Goal: Task Accomplishment & Management: Complete application form

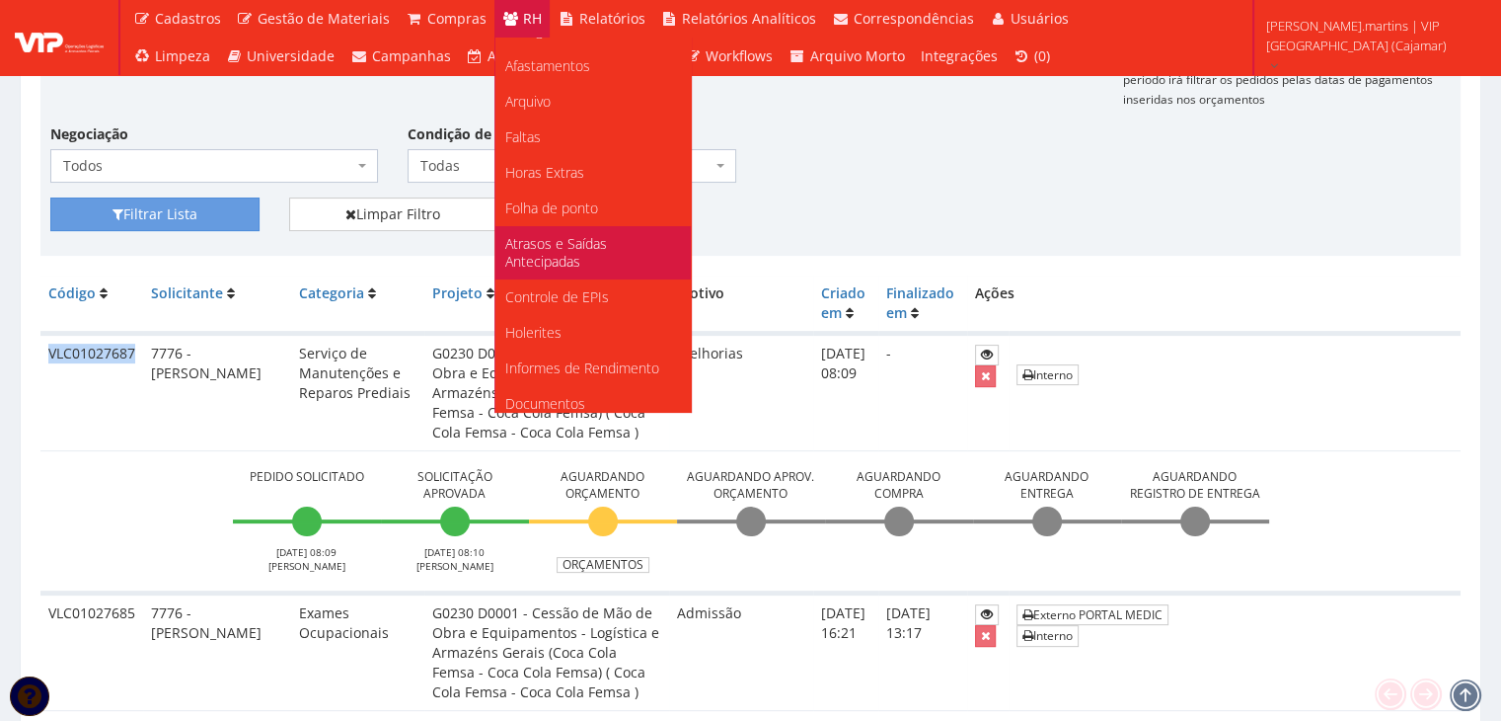
scroll to position [247, 0]
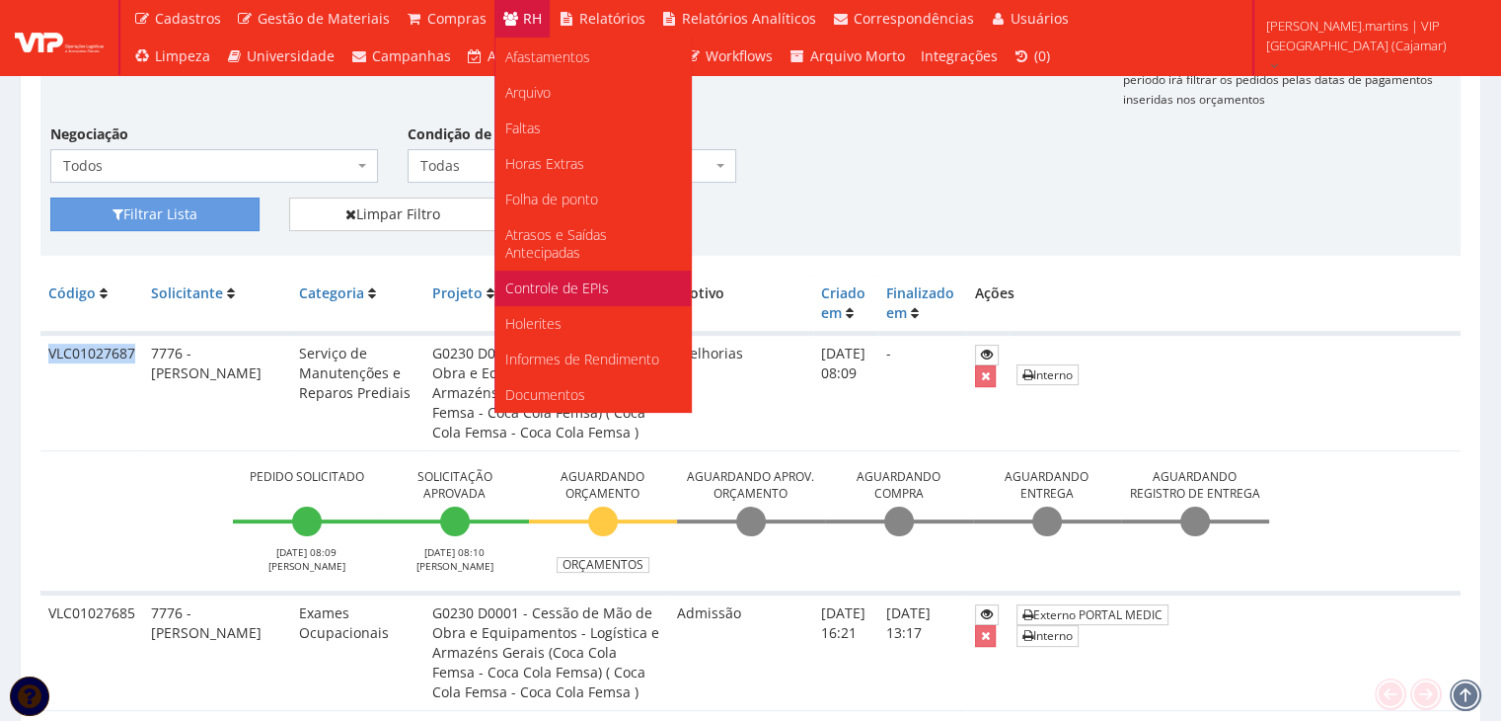
click at [565, 274] on link "Controle de EPIs" at bounding box center [592, 288] width 195 height 36
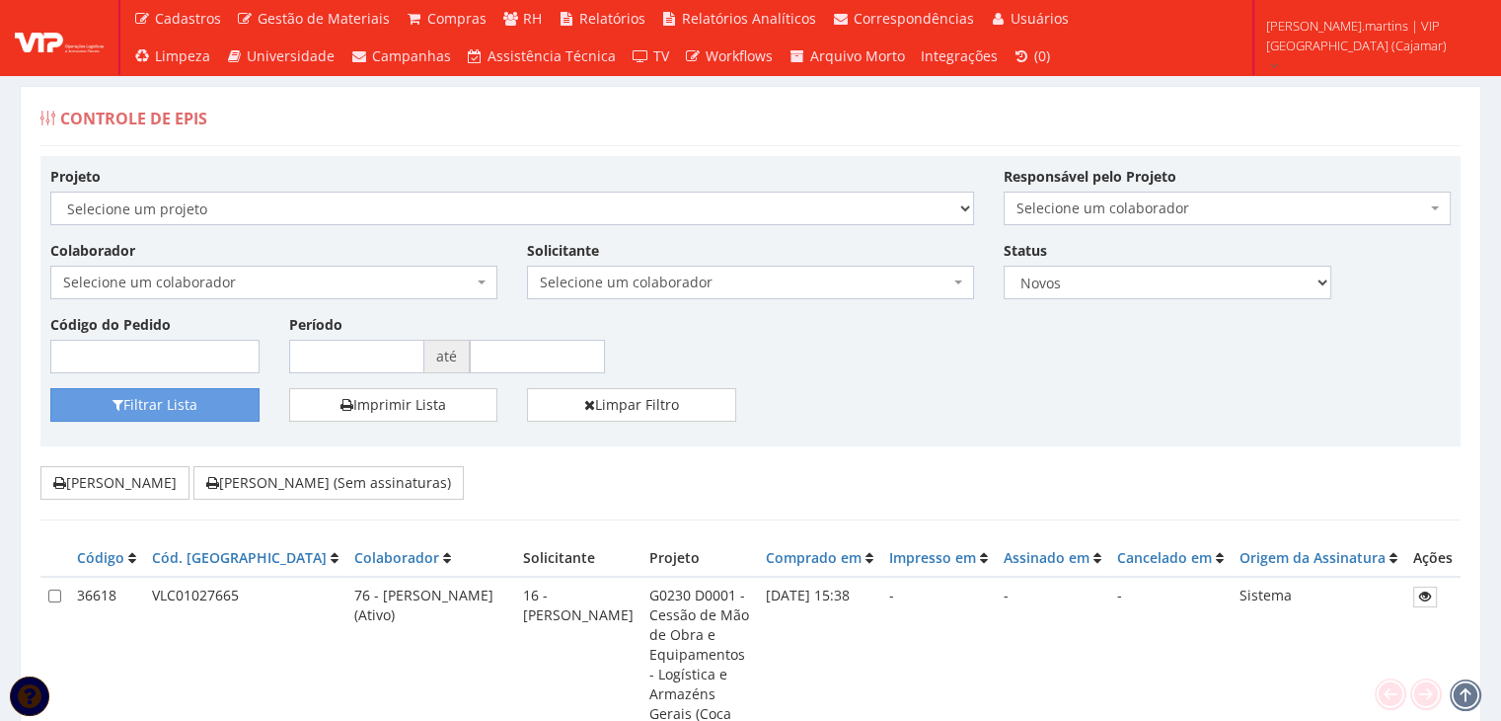
click at [279, 289] on span "Selecione um colaborador" at bounding box center [268, 282] width 410 height 20
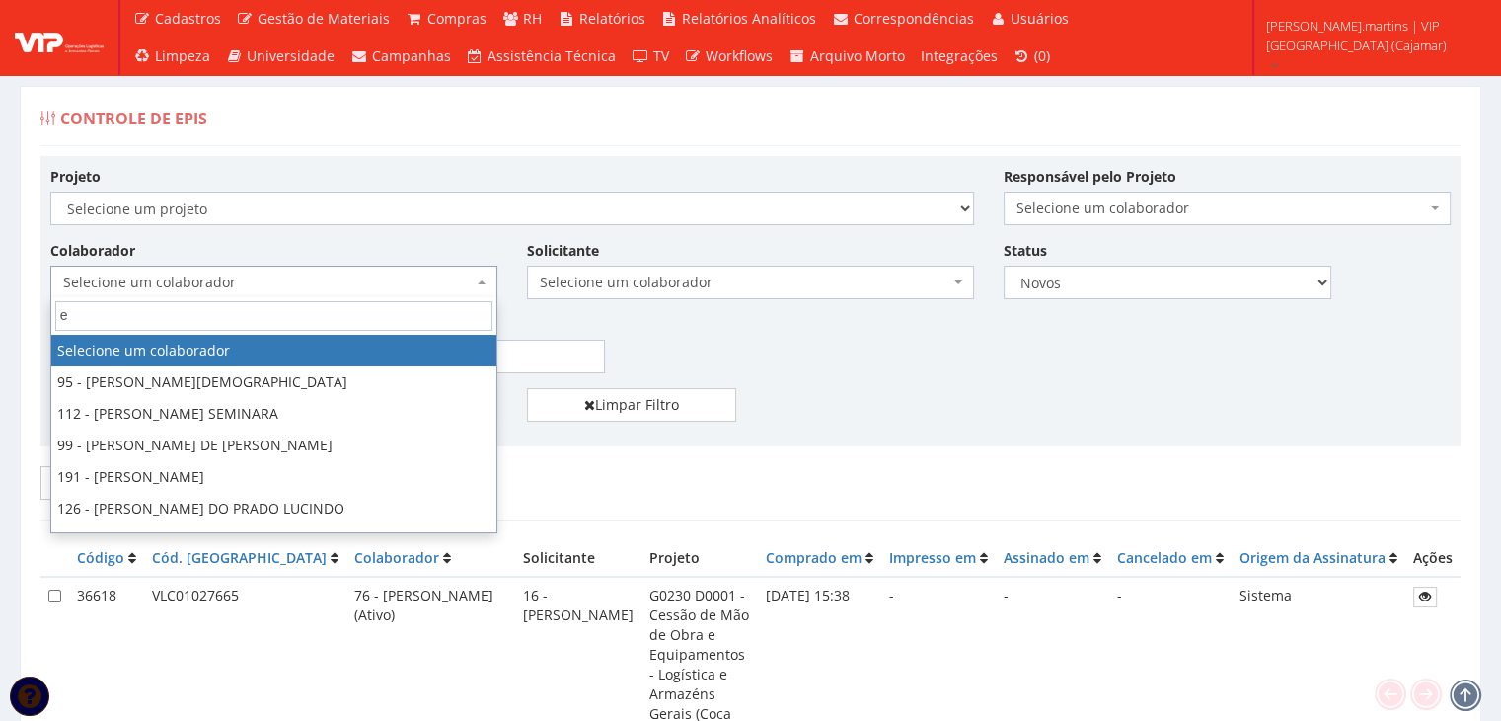
type input "em"
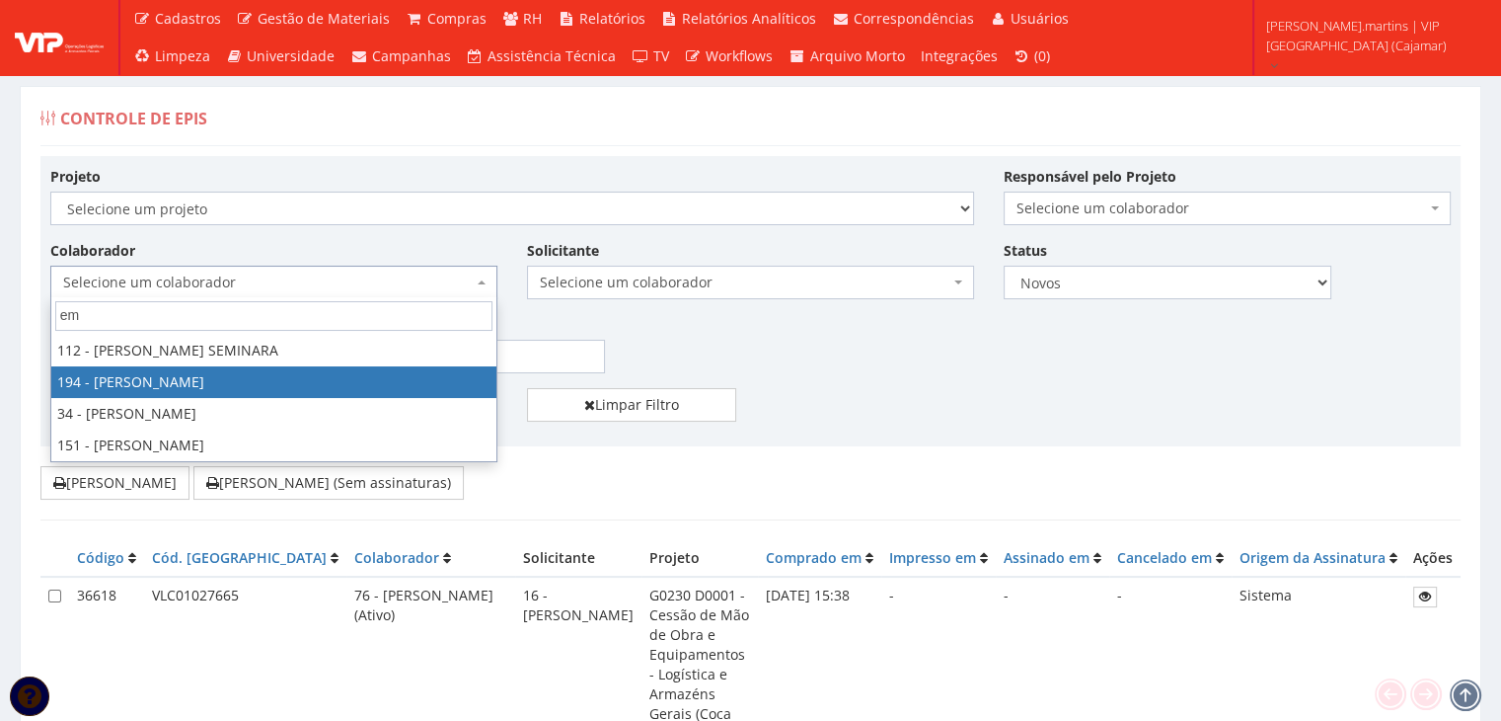
select select "4094"
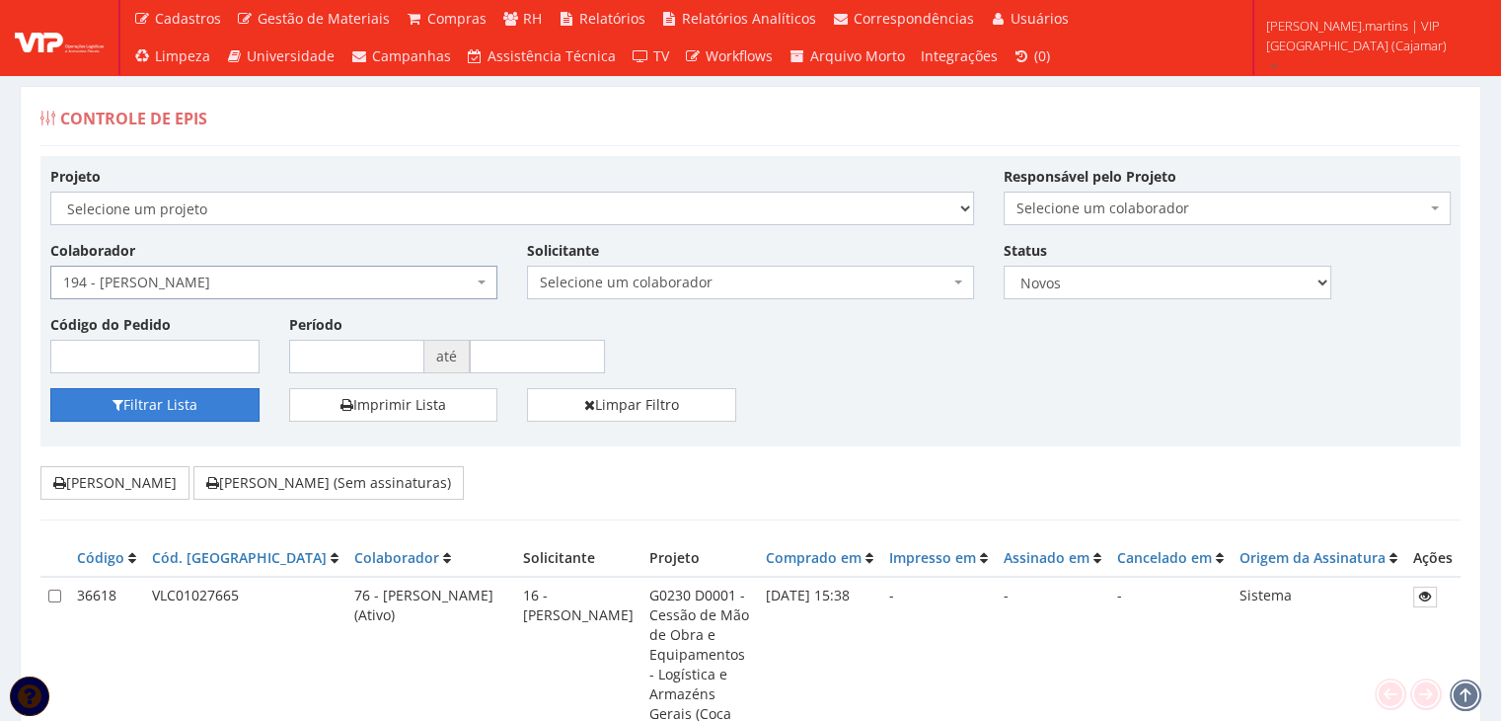
click at [178, 410] on button "Filtrar Lista" at bounding box center [154, 405] width 209 height 34
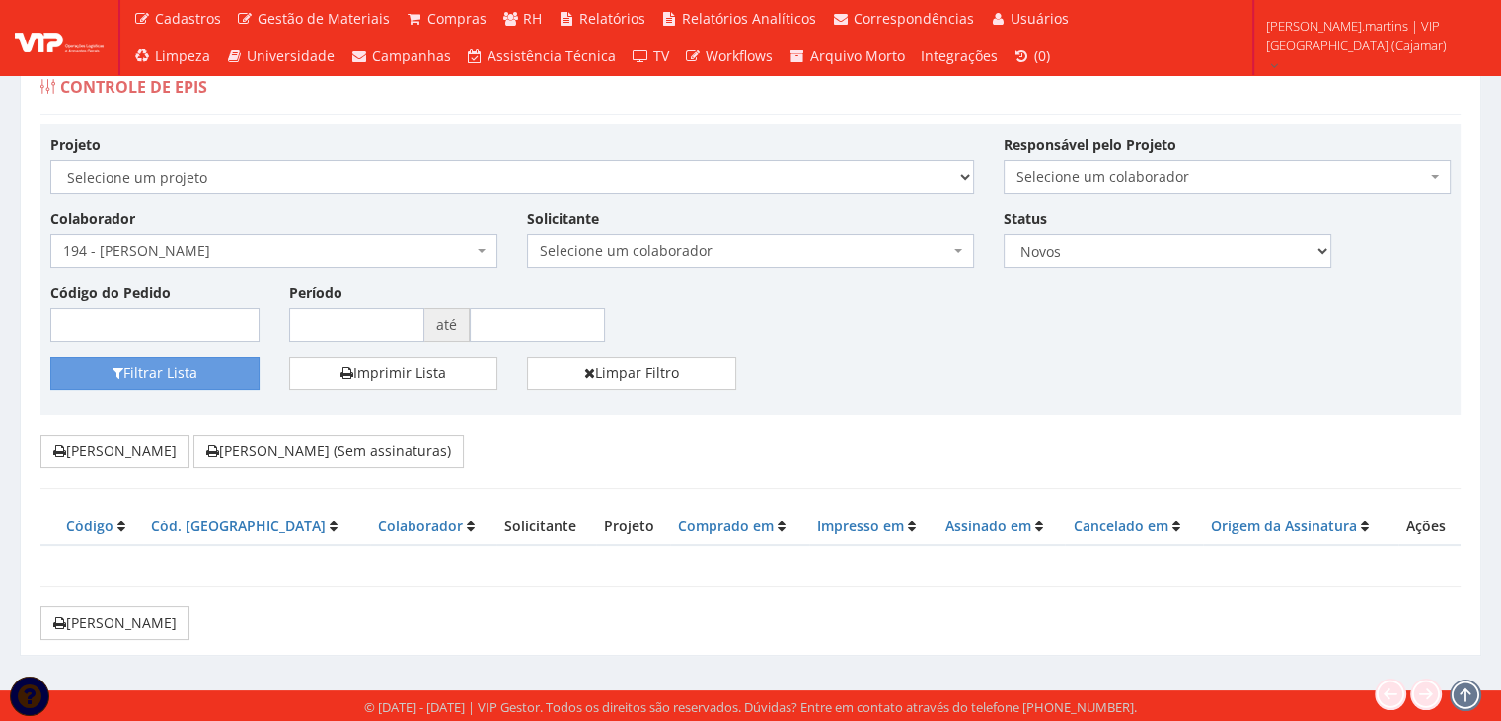
scroll to position [32, 0]
click at [1045, 255] on select "Todos Novos Impressos Assinados" at bounding box center [1168, 251] width 328 height 34
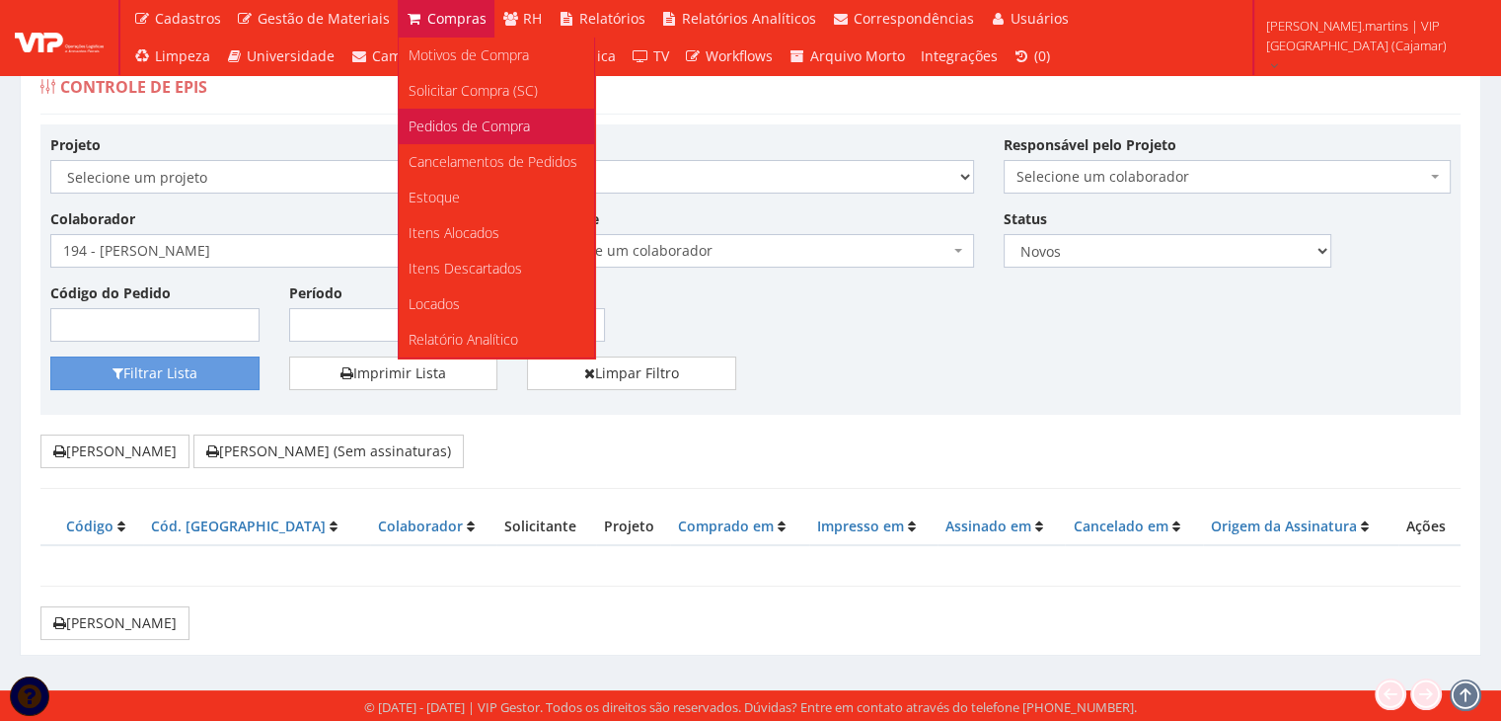
click at [460, 114] on link "Pedidos de Compra" at bounding box center [496, 127] width 195 height 36
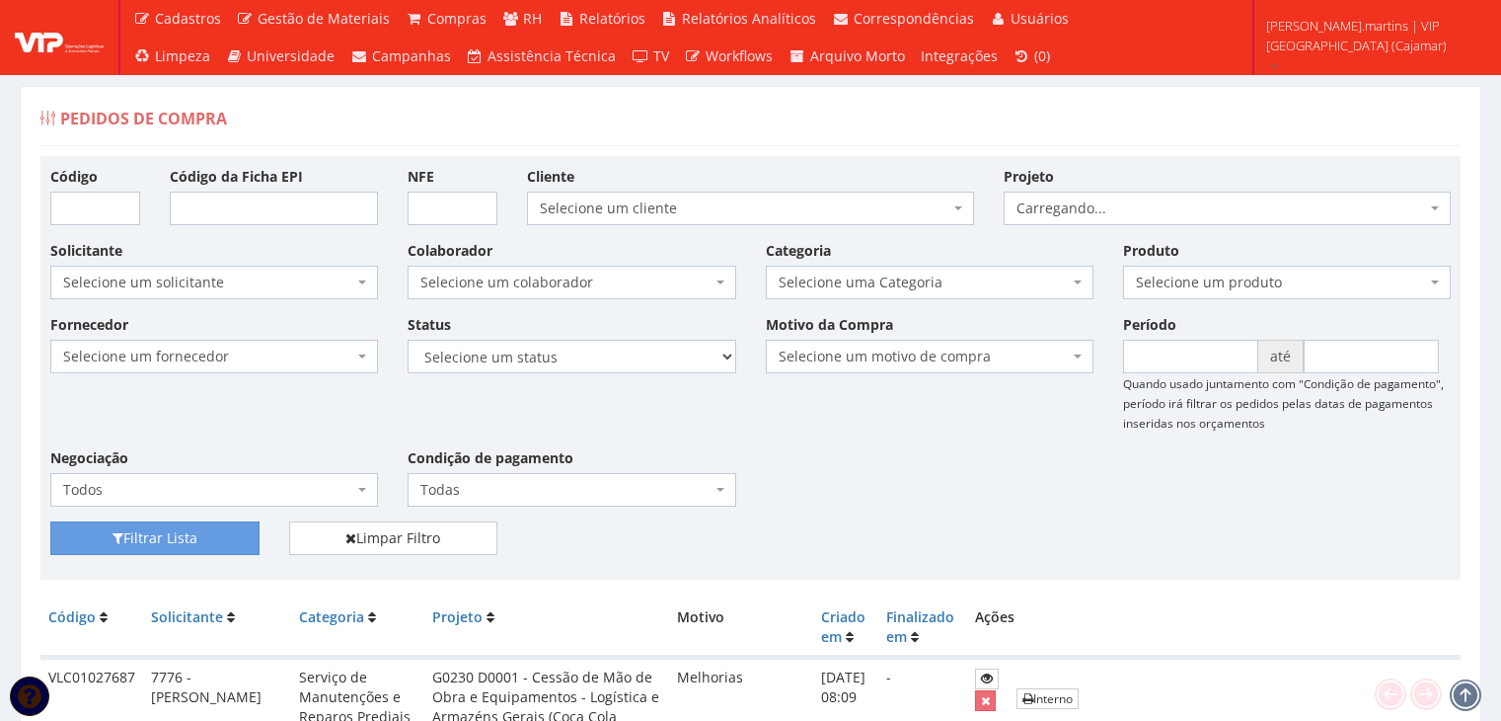
click at [477, 289] on span "Selecione um colaborador" at bounding box center [565, 282] width 290 height 20
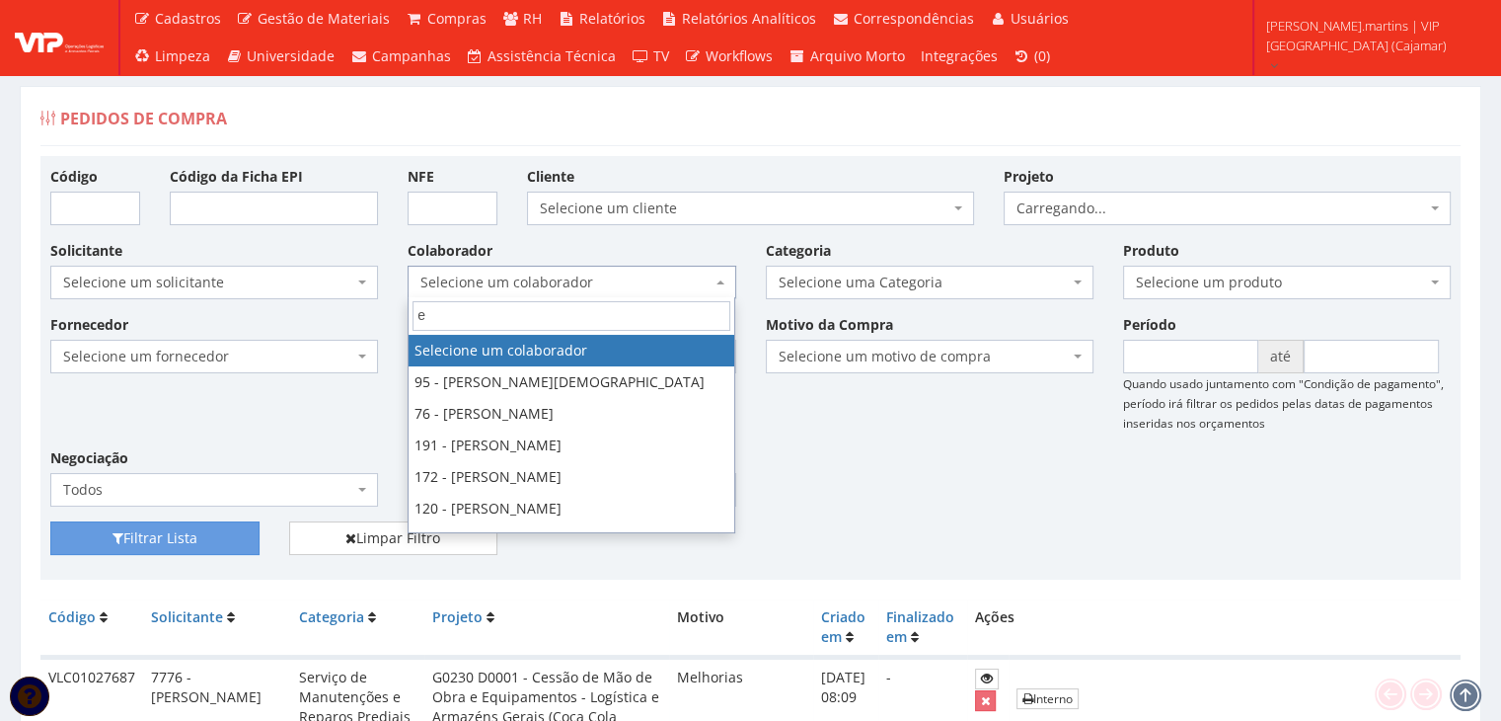
type input "em"
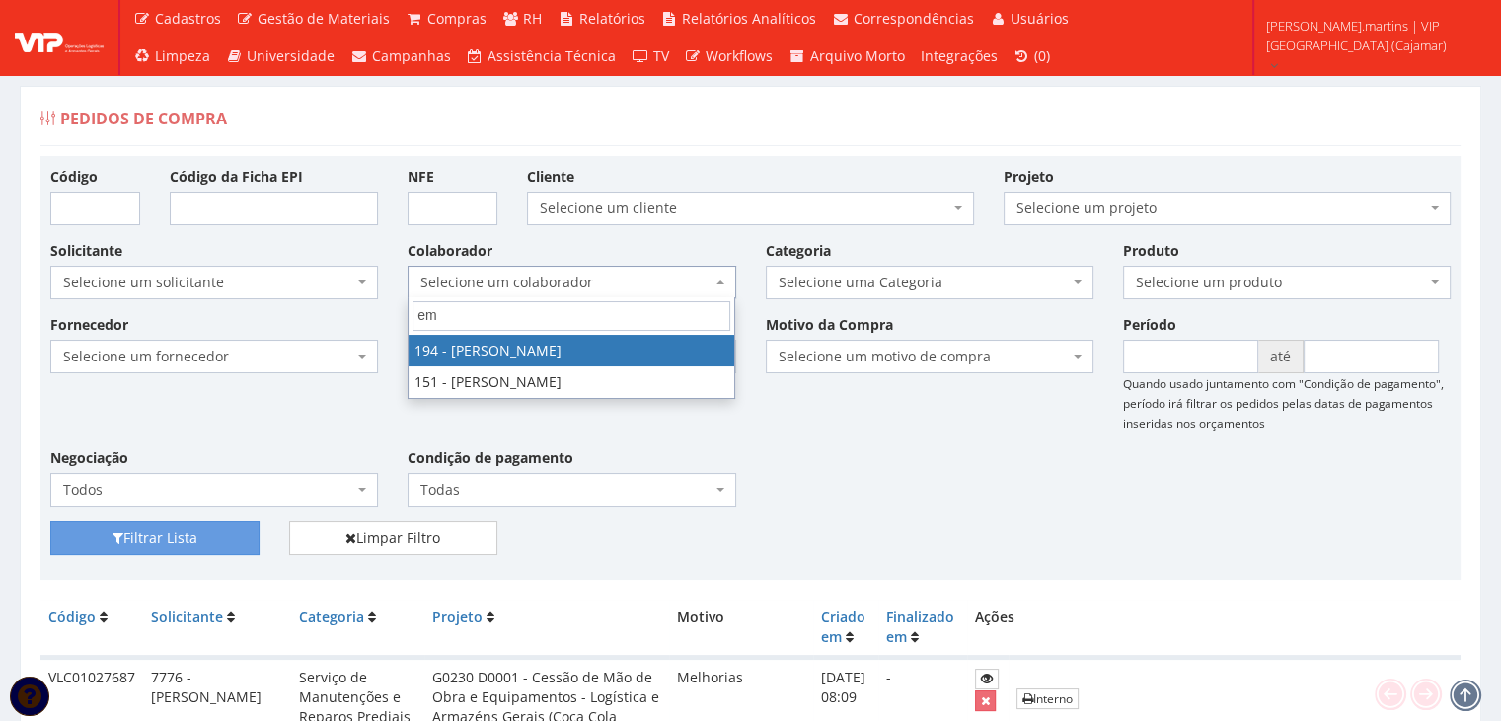
select select "4094"
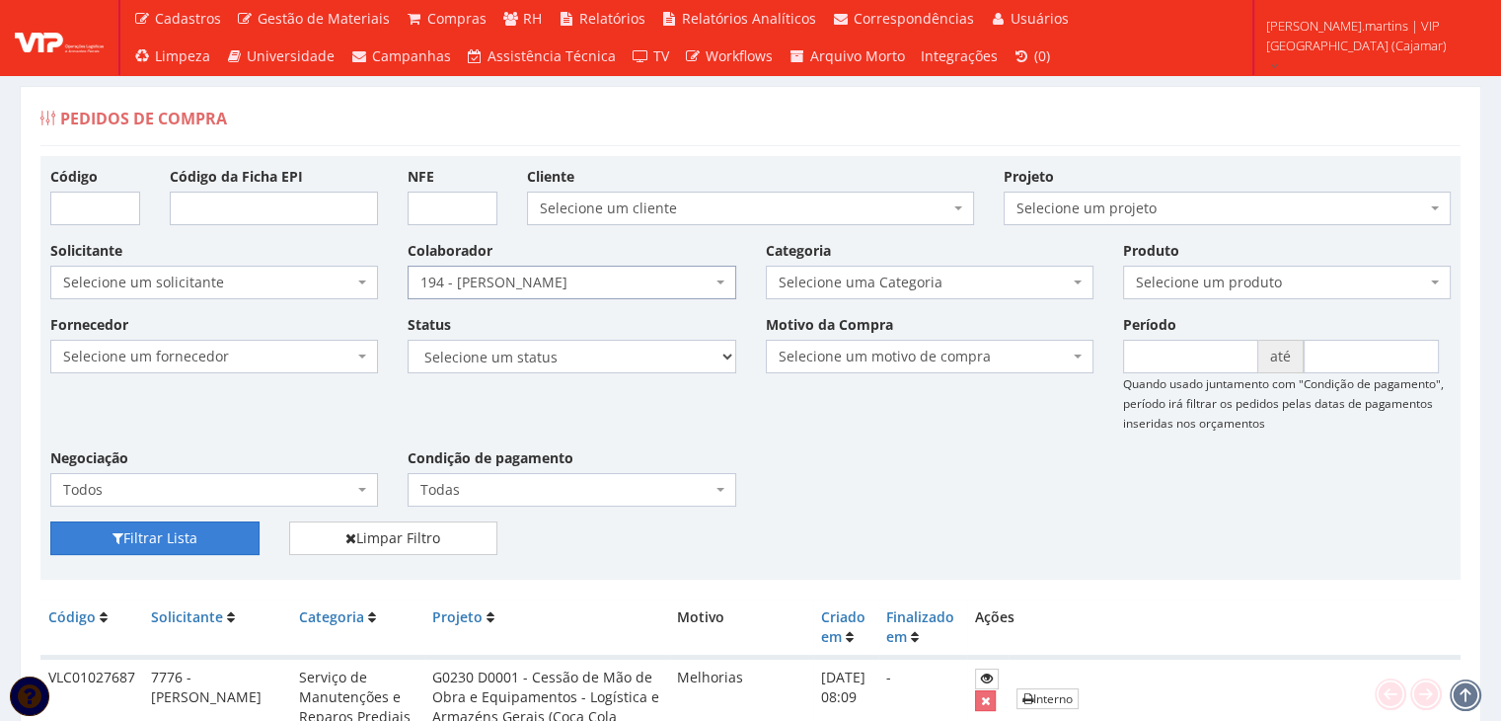
click at [193, 527] on button "Filtrar Lista" at bounding box center [154, 538] width 209 height 34
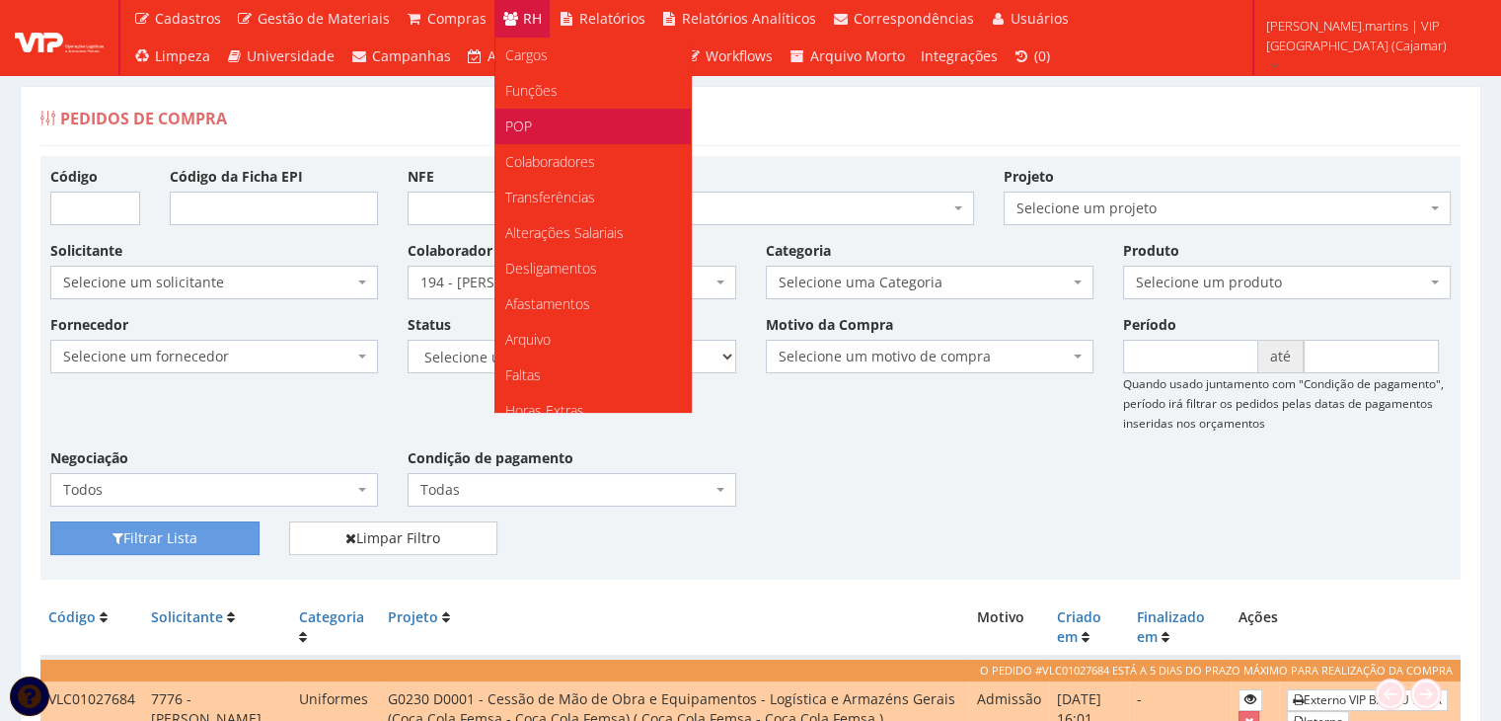
scroll to position [197, 0]
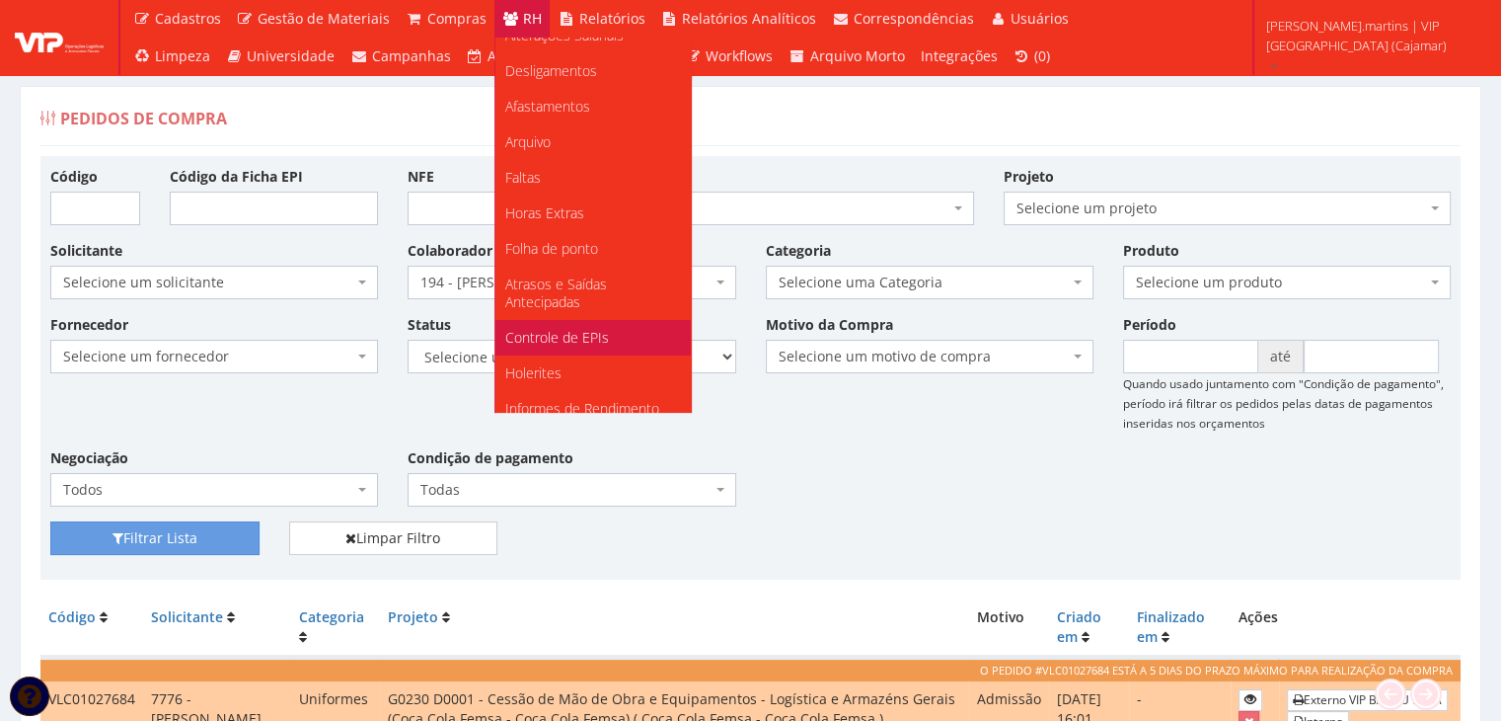
click at [580, 326] on link "Controle de EPIs" at bounding box center [592, 338] width 195 height 36
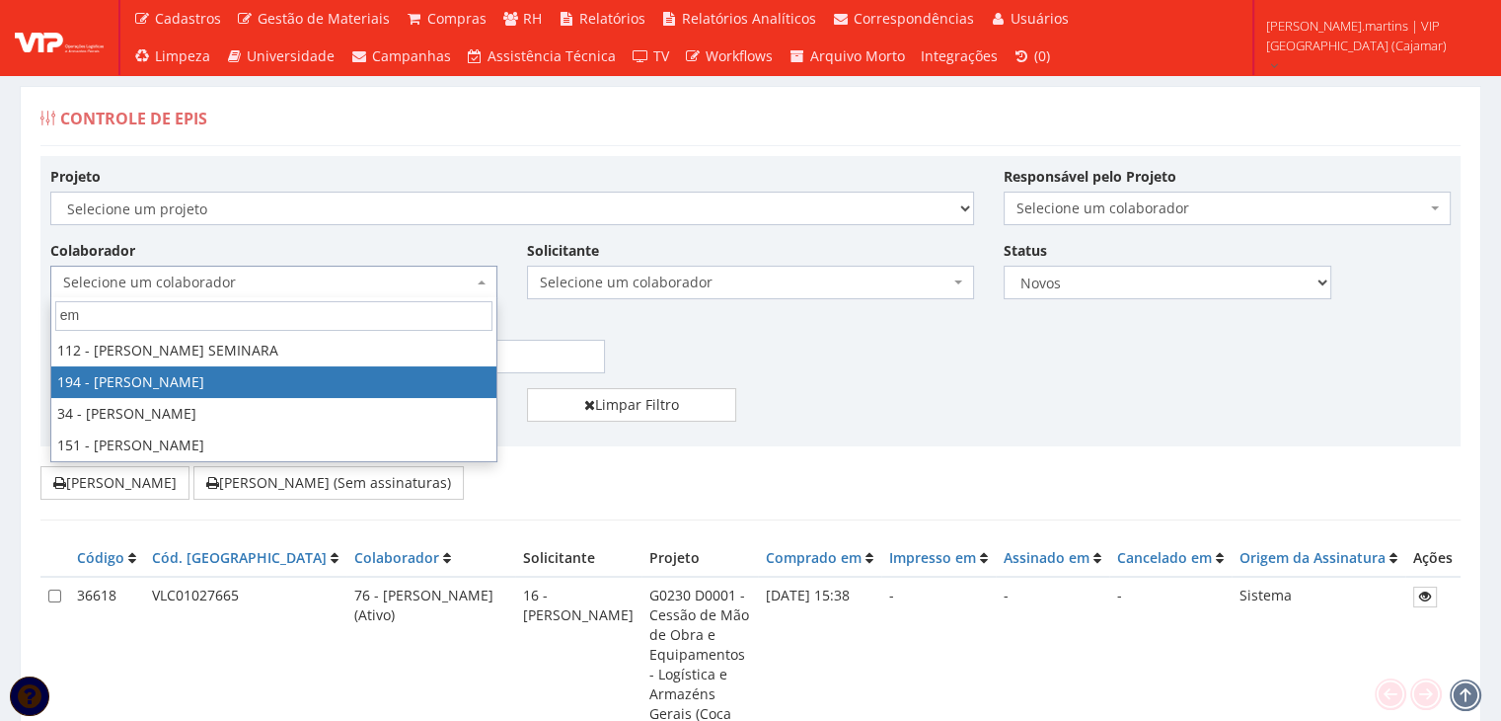
type input "em"
select select "4094"
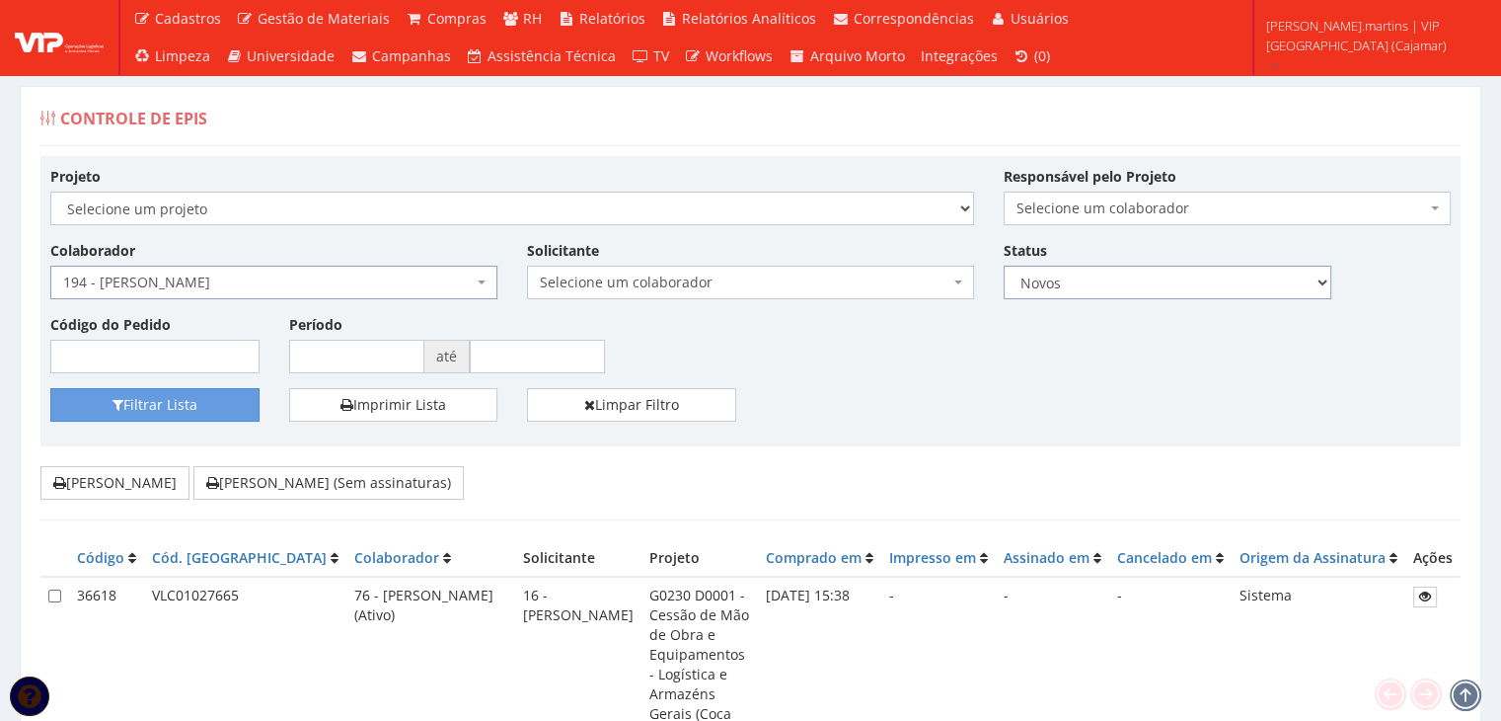
click at [1046, 282] on select "Todos Novos Impressos Assinados" at bounding box center [1168, 283] width 328 height 34
select select
click at [1004, 266] on select "Todos Novos Impressos Assinados" at bounding box center [1168, 283] width 328 height 34
click at [180, 409] on button "Filtrar Lista" at bounding box center [154, 405] width 209 height 34
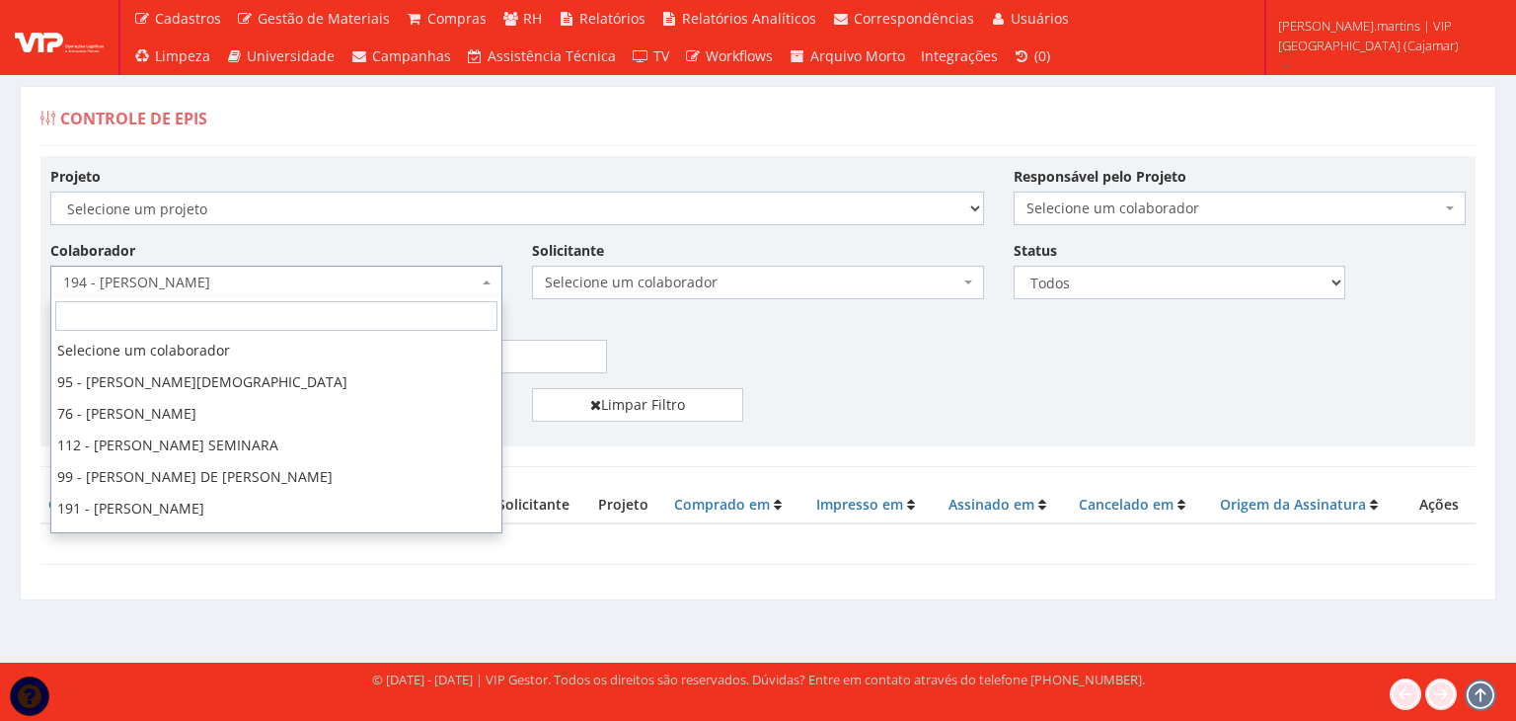
scroll to position [1484, 0]
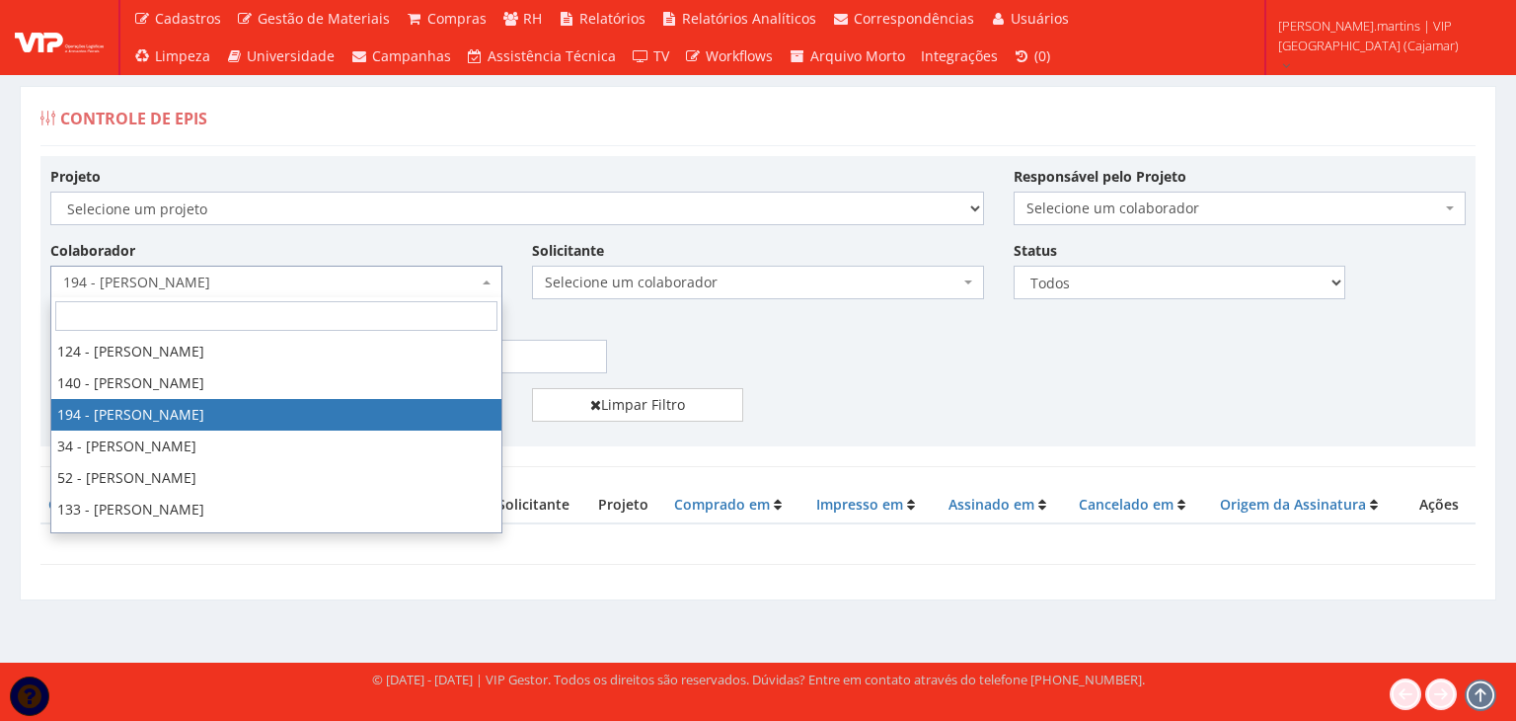
drag, startPoint x: 283, startPoint y: 284, endPoint x: 68, endPoint y: 305, distance: 216.2
click at [68, 305] on body "Cadastros Clientes Unidades Subclientes Unidades de Subclientes Projetos Vagas …" at bounding box center [758, 360] width 1516 height 721
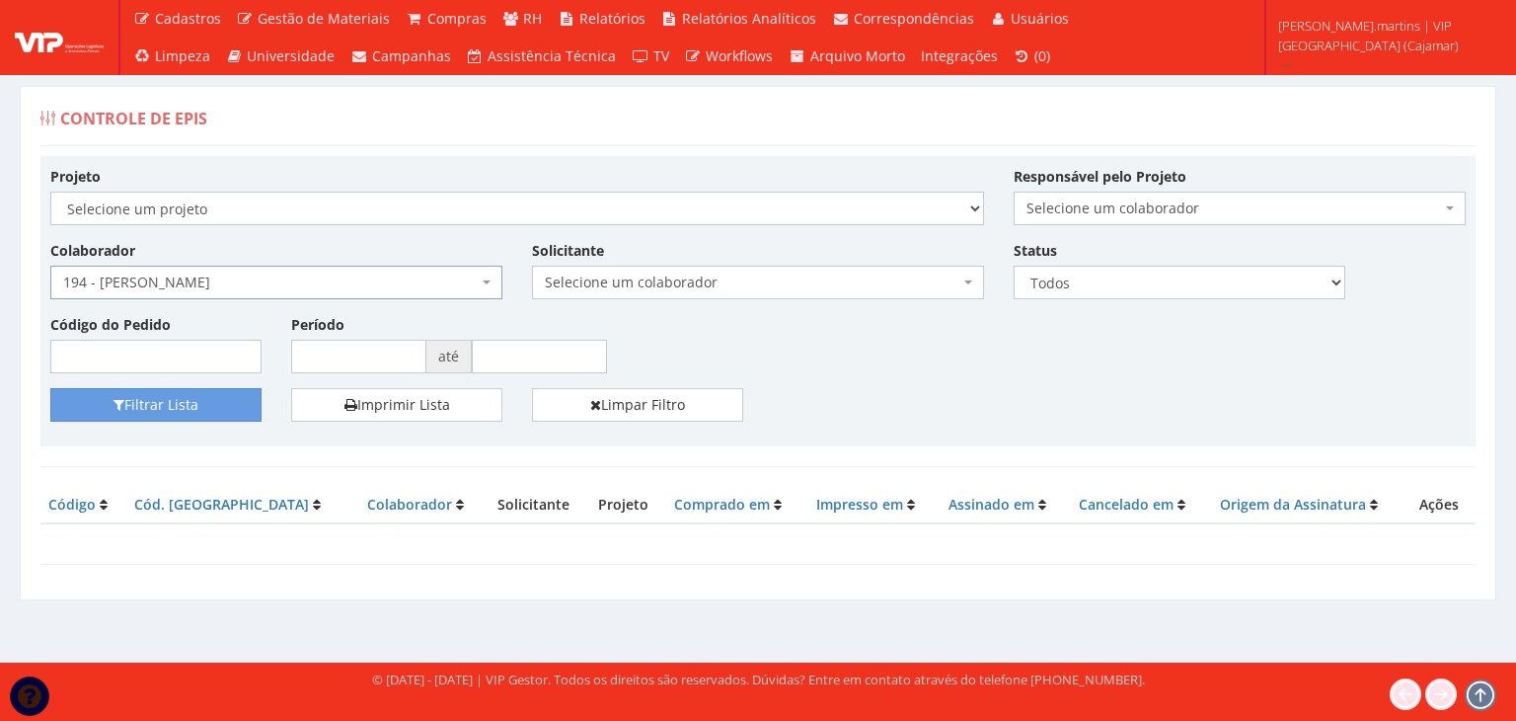
drag, startPoint x: 281, startPoint y: 286, endPoint x: 178, endPoint y: 293, distance: 103.9
click at [178, 293] on span "194 - [PERSON_NAME]" at bounding box center [276, 283] width 452 height 34
drag, startPoint x: 229, startPoint y: 275, endPoint x: 185, endPoint y: 329, distance: 69.4
click at [185, 329] on div "Código do Pedido" at bounding box center [156, 343] width 241 height 59
click at [201, 396] on button "Filtrar Lista" at bounding box center [155, 405] width 211 height 34
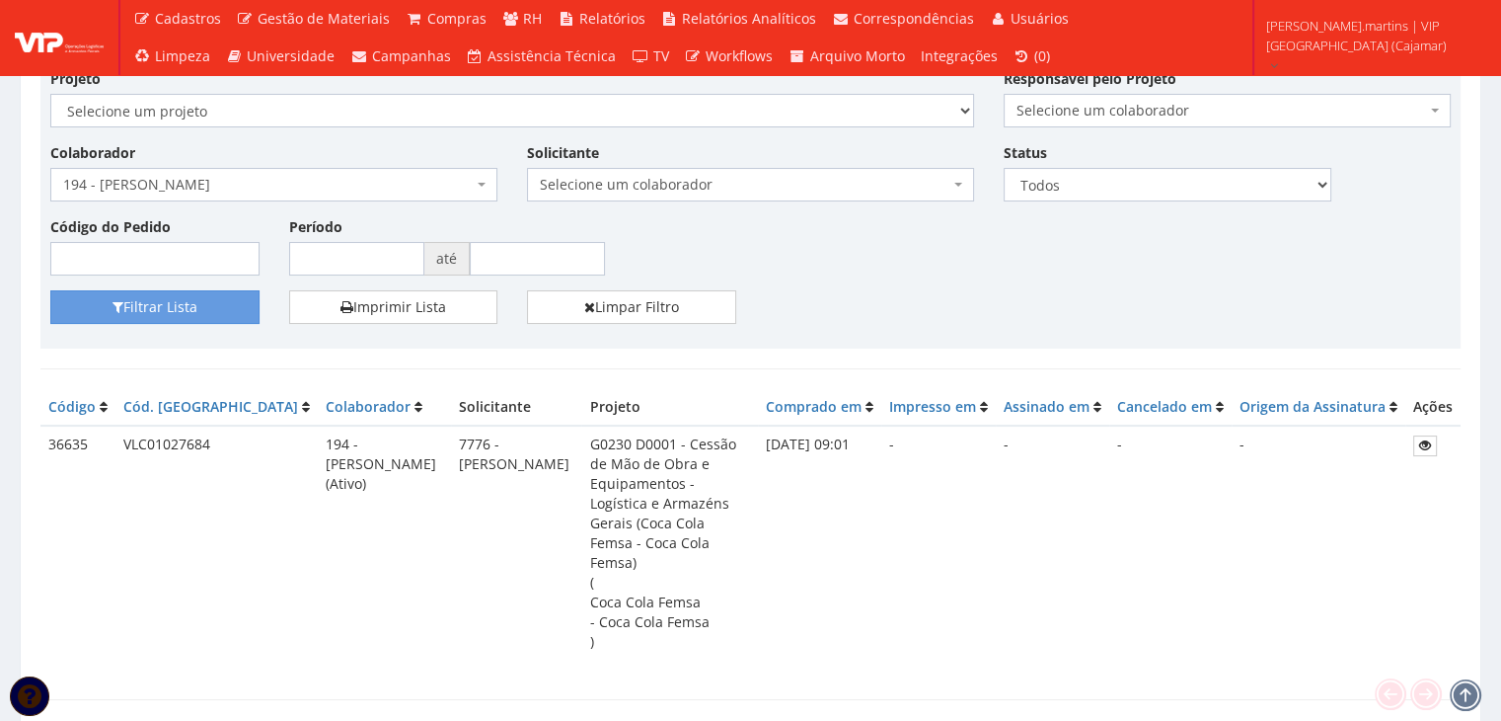
scroll to position [118, 0]
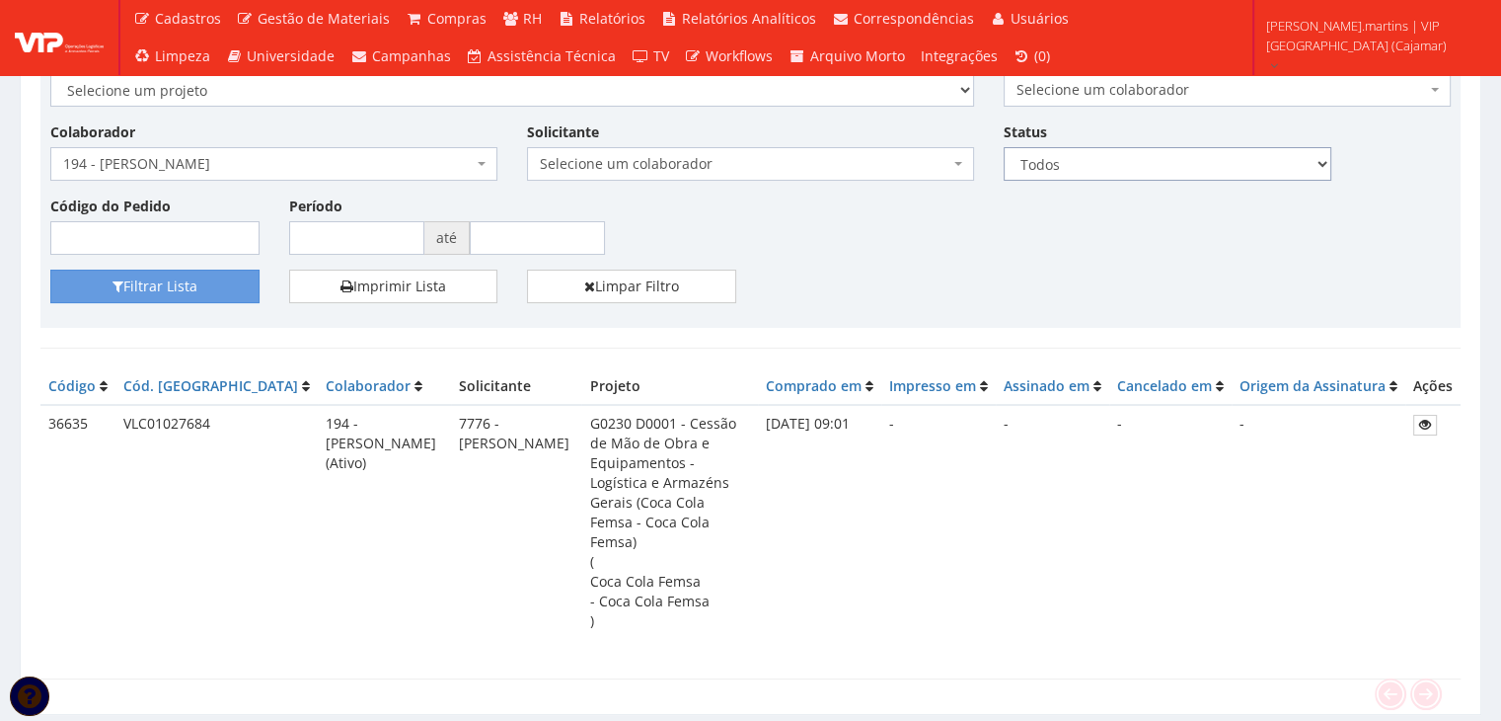
click at [1056, 163] on select "Todos Novos Impressos Assinados" at bounding box center [1168, 164] width 328 height 34
select select "1"
click at [1004, 147] on select "Todos Novos Impressos Assinados" at bounding box center [1168, 164] width 328 height 34
click at [197, 290] on button "Filtrar Lista" at bounding box center [154, 286] width 209 height 34
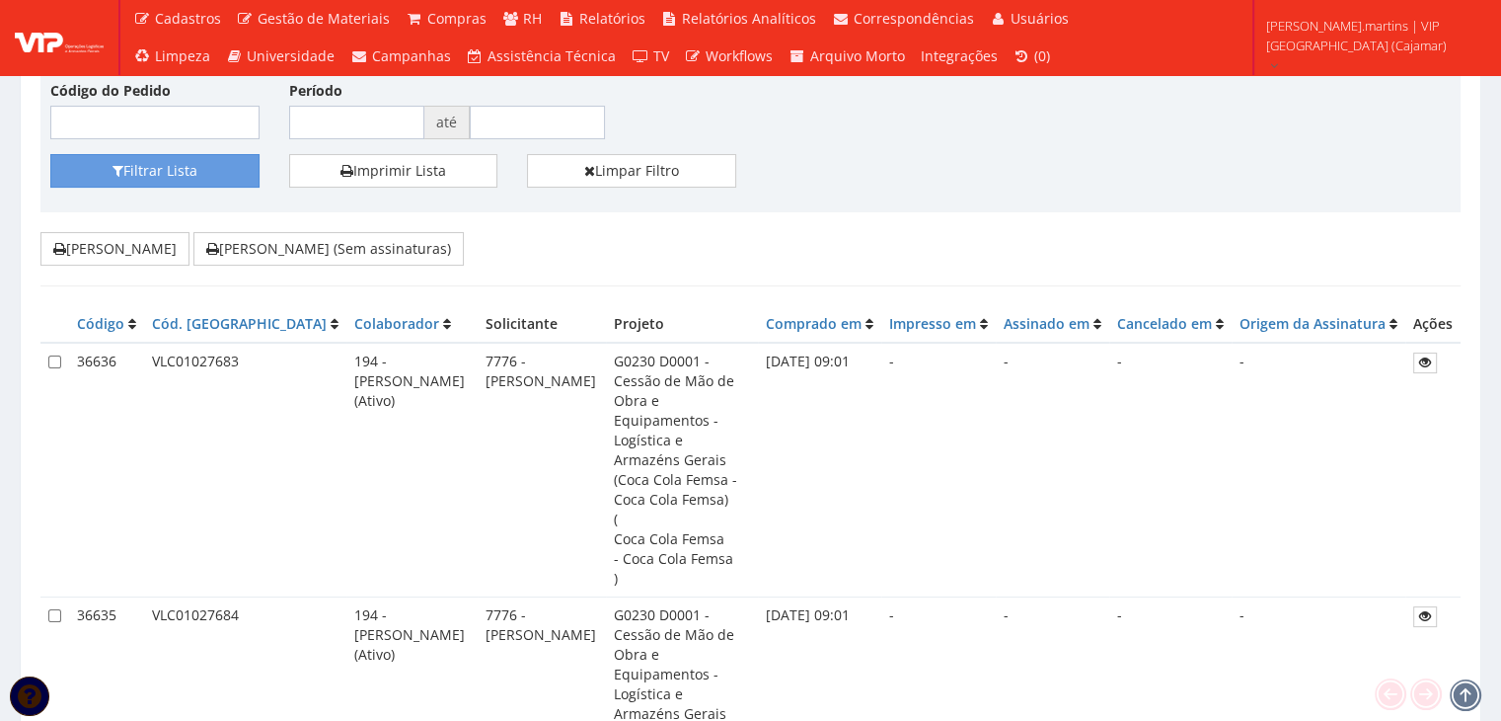
scroll to position [65, 0]
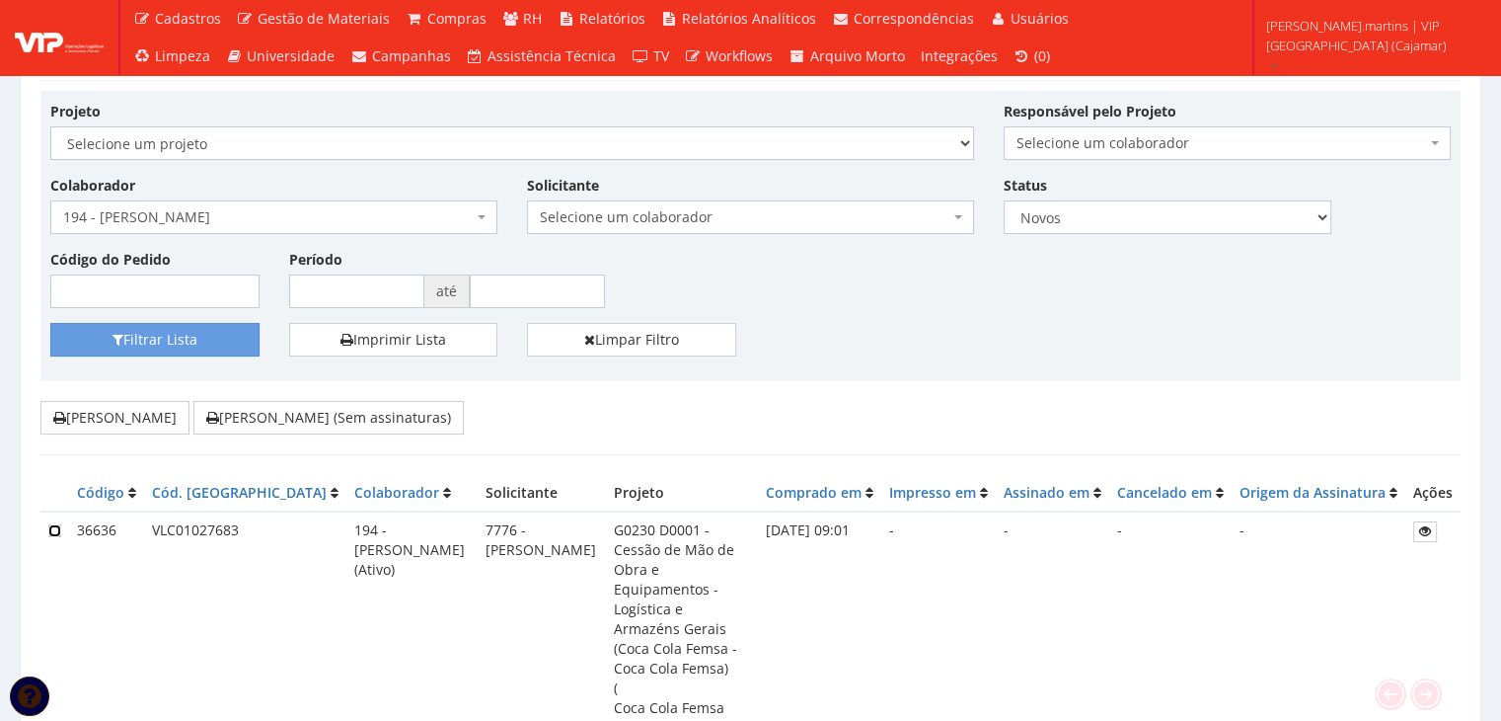
click at [53, 525] on input "checkbox" at bounding box center [54, 530] width 13 height 13
checkbox input "true"
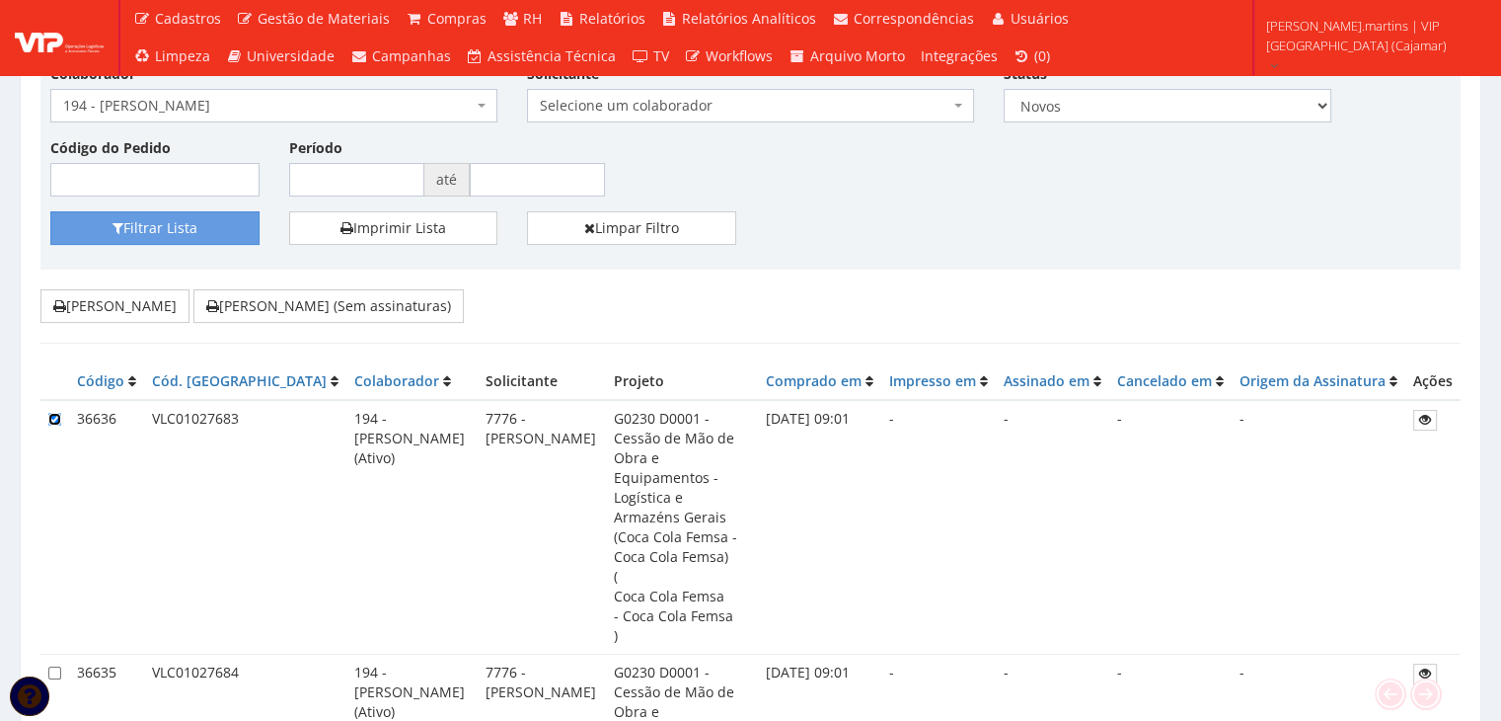
scroll to position [263, 0]
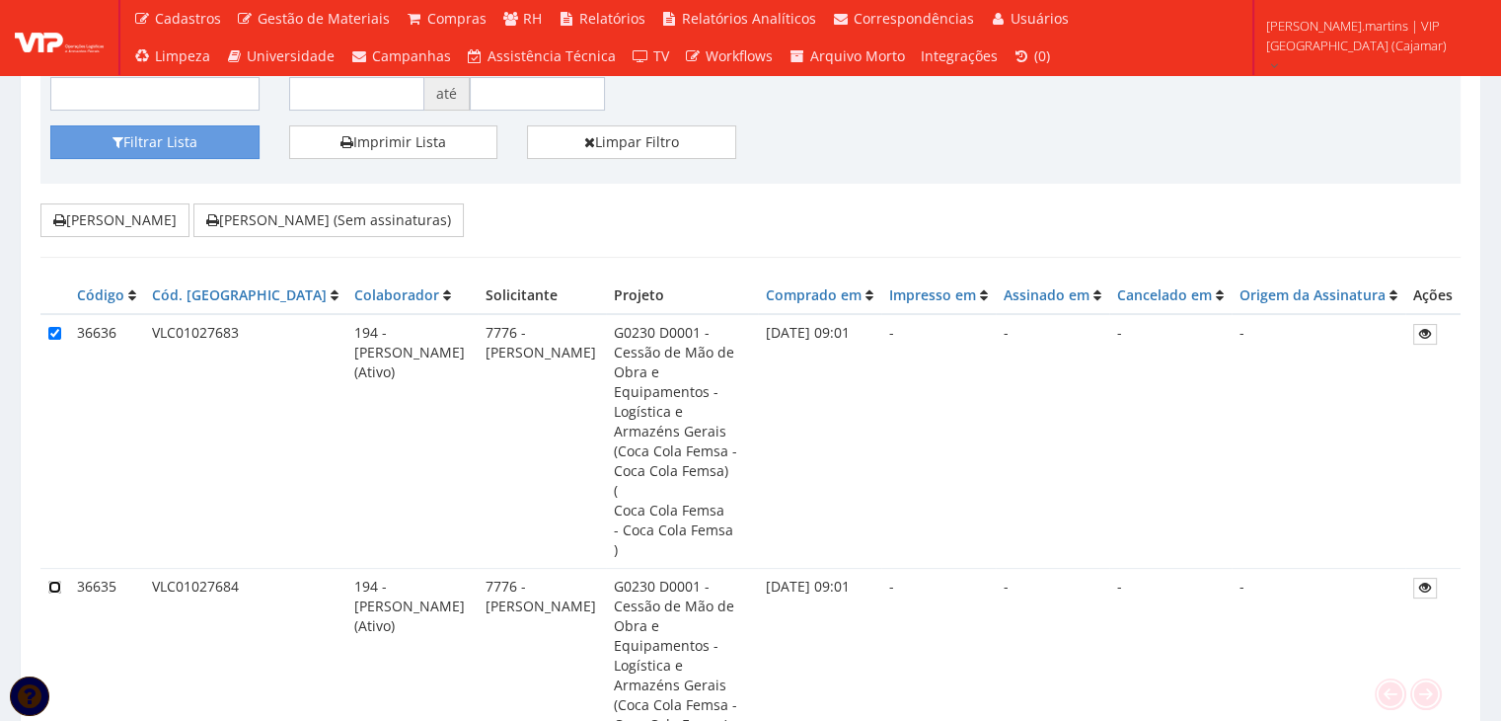
click at [54, 580] on input "checkbox" at bounding box center [54, 586] width 13 height 13
checkbox input "true"
click at [313, 218] on button "[PERSON_NAME] (Sem assinaturas)" at bounding box center [328, 220] width 270 height 34
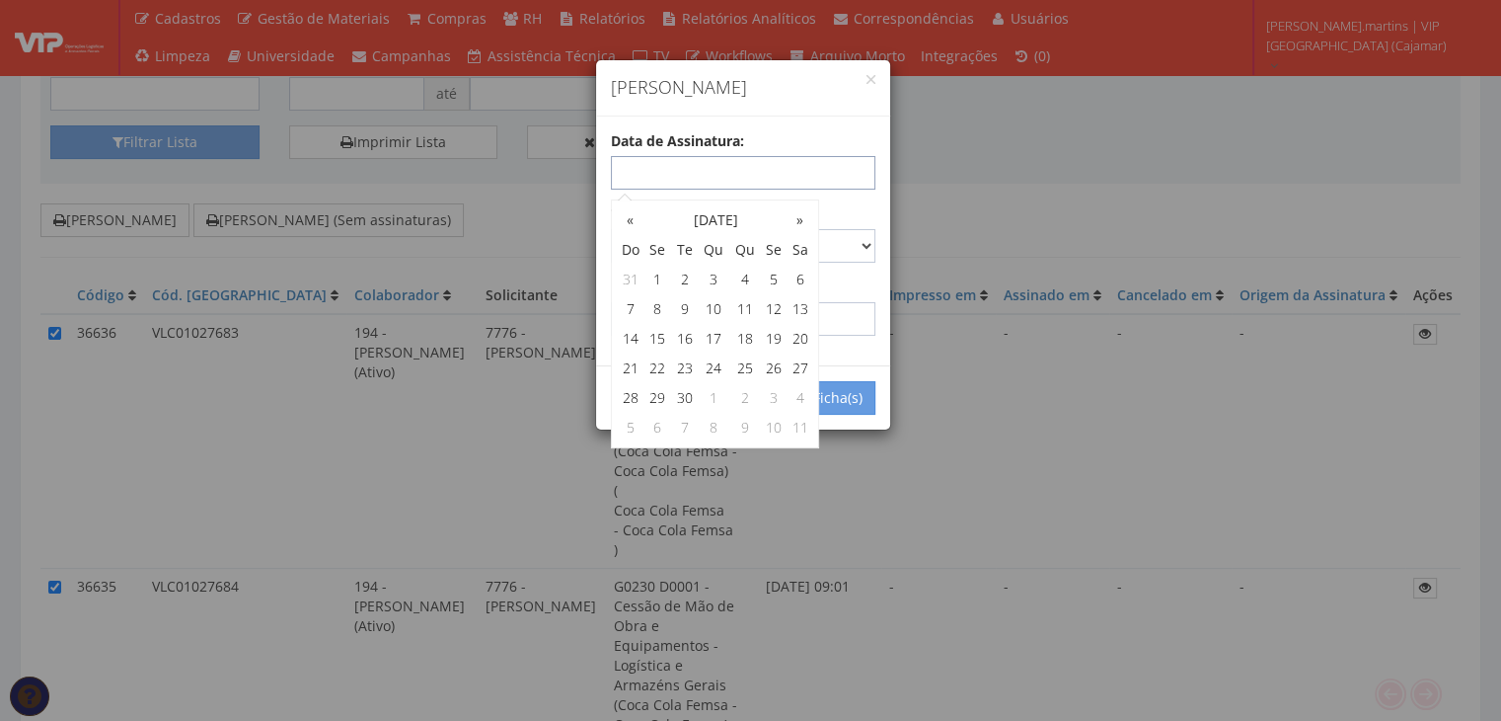
click at [691, 161] on input "text" at bounding box center [743, 173] width 265 height 34
type input "08/09/2025"
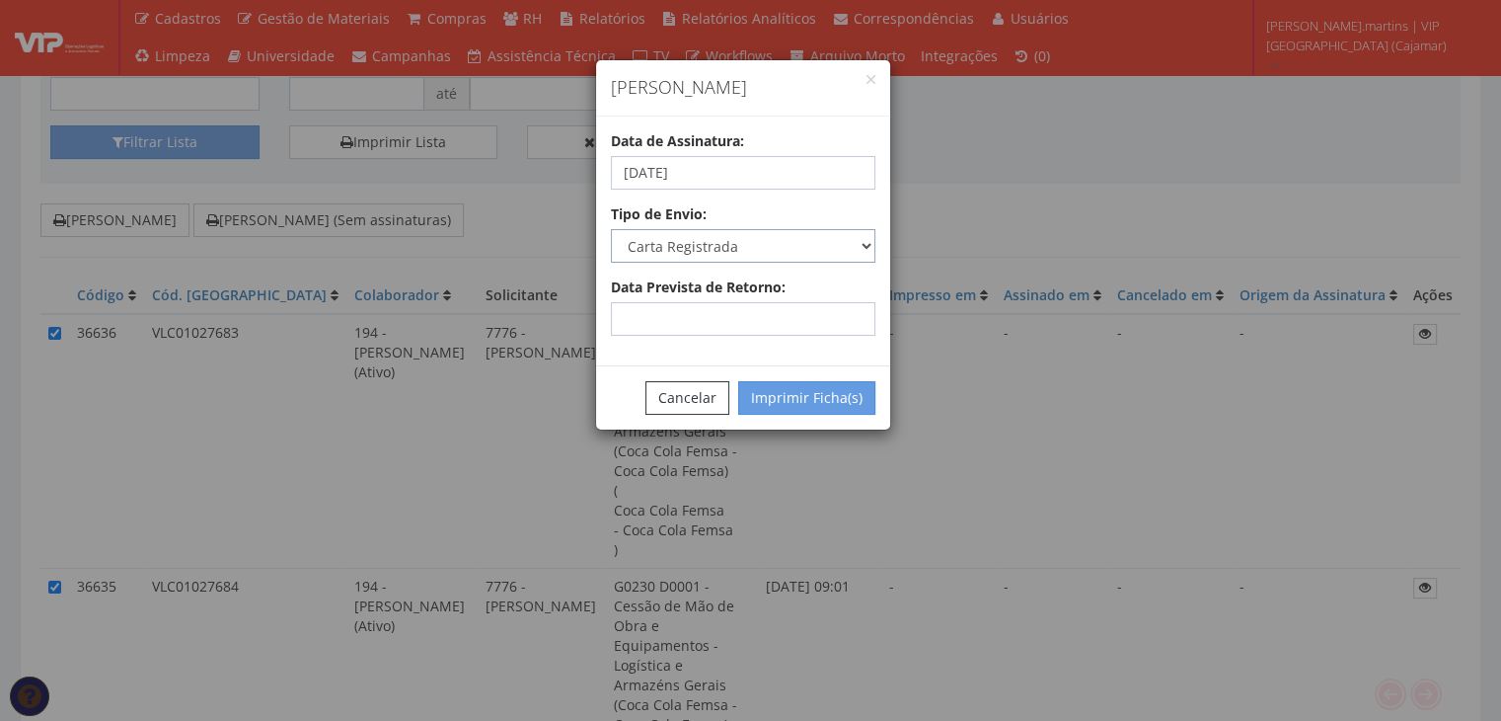
click at [839, 244] on select "Carta Registrada Carta Simples PAC Sedex Sedex 10 Sedex 12 Sedex Hoje E-mail Tr…" at bounding box center [743, 246] width 265 height 34
select select "email"
click at [611, 229] on select "Carta Registrada Carta Simples PAC Sedex Sedex 10 Sedex 12 Sedex Hoje E-mail Tr…" at bounding box center [743, 246] width 265 height 34
click at [788, 403] on button "Imprimir Ficha(s)" at bounding box center [806, 398] width 137 height 34
select select "2"
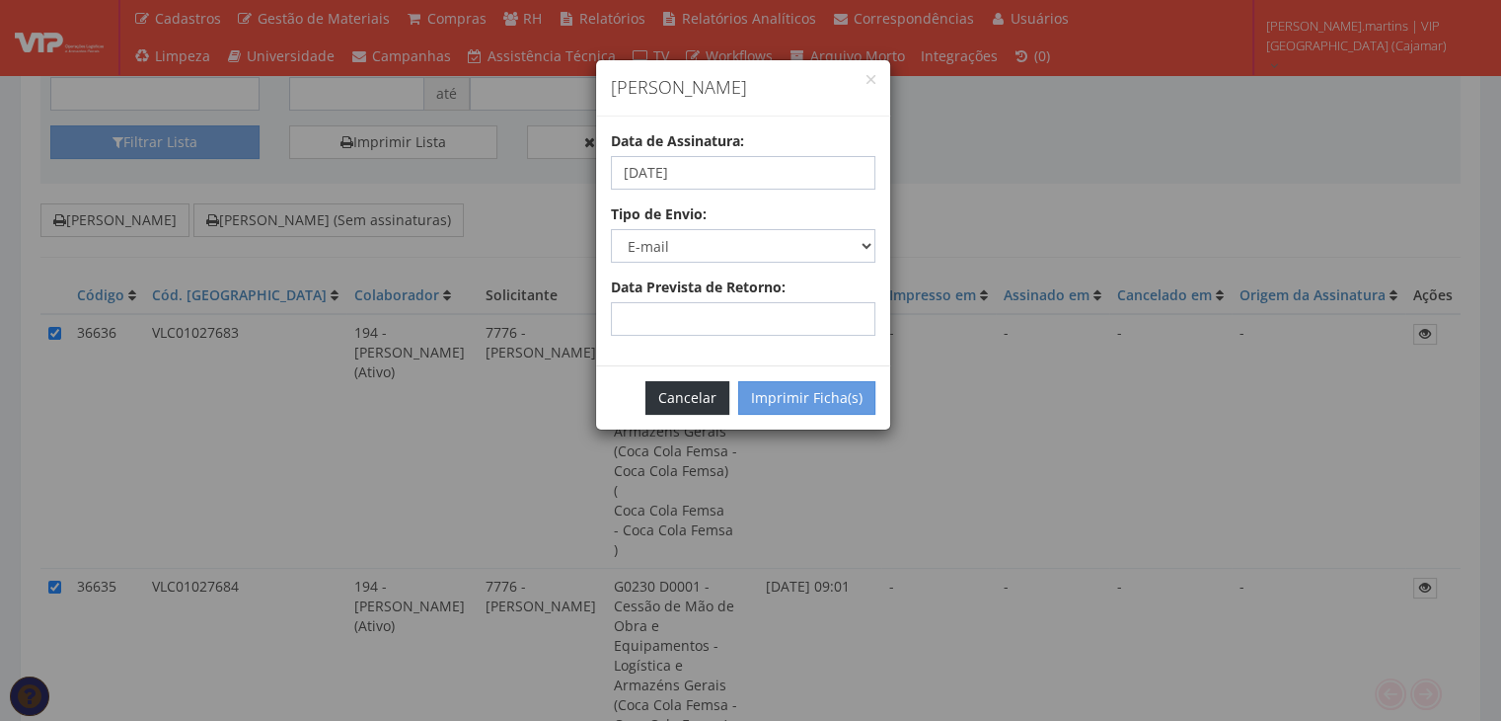
drag, startPoint x: 687, startPoint y: 393, endPoint x: 609, endPoint y: 369, distance: 81.5
click at [687, 392] on button "Cancelar" at bounding box center [688, 398] width 84 height 34
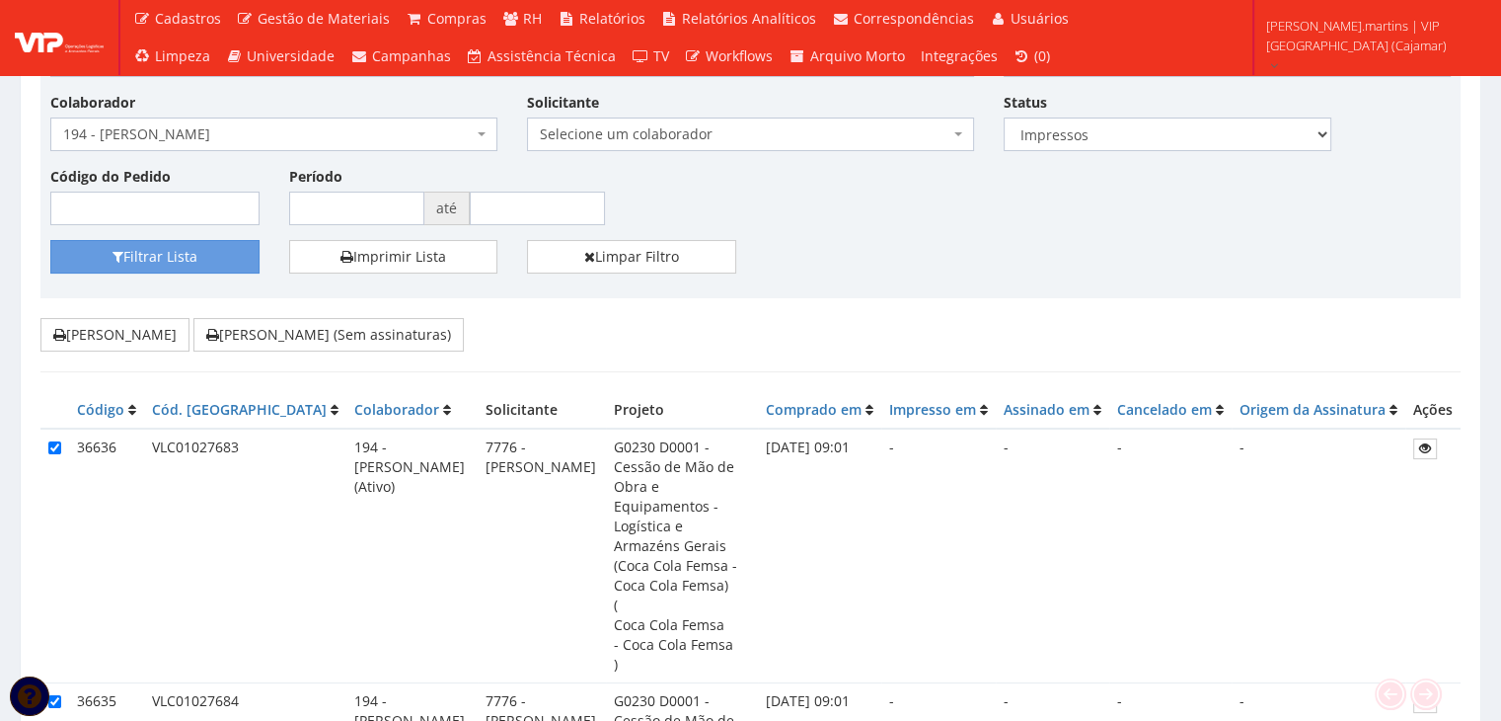
scroll to position [0, 0]
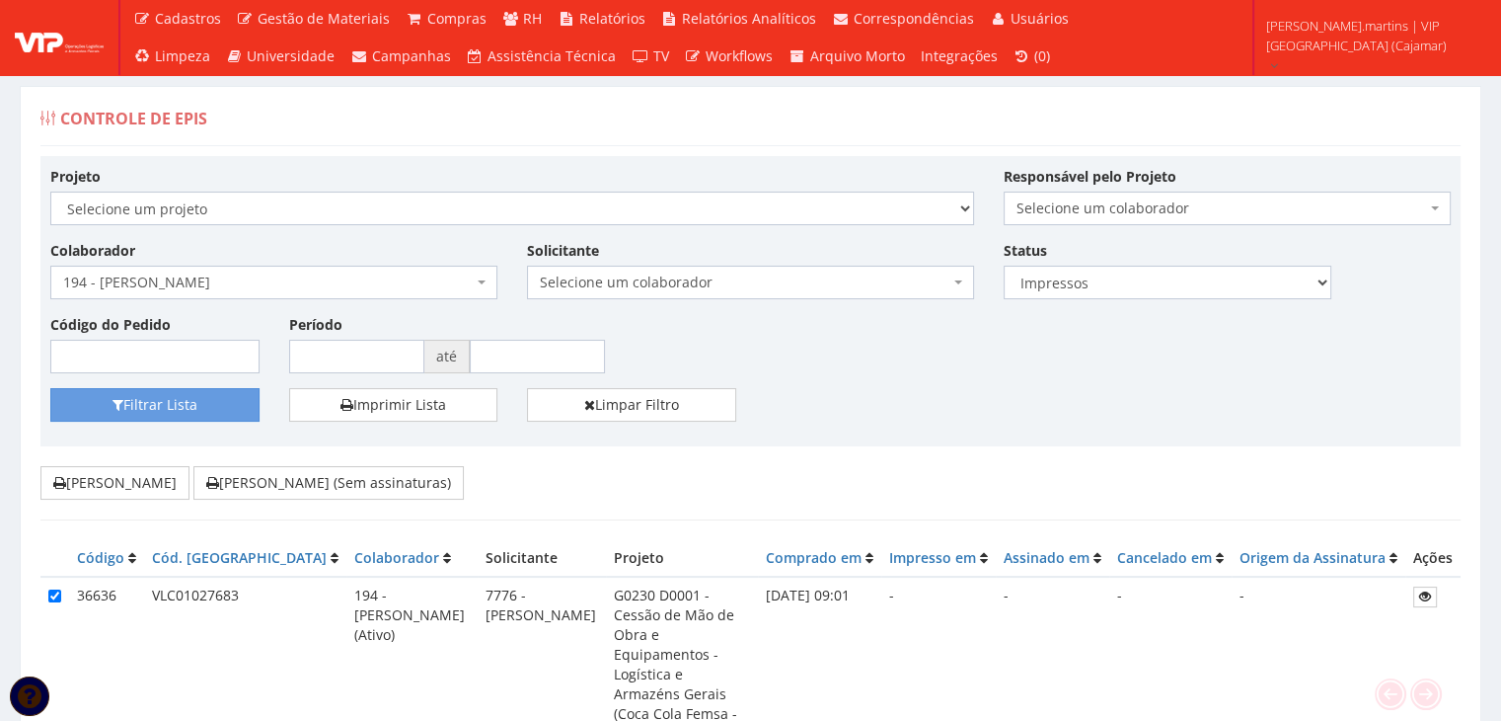
click at [248, 283] on span "194 - [PERSON_NAME]" at bounding box center [268, 282] width 410 height 20
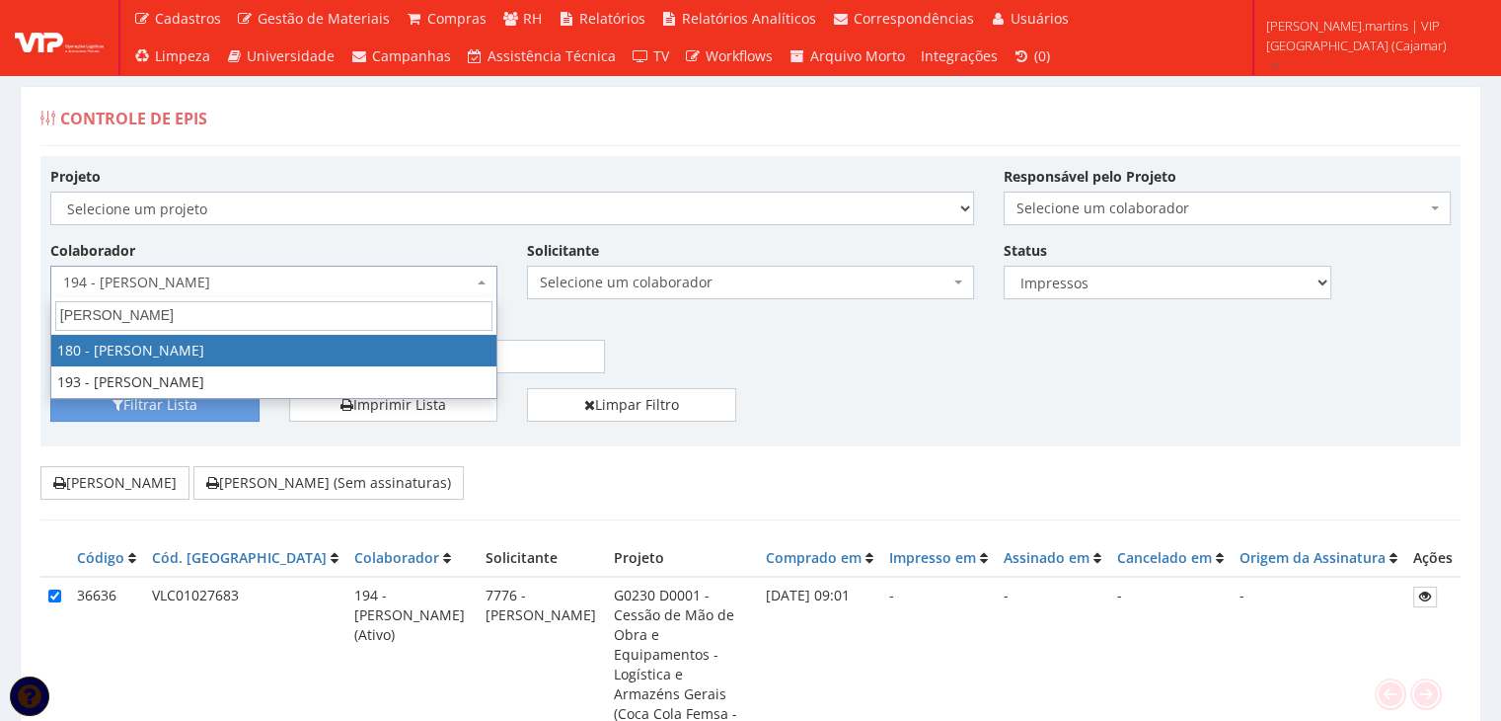
type input "bruno"
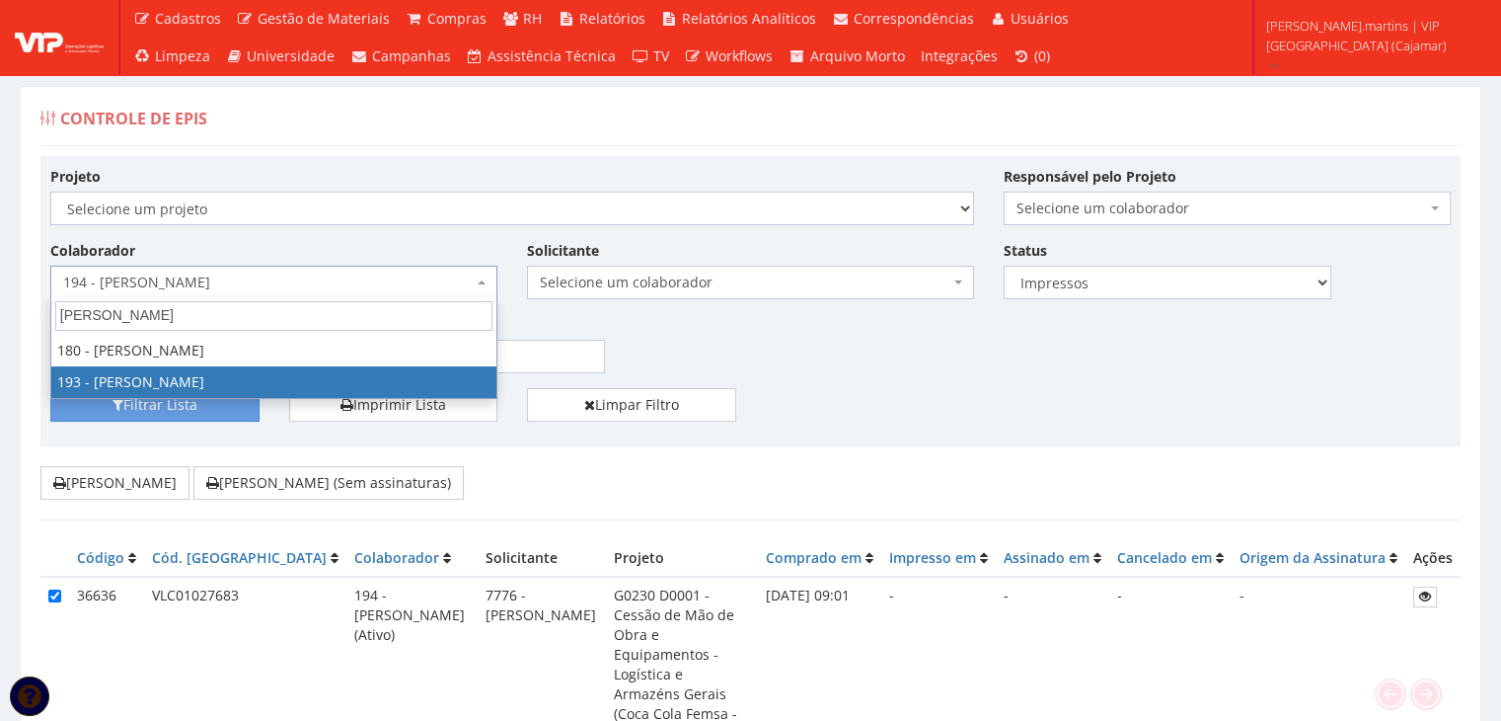
select select "4092"
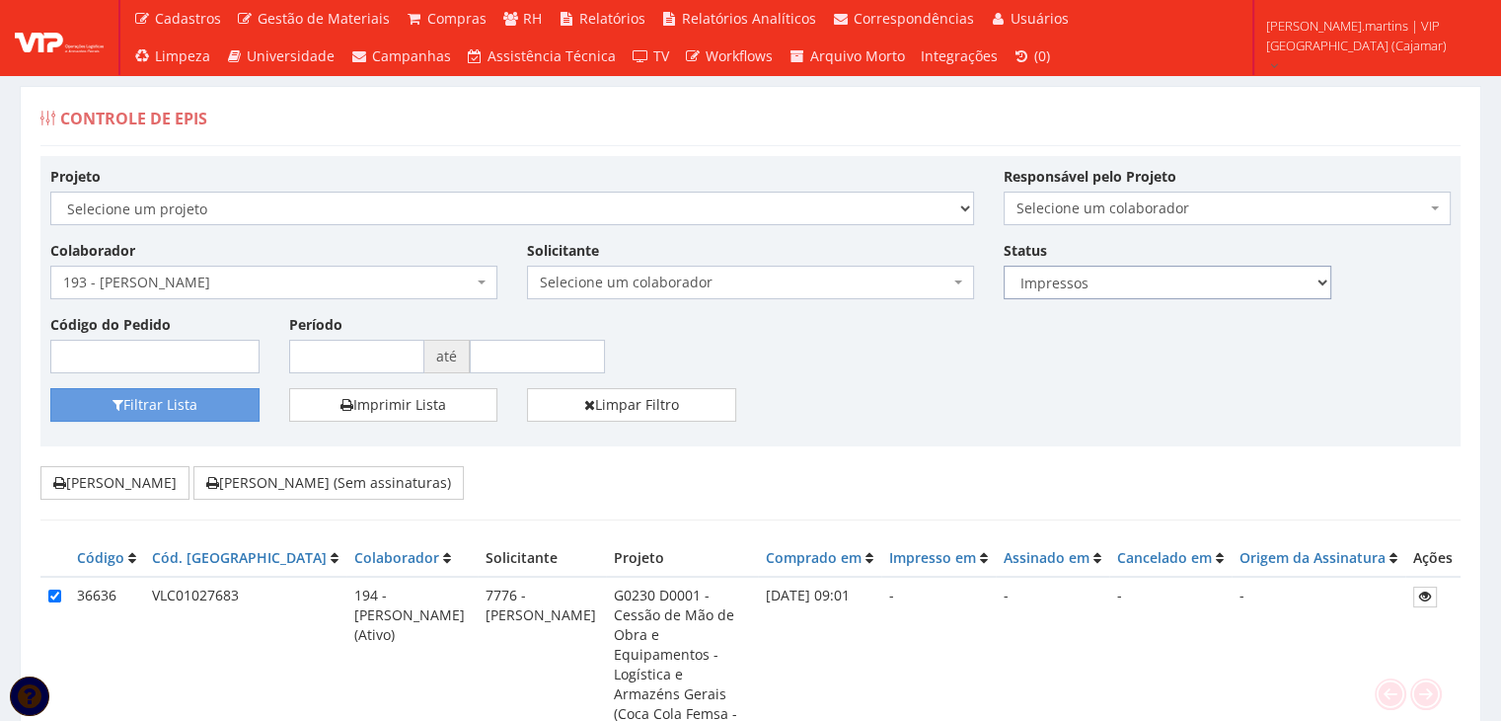
click at [1103, 275] on select "Todos Novos Impressos Assinados" at bounding box center [1168, 283] width 328 height 34
select select "1"
click at [1004, 266] on select "Todos Novos Impressos Assinados" at bounding box center [1168, 283] width 328 height 34
click at [203, 407] on button "Filtrar Lista" at bounding box center [154, 405] width 209 height 34
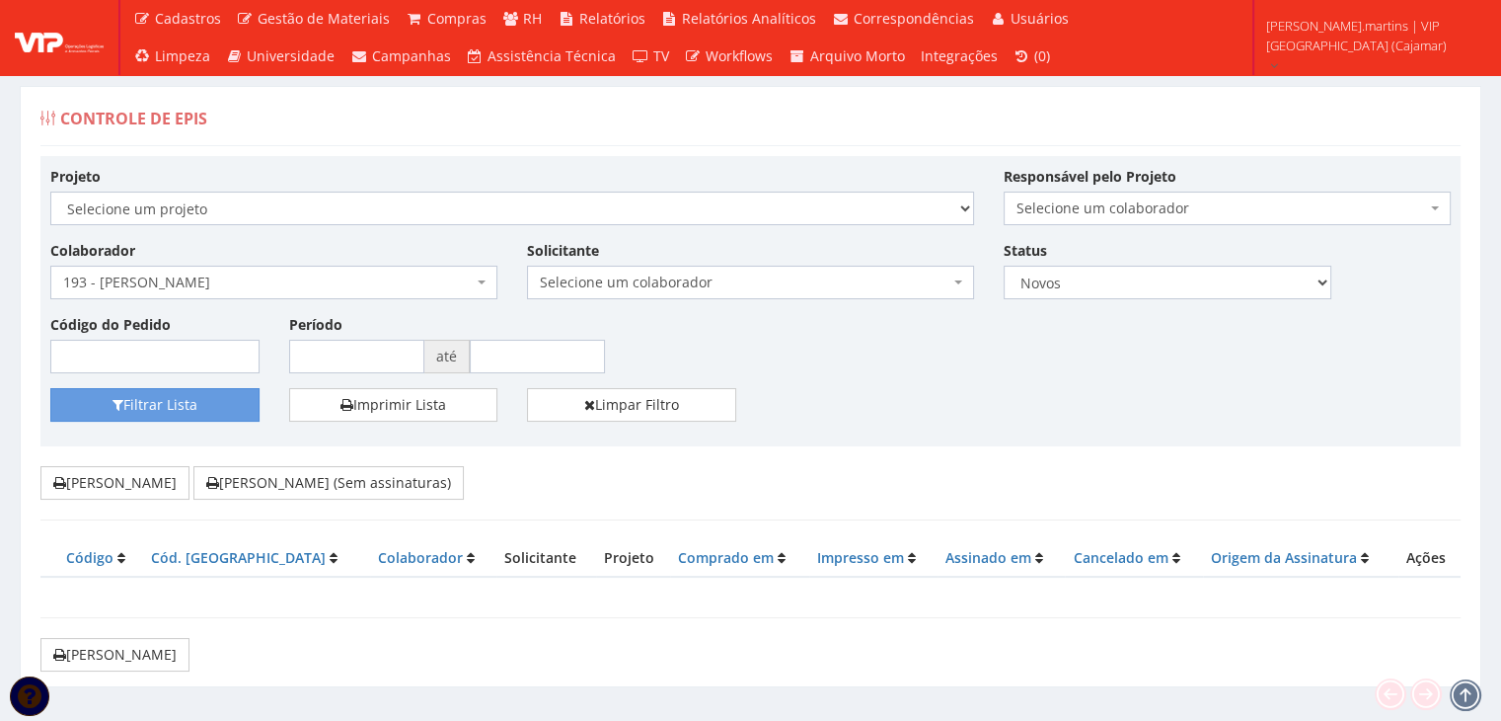
click at [310, 272] on span "193 - [PERSON_NAME]" at bounding box center [268, 282] width 410 height 20
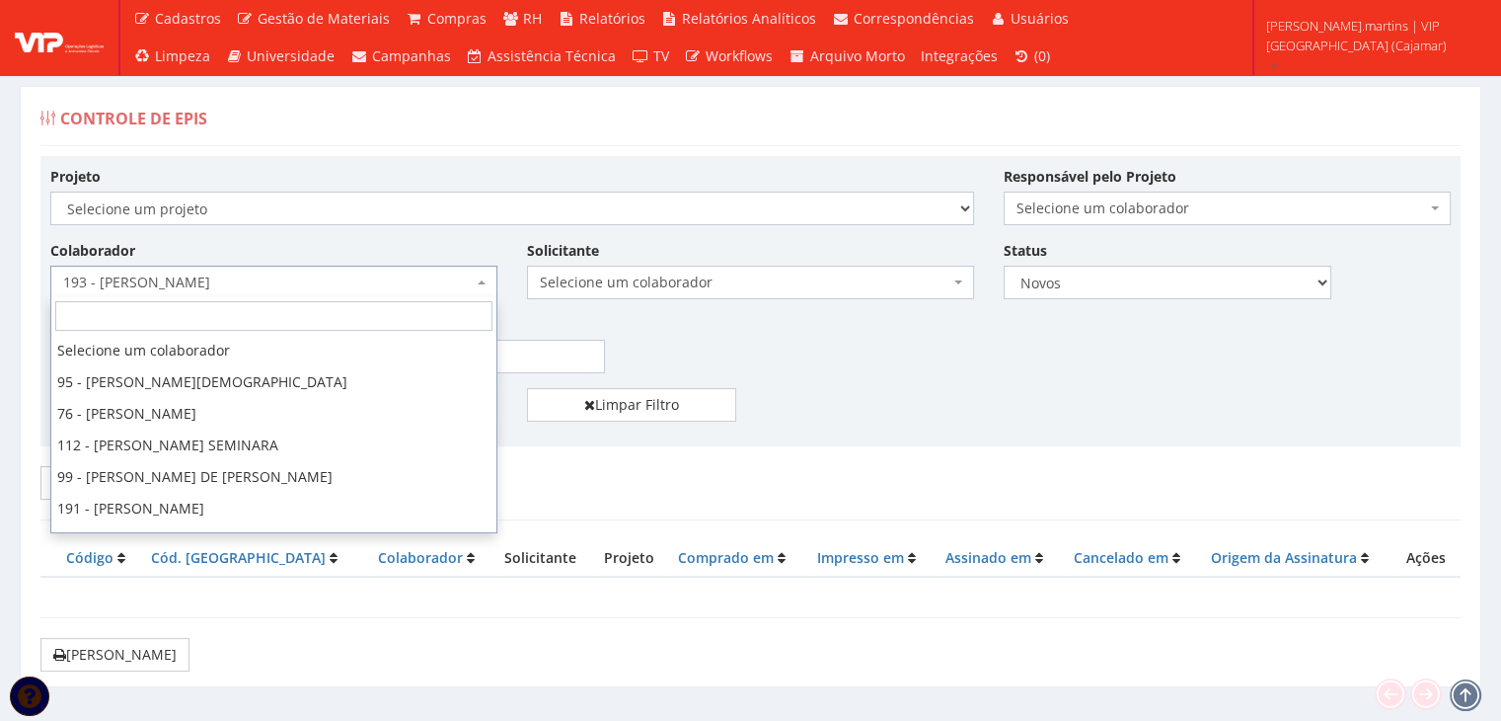
scroll to position [758, 0]
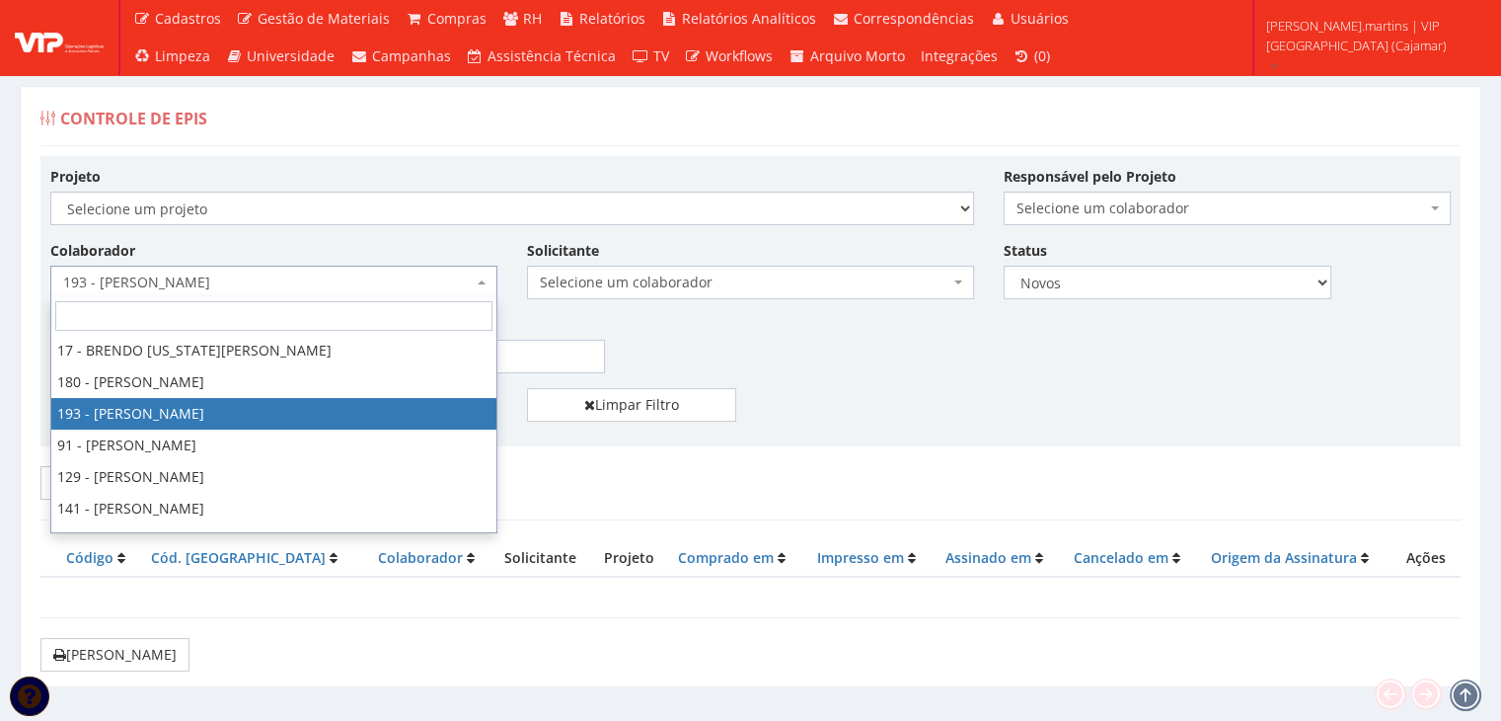
click at [310, 272] on span "193 - [PERSON_NAME]" at bounding box center [268, 282] width 410 height 20
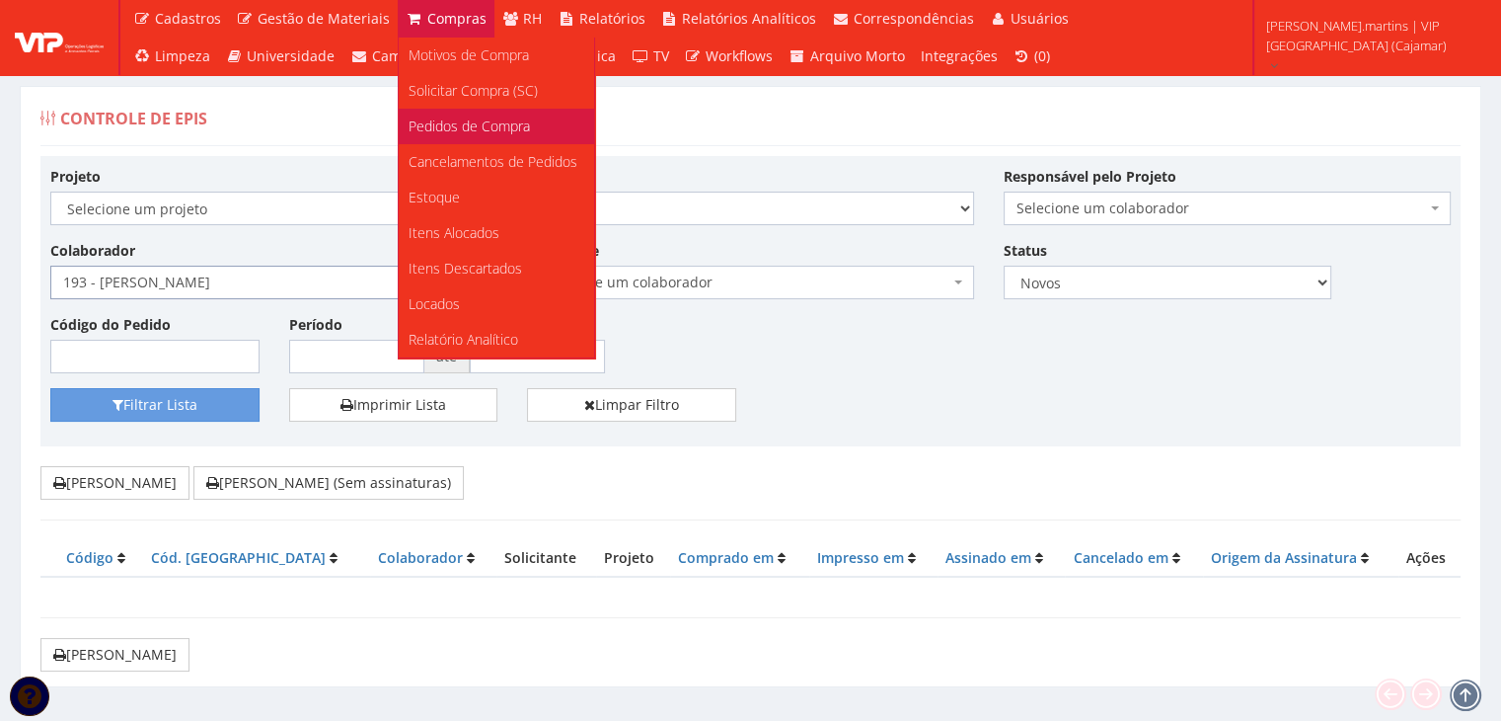
click at [451, 120] on span "Pedidos de Compra" at bounding box center [469, 125] width 121 height 19
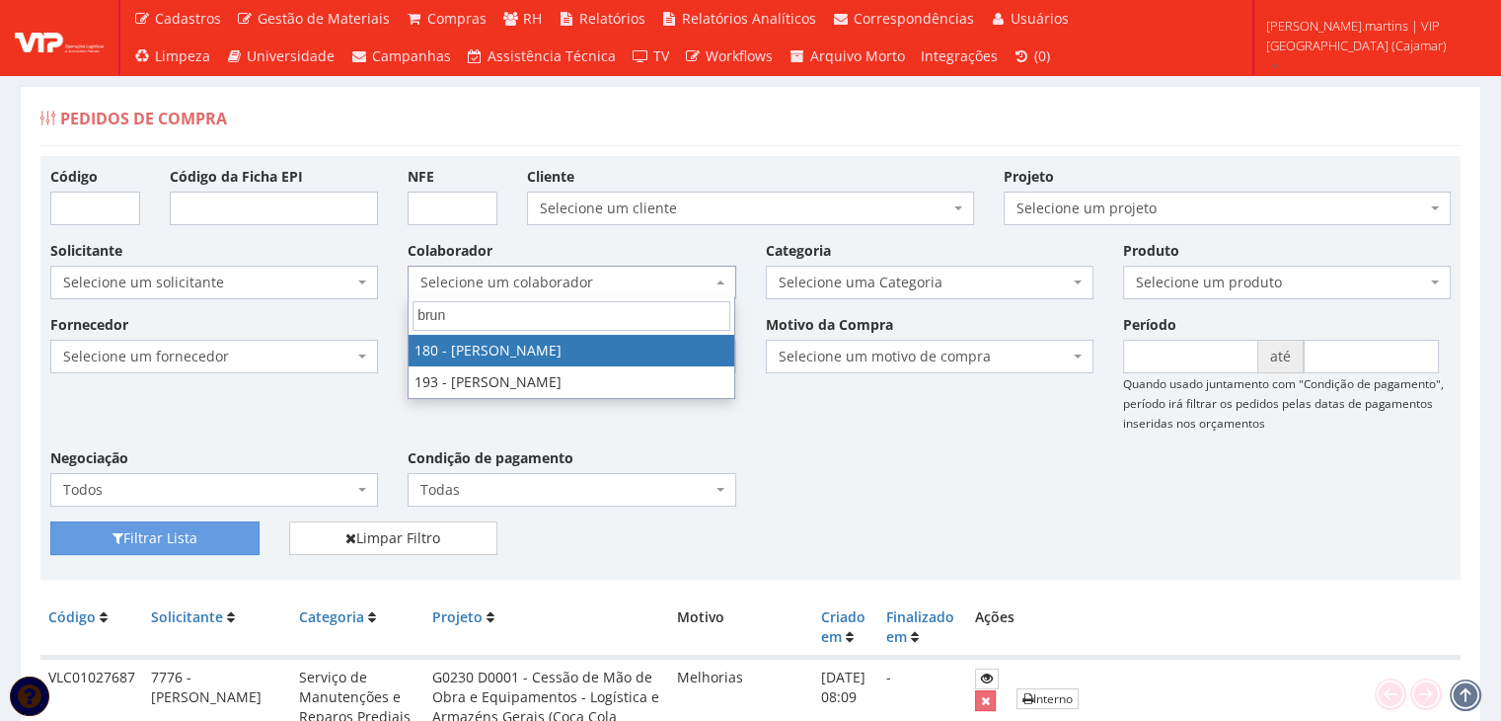
type input "bruno"
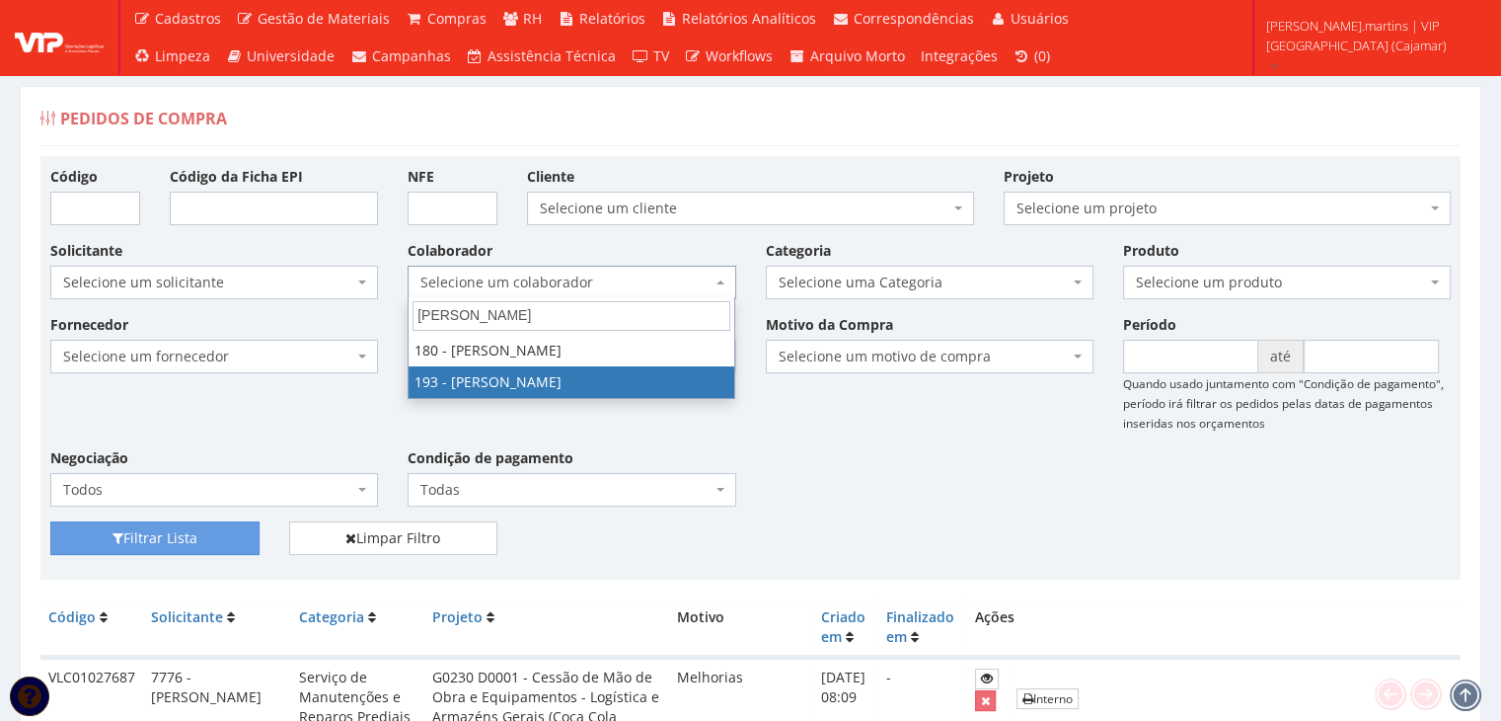
select select "4092"
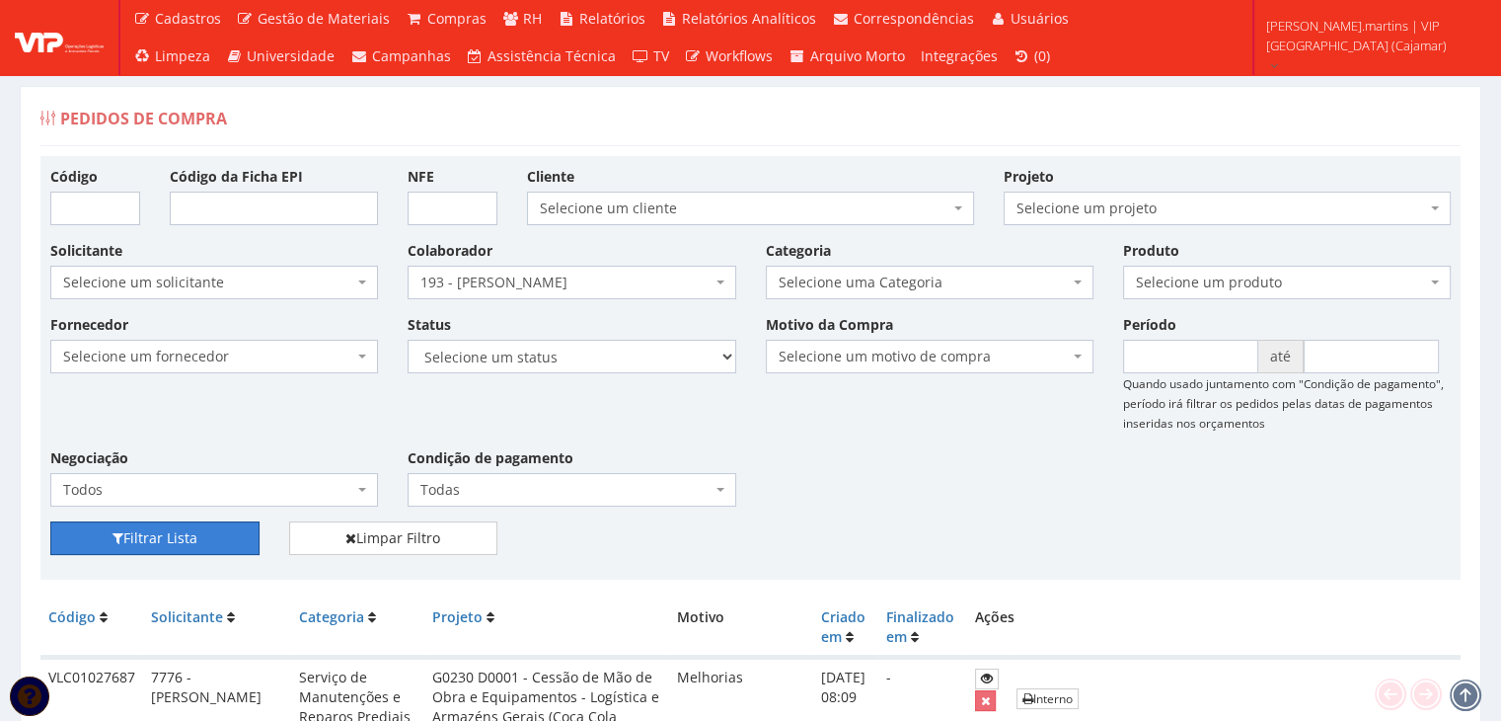
drag, startPoint x: 214, startPoint y: 528, endPoint x: 502, endPoint y: 452, distance: 298.1
click at [215, 527] on button "Filtrar Lista" at bounding box center [154, 538] width 209 height 34
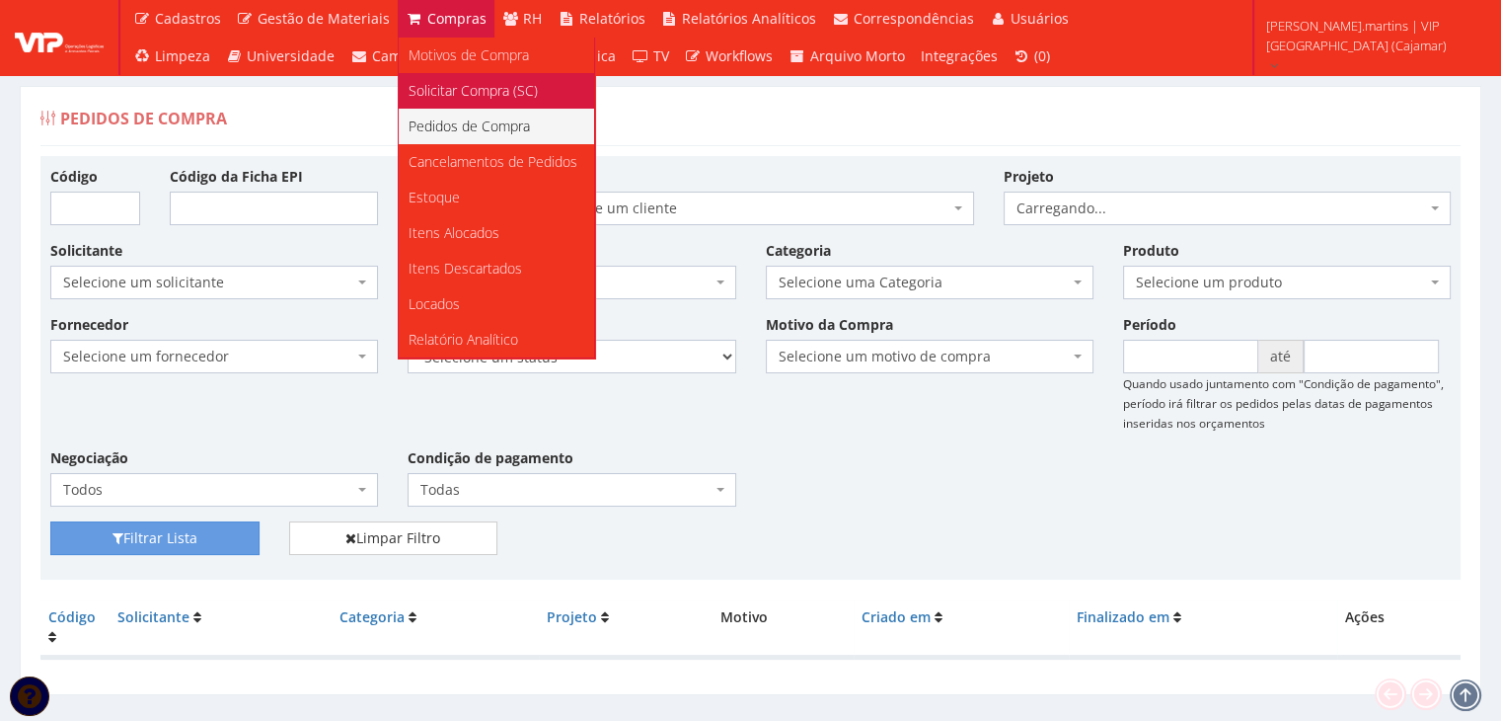
click at [448, 87] on span "Solicitar Compra (SC)" at bounding box center [473, 90] width 129 height 19
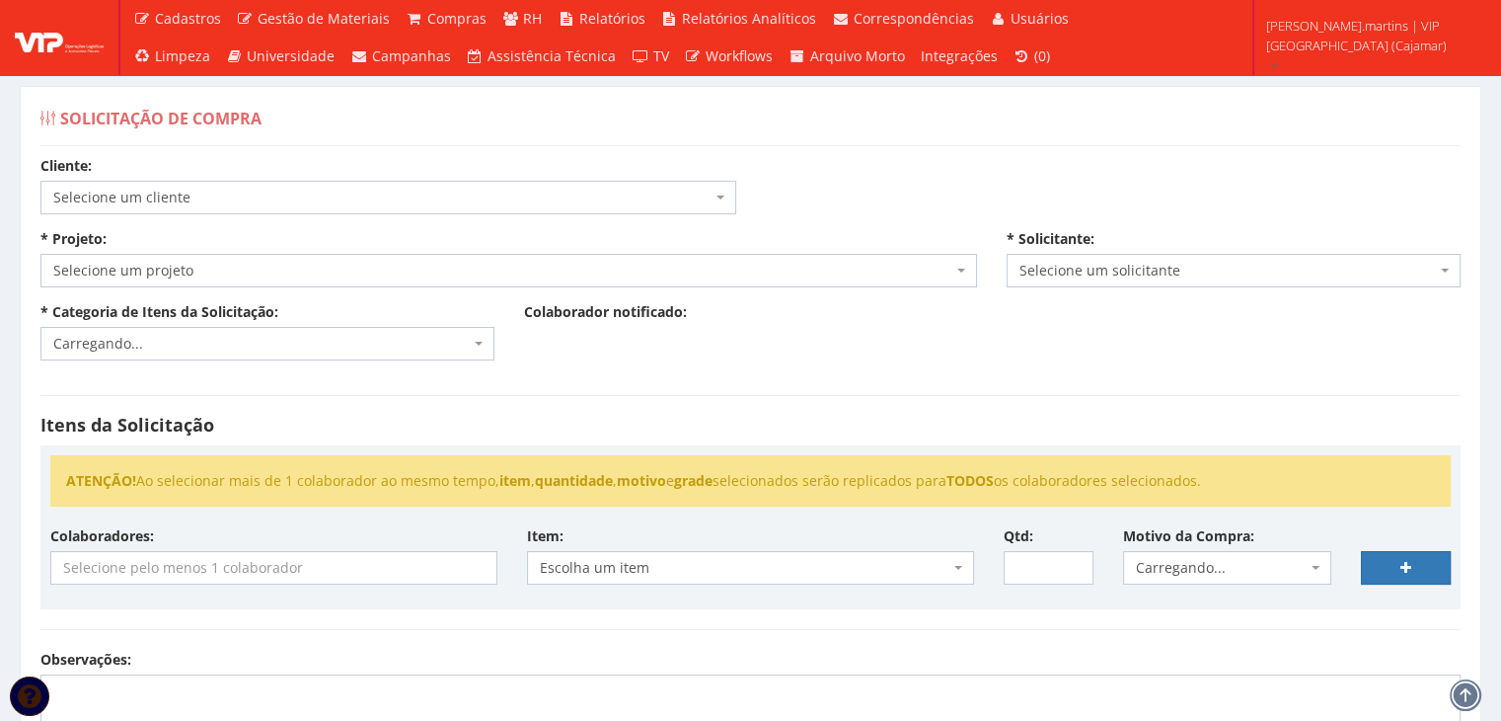
select select "51"
click at [39, 180] on select "Selecione um cliente COCA COLA FEMSA - SPAL INDUSTRIA BRASILEIRA DE BEBIDAS S/A…" at bounding box center [39, 180] width 1 height 1
click at [402, 262] on span "Carregando..." at bounding box center [502, 271] width 899 height 20
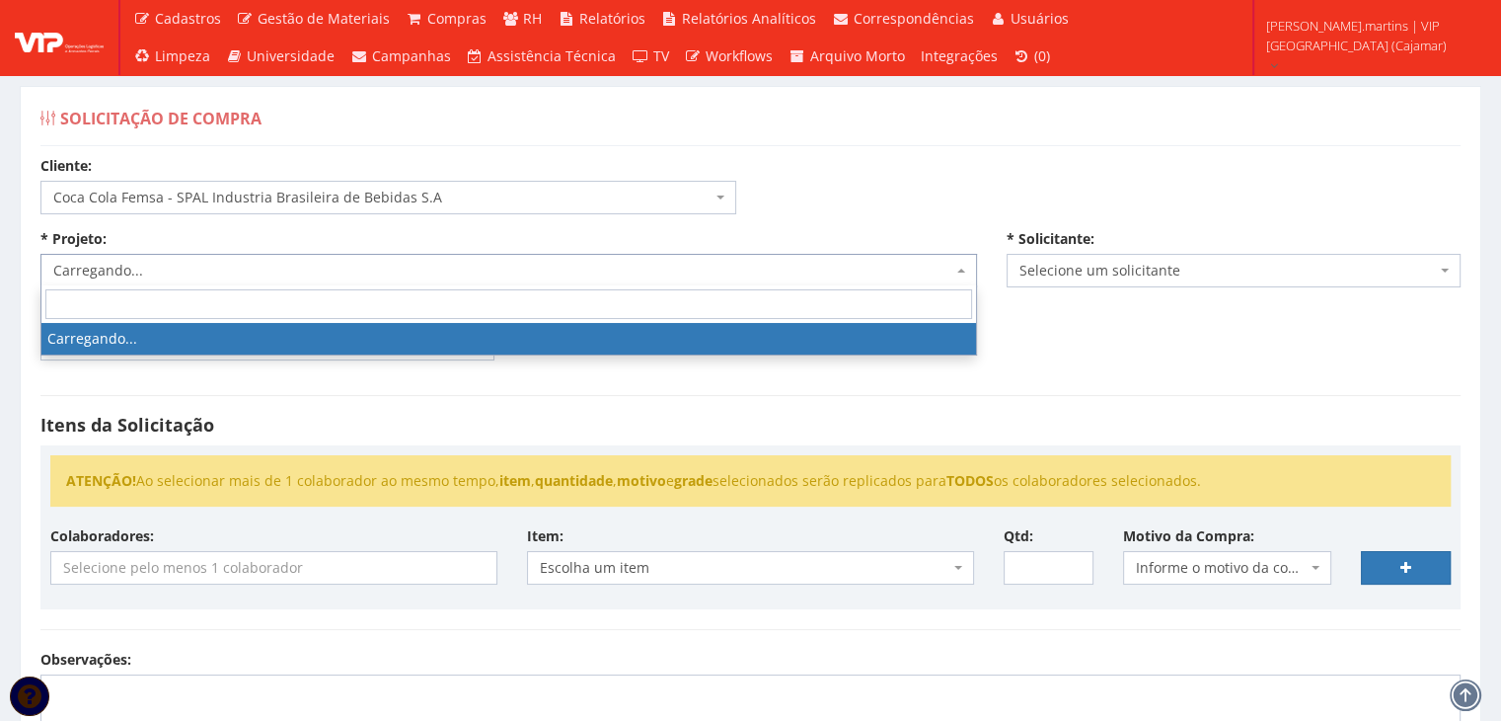
click at [402, 262] on span "Carregando..." at bounding box center [502, 271] width 899 height 20
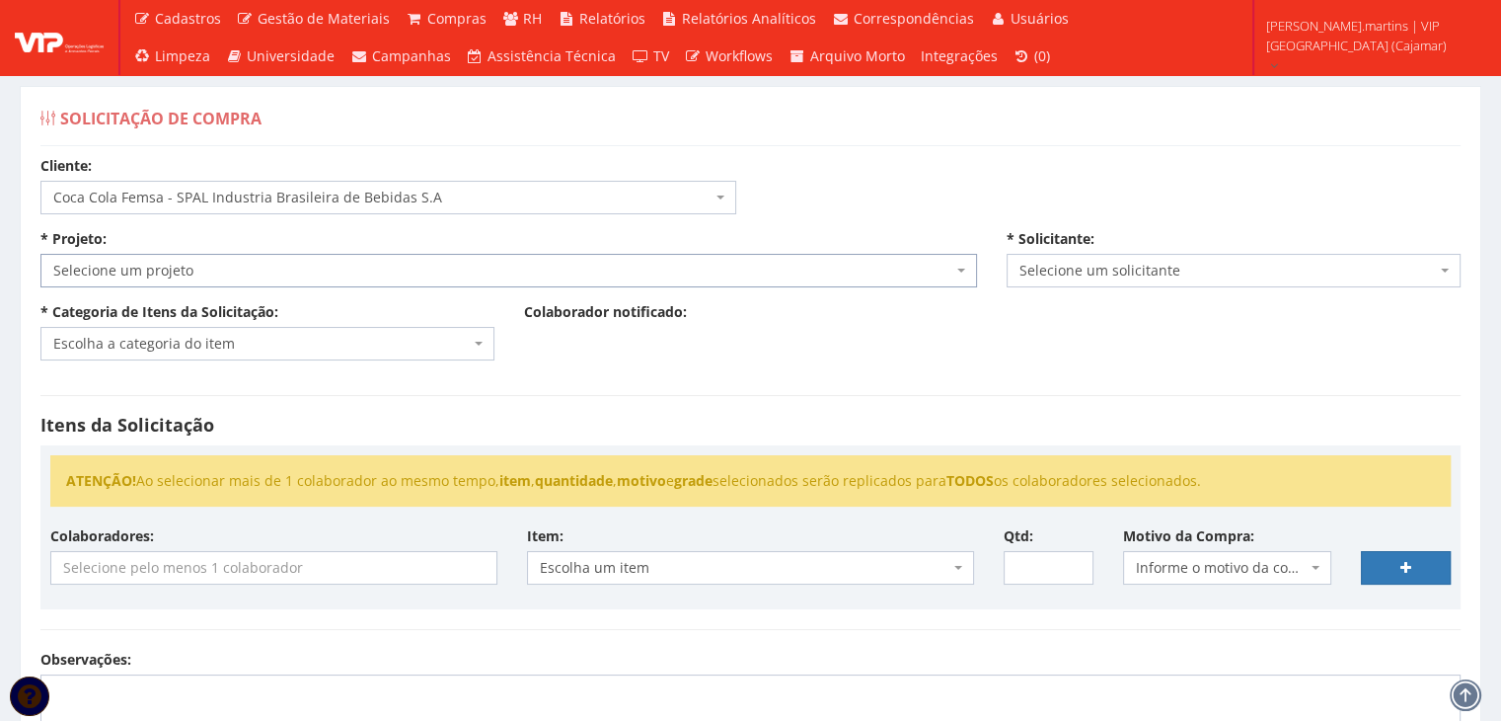
click at [402, 262] on span "Selecione um projeto" at bounding box center [502, 271] width 899 height 20
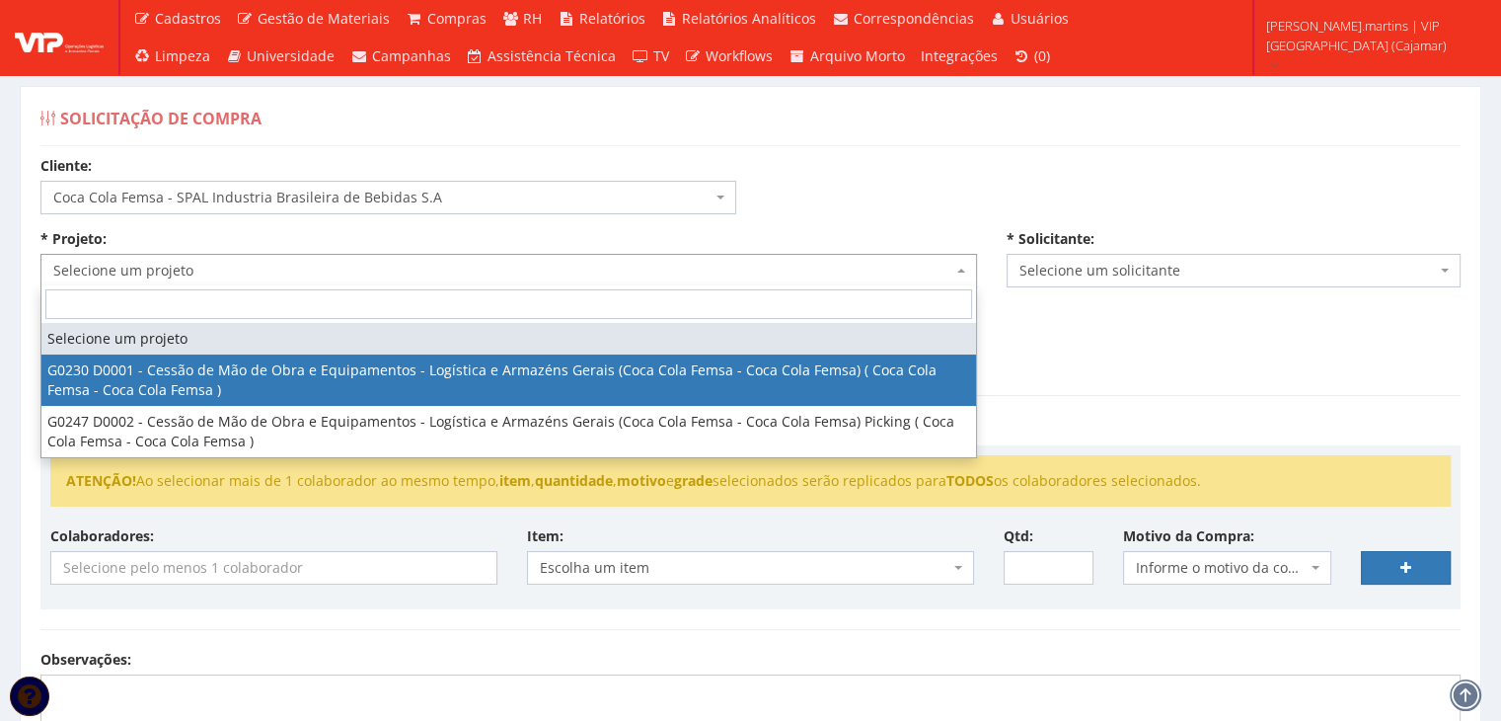
select select "230"
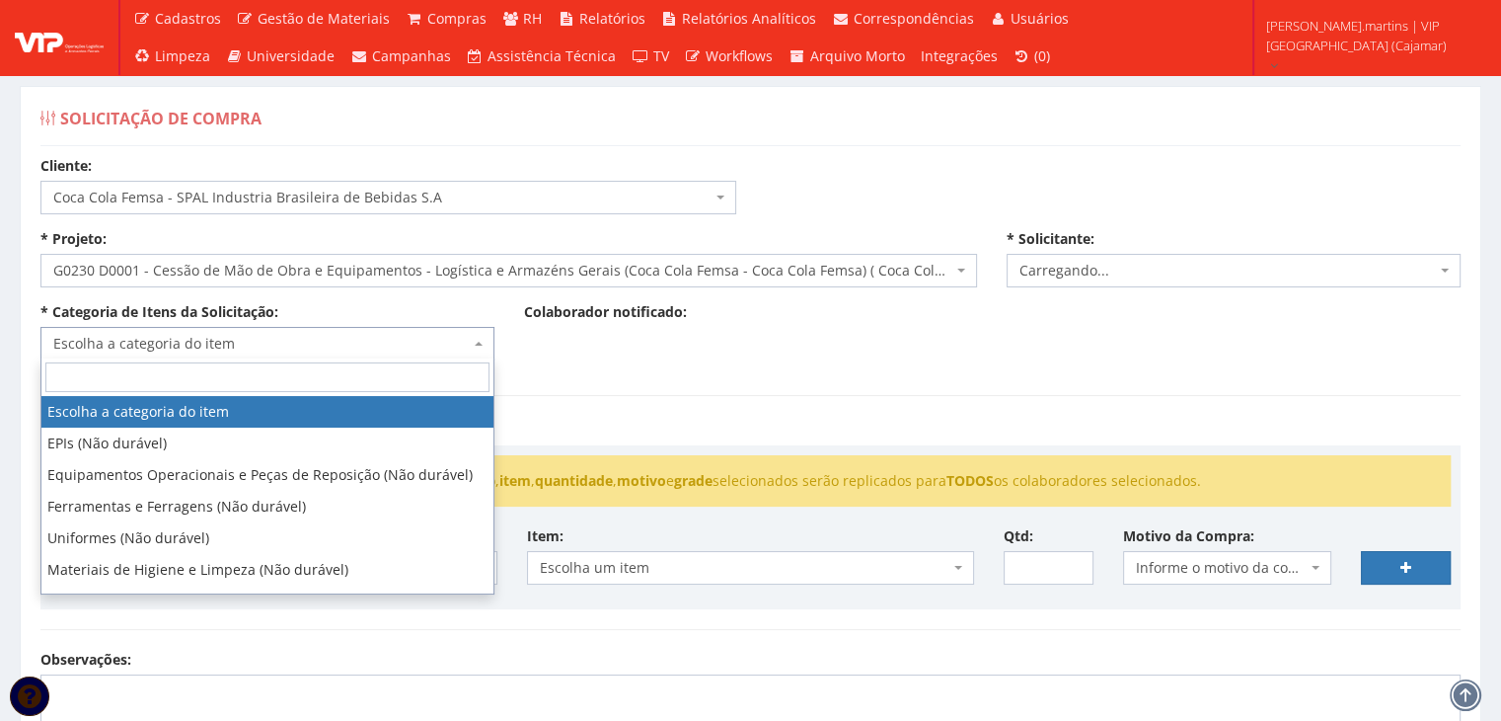
click at [442, 338] on span "Escolha a categoria do item" at bounding box center [261, 344] width 417 height 20
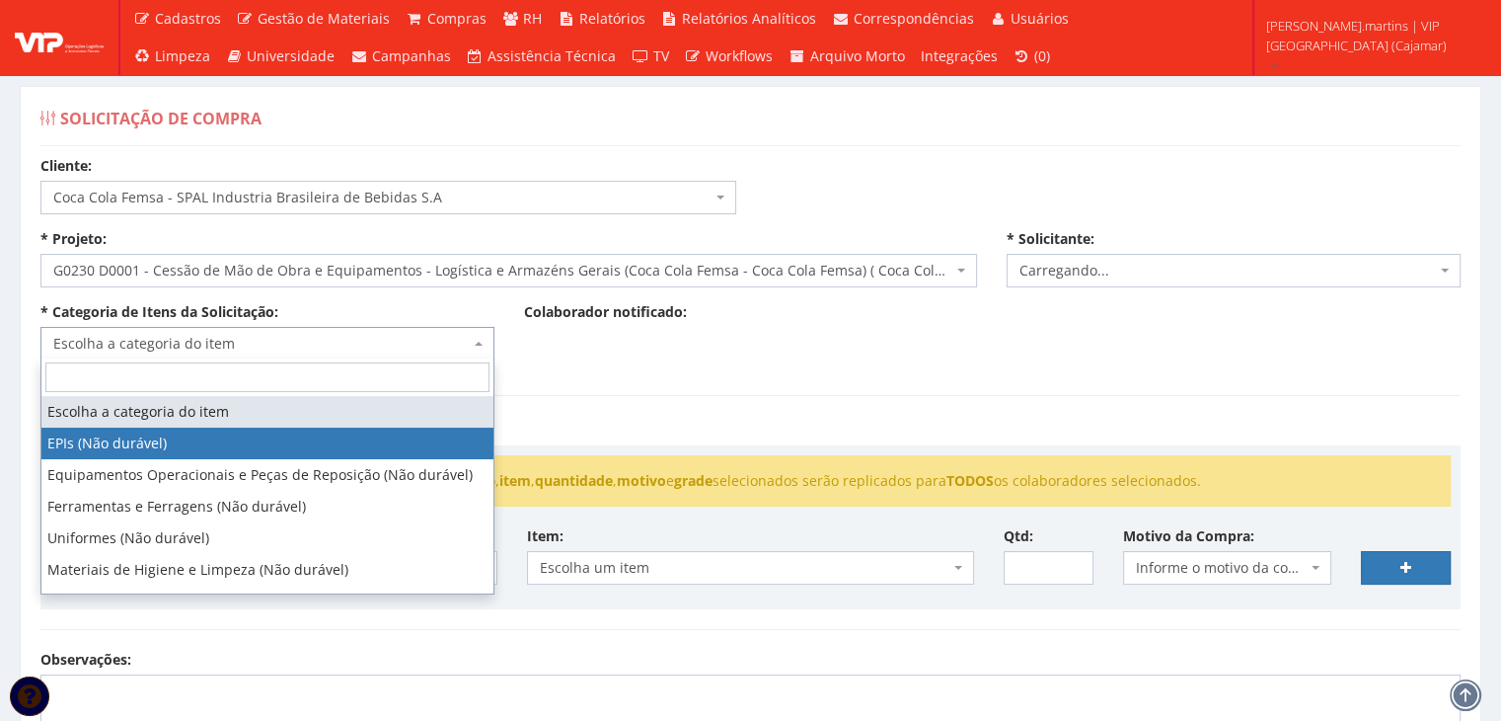
select select "1"
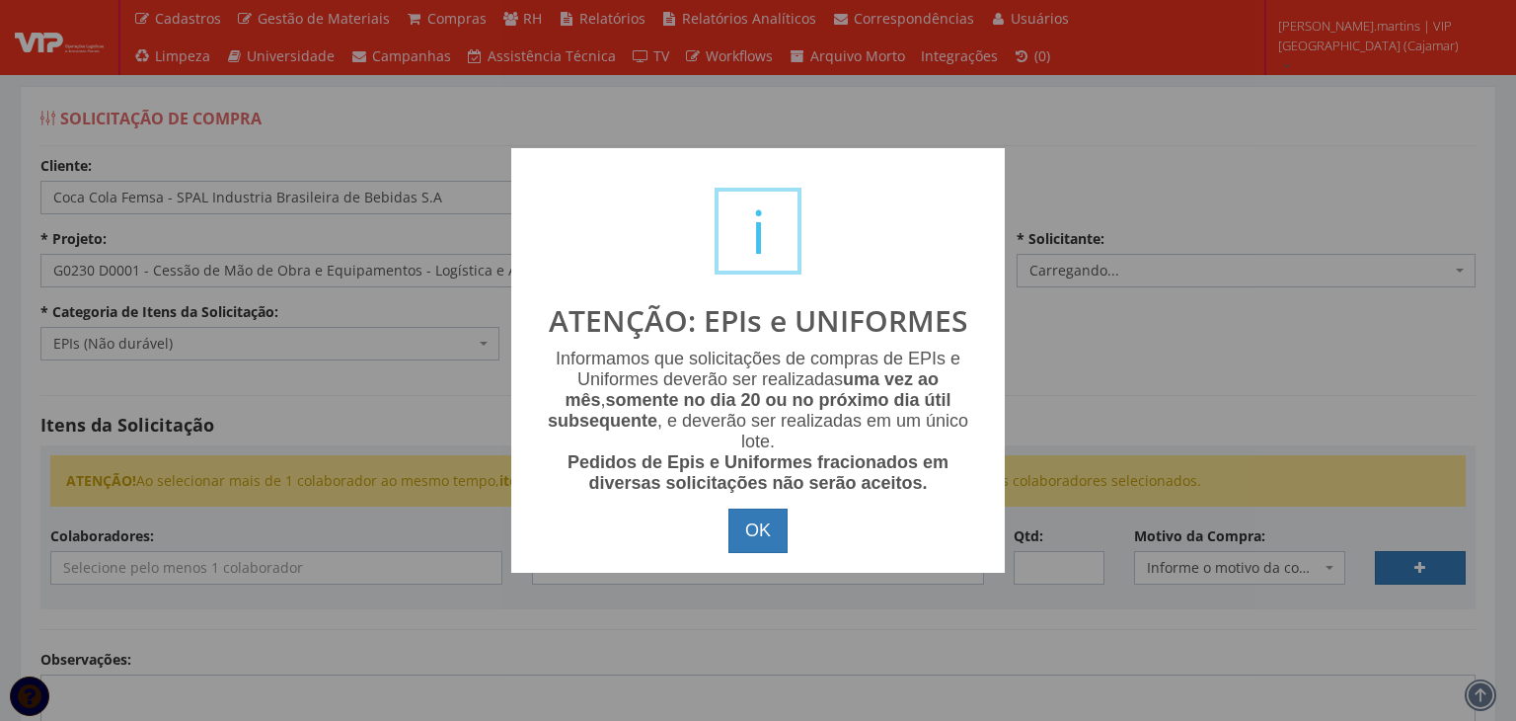
drag, startPoint x: 752, startPoint y: 525, endPoint x: 667, endPoint y: 511, distance: 86.0
click at [751, 525] on button "OK" at bounding box center [757, 530] width 59 height 45
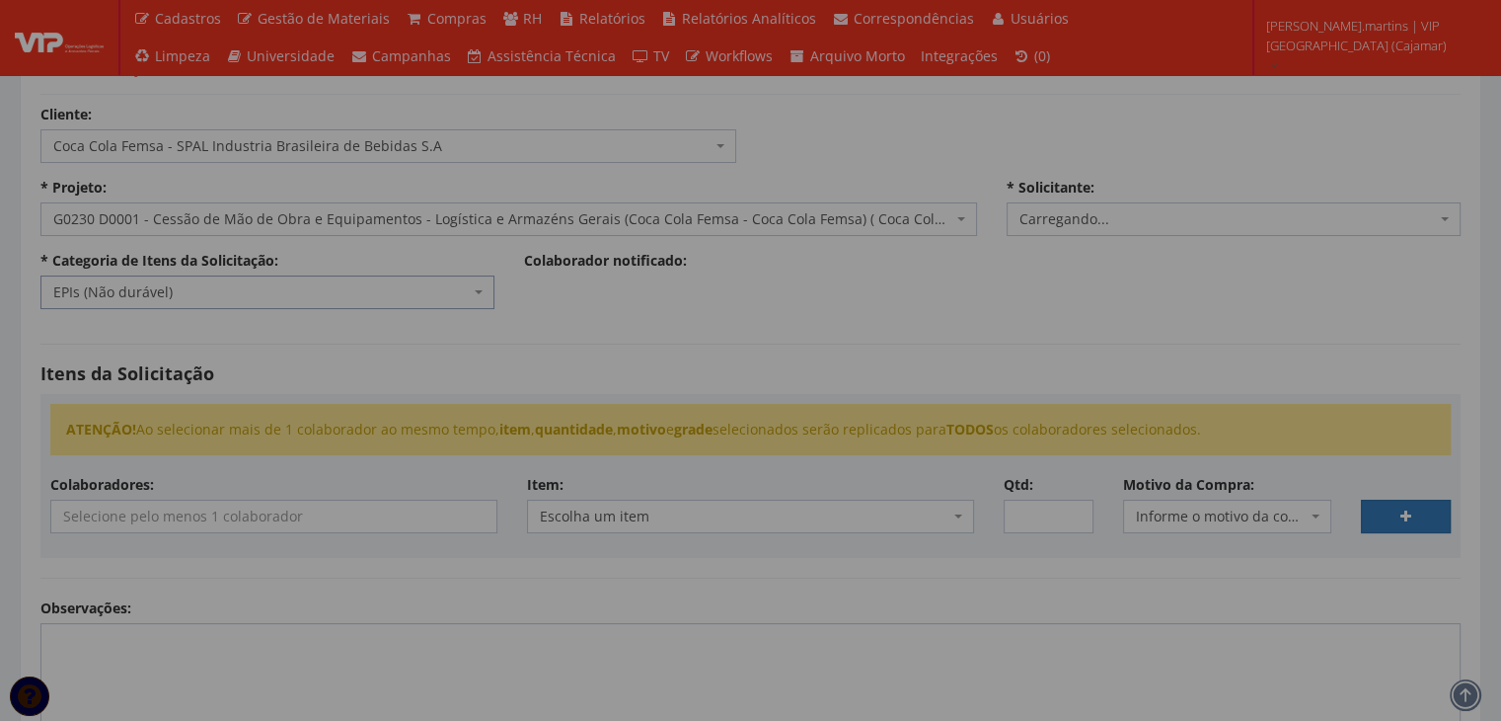
scroll to position [197, 0]
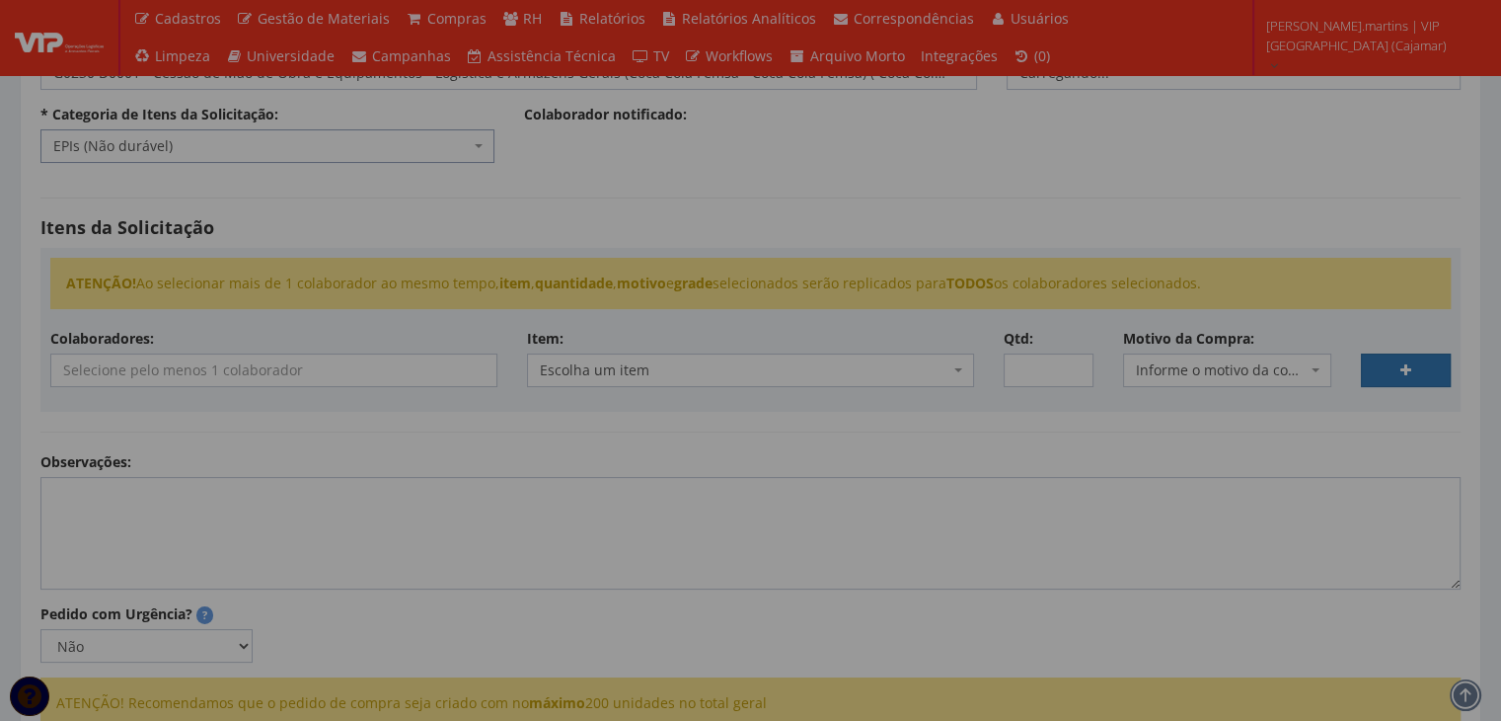
select select "2471"
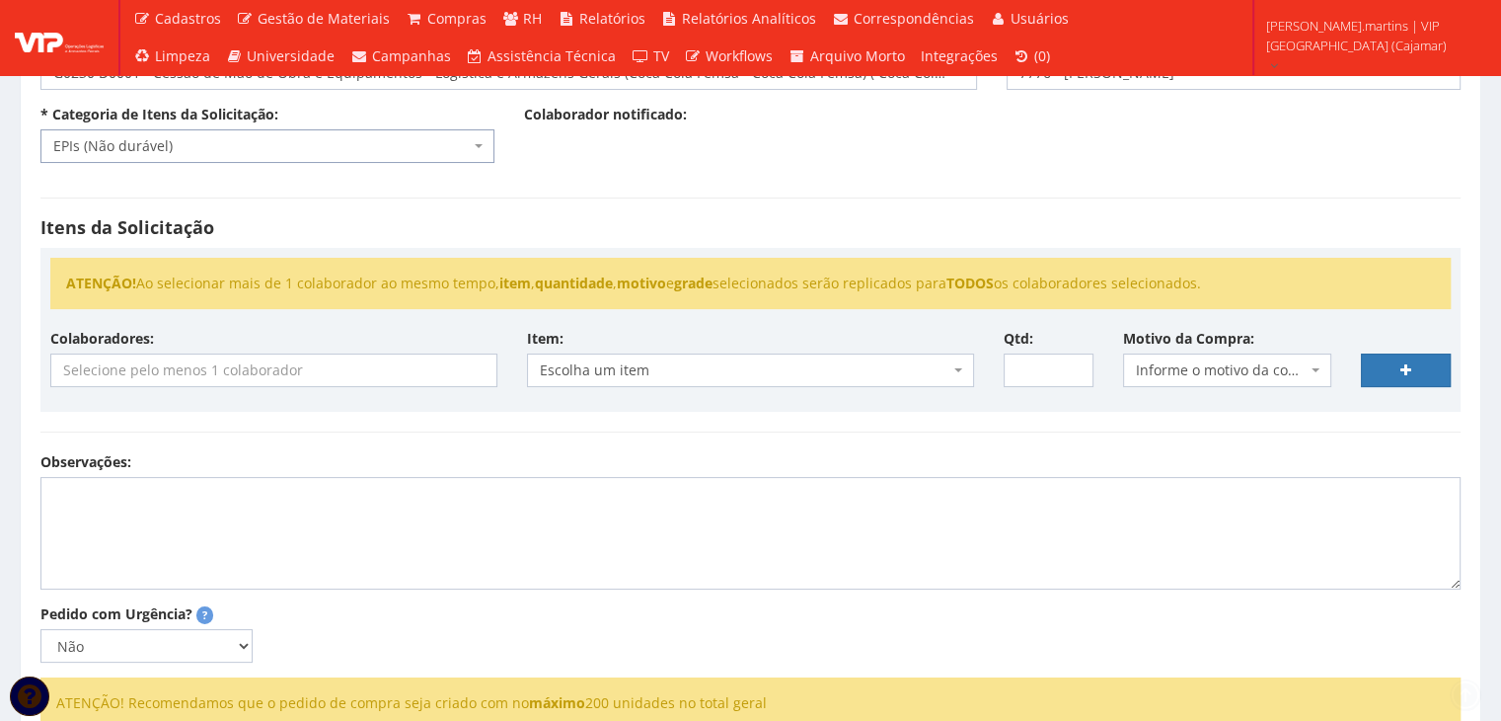
click at [292, 360] on input "search" at bounding box center [273, 370] width 445 height 32
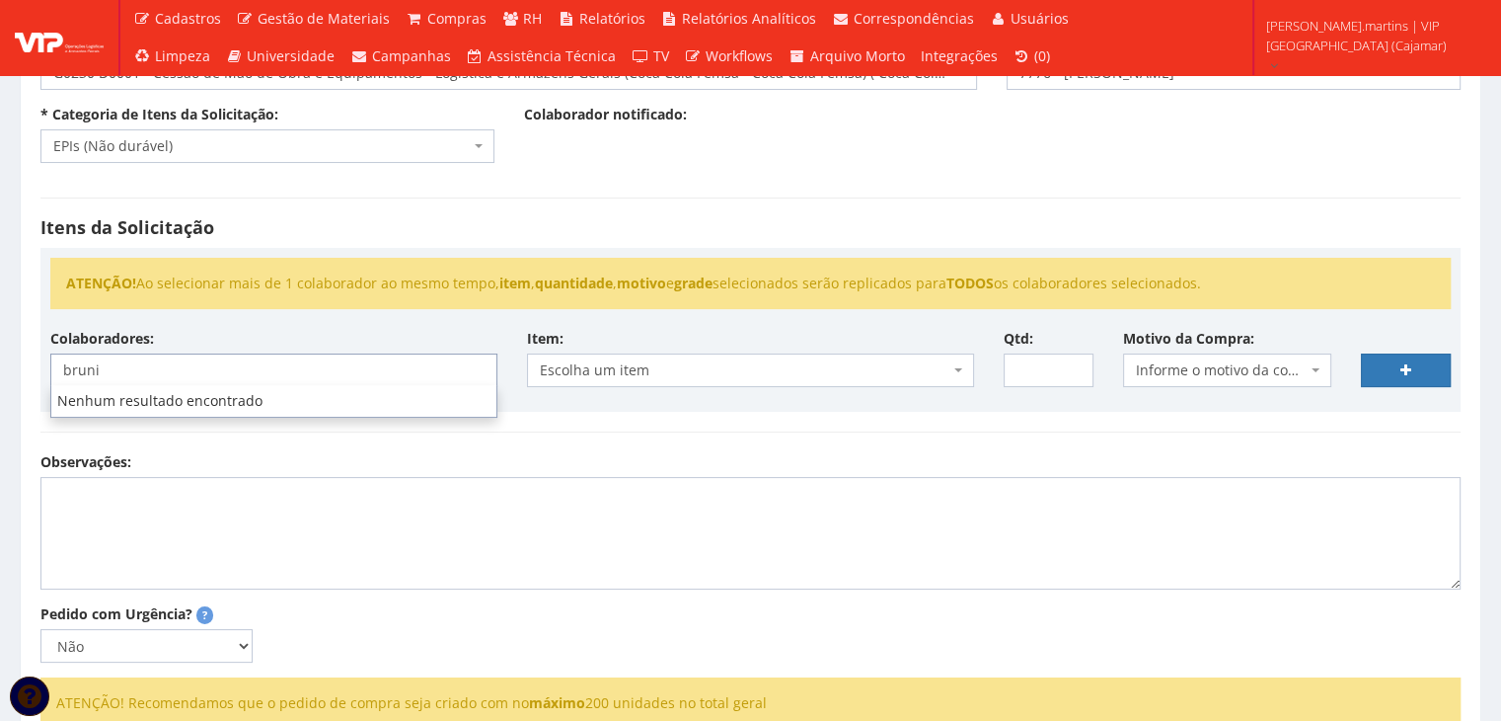
type input "bruni"
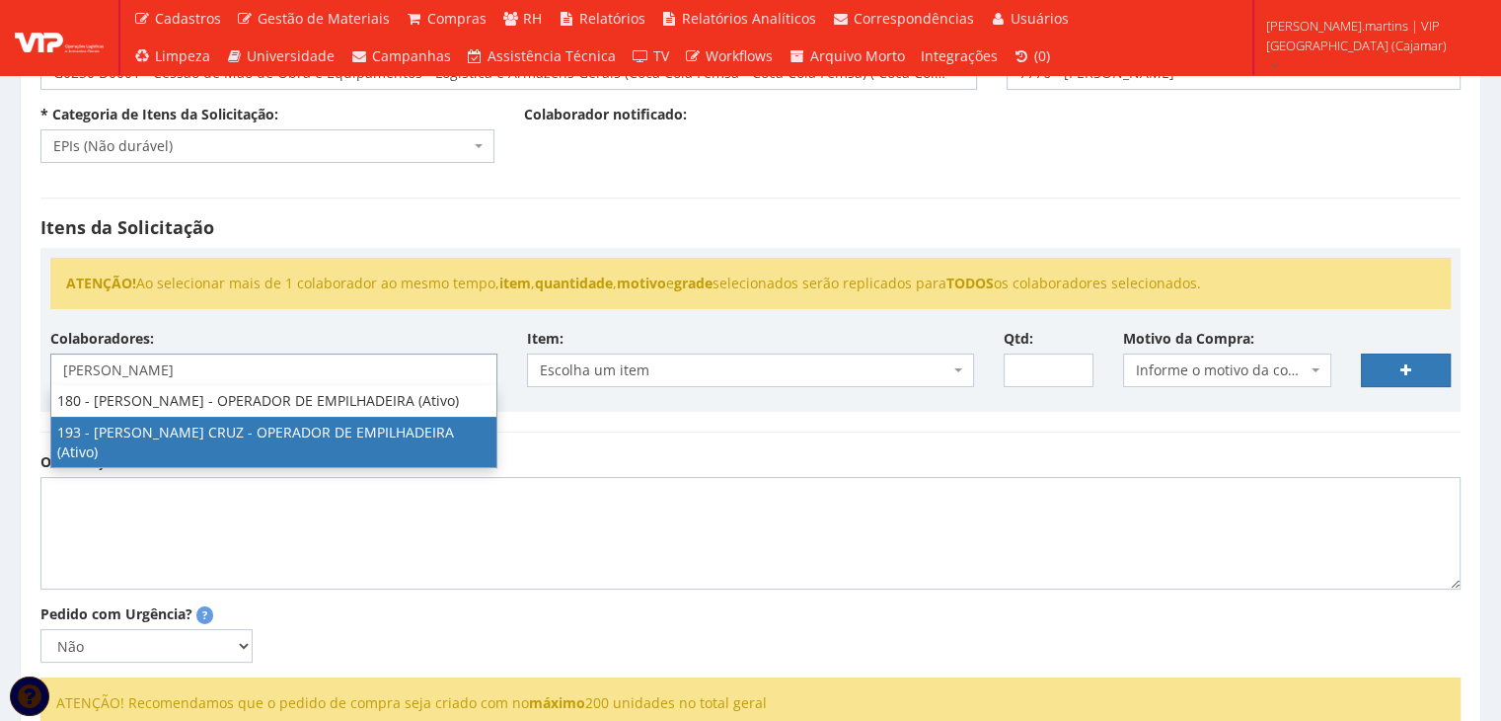
type input "[PERSON_NAME]"
select select "4092"
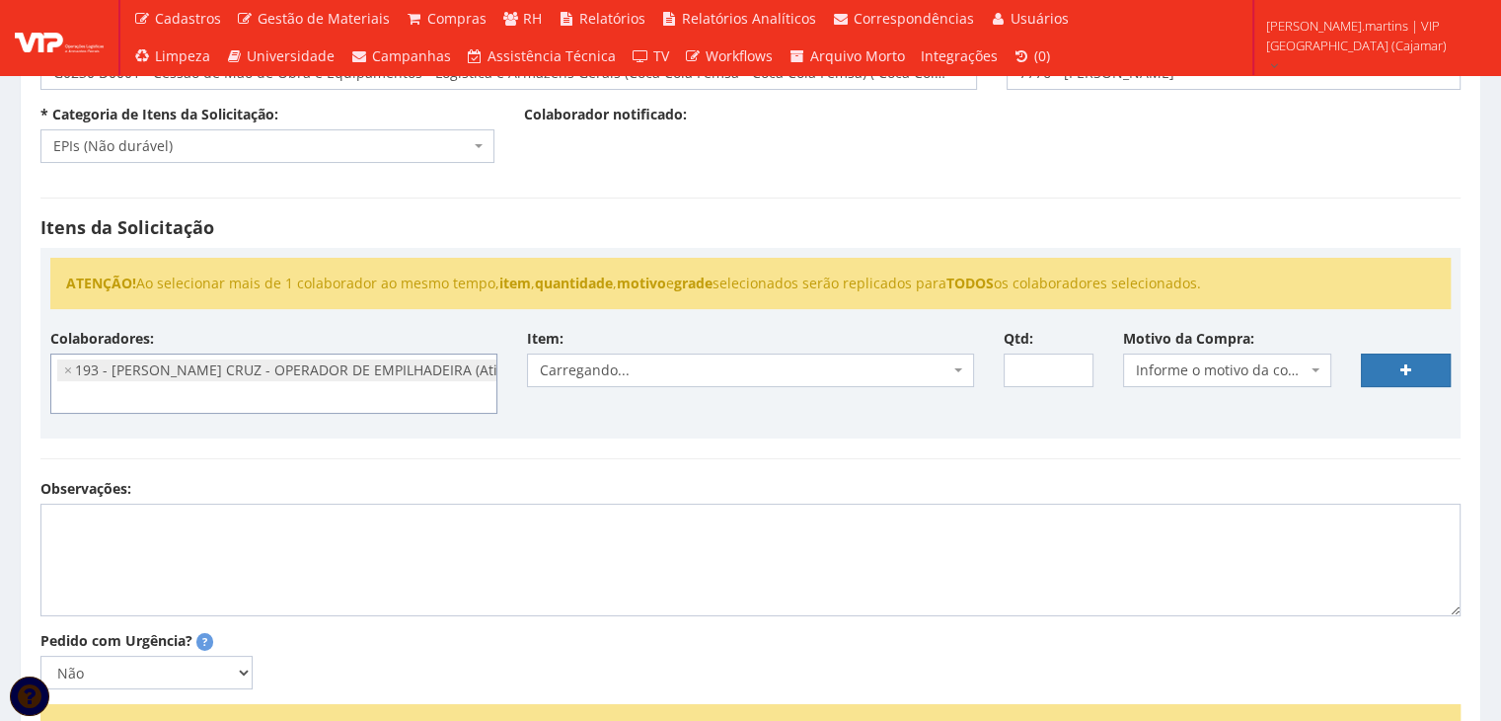
scroll to position [279, 0]
click at [1173, 367] on span "Informe o motivo da compra" at bounding box center [1222, 370] width 172 height 20
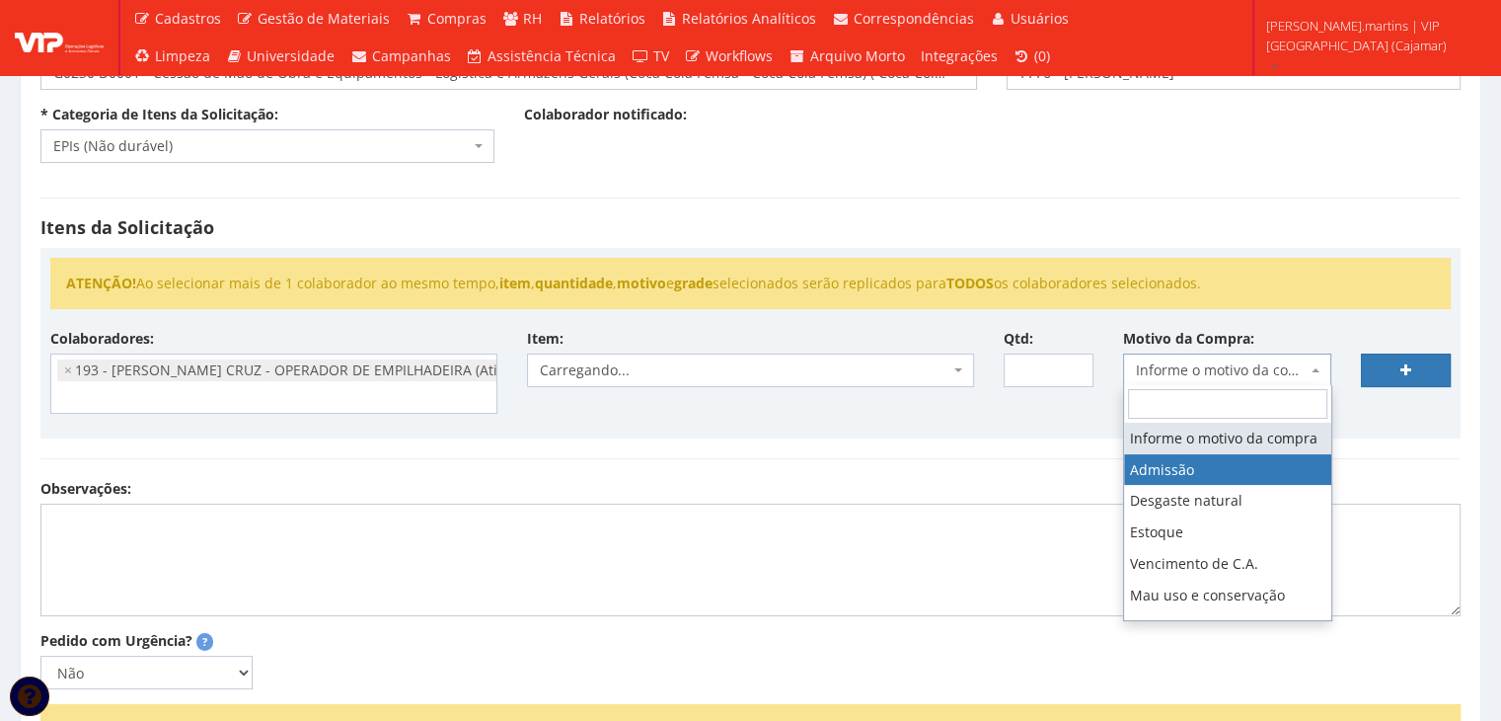
select select "1"
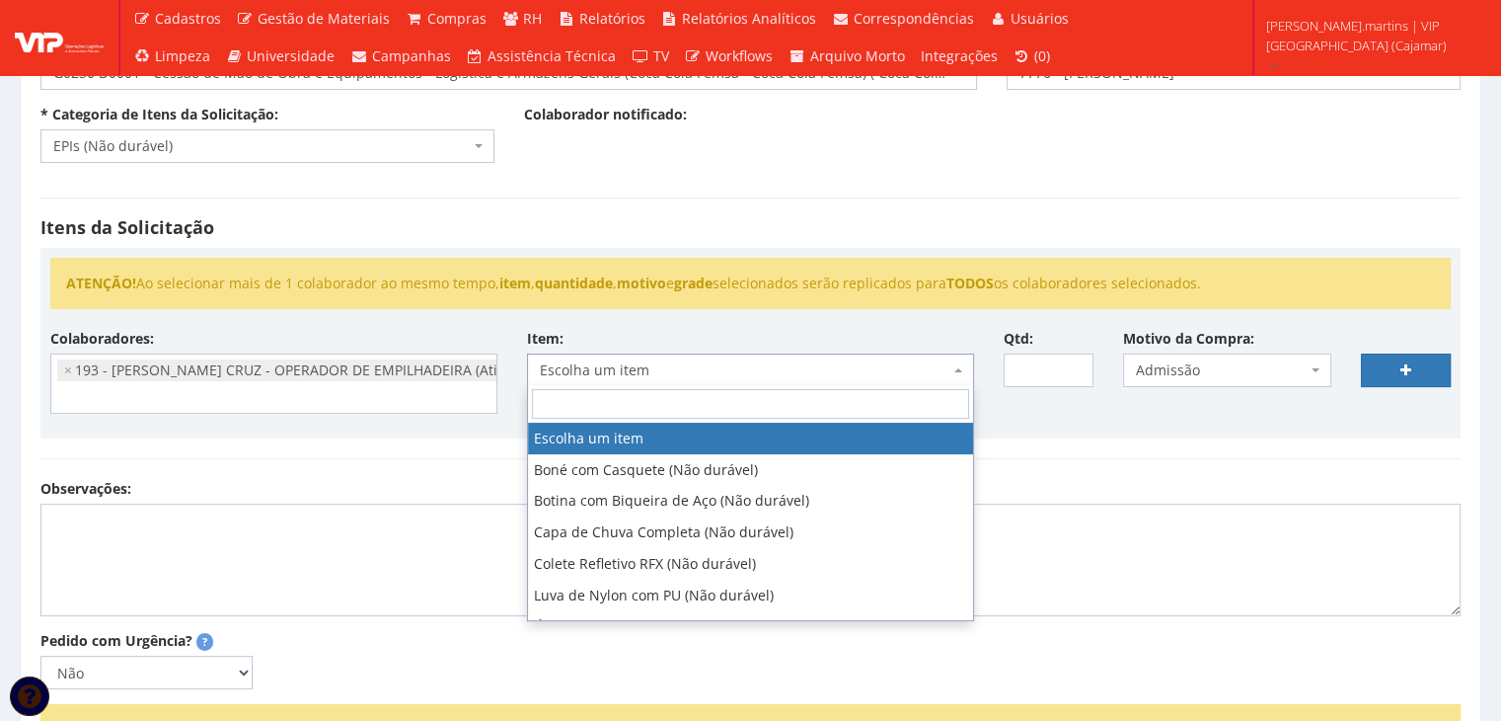
click at [851, 364] on span "Escolha um item" at bounding box center [745, 370] width 410 height 20
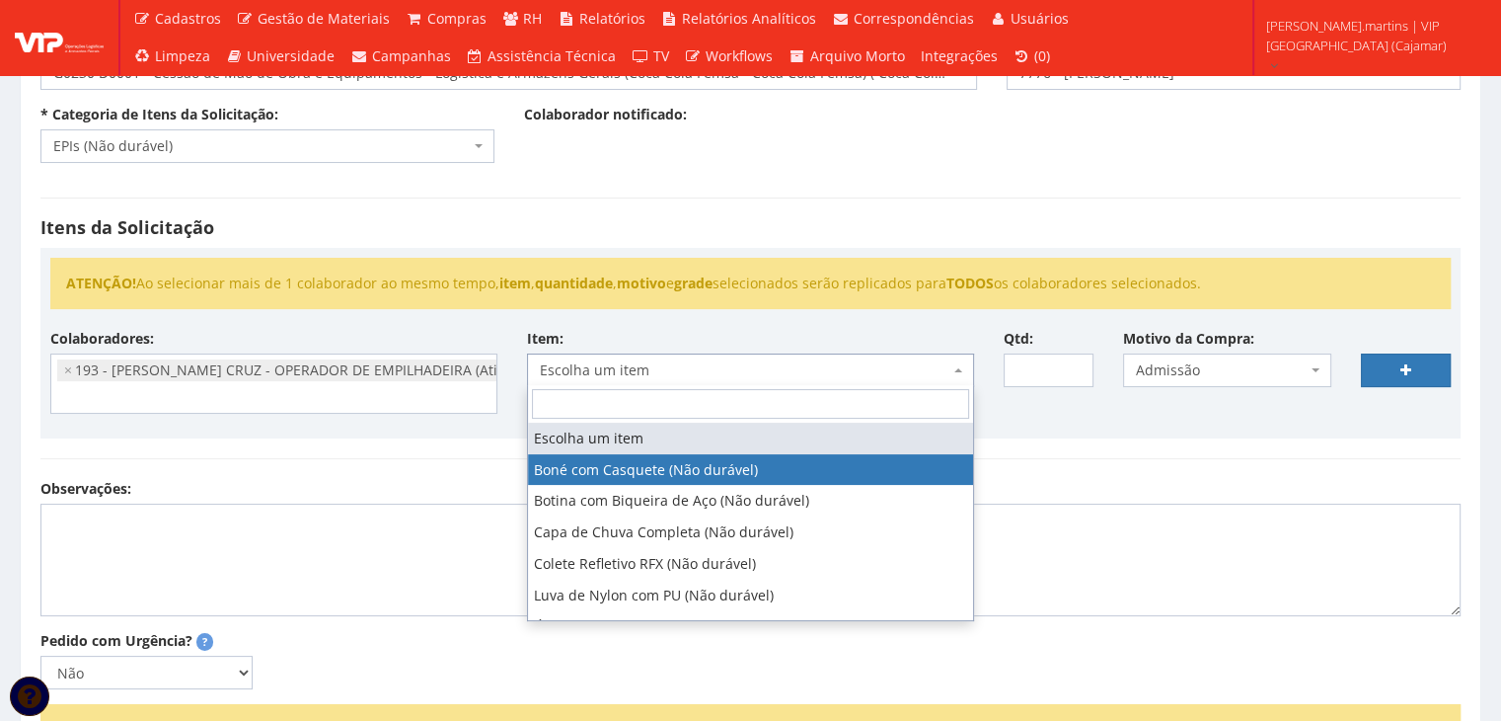
select select "41"
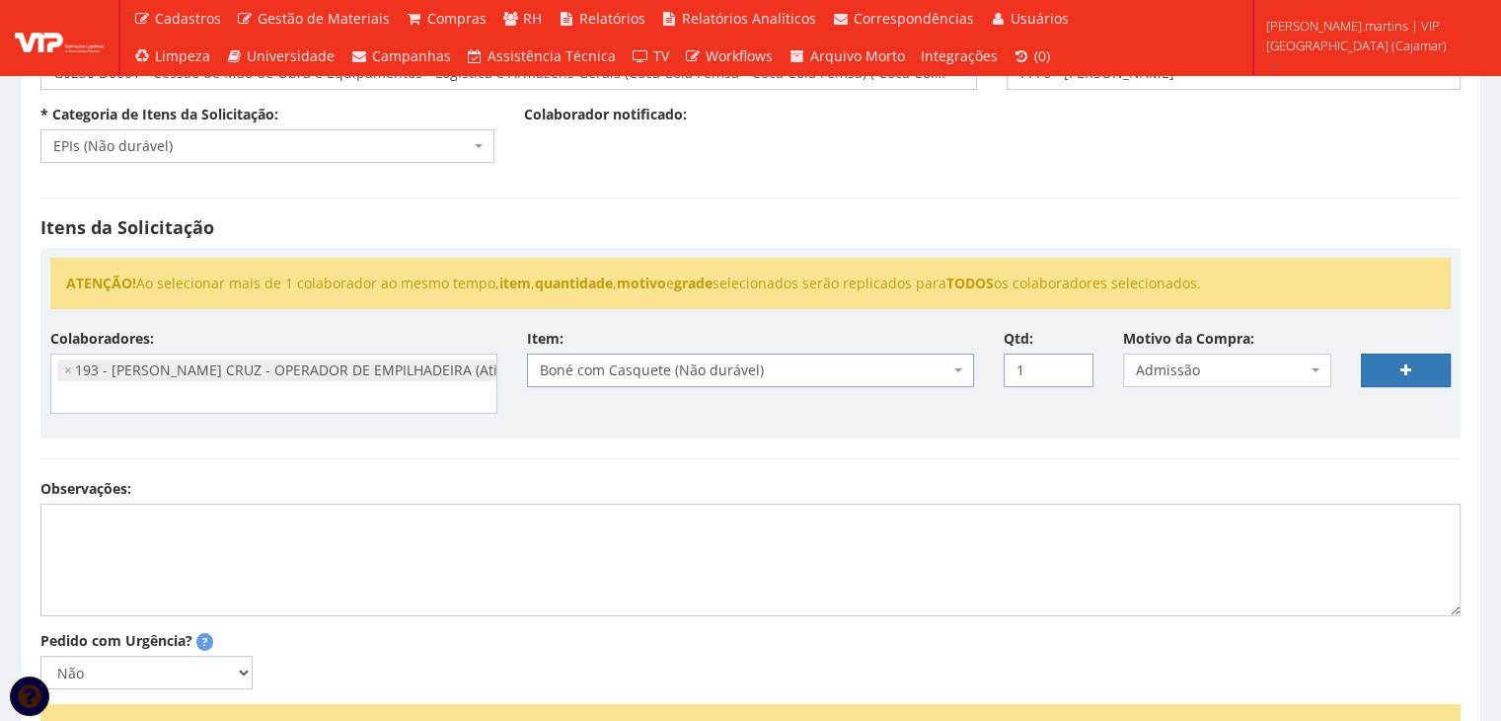
type input "1"
click at [1070, 364] on input "1" at bounding box center [1049, 370] width 90 height 34
click at [1390, 368] on link at bounding box center [1406, 370] width 90 height 34
select select
type input "0"
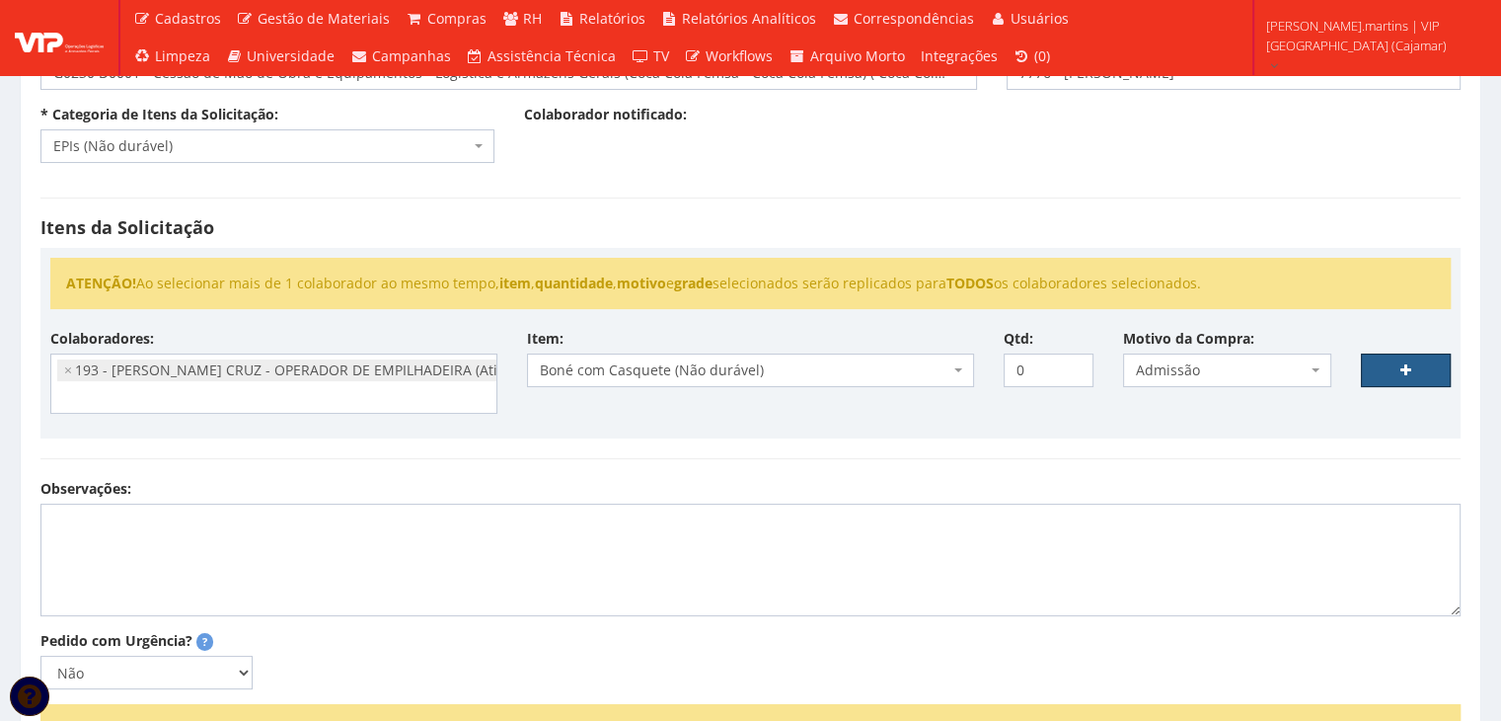
select select
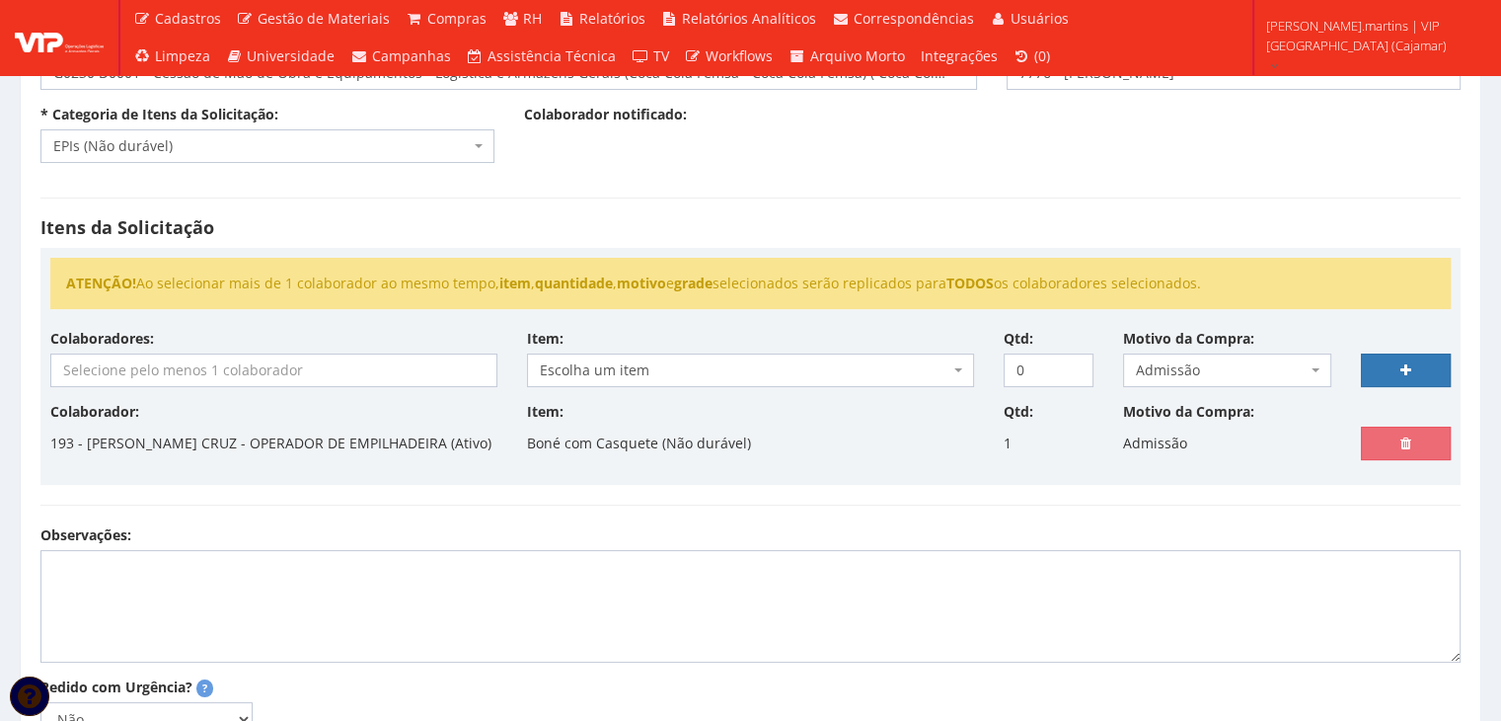
click at [276, 368] on input "search" at bounding box center [273, 370] width 445 height 32
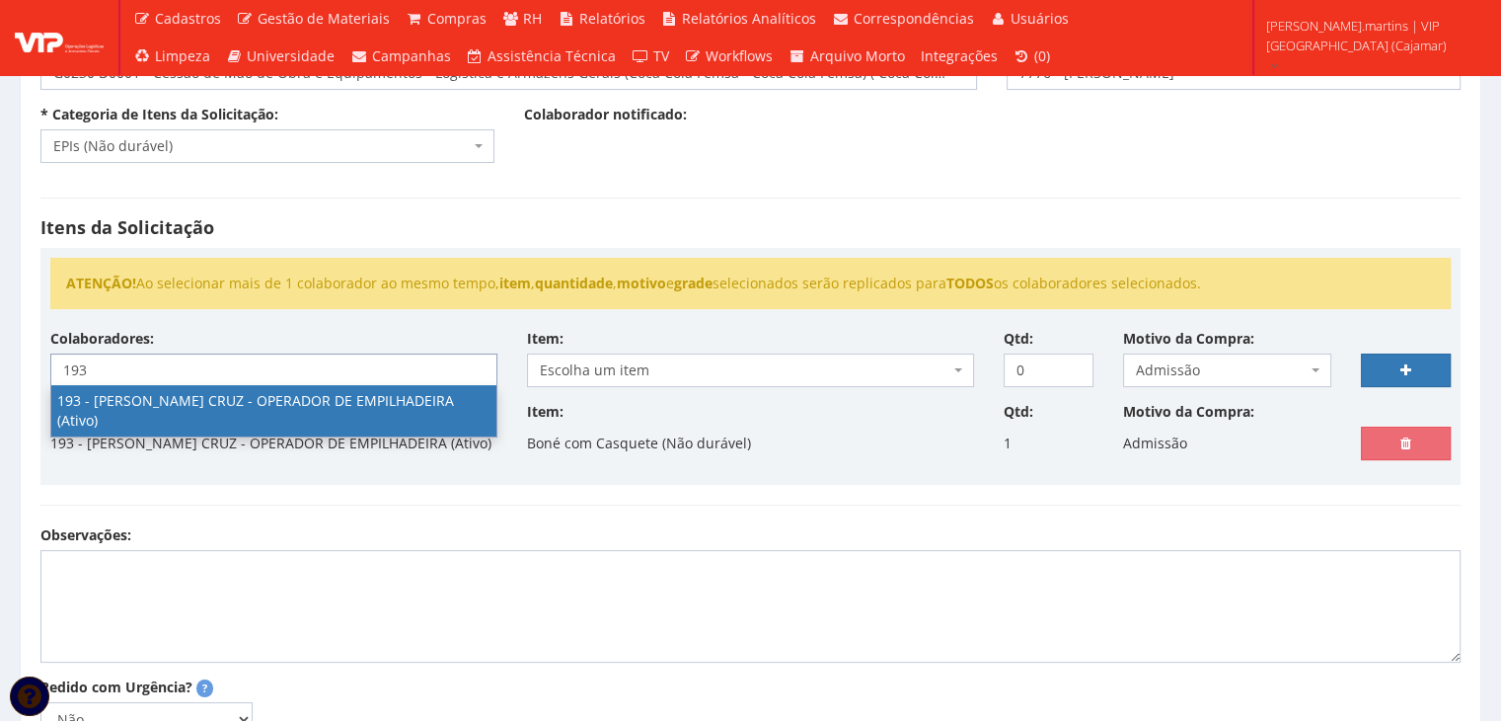
type input "193"
select select "4092"
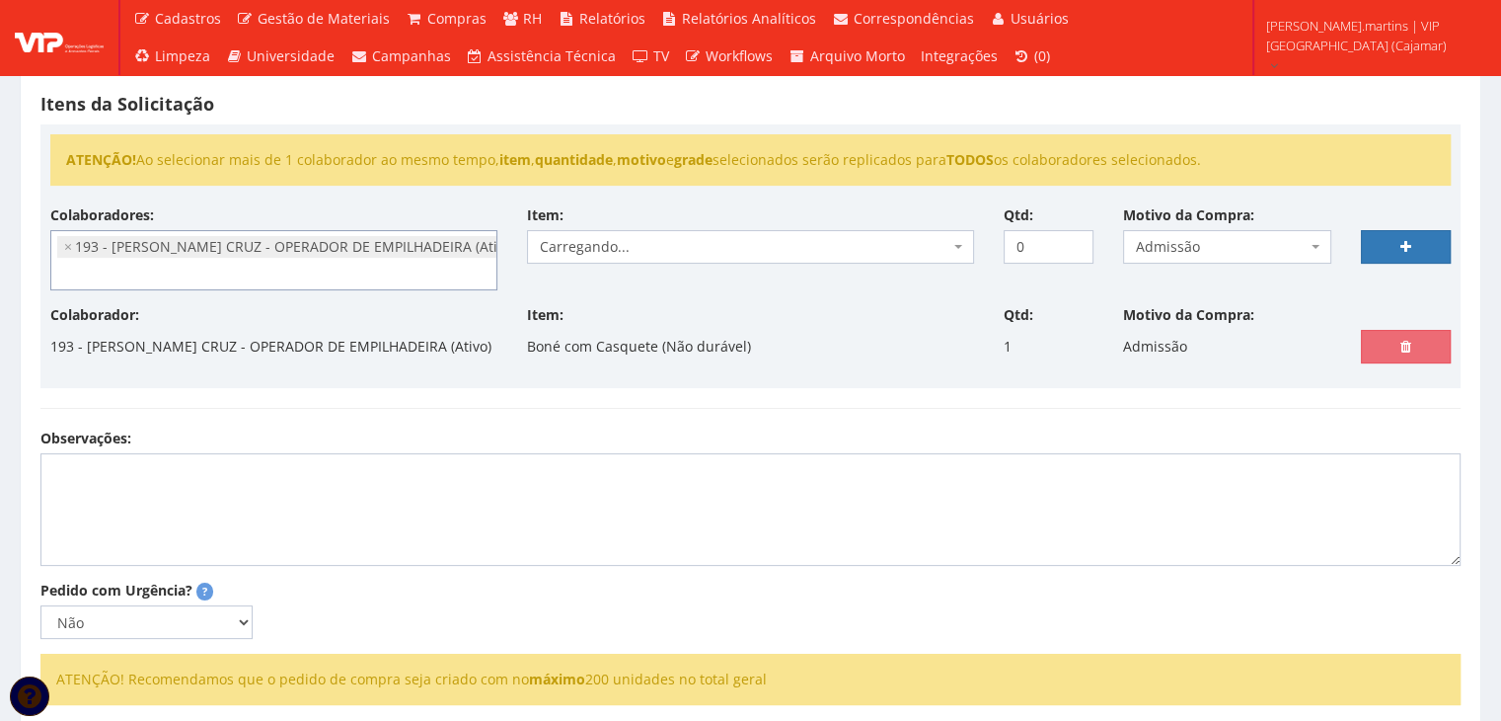
scroll to position [329, 0]
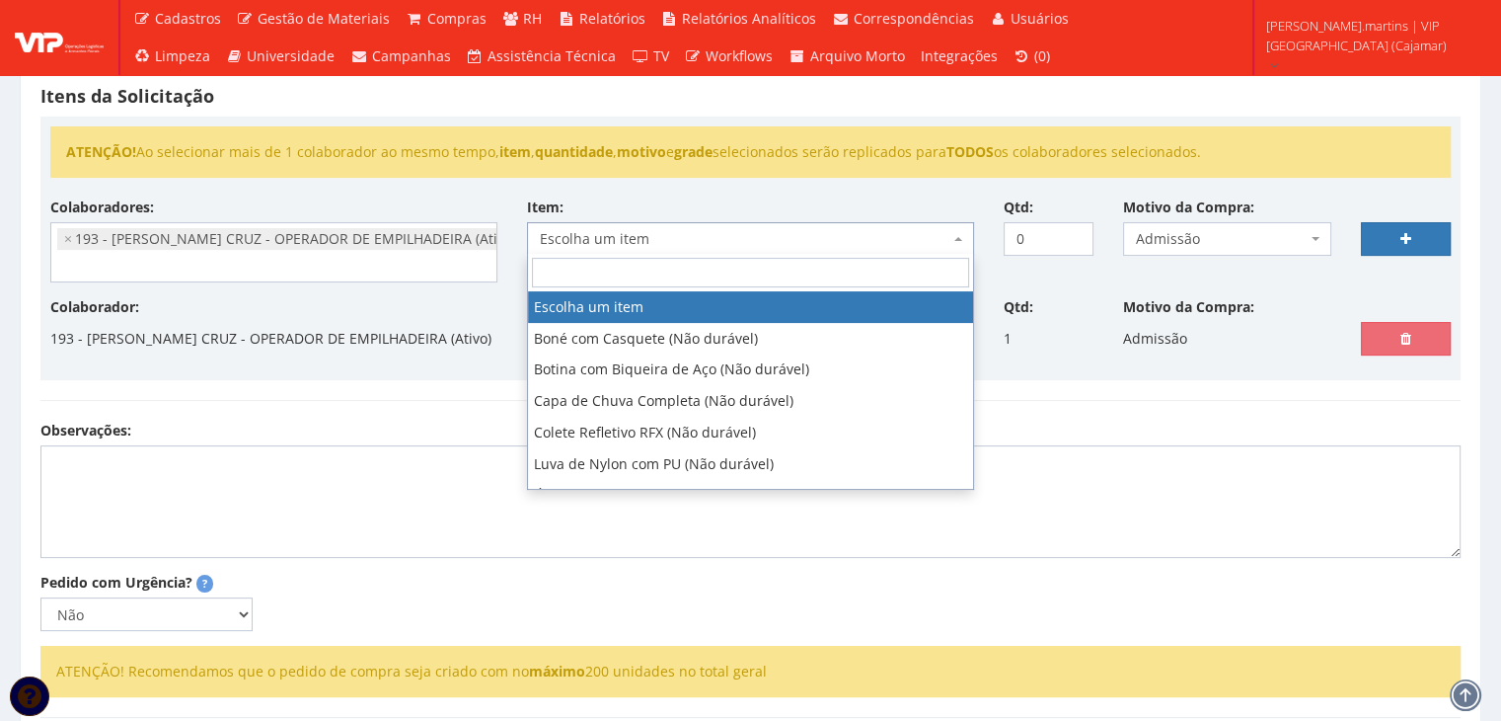
click at [791, 236] on span "Escolha um item" at bounding box center [745, 239] width 410 height 20
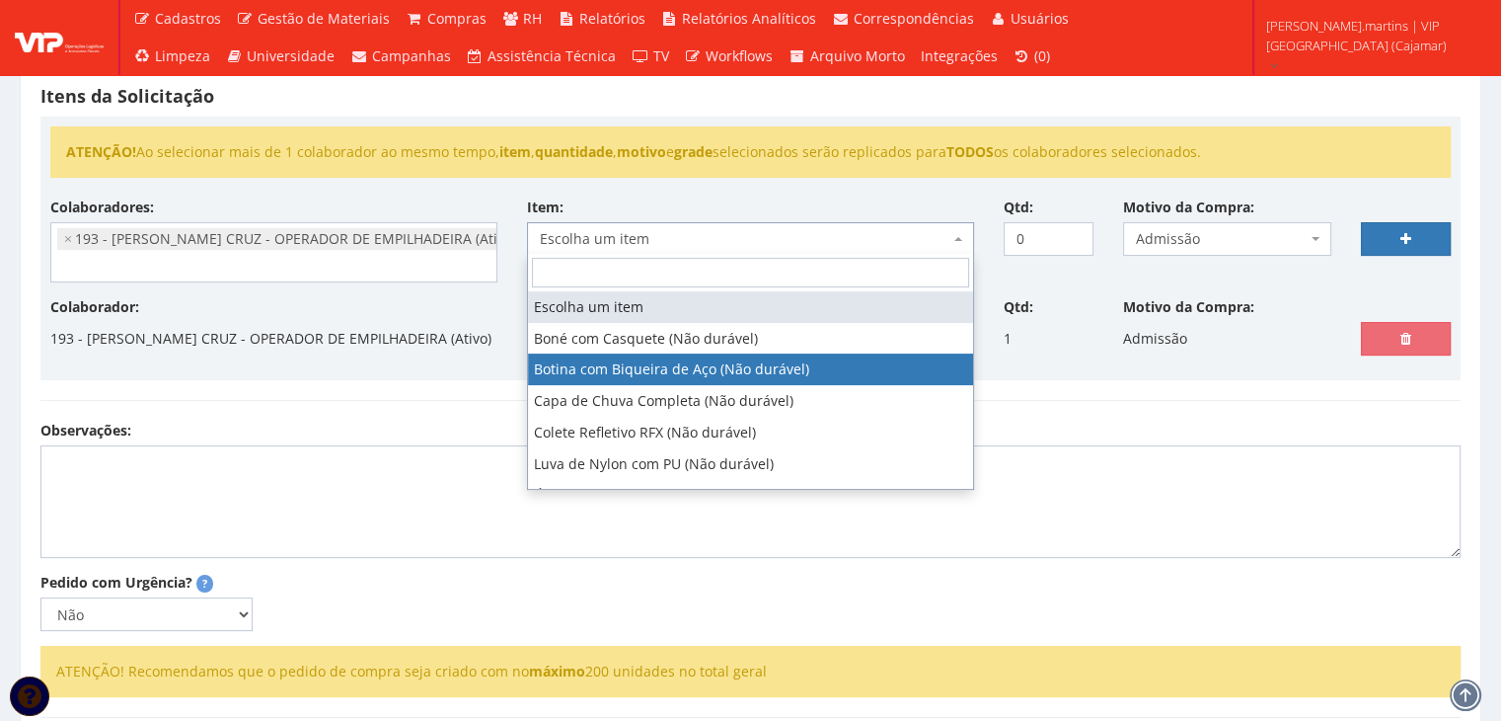
select select "46"
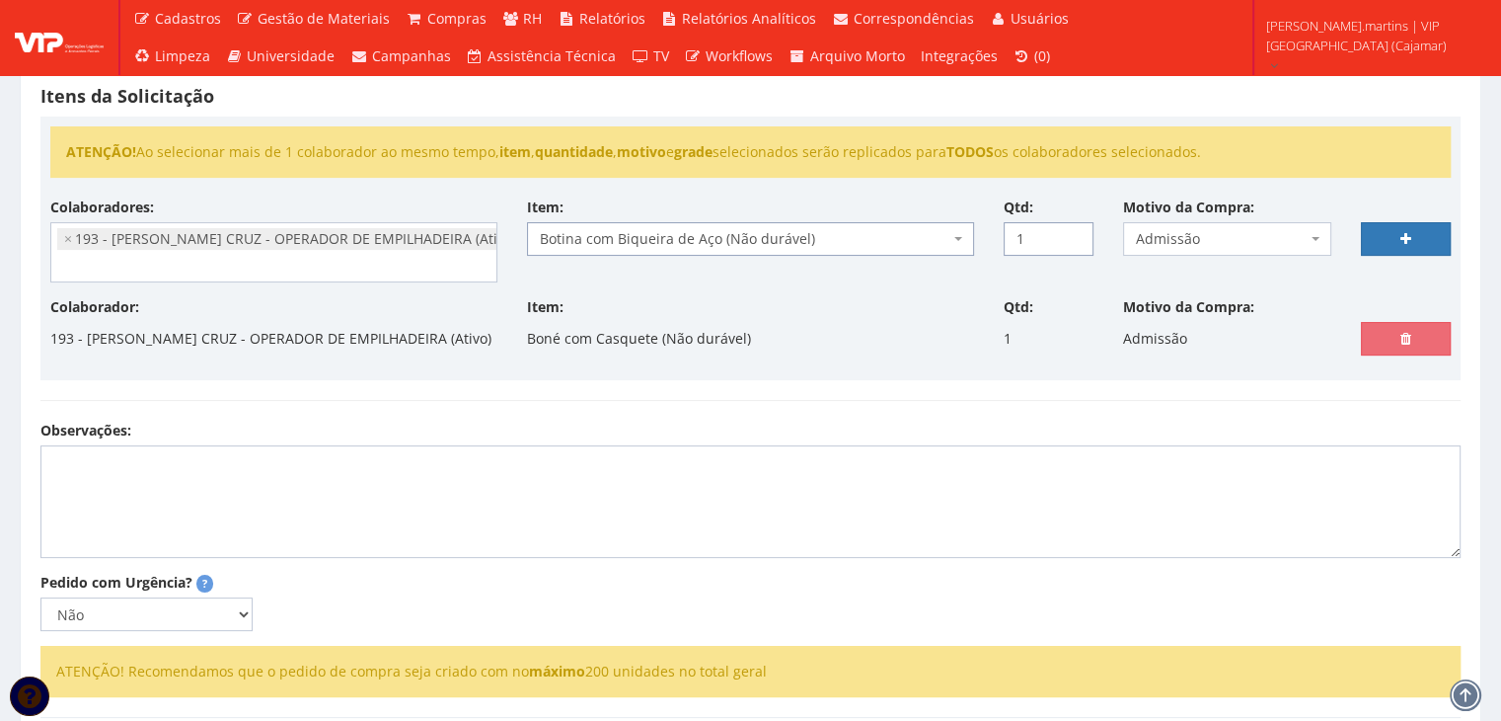
type input "1"
click at [1074, 230] on input "1" at bounding box center [1049, 239] width 90 height 34
click at [1409, 232] on icon at bounding box center [1406, 239] width 11 height 14
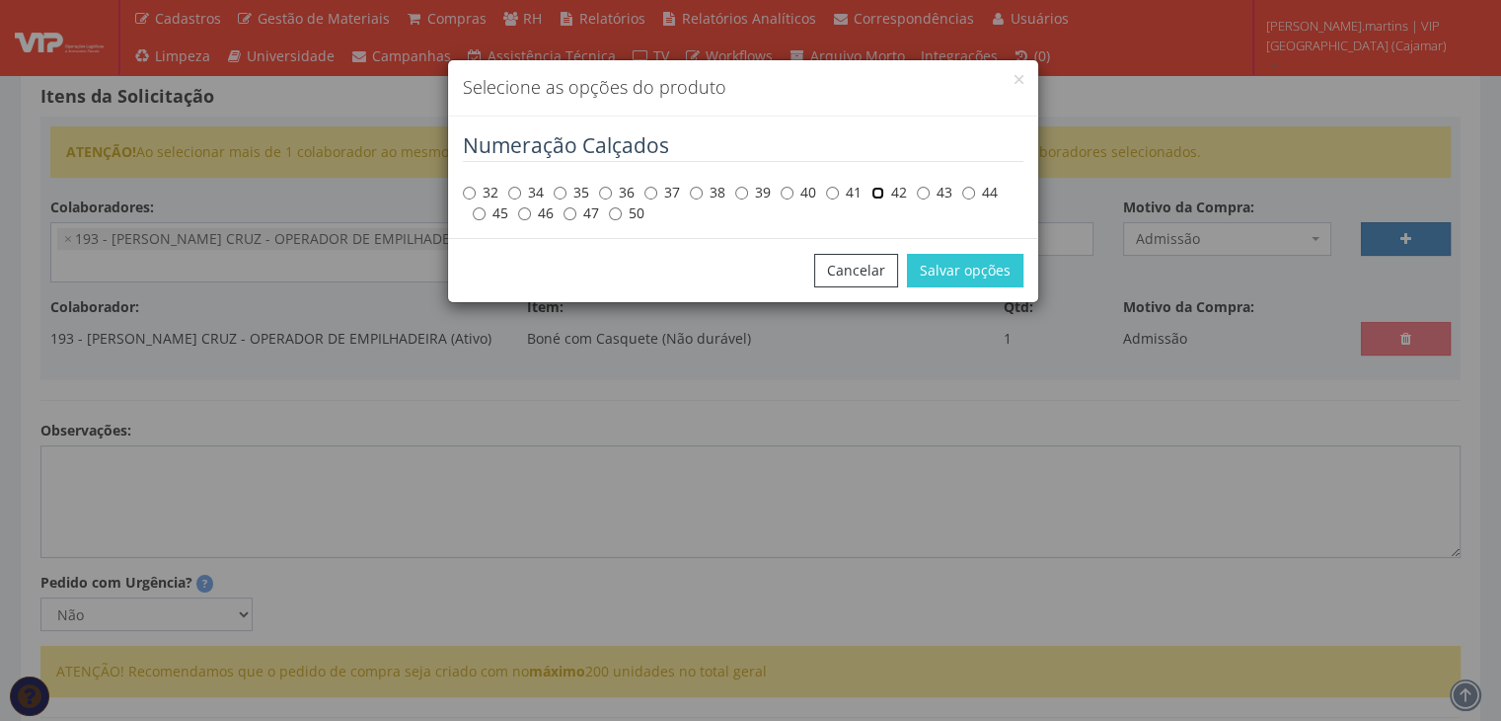
click at [880, 194] on input "42" at bounding box center [878, 193] width 13 height 13
radio input "true"
click at [943, 273] on button "Salvar opções" at bounding box center [965, 271] width 116 height 34
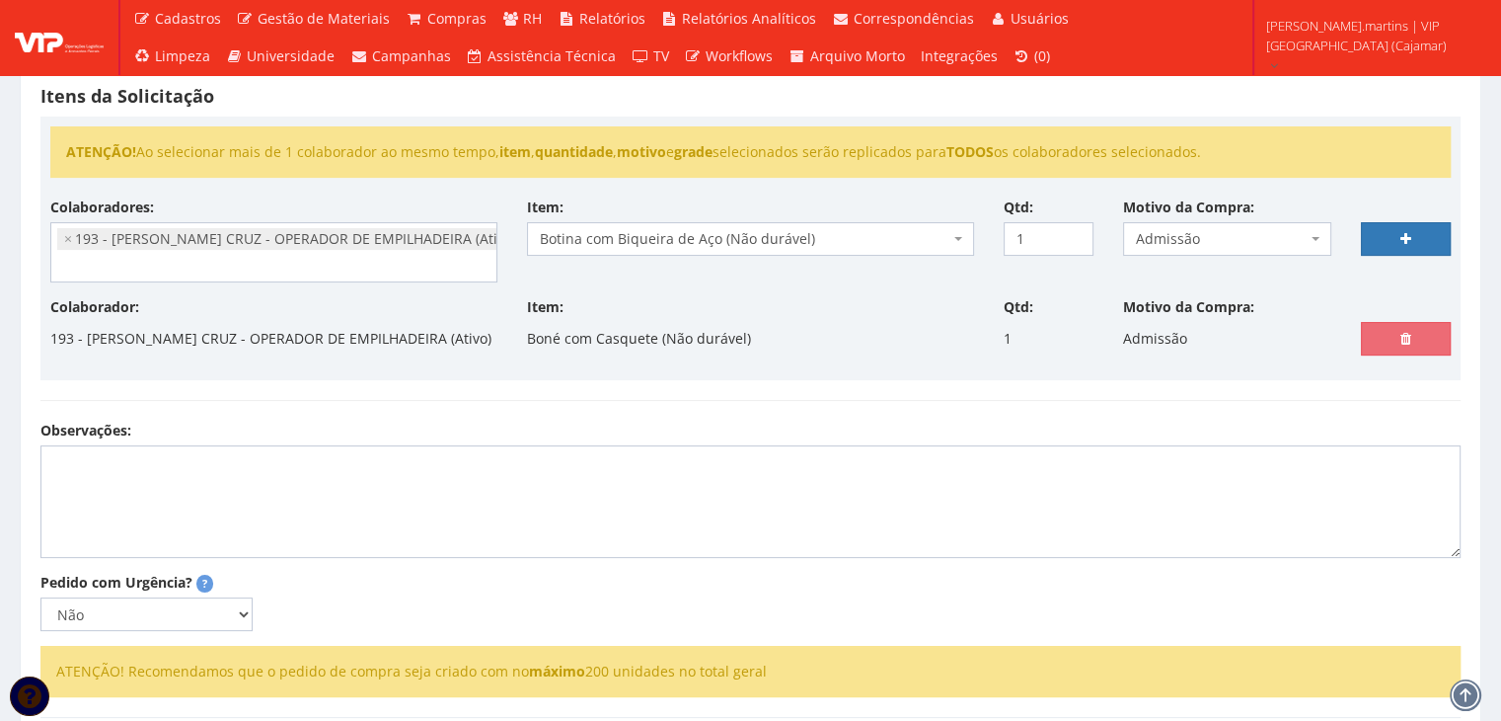
select select
type input "0"
select select
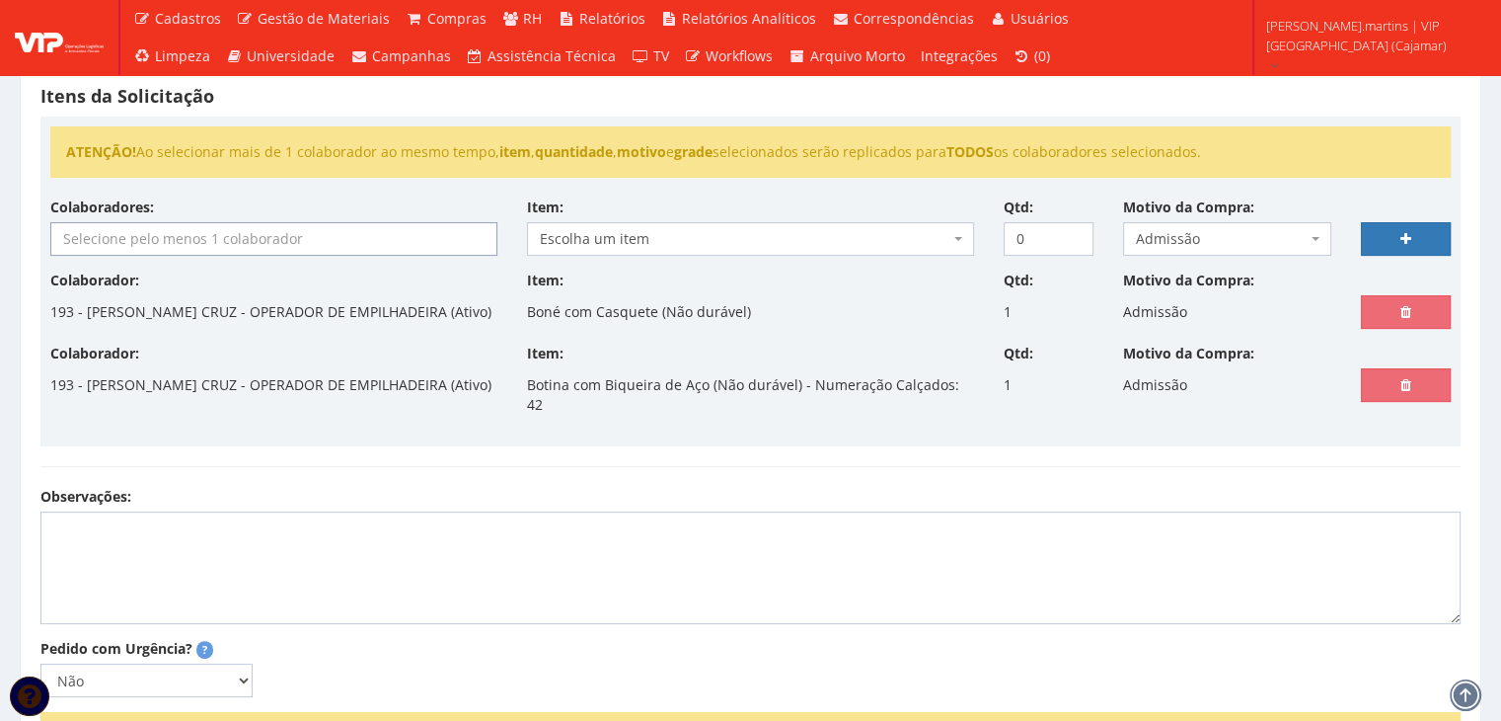
click at [337, 238] on input "search" at bounding box center [273, 239] width 445 height 32
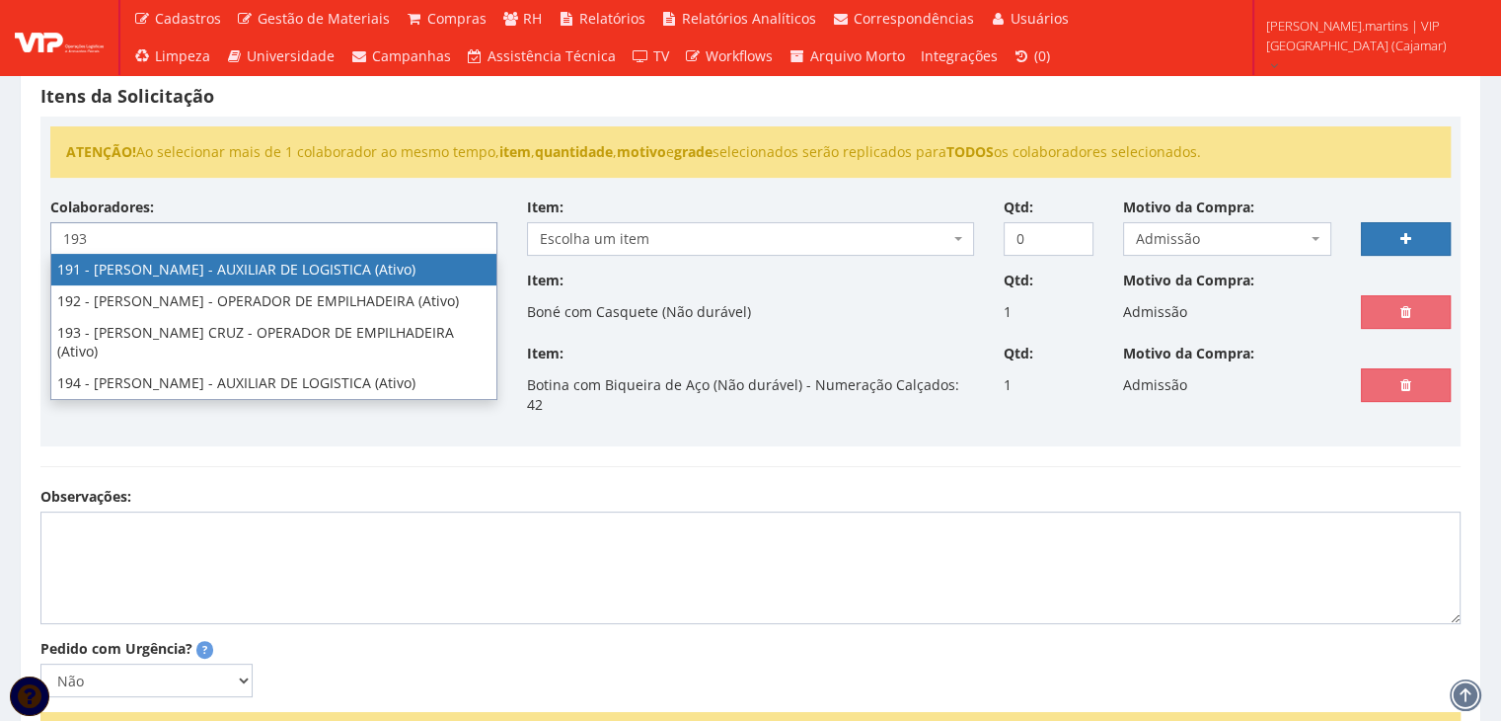
type input "193"
select select "4092"
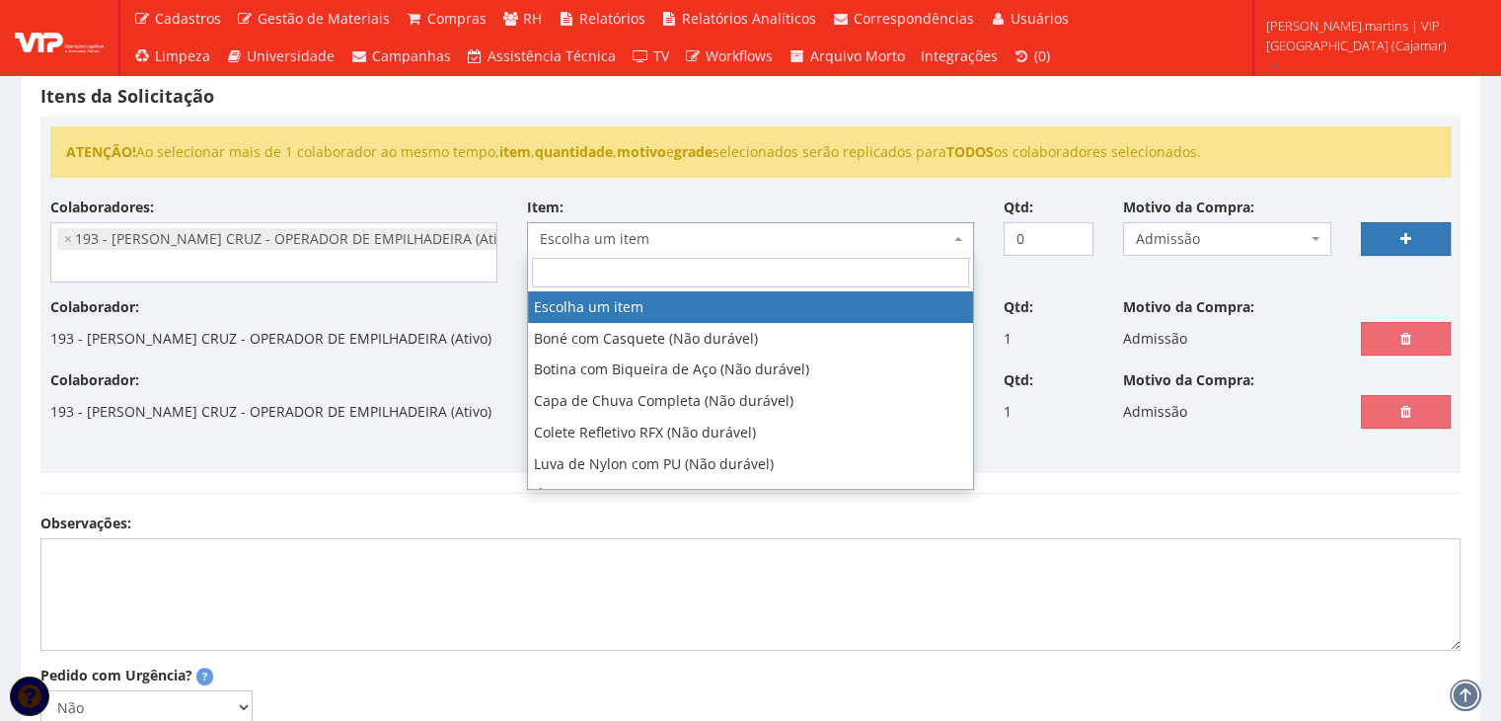
click at [634, 222] on span "Escolha um item" at bounding box center [750, 239] width 447 height 34
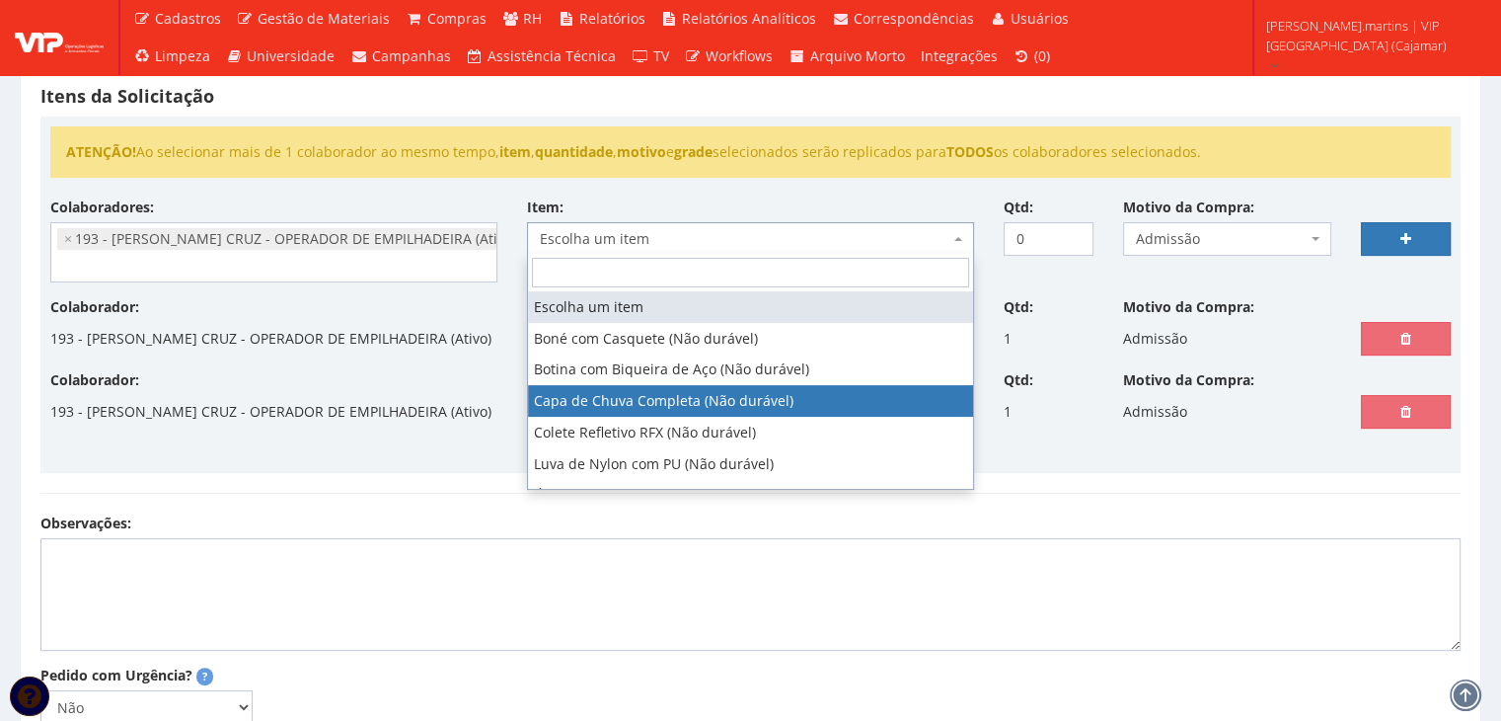
select select "78"
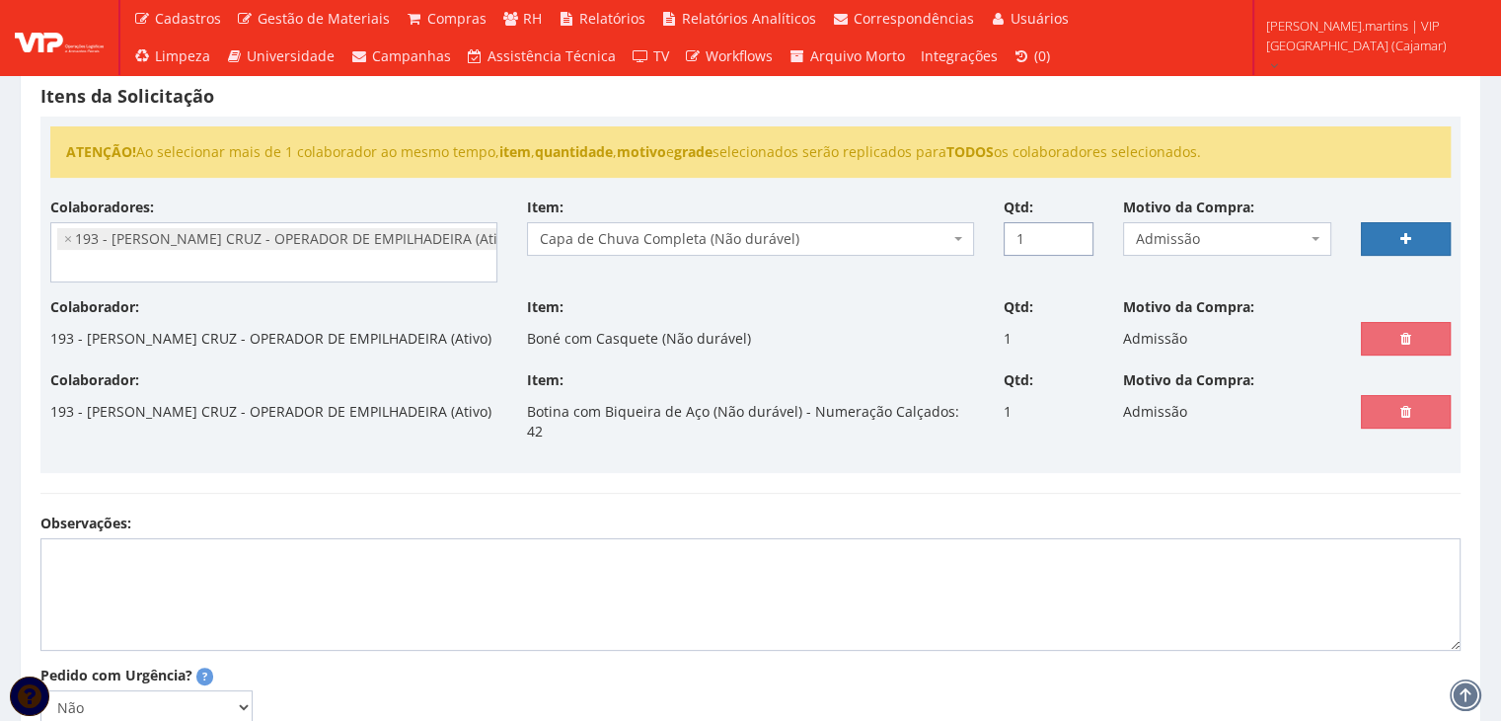
drag, startPoint x: 1074, startPoint y: 228, endPoint x: 1089, endPoint y: 233, distance: 15.6
type input "1"
click at [1074, 228] on input "1" at bounding box center [1049, 239] width 90 height 34
click at [1402, 234] on icon at bounding box center [1406, 239] width 11 height 14
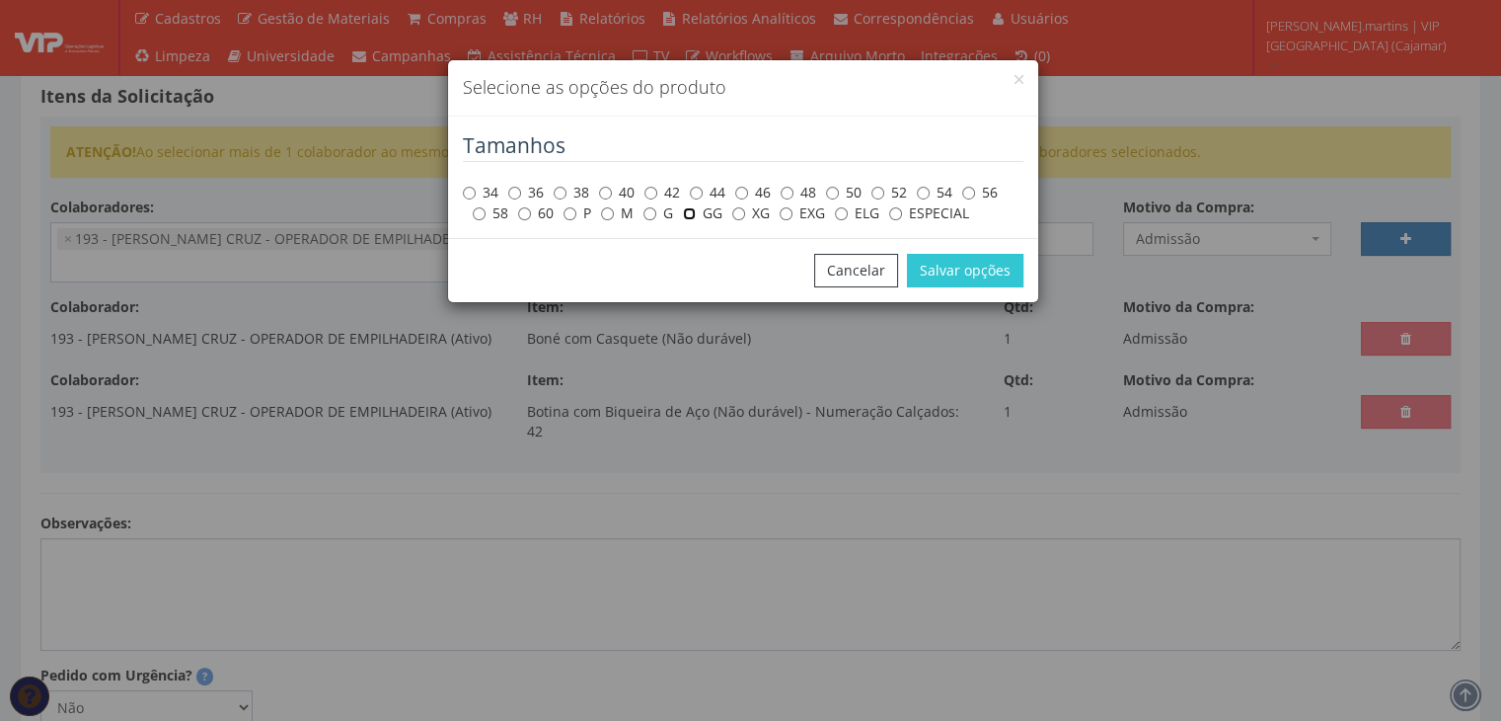
click at [694, 207] on input "GG" at bounding box center [689, 213] width 13 height 13
radio input "true"
click at [948, 266] on button "Salvar opções" at bounding box center [965, 271] width 116 height 34
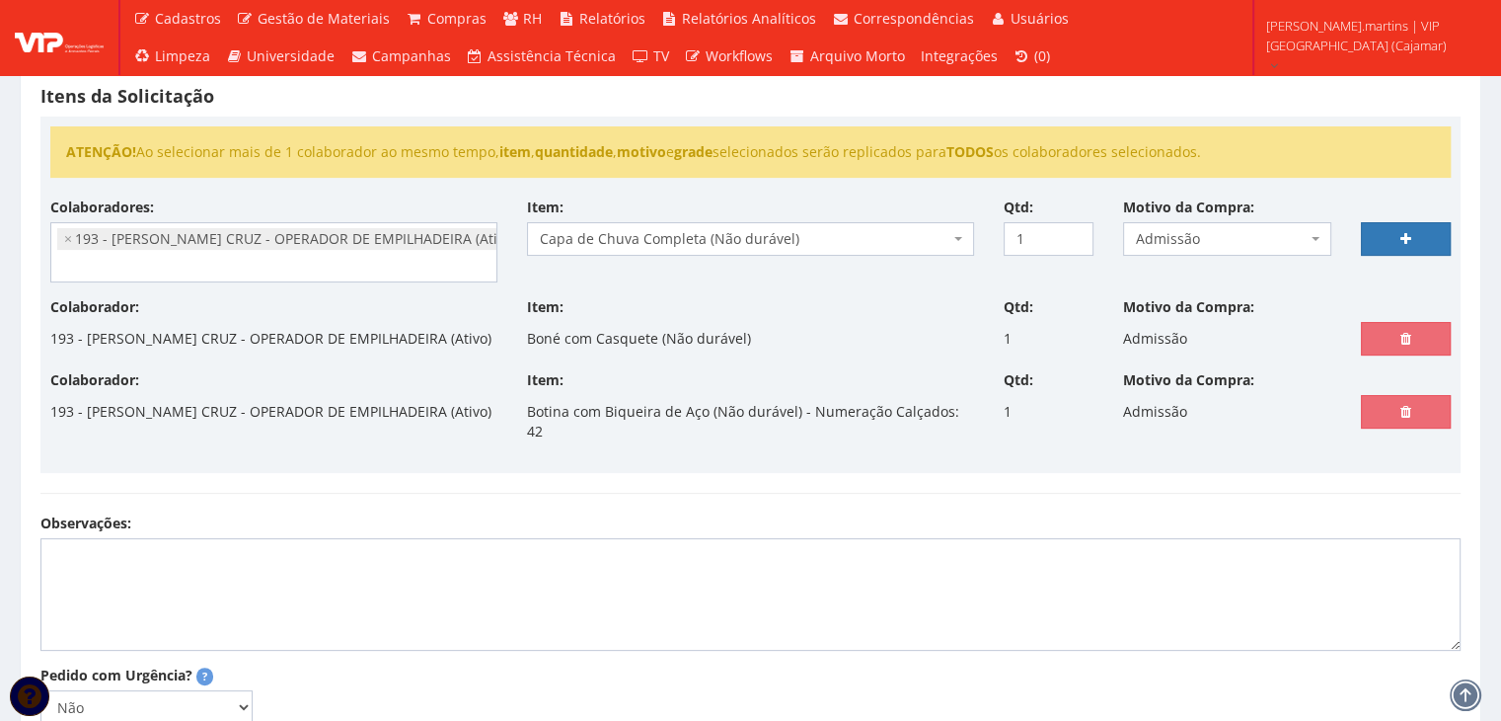
select select
type input "0"
select select
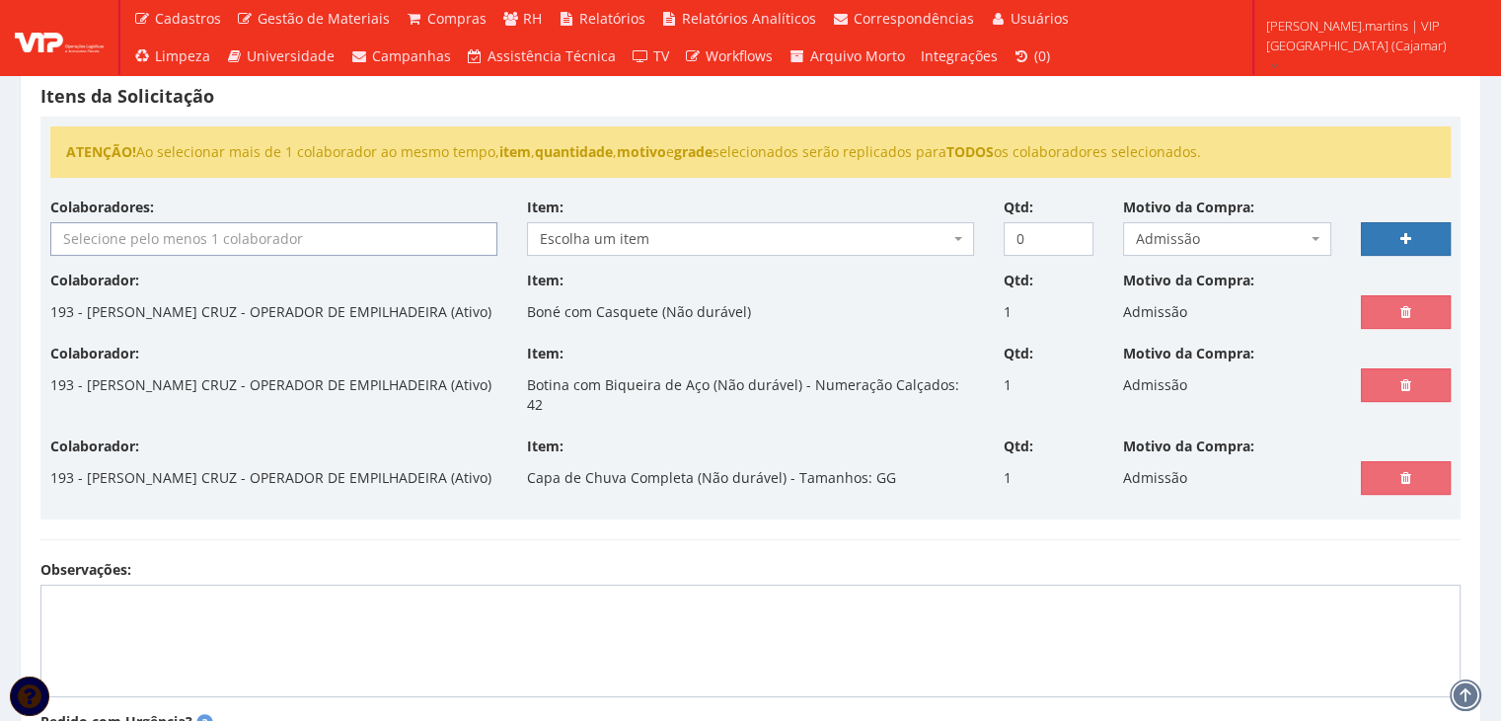
click at [196, 244] on input "search" at bounding box center [273, 239] width 445 height 32
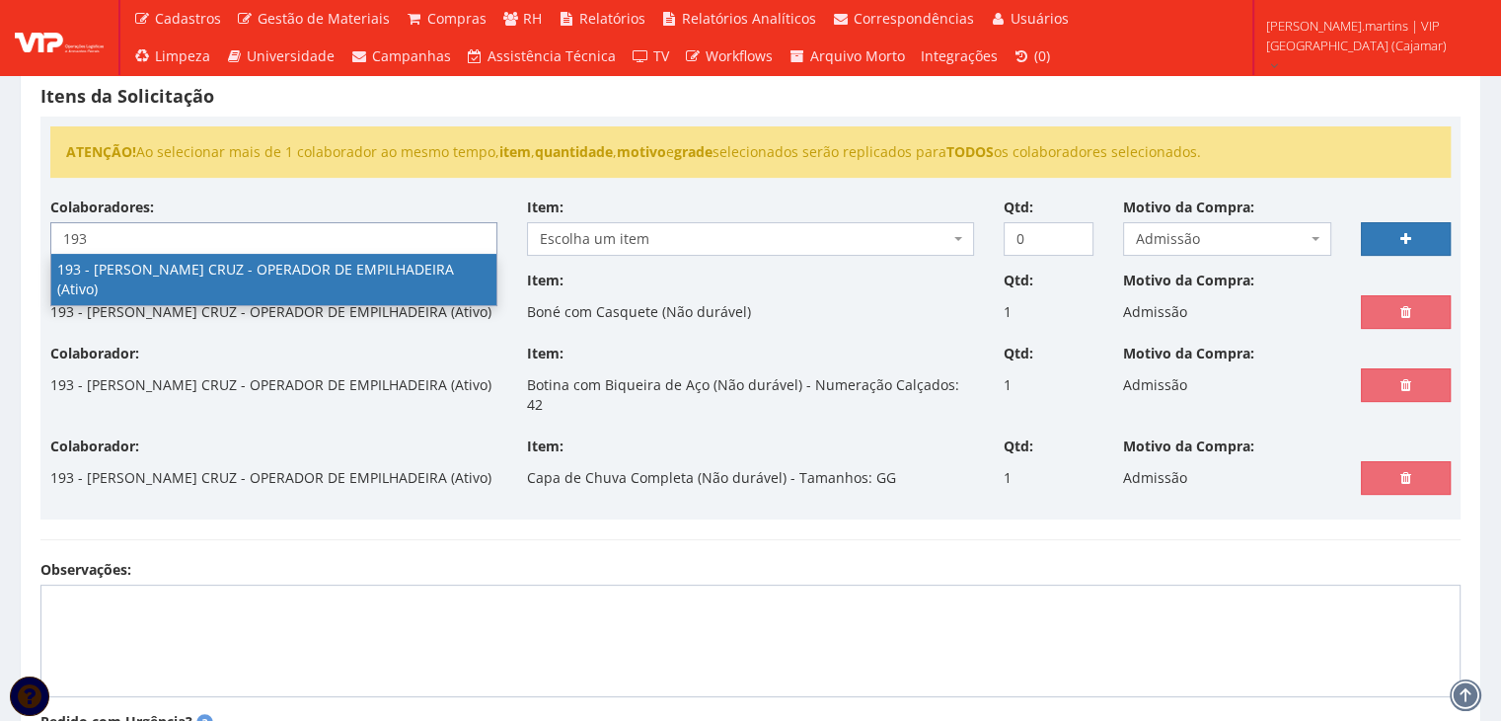
type input "193"
select select "4092"
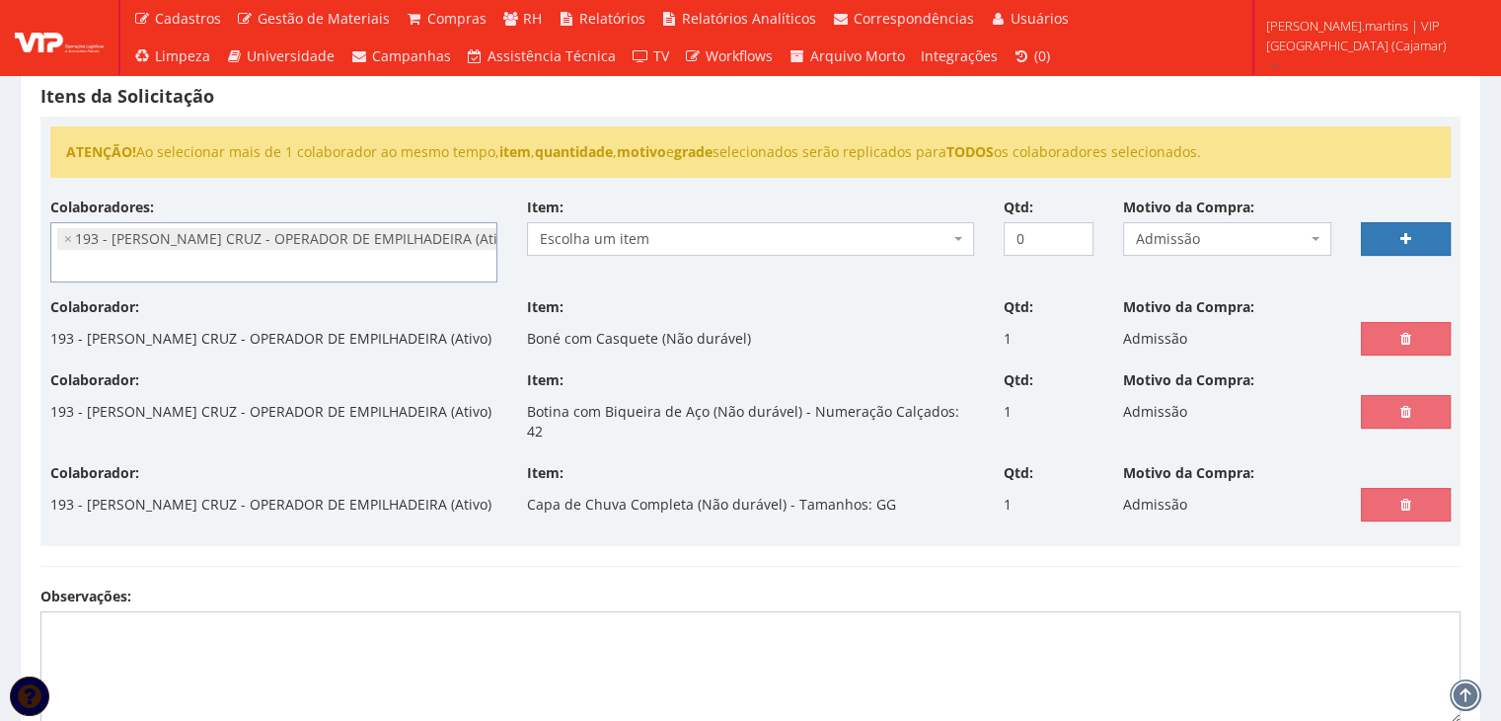
click at [558, 239] on span "Escolha um item" at bounding box center [745, 239] width 410 height 20
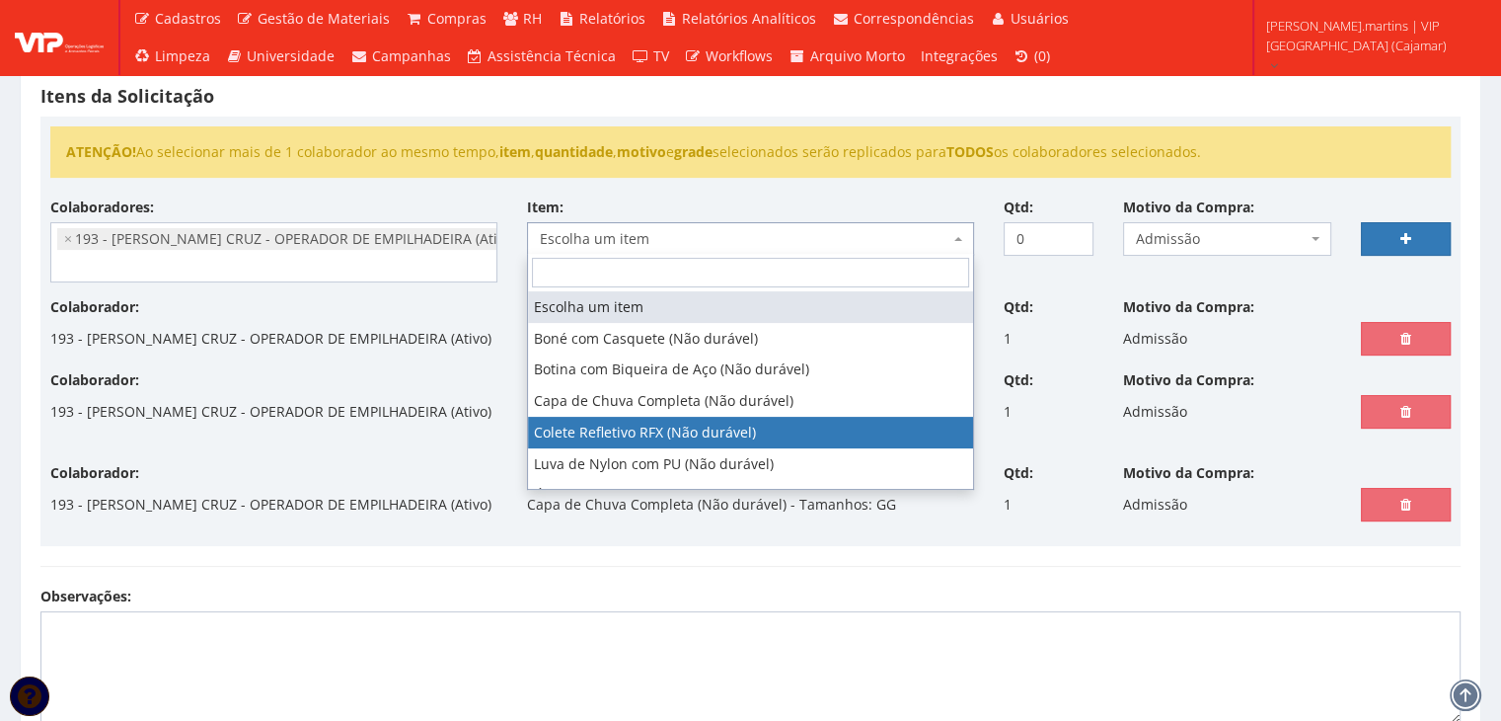
select select "104"
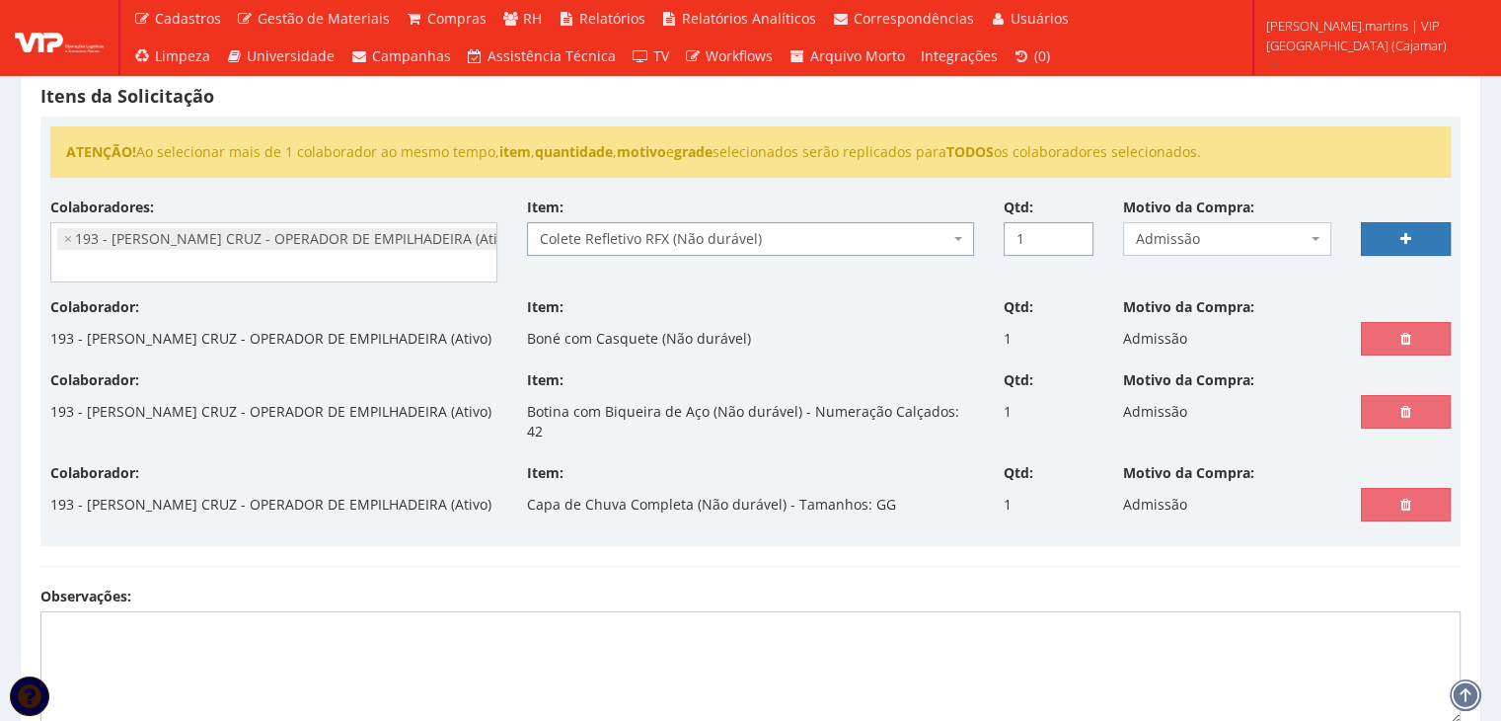
type input "1"
click at [1078, 234] on input "1" at bounding box center [1049, 239] width 90 height 34
click at [1407, 228] on link at bounding box center [1406, 239] width 90 height 34
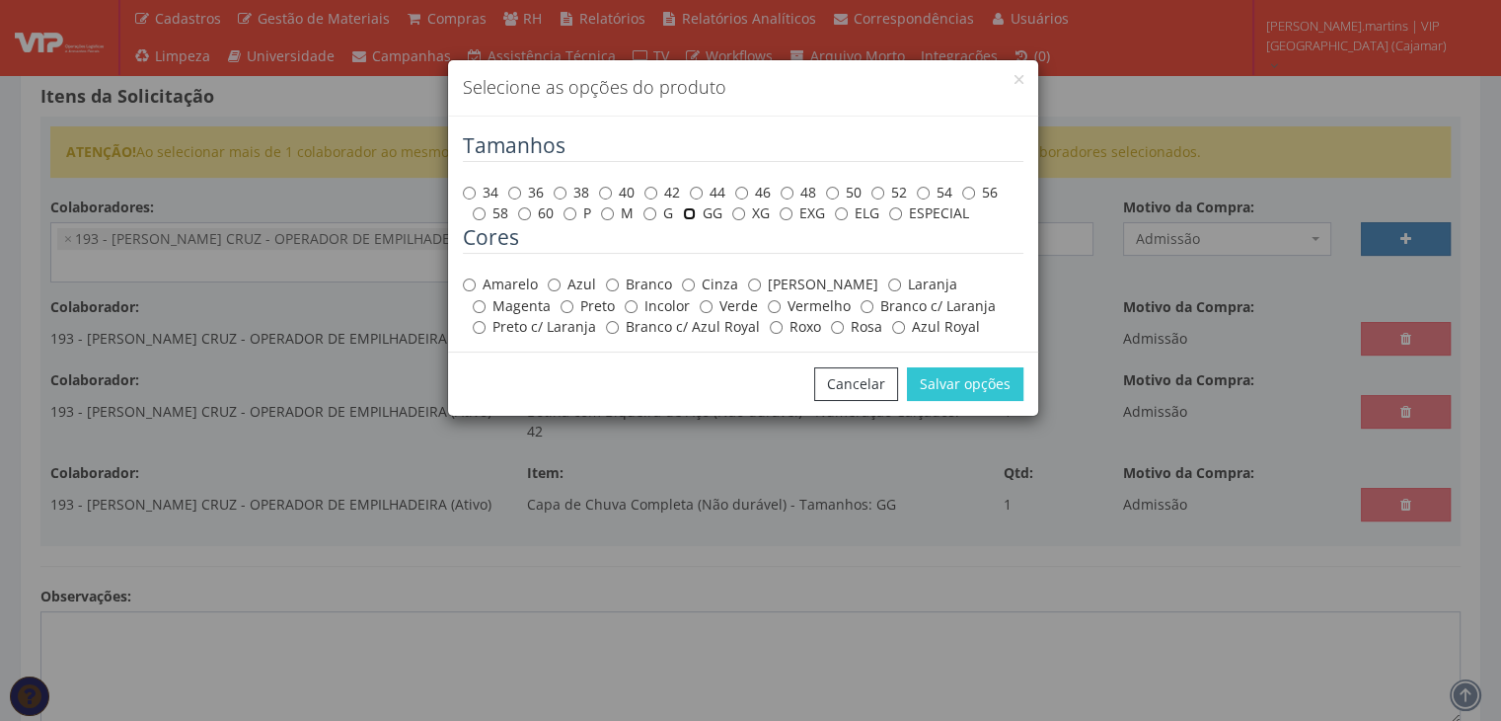
click at [692, 211] on input "GG" at bounding box center [689, 213] width 13 height 13
radio input "true"
click at [519, 289] on label "Amarelo" at bounding box center [500, 284] width 75 height 20
click at [476, 289] on input "Amarelo" at bounding box center [469, 284] width 13 height 13
radio input "true"
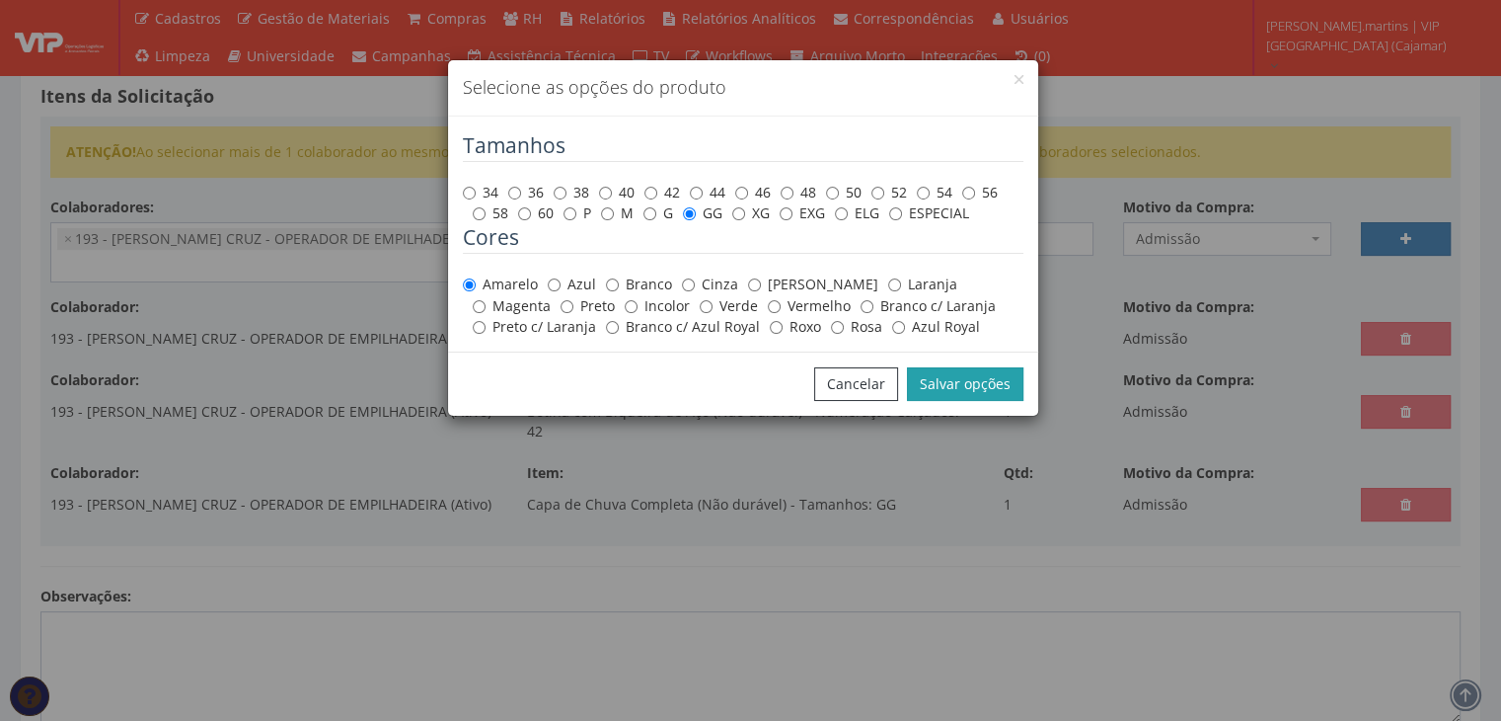
click at [979, 378] on button "Salvar opções" at bounding box center [965, 384] width 116 height 34
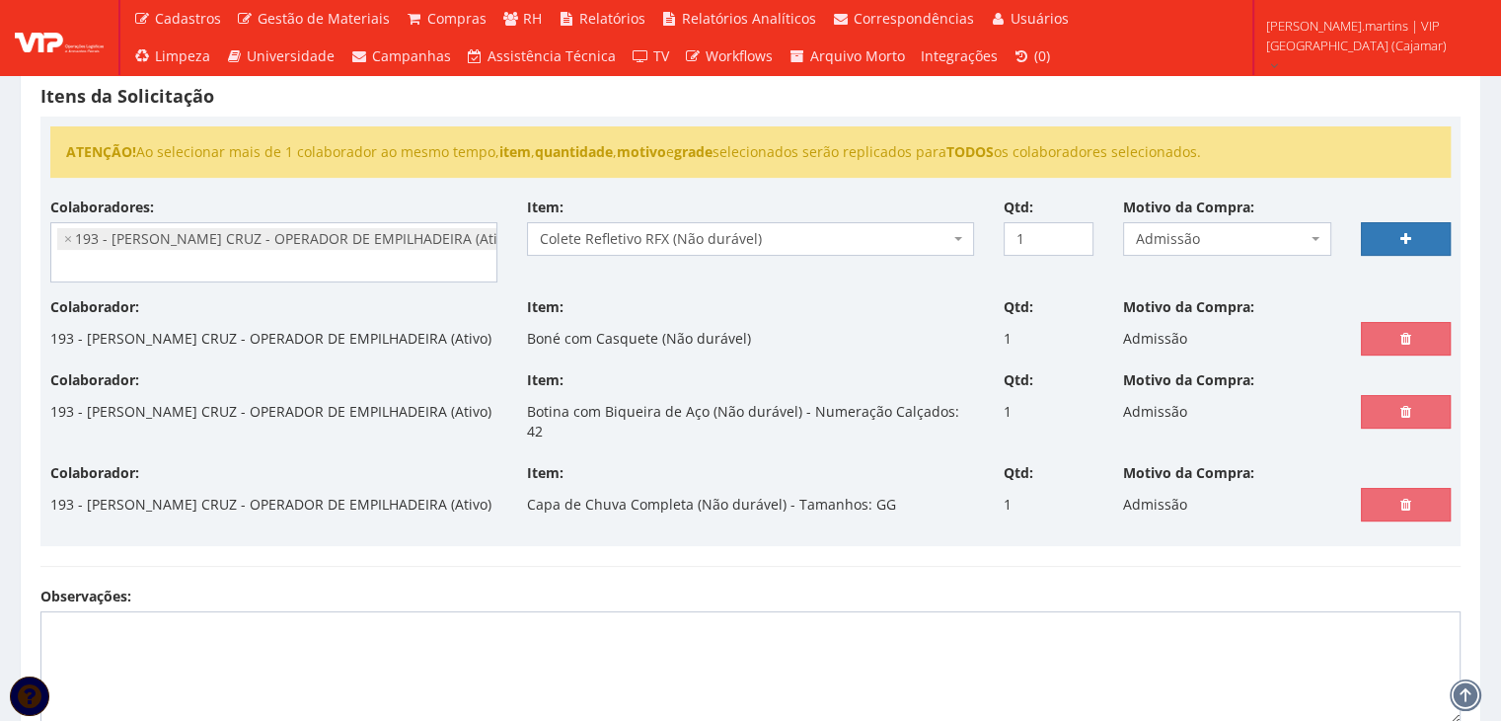
scroll to position [395, 0]
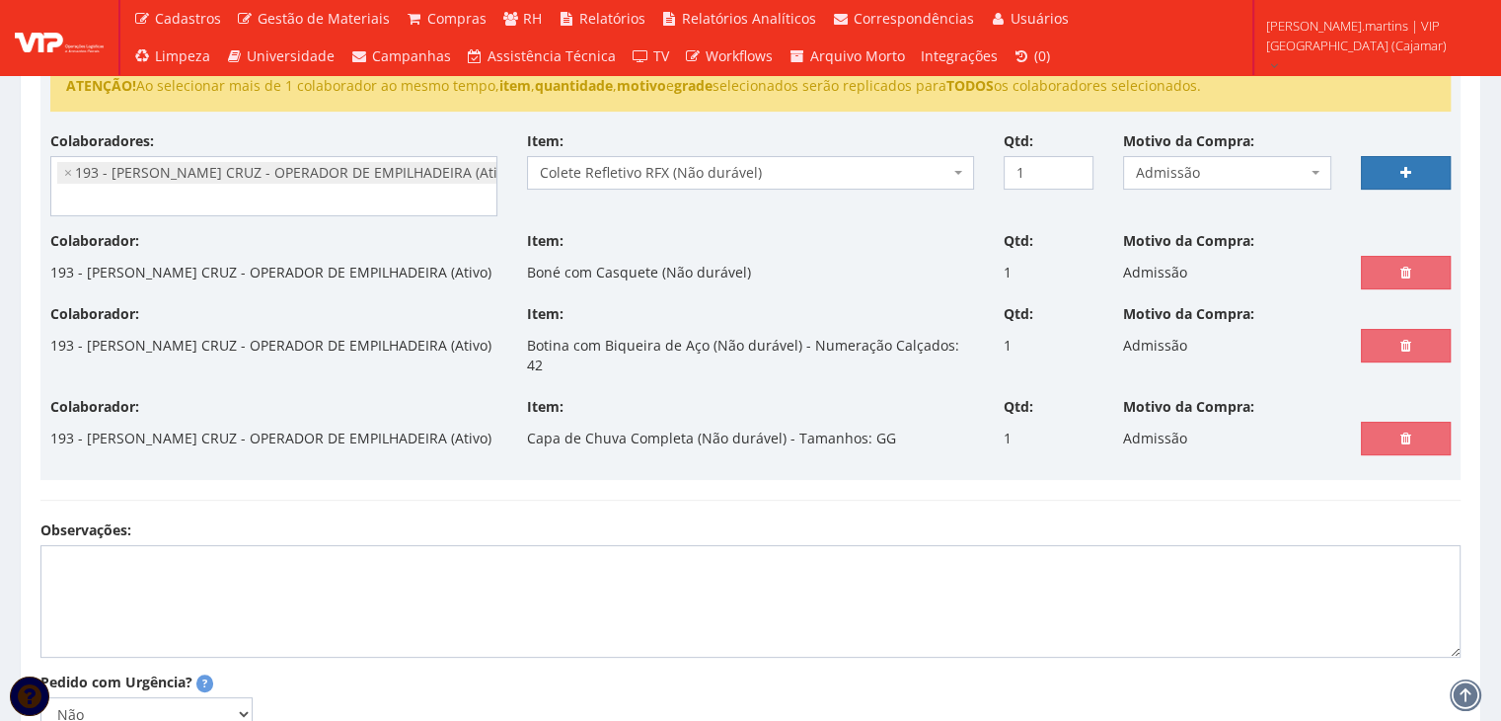
select select
type input "0"
select select
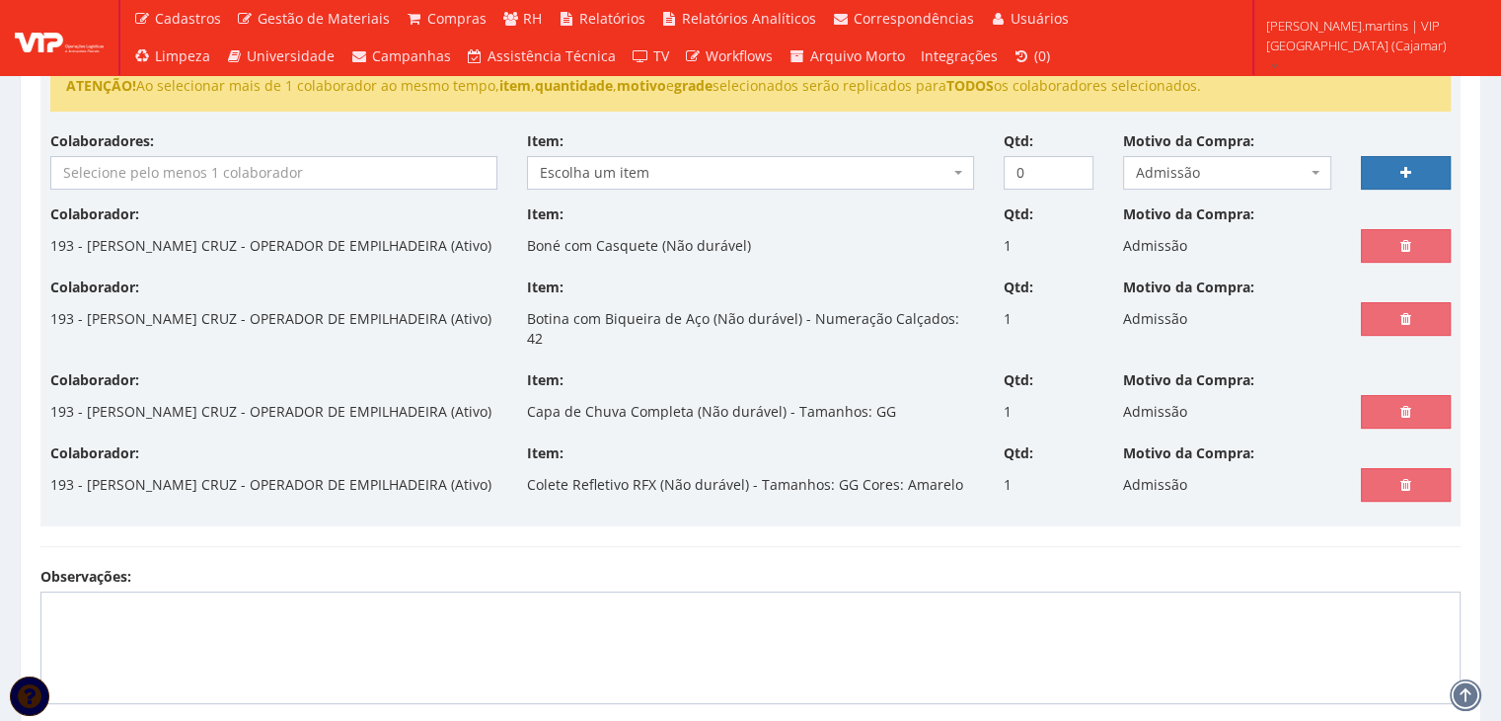
click at [181, 182] on input "search" at bounding box center [273, 173] width 445 height 32
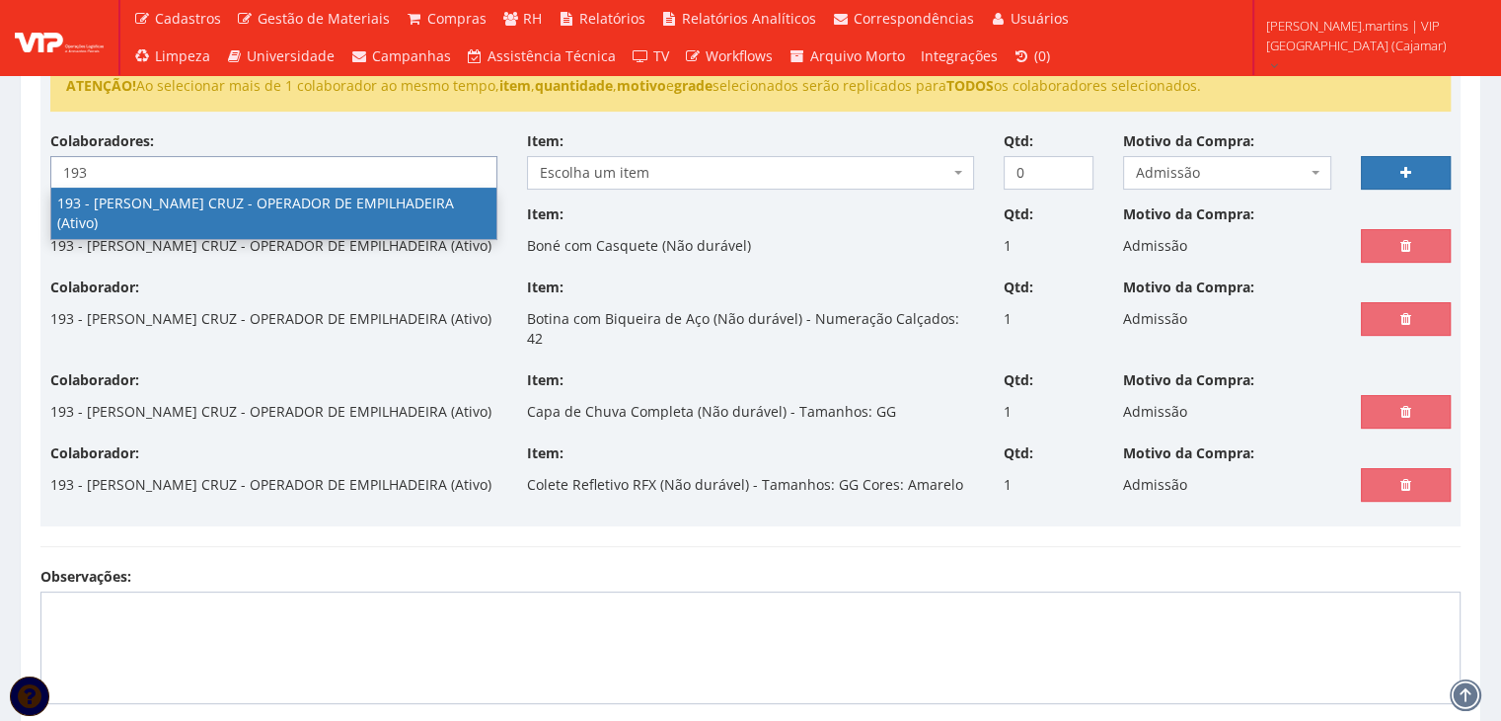
type input "193"
select select "4092"
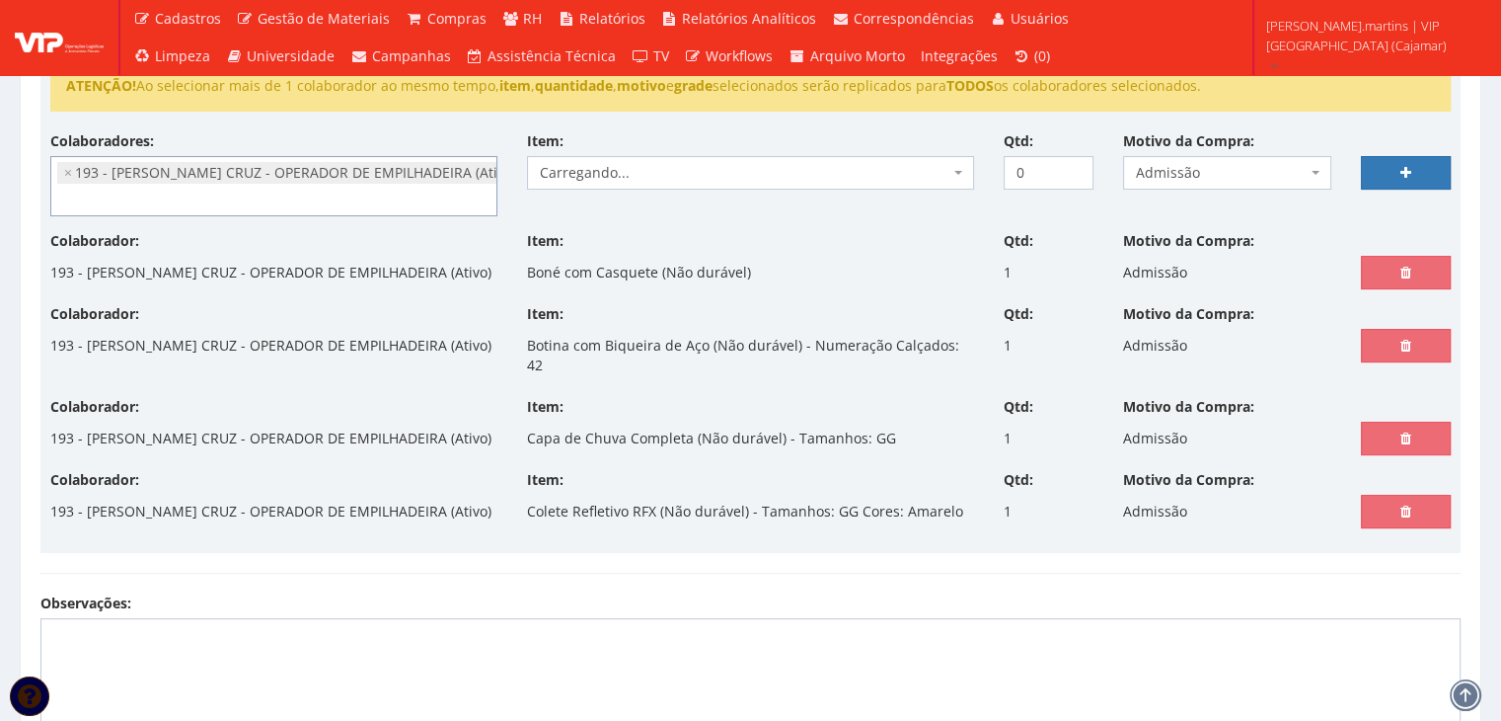
click at [698, 171] on span "Carregando..." at bounding box center [745, 173] width 410 height 20
click at [698, 171] on span "Escolha um item" at bounding box center [745, 173] width 410 height 20
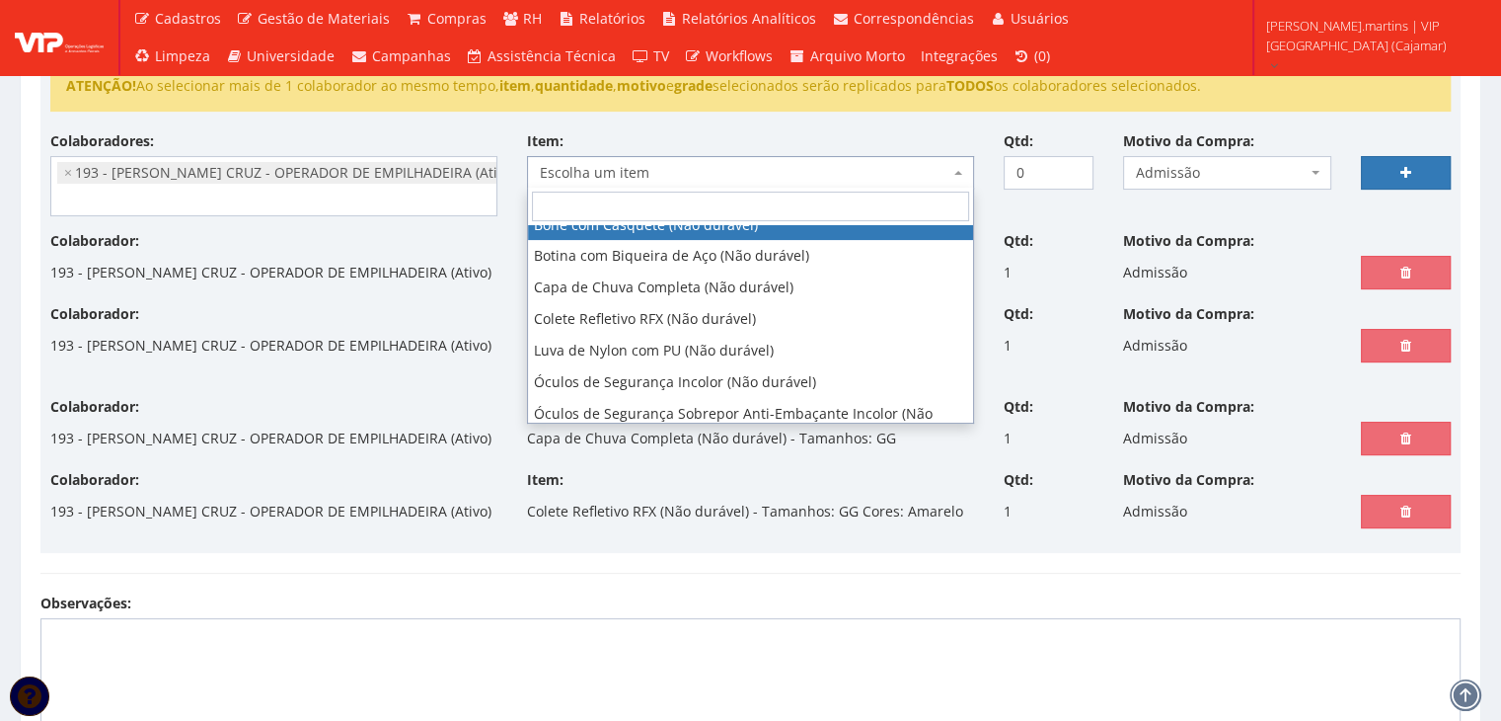
scroll to position [65, 0]
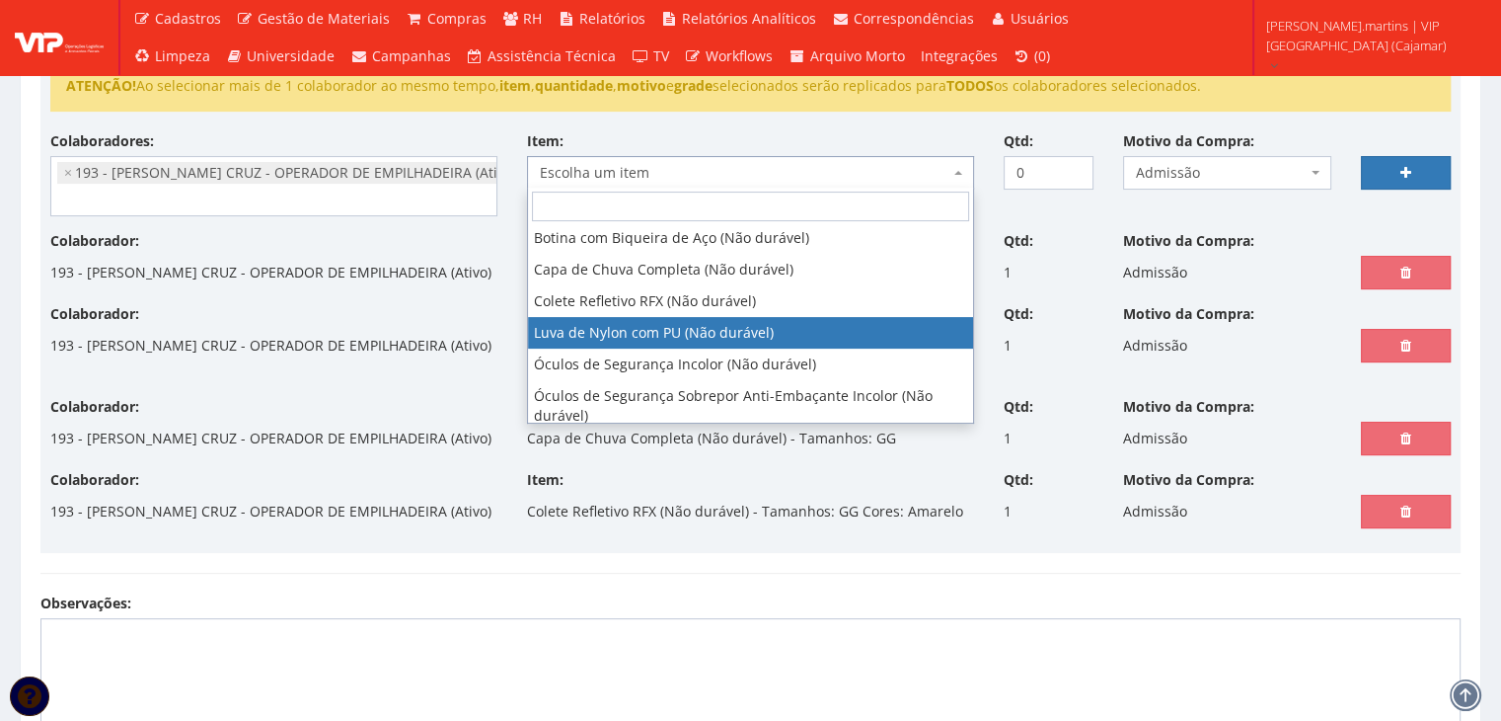
select select "216"
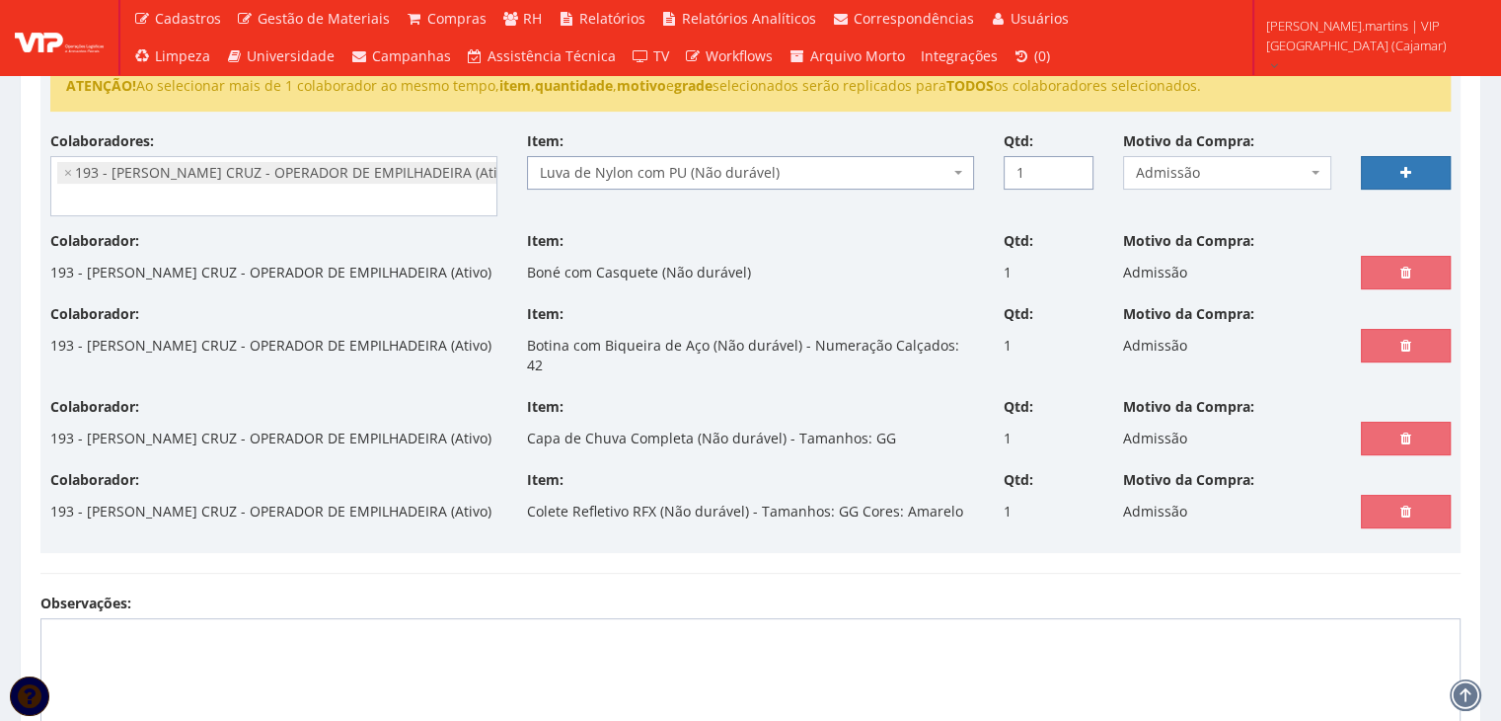
click at [1072, 167] on input "1" at bounding box center [1049, 173] width 90 height 34
click at [1072, 167] on input "2" at bounding box center [1049, 173] width 90 height 34
type input "3"
click at [1072, 167] on input "3" at bounding box center [1049, 173] width 90 height 34
click at [1406, 162] on link at bounding box center [1406, 173] width 90 height 34
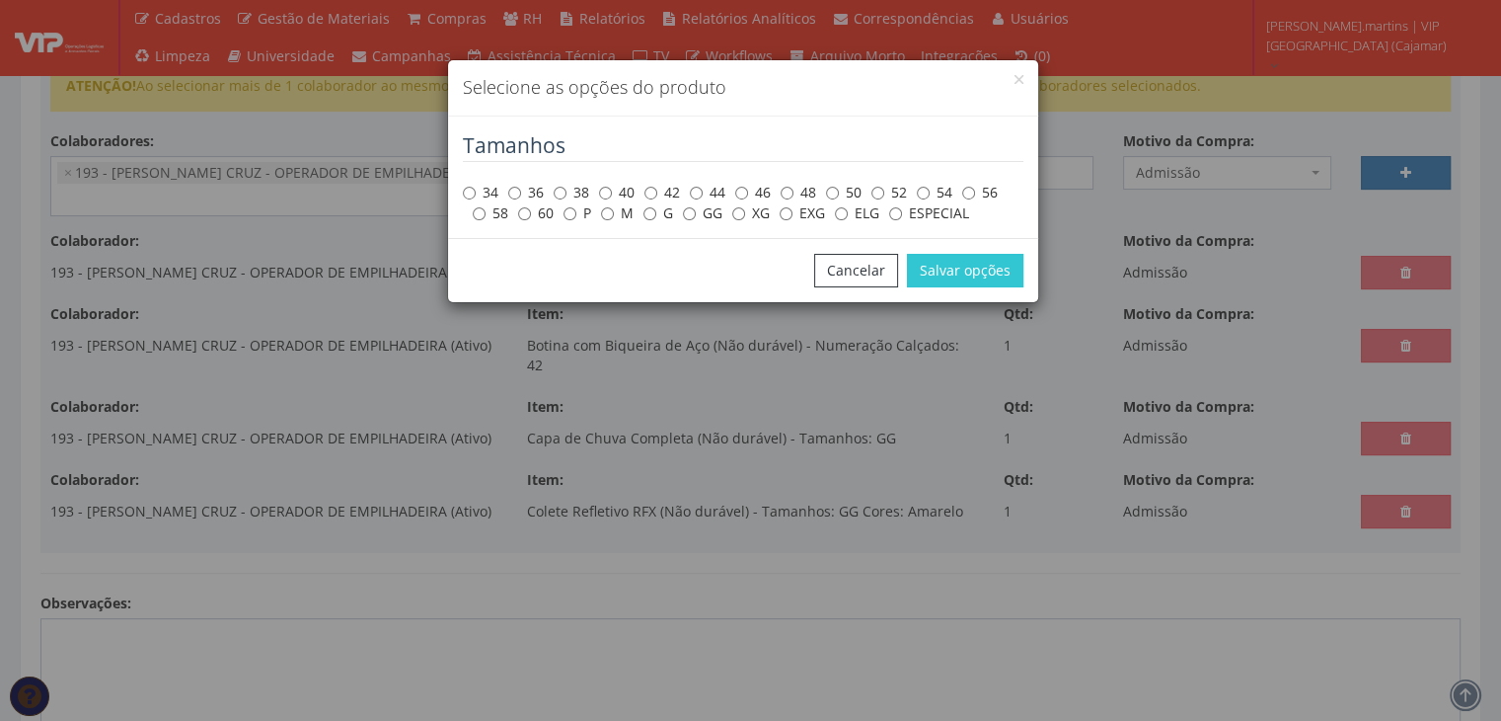
click at [640, 211] on div "34 36 38 40 42 44 46 48 50 52 54 56 58 60 P M G GG XG EXG ELG ESPECIAL" at bounding box center [743, 202] width 561 height 41
click at [655, 213] on input "G" at bounding box center [650, 213] width 13 height 13
radio input "true"
click at [955, 267] on button "Salvar opções" at bounding box center [965, 271] width 116 height 34
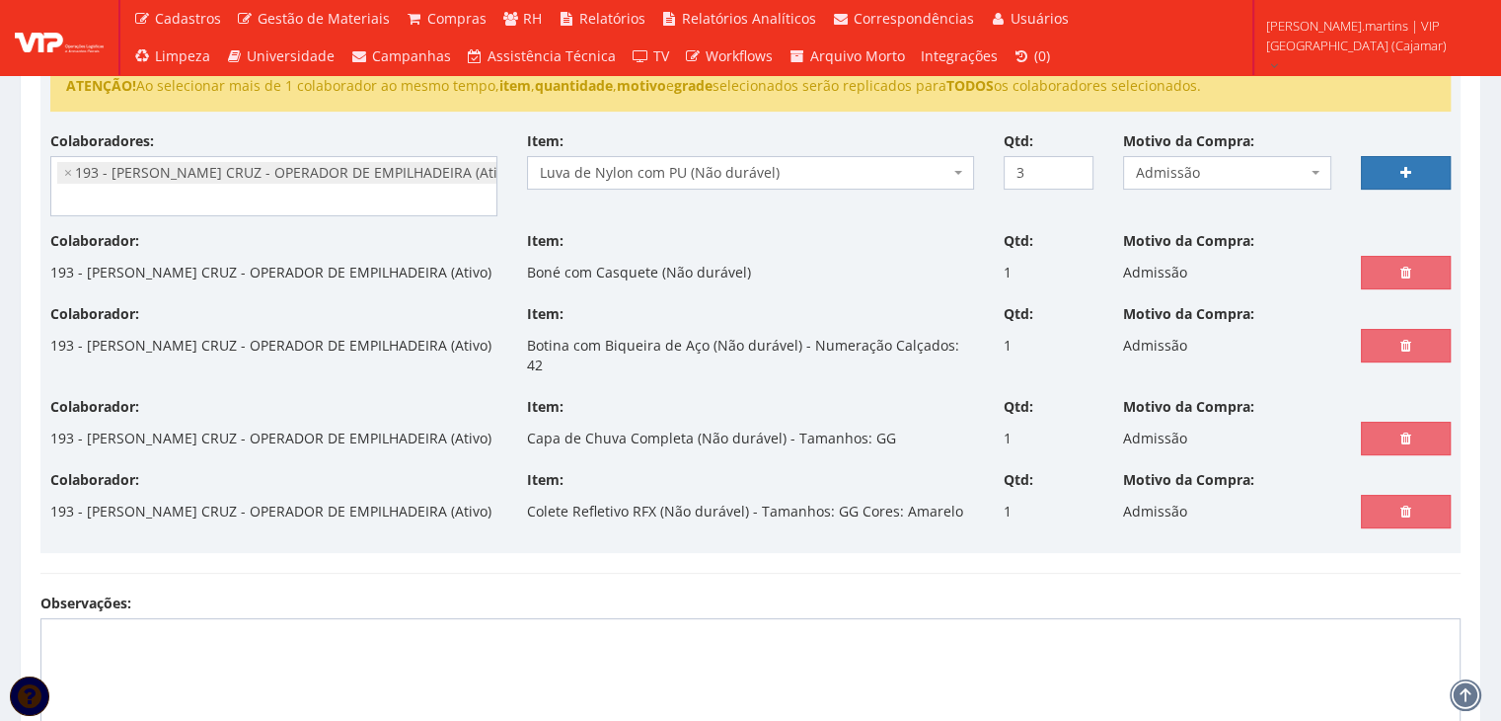
select select
type input "0"
select select
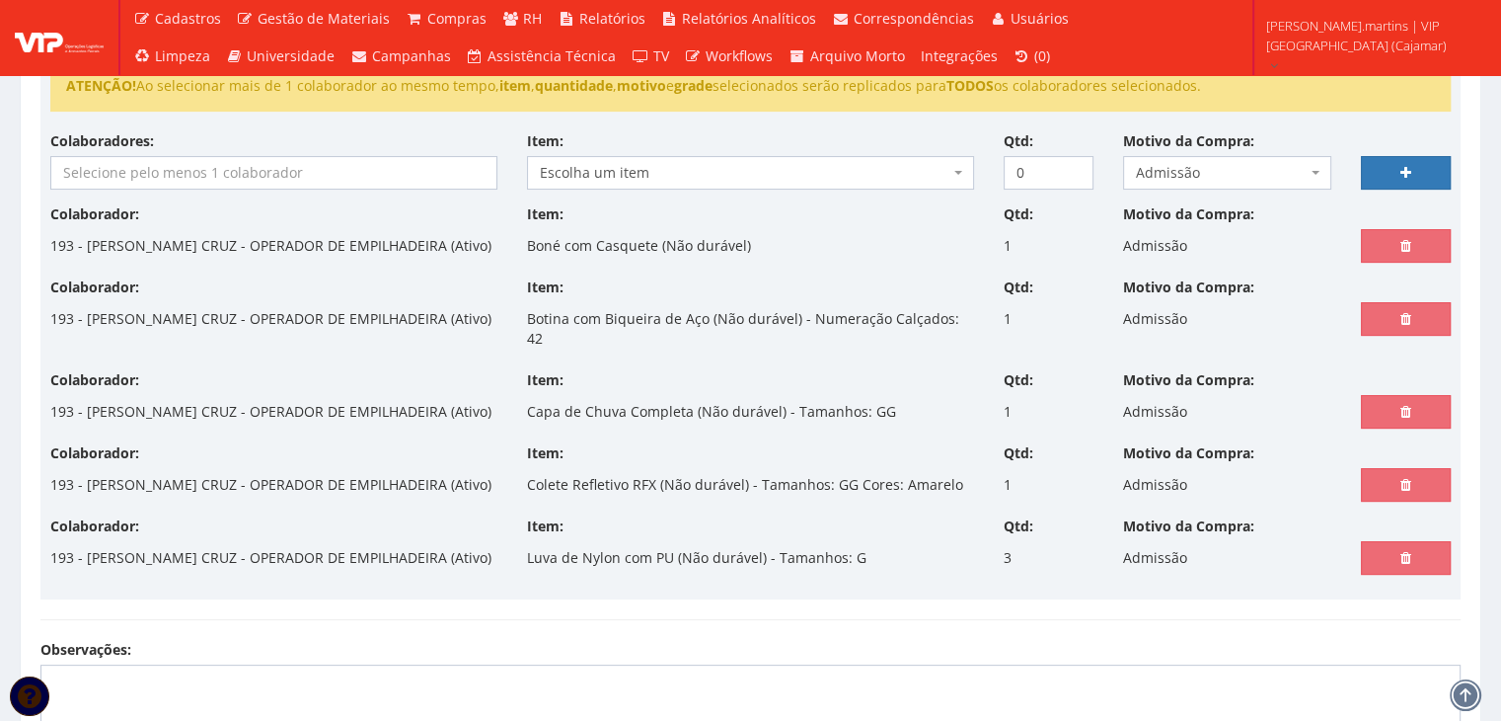
click at [207, 185] on input "search" at bounding box center [273, 173] width 445 height 32
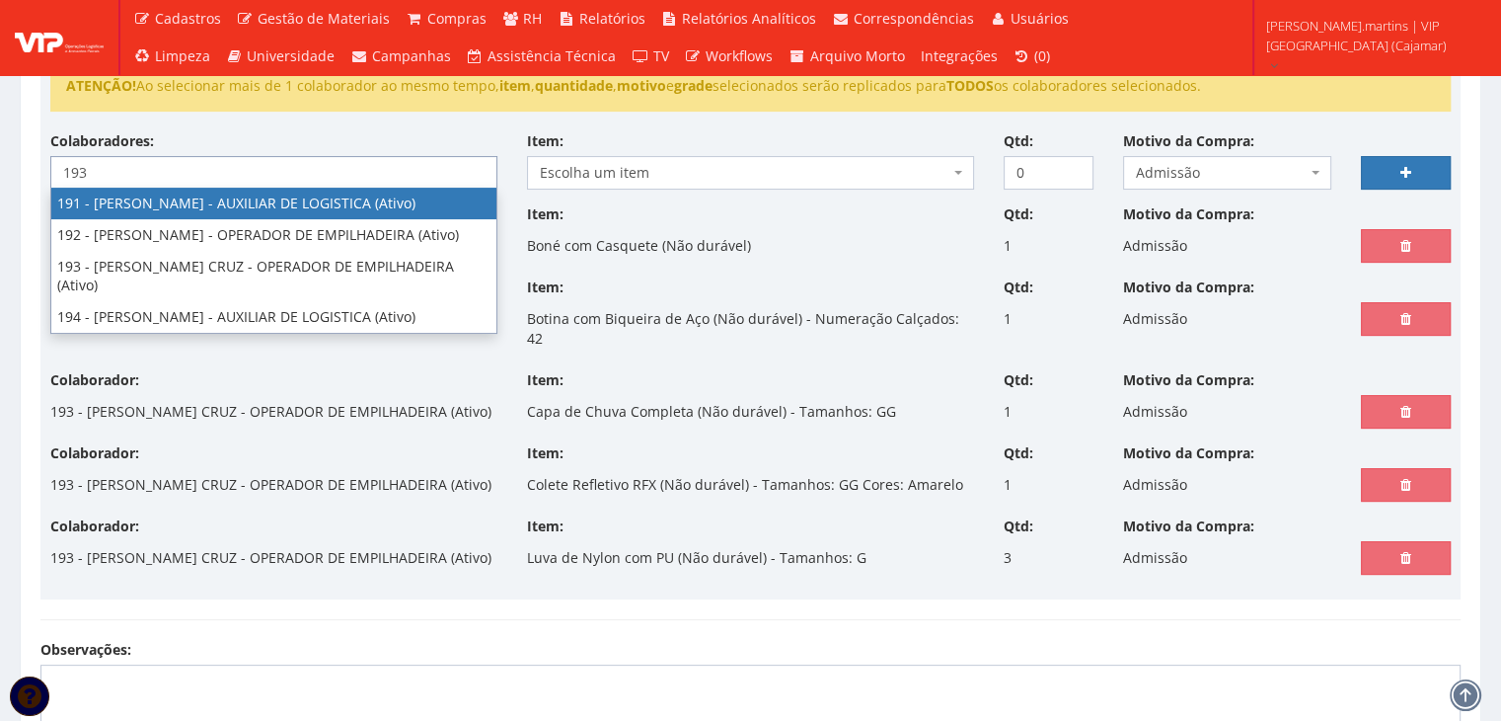
type input "193"
select select "4092"
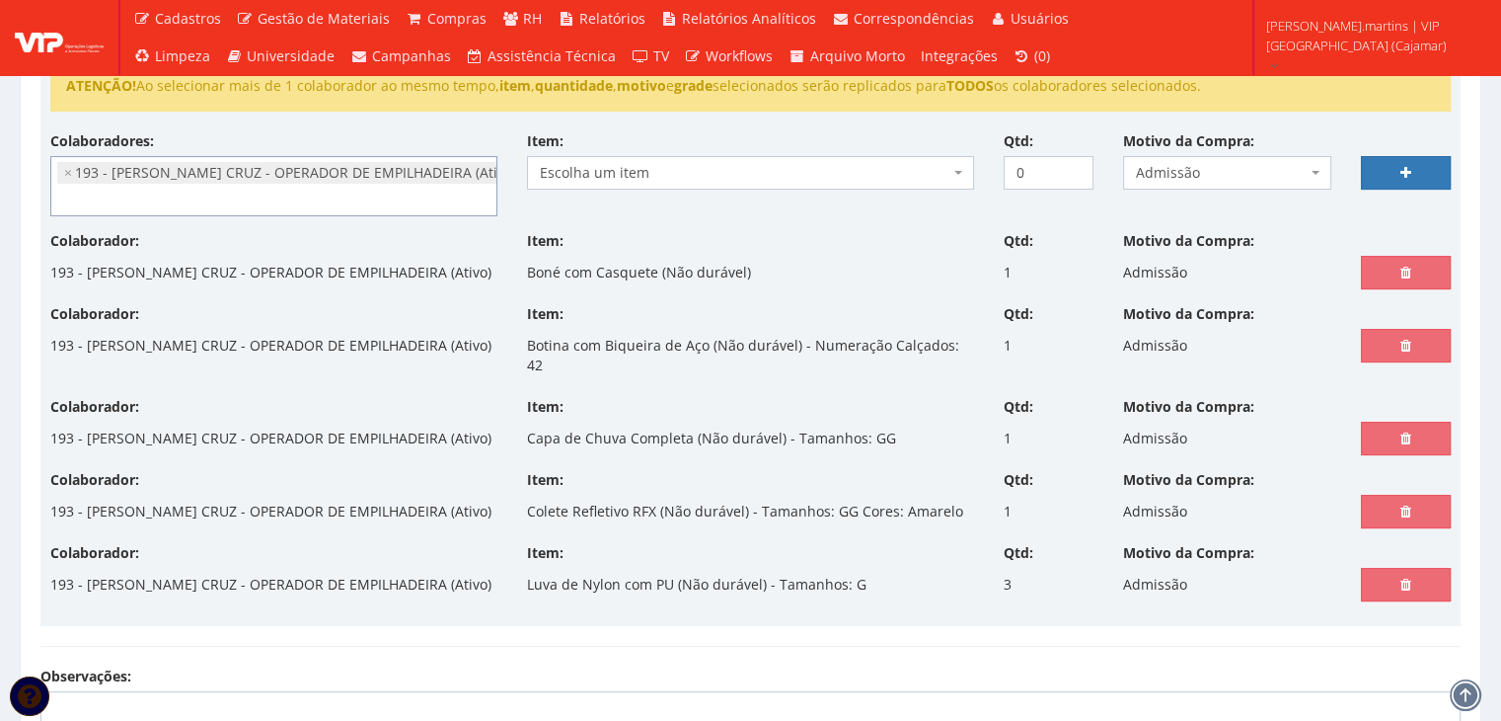
click at [636, 174] on span "Escolha um item" at bounding box center [745, 173] width 410 height 20
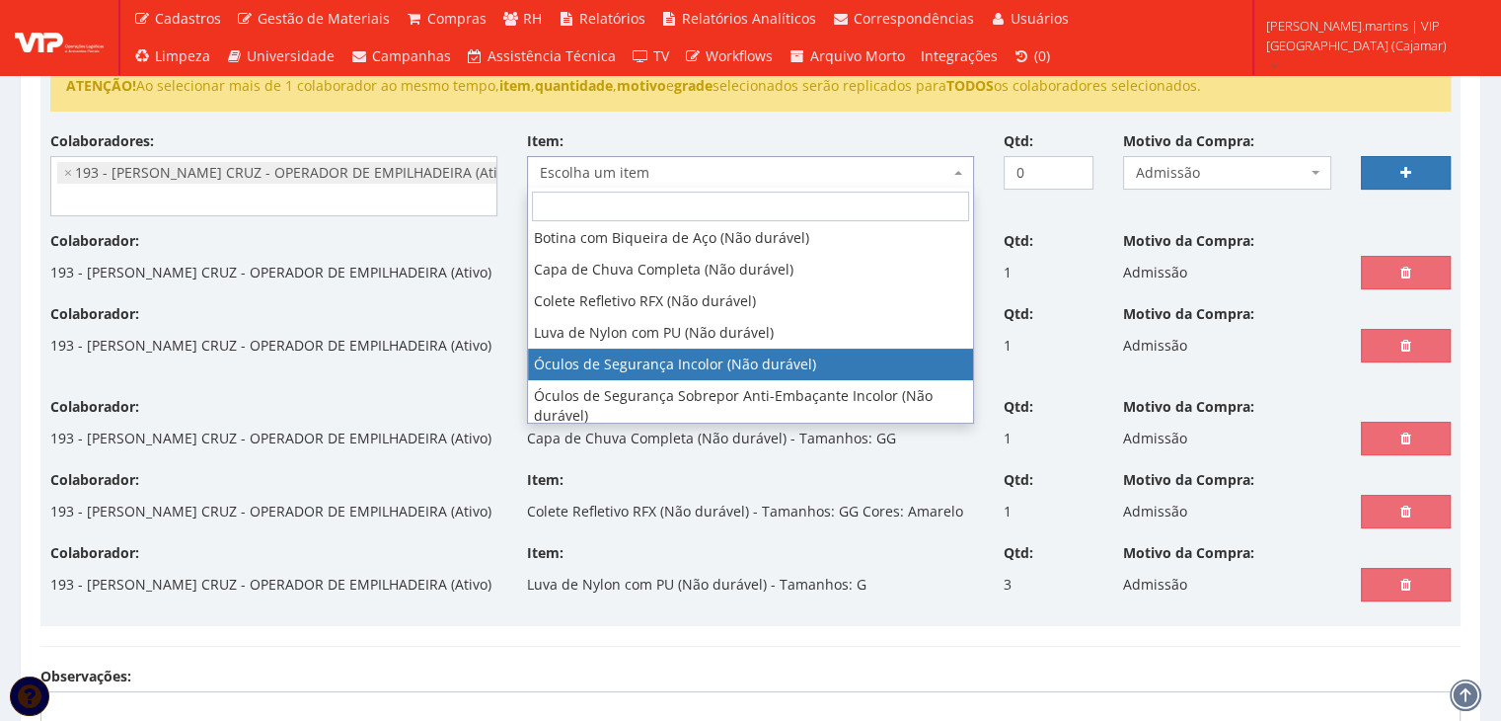
select select "246"
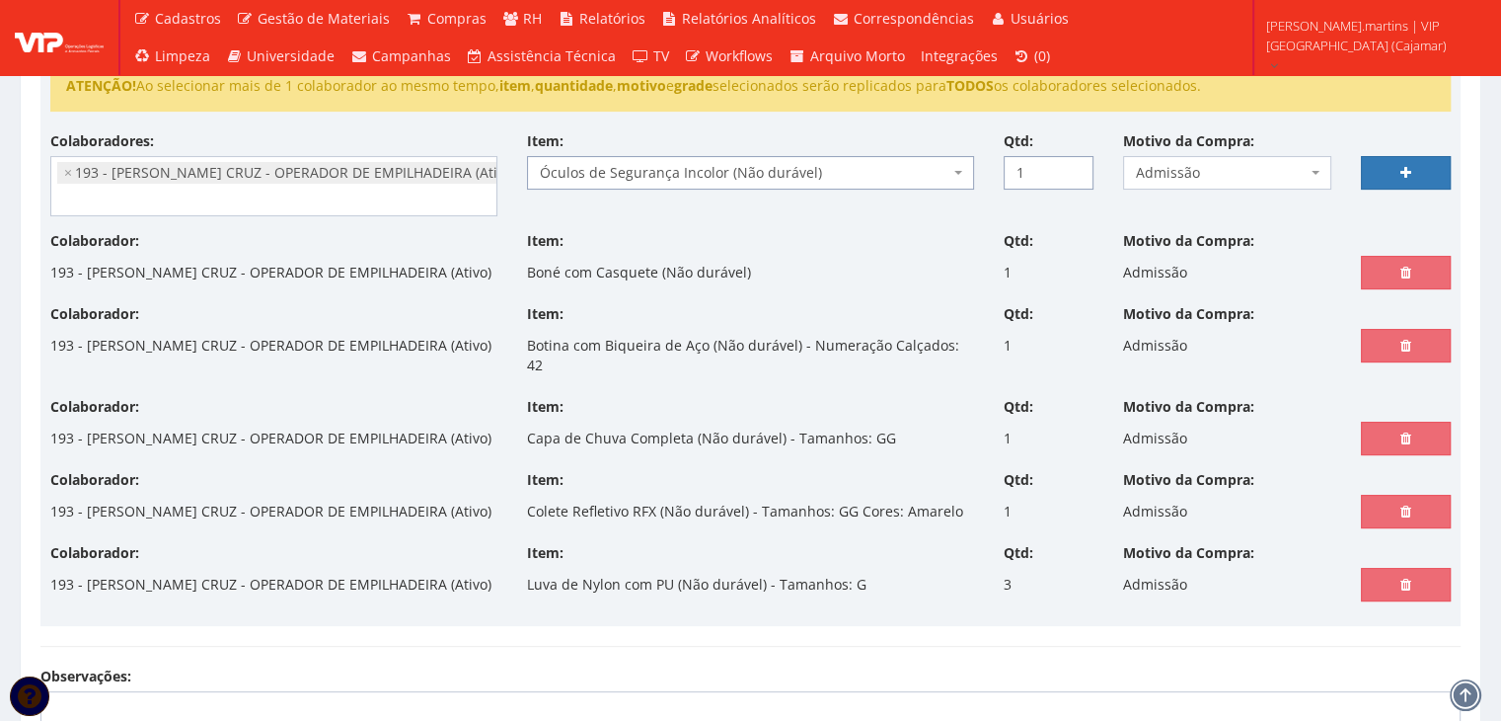
type input "1"
click at [1078, 167] on input "1" at bounding box center [1049, 173] width 90 height 34
click at [1381, 176] on link at bounding box center [1406, 173] width 90 height 34
select select
type input "0"
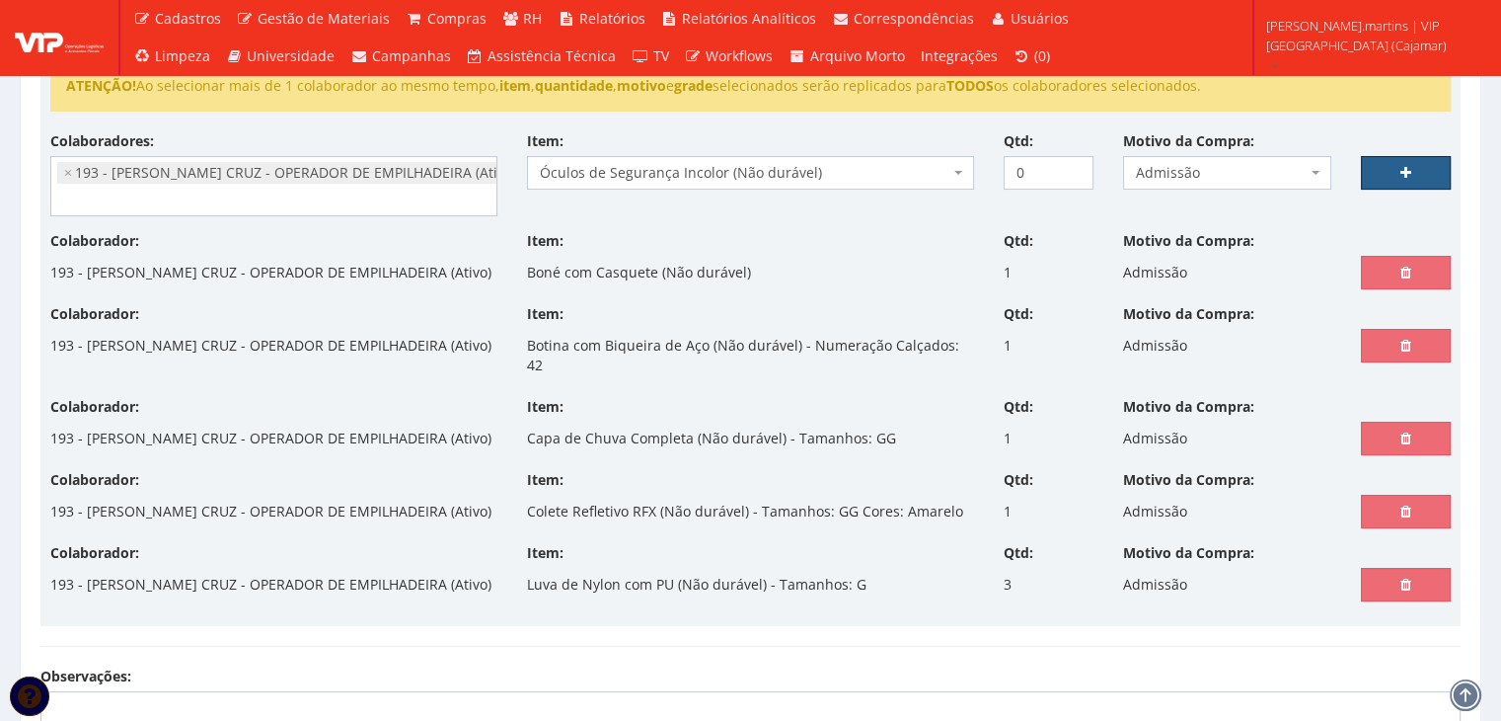
select select
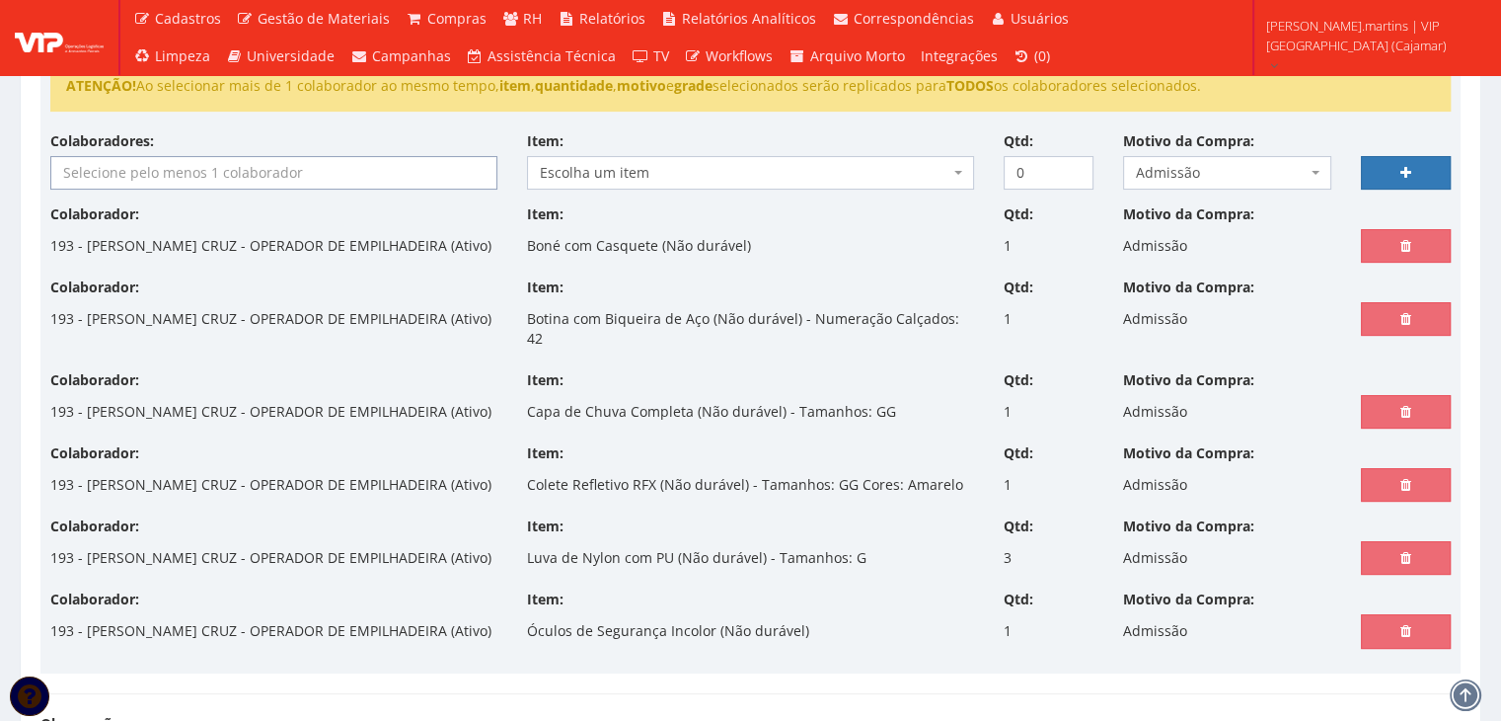
click at [330, 175] on input "search" at bounding box center [273, 173] width 445 height 32
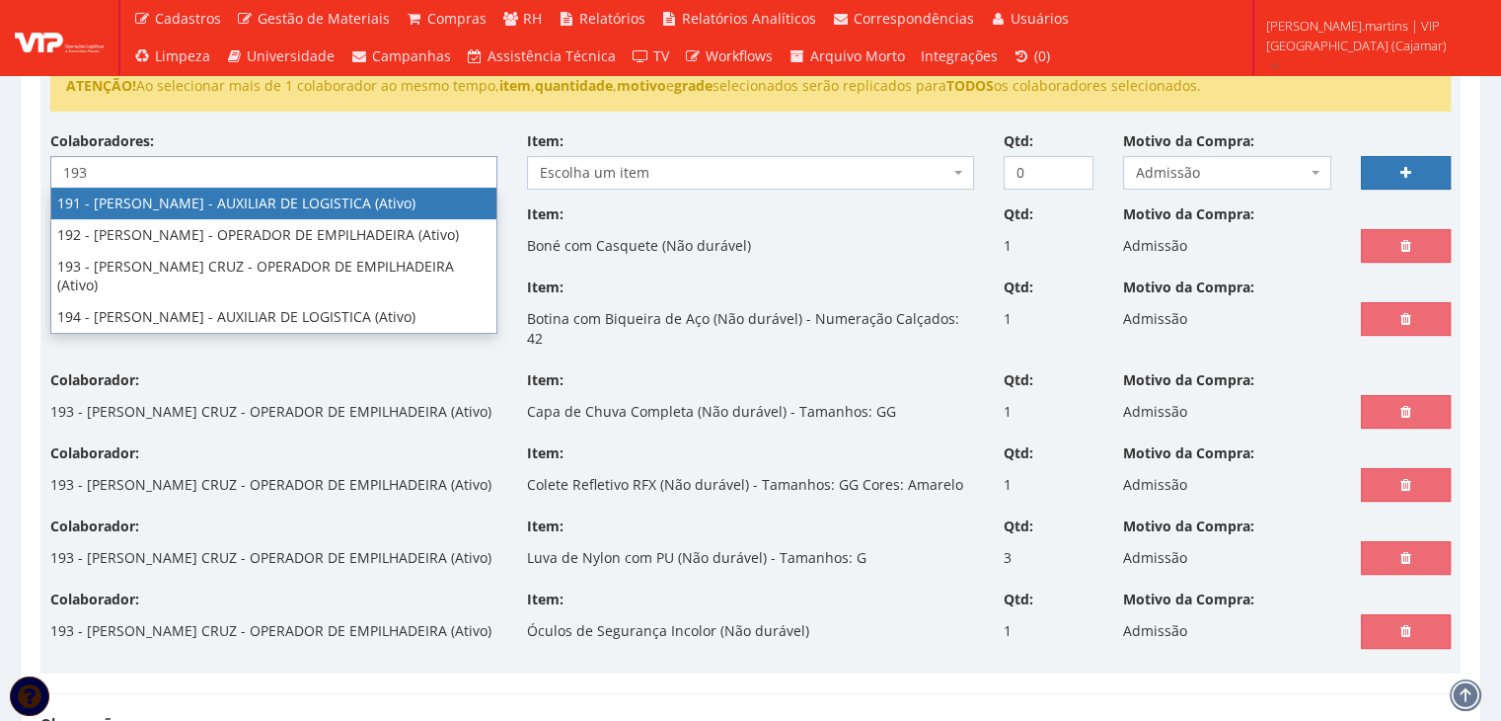
type input "193"
select select "4092"
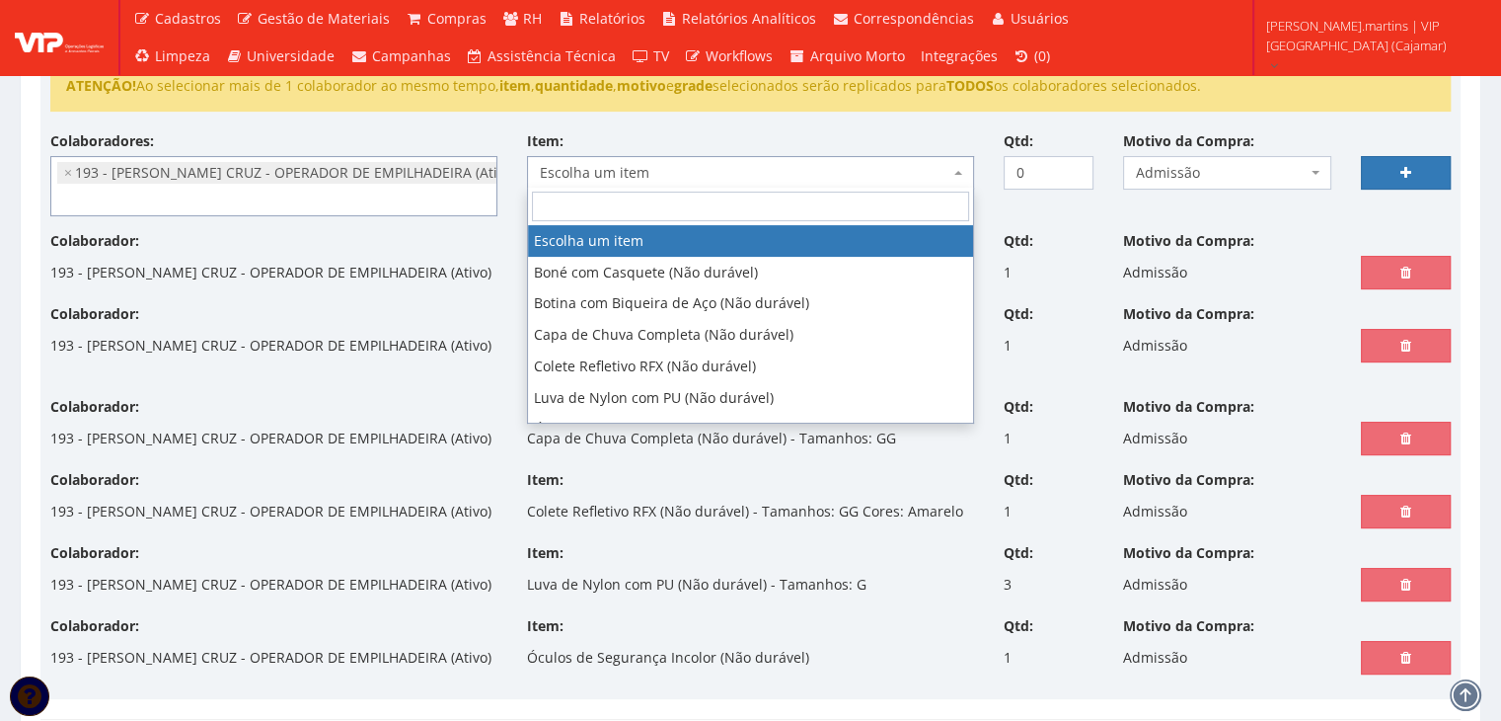
click at [610, 171] on span "Escolha um item" at bounding box center [745, 173] width 410 height 20
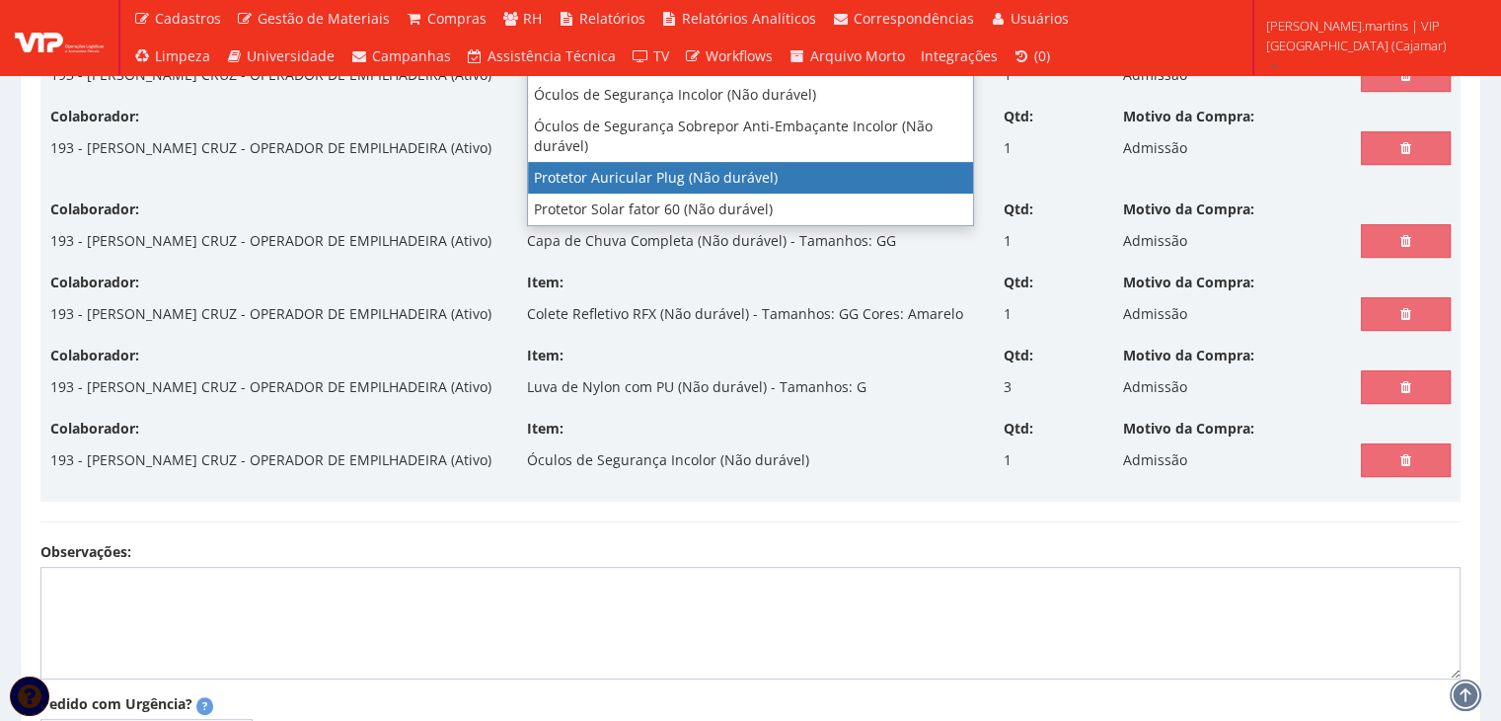
scroll to position [138, 0]
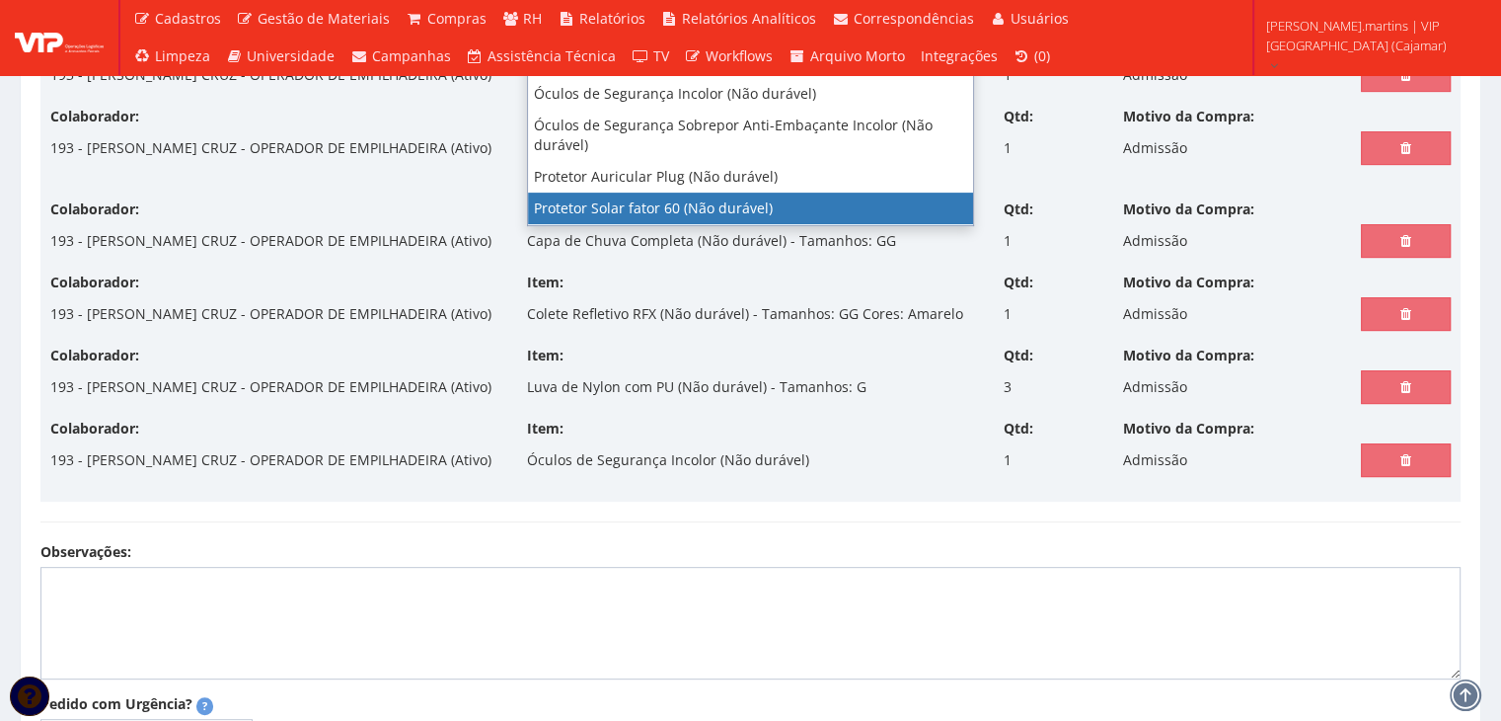
select select "1779"
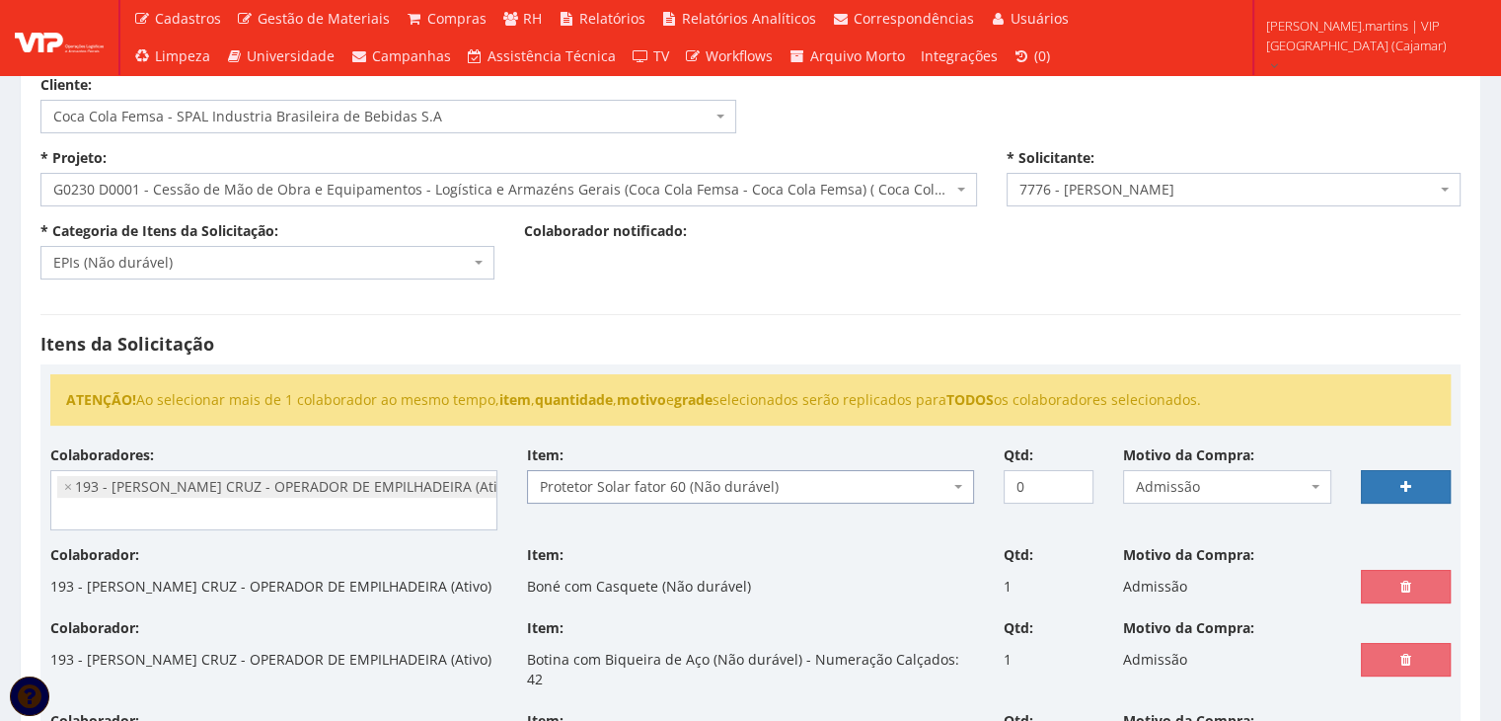
scroll to position [74, 0]
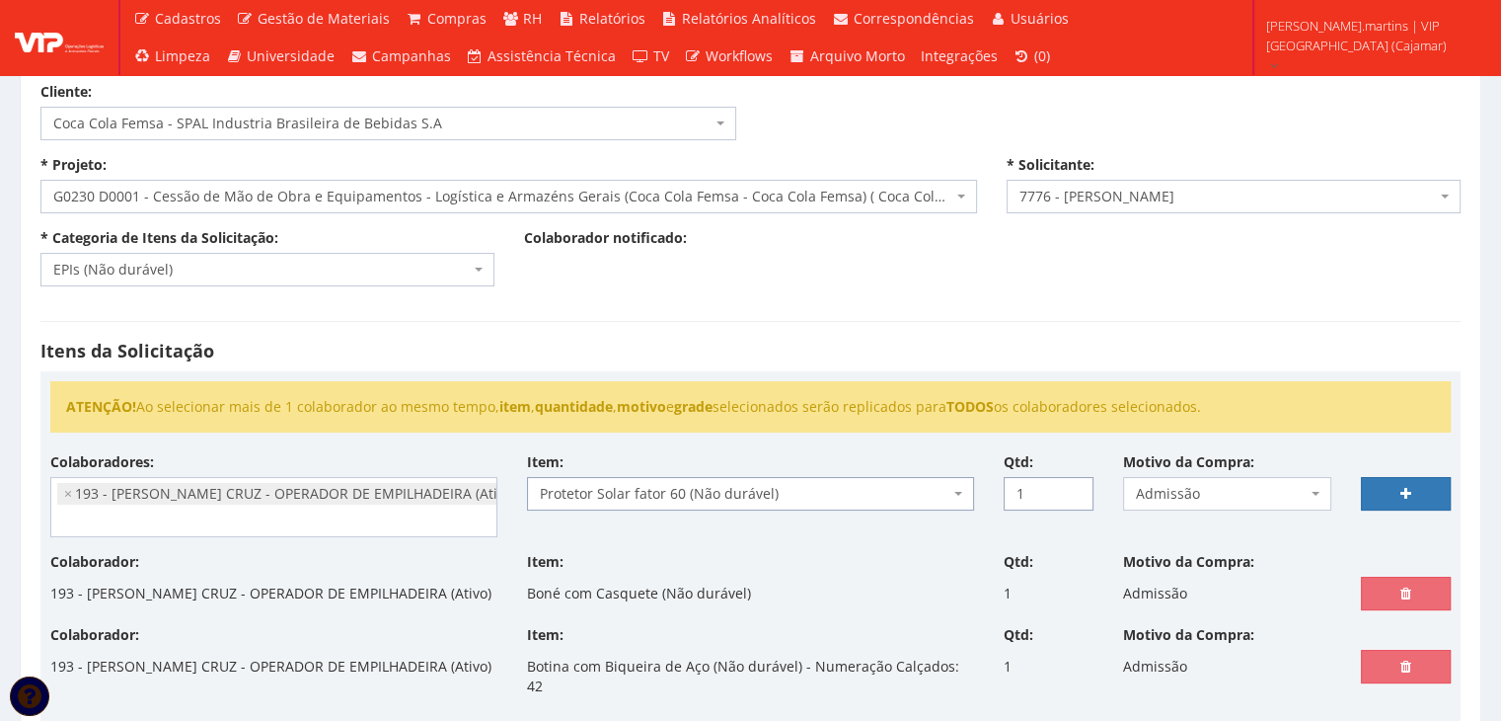
type input "1"
click at [1070, 487] on input "1" at bounding box center [1049, 494] width 90 height 34
click at [1398, 491] on link at bounding box center [1406, 494] width 90 height 34
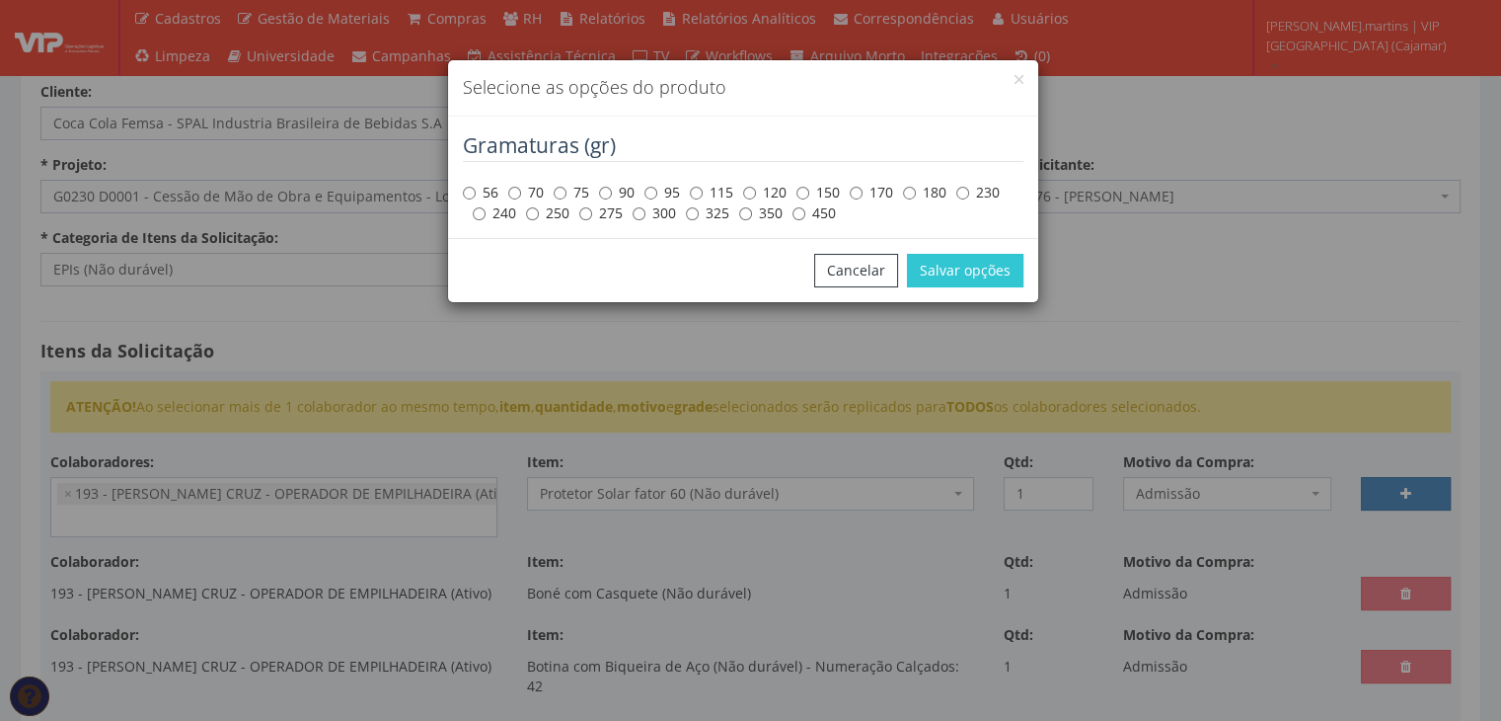
click at [927, 190] on label "180" at bounding box center [924, 193] width 43 height 20
click at [916, 190] on input "180" at bounding box center [909, 193] width 13 height 13
radio input "true"
click at [954, 287] on div "Cancelar Salvar opções" at bounding box center [743, 270] width 590 height 64
click at [951, 281] on button "Salvar opções" at bounding box center [965, 271] width 116 height 34
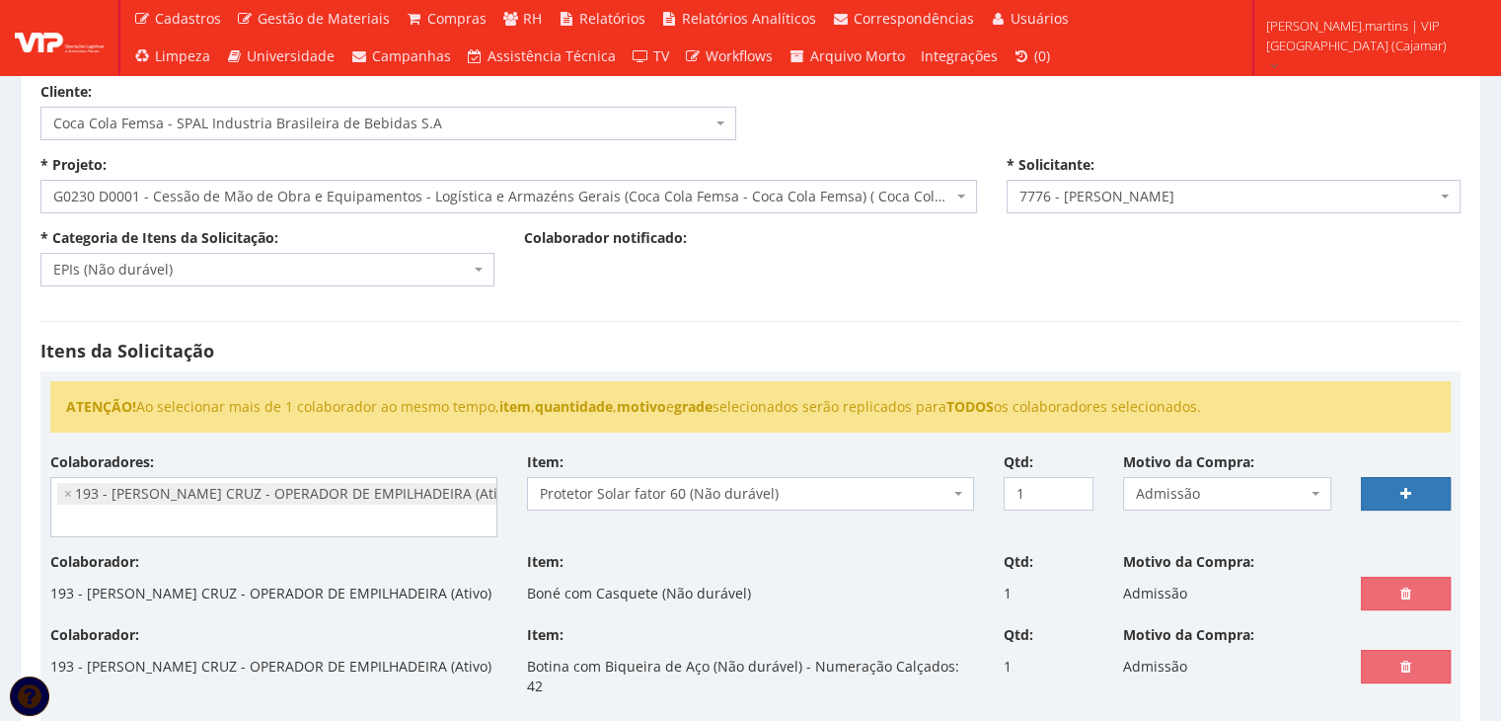
select select
type input "0"
select select
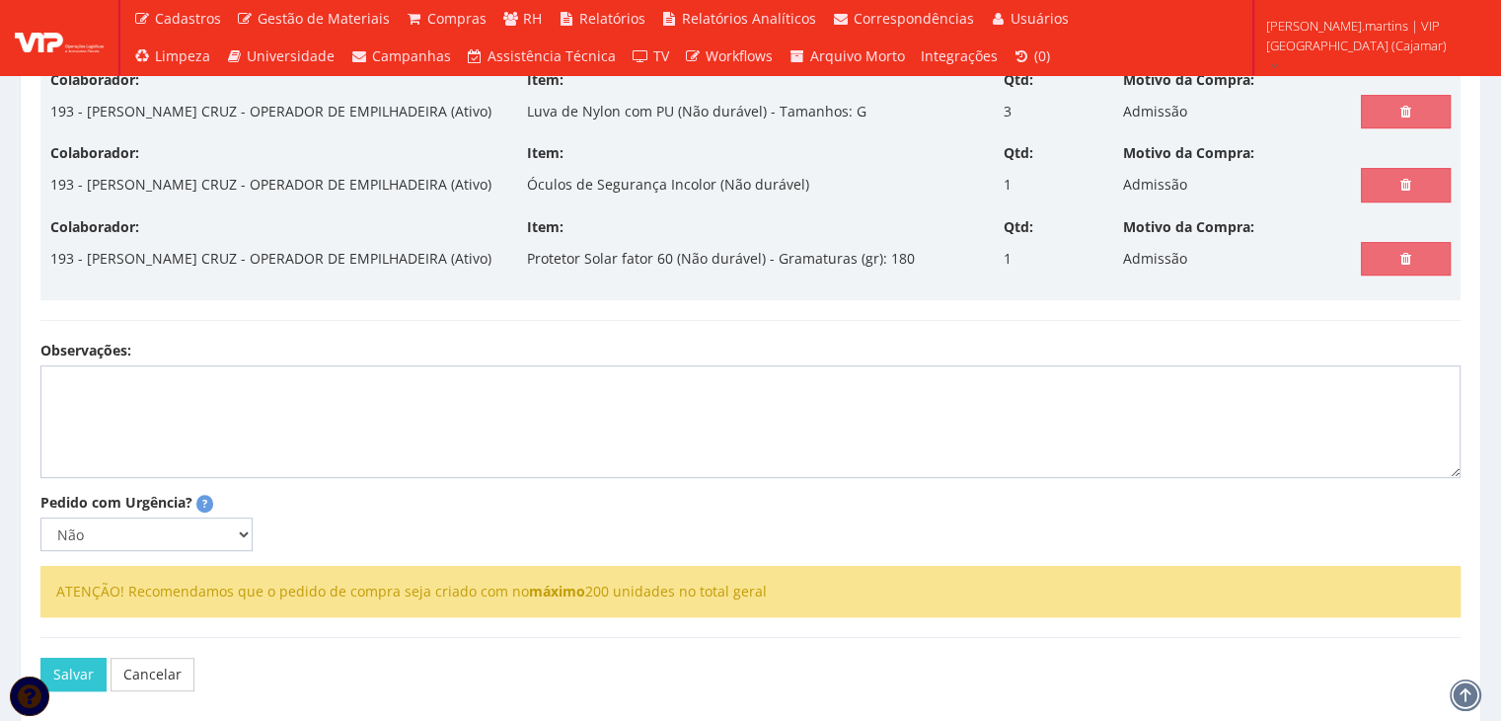
scroll to position [930, 0]
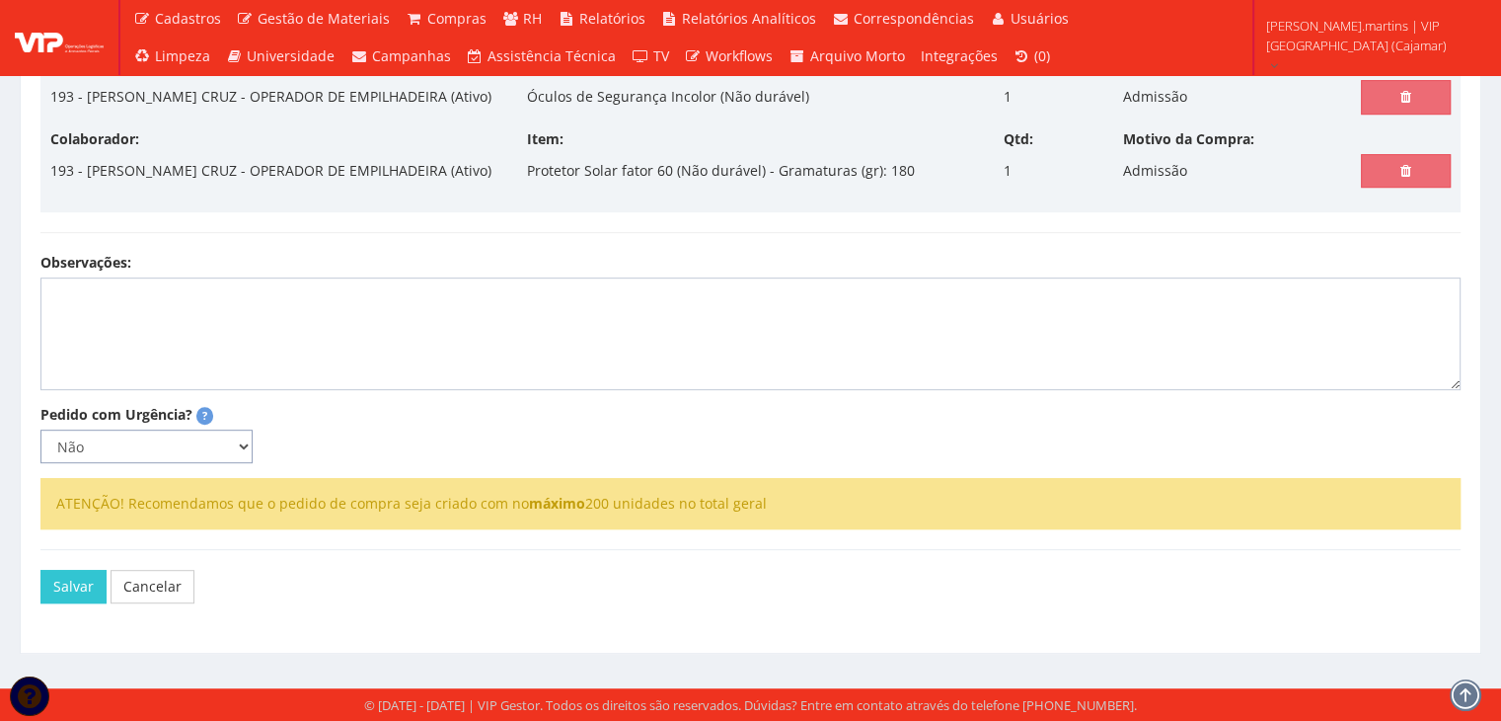
drag, startPoint x: 198, startPoint y: 558, endPoint x: 196, endPoint y: 571, distance: 13.0
click at [198, 463] on select "Não Sim" at bounding box center [146, 446] width 212 height 34
select select "1"
click at [40, 463] on select "Não Sim" at bounding box center [146, 446] width 212 height 34
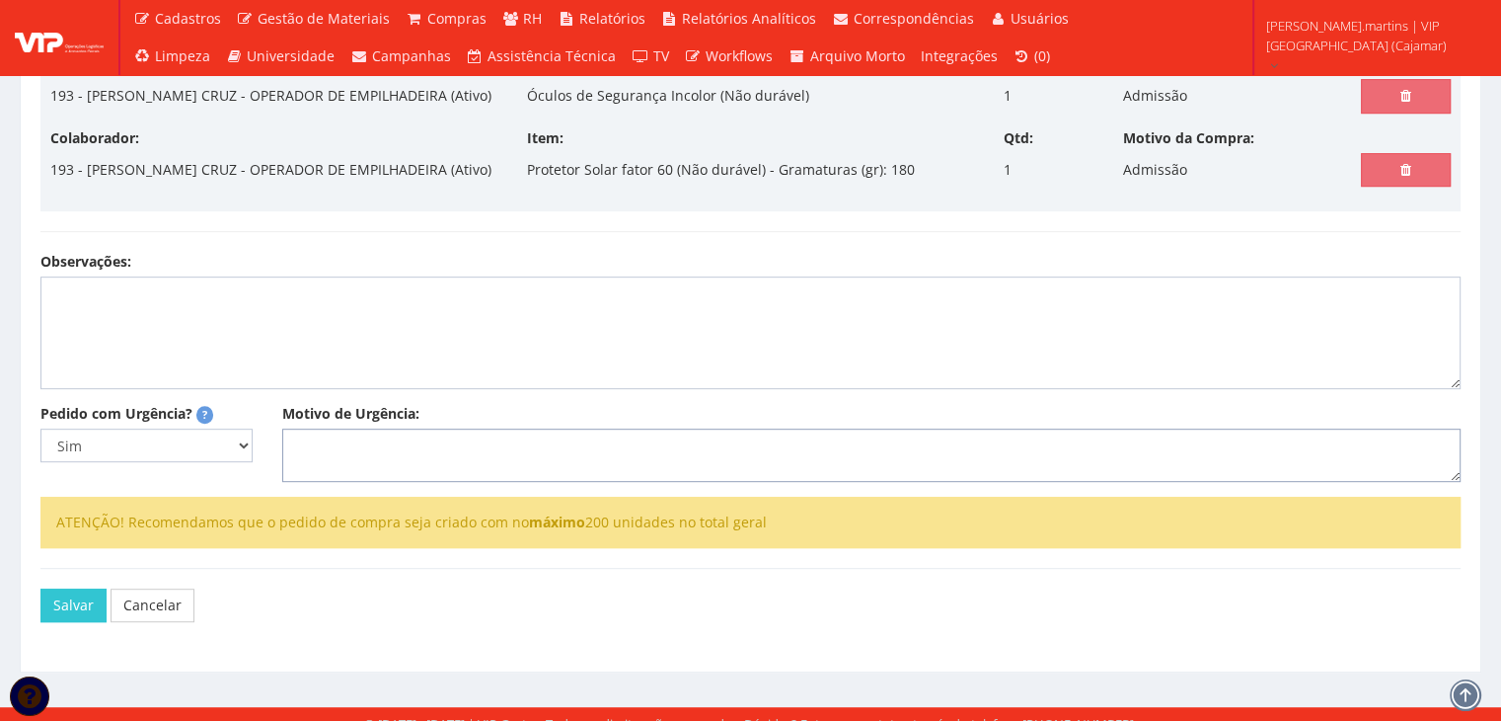
click at [336, 482] on textarea "Motivo de Urgência:" at bounding box center [871, 454] width 1179 height 53
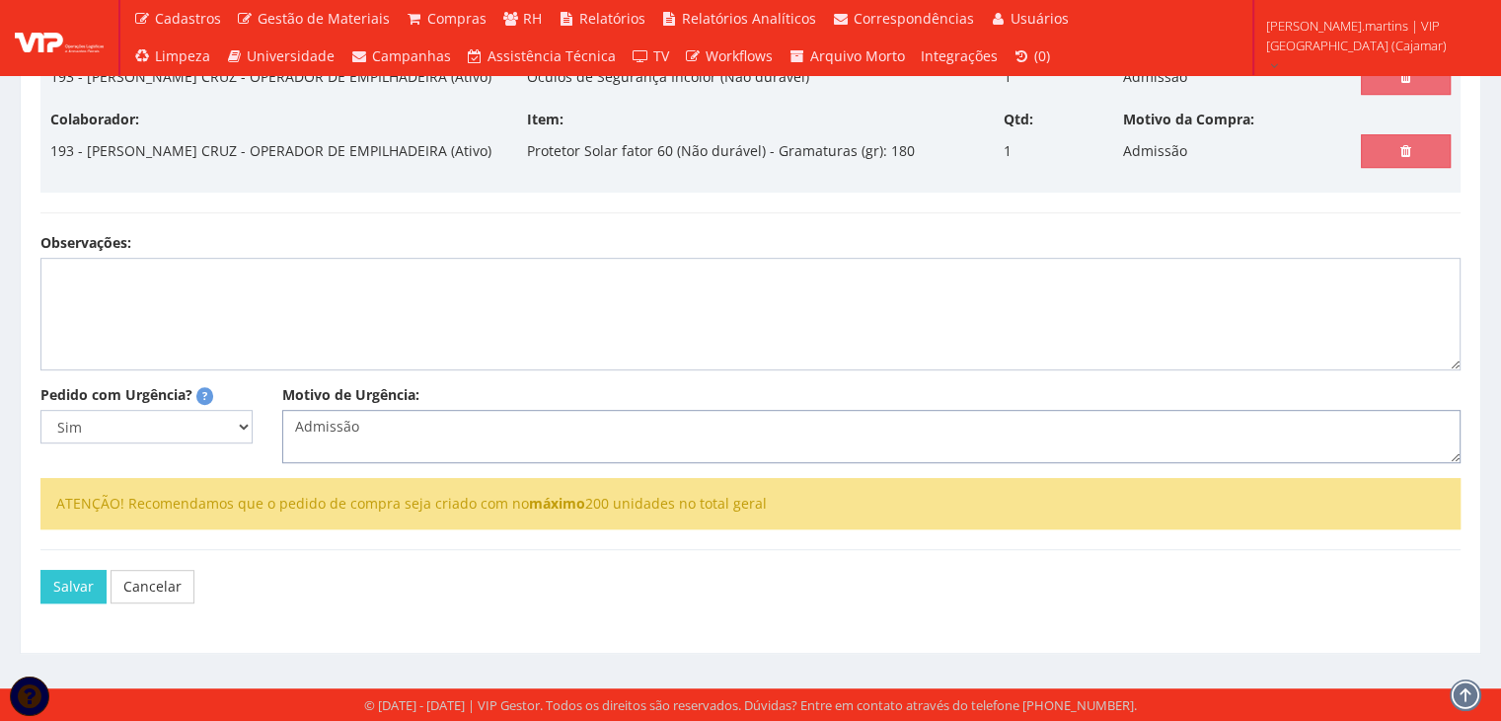
scroll to position [1062, 0]
type textarea "Admissão"
click at [87, 583] on button "Salvar" at bounding box center [73, 587] width 66 height 34
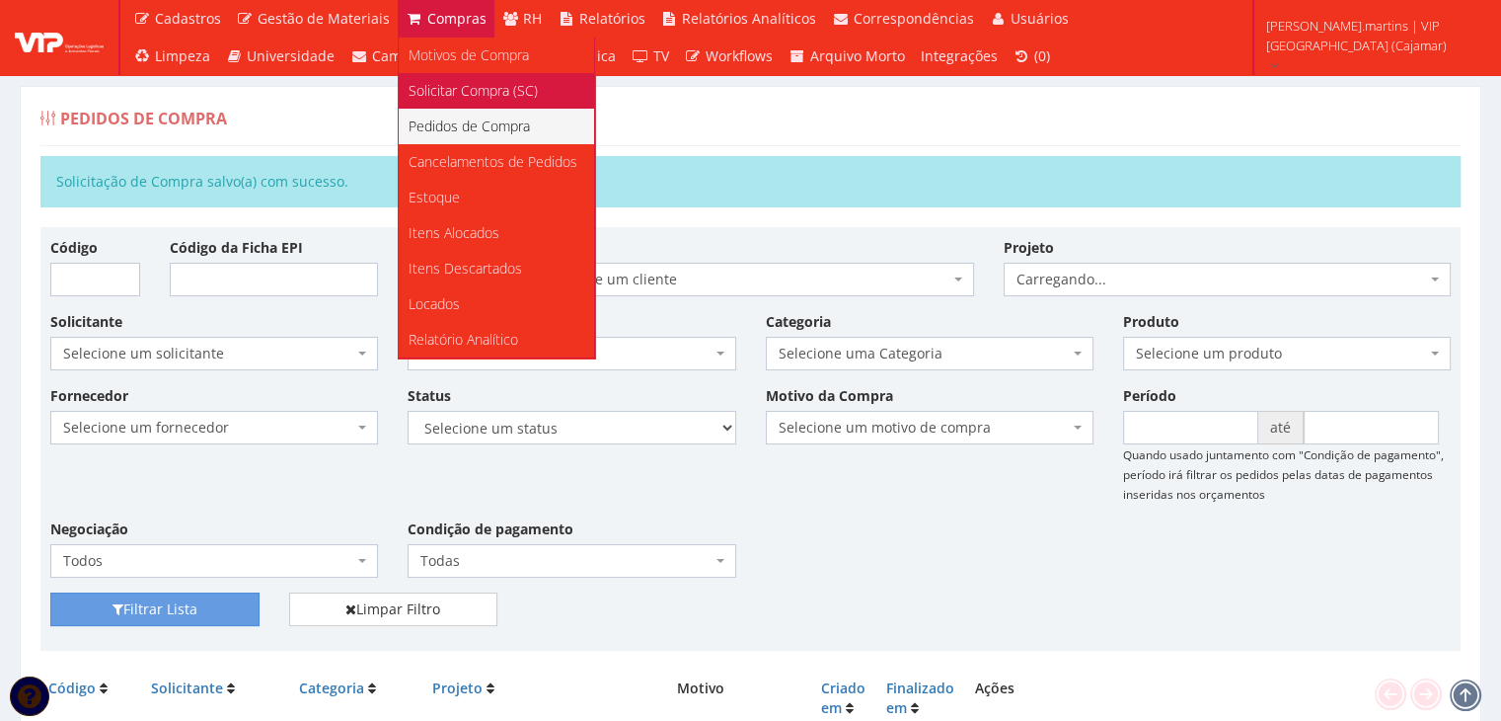
click at [437, 84] on span "Solicitar Compra (SC)" at bounding box center [473, 90] width 129 height 19
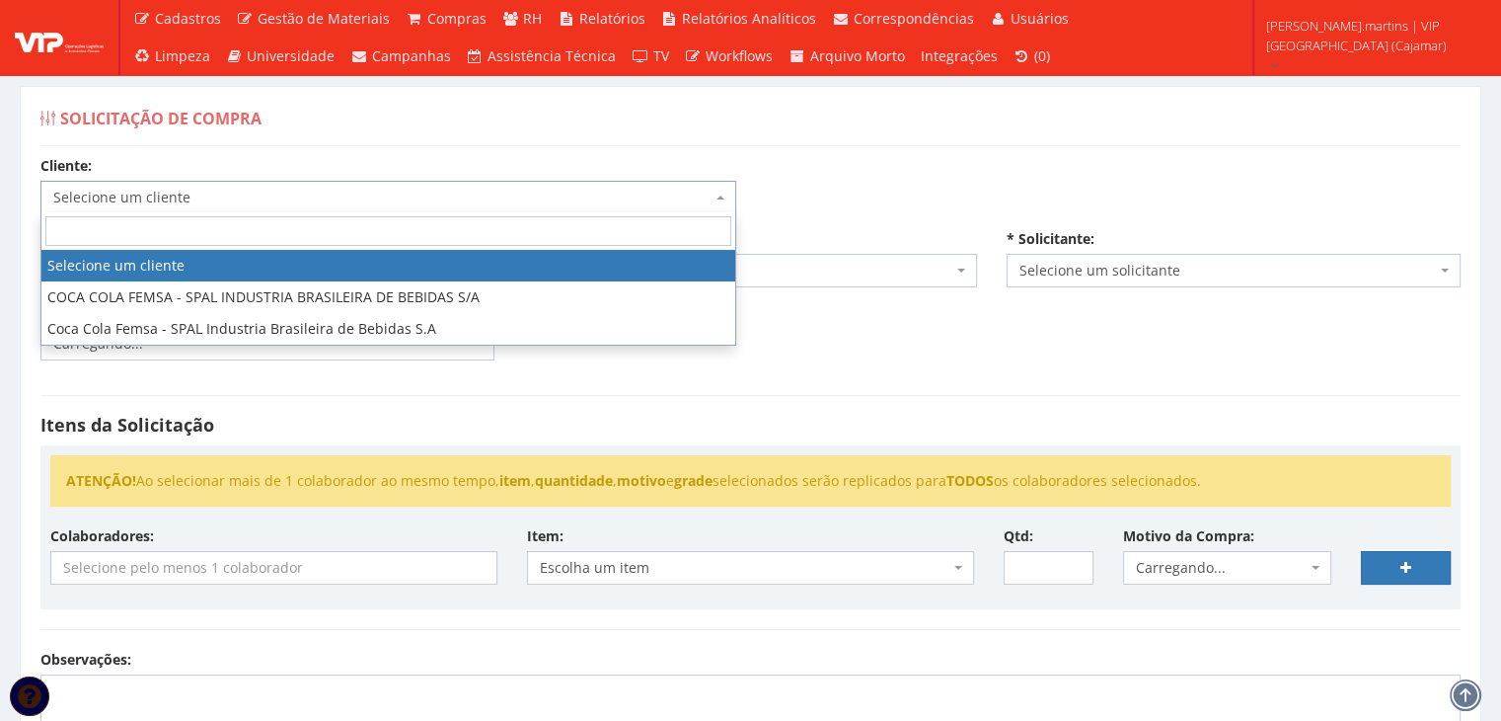
click at [301, 190] on span "Selecione um cliente" at bounding box center [388, 198] width 696 height 34
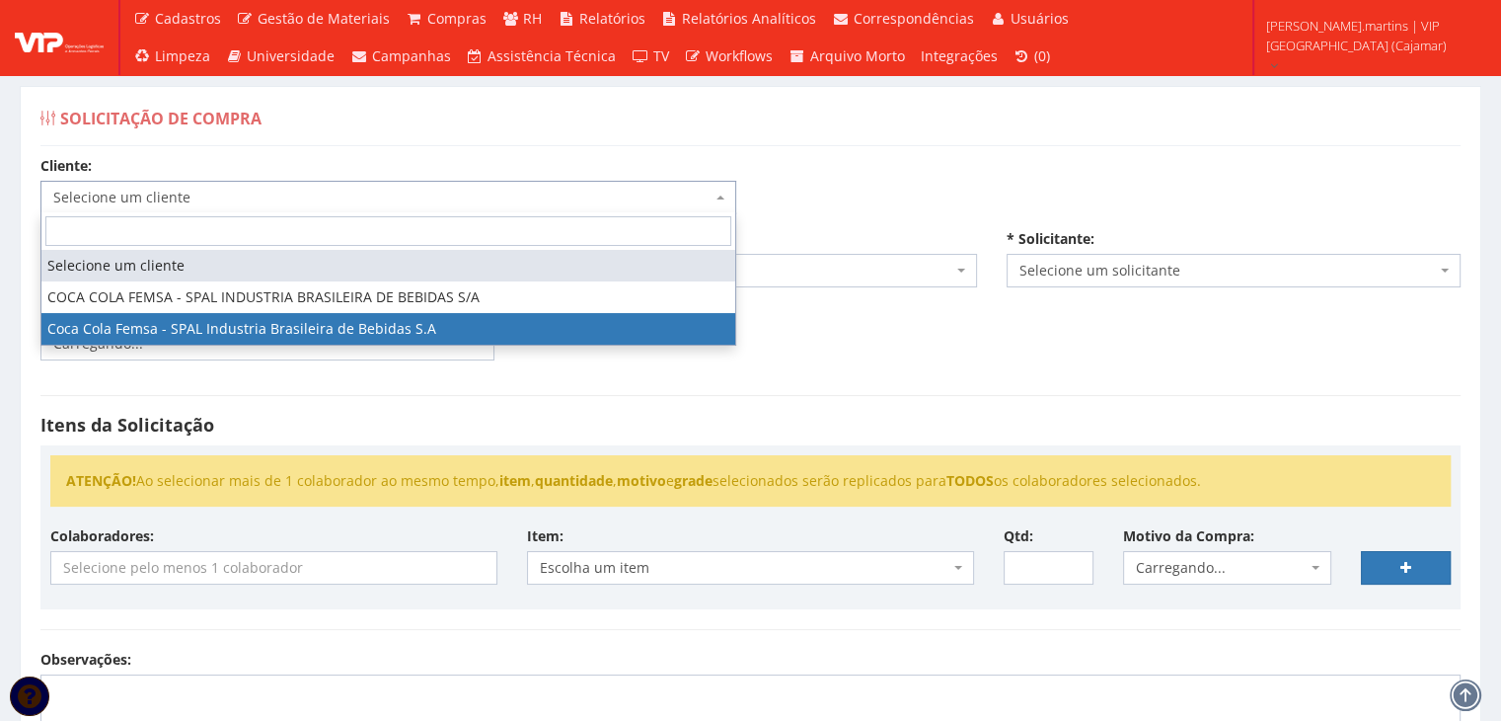
select select "51"
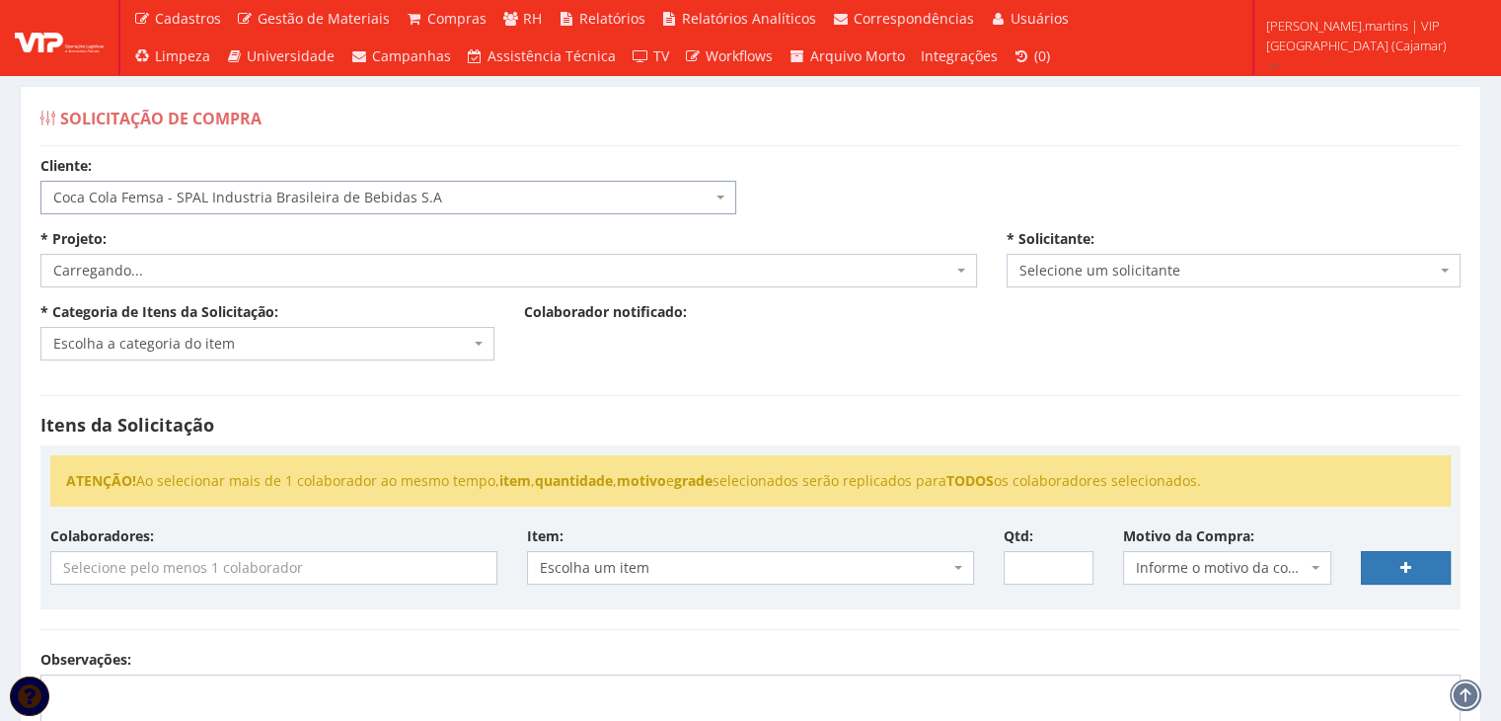
click at [281, 274] on span "Carregando..." at bounding box center [502, 271] width 899 height 20
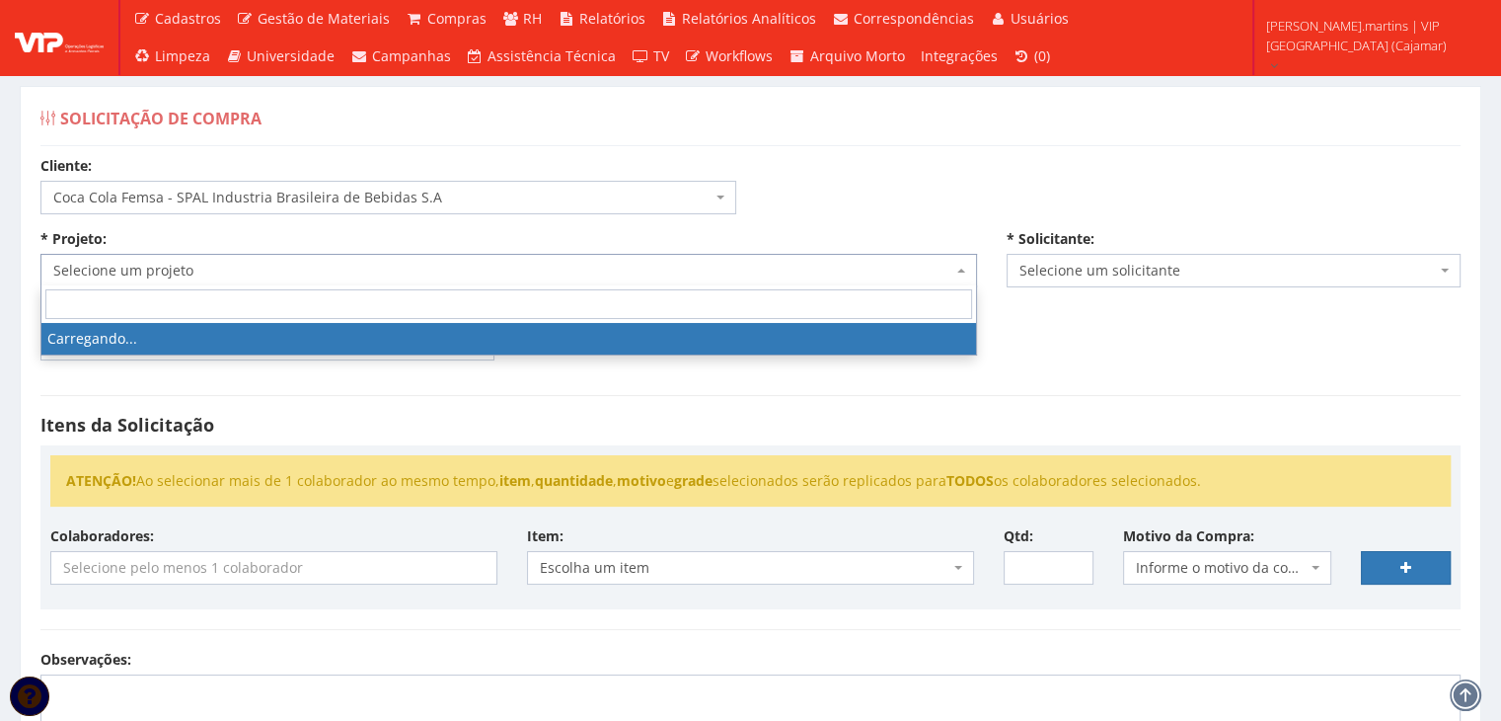
click at [281, 274] on span "Selecione um projeto" at bounding box center [502, 271] width 899 height 20
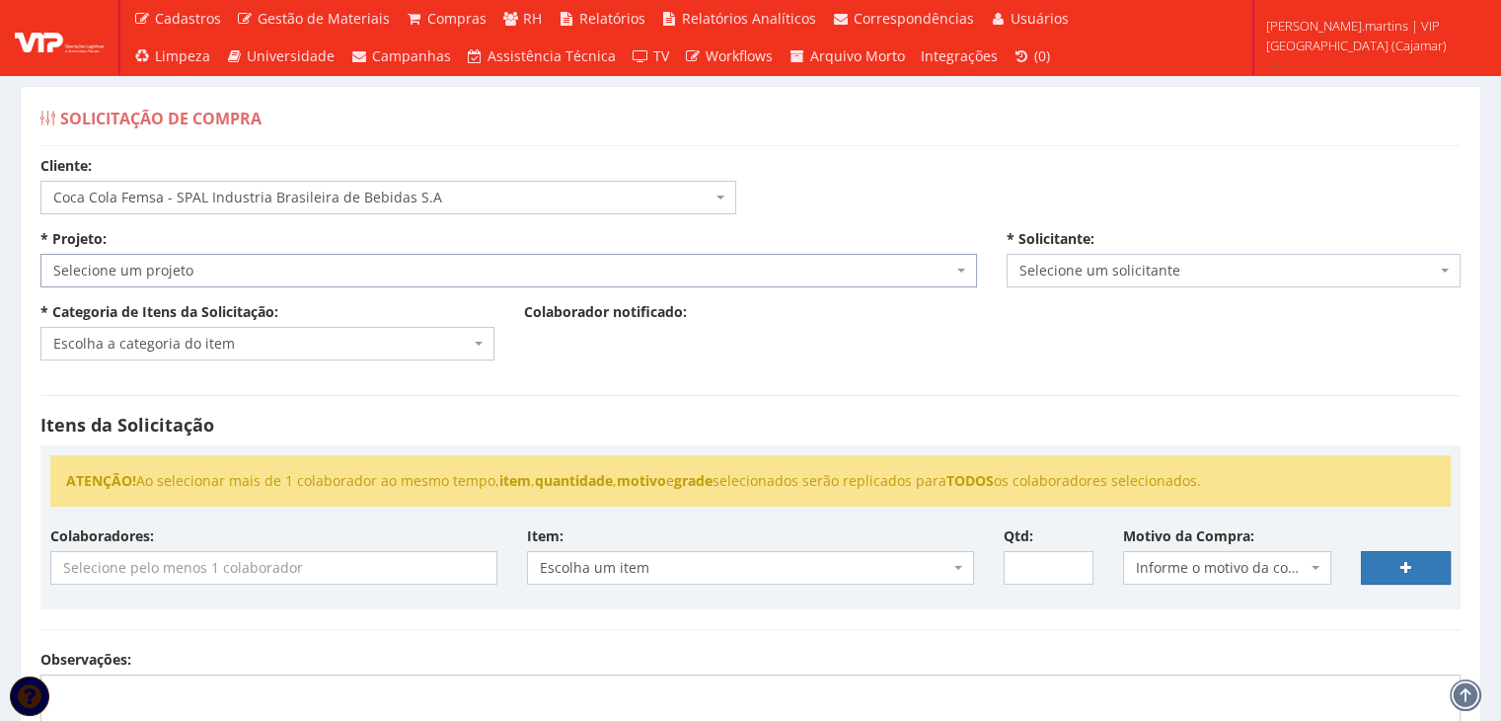
click at [281, 274] on span "Selecione um projeto" at bounding box center [502, 271] width 899 height 20
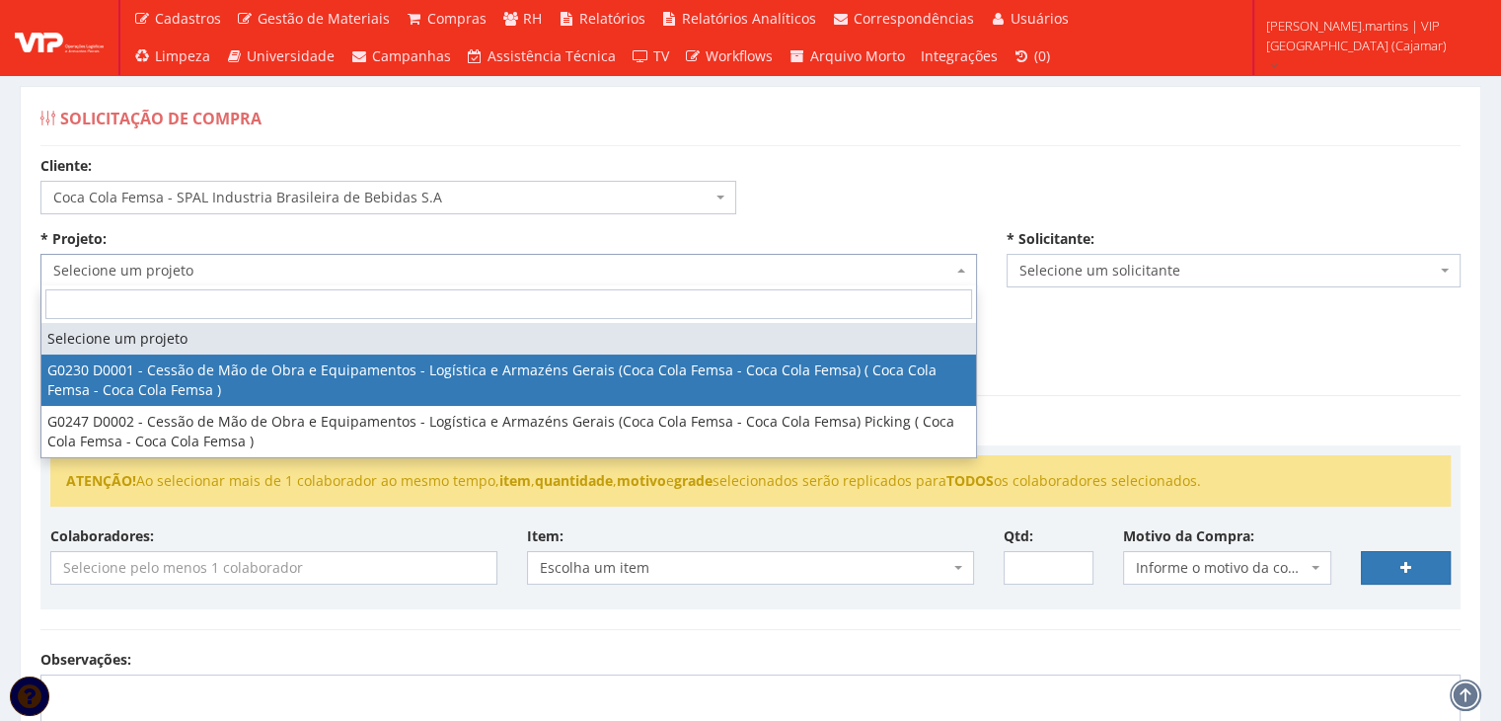
select select "230"
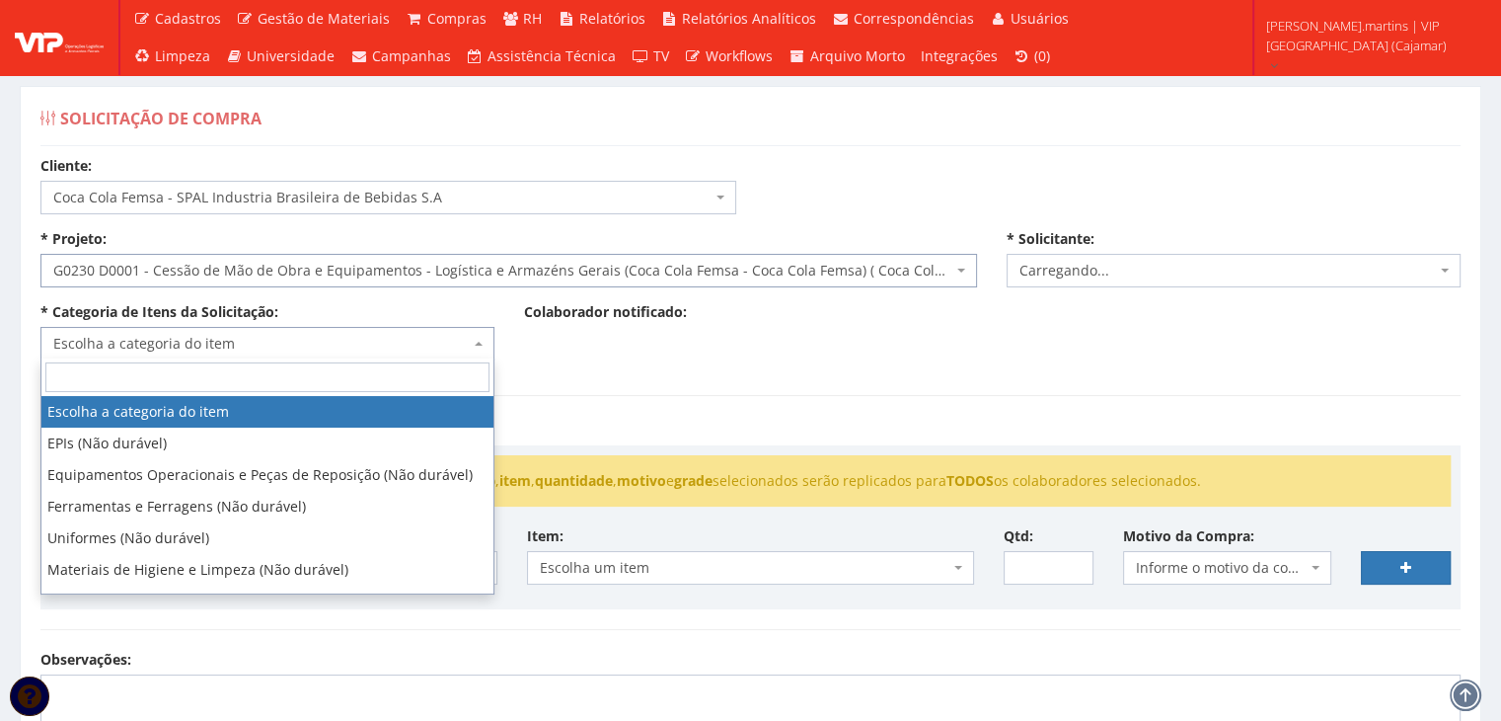
click at [265, 343] on span "Escolha a categoria do item" at bounding box center [261, 344] width 417 height 20
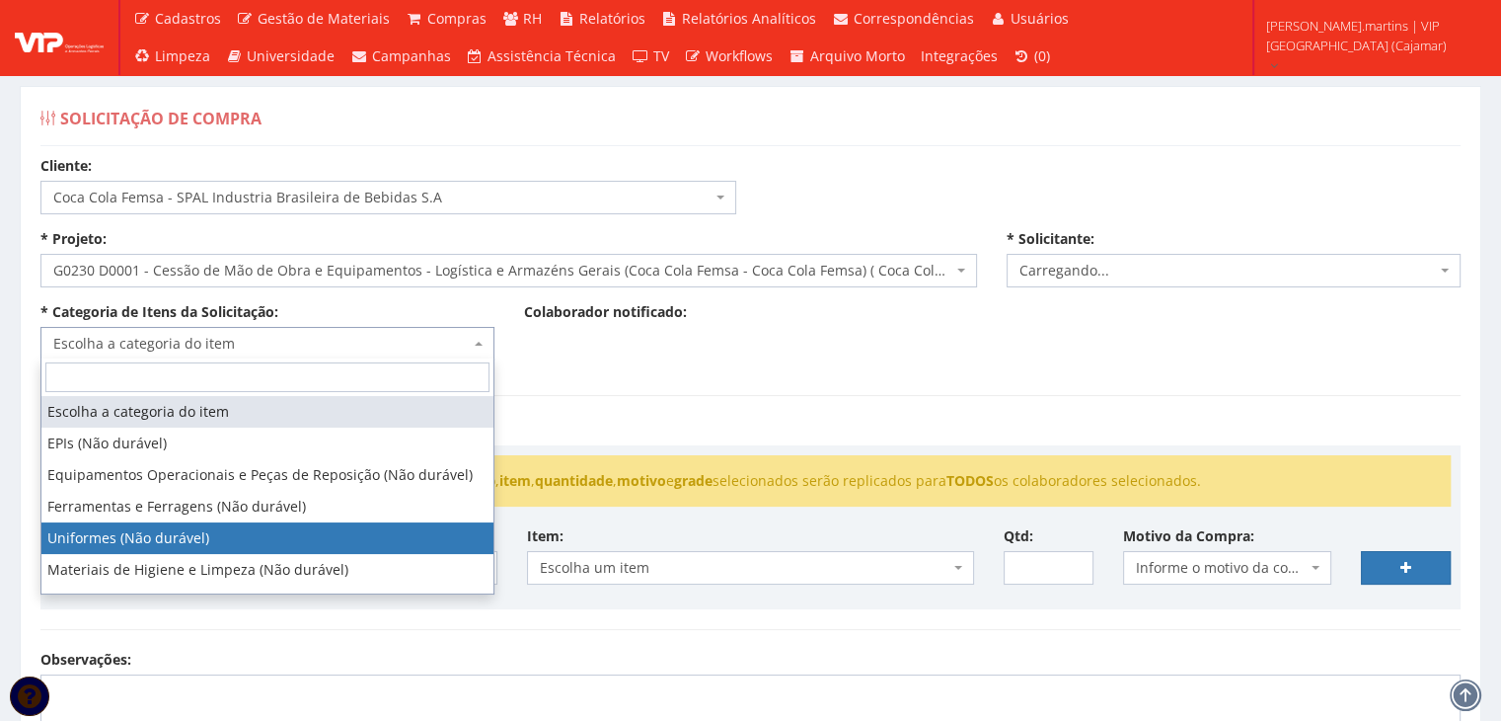
select select "4"
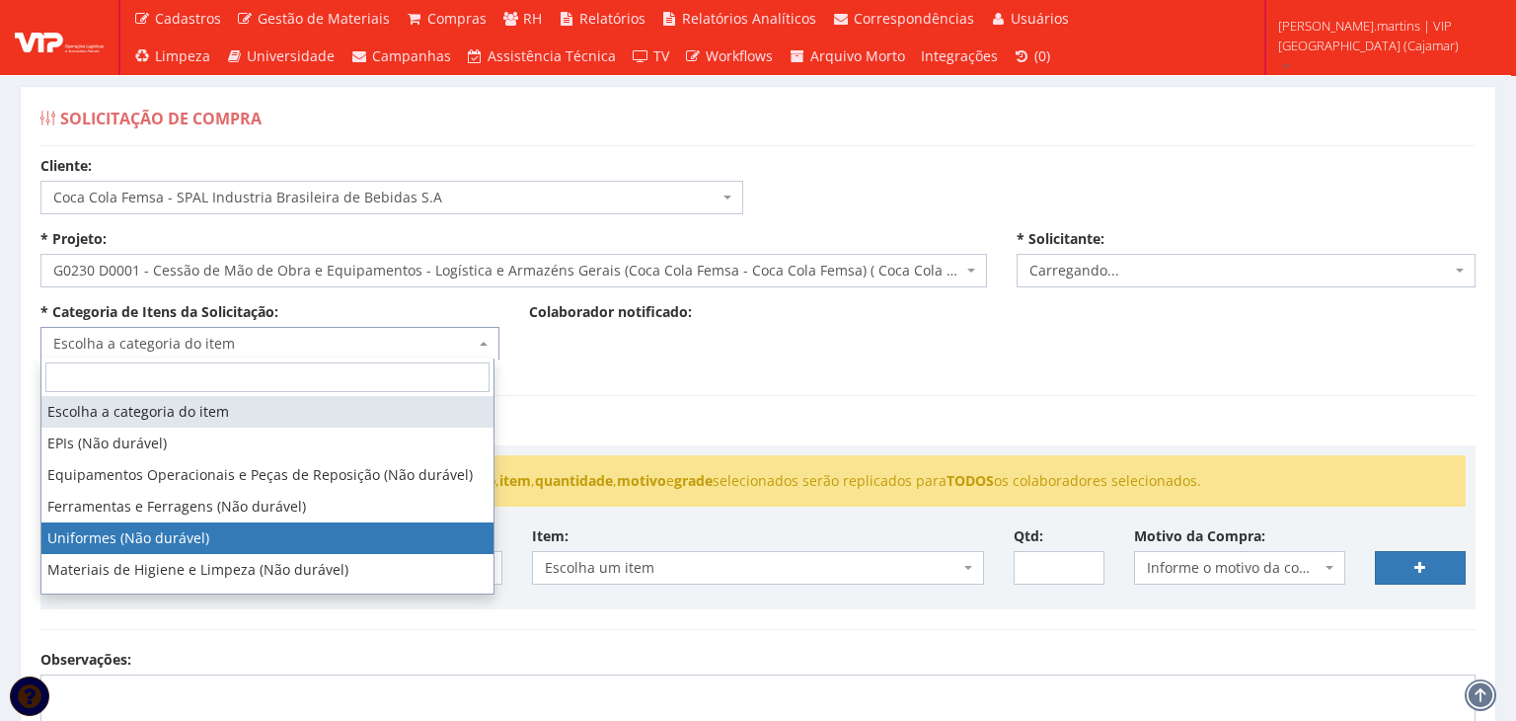
select select "2471"
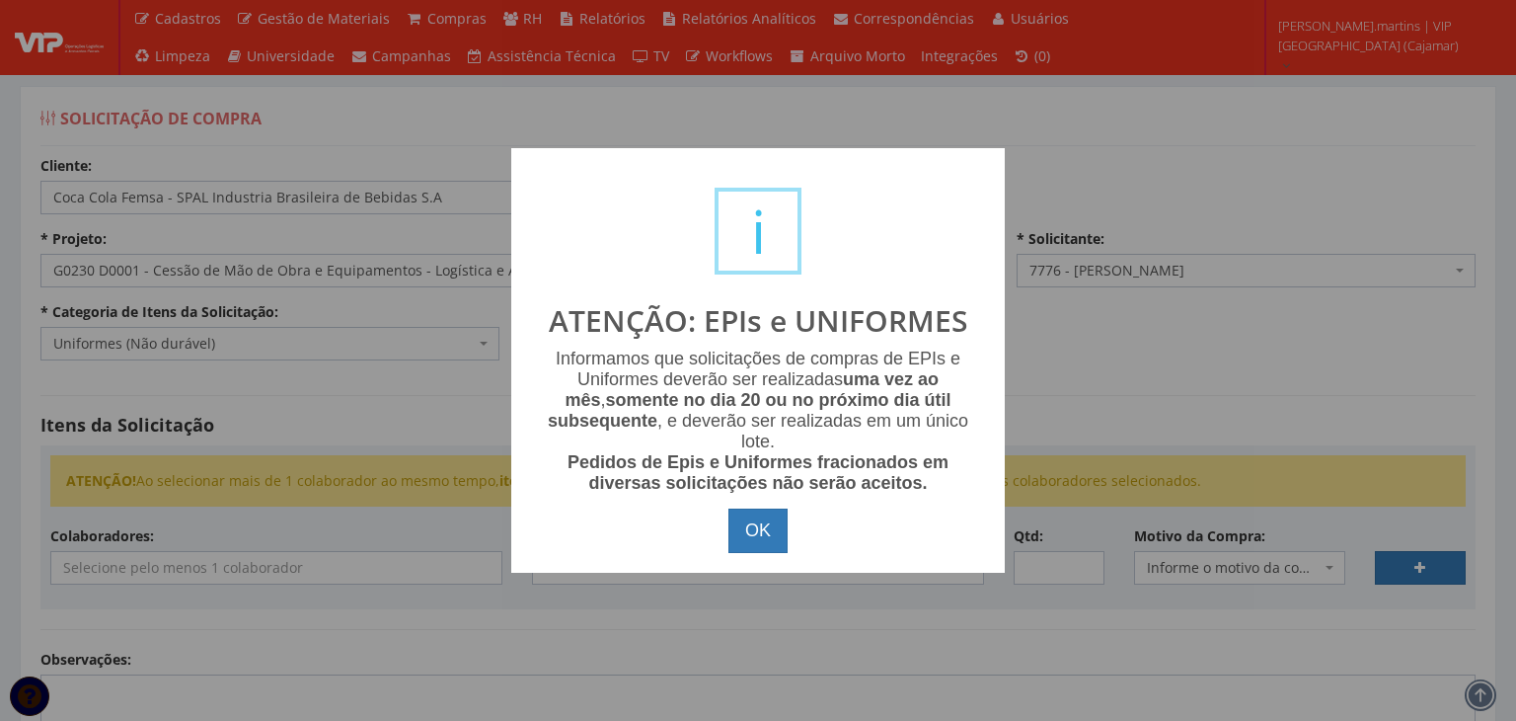
click at [738, 514] on button "OK" at bounding box center [757, 530] width 59 height 45
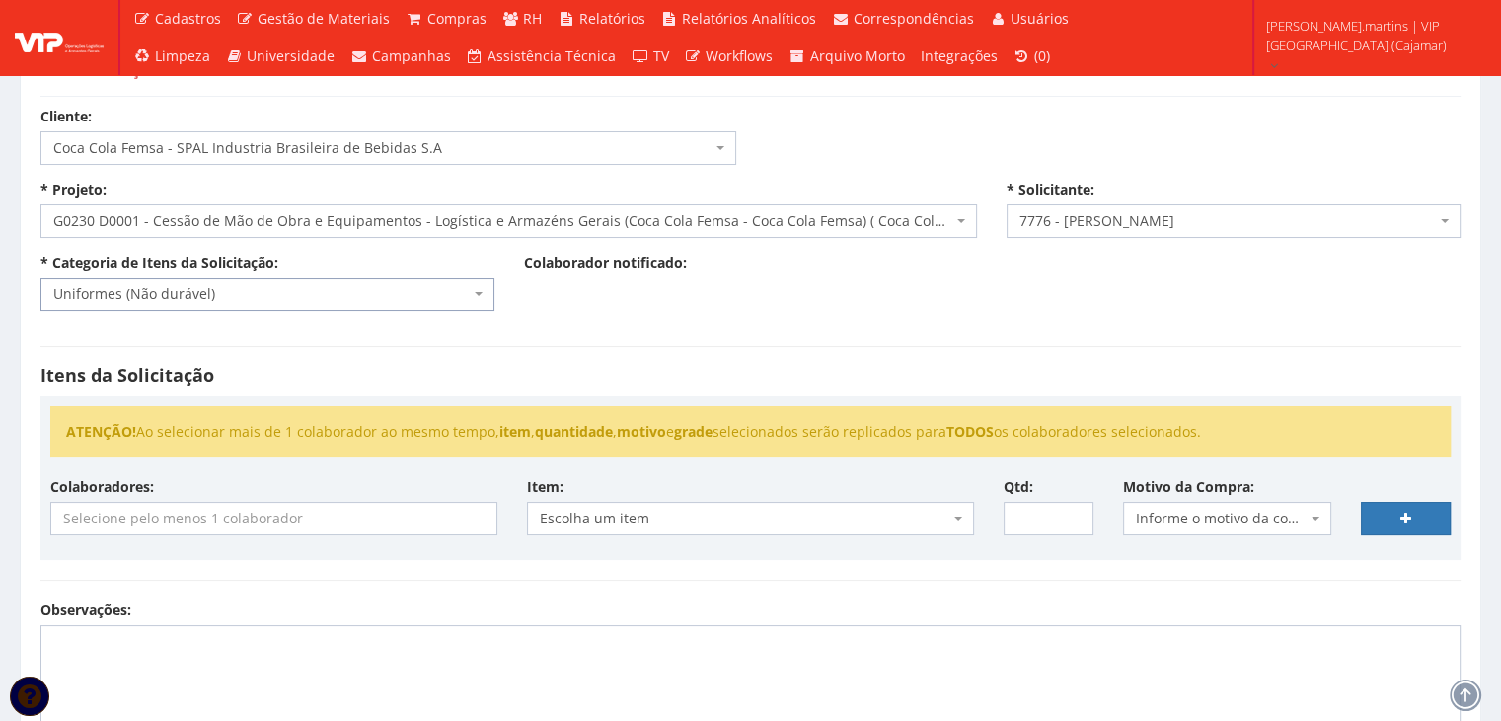
scroll to position [197, 0]
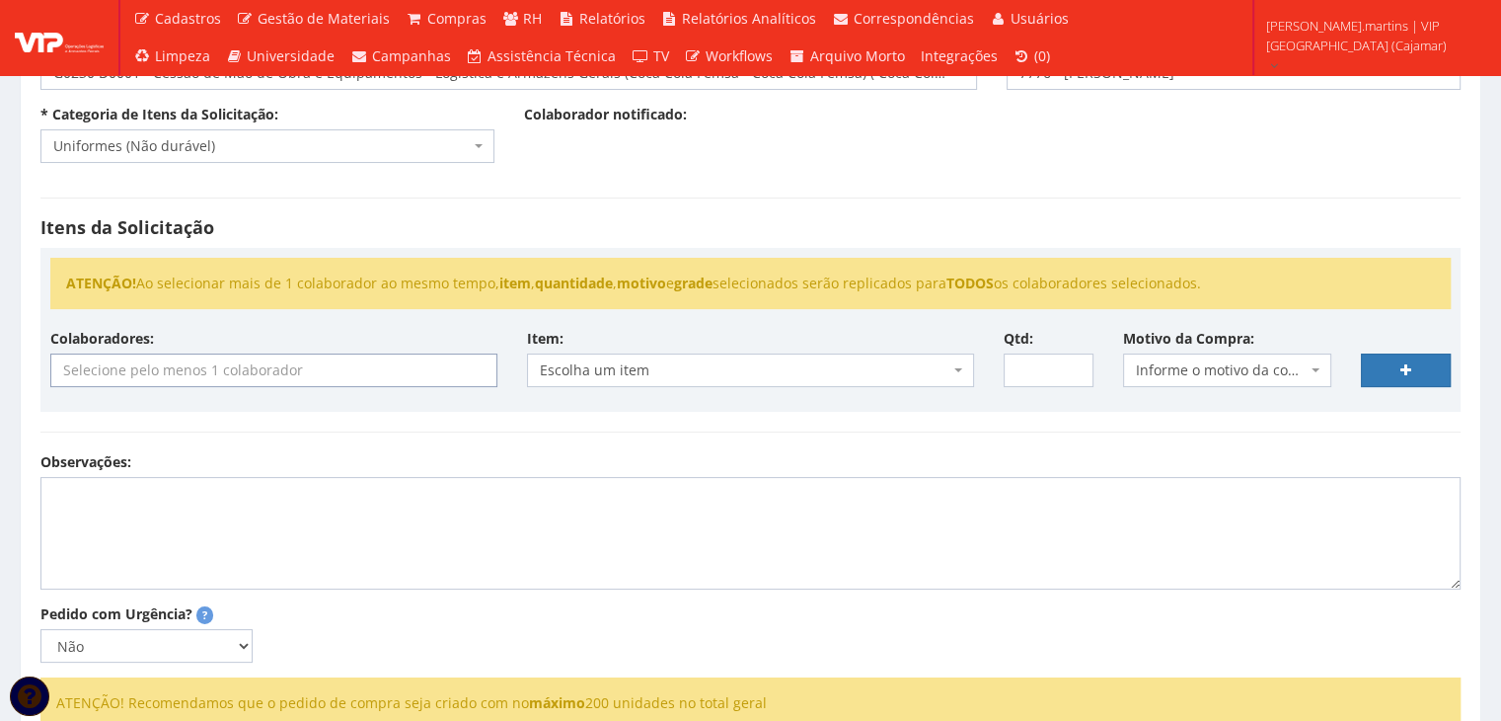
click at [387, 364] on input "search" at bounding box center [273, 370] width 445 height 32
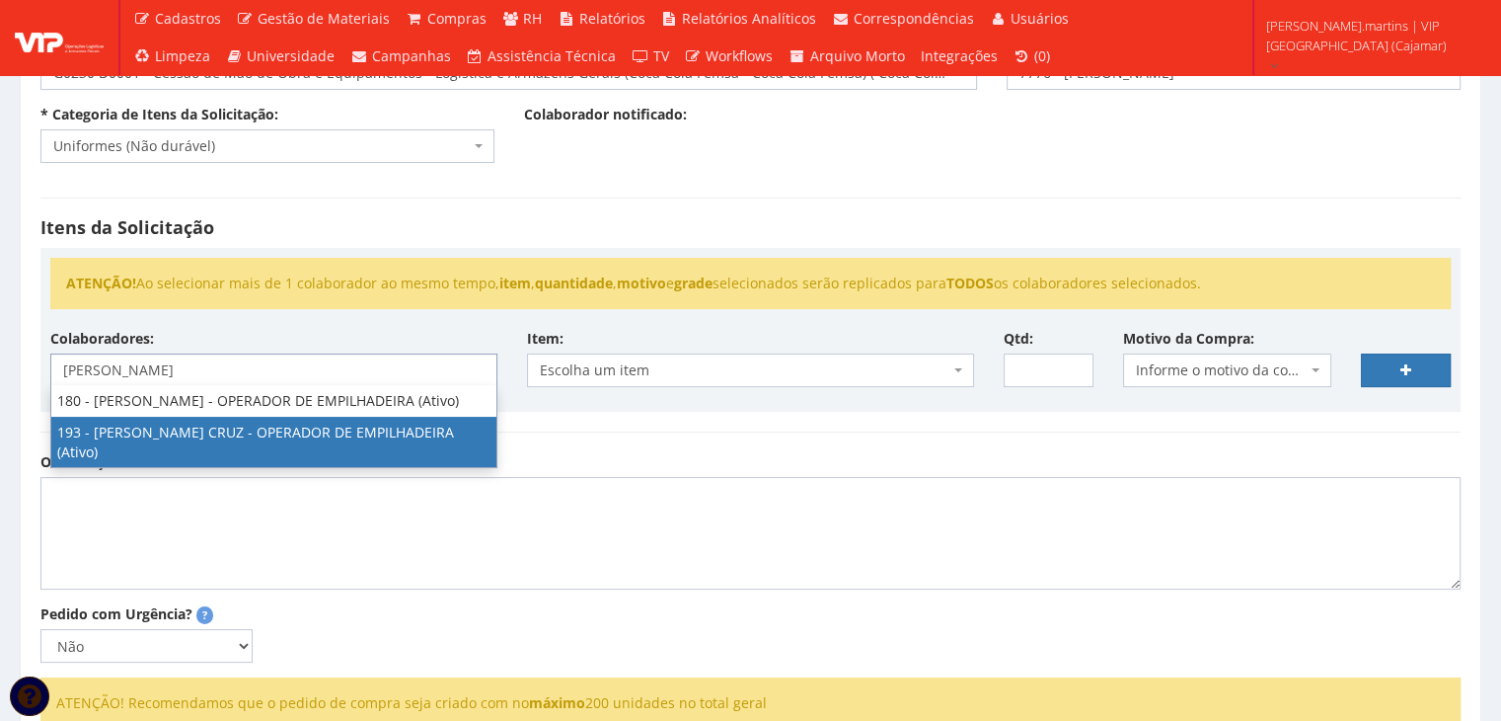
type input "bruno"
select select "4092"
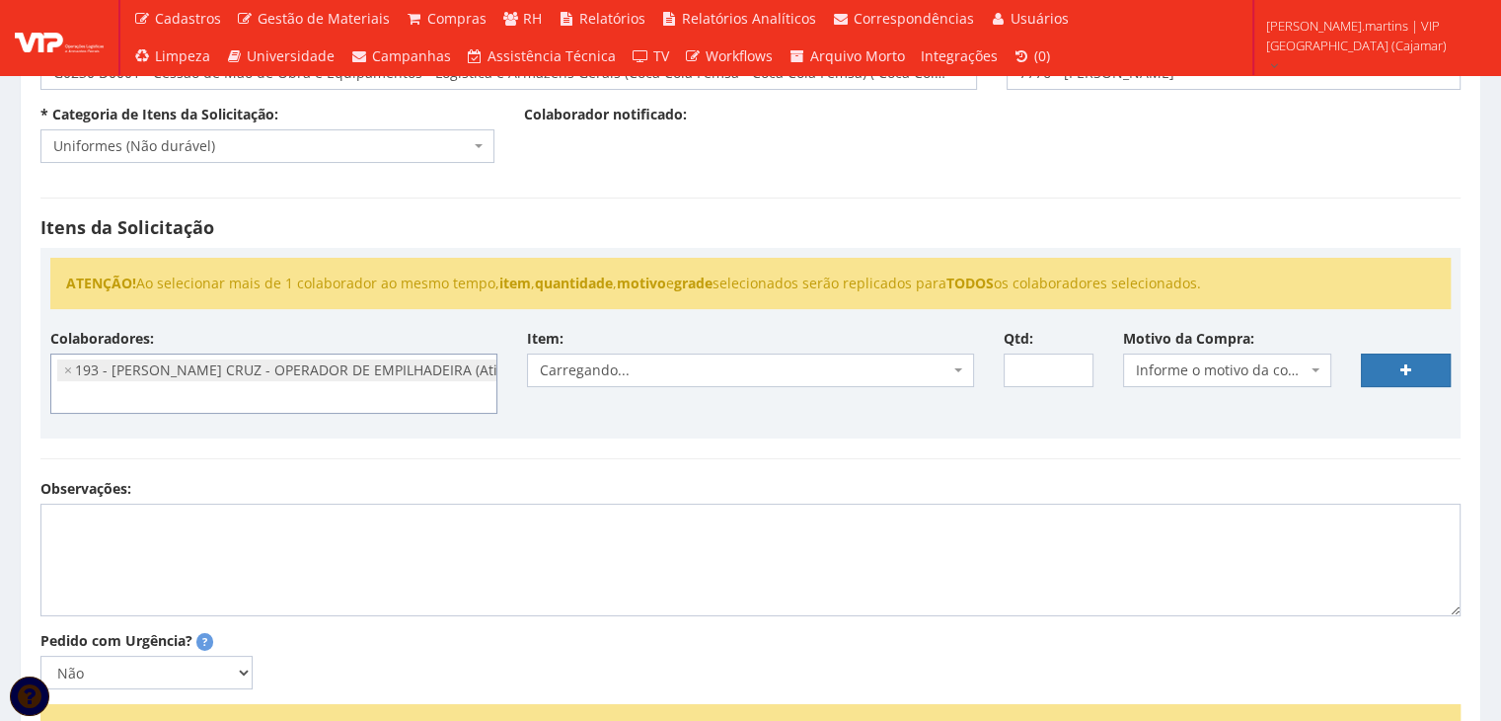
scroll to position [159, 0]
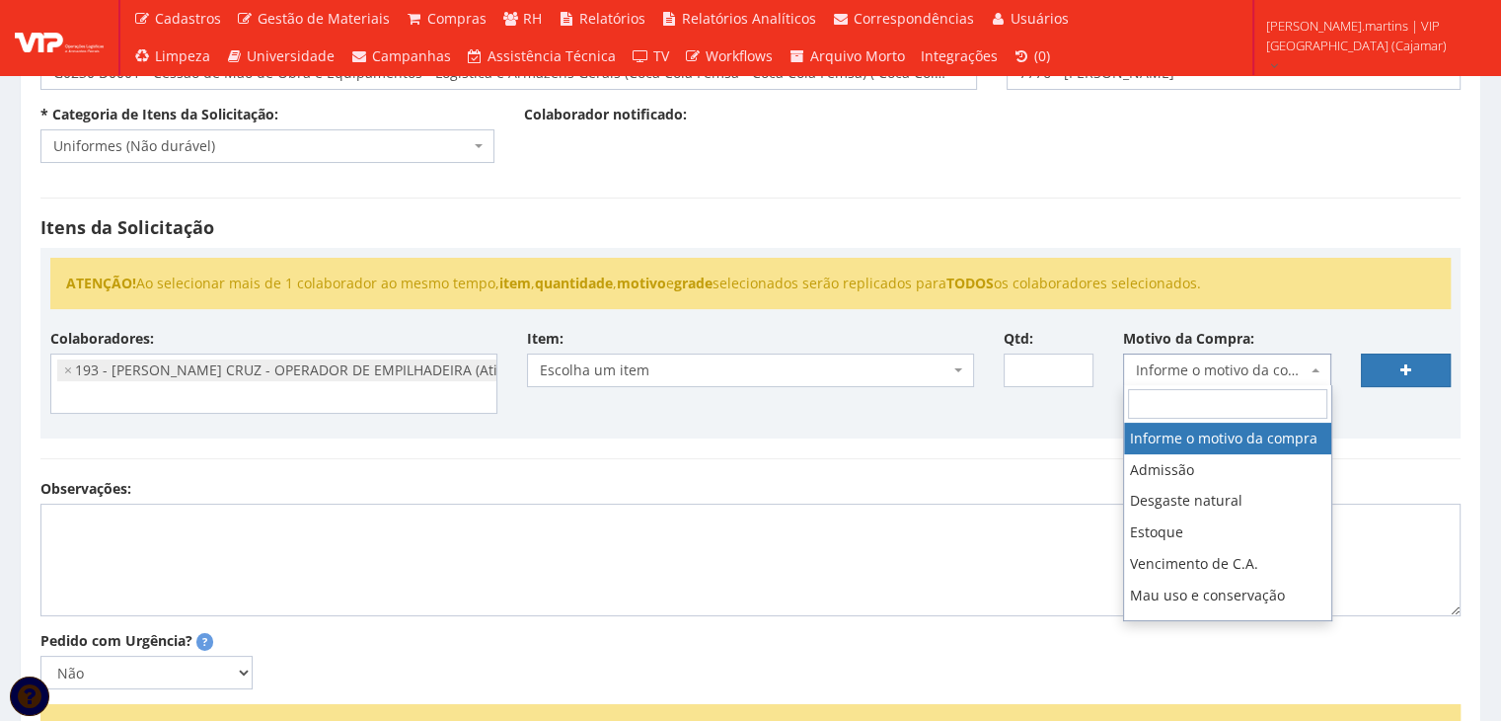
click at [1175, 373] on span "Informe o motivo da compra" at bounding box center [1222, 370] width 172 height 20
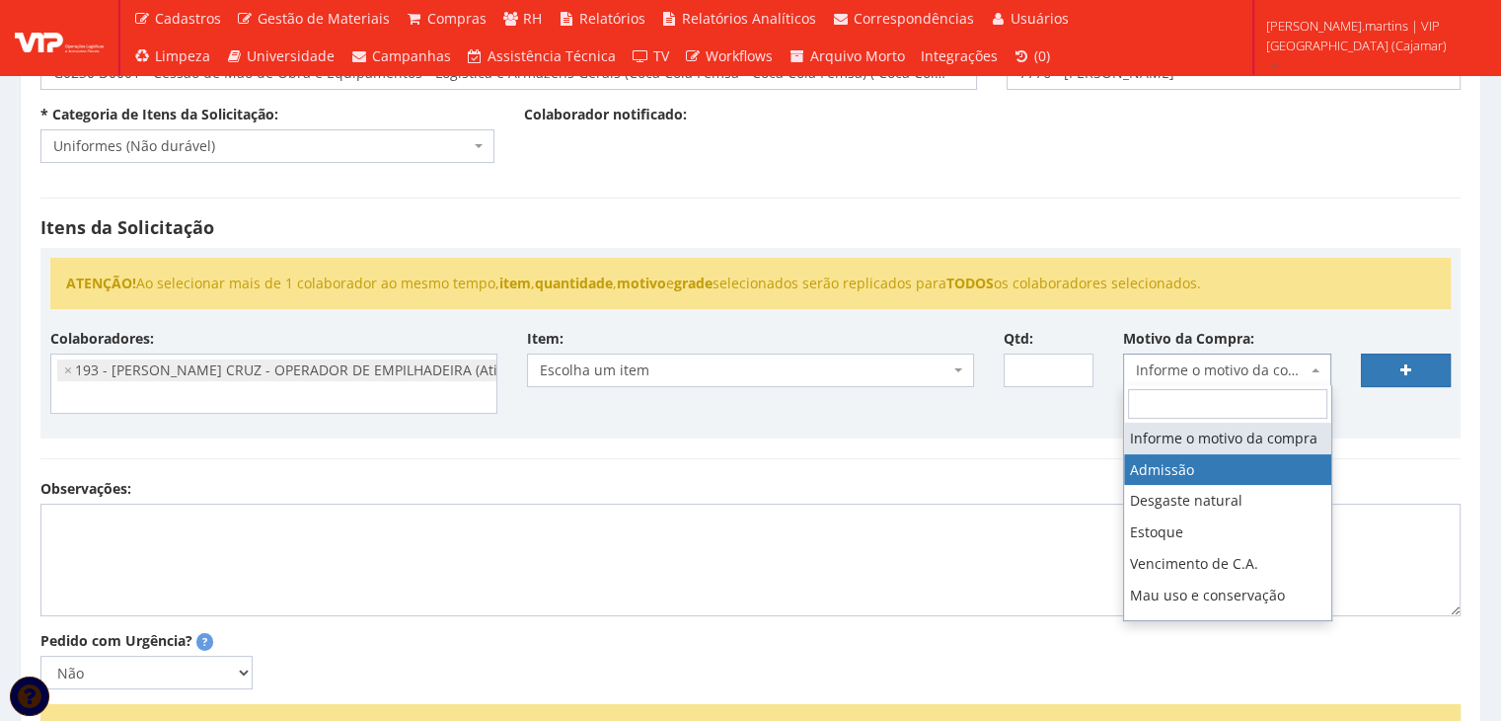
select select "1"
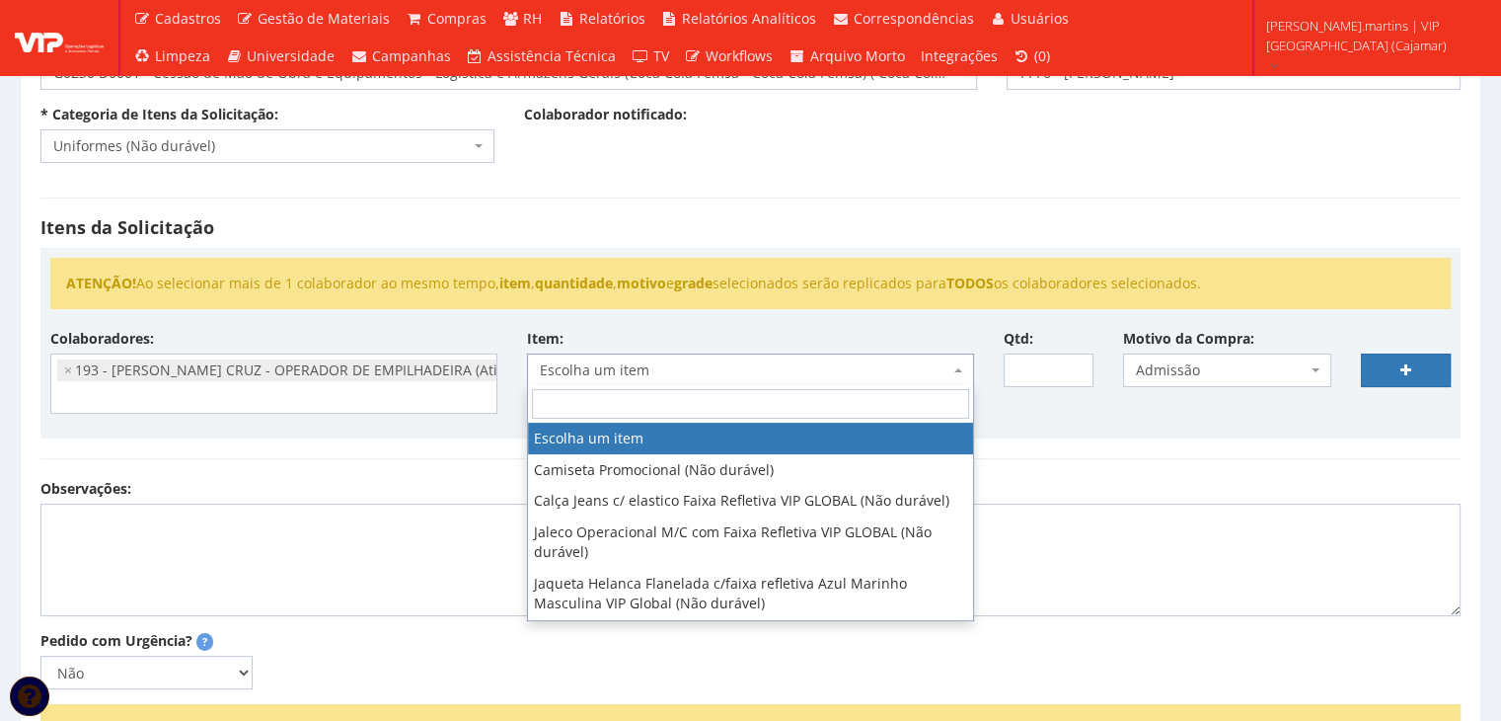
click at [908, 375] on span "Escolha um item" at bounding box center [745, 370] width 410 height 20
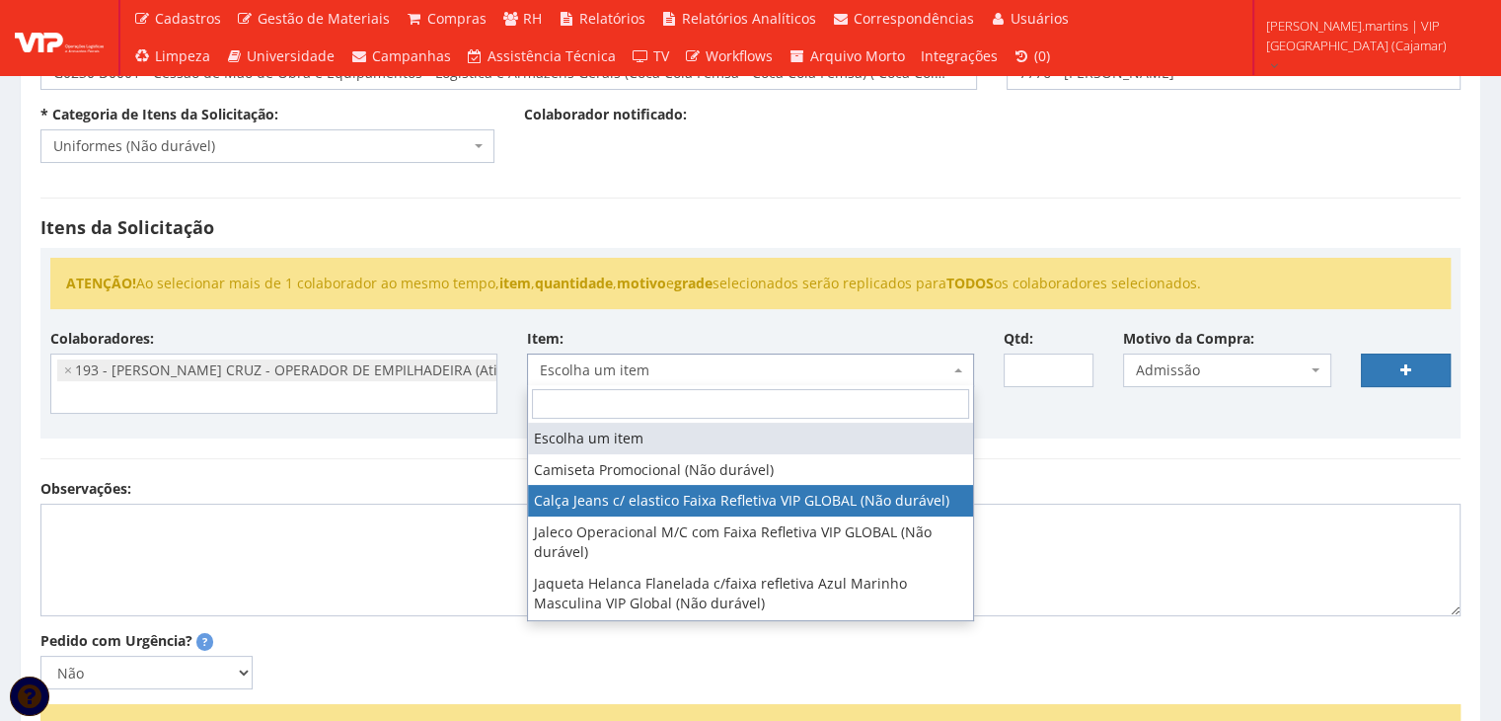
select select "2326"
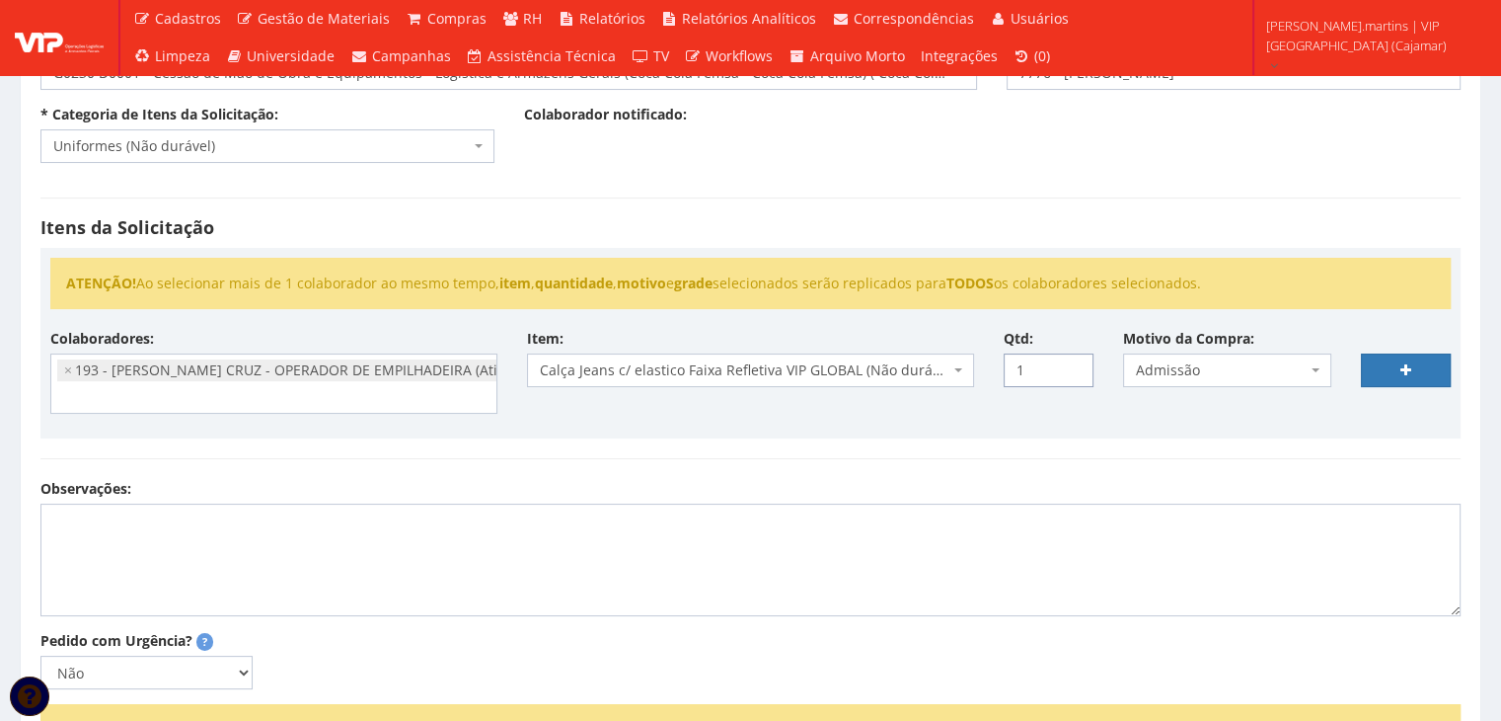
click at [1074, 362] on input "1" at bounding box center [1049, 370] width 90 height 34
type input "2"
click at [1074, 362] on input "2" at bounding box center [1049, 370] width 90 height 34
click at [1415, 358] on link at bounding box center [1406, 370] width 90 height 34
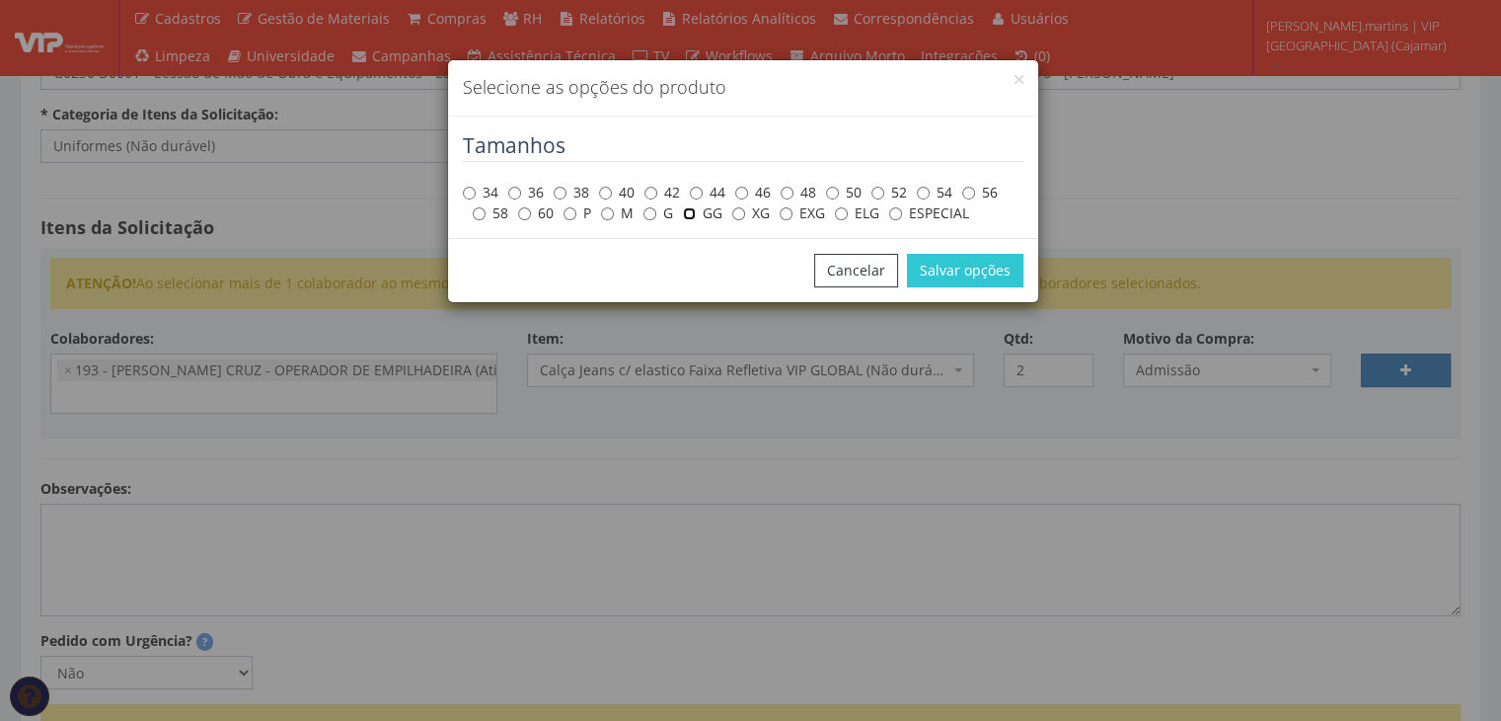
click at [692, 211] on input "GG" at bounding box center [689, 213] width 13 height 13
radio input "true"
click at [971, 270] on button "Salvar opções" at bounding box center [965, 271] width 116 height 34
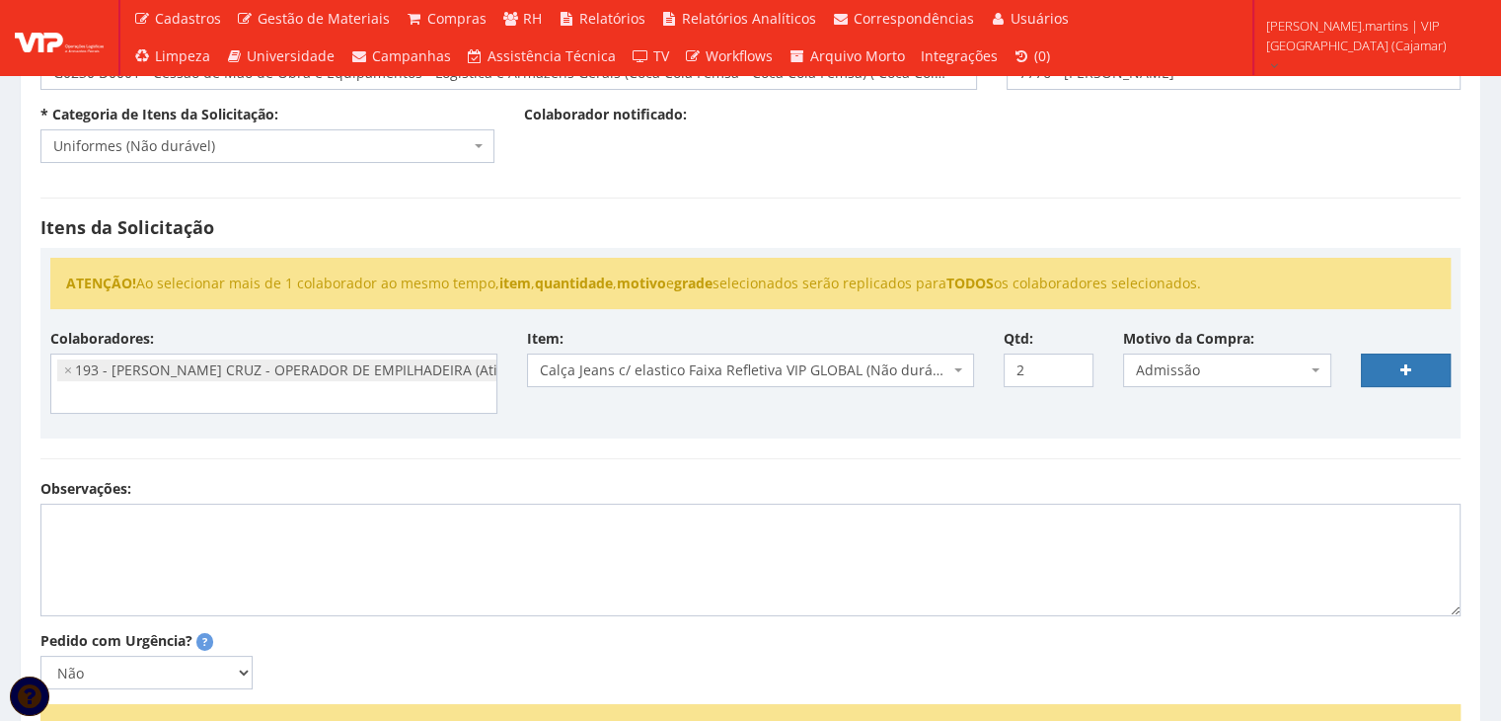
select select
type input "0"
select select
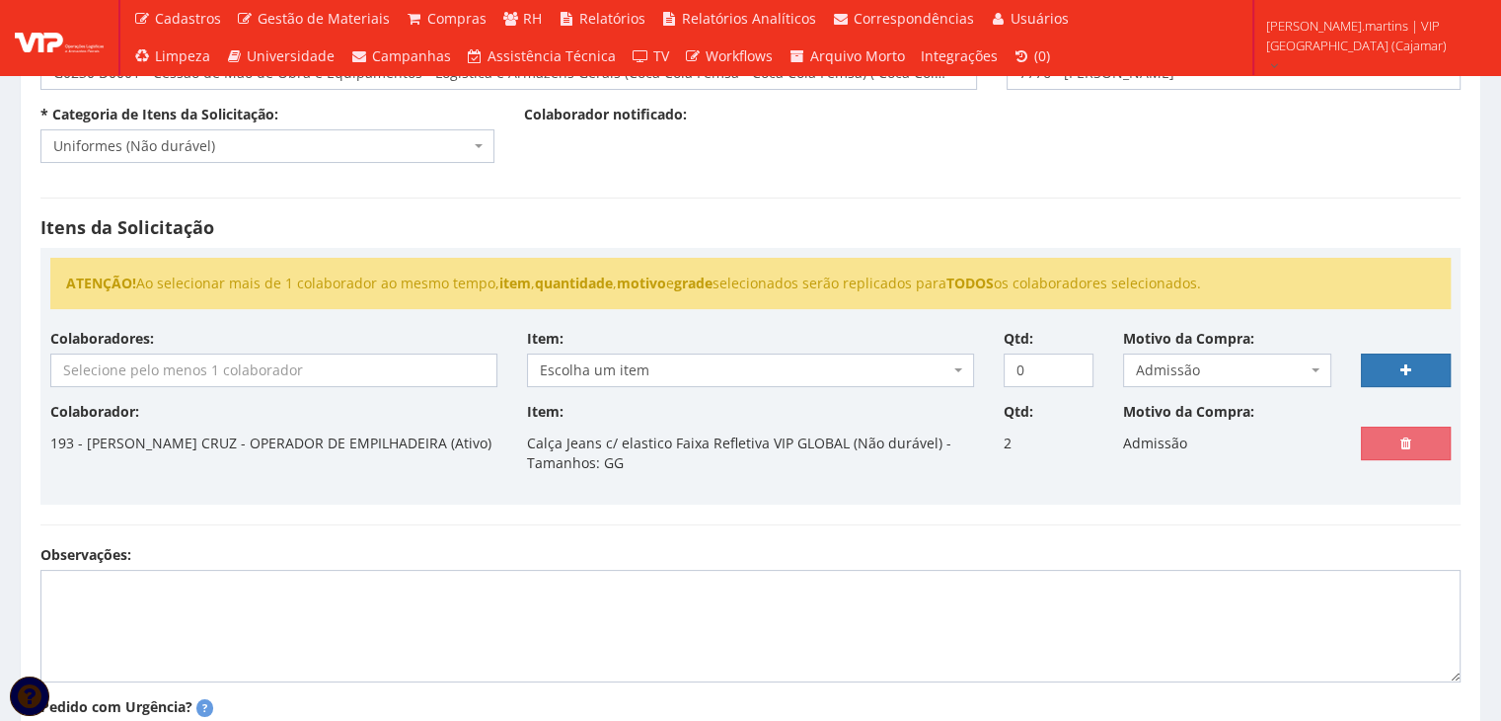
click at [186, 376] on input "search" at bounding box center [273, 370] width 445 height 32
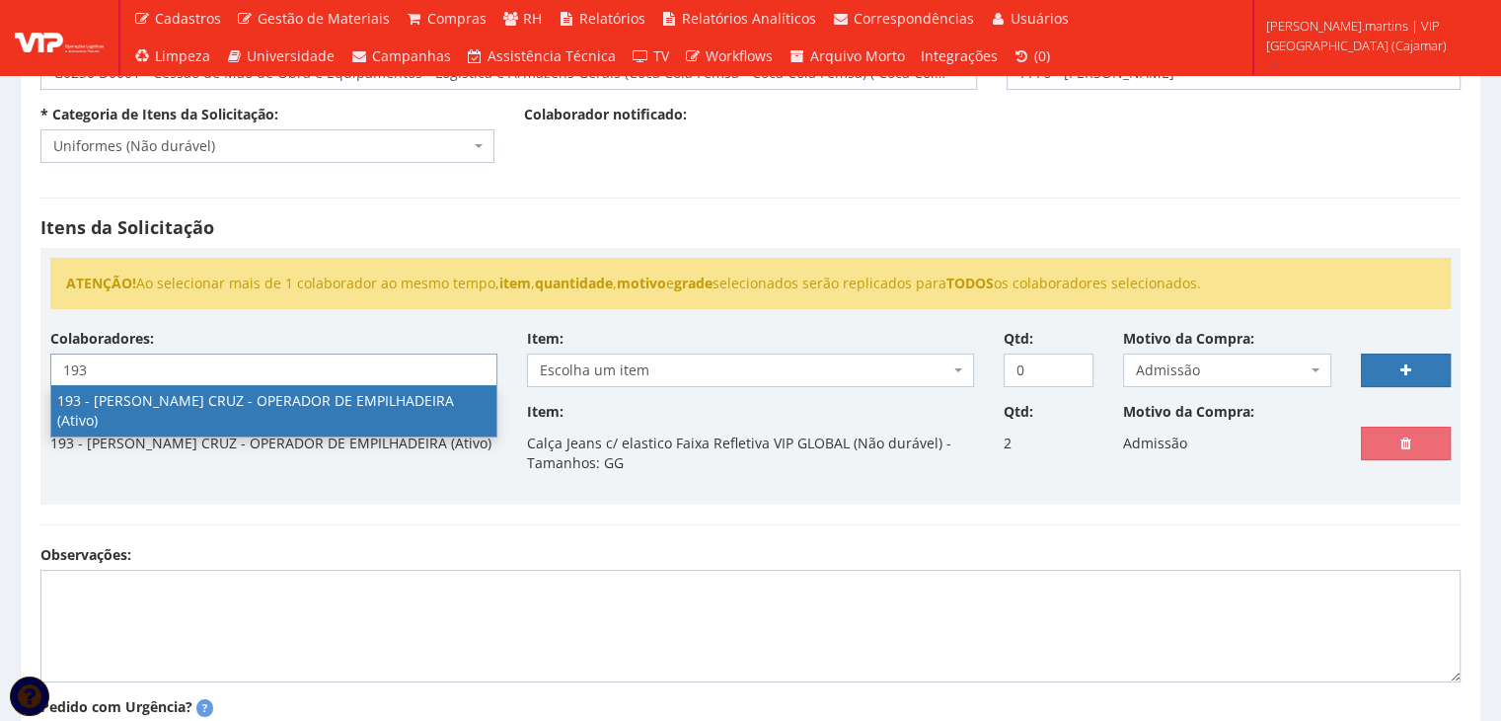
type input "193"
select select "4092"
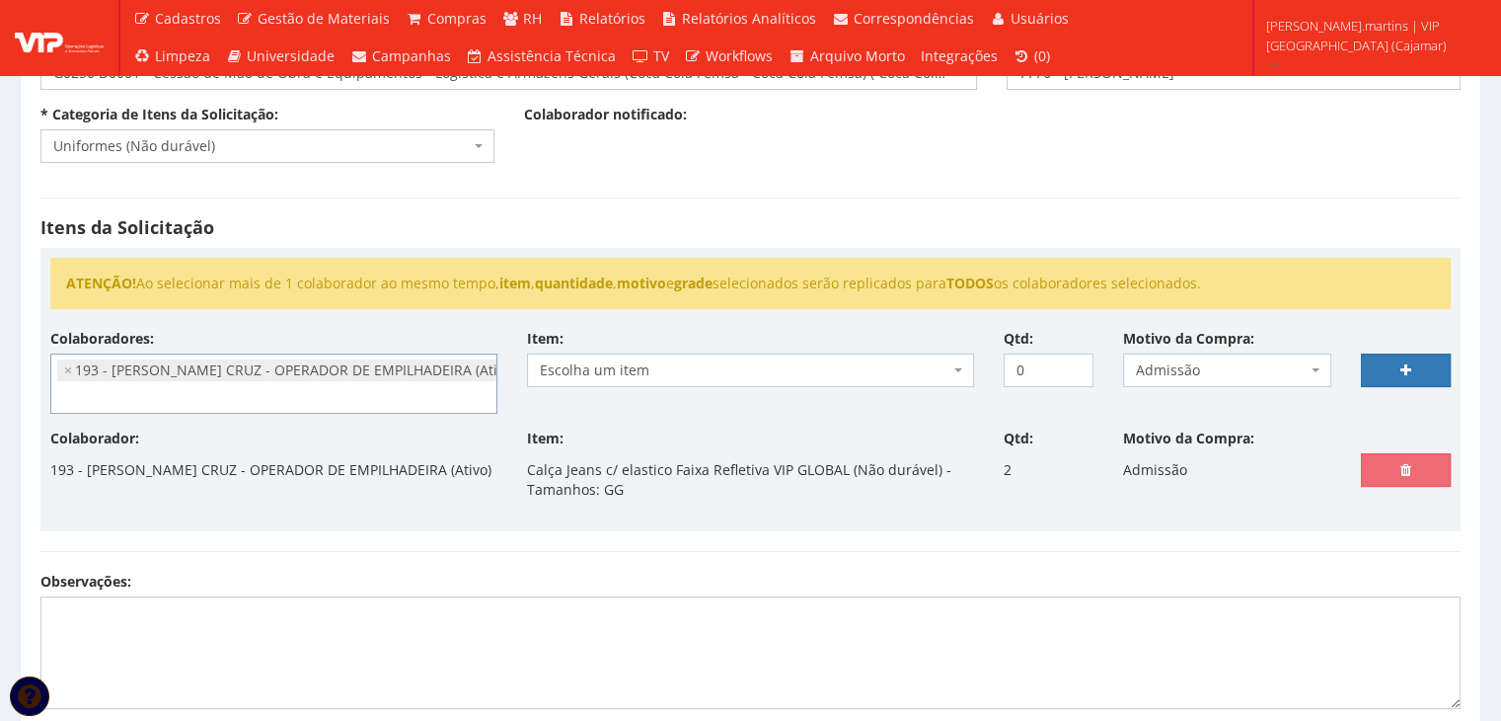
click at [587, 364] on span "Escolha um item" at bounding box center [745, 370] width 410 height 20
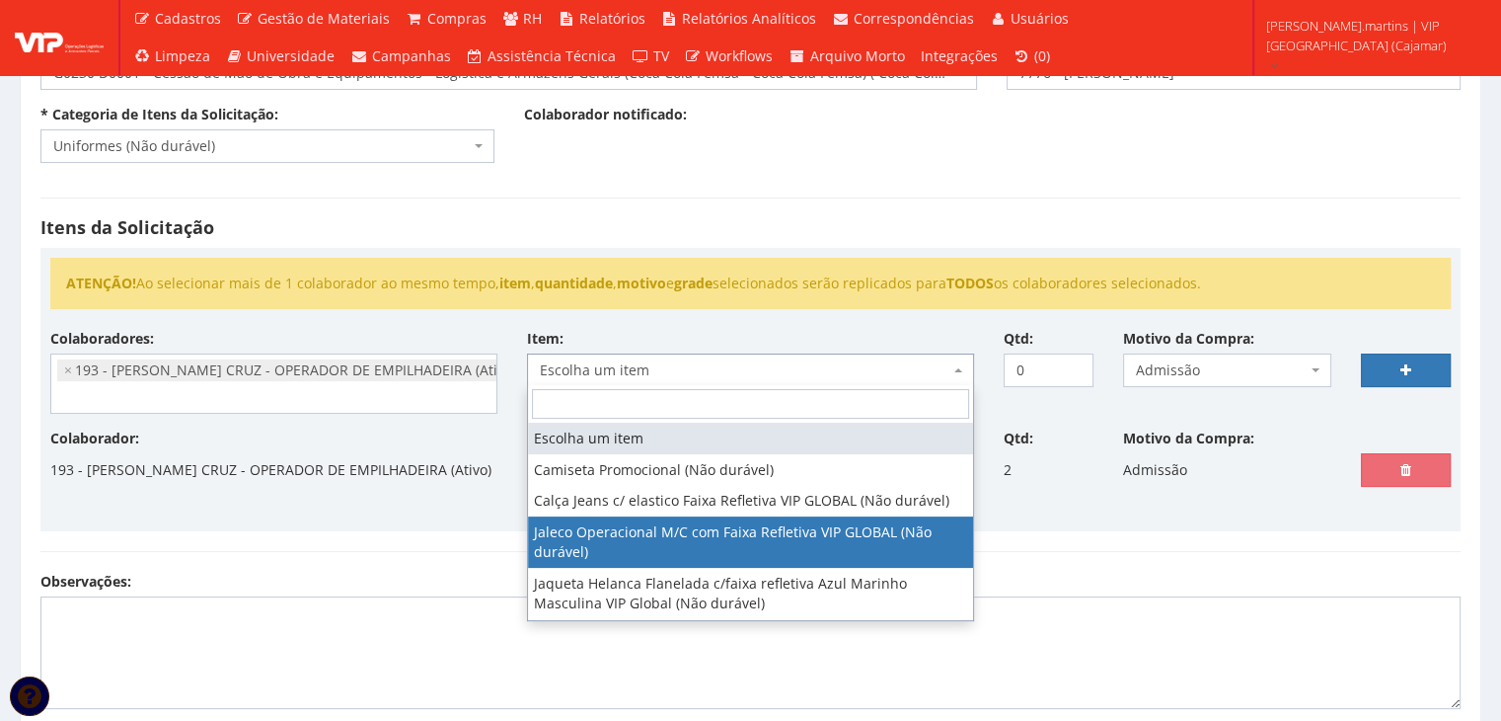
select select "2376"
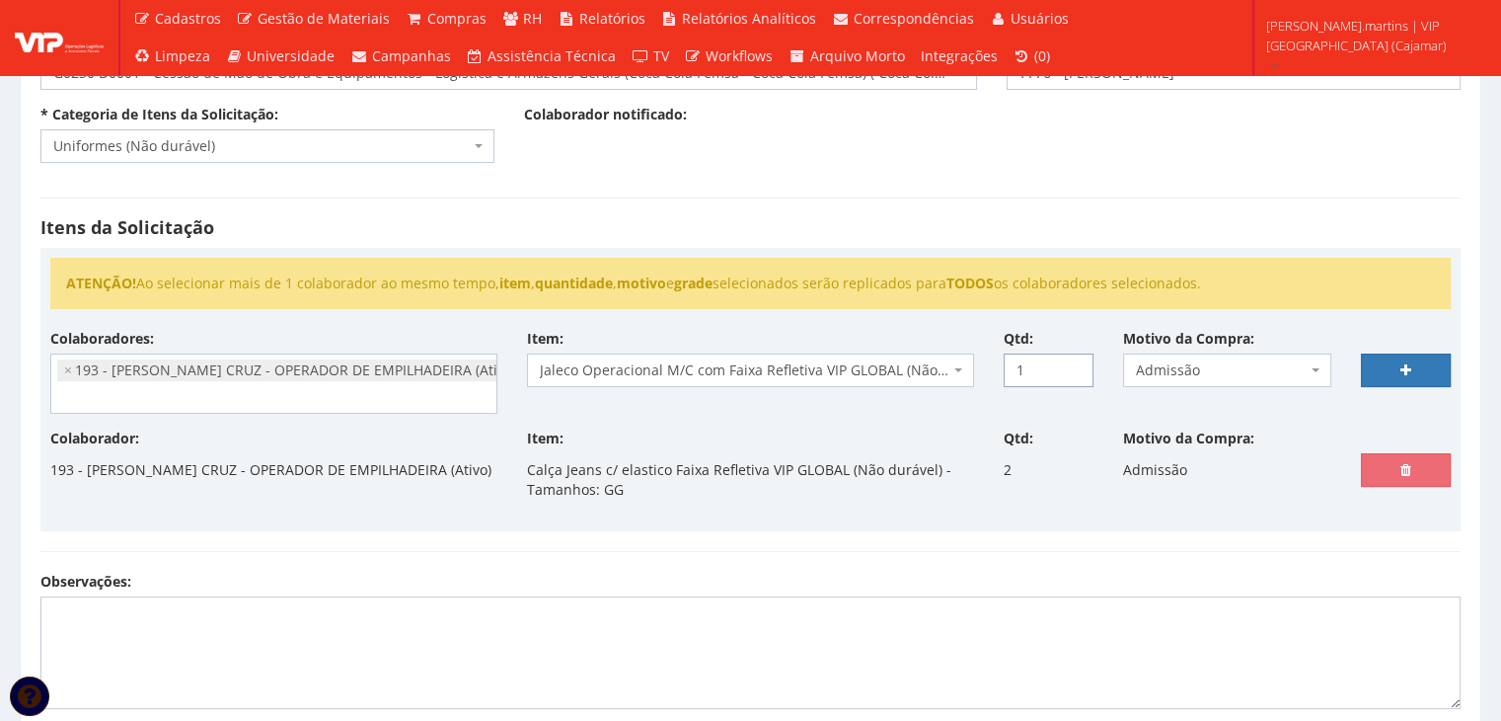
click at [1075, 361] on input "1" at bounding box center [1049, 370] width 90 height 34
type input "2"
click at [1075, 362] on input "2" at bounding box center [1049, 370] width 90 height 34
click at [1419, 360] on link at bounding box center [1406, 370] width 90 height 34
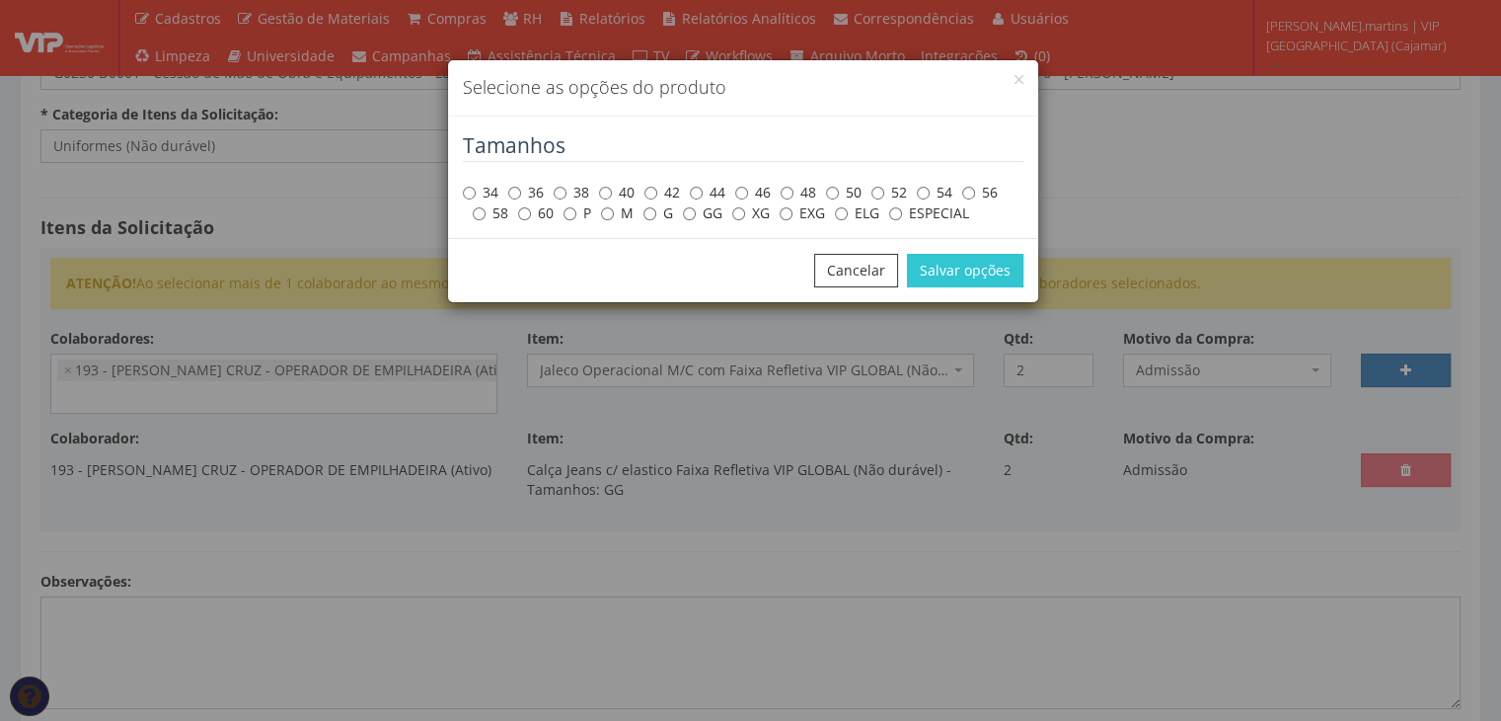
click at [702, 218] on label "GG" at bounding box center [702, 213] width 39 height 20
click at [696, 218] on input "GG" at bounding box center [689, 213] width 13 height 13
radio input "true"
click at [923, 266] on button "Salvar opções" at bounding box center [965, 271] width 116 height 34
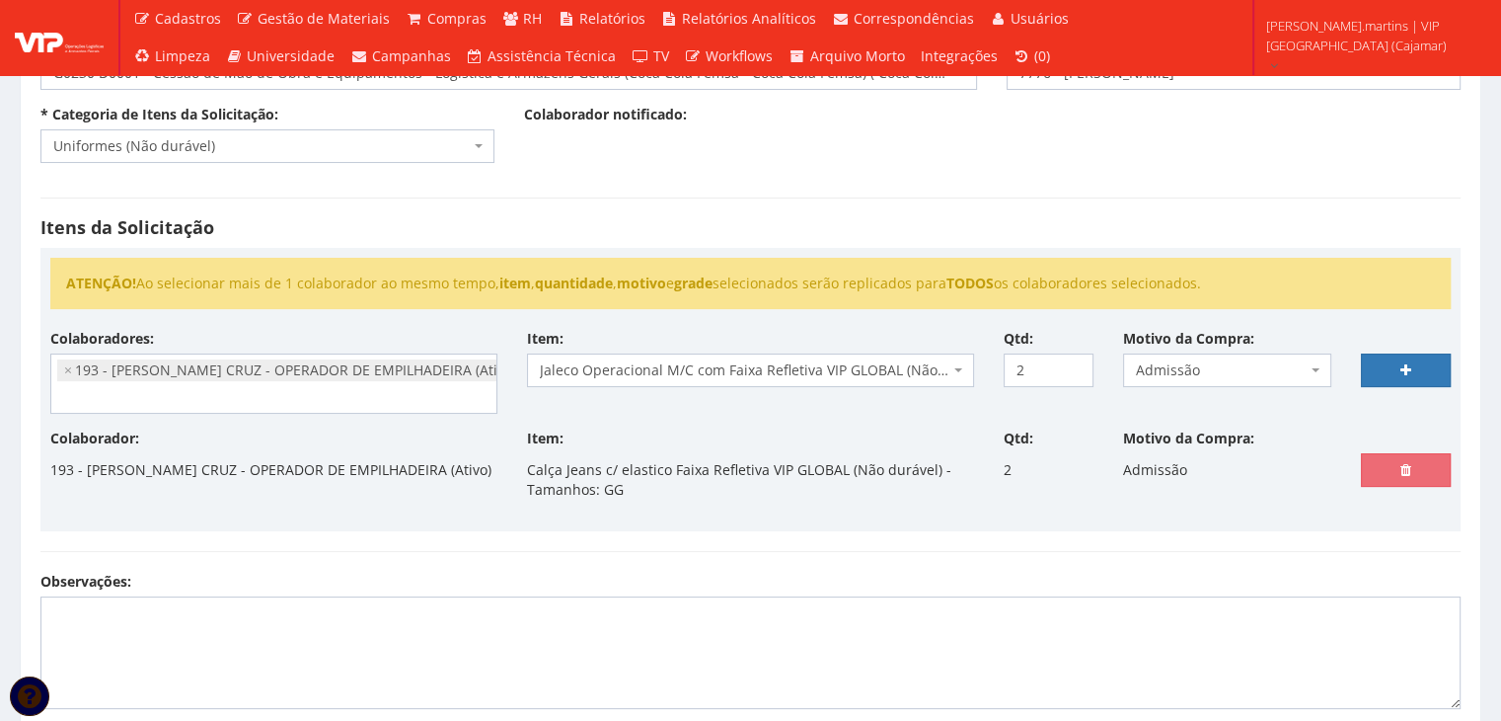
select select
type input "0"
select select
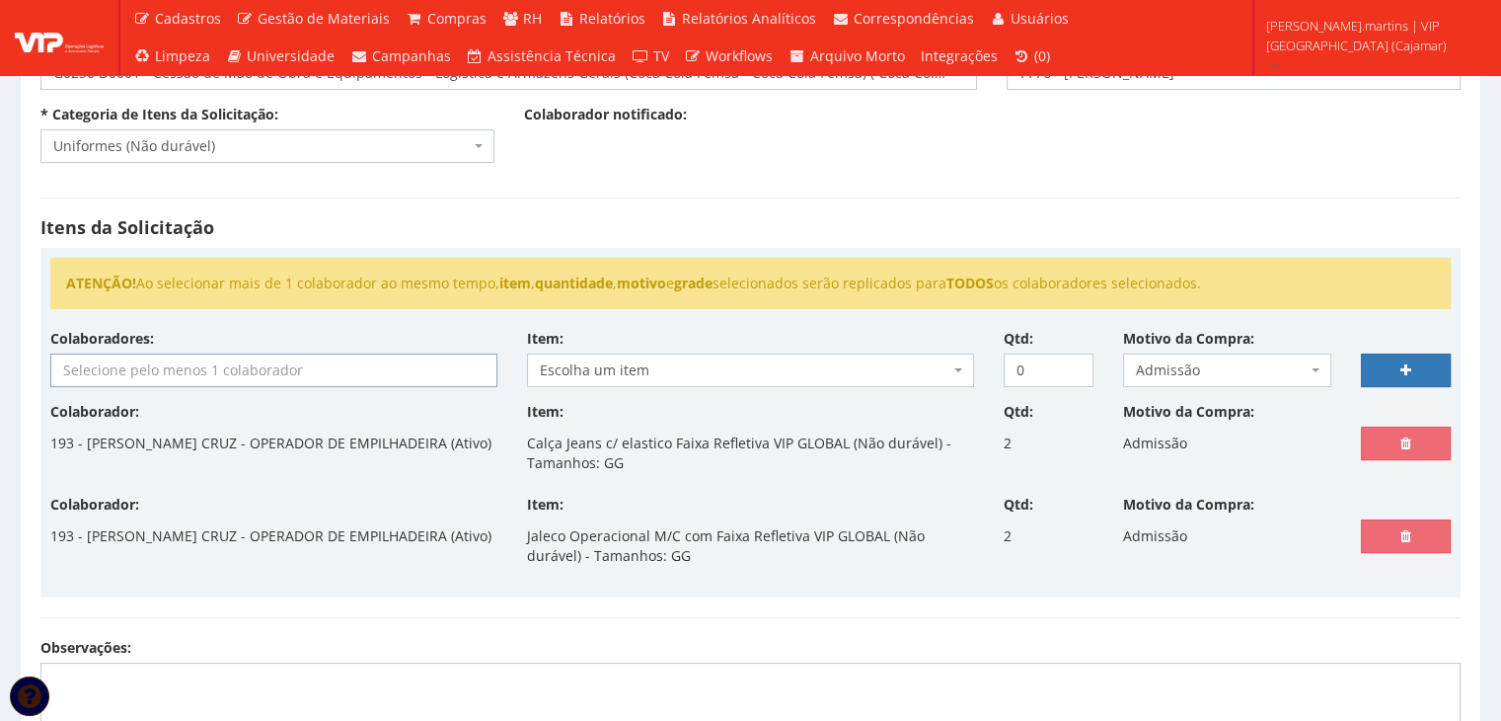
click at [101, 381] on input "search" at bounding box center [273, 370] width 445 height 32
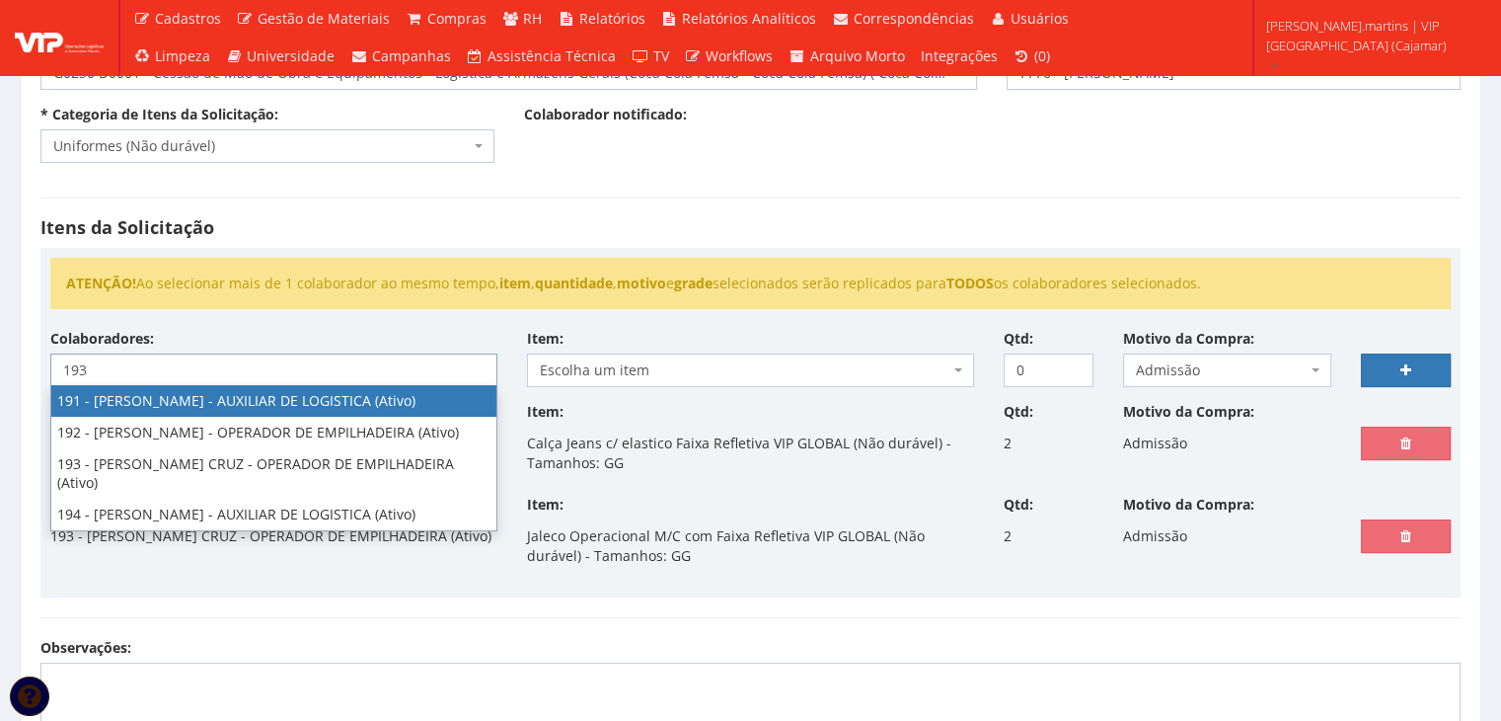
type input "193"
select select "4092"
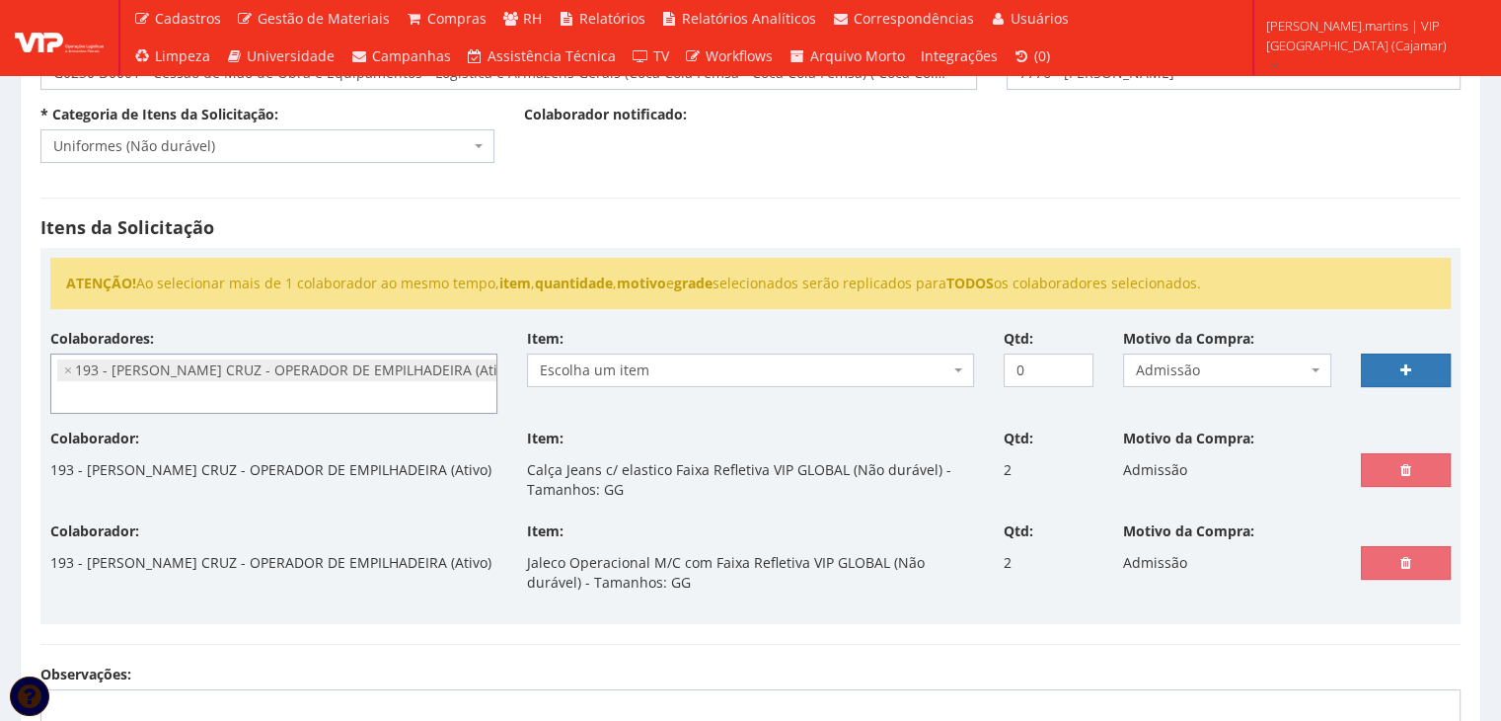
click at [646, 364] on span "Escolha um item" at bounding box center [745, 370] width 410 height 20
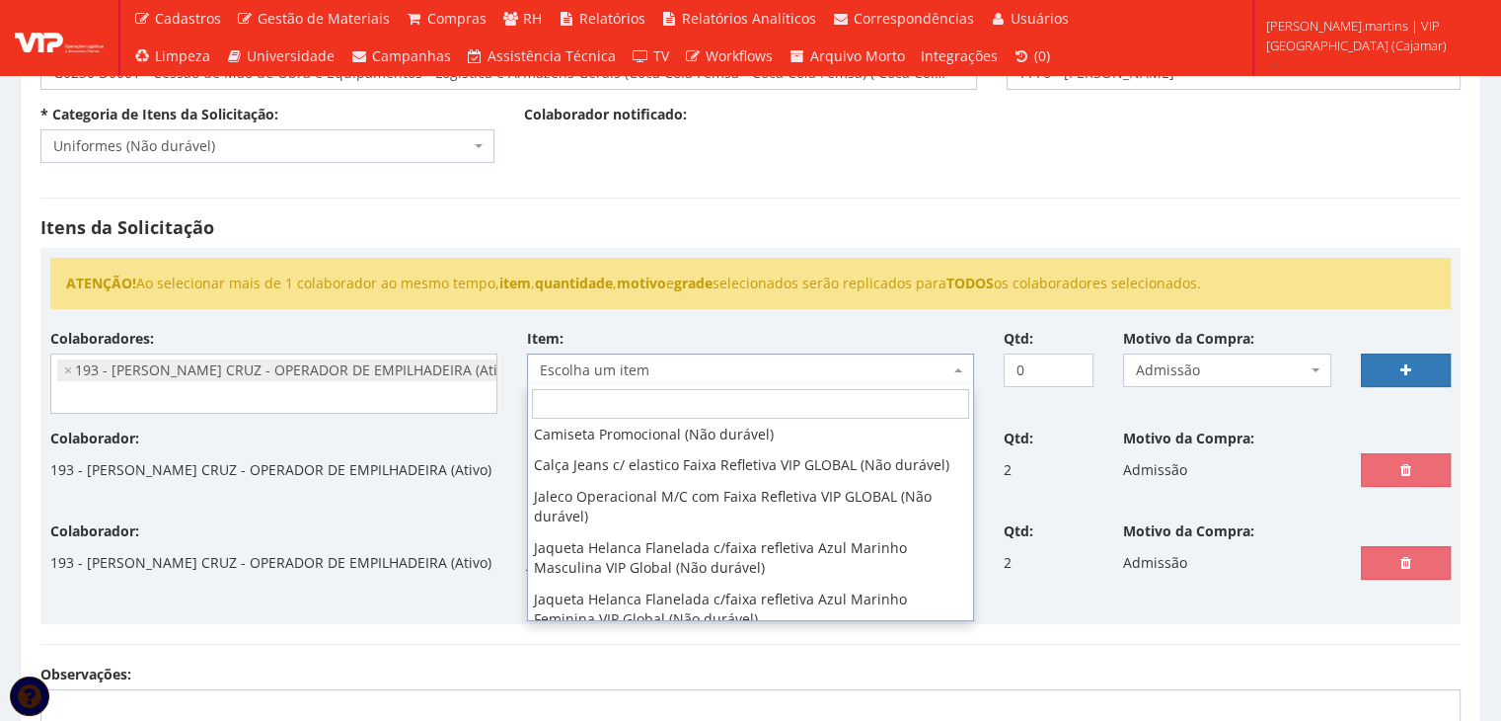
scroll to position [51, 0]
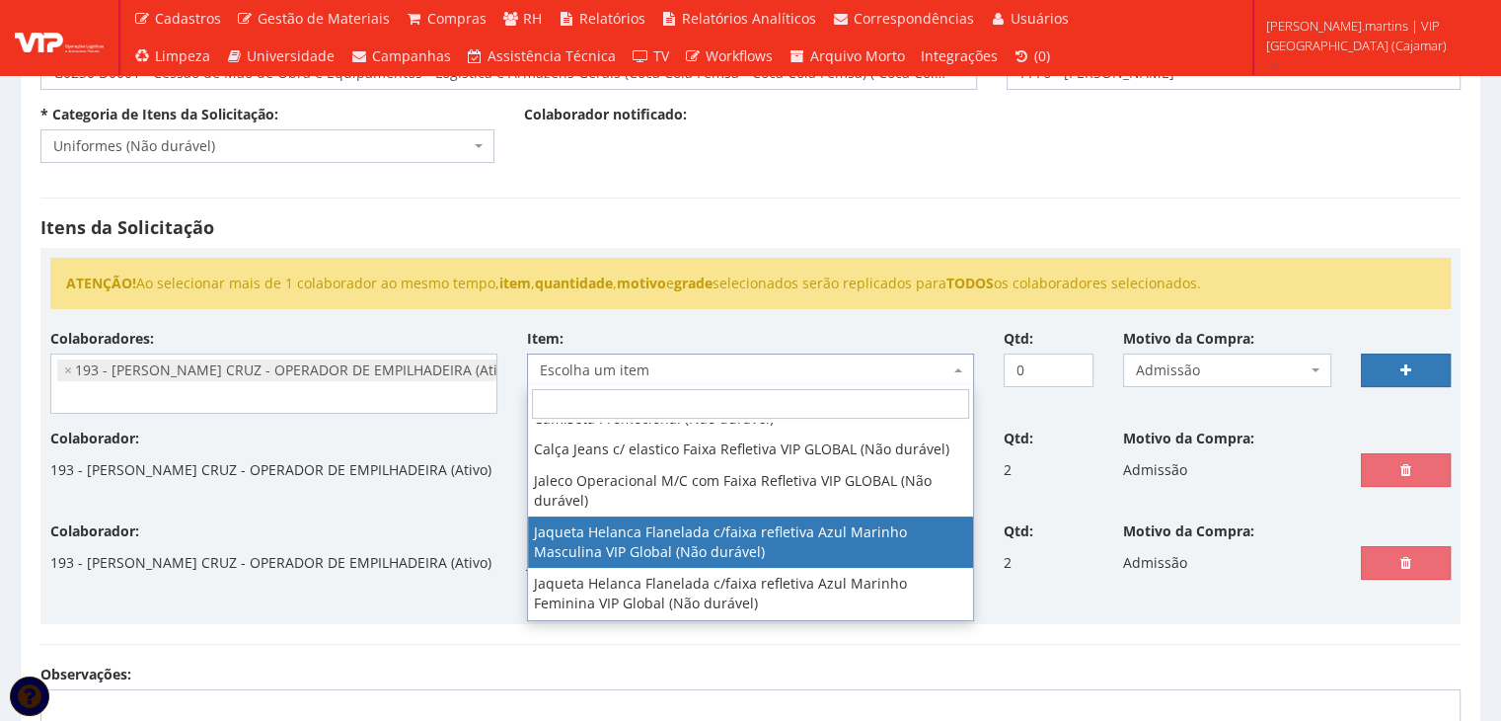
select select "2843"
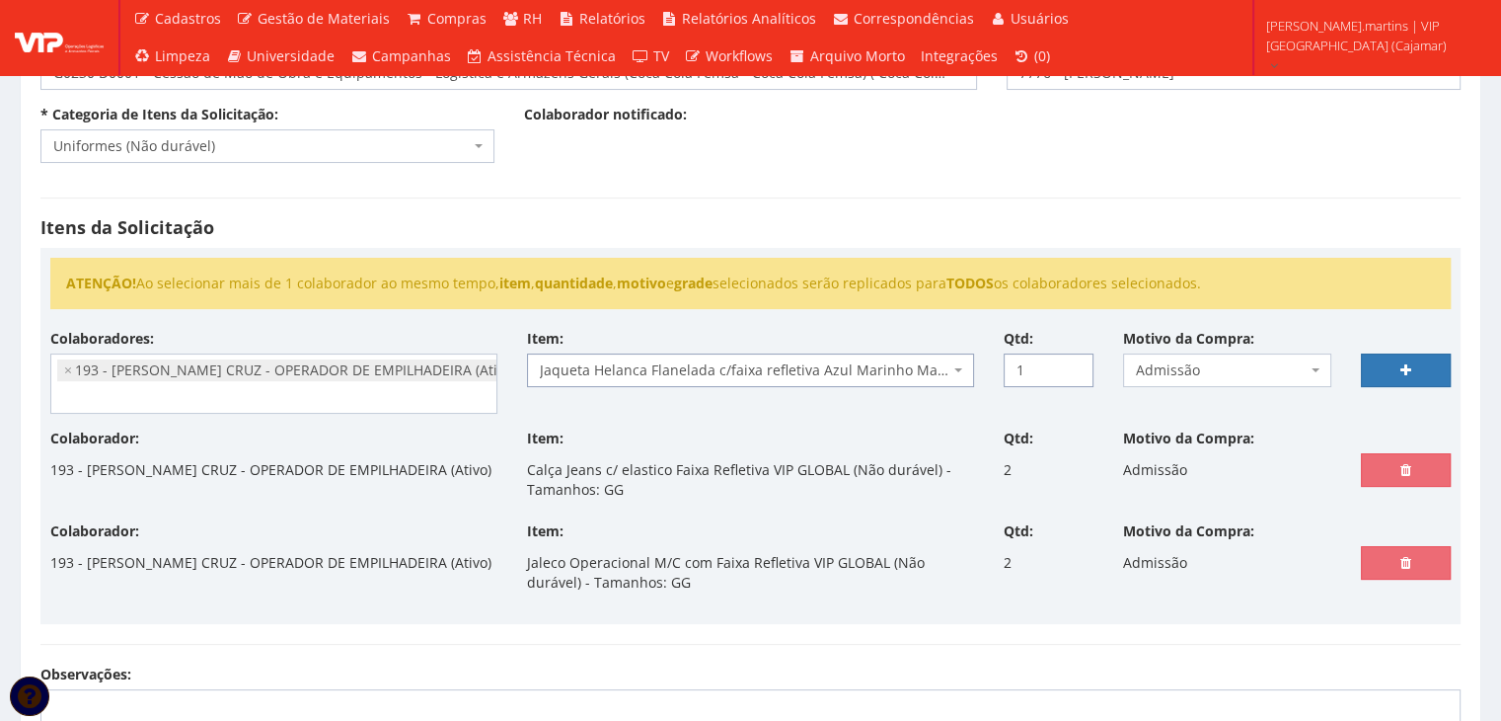
type input "1"
click at [1075, 363] on input "1" at bounding box center [1049, 370] width 90 height 34
click at [1378, 367] on link at bounding box center [1406, 370] width 90 height 34
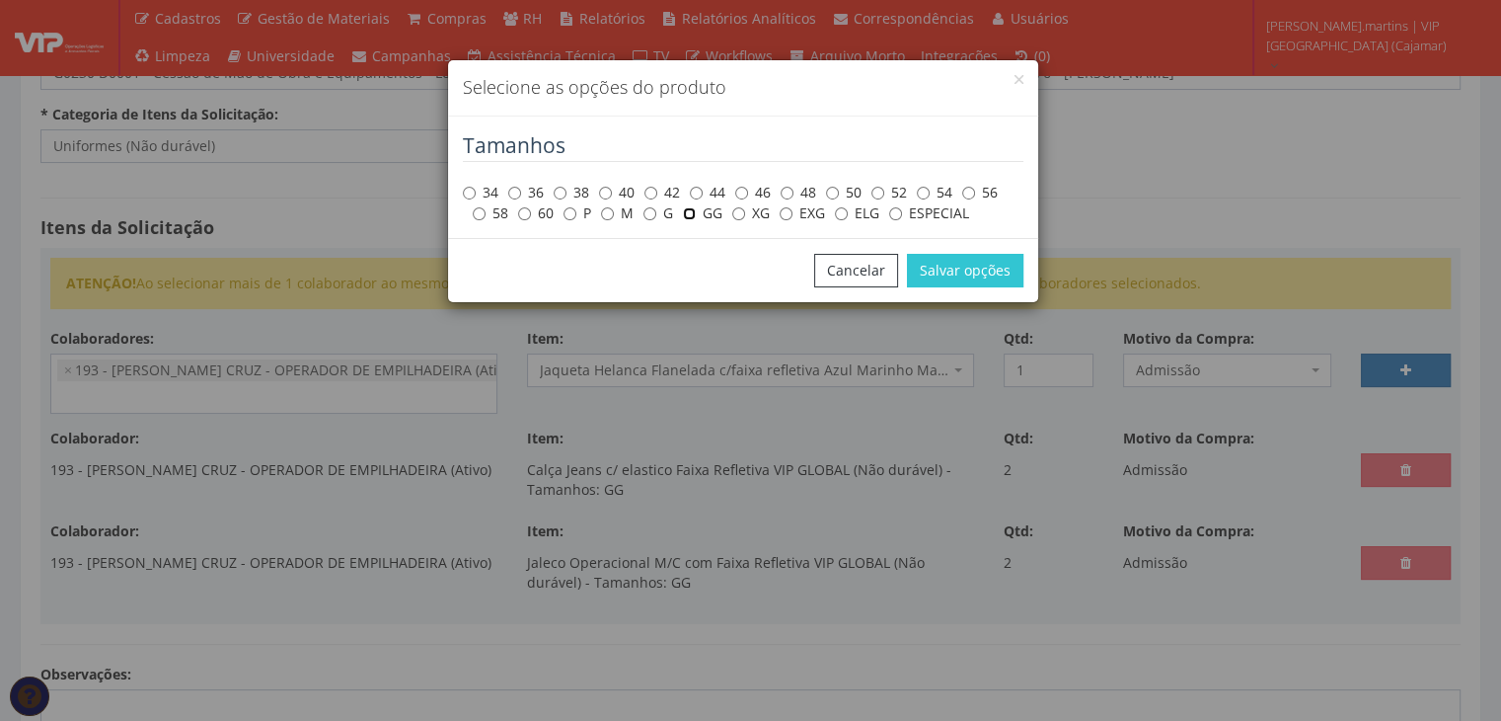
click at [687, 213] on input "GG" at bounding box center [689, 213] width 13 height 13
radio input "true"
click at [953, 266] on button "Salvar opções" at bounding box center [965, 271] width 116 height 34
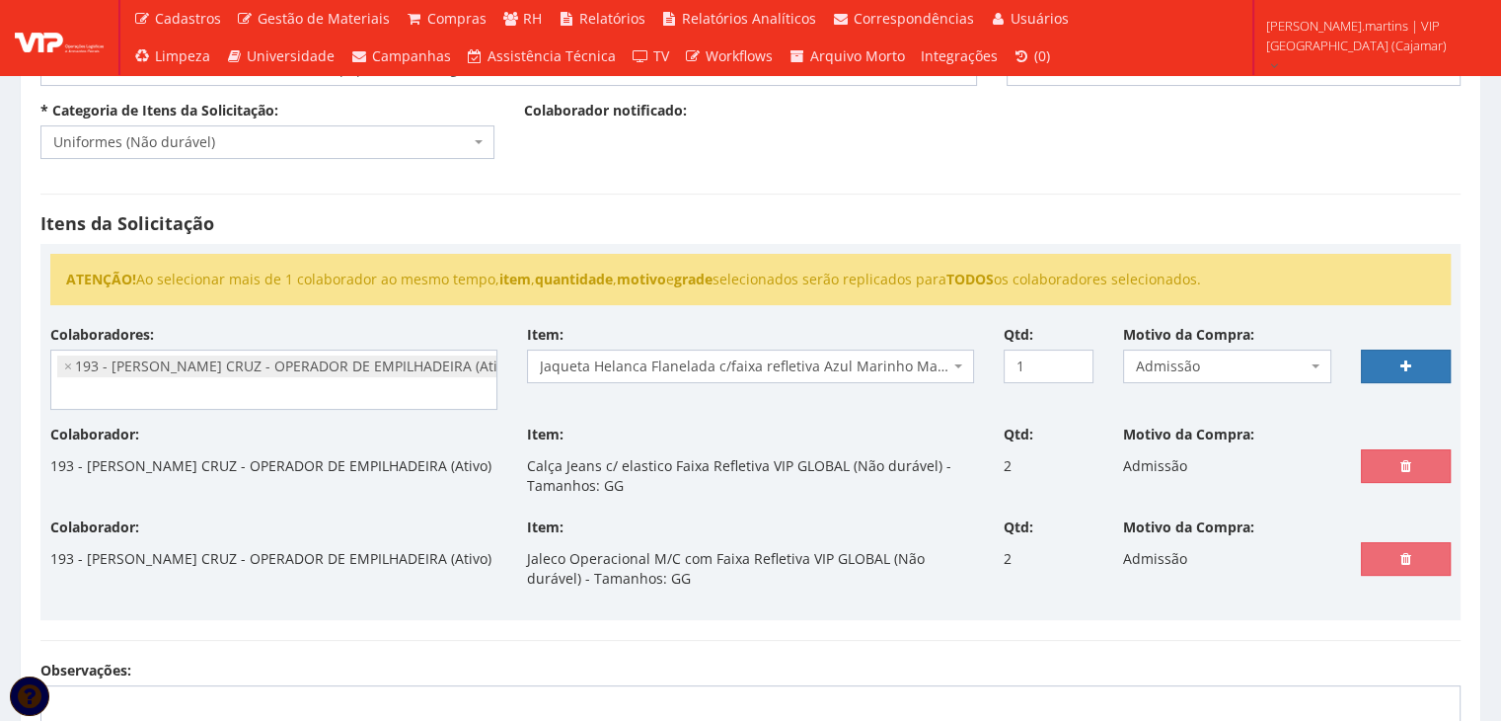
scroll to position [605, 0]
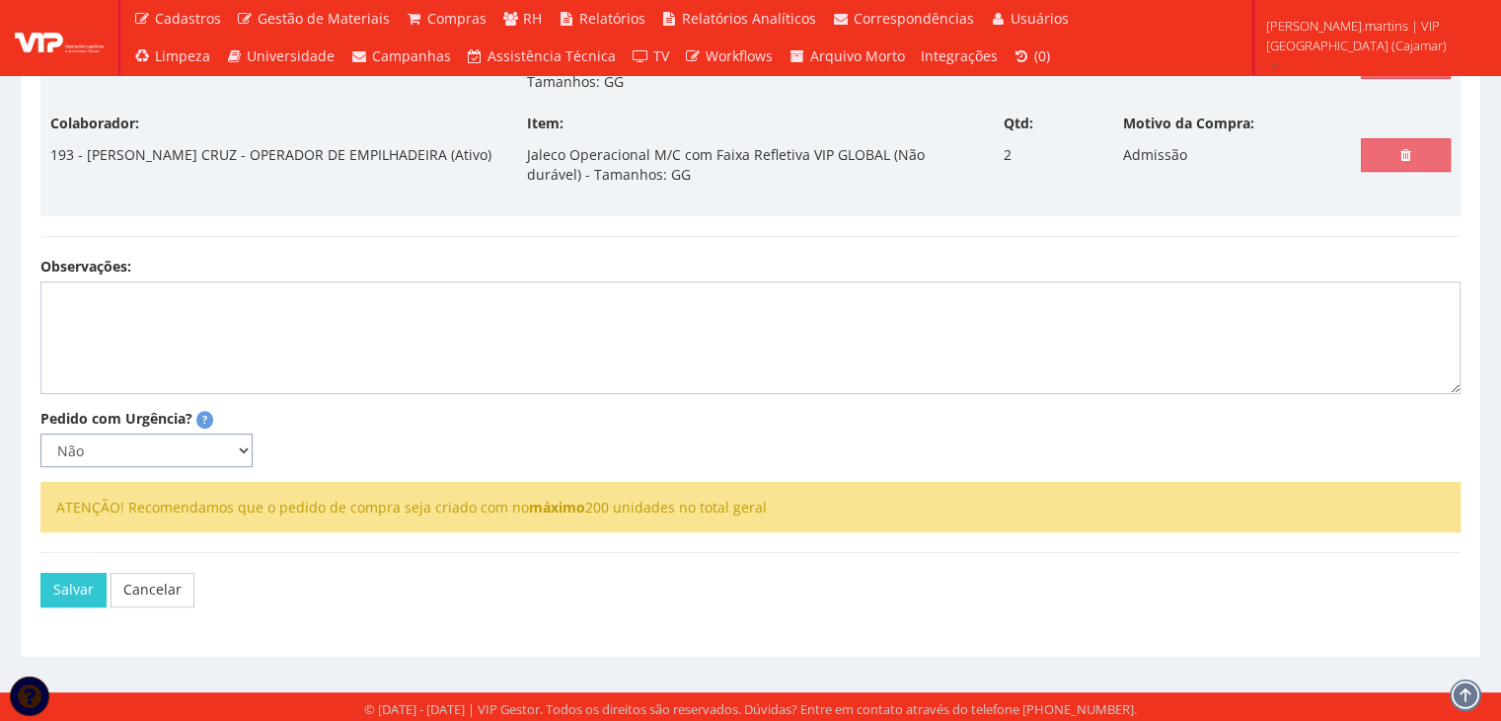
drag, startPoint x: 187, startPoint y: 447, endPoint x: 177, endPoint y: 461, distance: 17.0
click at [187, 447] on select "Não Sim" at bounding box center [146, 450] width 212 height 34
select select "1"
click at [40, 433] on select "Não Sim" at bounding box center [146, 450] width 212 height 34
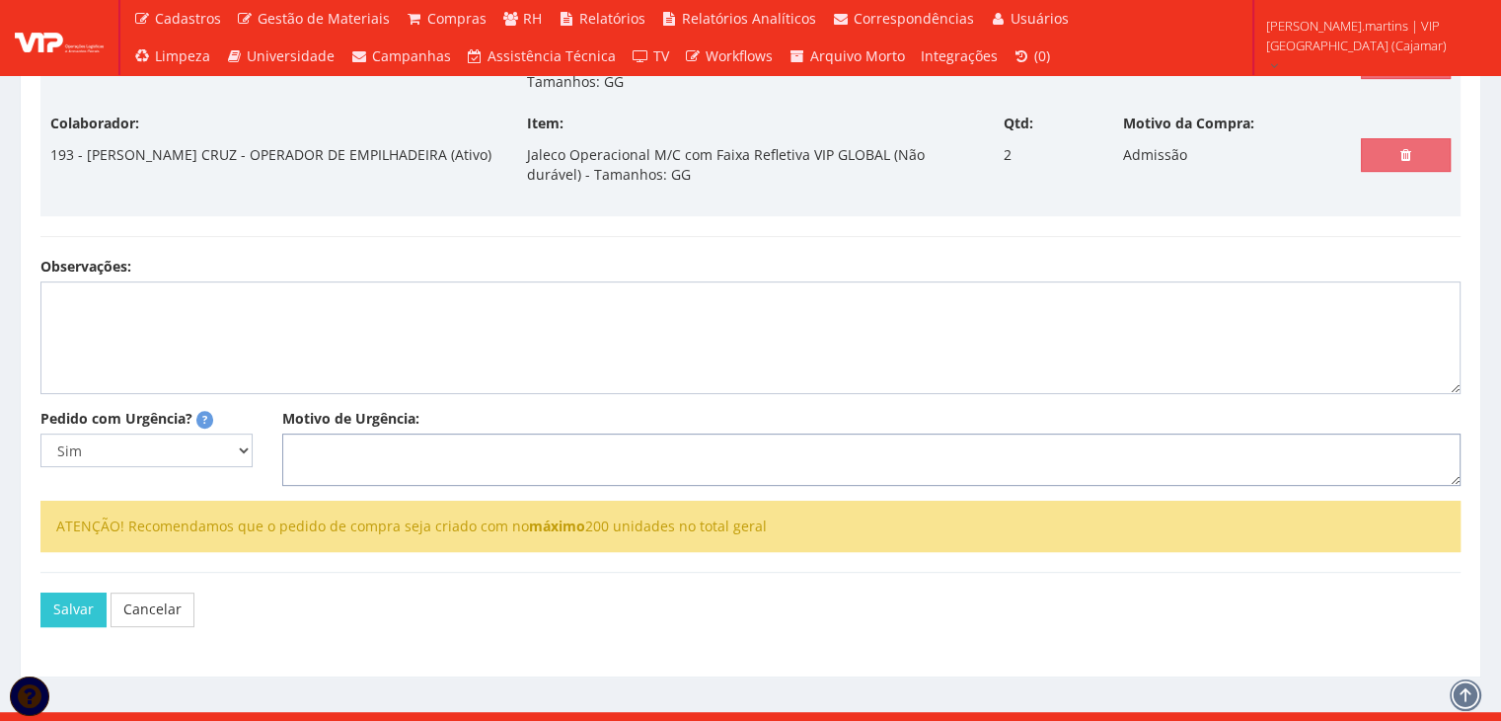
click at [351, 447] on textarea "Motivo de Urgência:" at bounding box center [871, 459] width 1179 height 53
type textarea "A"
select select
type input "0"
type textarea "Adm"
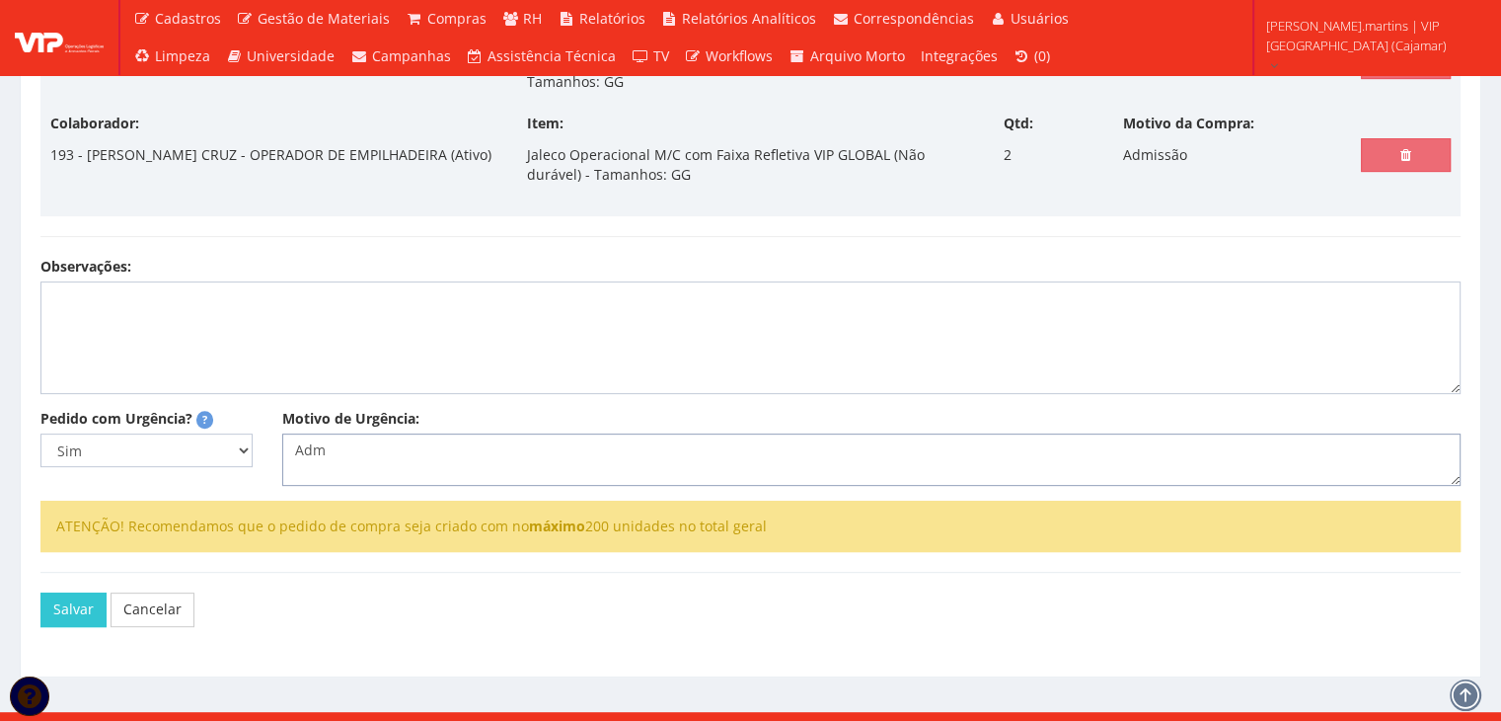
select select
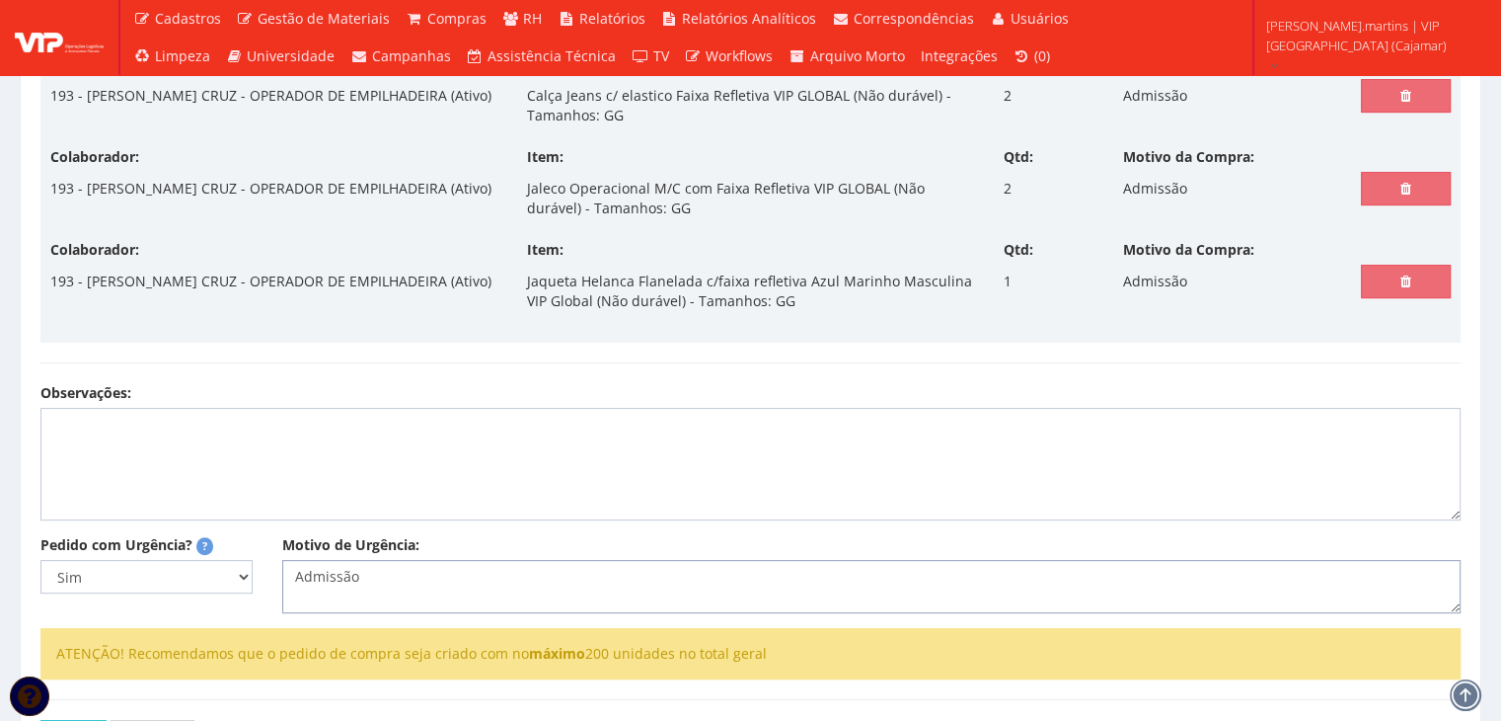
scroll to position [691, 0]
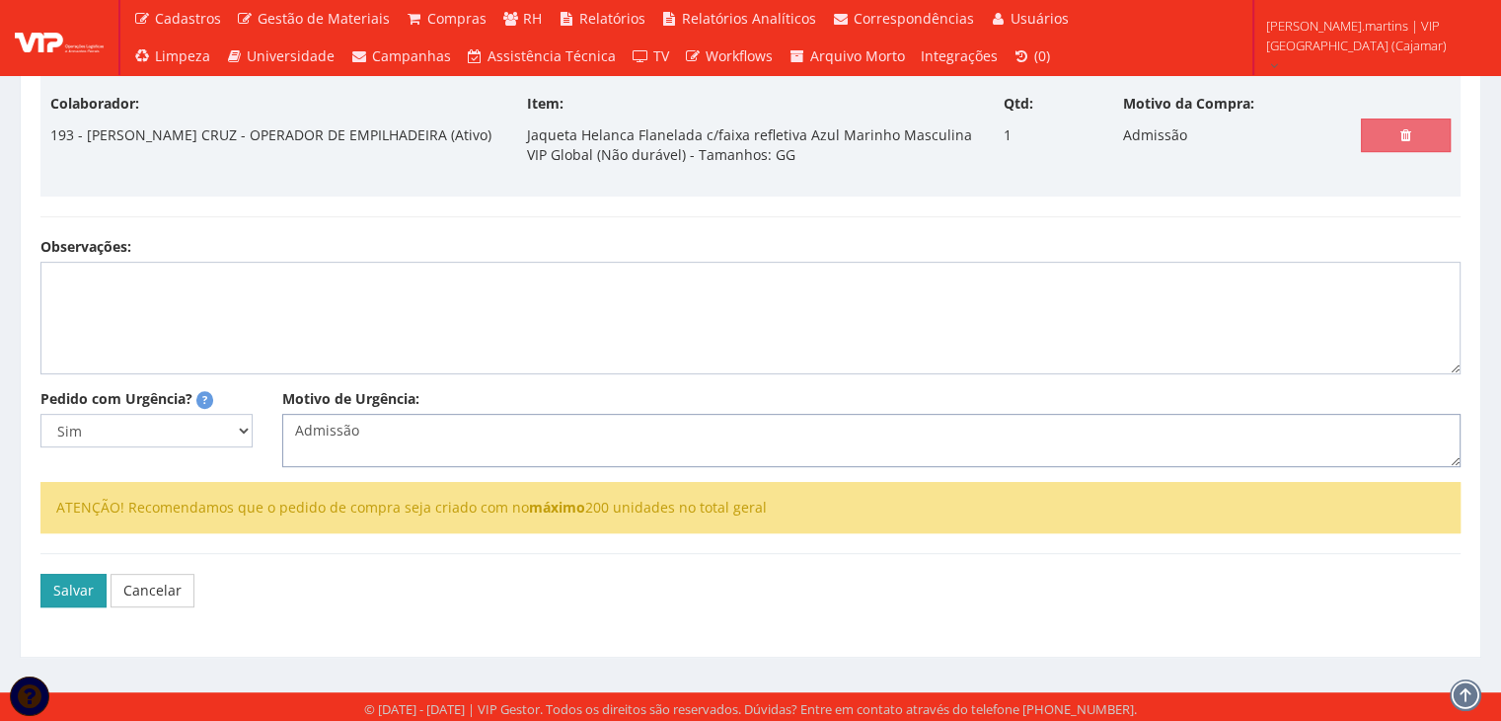
type textarea "Admissão"
click at [60, 592] on button "Salvar" at bounding box center [73, 590] width 66 height 34
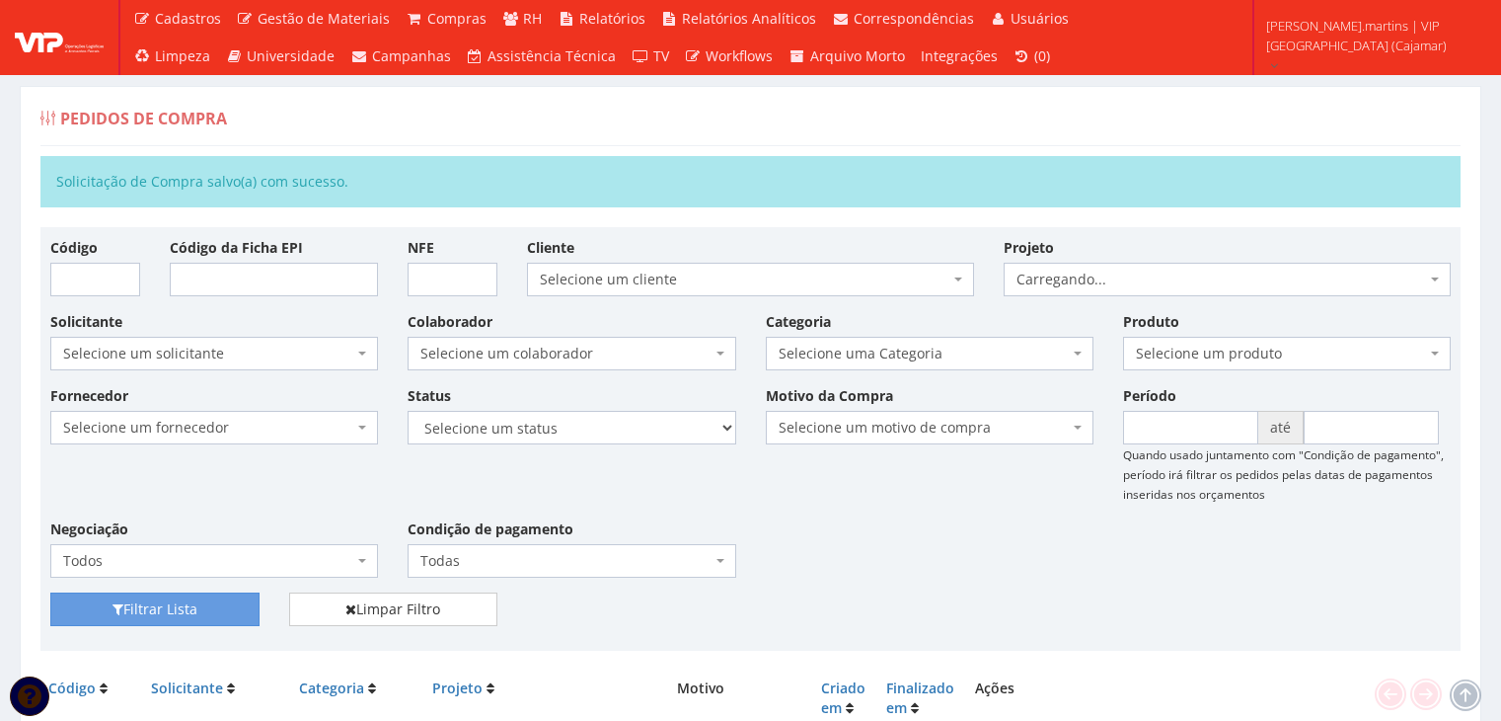
scroll to position [723, 0]
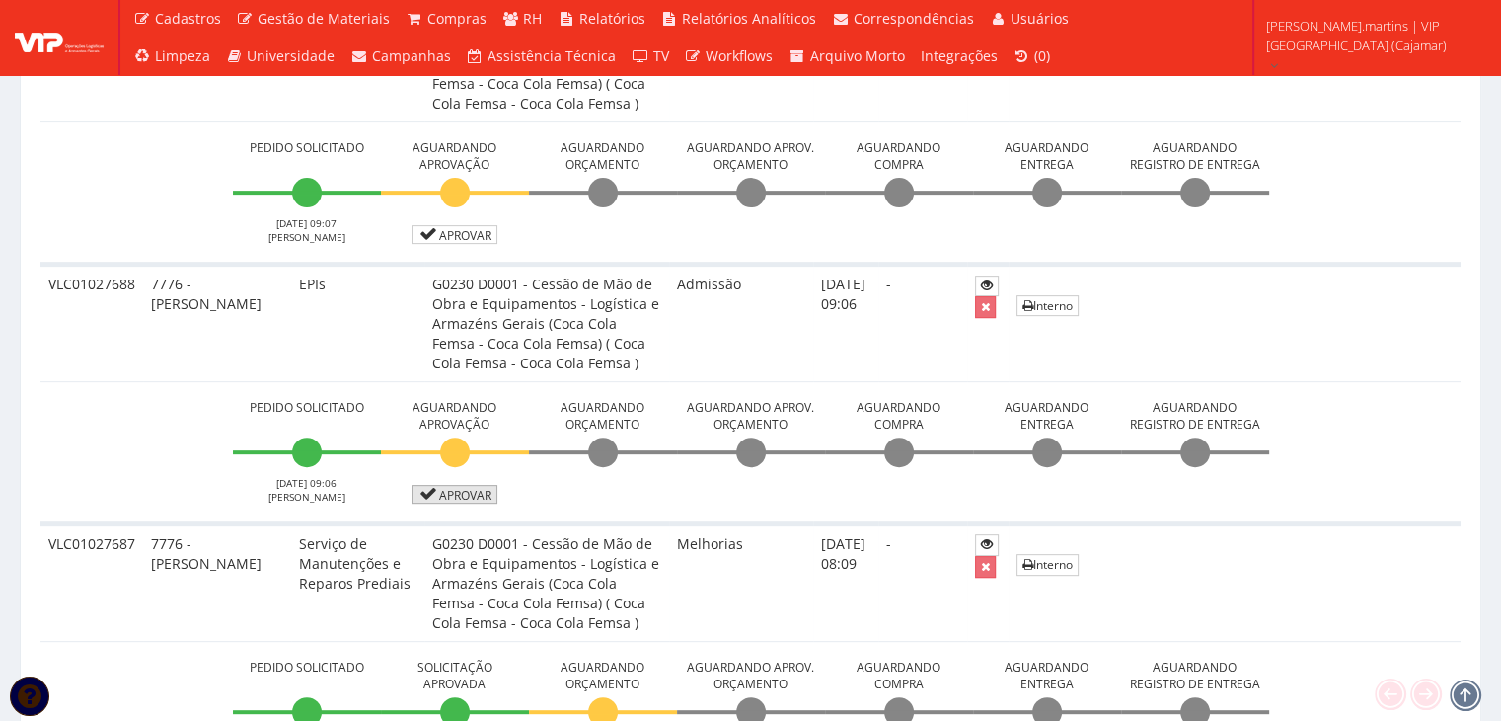
click at [459, 493] on link "Aprovar" at bounding box center [455, 494] width 87 height 19
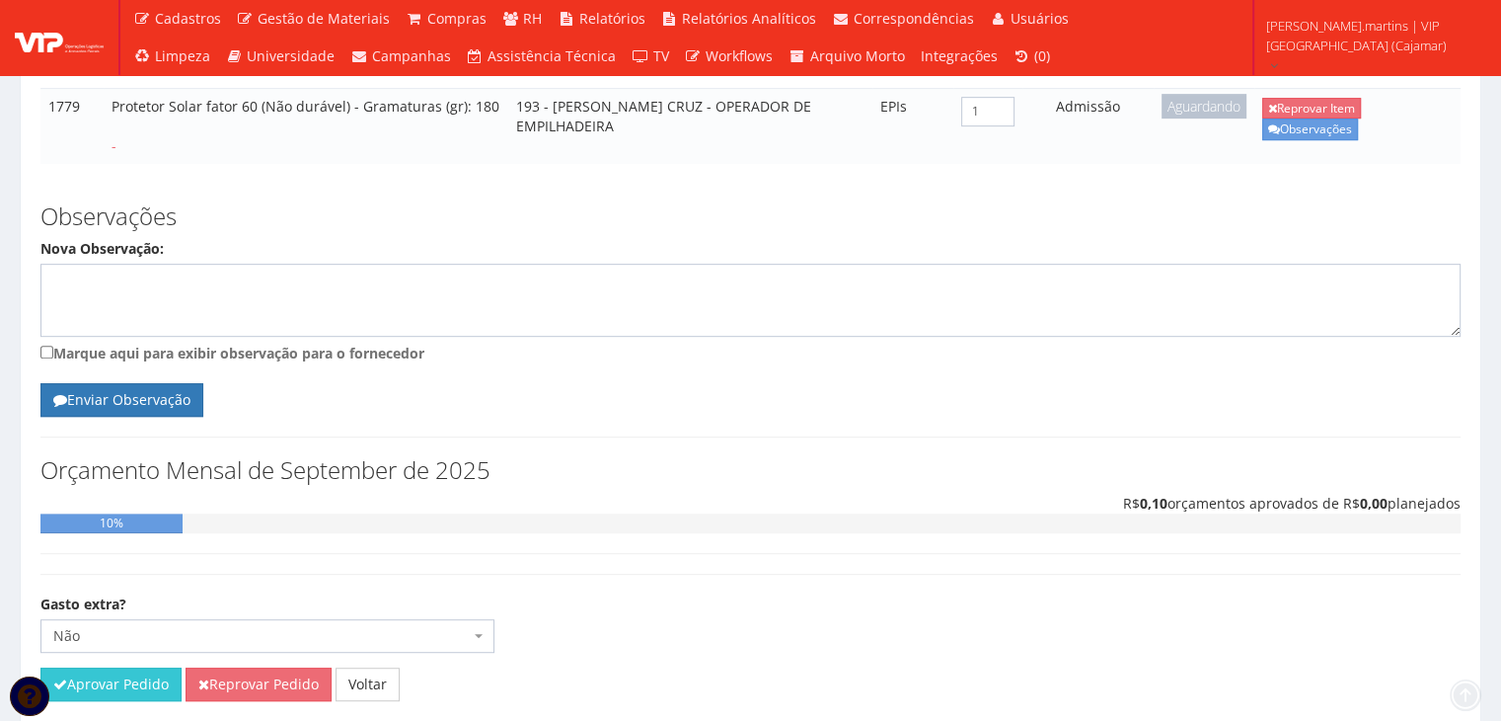
scroll to position [1050, 0]
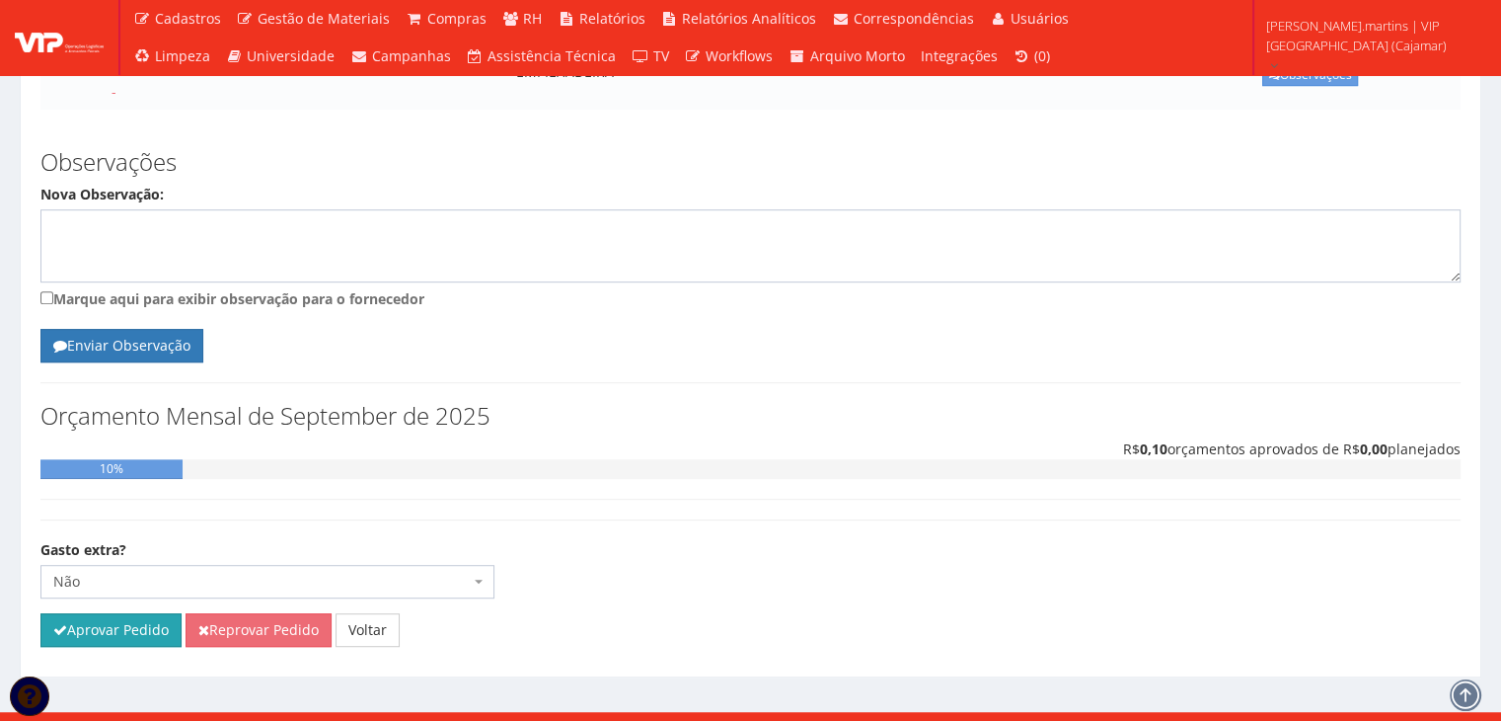
click at [123, 613] on button "Aprovar Pedido" at bounding box center [110, 630] width 141 height 34
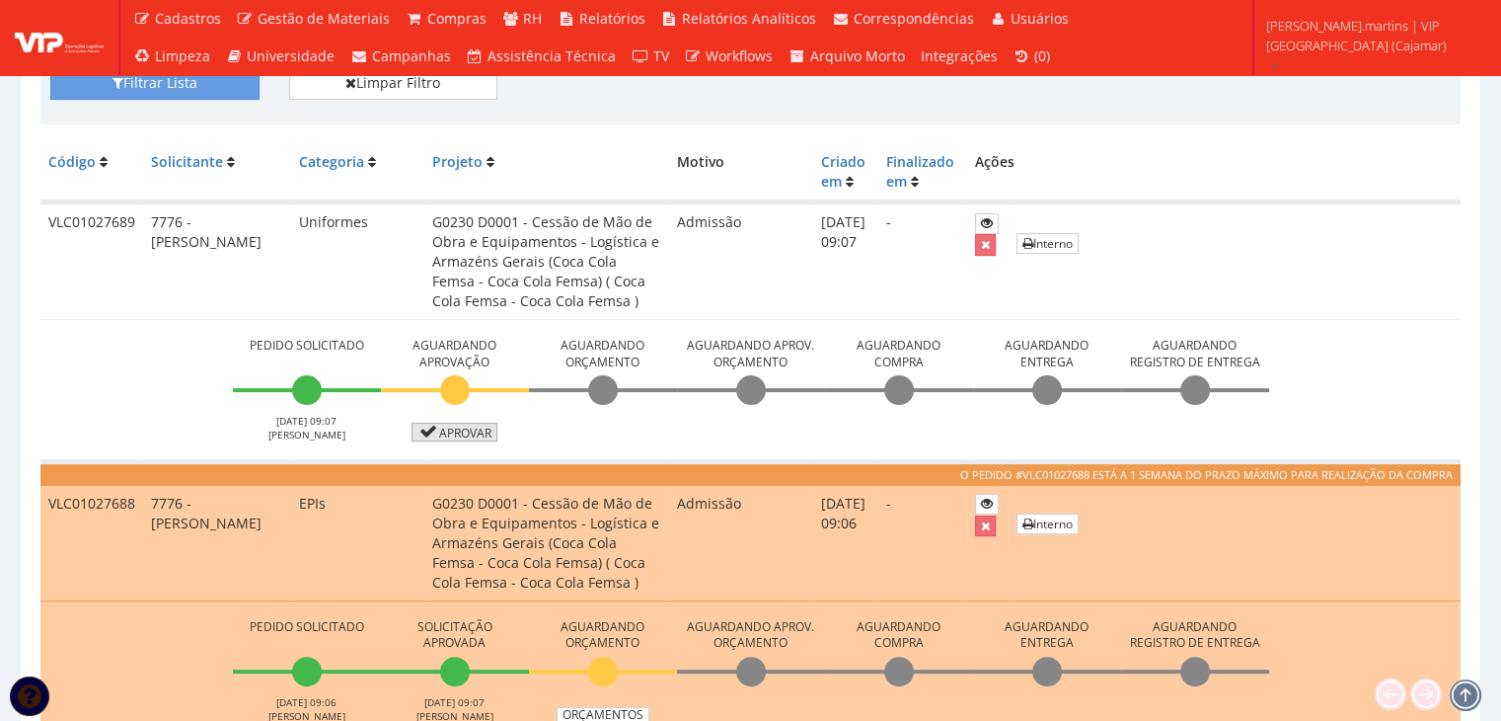
scroll to position [526, 0]
click at [437, 431] on link "Aprovar" at bounding box center [455, 431] width 87 height 19
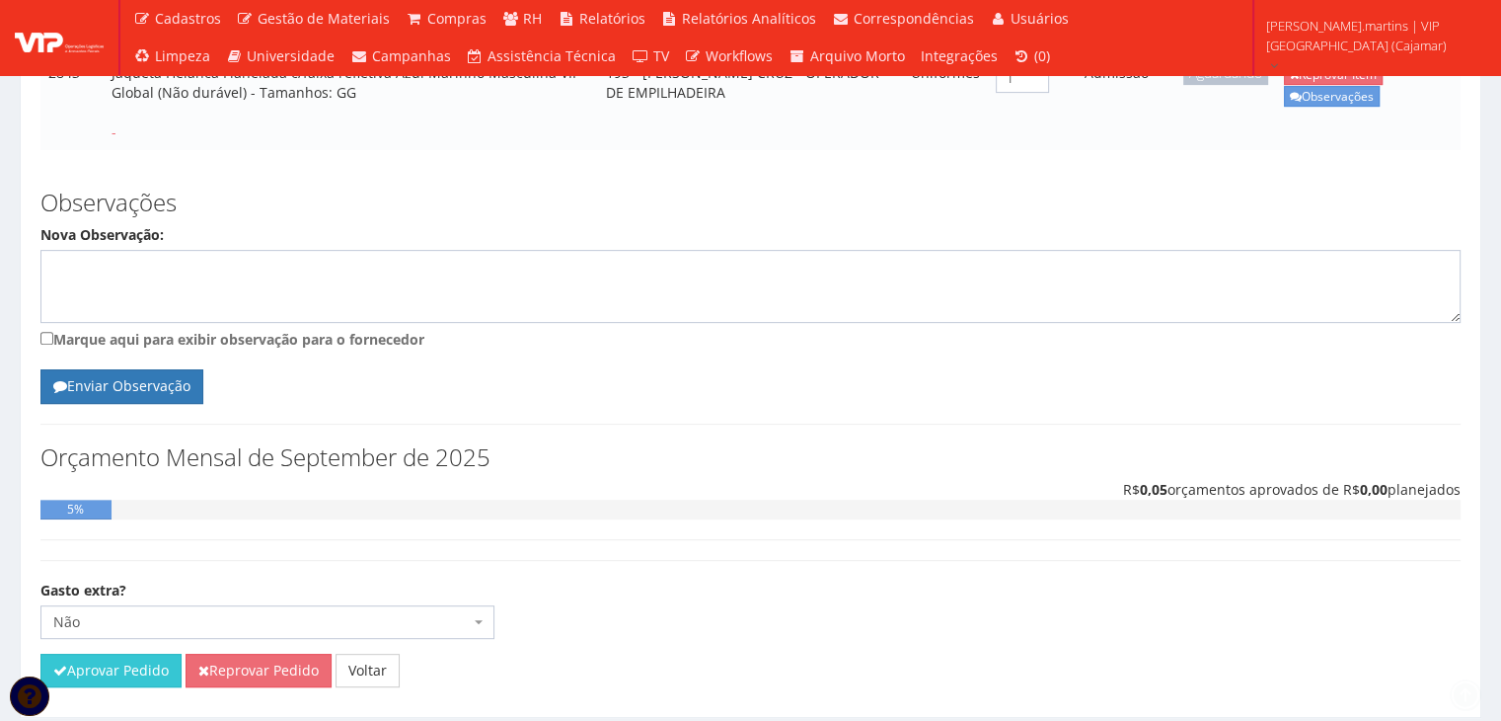
scroll to position [726, 0]
click at [128, 652] on button "Aprovar Pedido" at bounding box center [110, 669] width 141 height 34
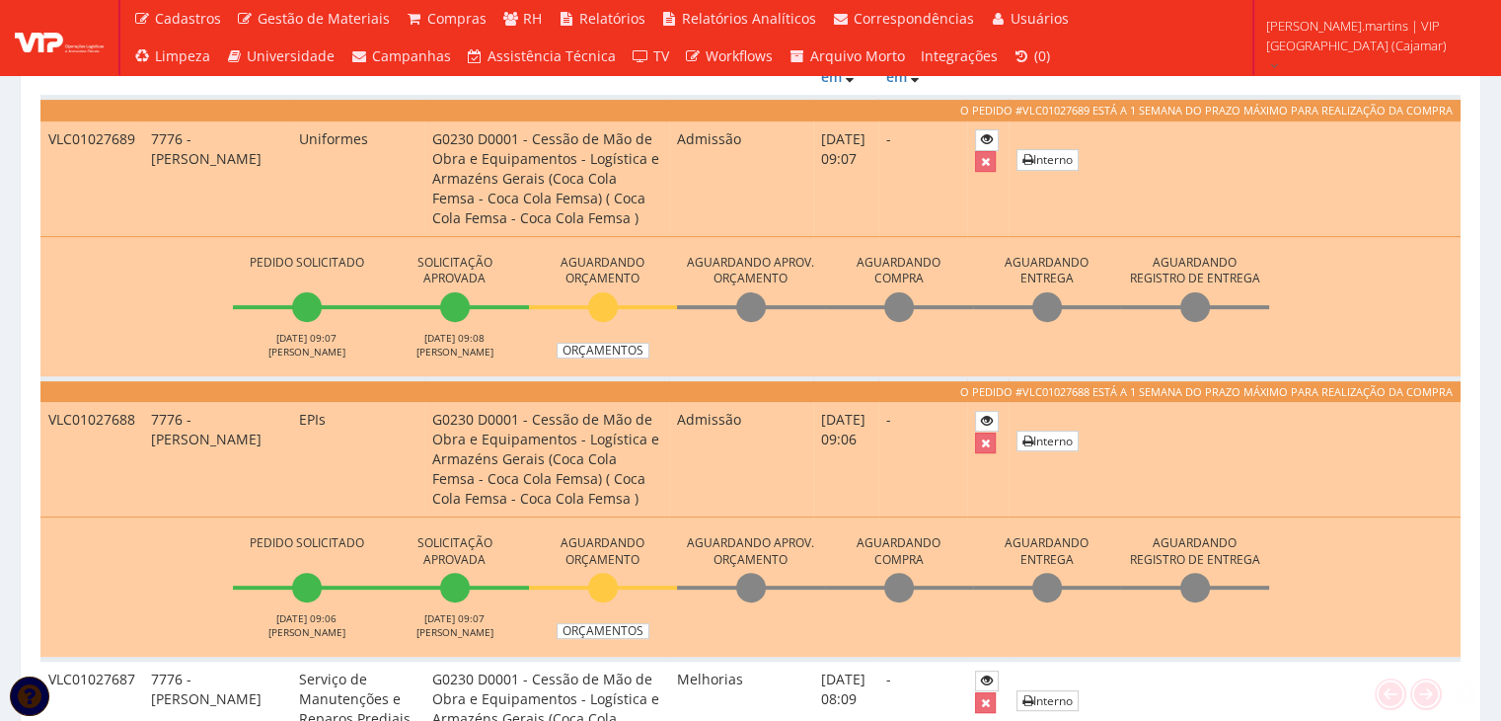
scroll to position [790, 0]
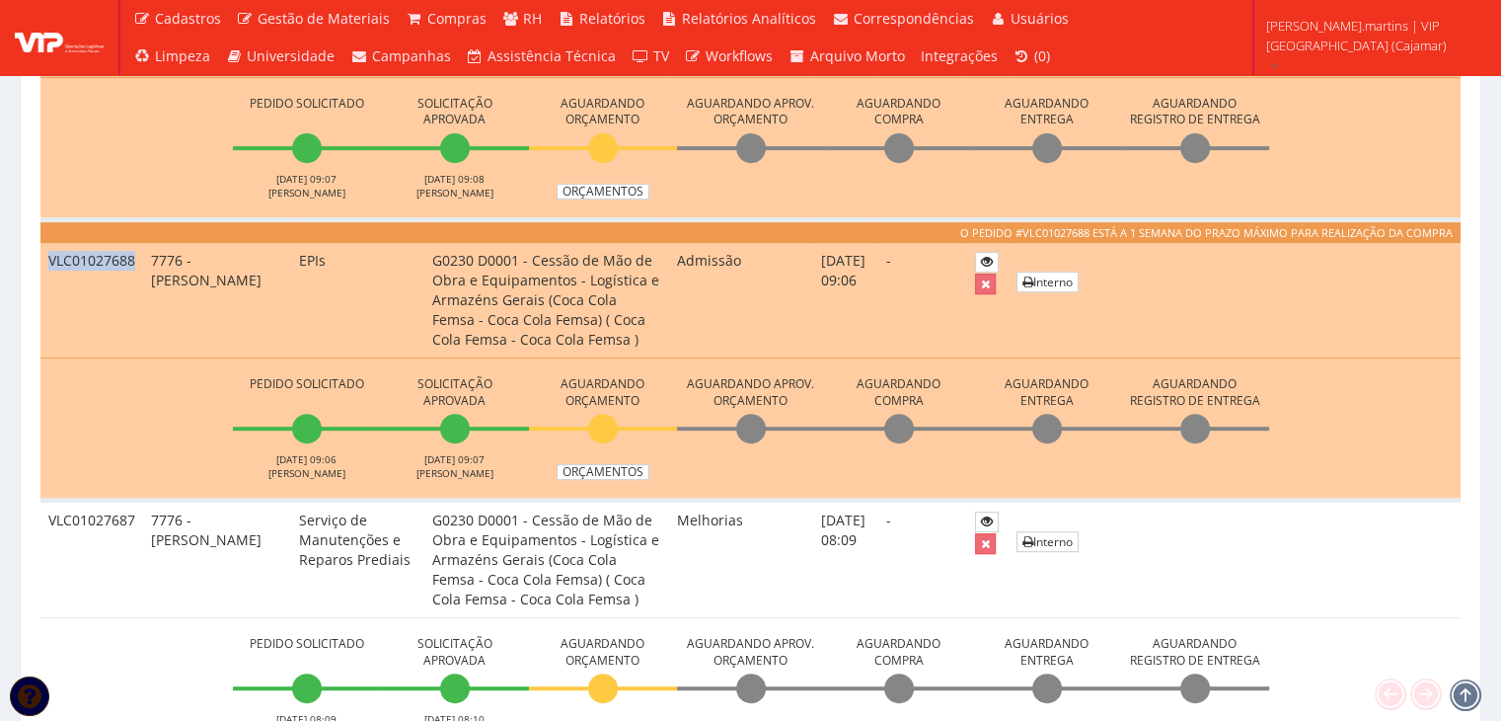
drag, startPoint x: 48, startPoint y: 259, endPoint x: 137, endPoint y: 263, distance: 88.9
click at [137, 263] on td "VLC01027688" at bounding box center [91, 300] width 103 height 115
copy td "VLC01027688"
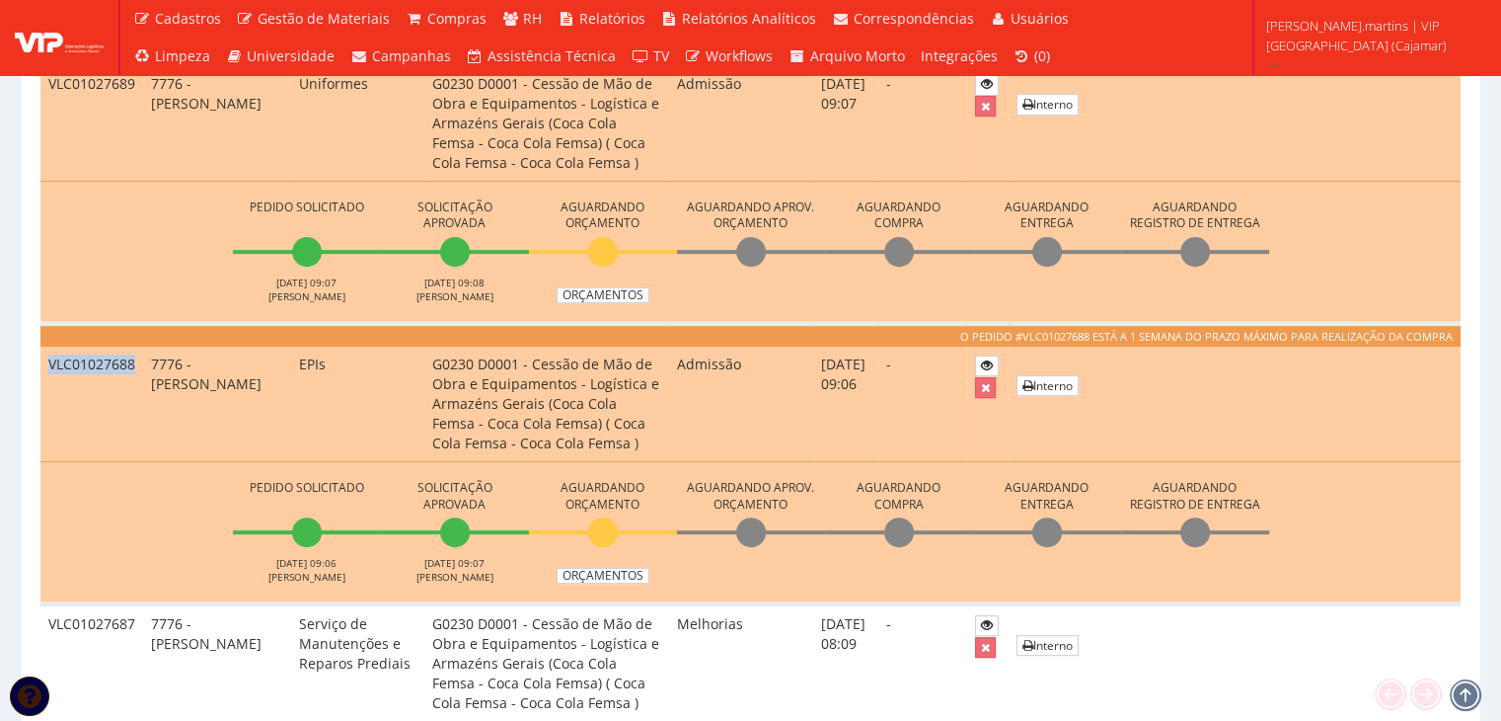
scroll to position [526, 0]
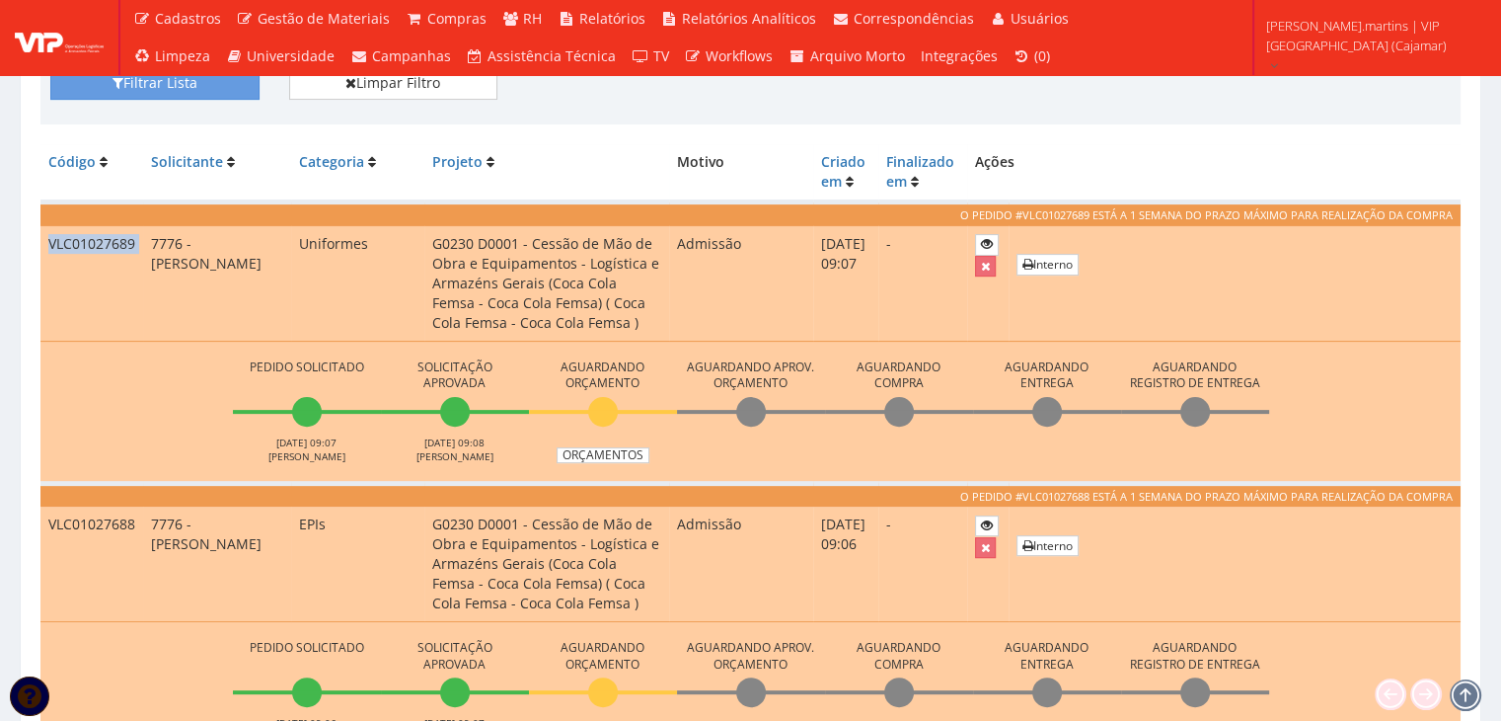
drag, startPoint x: 44, startPoint y: 238, endPoint x: 142, endPoint y: 242, distance: 97.8
click at [142, 242] on tr "VLC01027689 7776 - RODRIGO ADRIANO MARTINS Uniformes G0230 D0001 - Cessão de Mã…" at bounding box center [750, 282] width 1420 height 115
copy tr "VLC01027689"
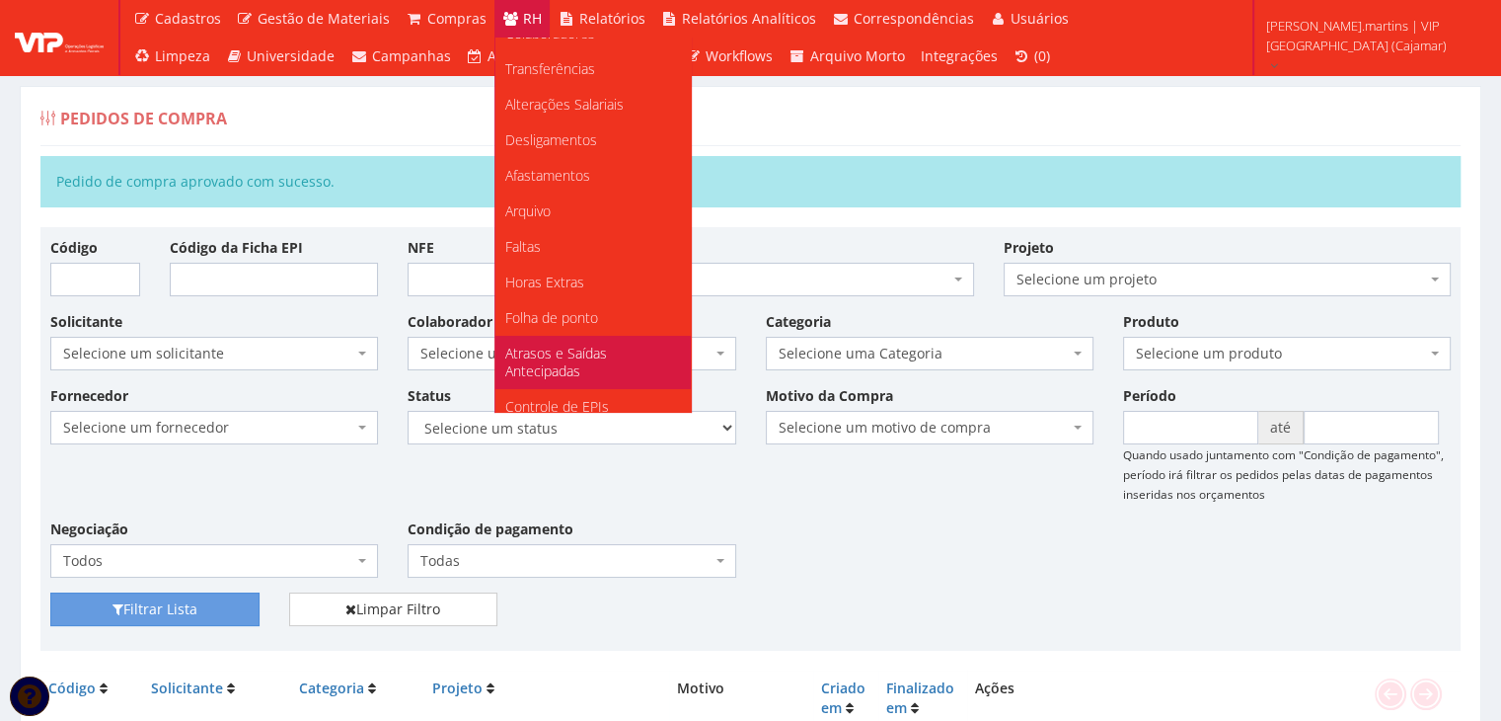
scroll to position [131, 0]
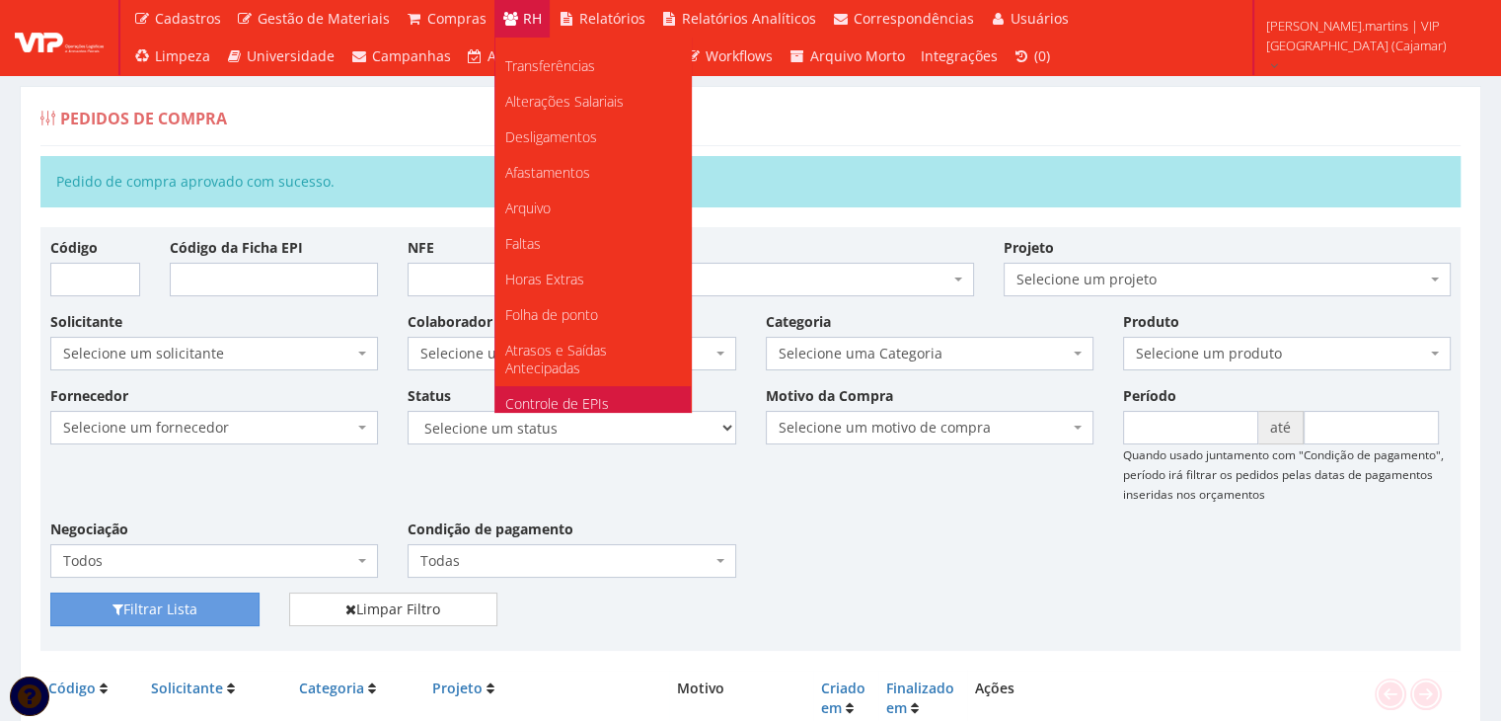
click at [592, 396] on span "Controle de EPIs" at bounding box center [557, 403] width 104 height 19
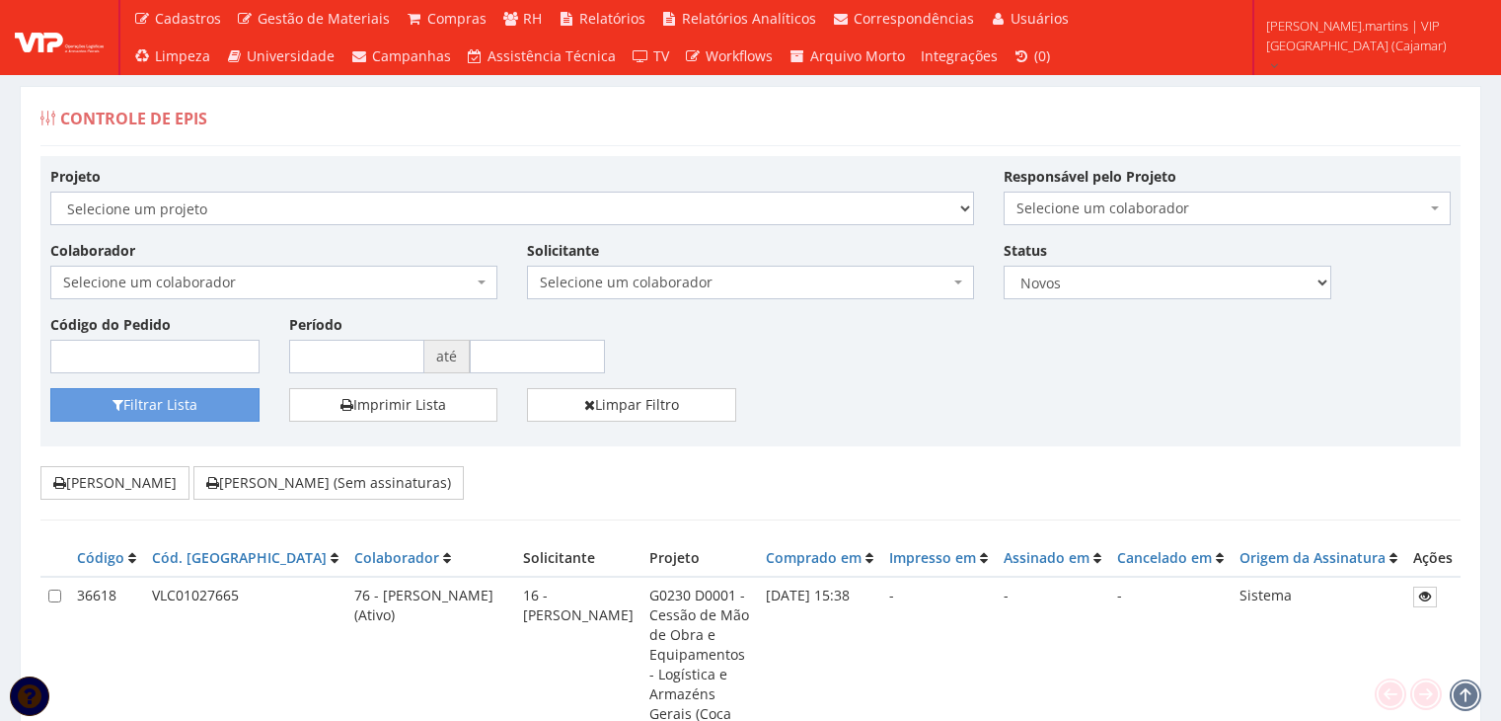
drag, startPoint x: 0, startPoint y: 0, endPoint x: 323, endPoint y: 281, distance: 428.1
click at [320, 272] on div "Colaborador Selecione um colaborador 95 - ADRIANE NEVES JESUS 76 - ADRIANO SILV…" at bounding box center [274, 269] width 477 height 59
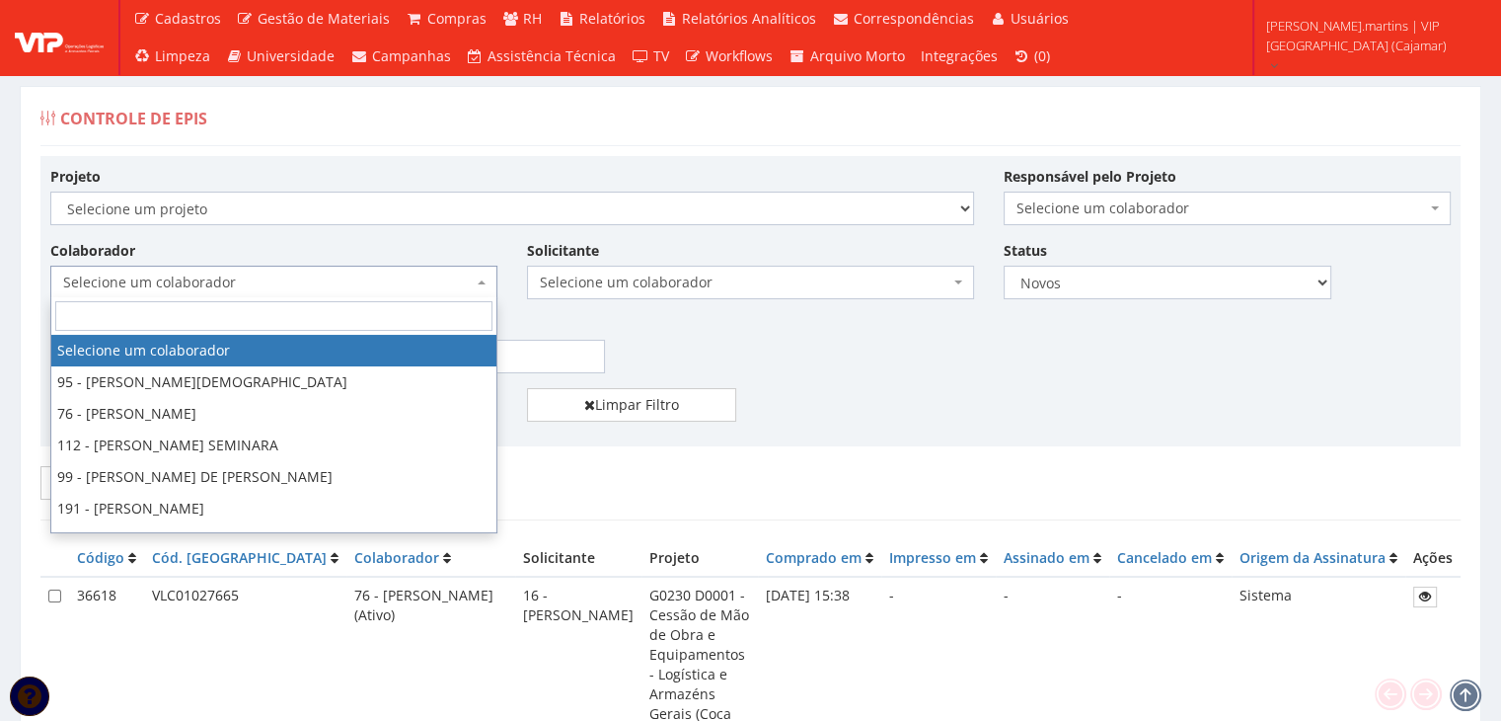
click at [323, 281] on span "Selecione um colaborador" at bounding box center [268, 282] width 410 height 20
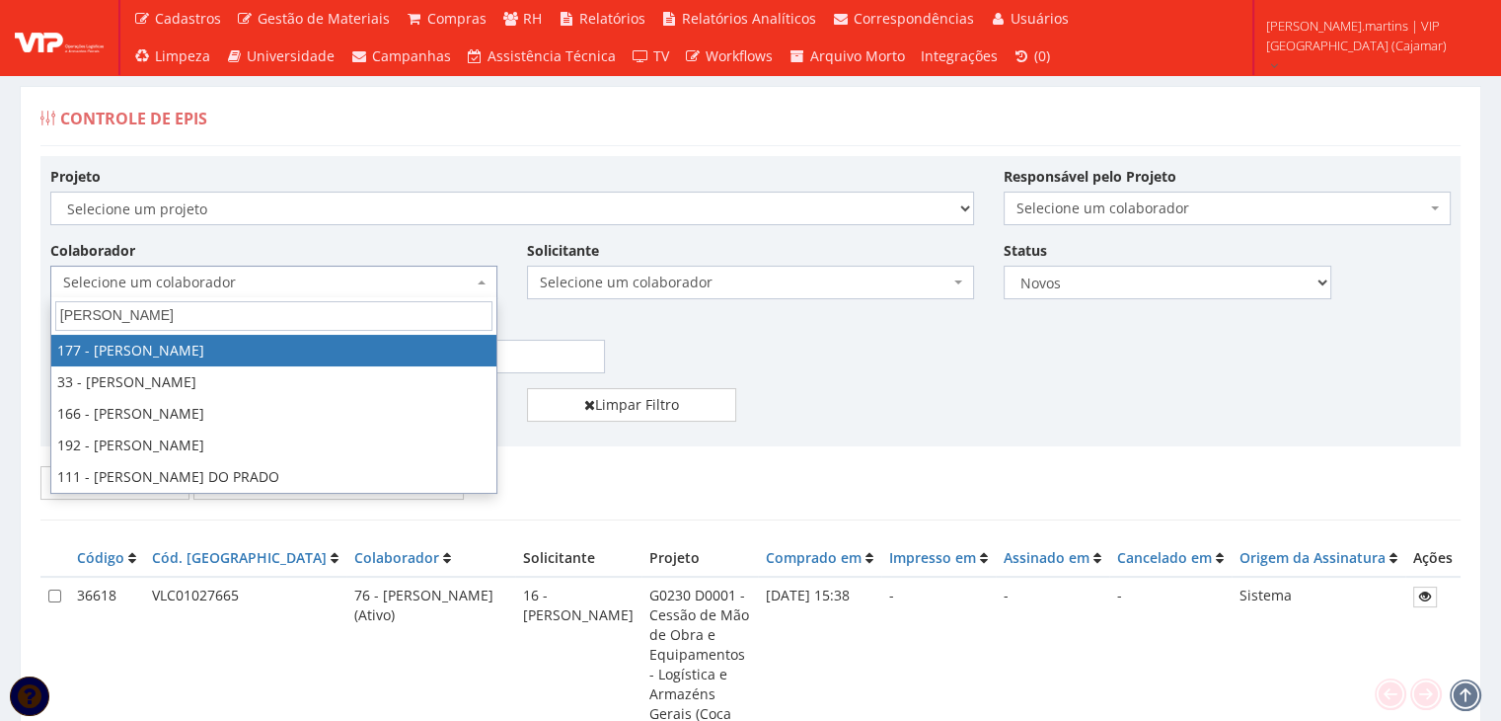
type input "anderson"
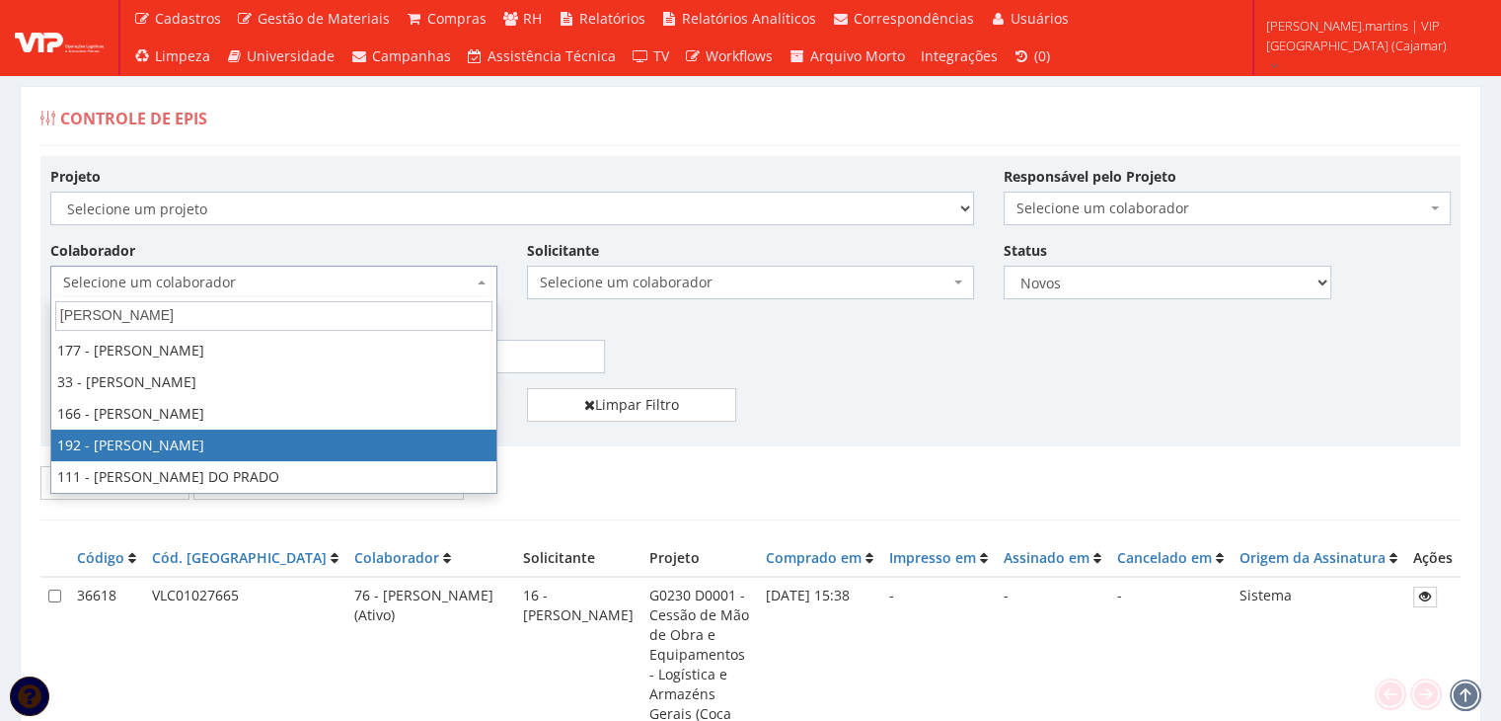
select select "4091"
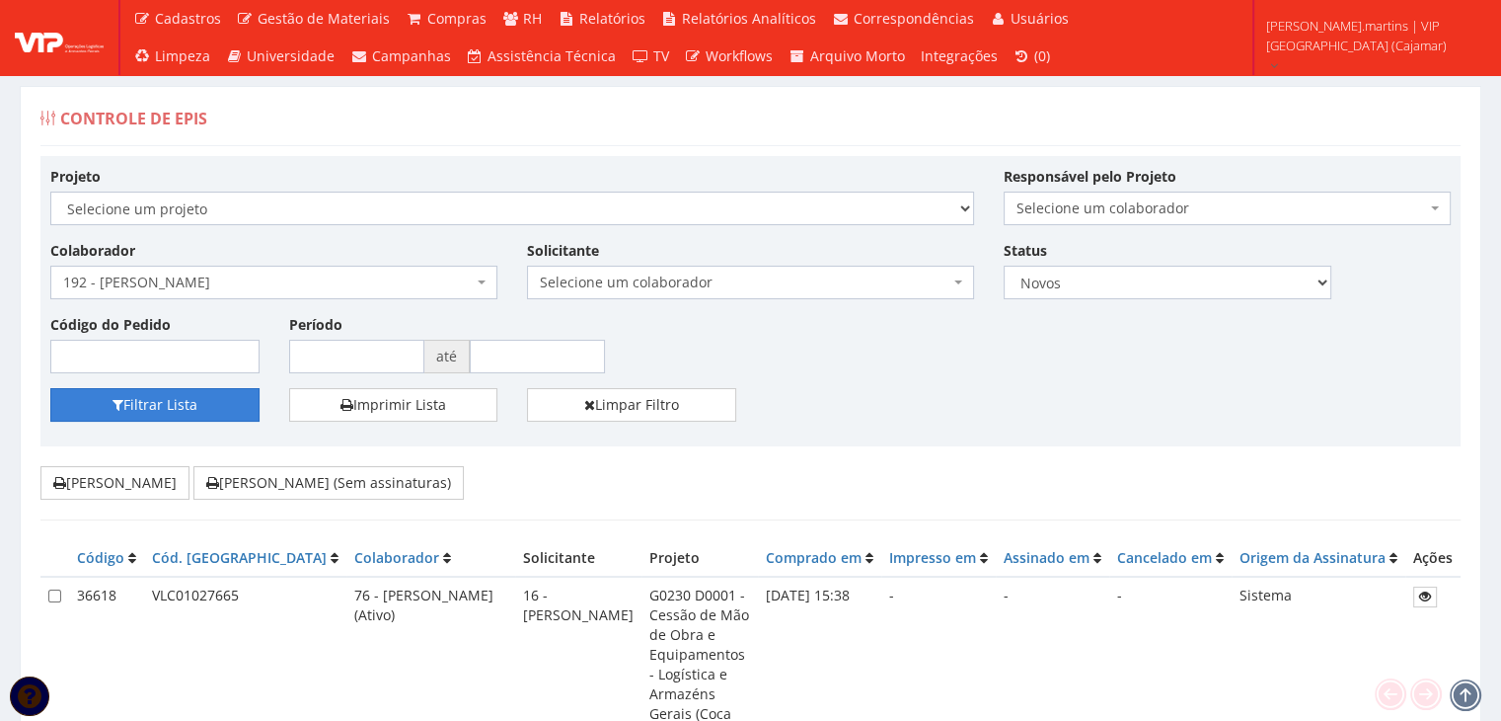
click at [184, 412] on button "Filtrar Lista" at bounding box center [154, 405] width 209 height 34
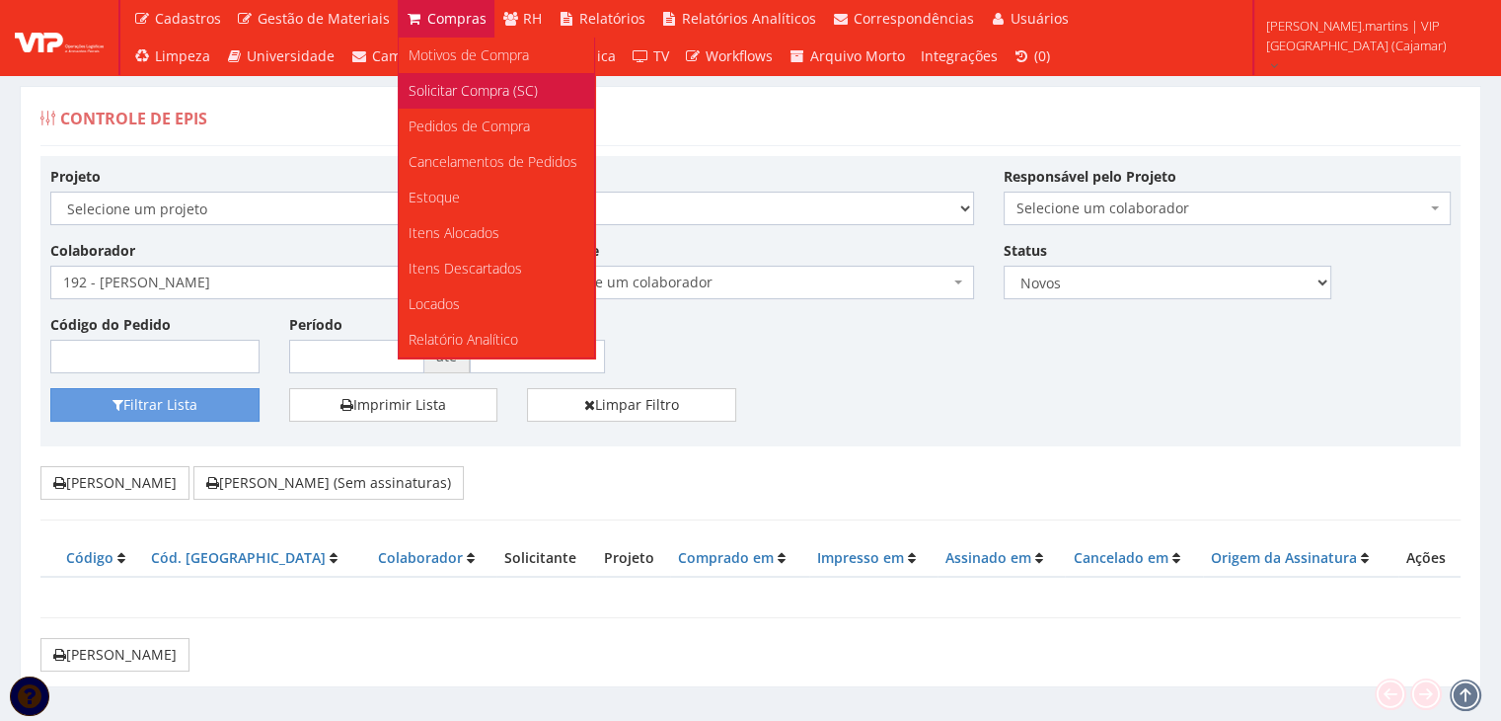
click at [422, 91] on span "Solicitar Compra (SC)" at bounding box center [473, 90] width 129 height 19
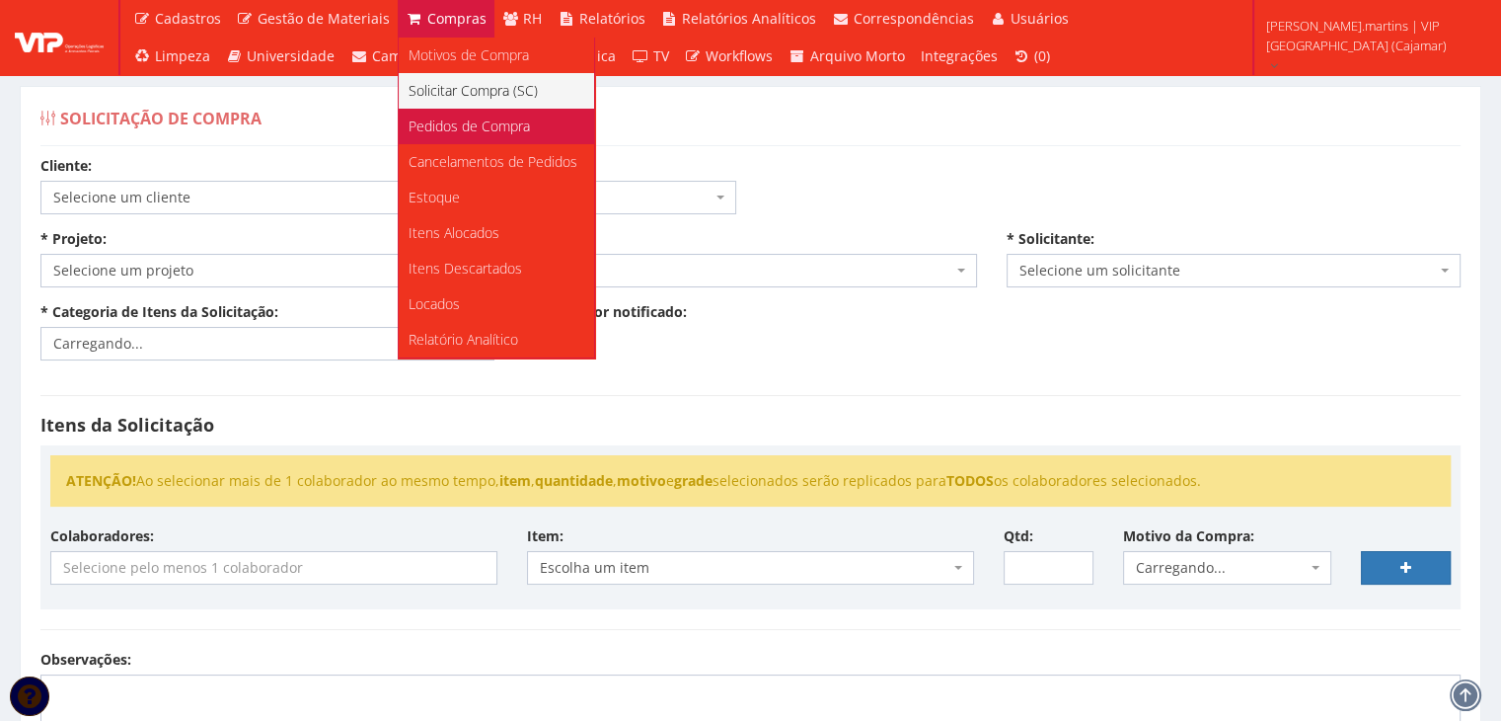
click at [445, 122] on span "Pedidos de Compra" at bounding box center [469, 125] width 121 height 19
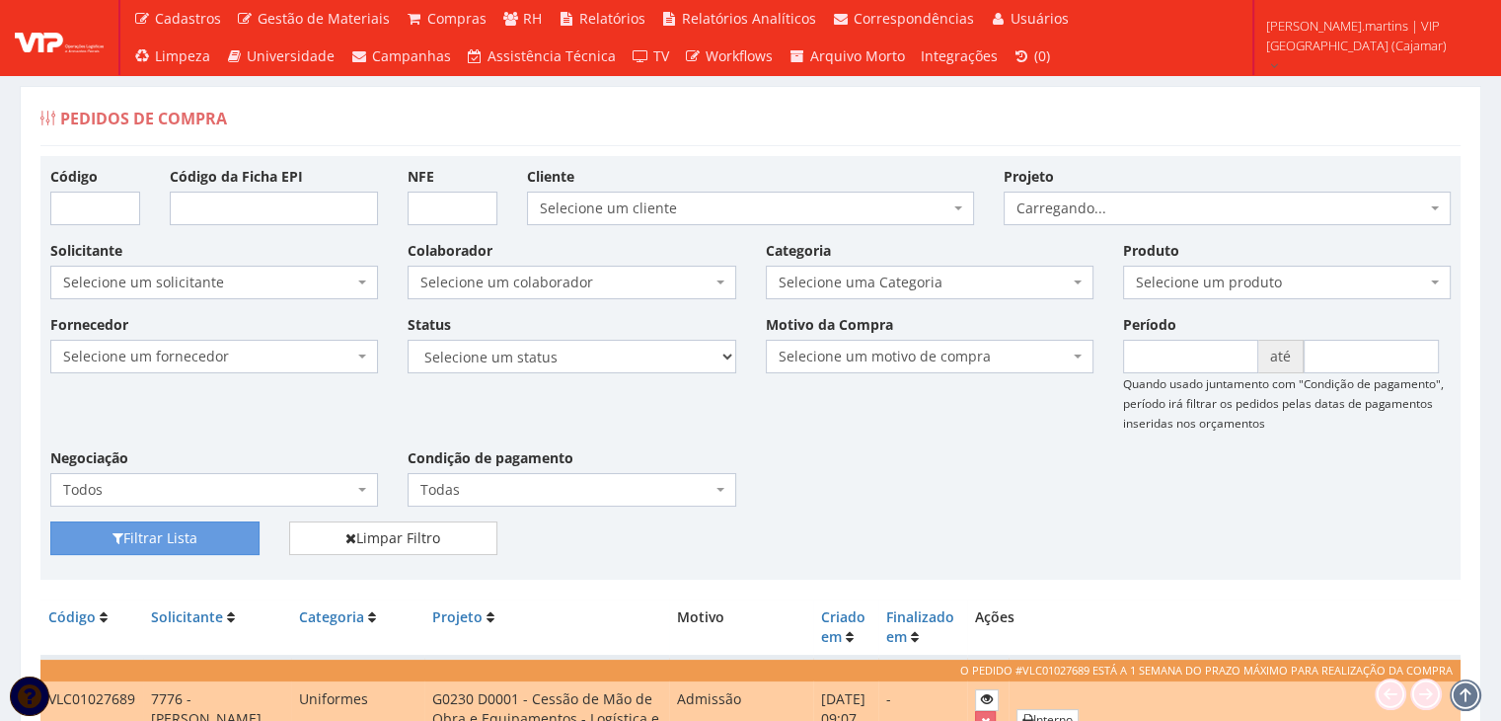
click at [438, 285] on span "Selecione um colaborador" at bounding box center [565, 282] width 290 height 20
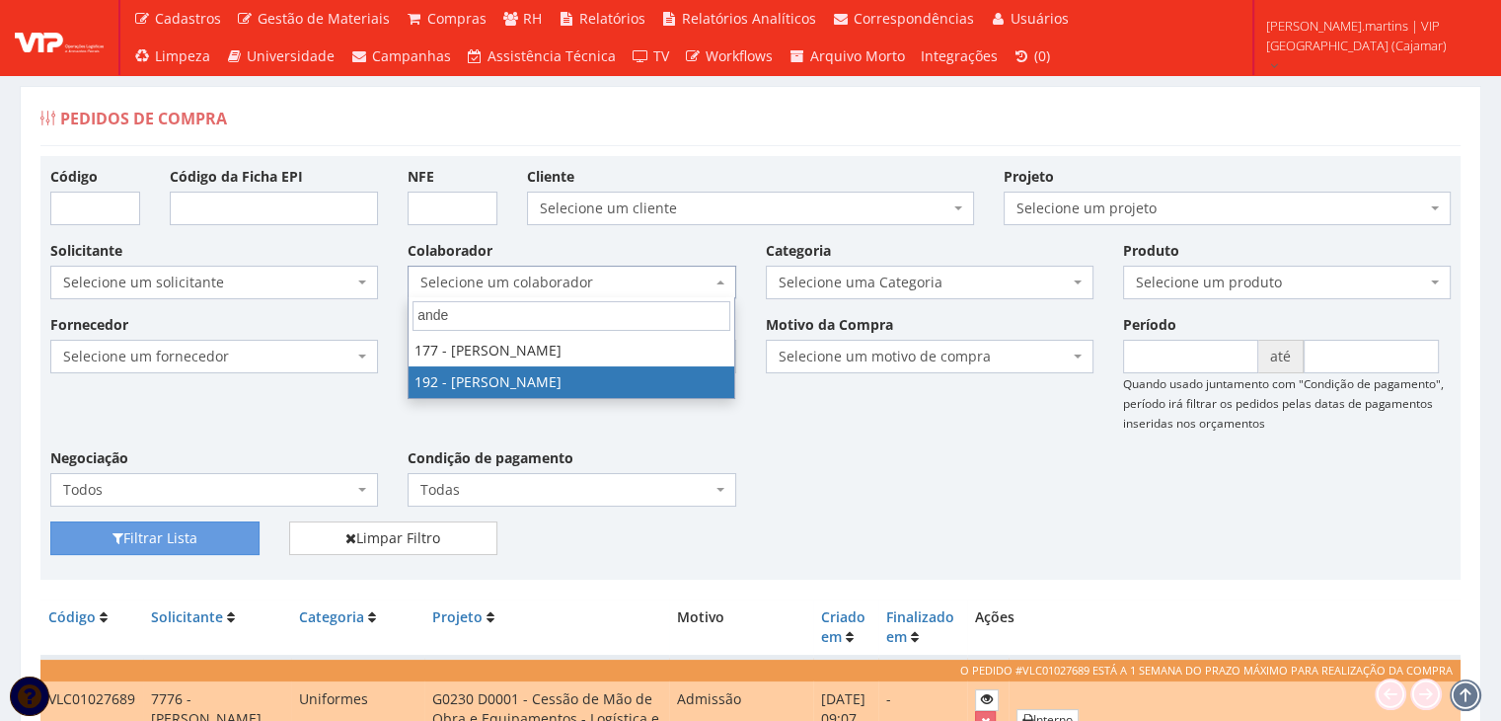
type input "ande"
select select "4091"
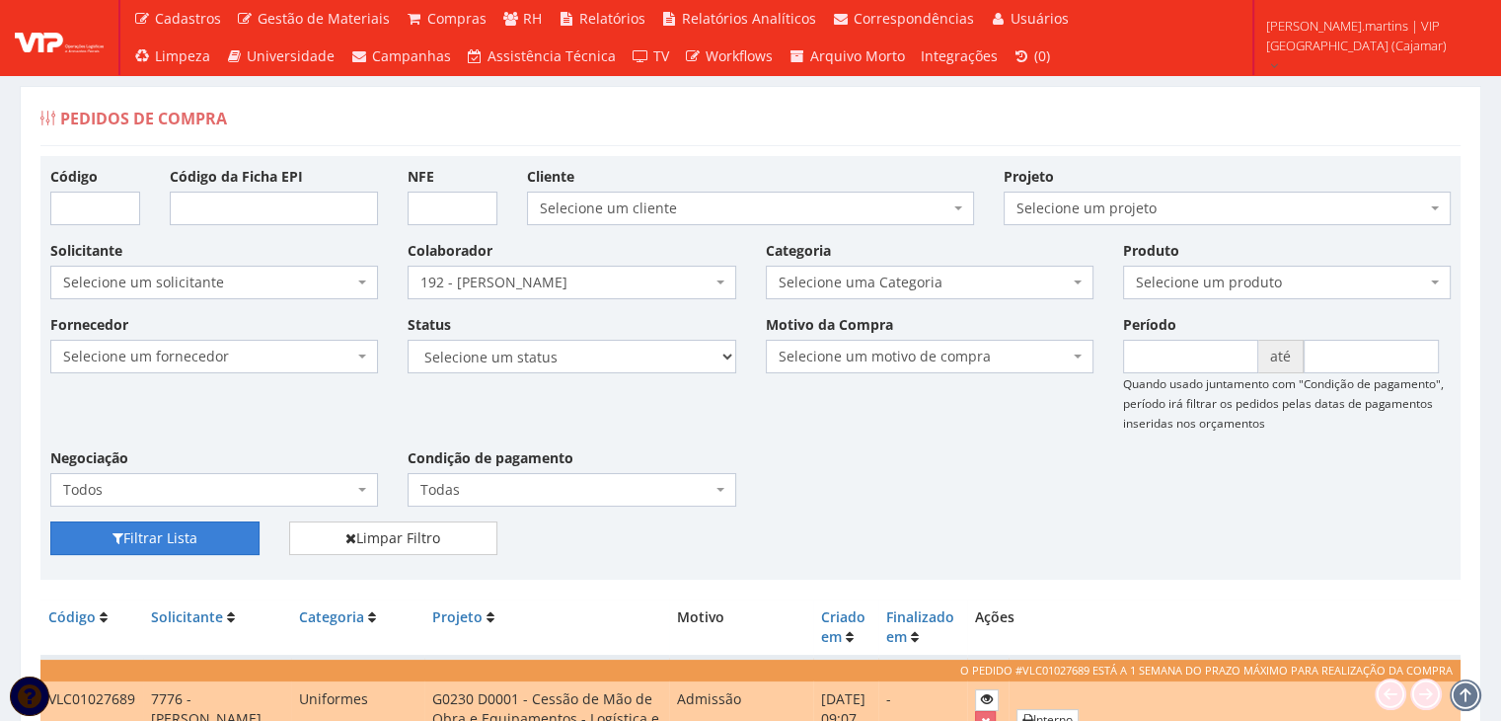
click at [209, 527] on button "Filtrar Lista" at bounding box center [154, 538] width 209 height 34
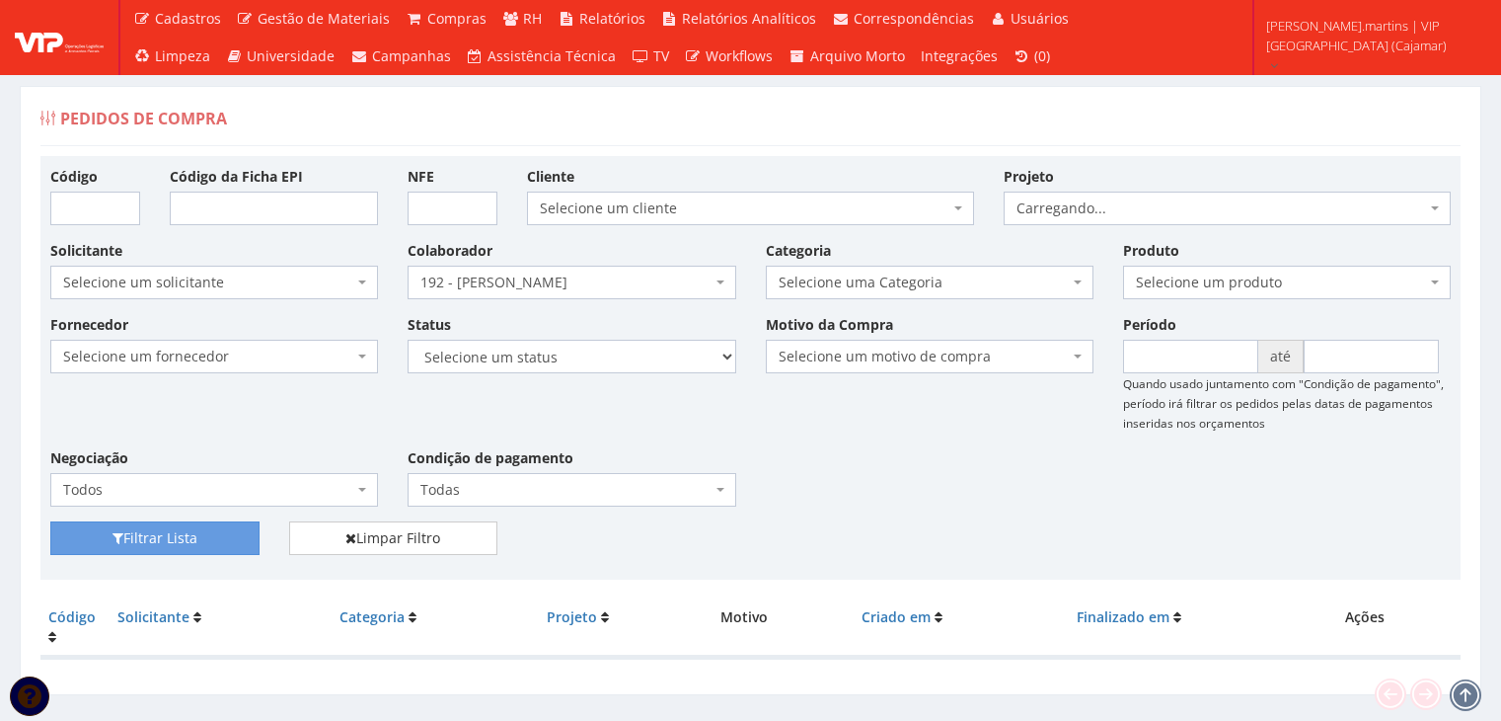
scroll to position [39, 0]
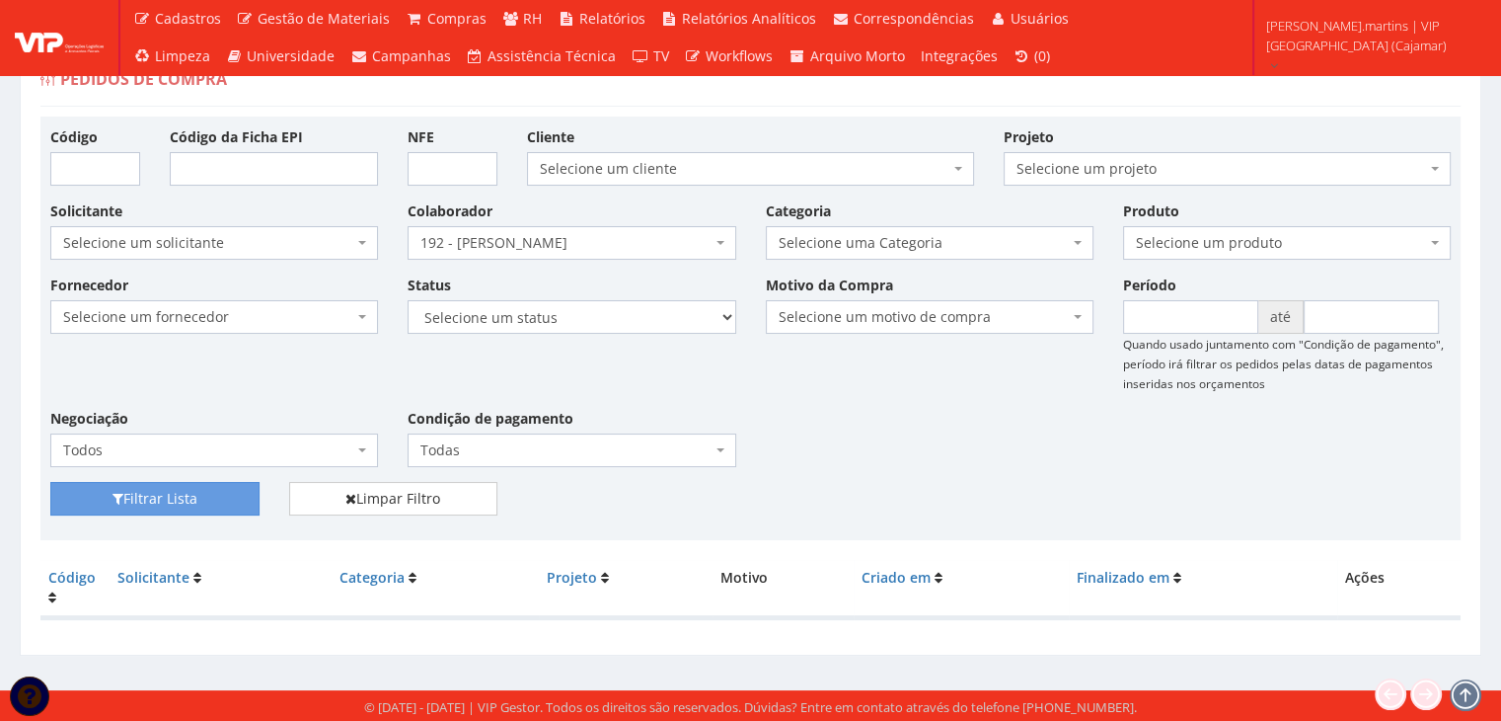
click at [565, 252] on span "192 - ANDERSON TAVARES NEVES" at bounding box center [572, 243] width 328 height 34
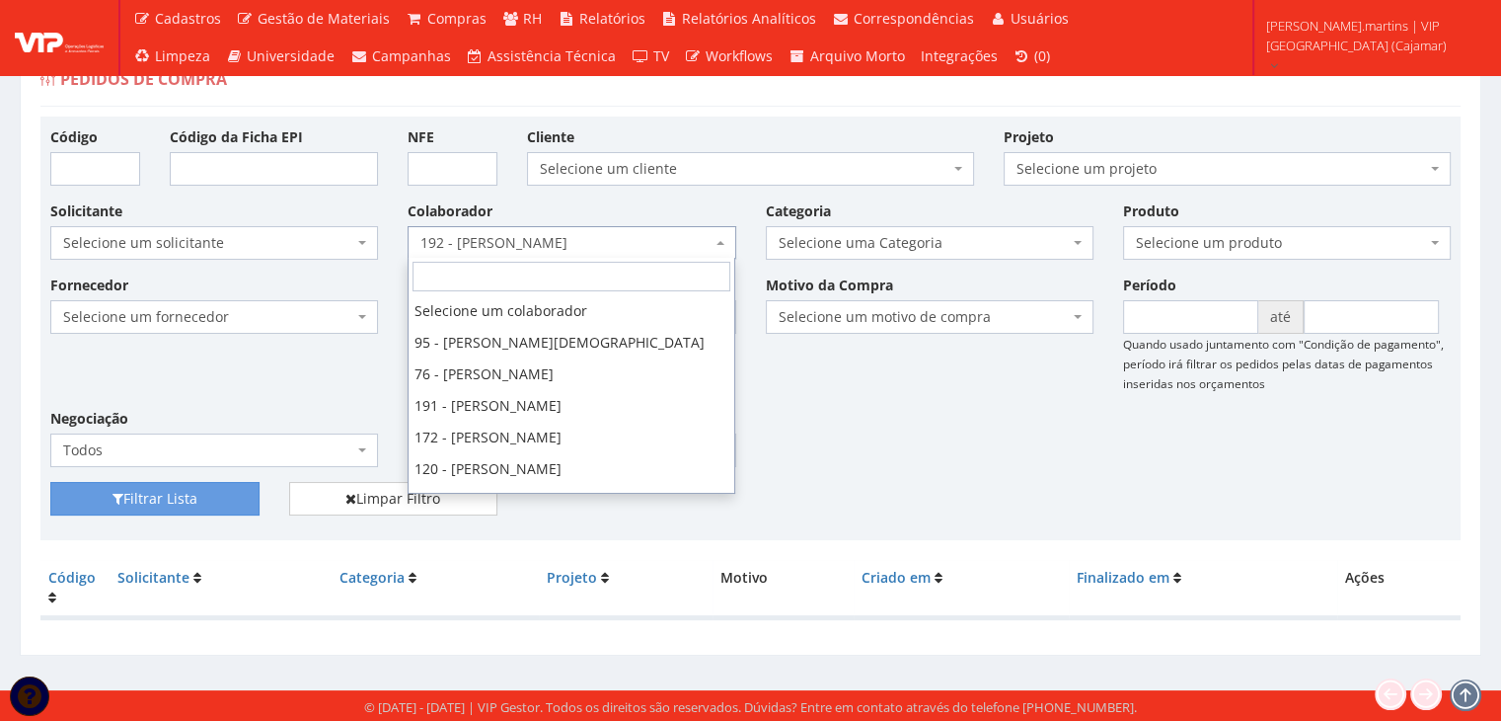
scroll to position [158, 0]
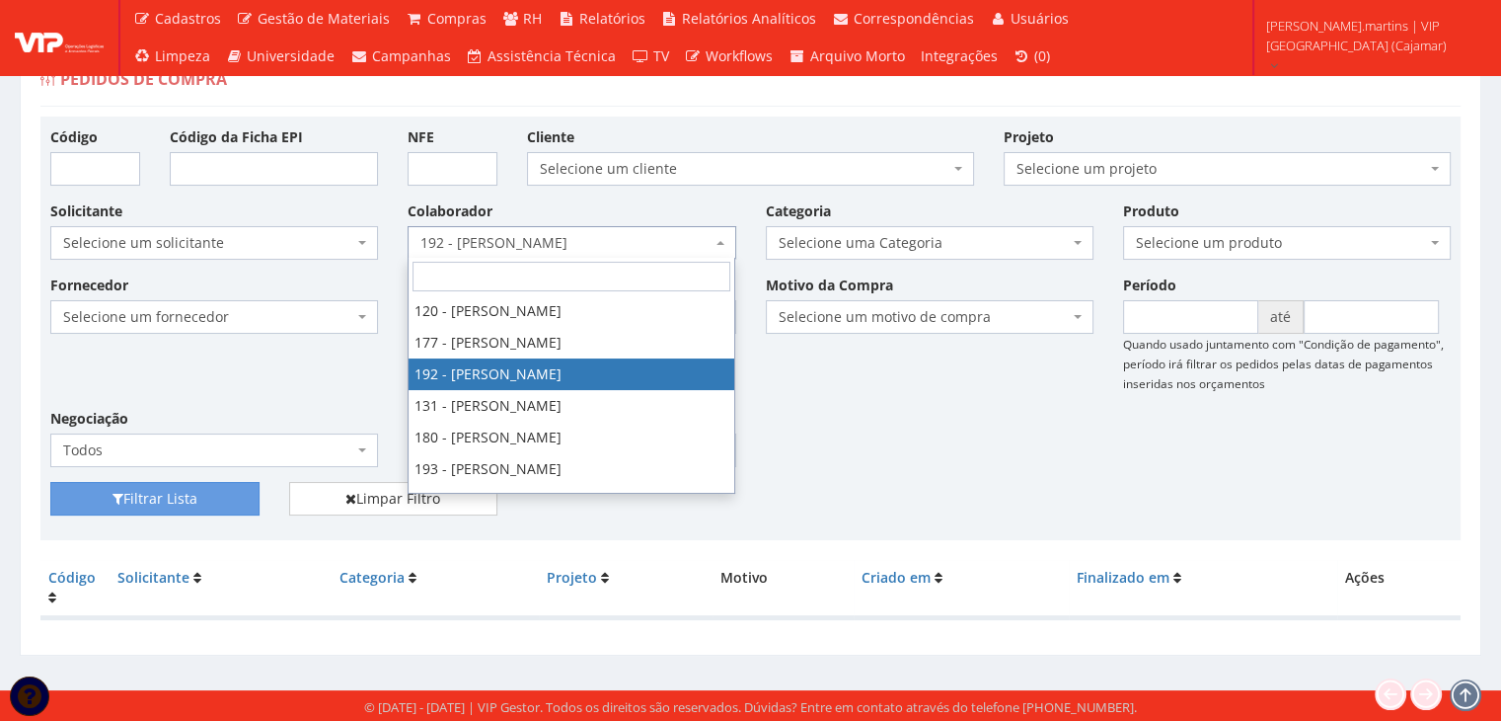
click at [569, 239] on span "192 - [PERSON_NAME]" at bounding box center [565, 243] width 290 height 20
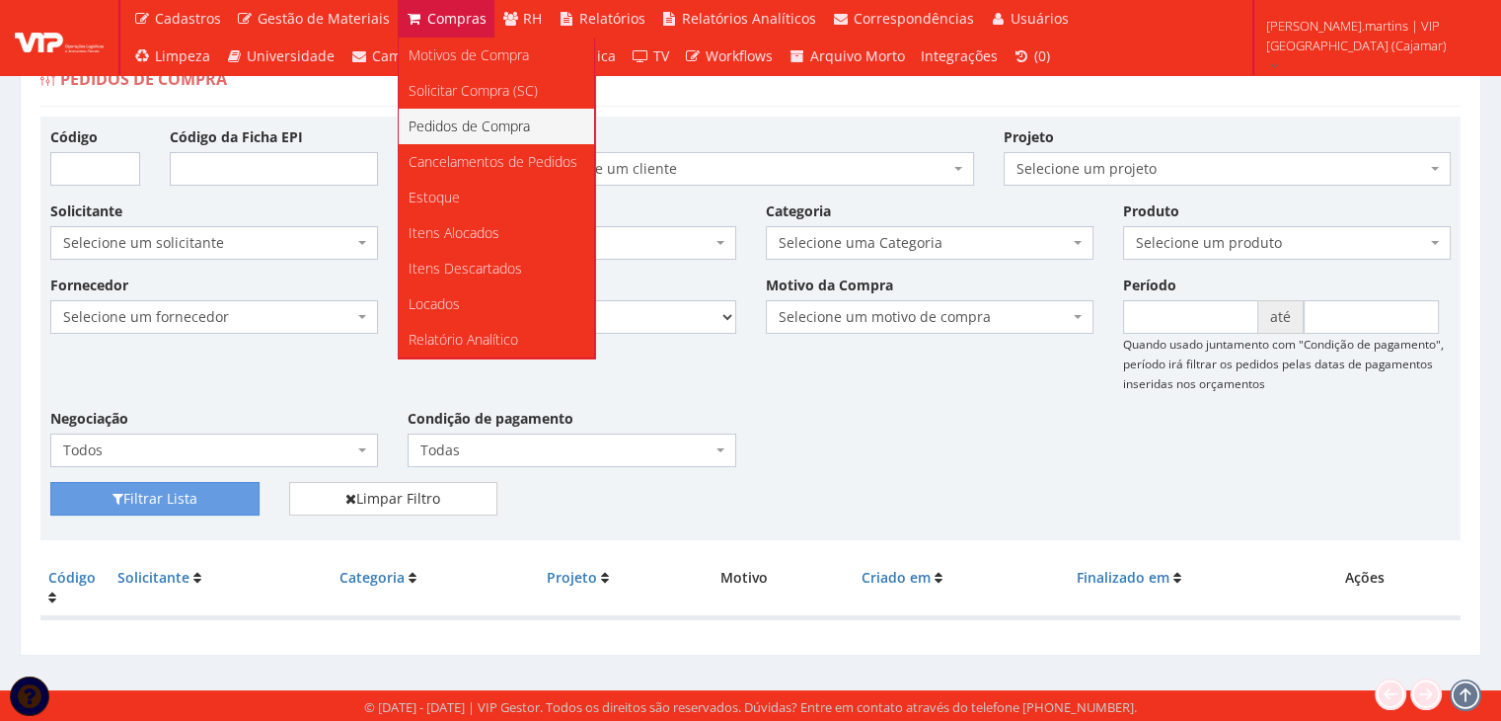
click at [436, 127] on span "Pedidos de Compra" at bounding box center [469, 125] width 121 height 19
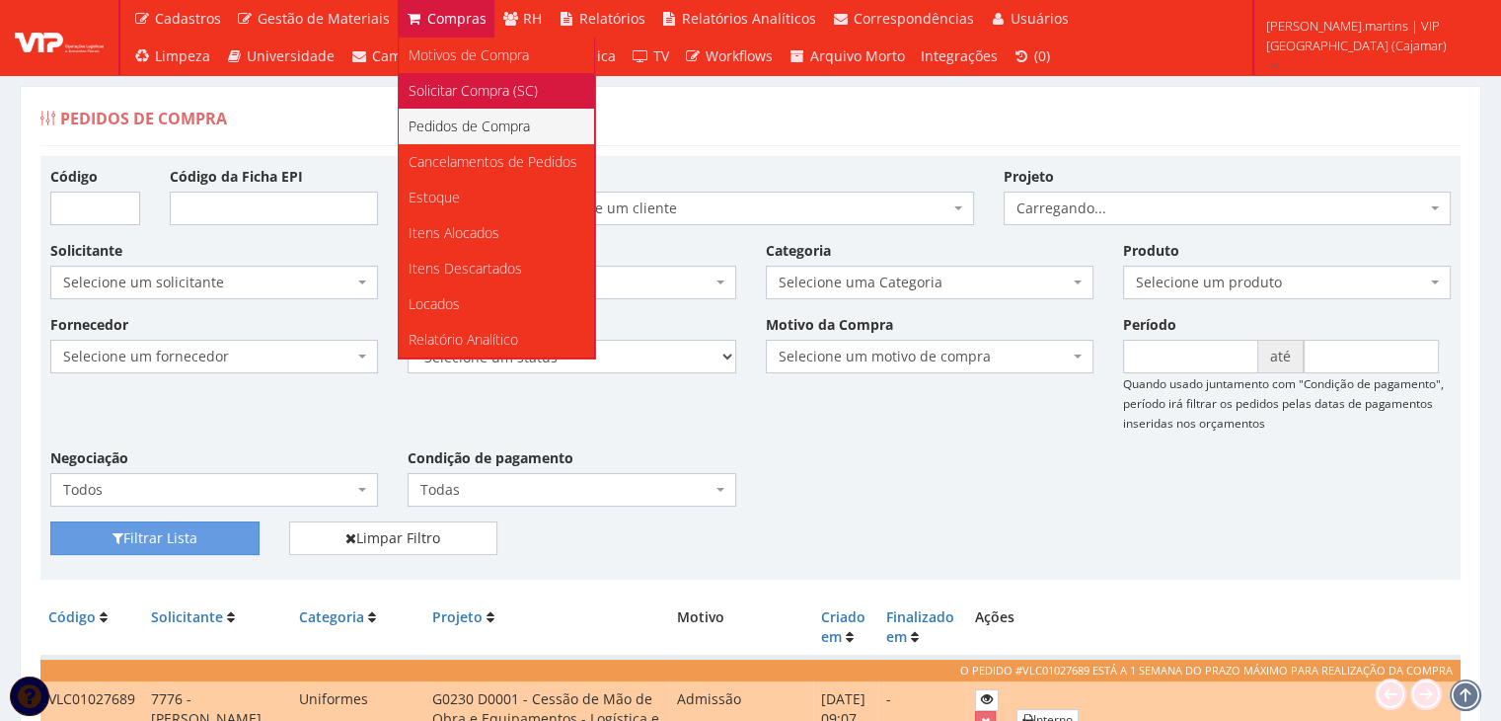
click at [459, 88] on span "Solicitar Compra (SC)" at bounding box center [473, 90] width 129 height 19
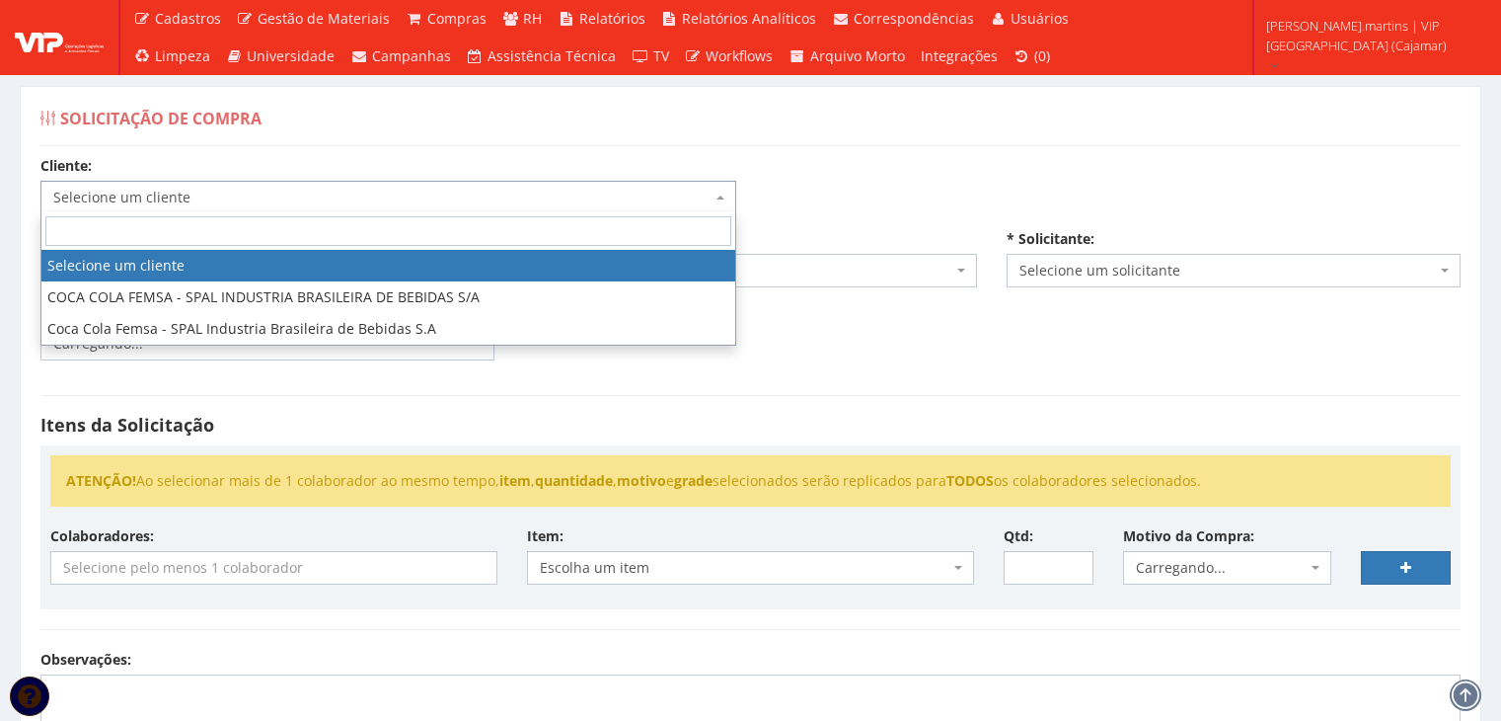
click at [312, 189] on span "Selecione um cliente" at bounding box center [382, 198] width 658 height 20
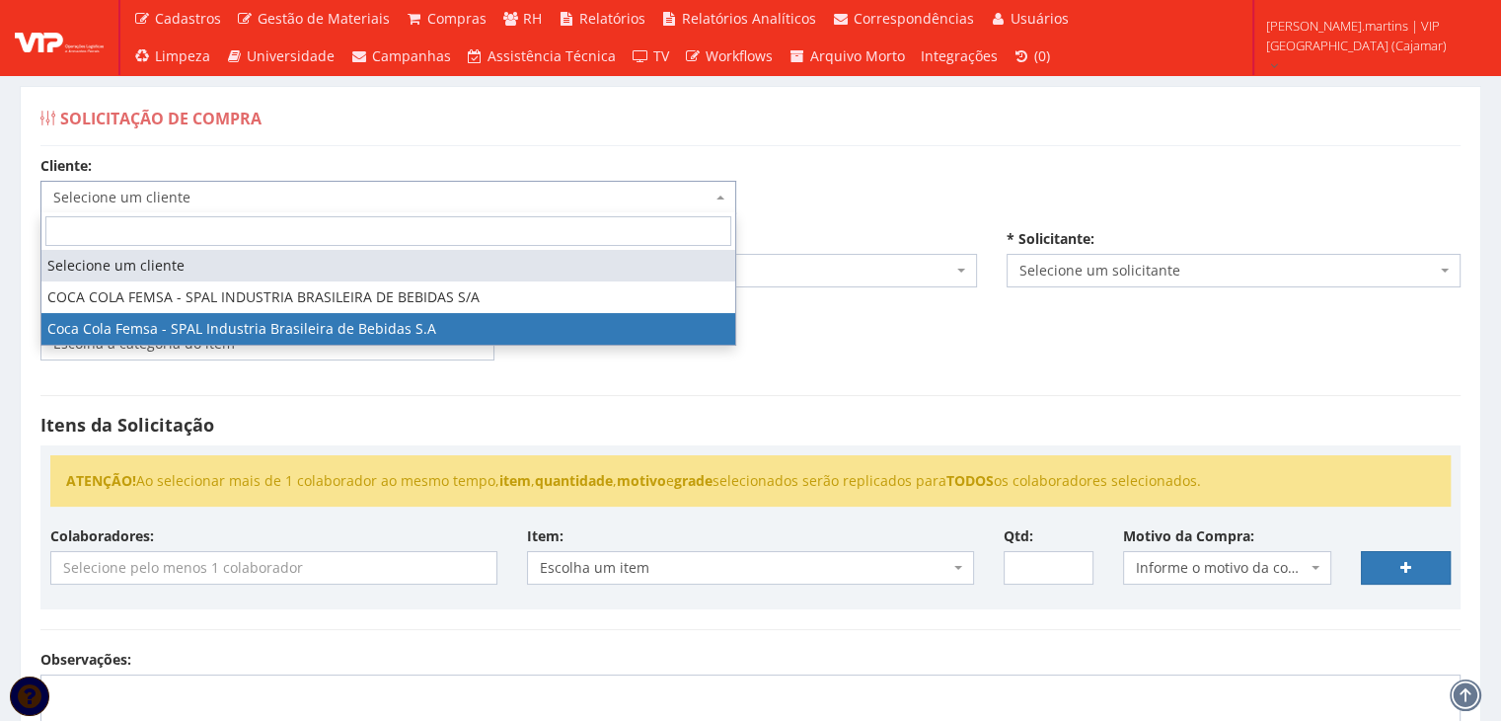
select select "51"
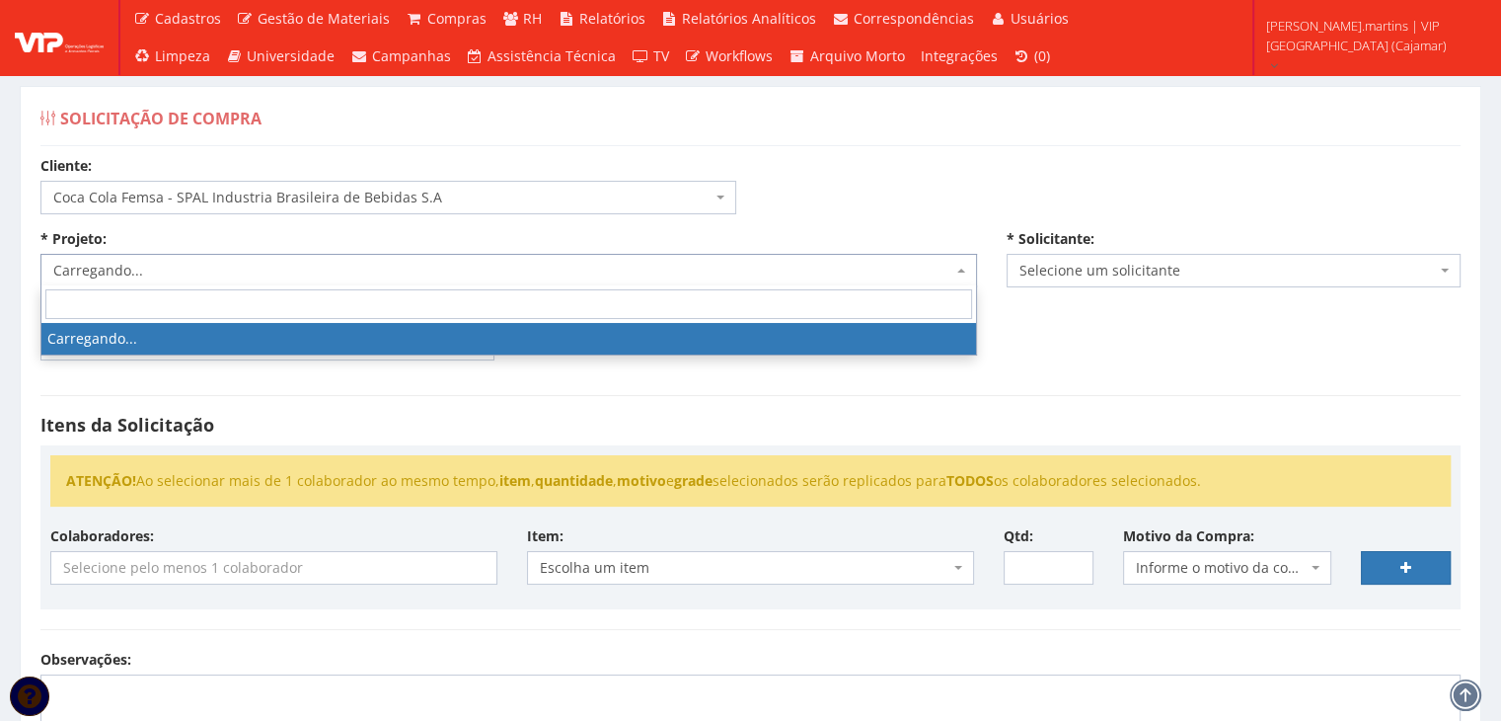
click at [271, 275] on span "Carregando..." at bounding box center [502, 271] width 899 height 20
click at [271, 275] on span "Selecione um projeto" at bounding box center [502, 271] width 899 height 20
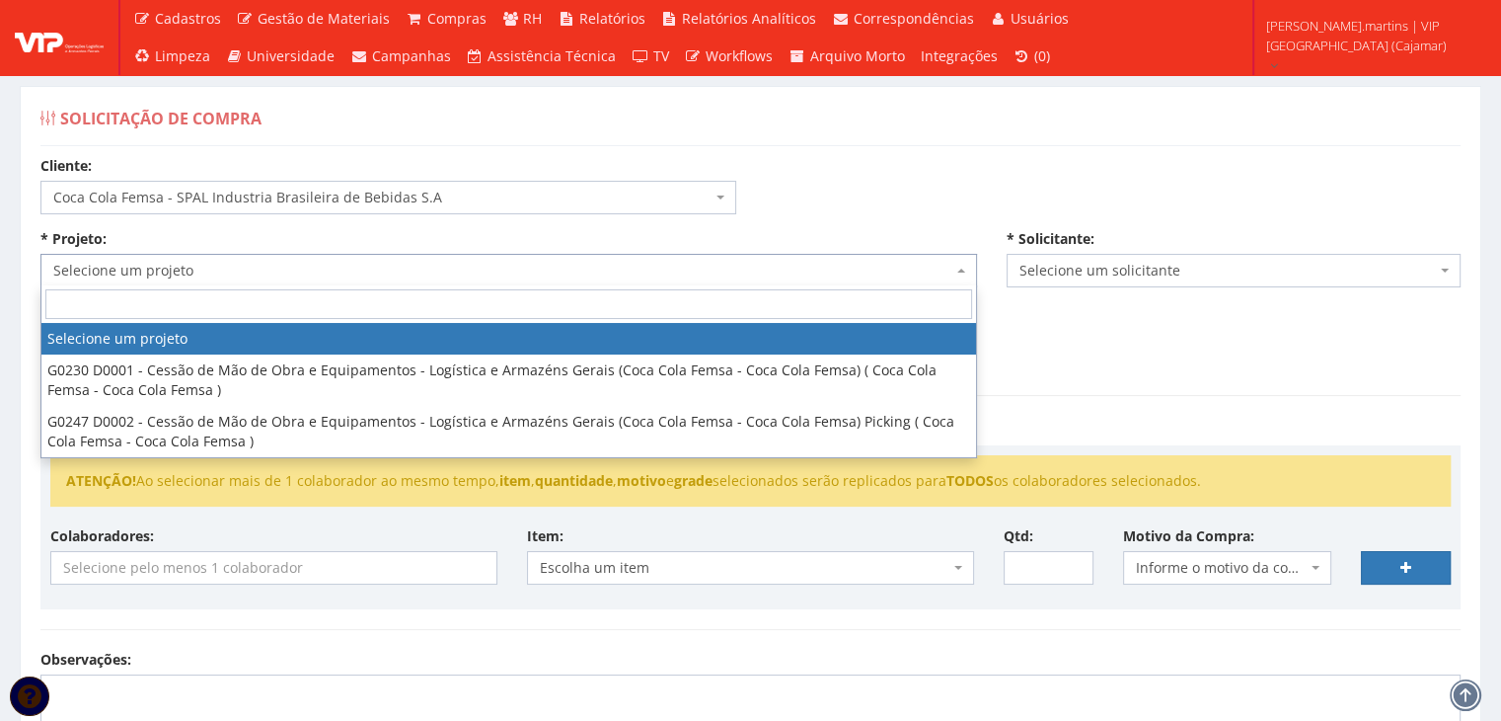
click at [271, 275] on span "Selecione um projeto" at bounding box center [502, 271] width 899 height 20
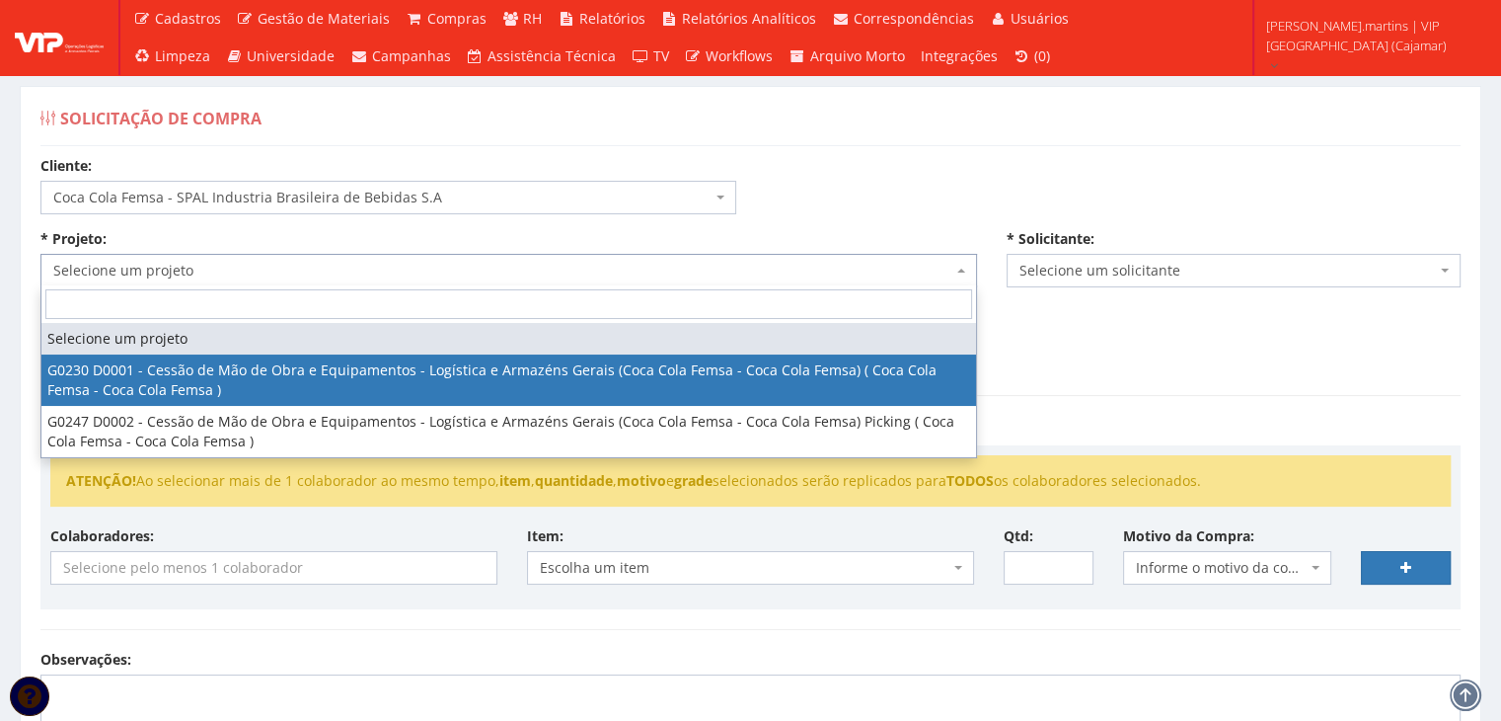
select select "230"
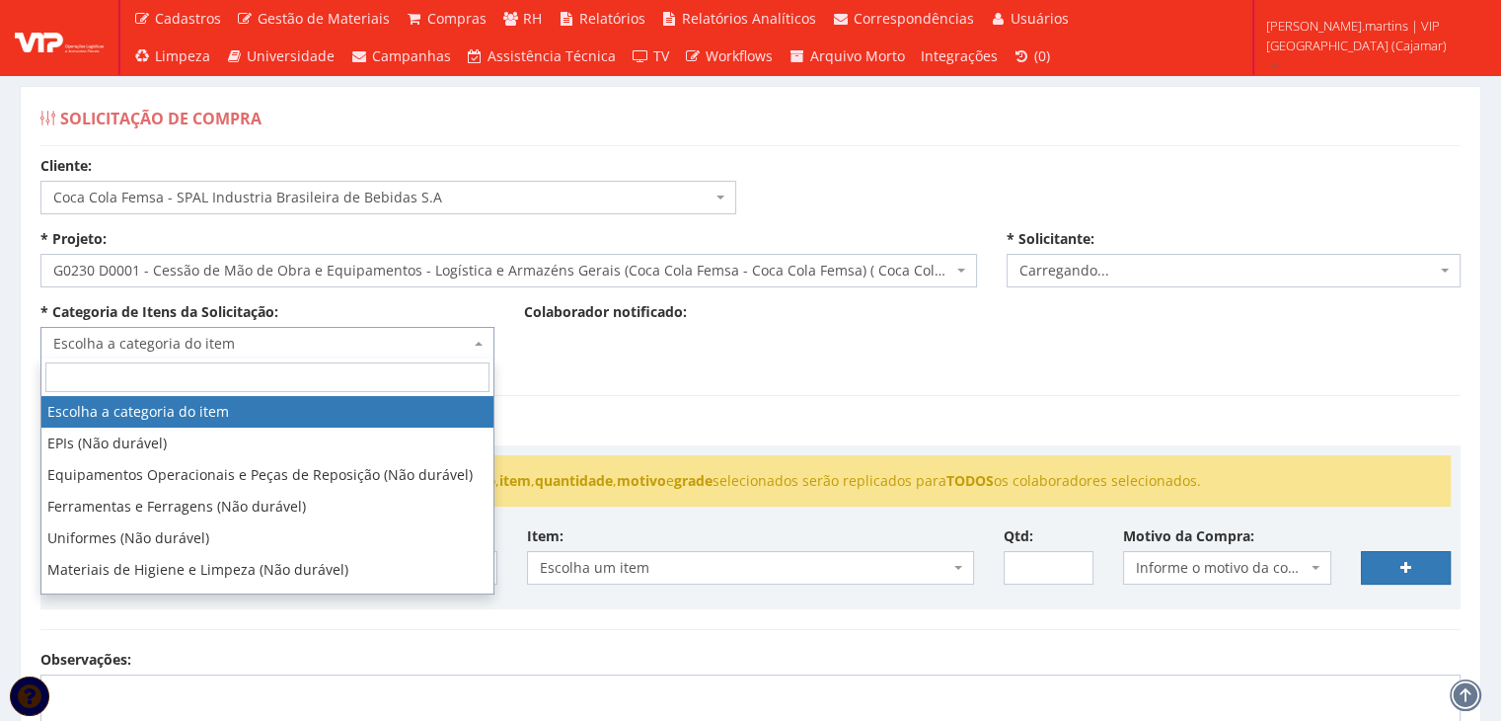
drag, startPoint x: 266, startPoint y: 344, endPoint x: 265, endPoint y: 368, distance: 23.7
click at [266, 343] on span "Escolha a categoria do item" at bounding box center [261, 344] width 417 height 20
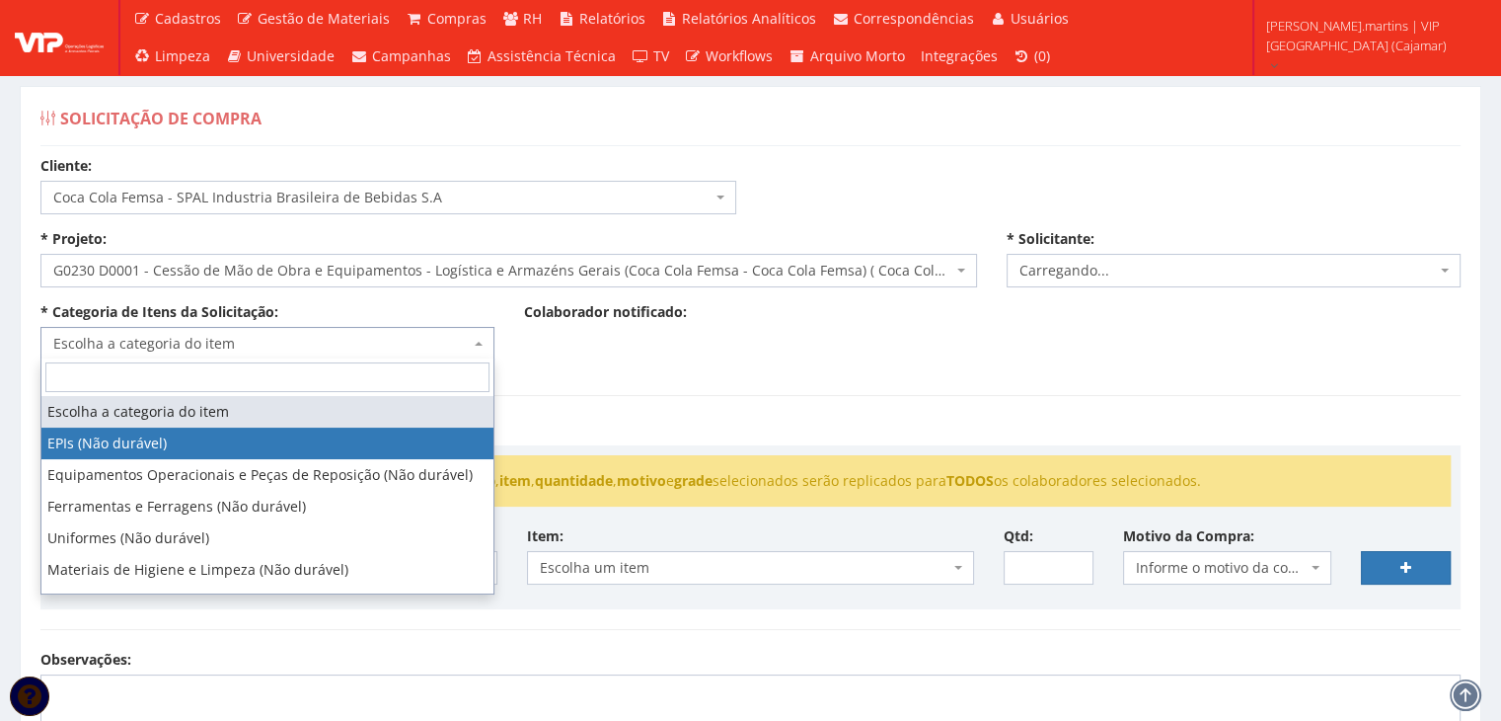
select select "1"
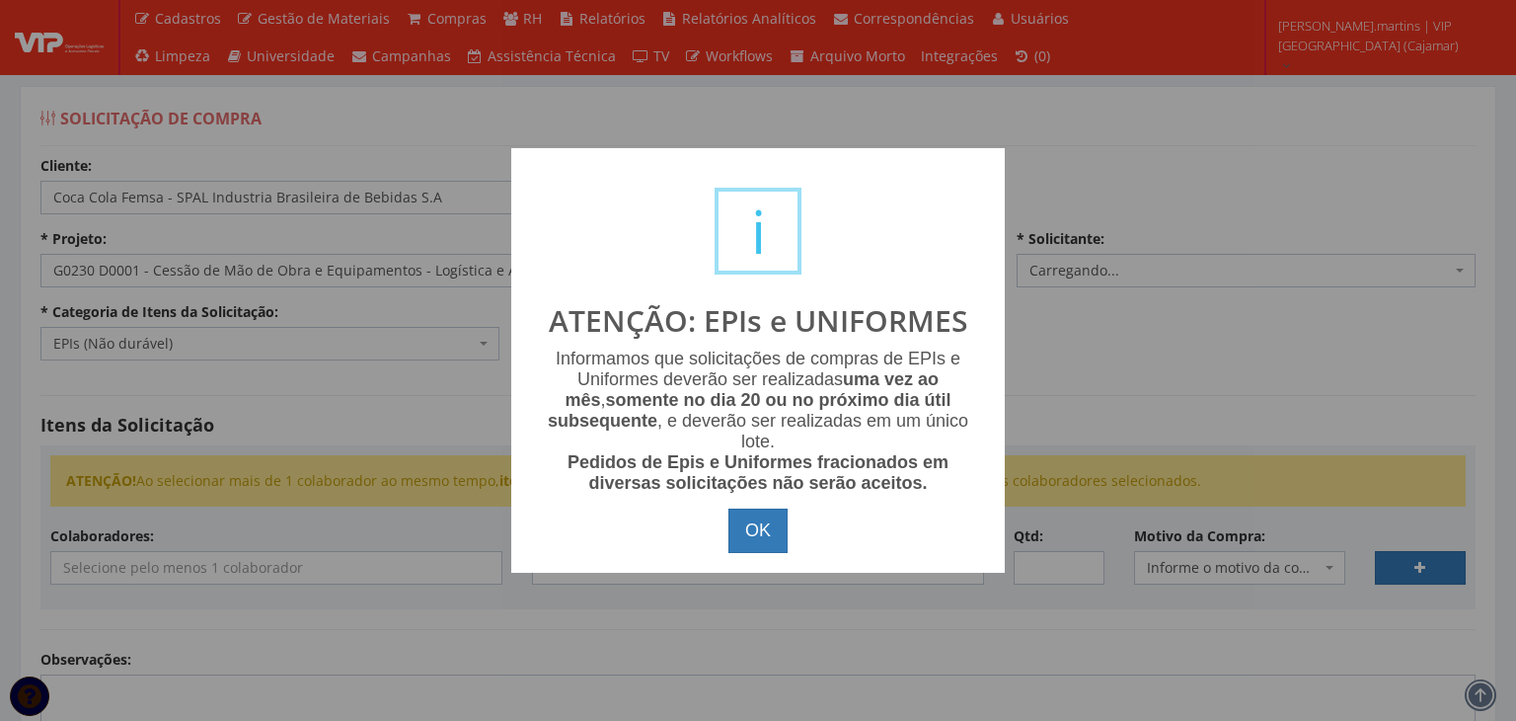
select select "2471"
click at [758, 530] on button "OK" at bounding box center [757, 530] width 59 height 45
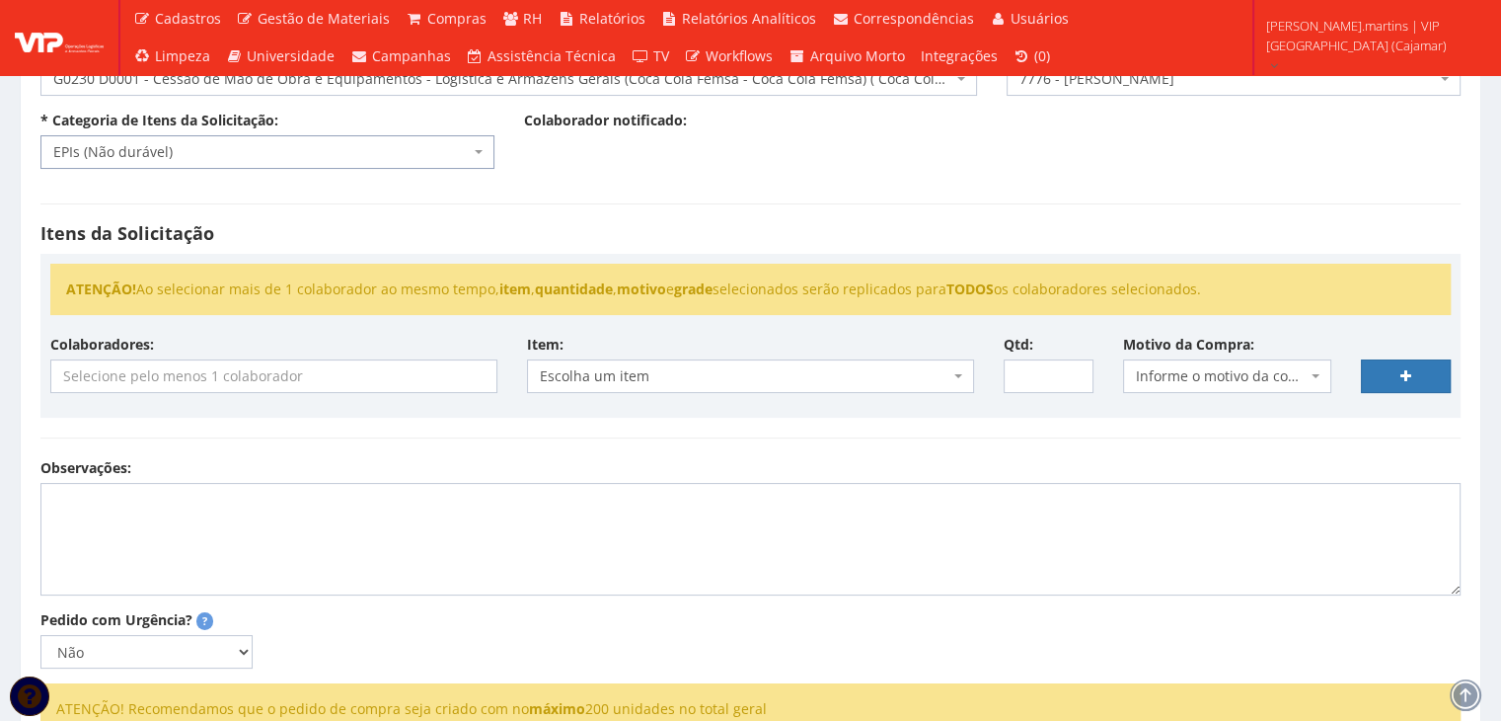
scroll to position [197, 0]
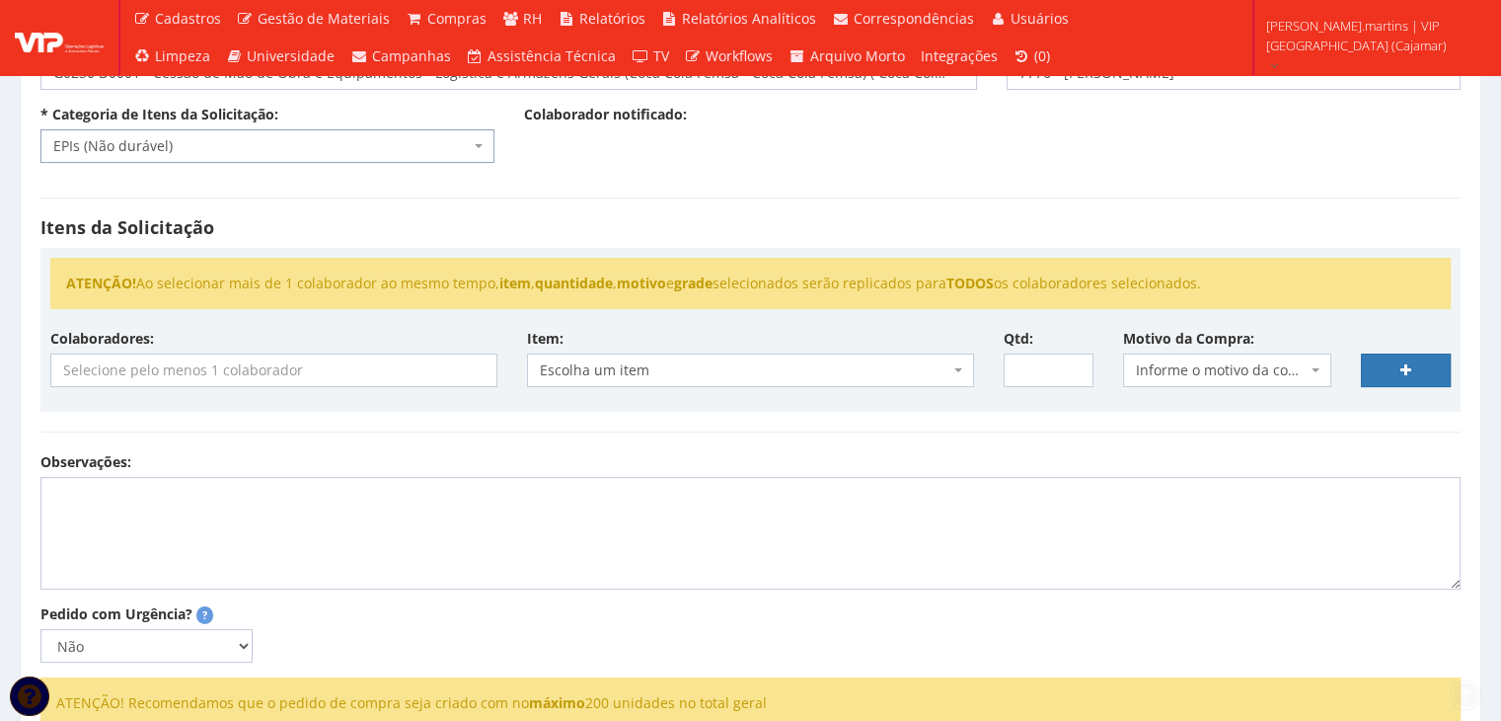
click at [342, 375] on input "search" at bounding box center [273, 370] width 445 height 32
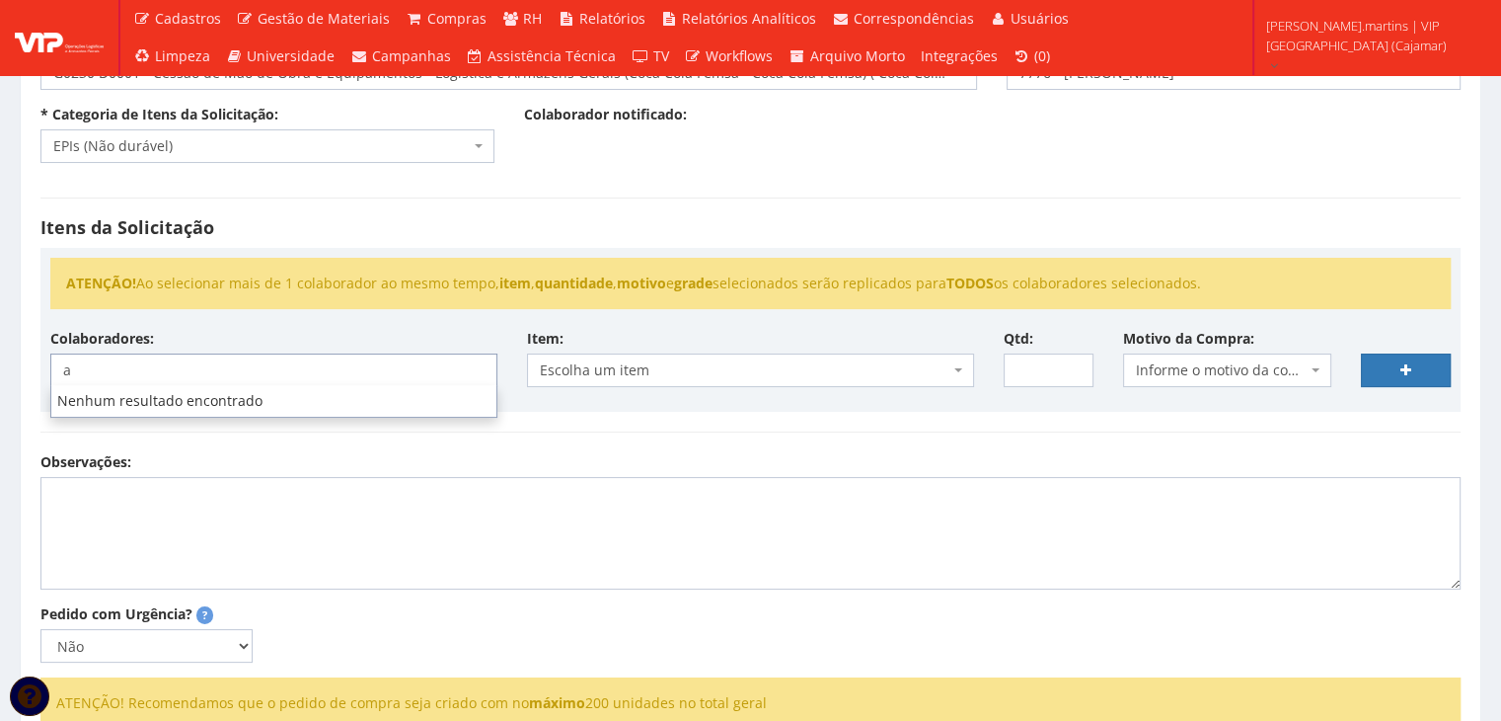
type input "an"
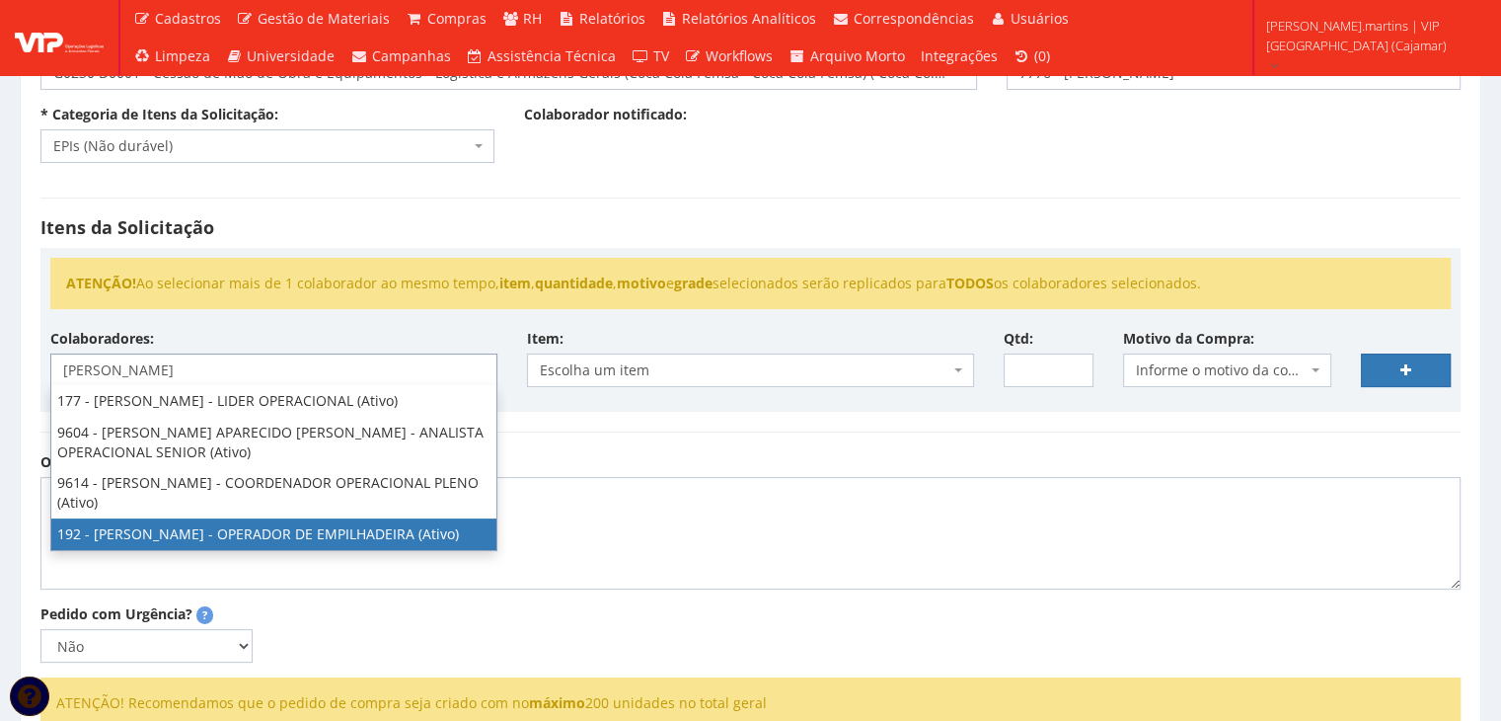
type input "anderson"
select select "4091"
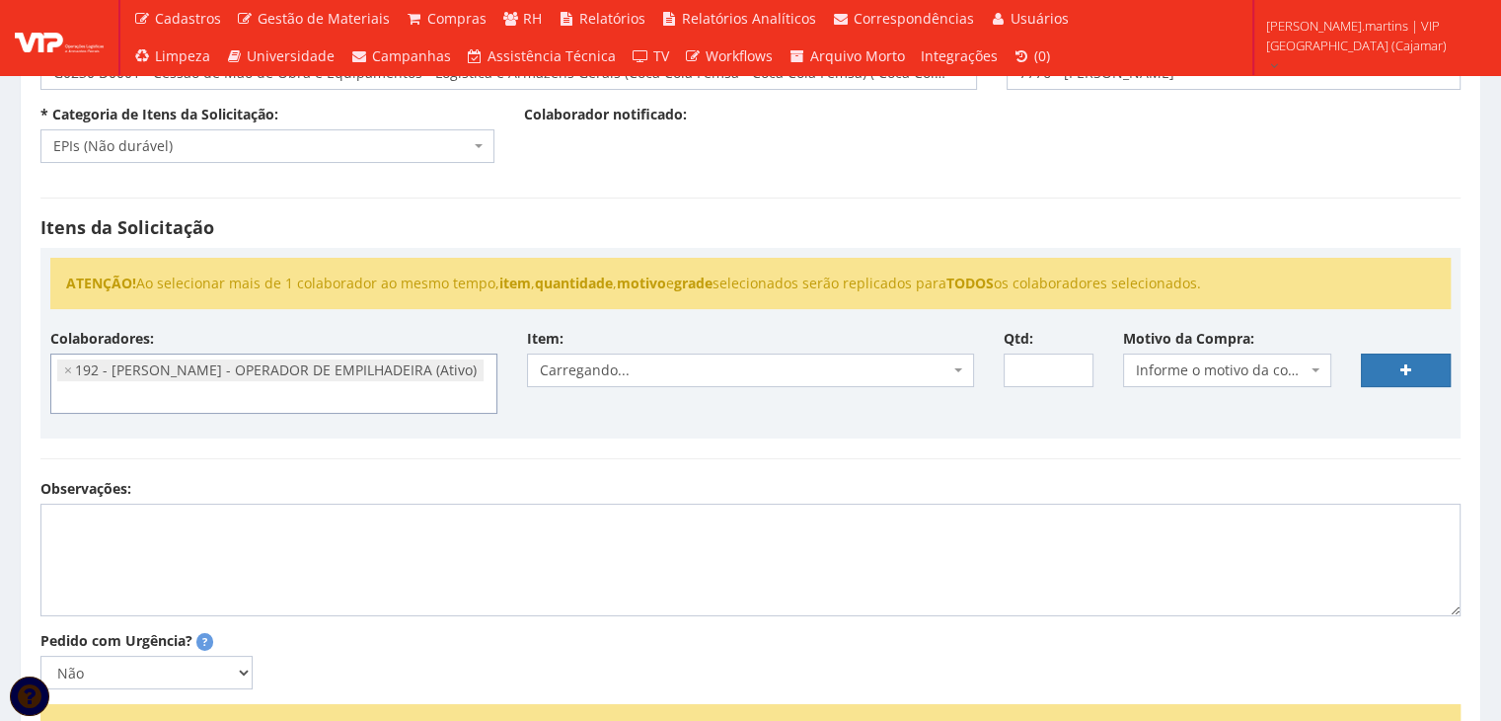
click at [1216, 376] on span "Informe o motivo da compra" at bounding box center [1222, 370] width 172 height 20
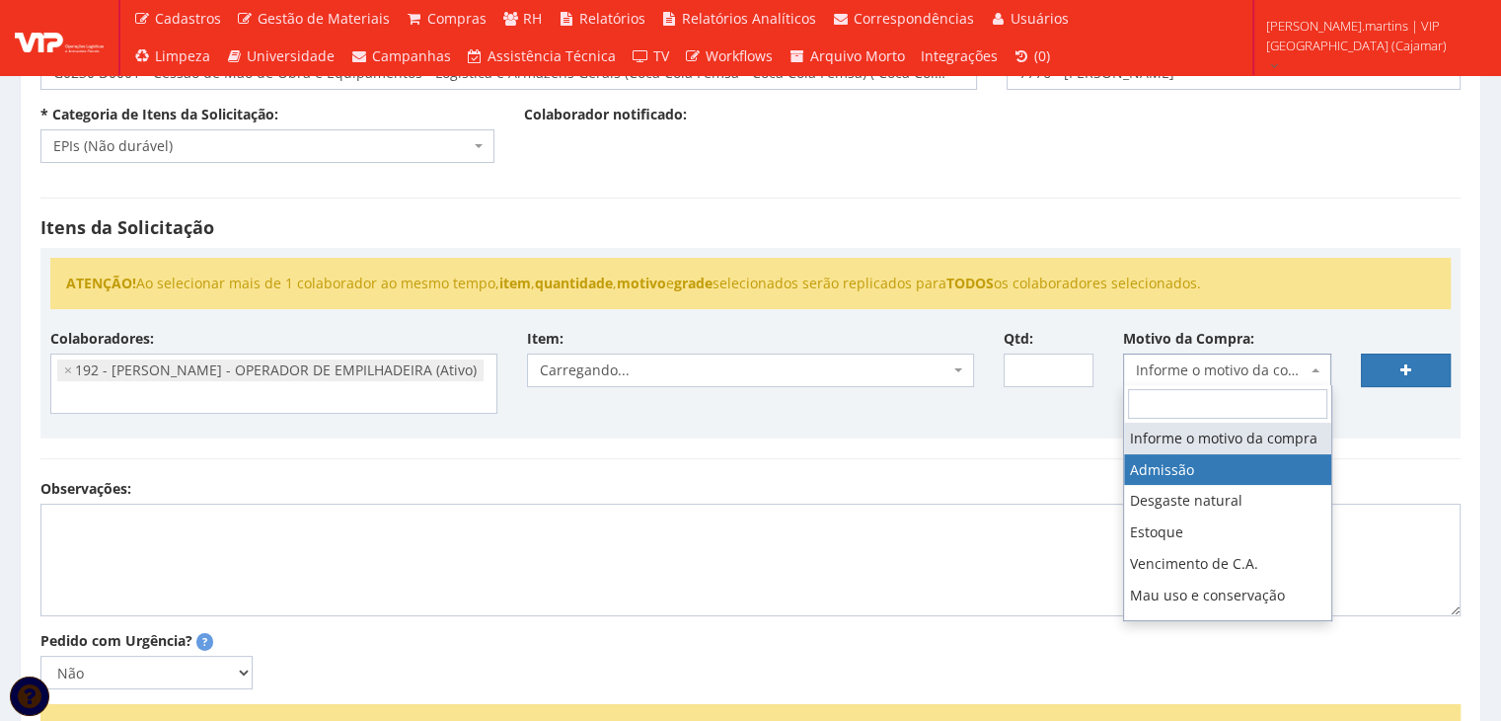
select select "1"
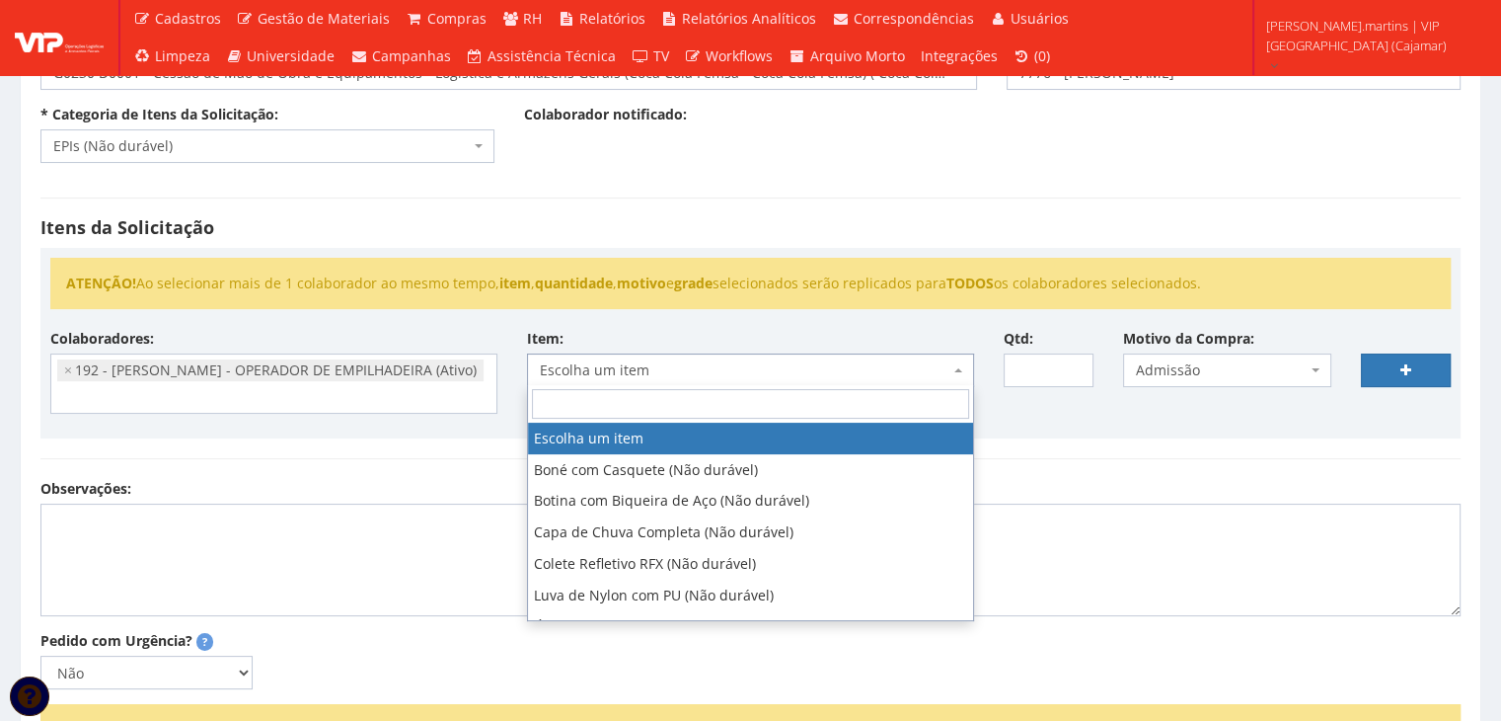
click at [967, 376] on span "Escolha um item" at bounding box center [750, 370] width 447 height 34
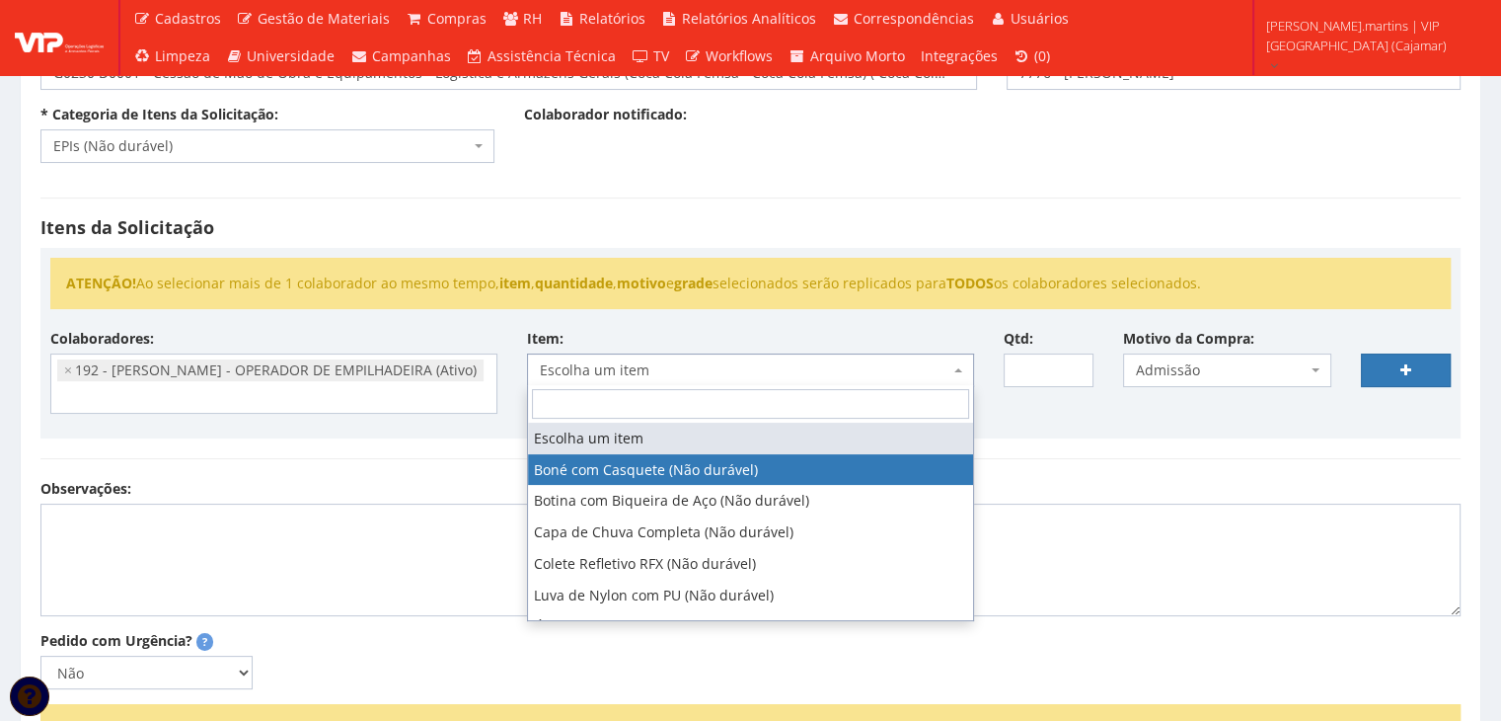
select select "41"
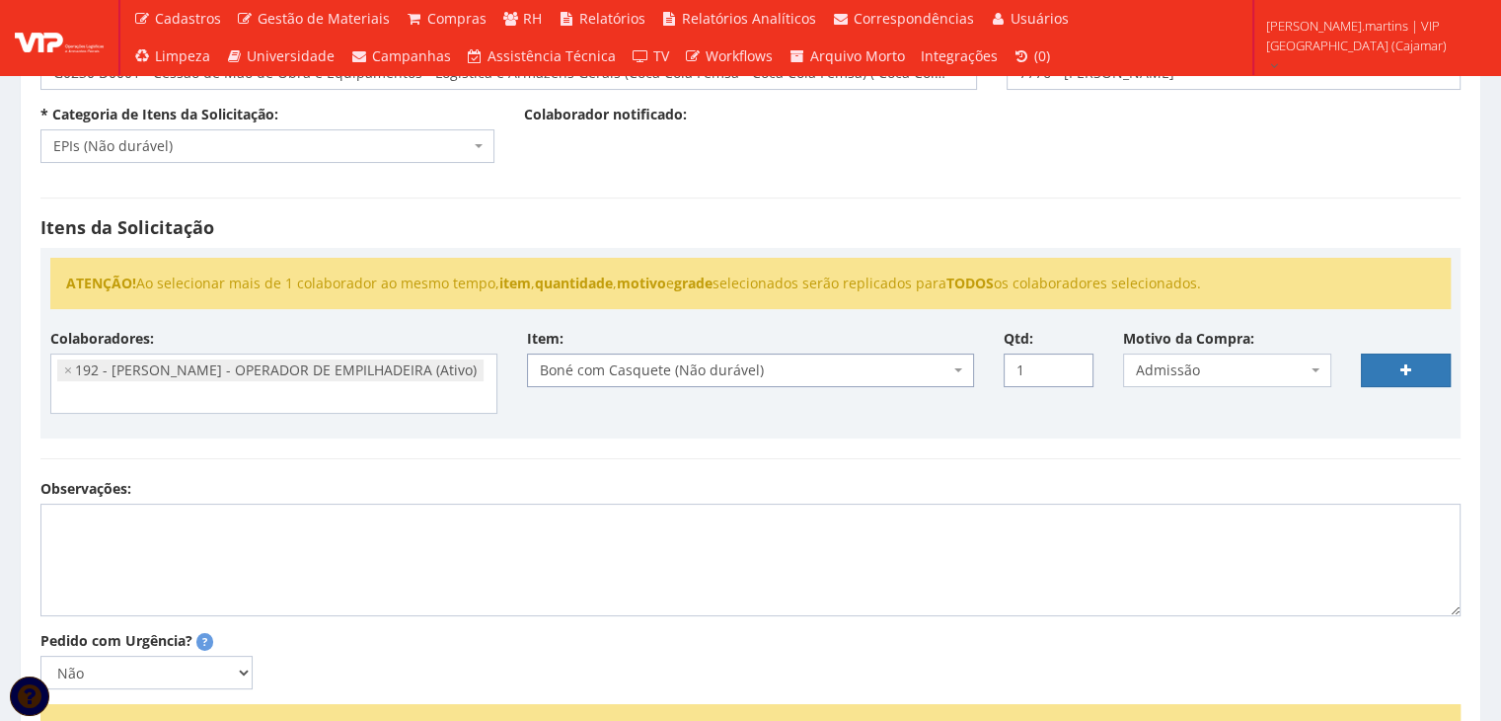
type input "1"
click at [1076, 362] on input "1" at bounding box center [1049, 370] width 90 height 34
click at [1402, 363] on icon at bounding box center [1406, 370] width 11 height 14
select select
type input "0"
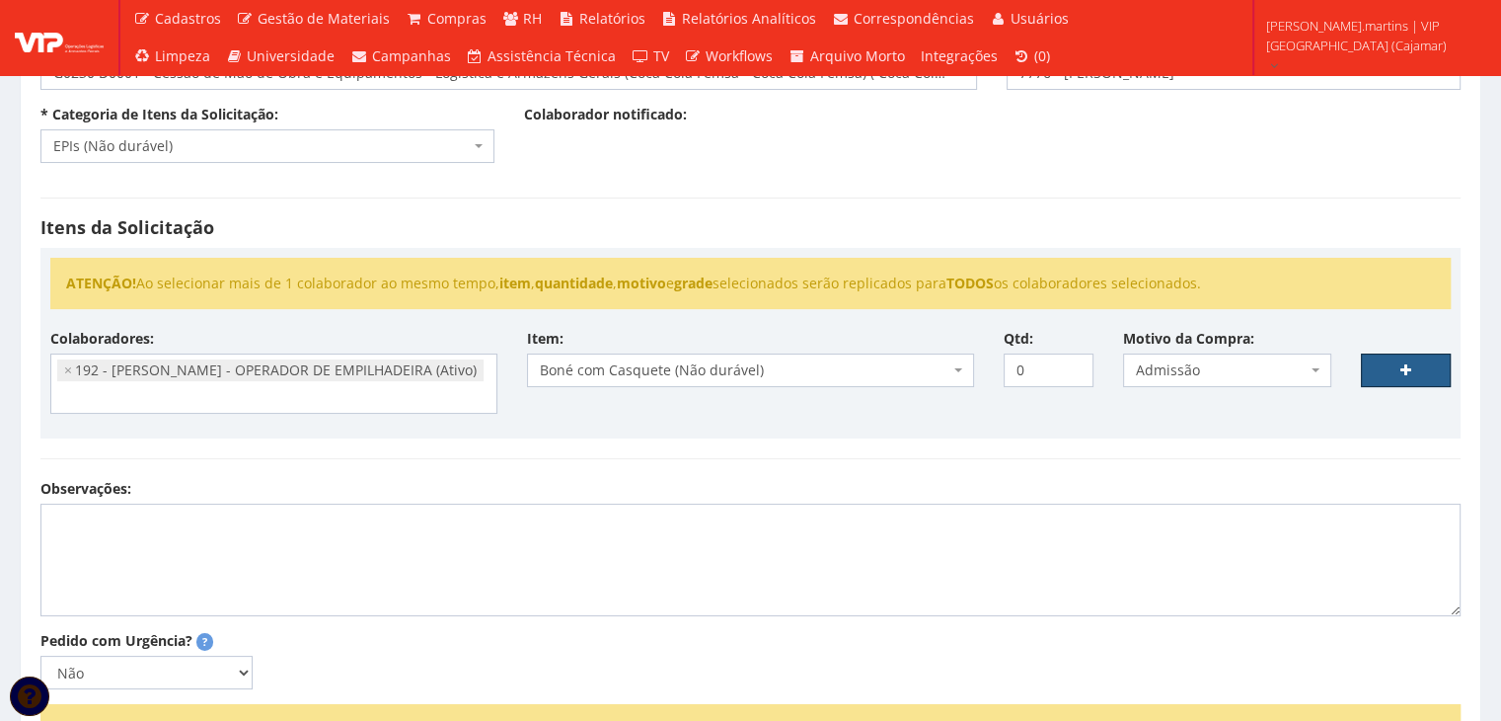
select select
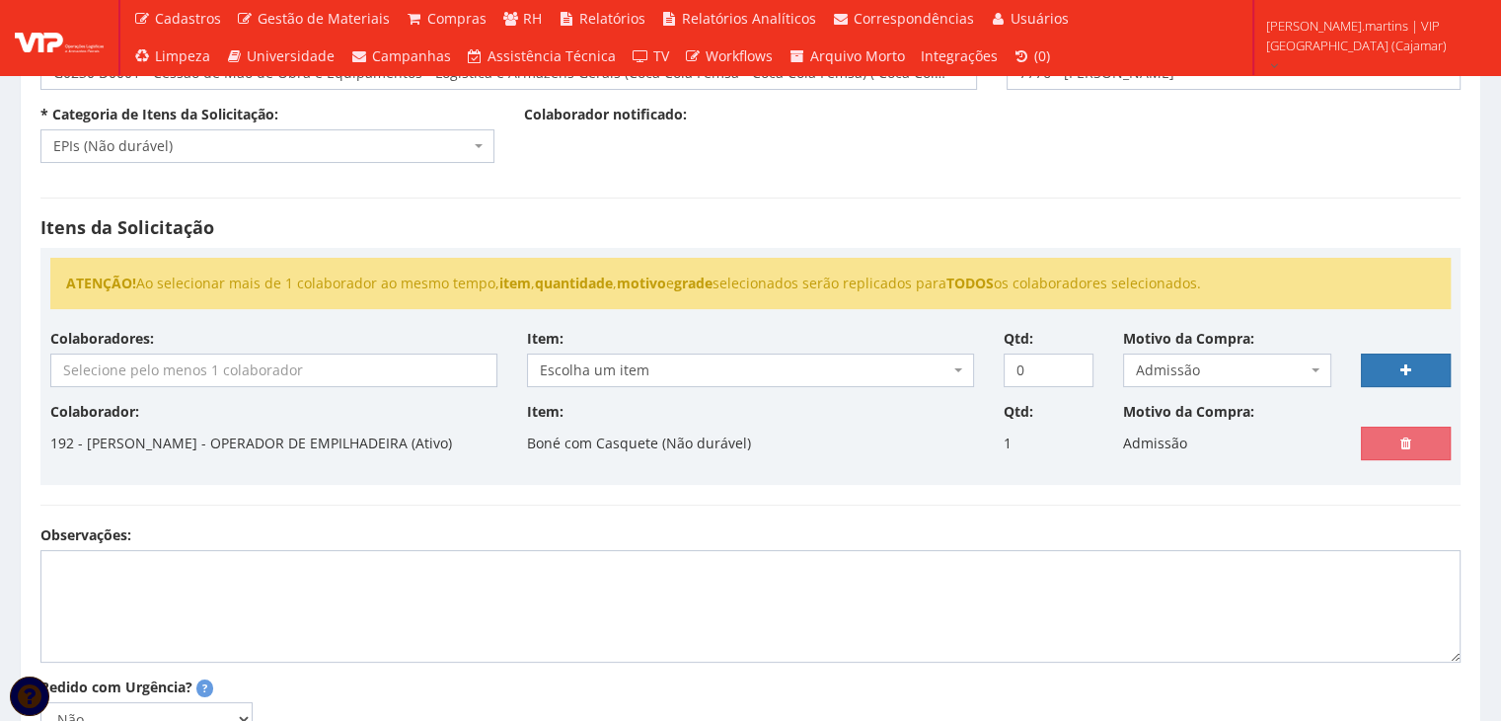
click at [142, 372] on input "search" at bounding box center [273, 370] width 445 height 32
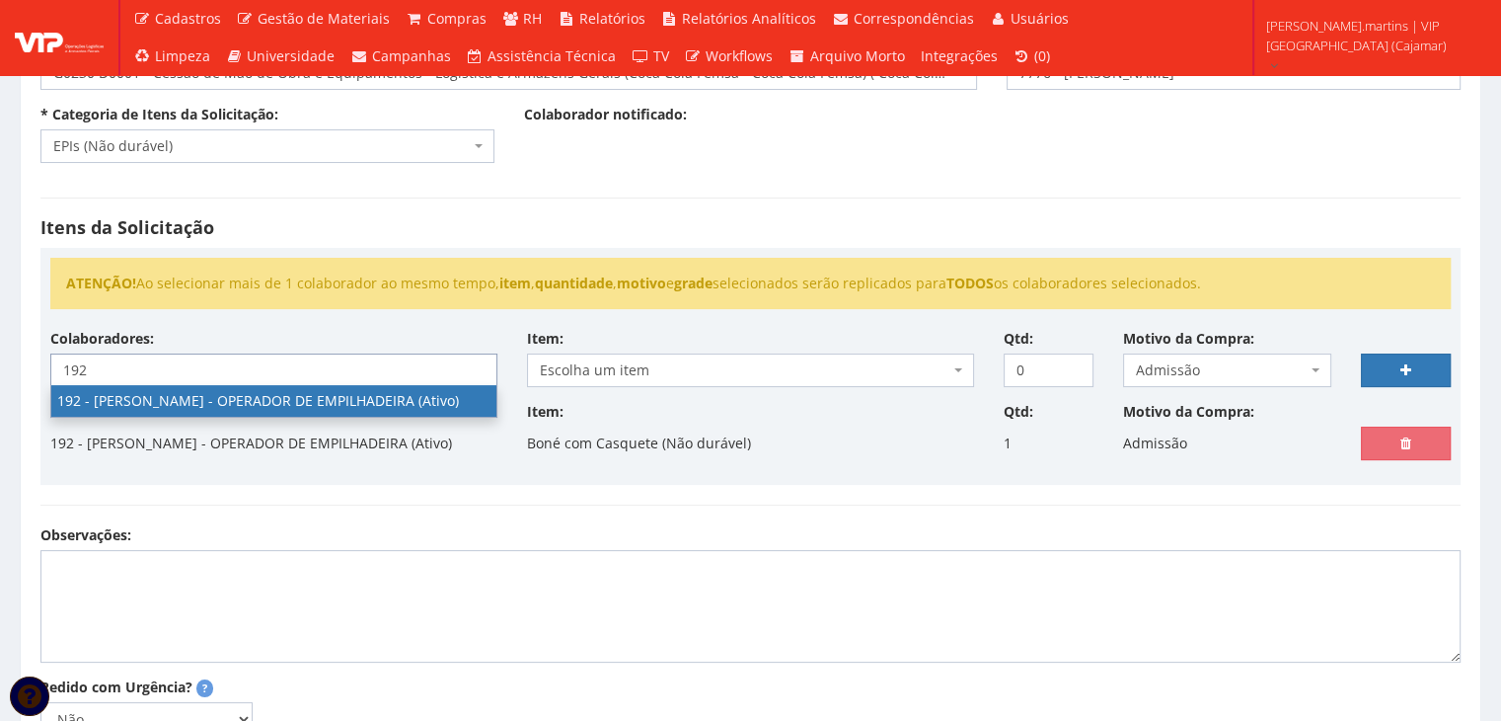
type input "192"
select select "4091"
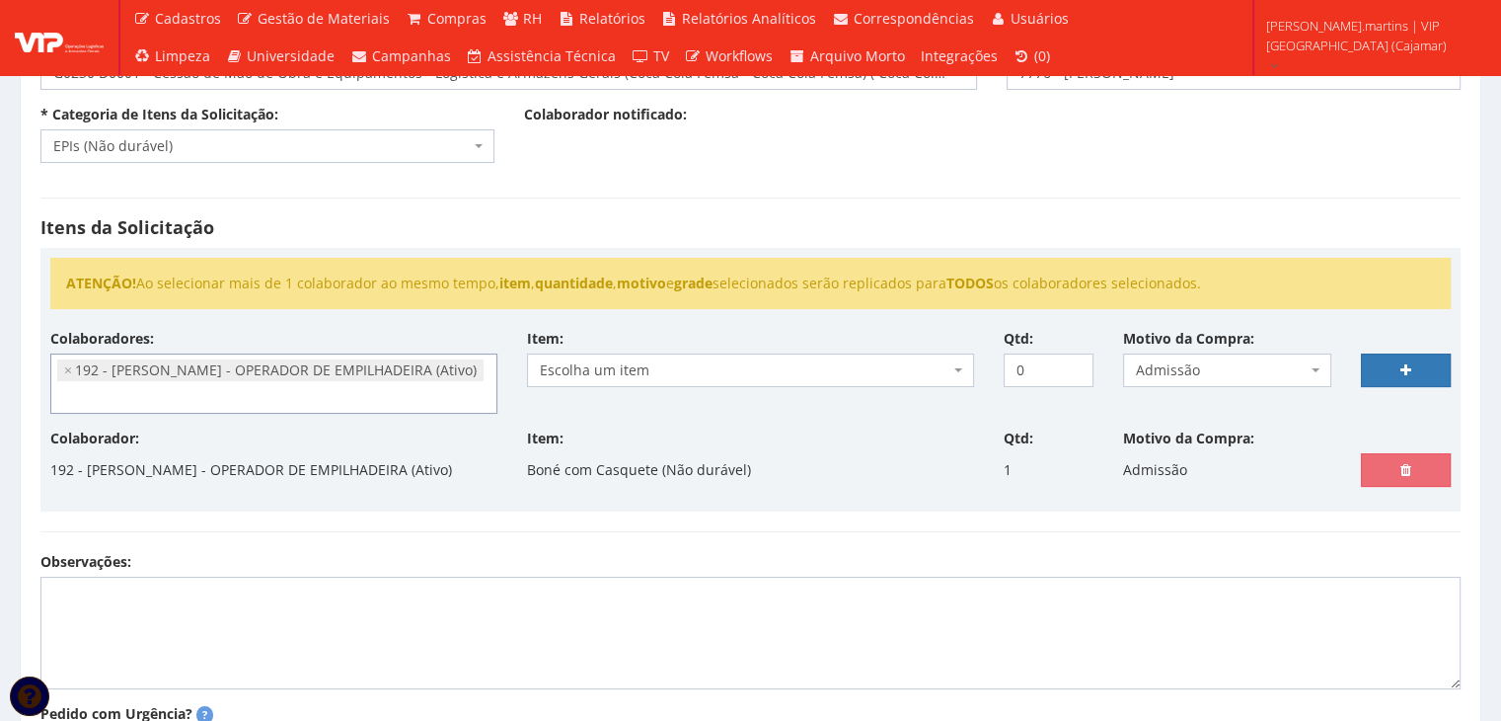
click at [765, 367] on span "Escolha um item" at bounding box center [745, 370] width 410 height 20
select select "46"
drag, startPoint x: 1074, startPoint y: 360, endPoint x: 1091, endPoint y: 363, distance: 17.0
type input "1"
click at [1074, 360] on input "1" at bounding box center [1049, 370] width 90 height 34
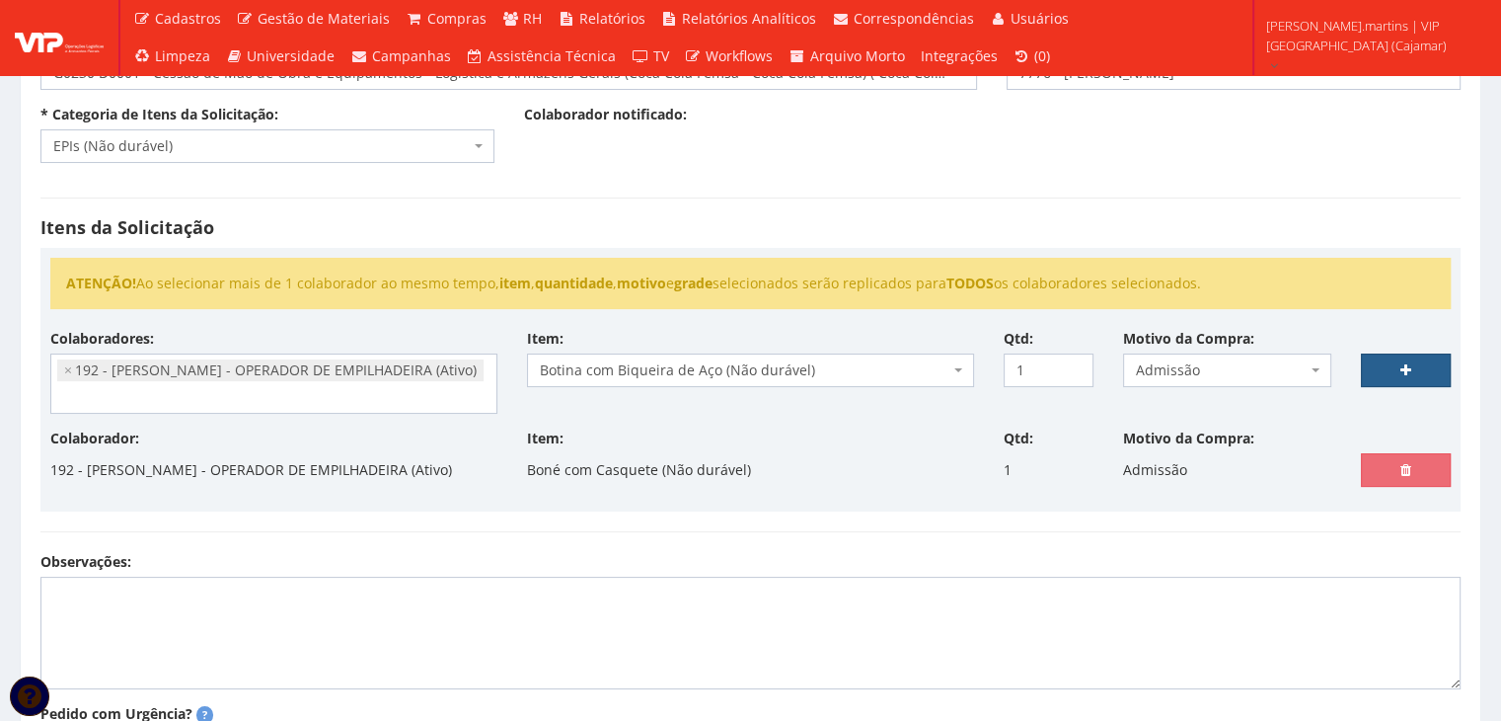
click at [1368, 368] on link at bounding box center [1406, 370] width 90 height 34
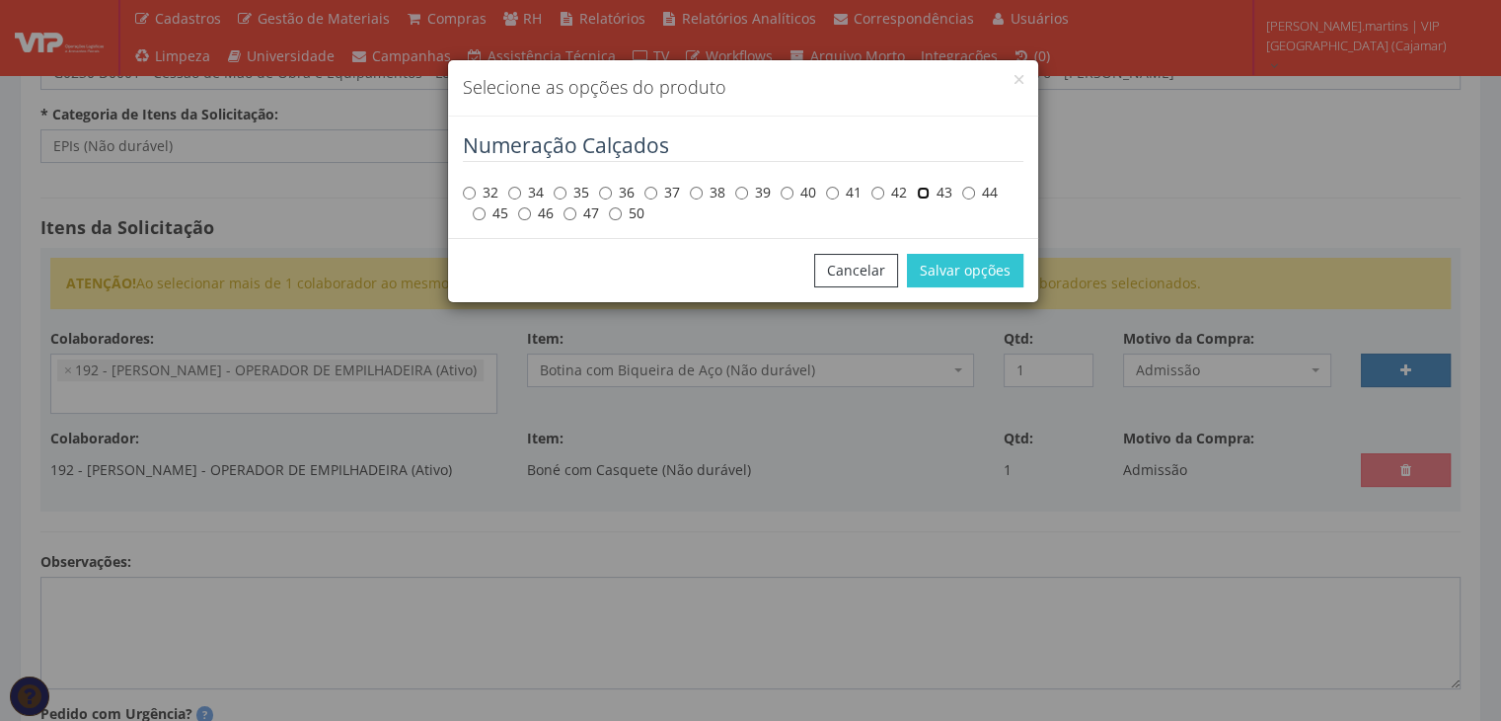
click at [920, 194] on input "43" at bounding box center [923, 193] width 13 height 13
radio input "true"
click at [979, 285] on button "Salvar opções" at bounding box center [965, 271] width 116 height 34
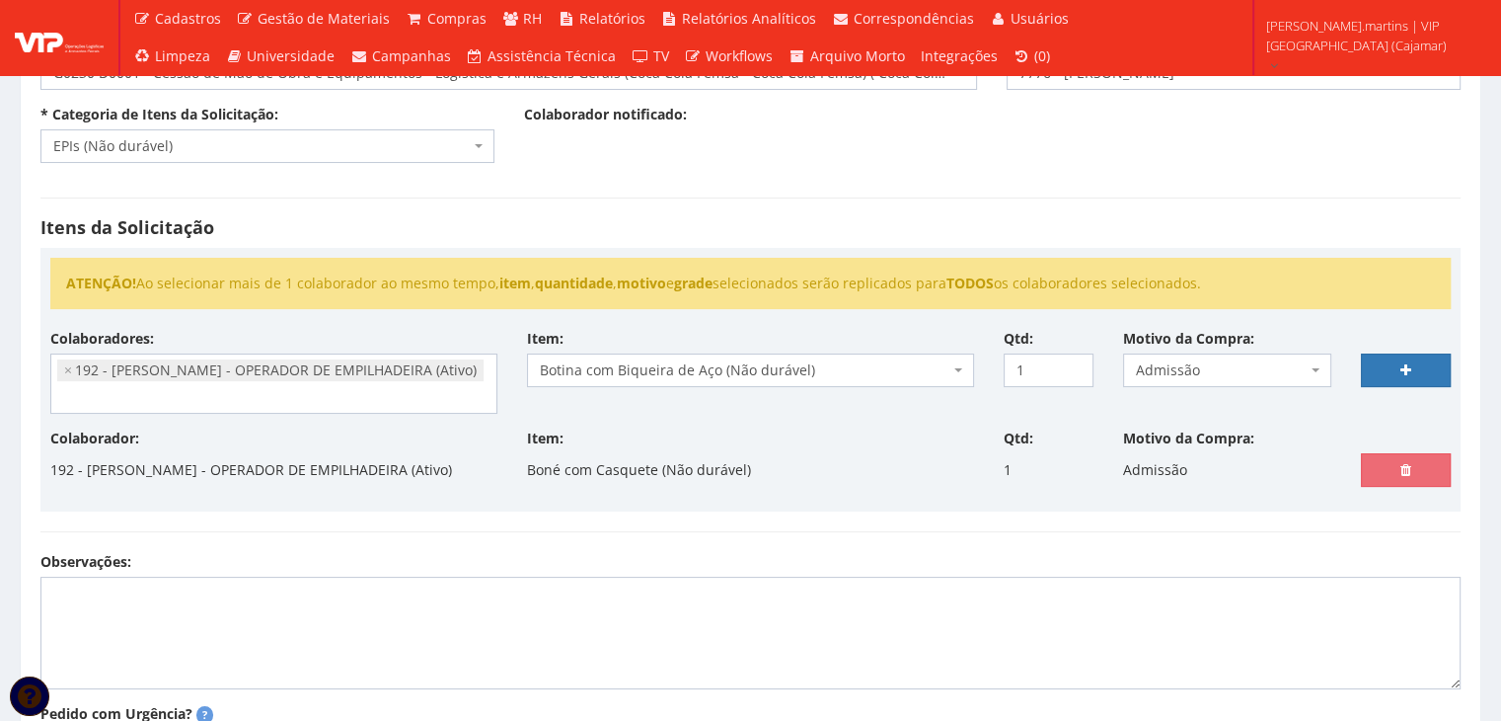
select select
type input "0"
select select
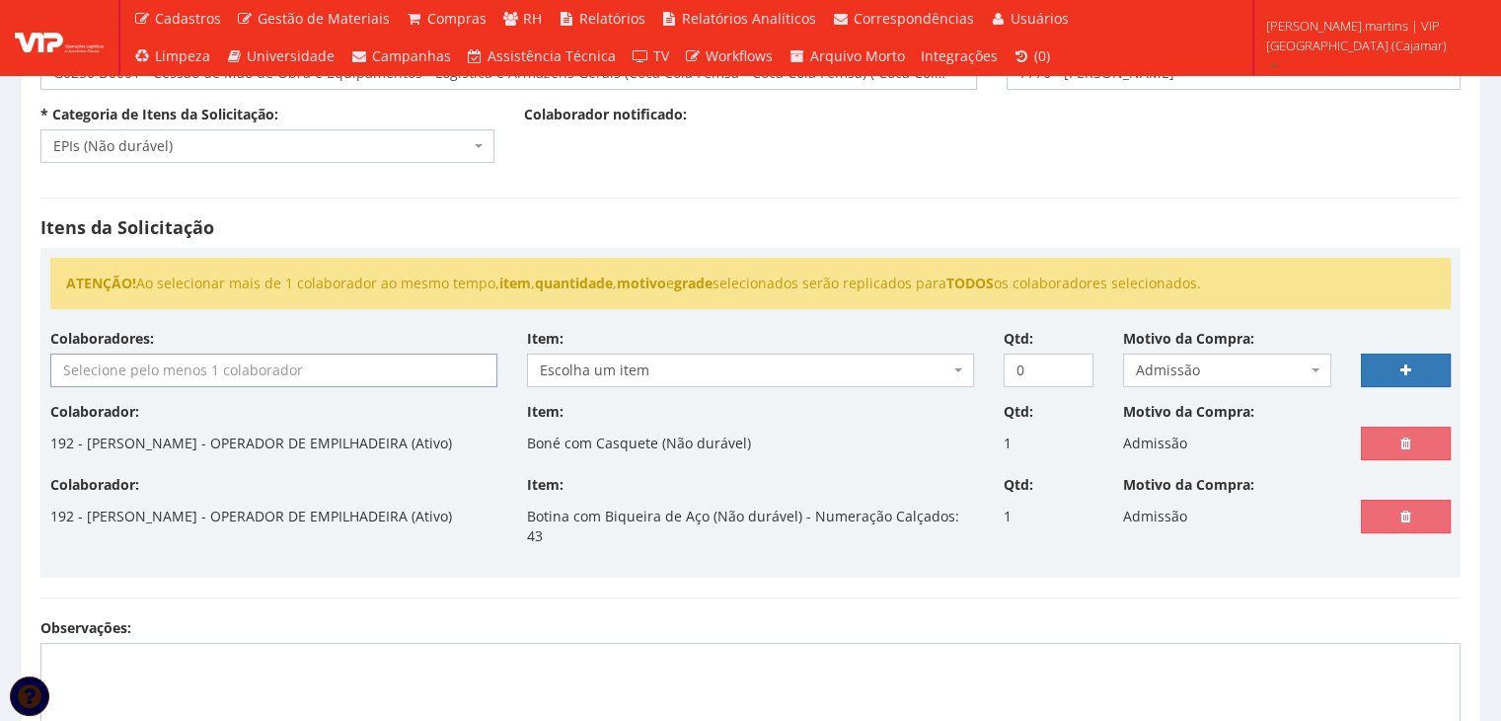
click at [125, 364] on input "search" at bounding box center [273, 370] width 445 height 32
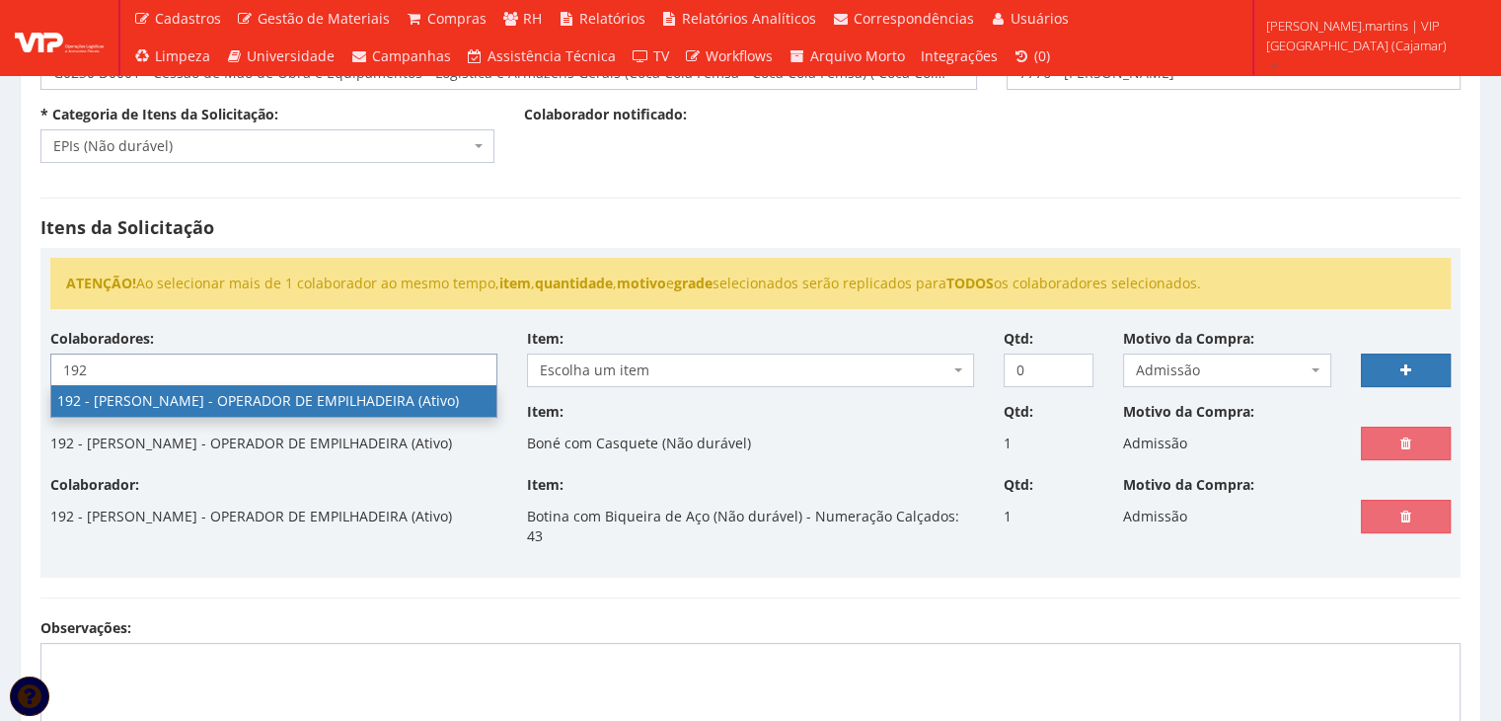
type input "192"
select select "4091"
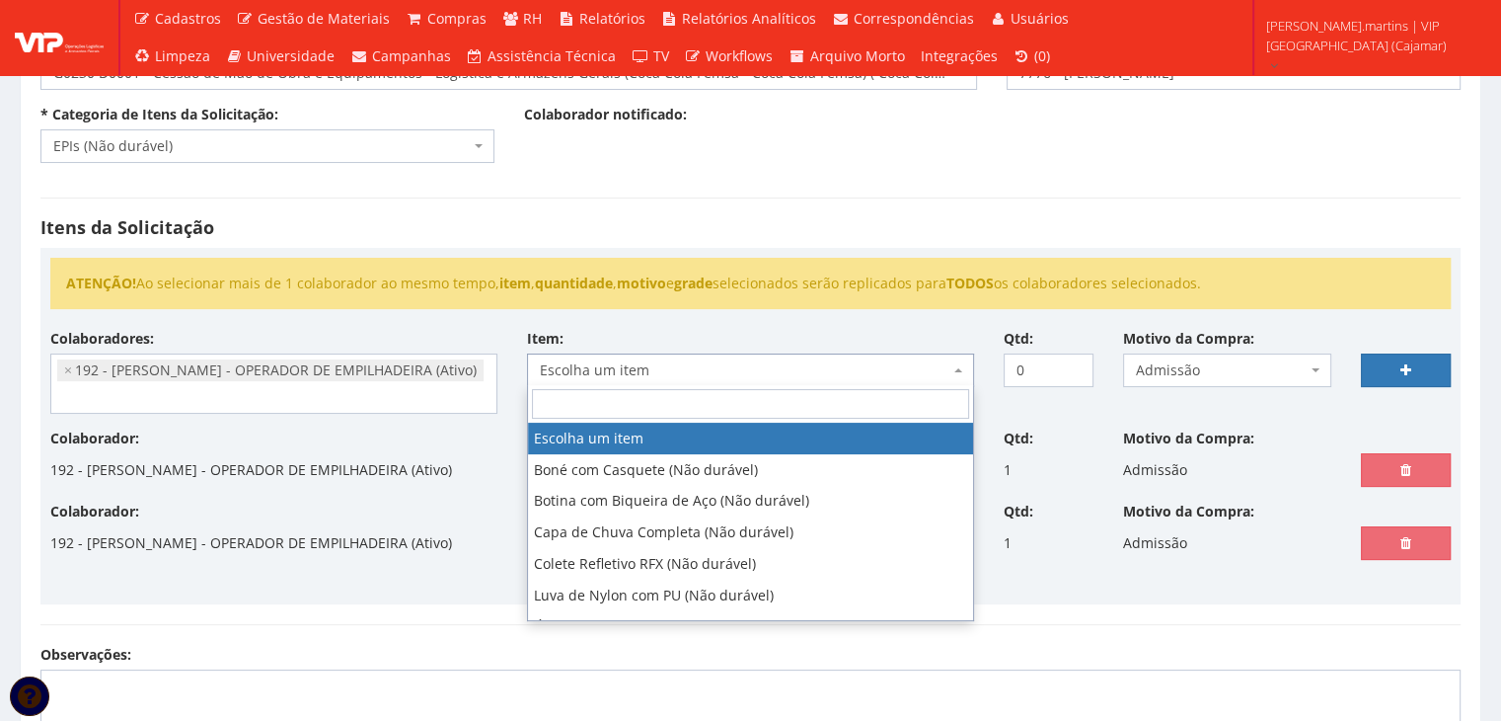
click at [640, 363] on span "Escolha um item" at bounding box center [745, 370] width 410 height 20
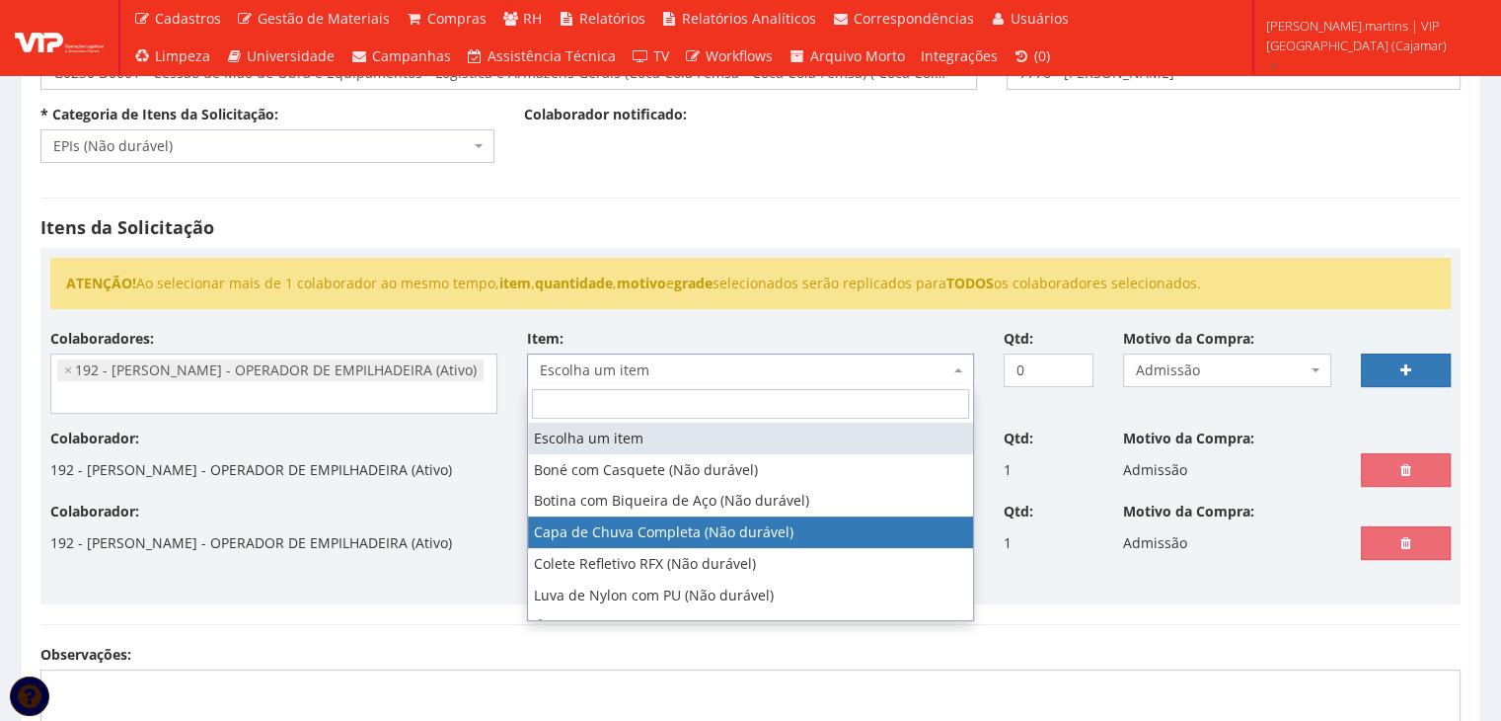
select select "78"
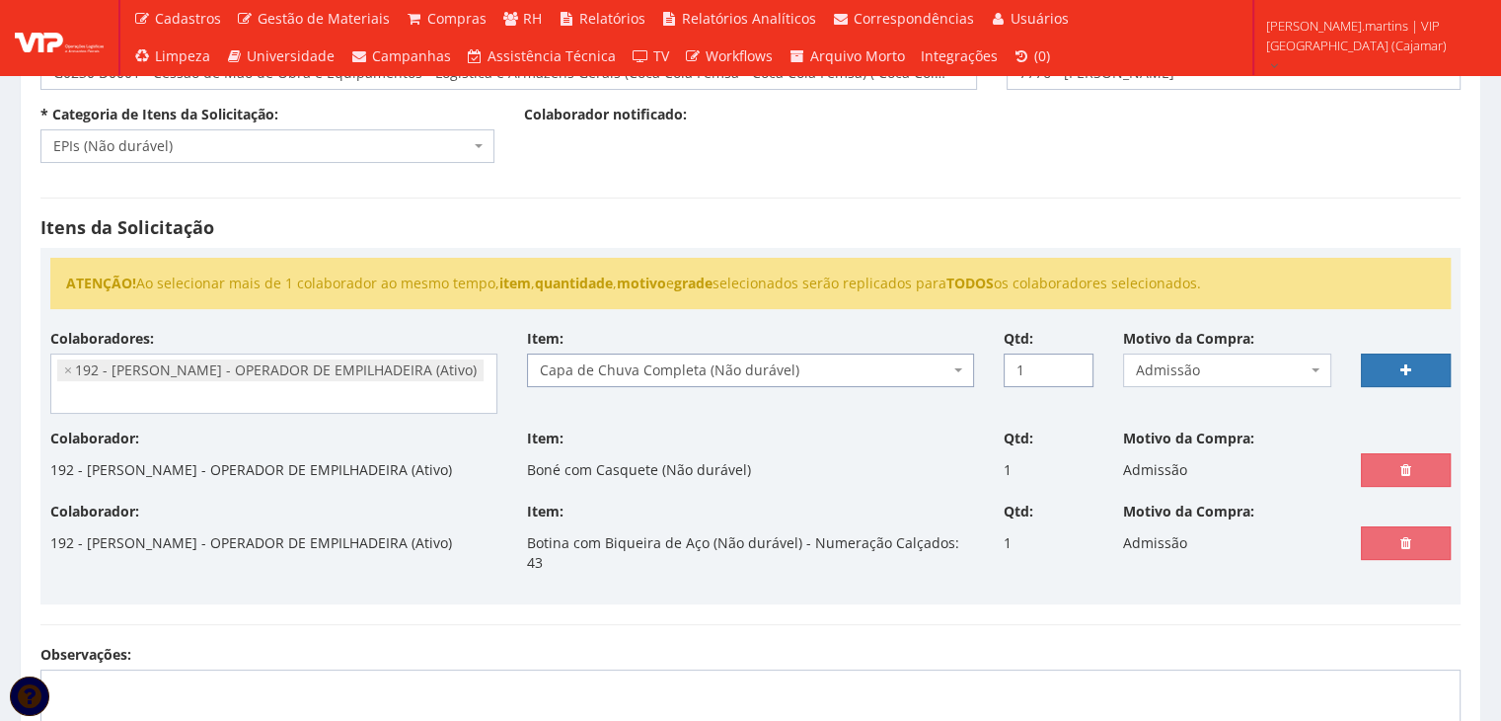
type input "1"
click at [1072, 361] on input "1" at bounding box center [1049, 370] width 90 height 34
click at [1396, 378] on link at bounding box center [1406, 370] width 90 height 34
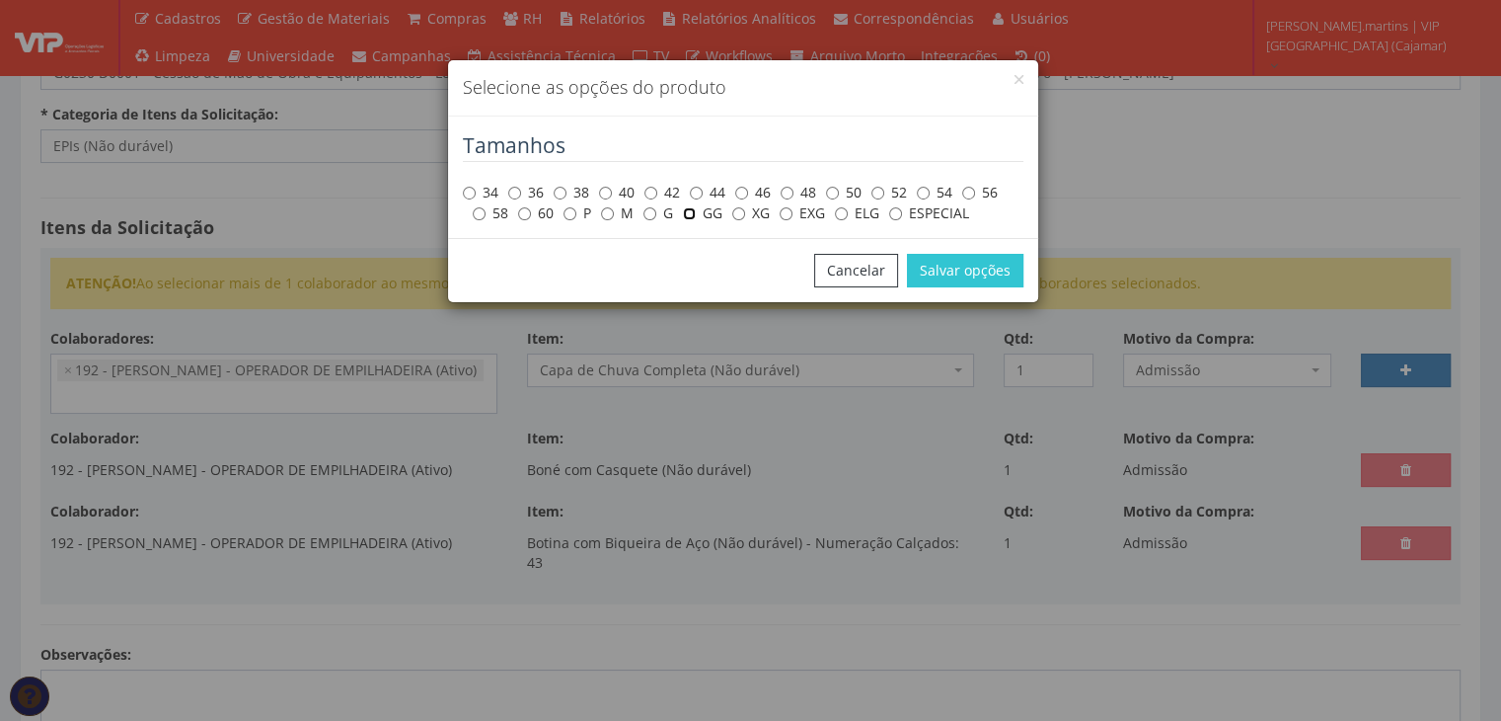
click at [690, 217] on input "GG" at bounding box center [689, 213] width 13 height 13
radio input "true"
click at [979, 266] on button "Salvar opções" at bounding box center [965, 271] width 116 height 34
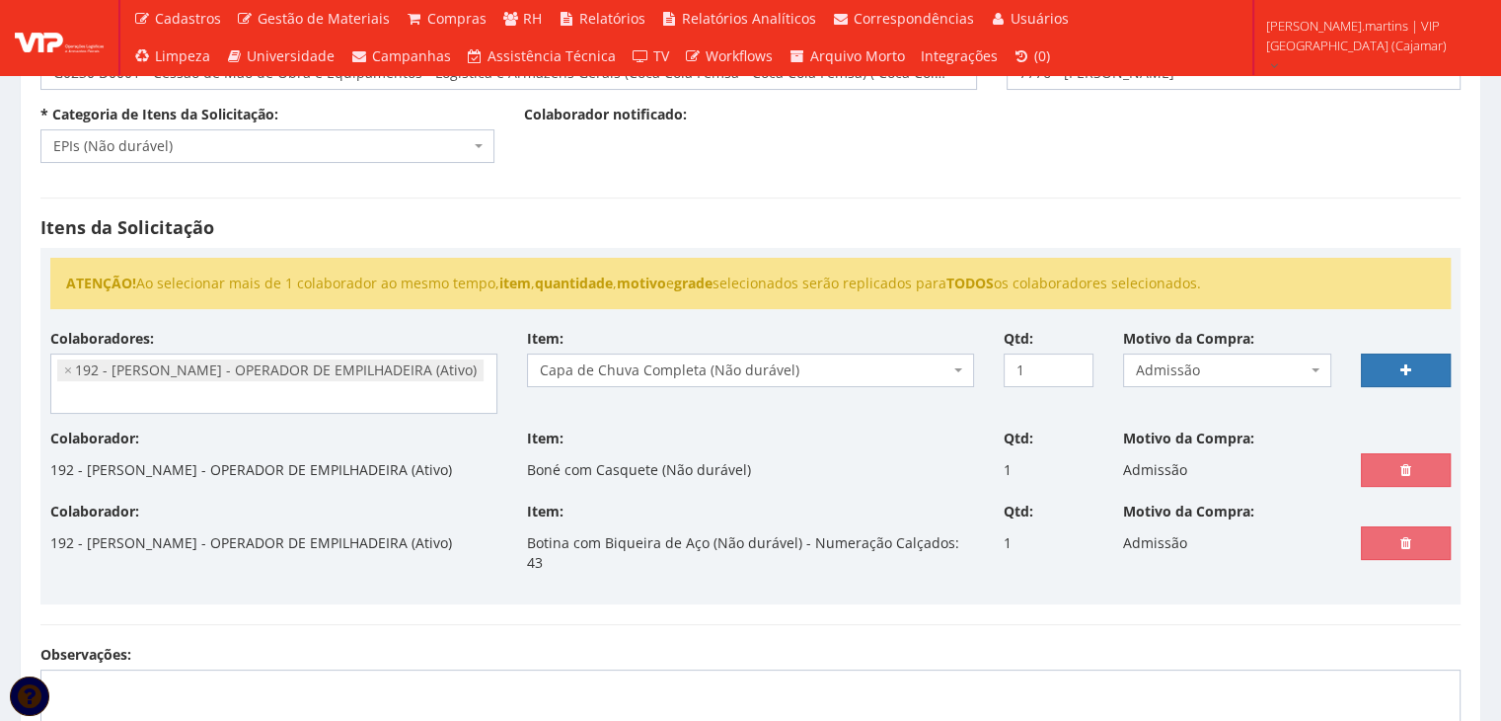
select select
type input "0"
select select
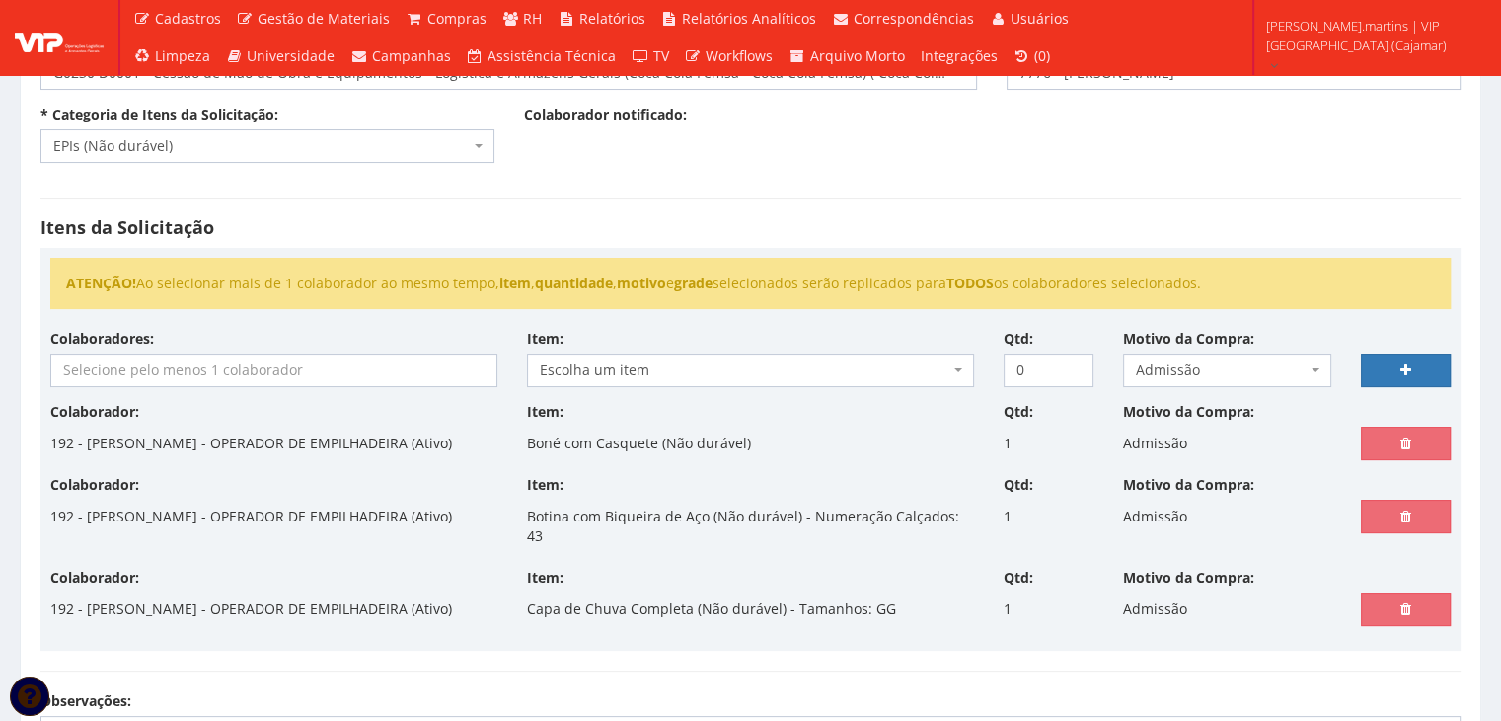
click at [263, 372] on input "search" at bounding box center [273, 370] width 445 height 32
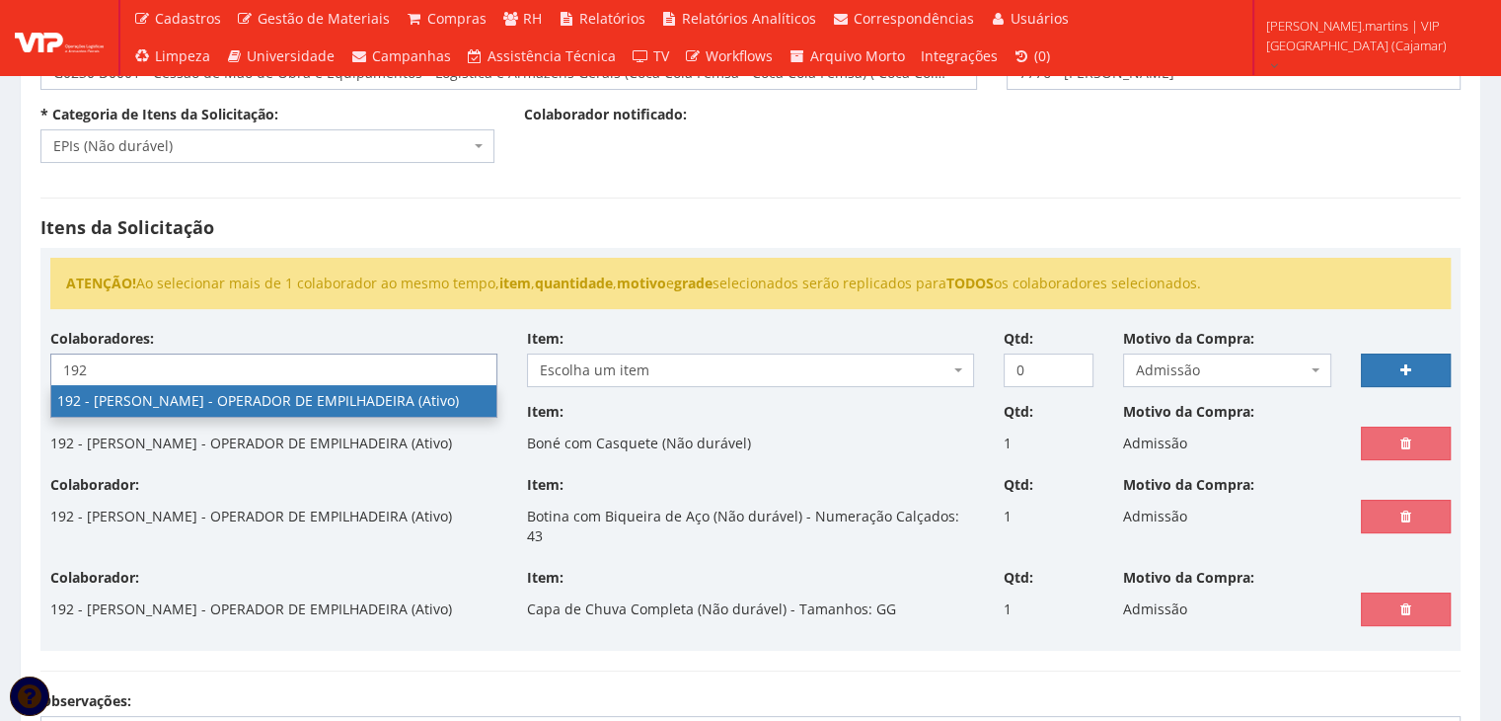
type input "192"
select select "4091"
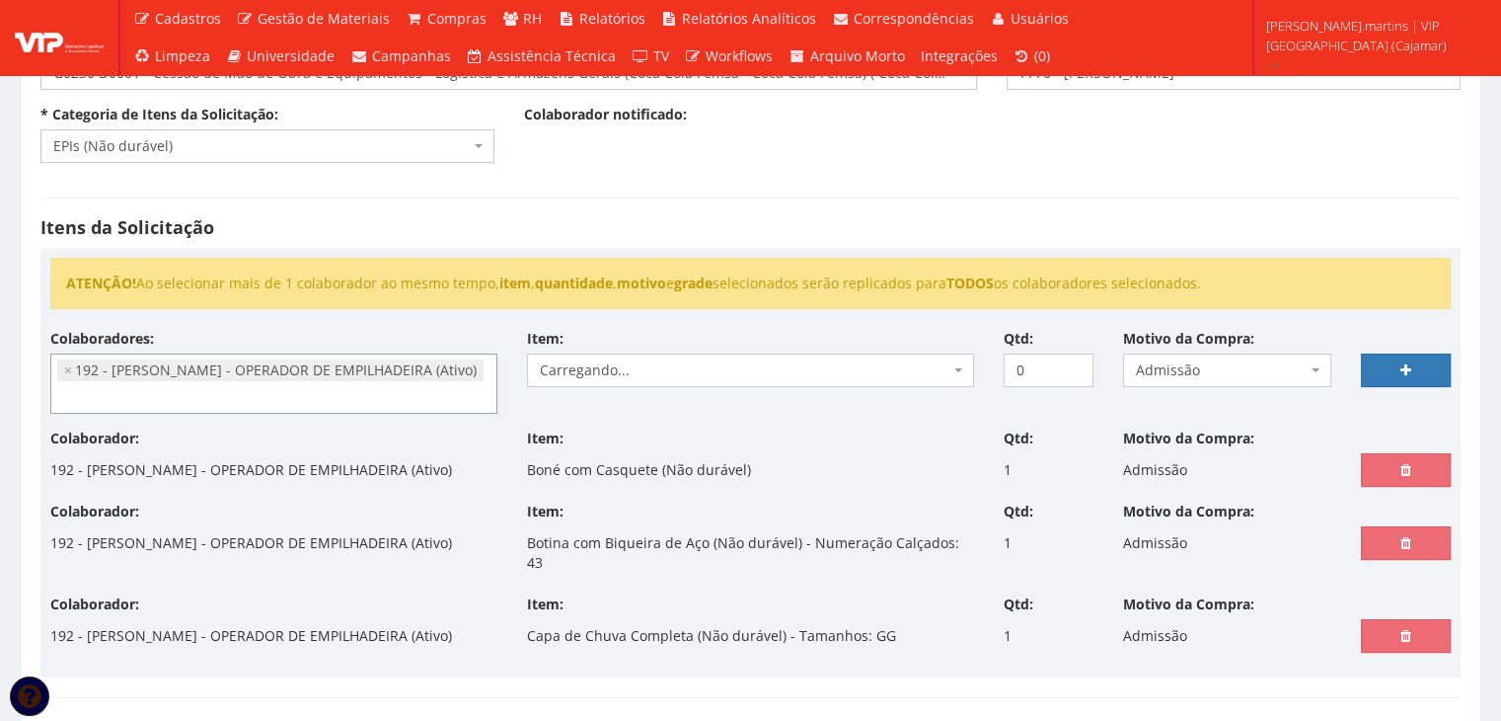
click at [651, 384] on body "Cadastros Clientes Unidades Subclientes Unidades de Subclientes Projetos Vagas …" at bounding box center [750, 494] width 1501 height 1383
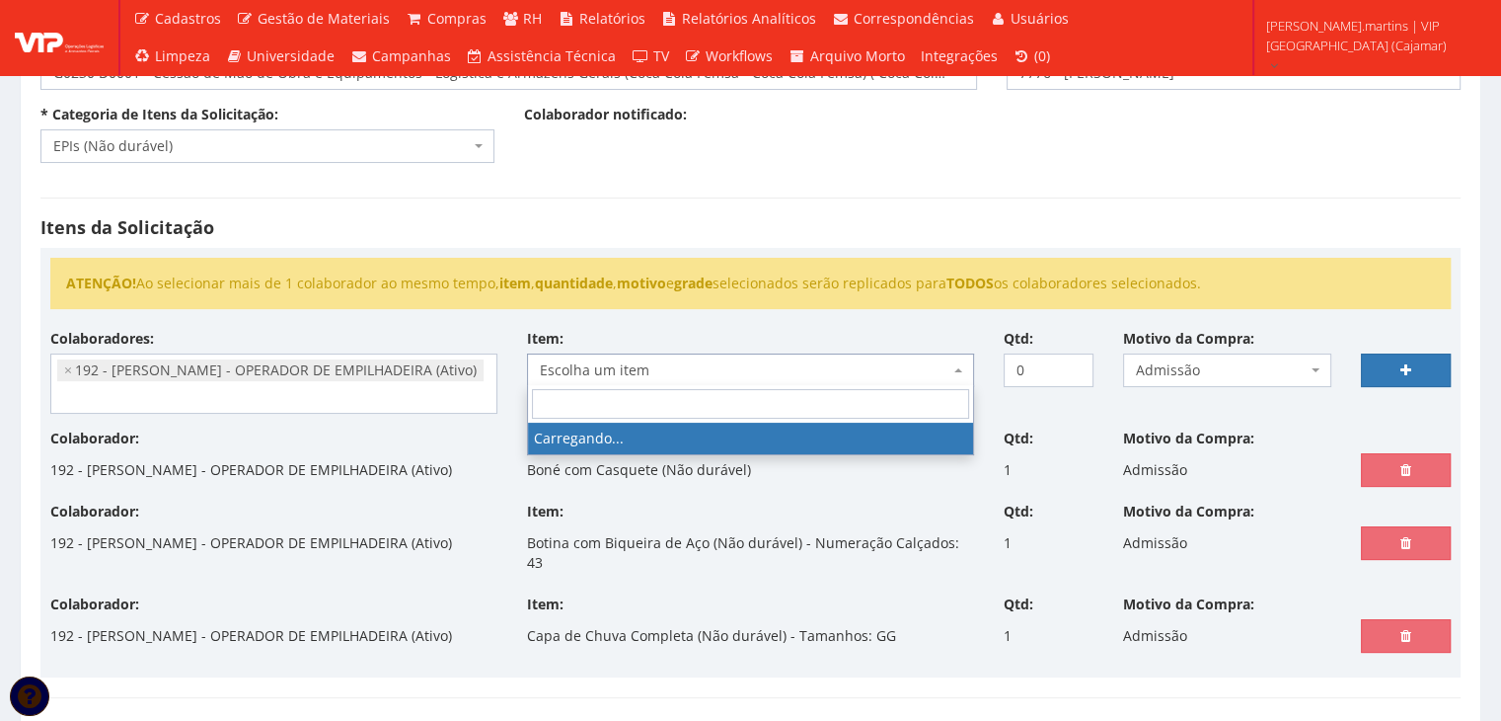
click at [655, 378] on span "Escolha um item" at bounding box center [750, 370] width 447 height 34
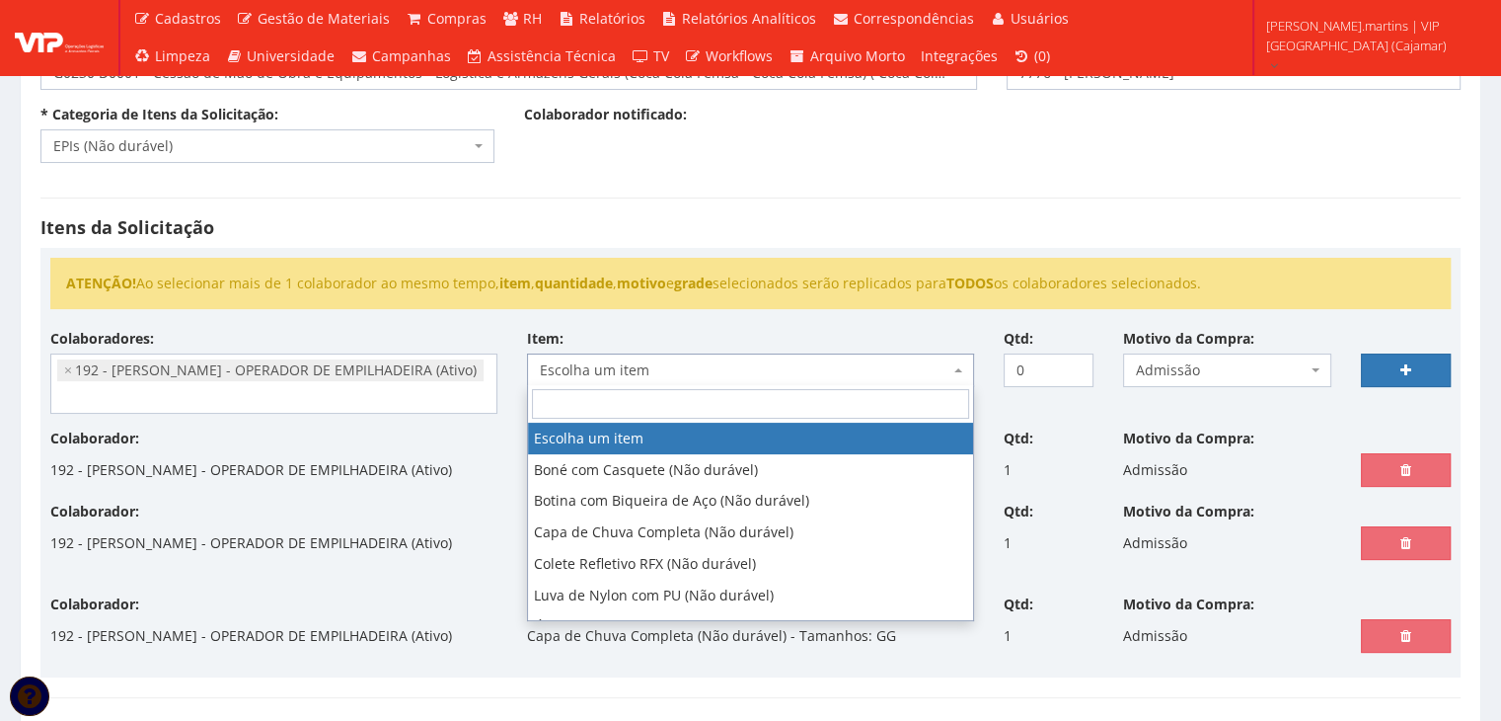
click at [654, 378] on span "Escolha um item" at bounding box center [750, 370] width 447 height 34
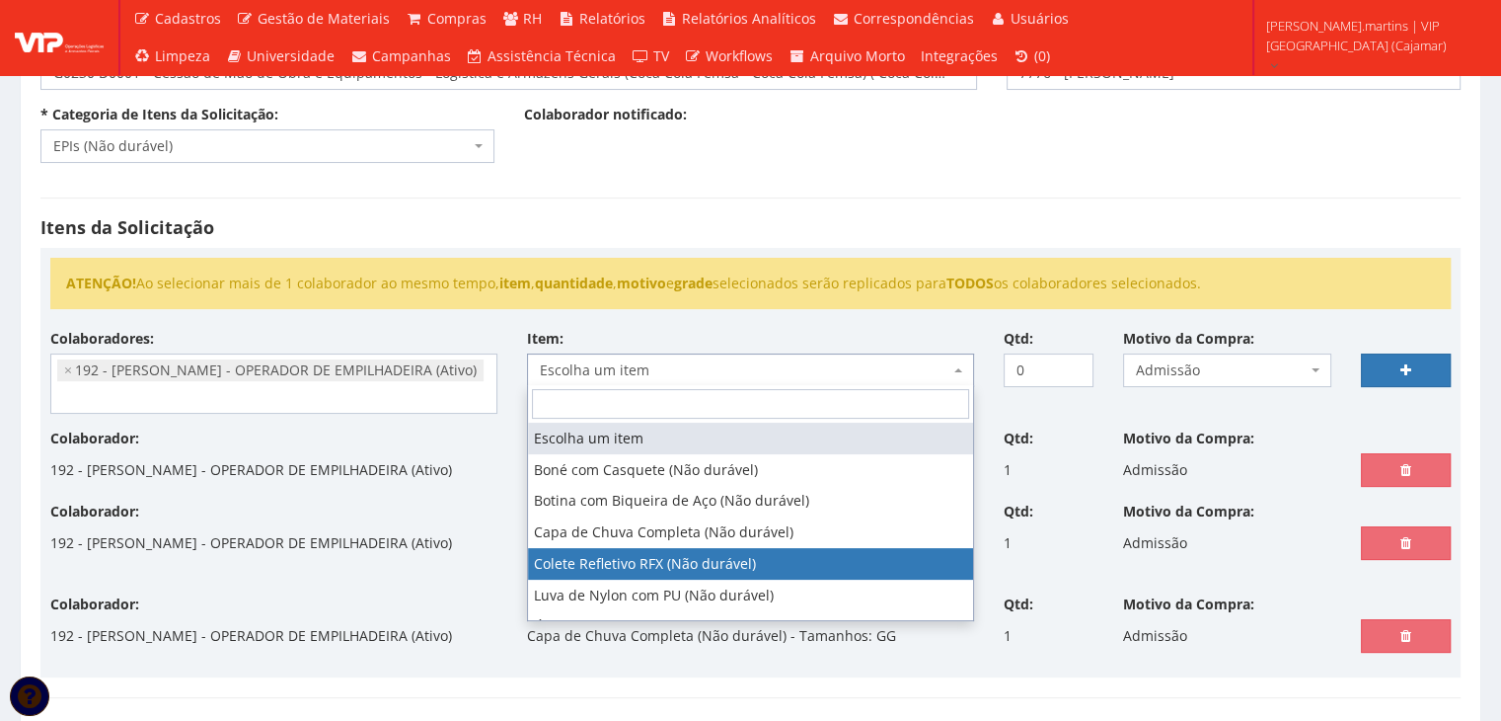
select select "104"
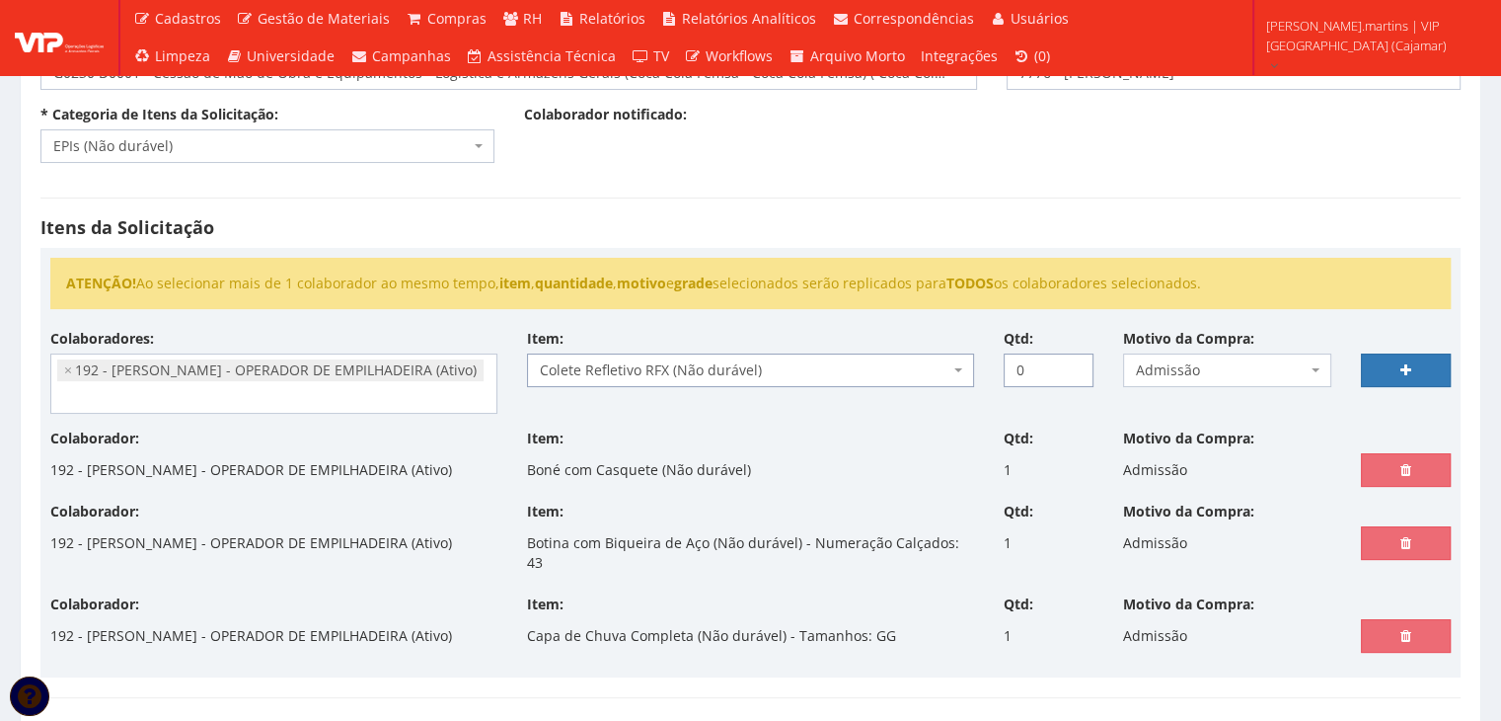
click at [1074, 357] on input "0" at bounding box center [1049, 370] width 90 height 34
type input "1"
click at [1074, 365] on input "1" at bounding box center [1049, 370] width 90 height 34
click at [1382, 369] on link at bounding box center [1406, 370] width 90 height 34
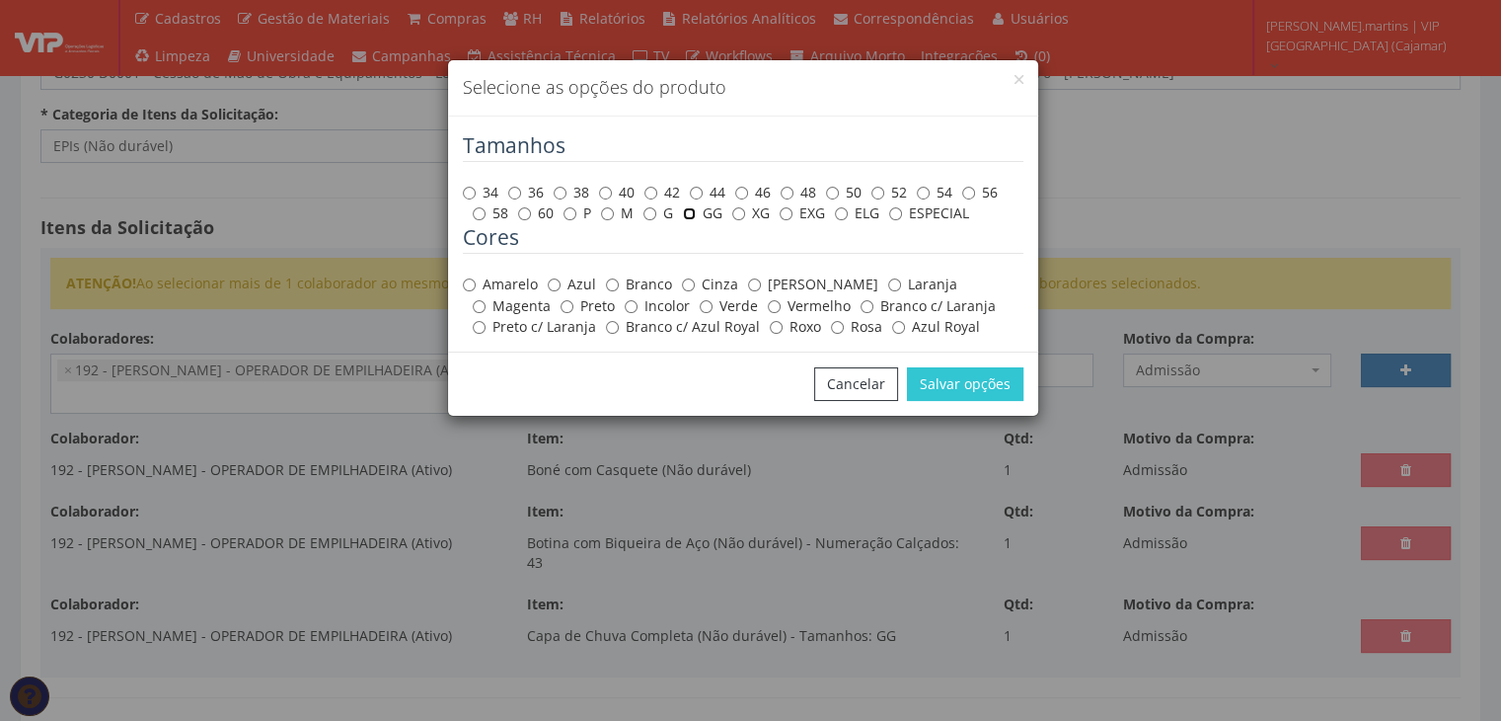
click at [695, 214] on input "GG" at bounding box center [689, 213] width 13 height 13
radio input "true"
click at [512, 278] on label "Amarelo" at bounding box center [500, 284] width 75 height 20
click at [476, 278] on input "Amarelo" at bounding box center [469, 284] width 13 height 13
radio input "true"
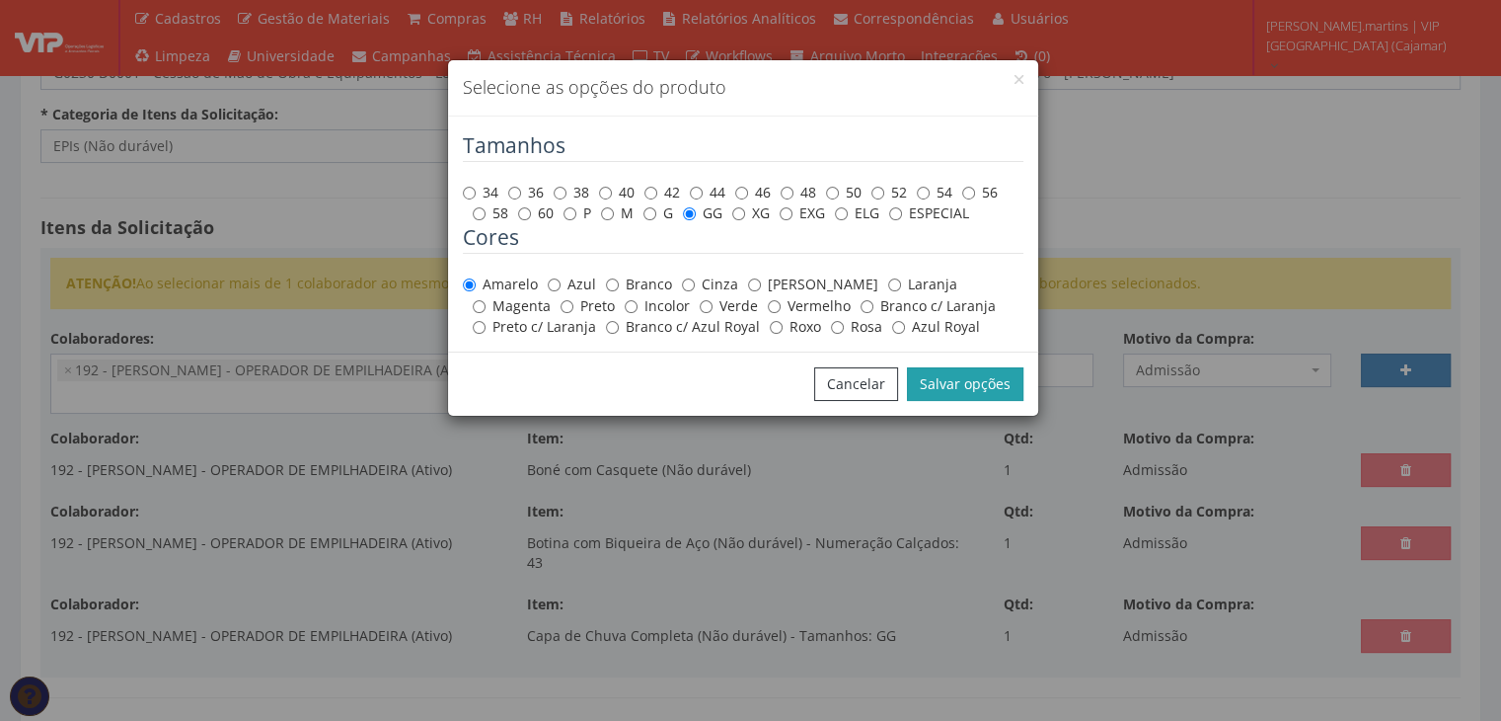
click at [995, 381] on button "Salvar opções" at bounding box center [965, 384] width 116 height 34
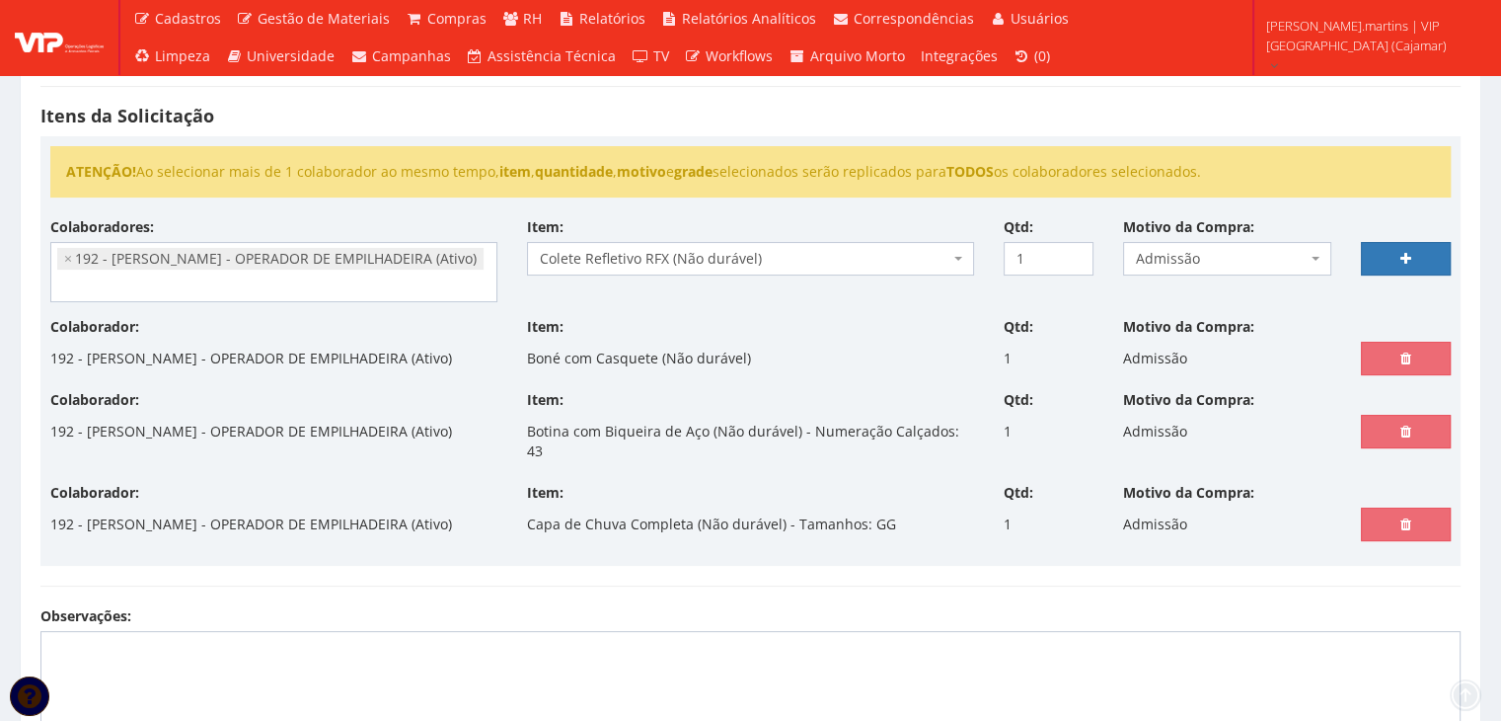
scroll to position [395, 0]
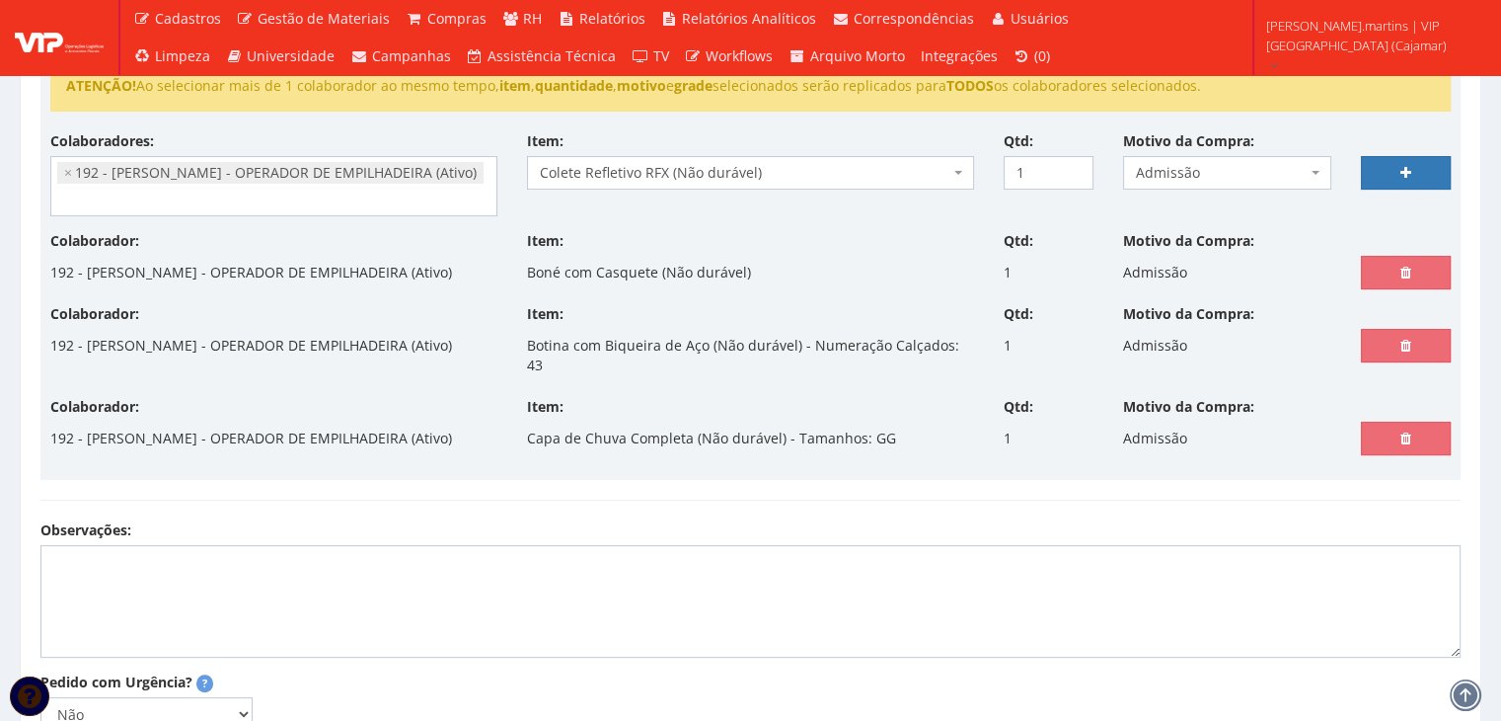
select select
type input "0"
select select
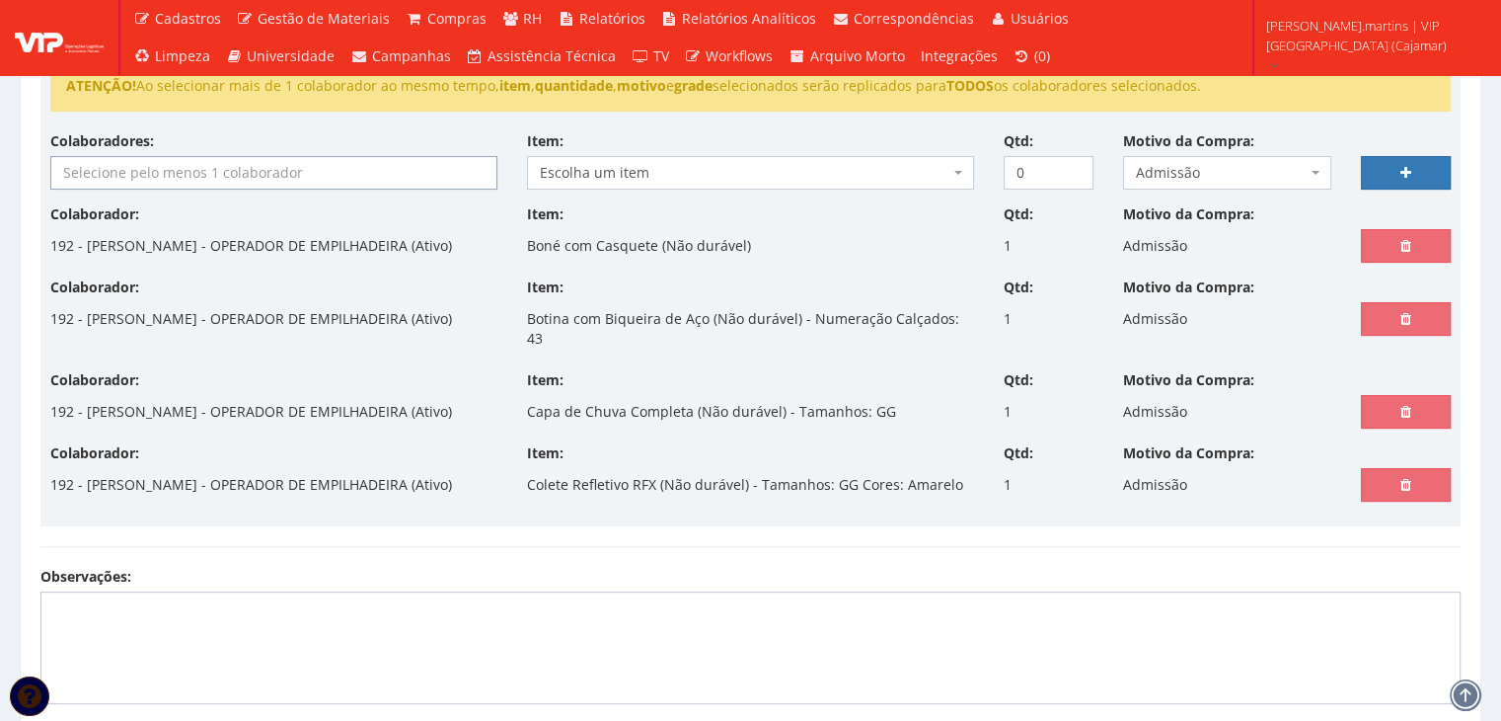
click at [155, 169] on input "search" at bounding box center [273, 173] width 445 height 32
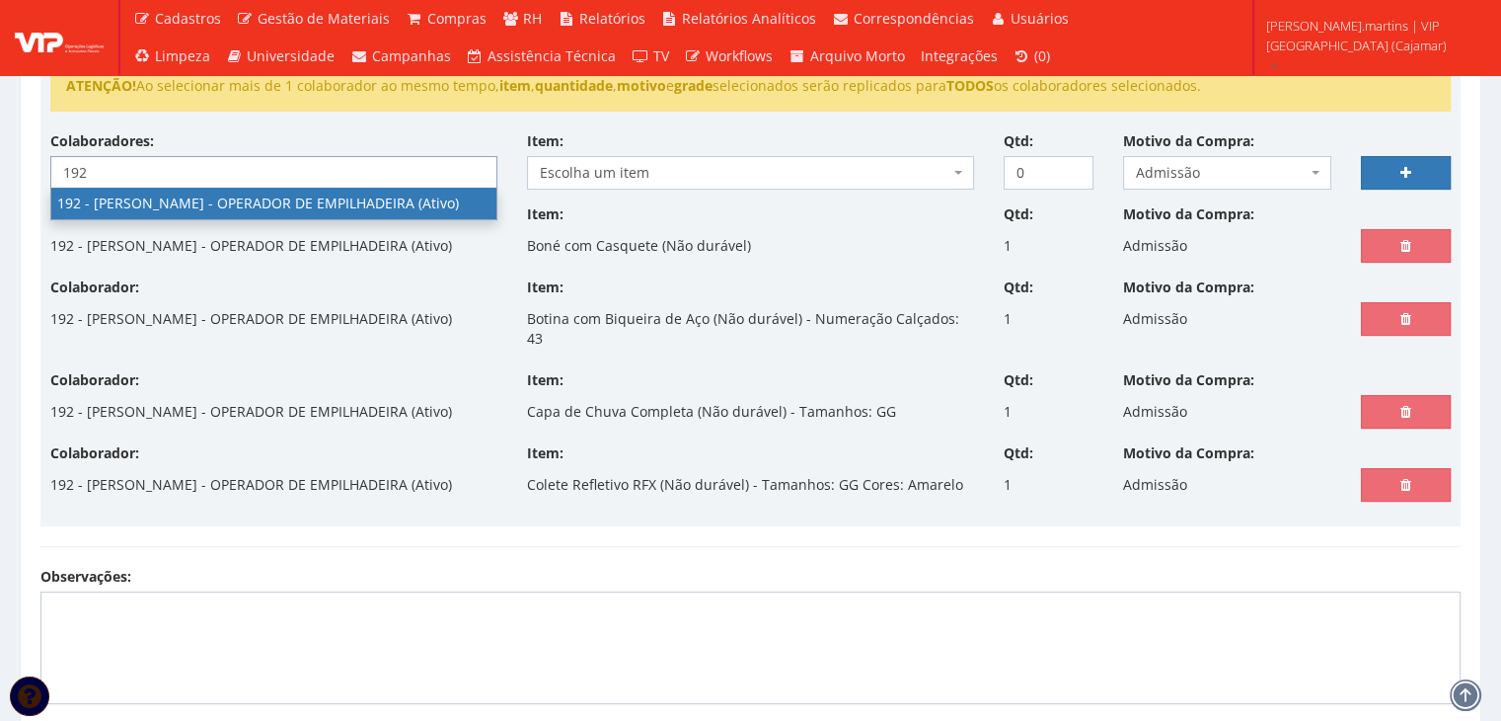
type input "192"
select select "4091"
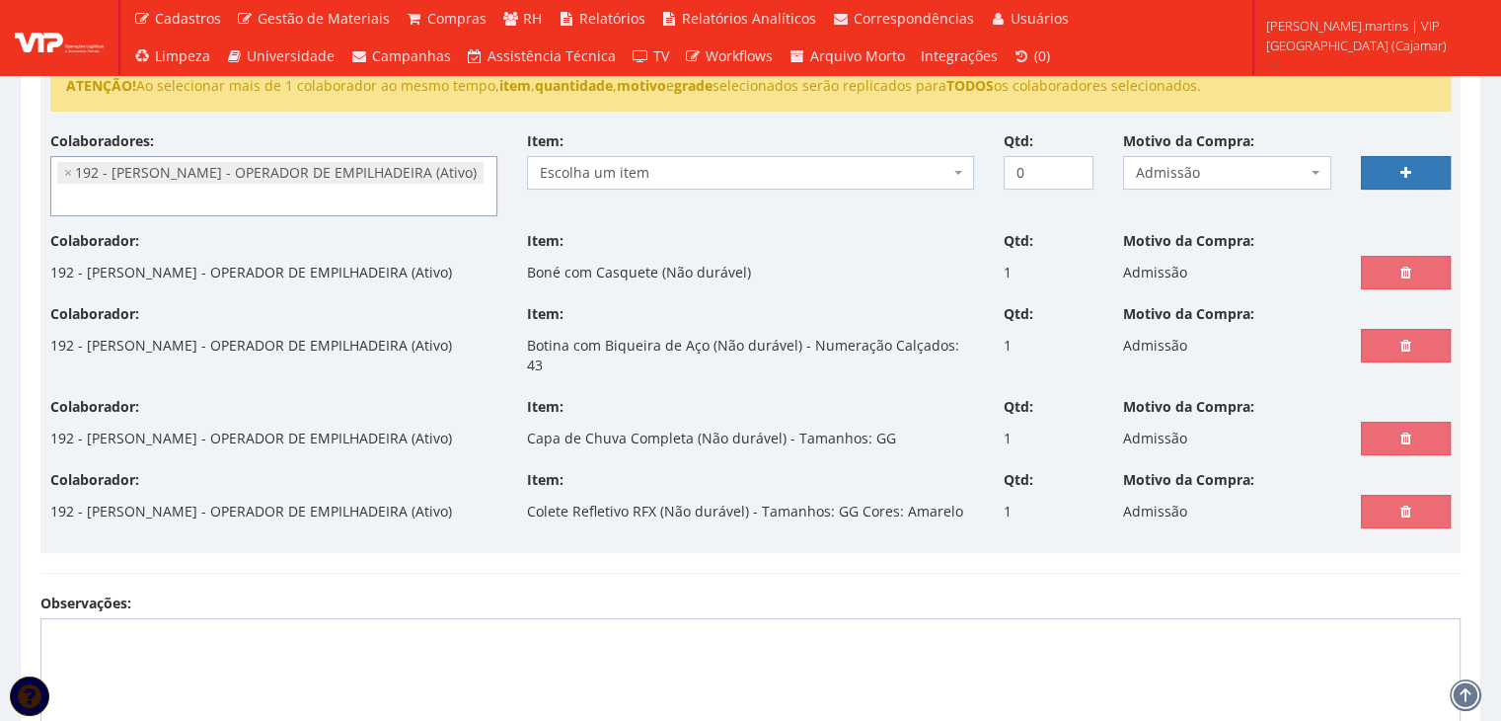
click at [707, 176] on span "Escolha um item" at bounding box center [745, 173] width 410 height 20
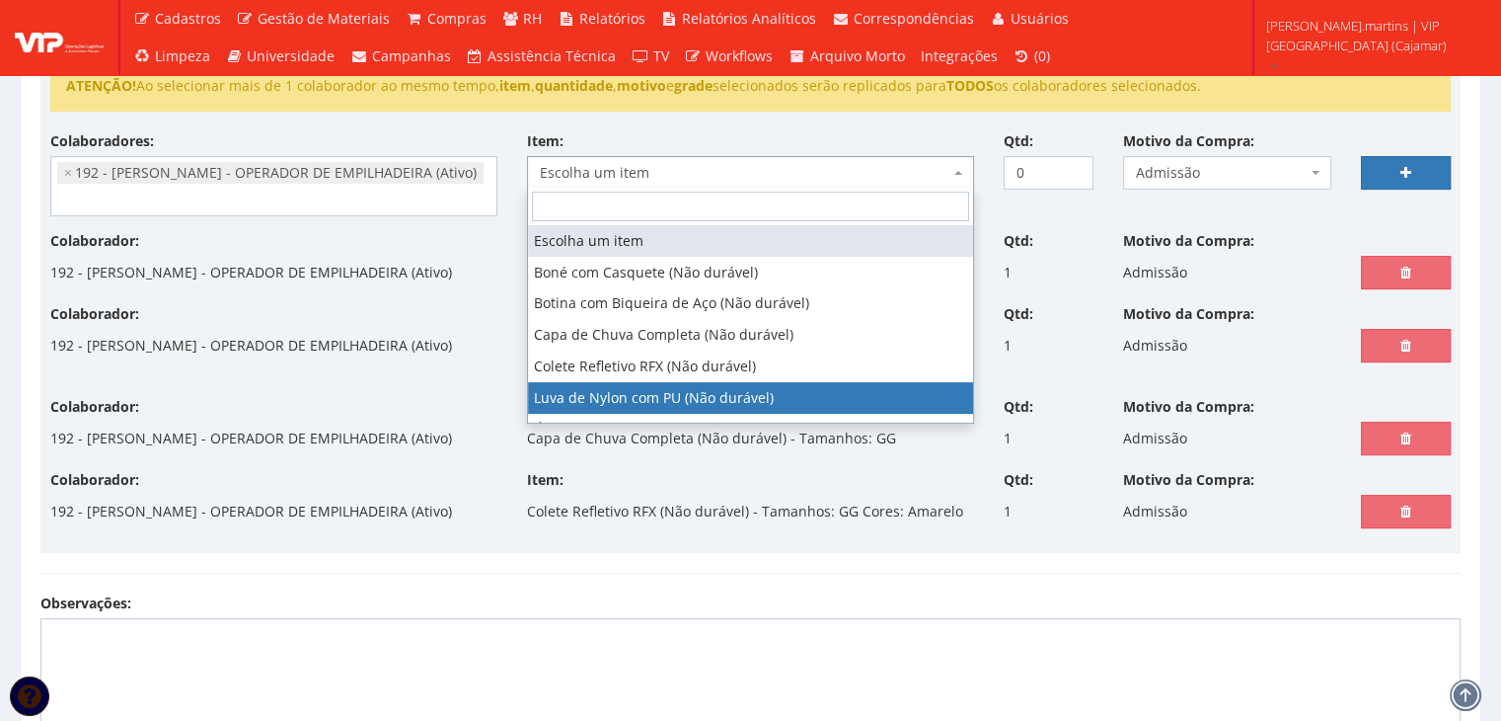
select select "216"
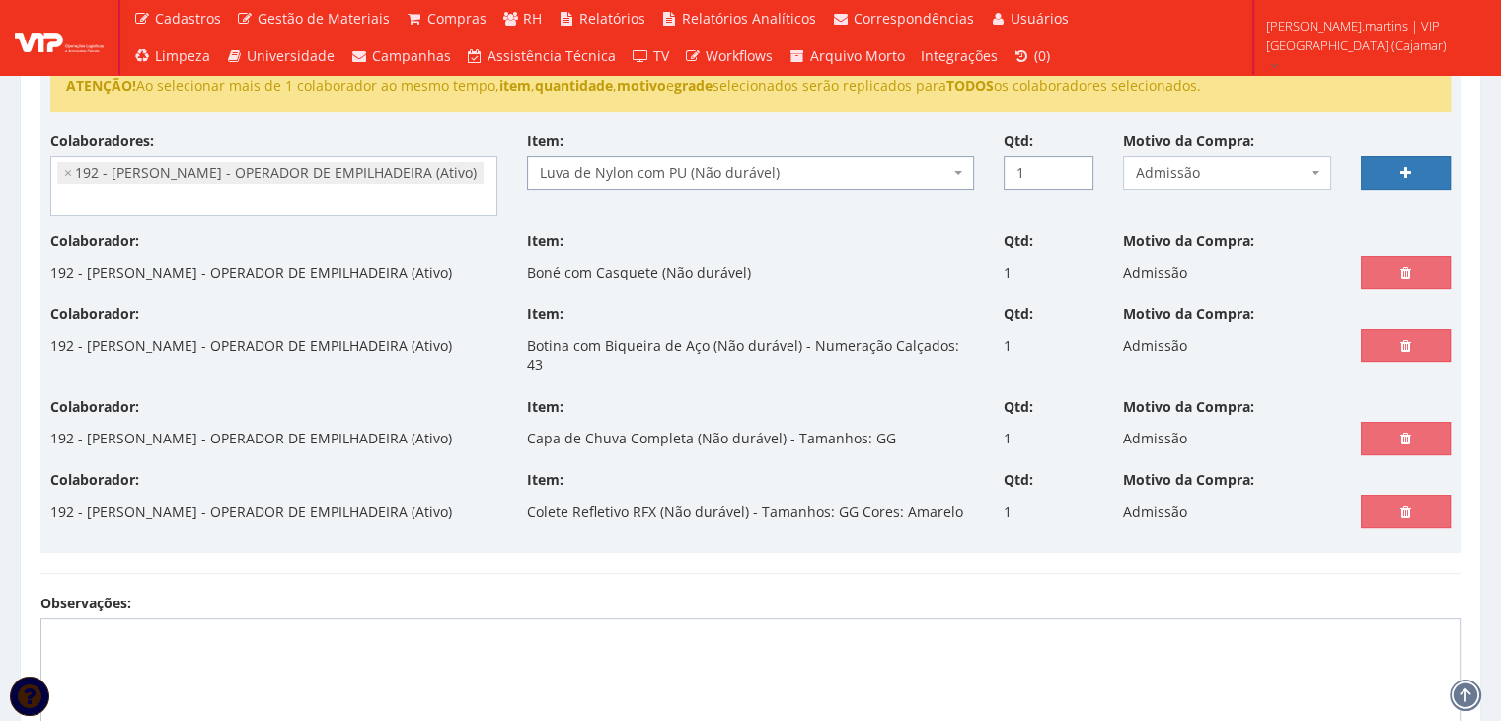
click at [1071, 162] on input "1" at bounding box center [1049, 173] width 90 height 34
click at [1071, 162] on input "2" at bounding box center [1049, 173] width 90 height 34
click at [1069, 163] on input "3" at bounding box center [1049, 173] width 90 height 34
click at [1069, 163] on input "4" at bounding box center [1049, 173] width 90 height 34
type input "3"
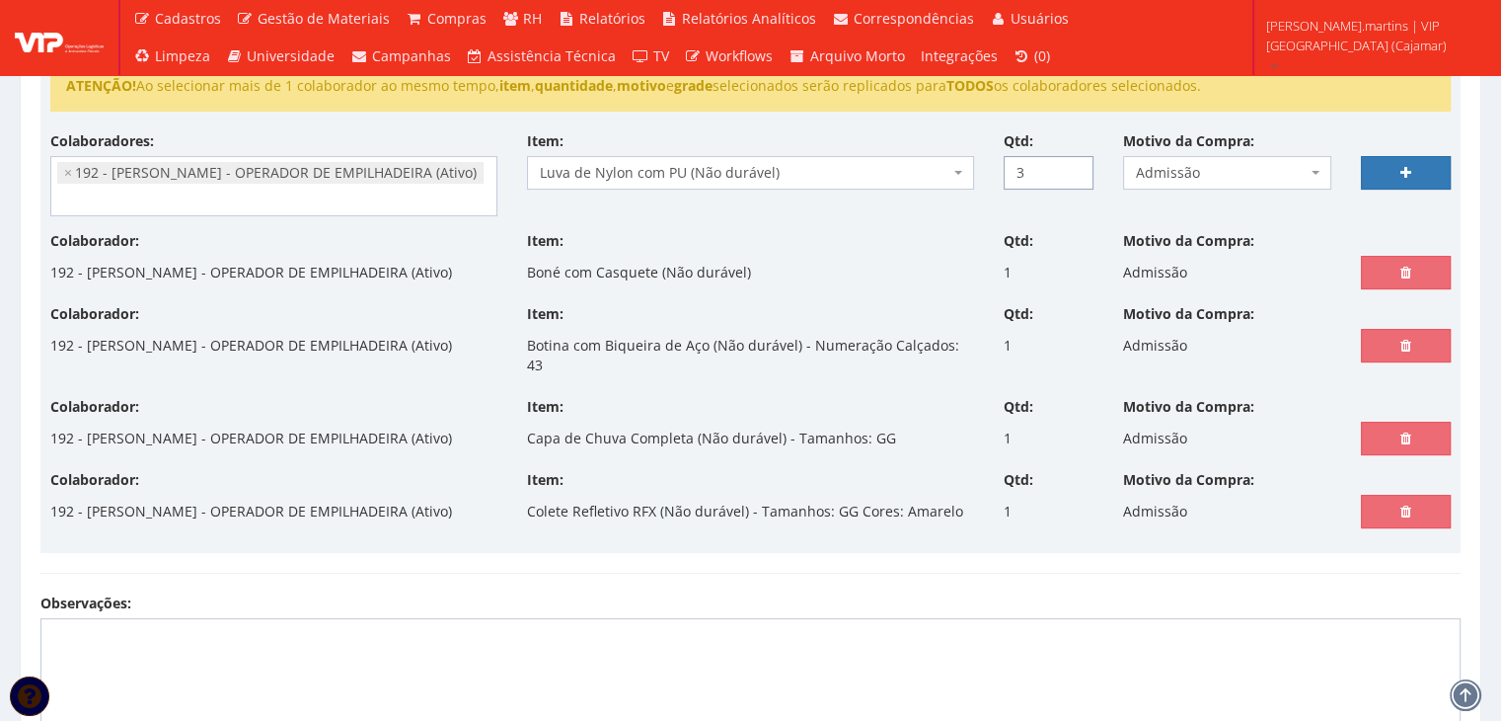
click at [1070, 176] on input "3" at bounding box center [1049, 173] width 90 height 34
click at [1377, 170] on link at bounding box center [1406, 173] width 90 height 34
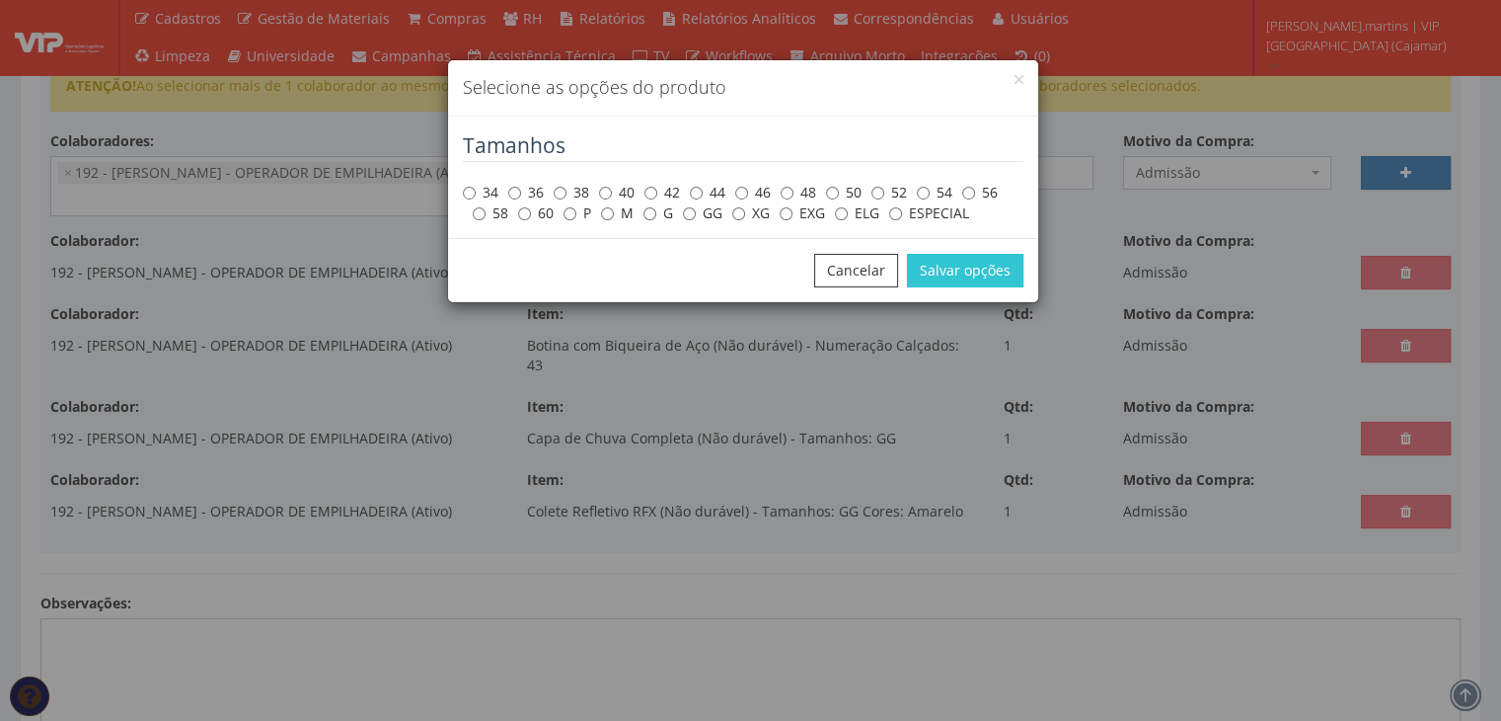
click at [680, 210] on div "34 36 38 40 42 44 46 48 50 52 54 56 58 60 P M G GG XG EXG ELG ESPECIAL" at bounding box center [743, 202] width 561 height 41
click at [693, 212] on input "GG" at bounding box center [689, 213] width 13 height 13
radio input "true"
click at [984, 277] on button "Salvar opções" at bounding box center [965, 271] width 116 height 34
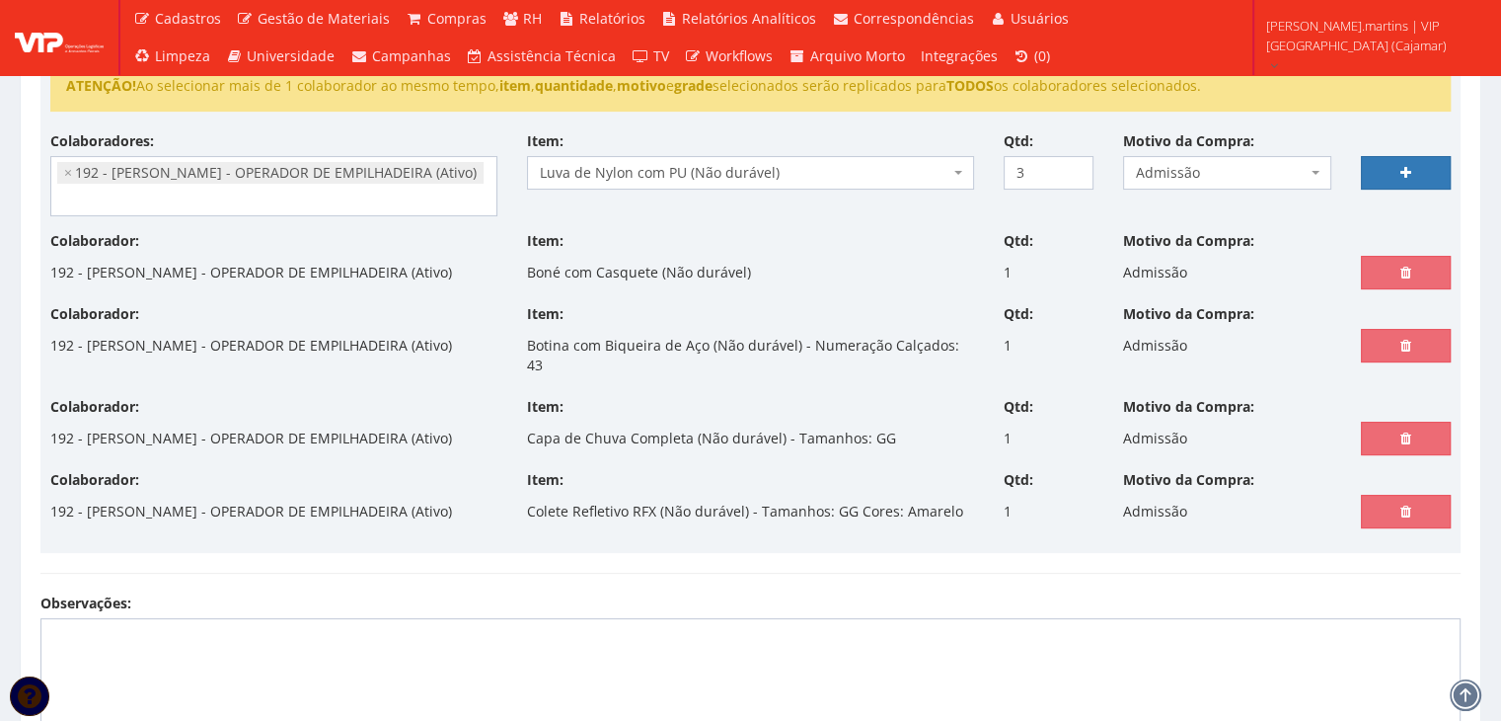
select select
type input "0"
select select
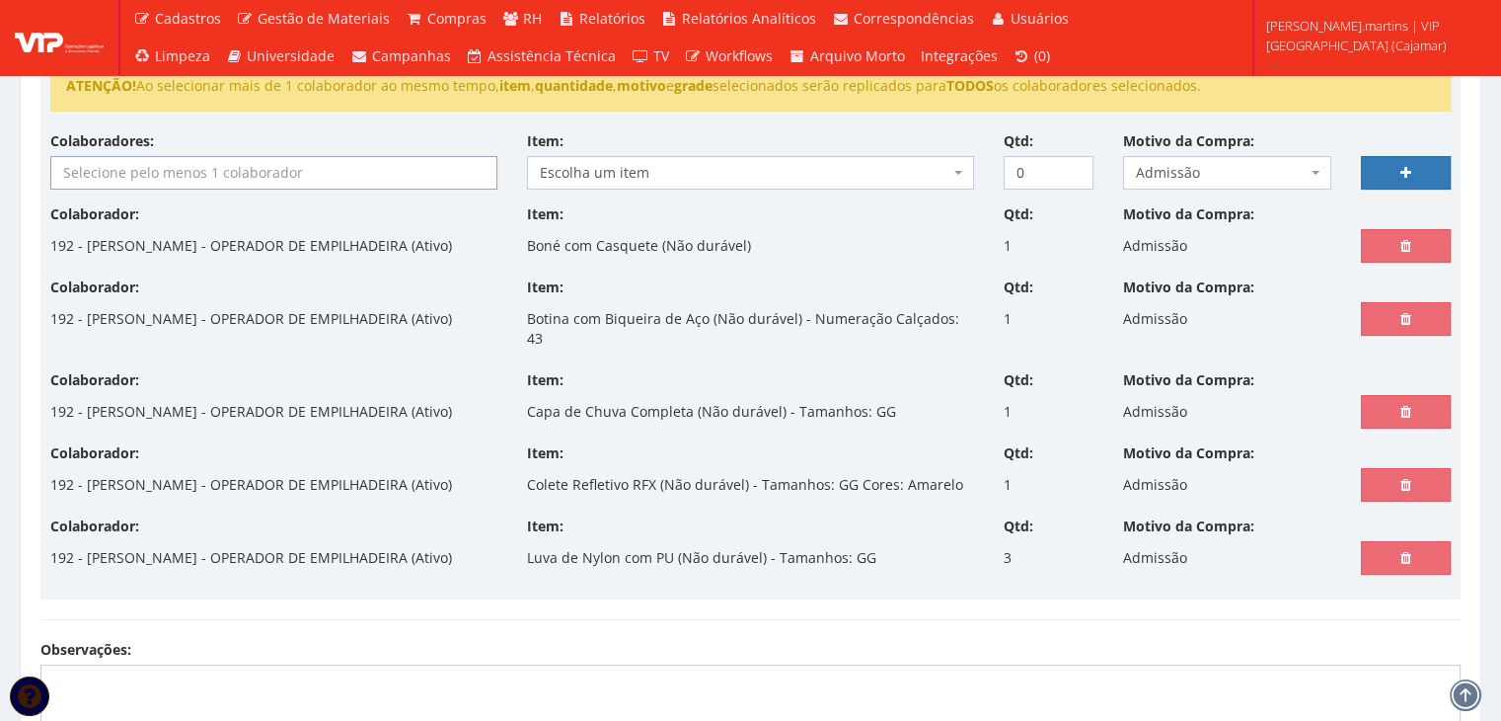
click at [288, 168] on input "search" at bounding box center [273, 173] width 445 height 32
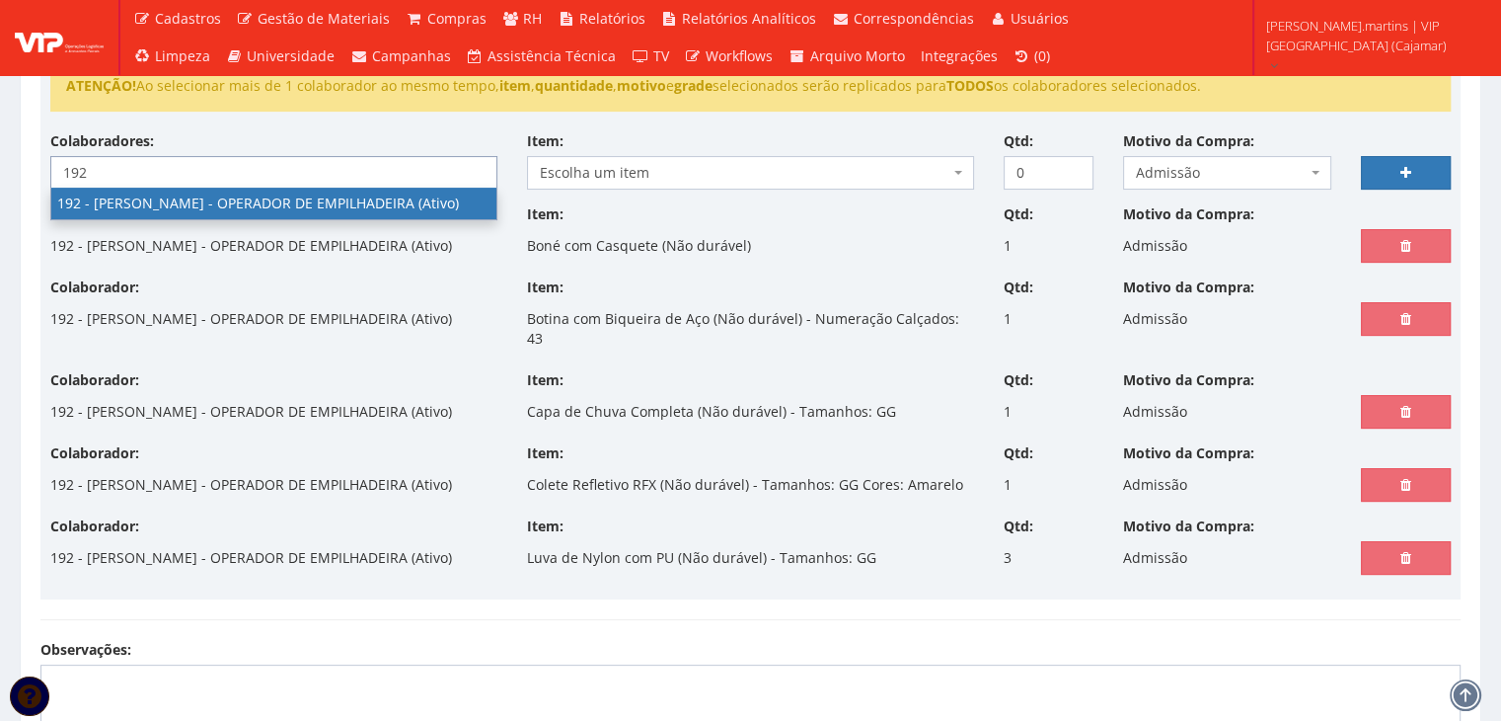
type input "192"
select select "4091"
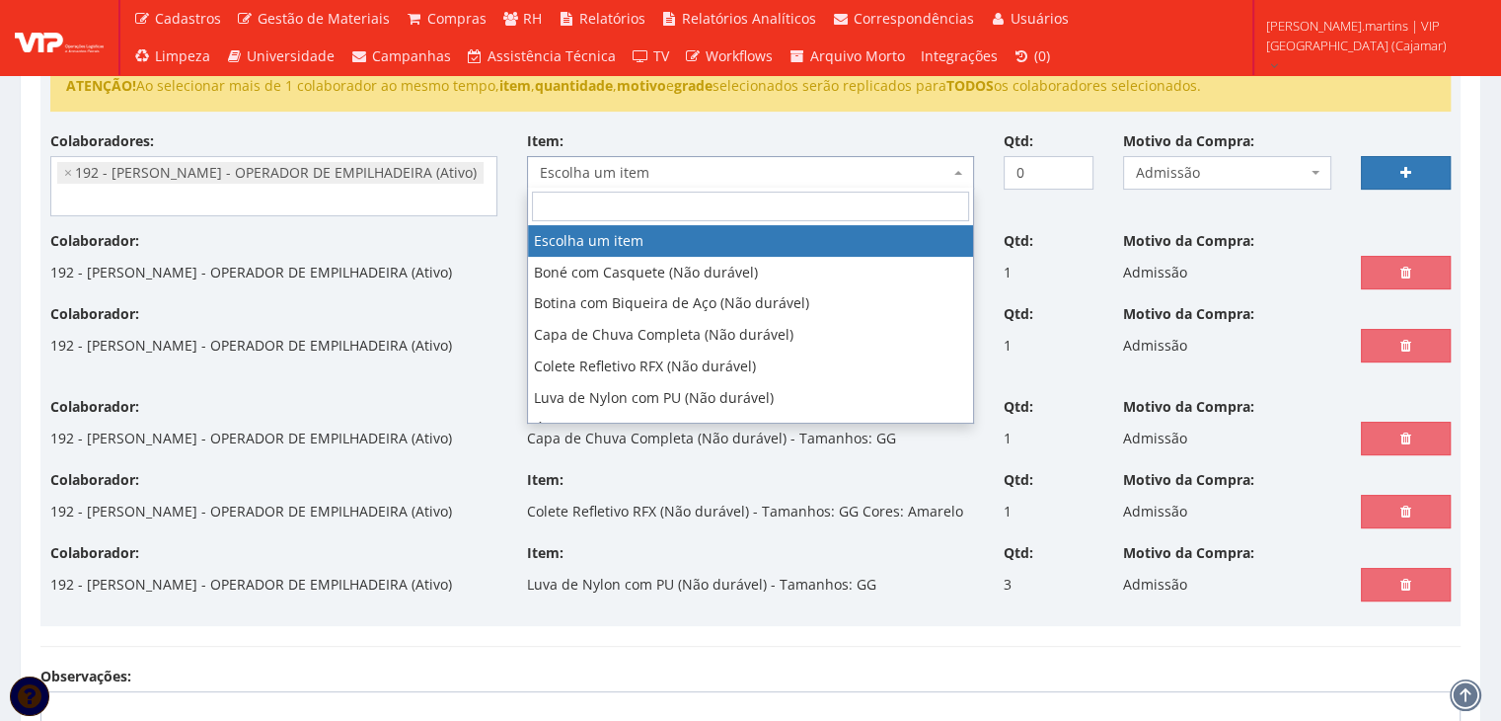
click at [647, 171] on span "Escolha um item" at bounding box center [745, 173] width 410 height 20
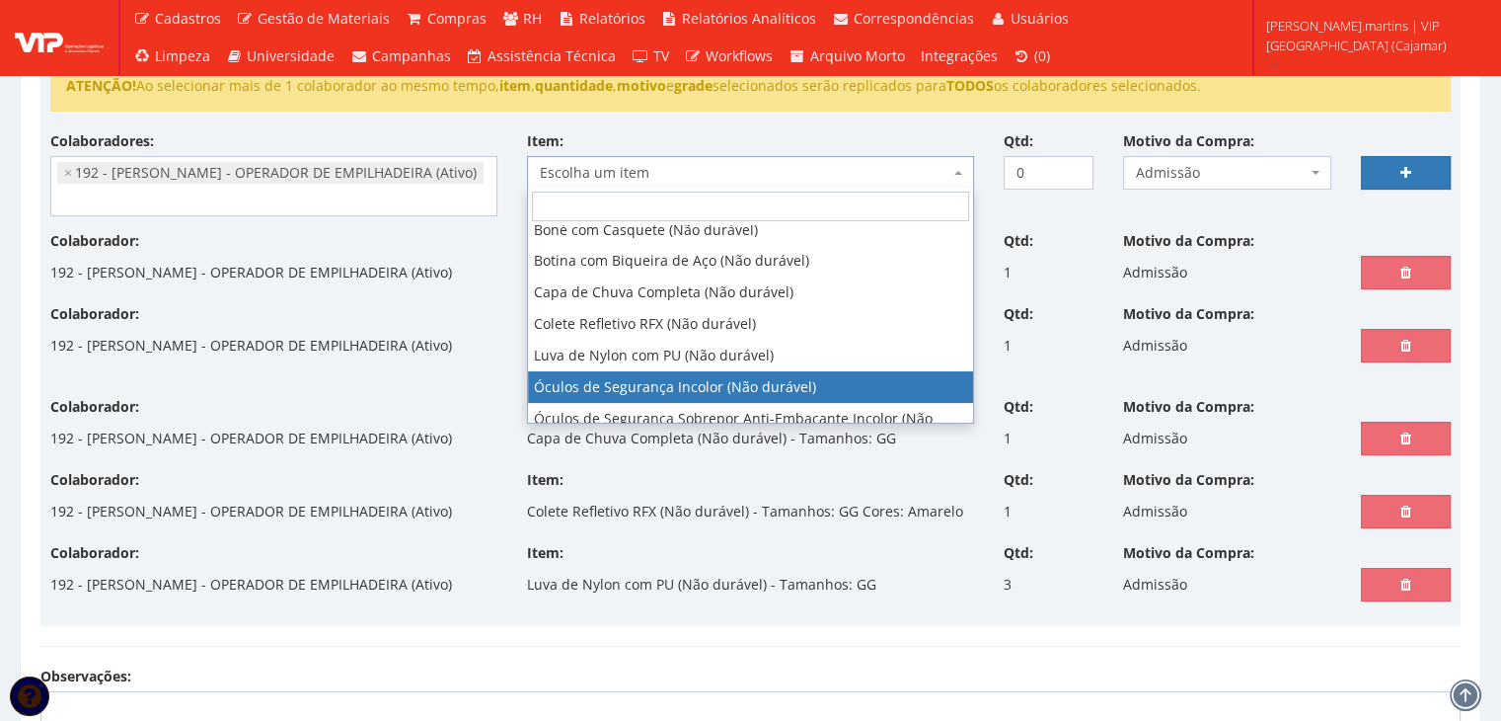
scroll to position [65, 0]
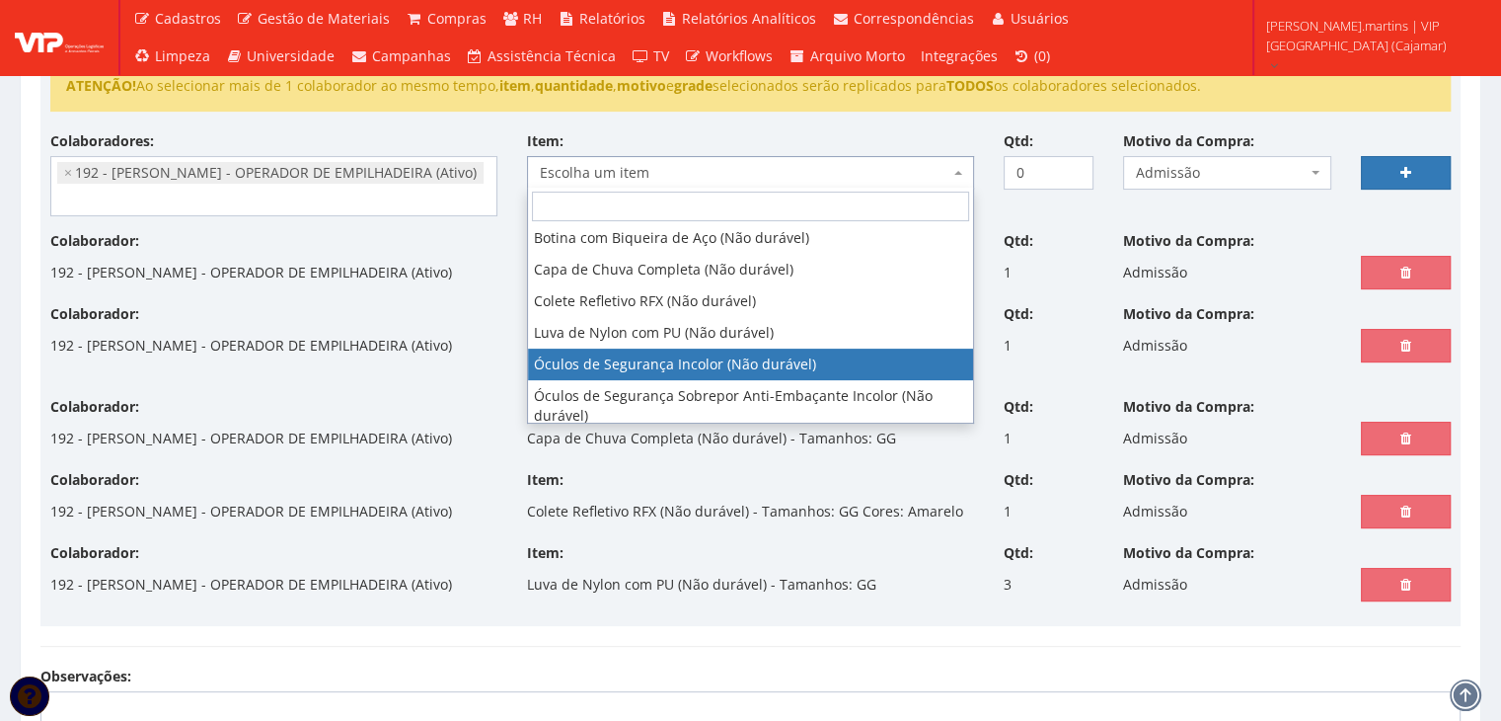
drag, startPoint x: 667, startPoint y: 368, endPoint x: 730, endPoint y: 315, distance: 82.7
select select "246"
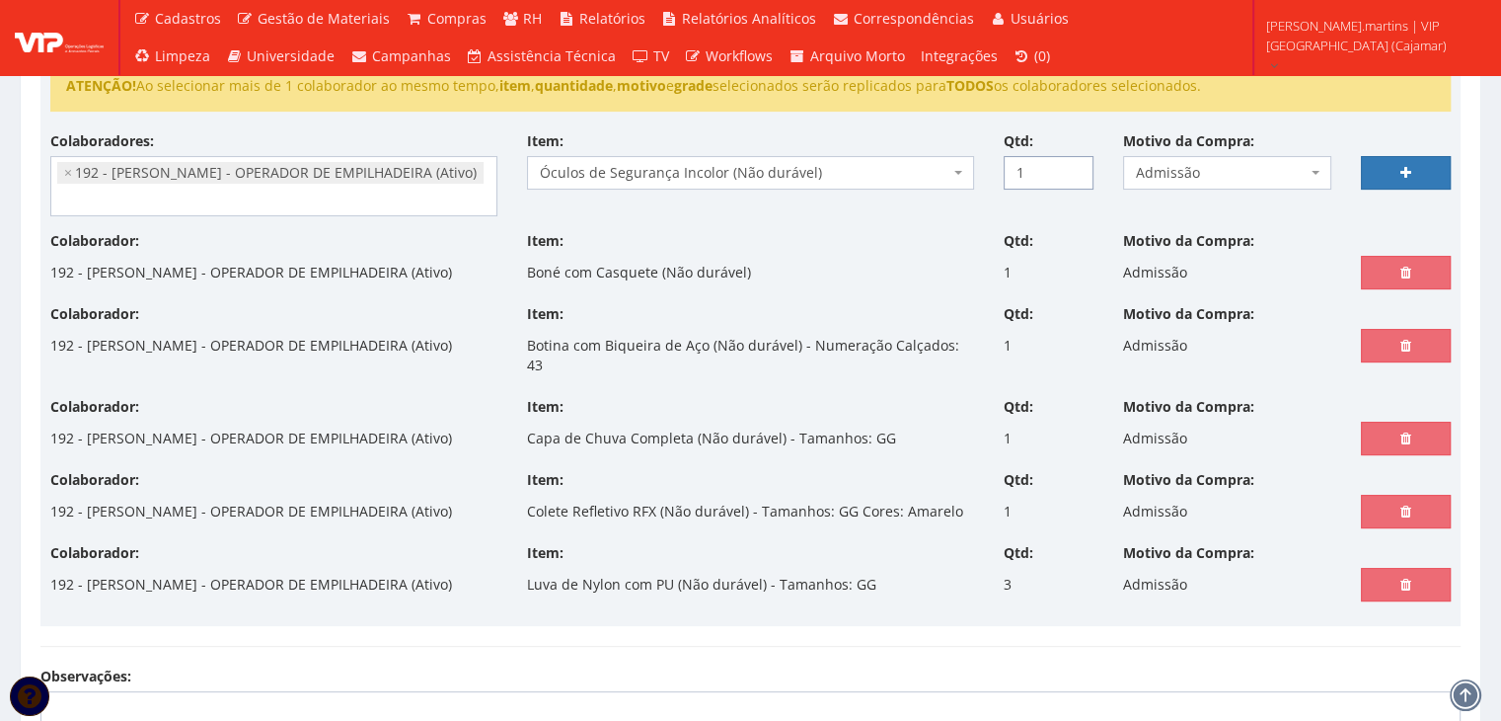
type input "1"
click at [1074, 165] on input "1" at bounding box center [1049, 173] width 90 height 34
click at [1387, 169] on link at bounding box center [1406, 173] width 90 height 34
select select
type input "0"
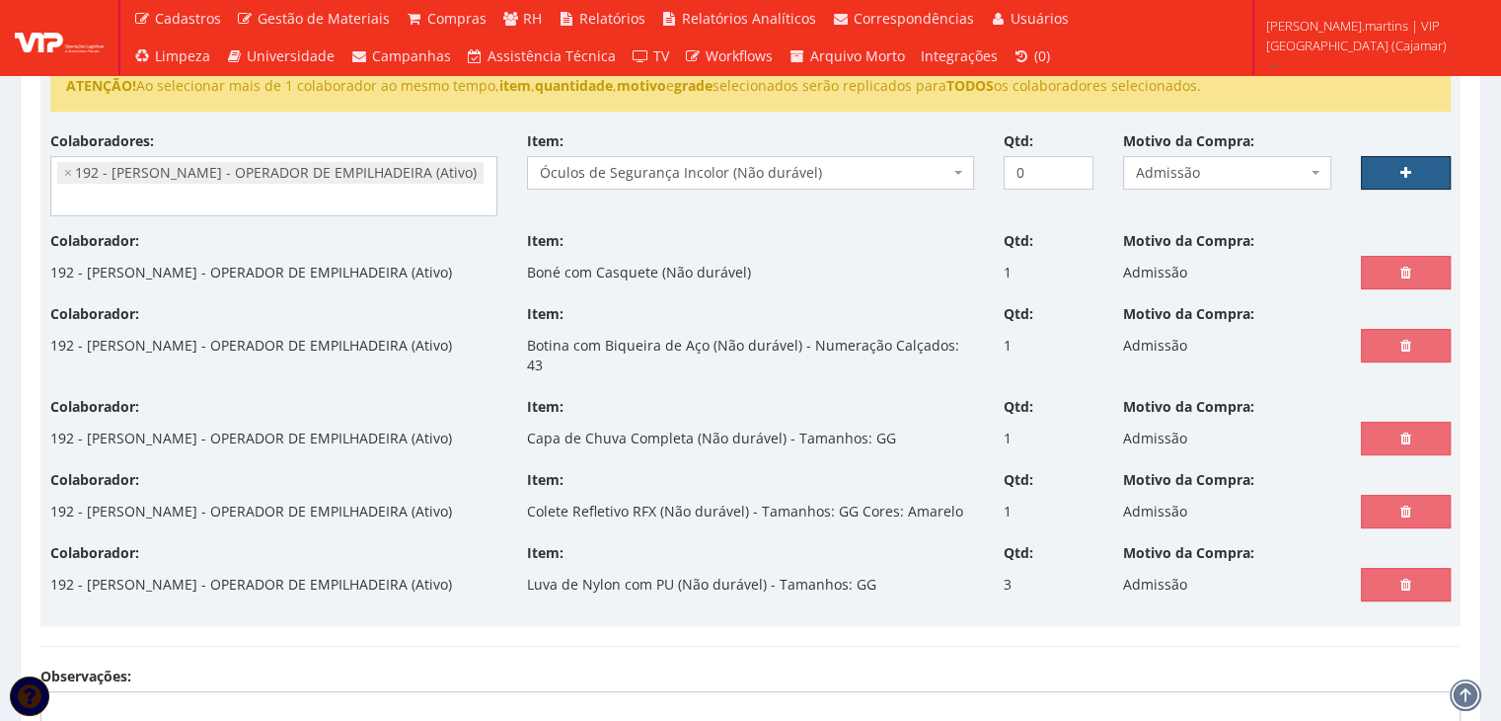
select select
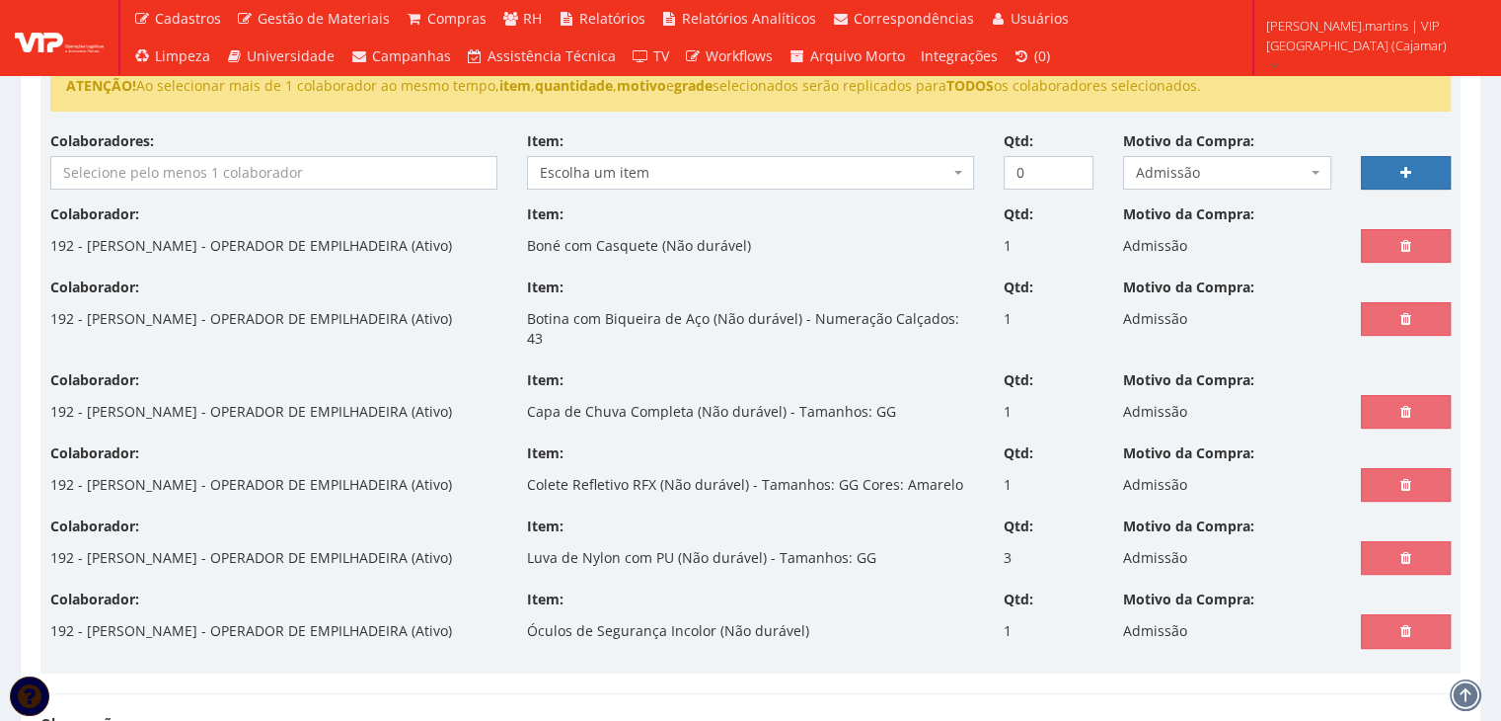
click at [232, 171] on input "search" at bounding box center [273, 173] width 445 height 32
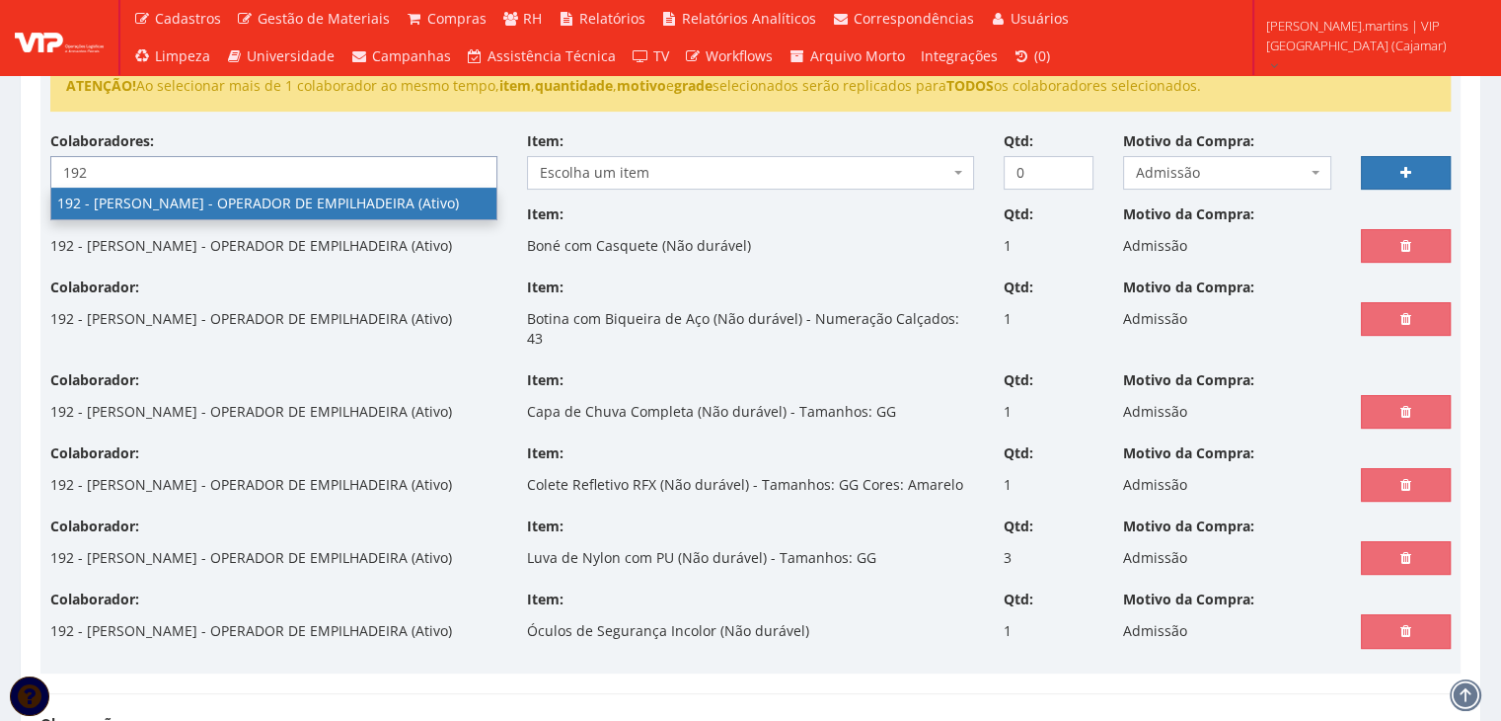
type input "192"
select select "4091"
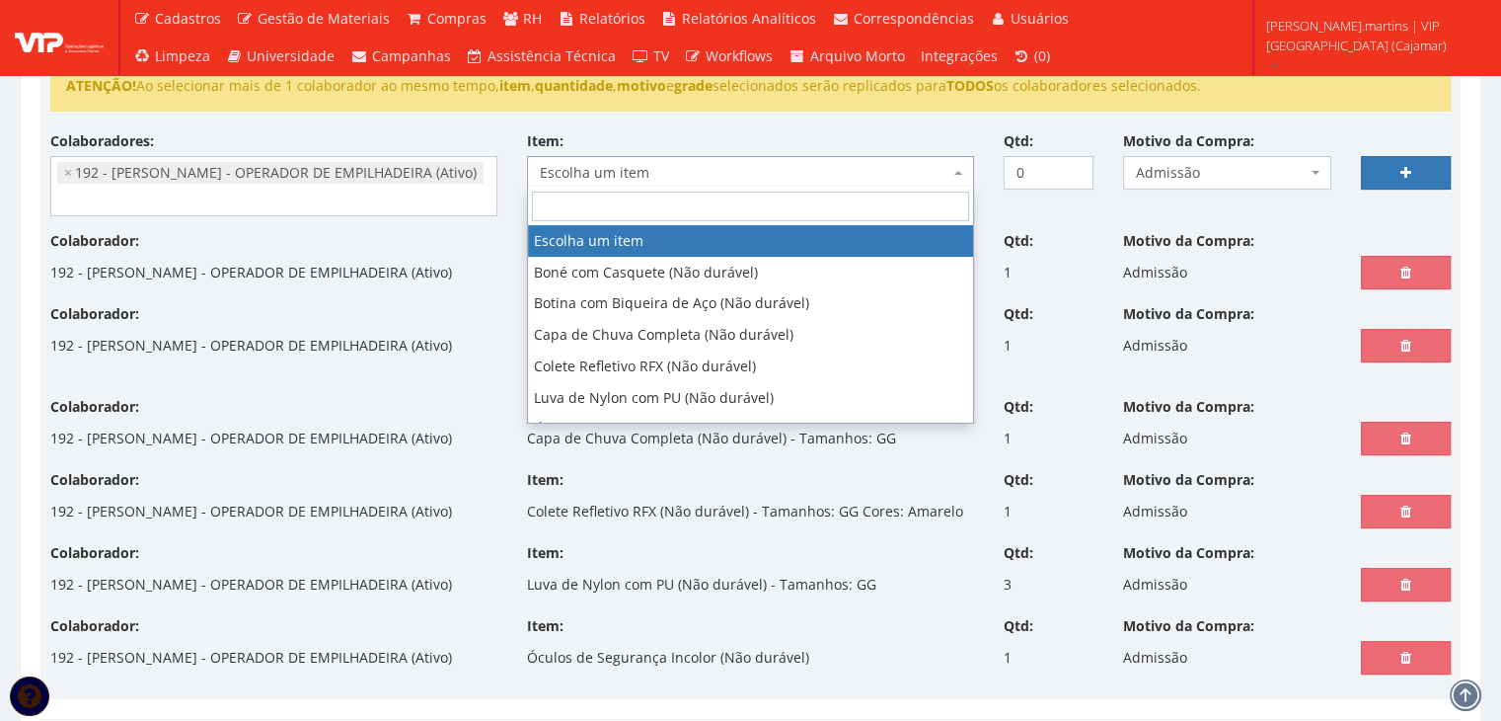
click at [691, 167] on span "Escolha um item" at bounding box center [745, 173] width 410 height 20
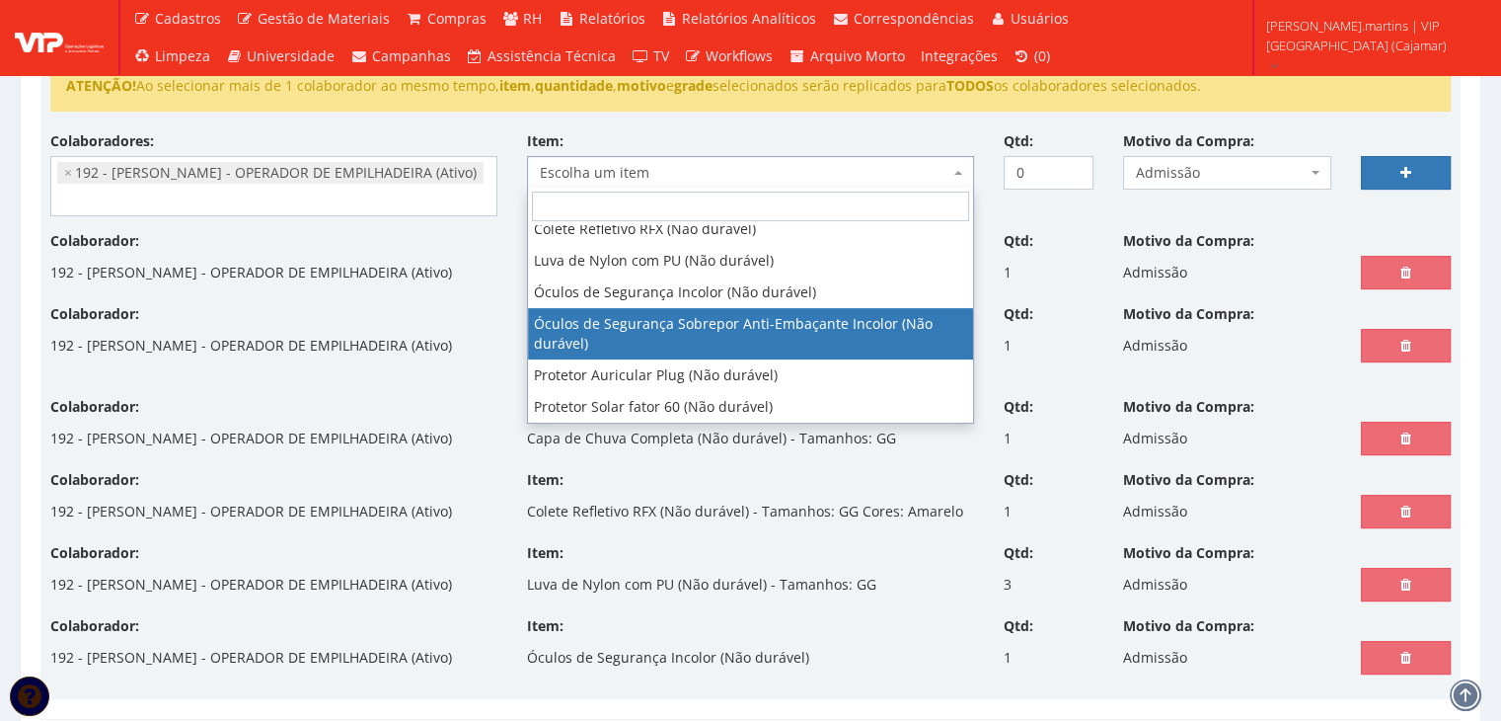
scroll to position [138, 0]
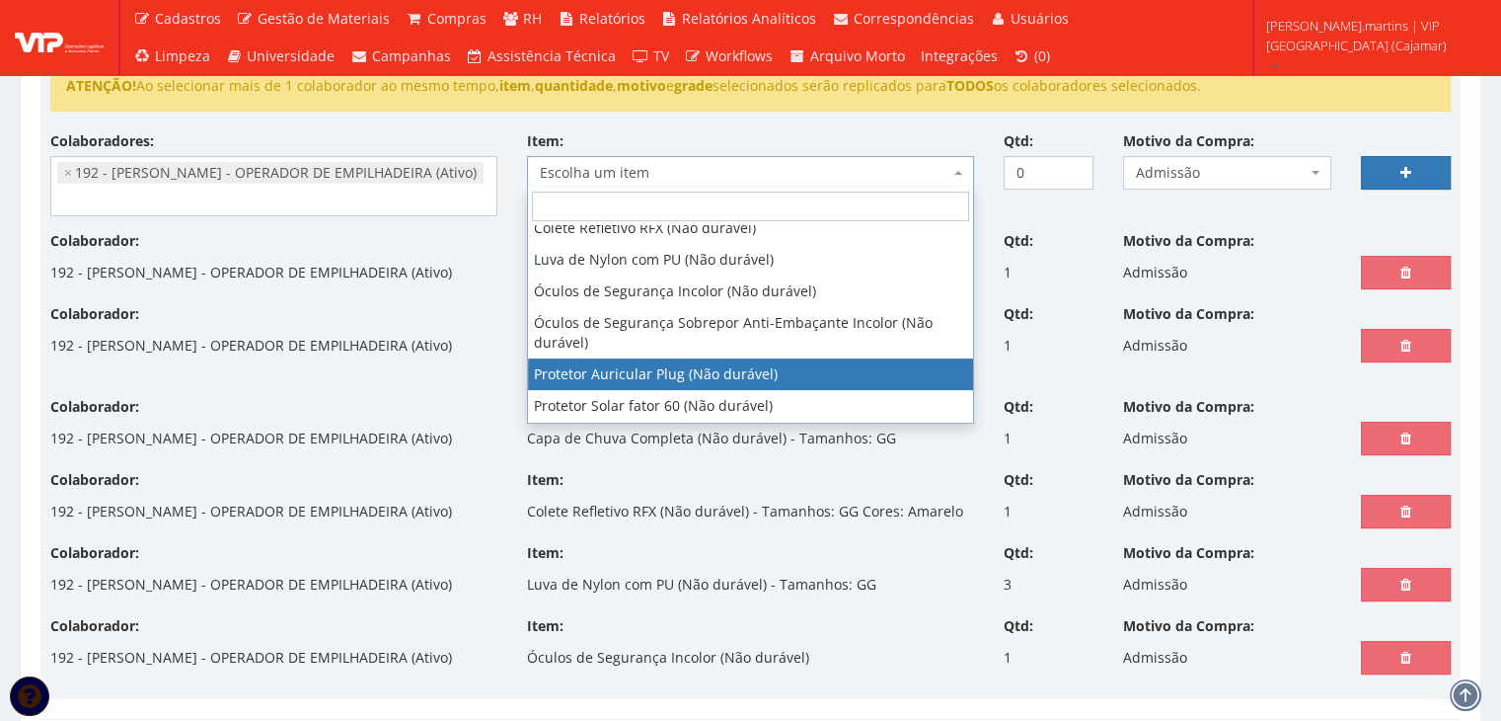
select select "292"
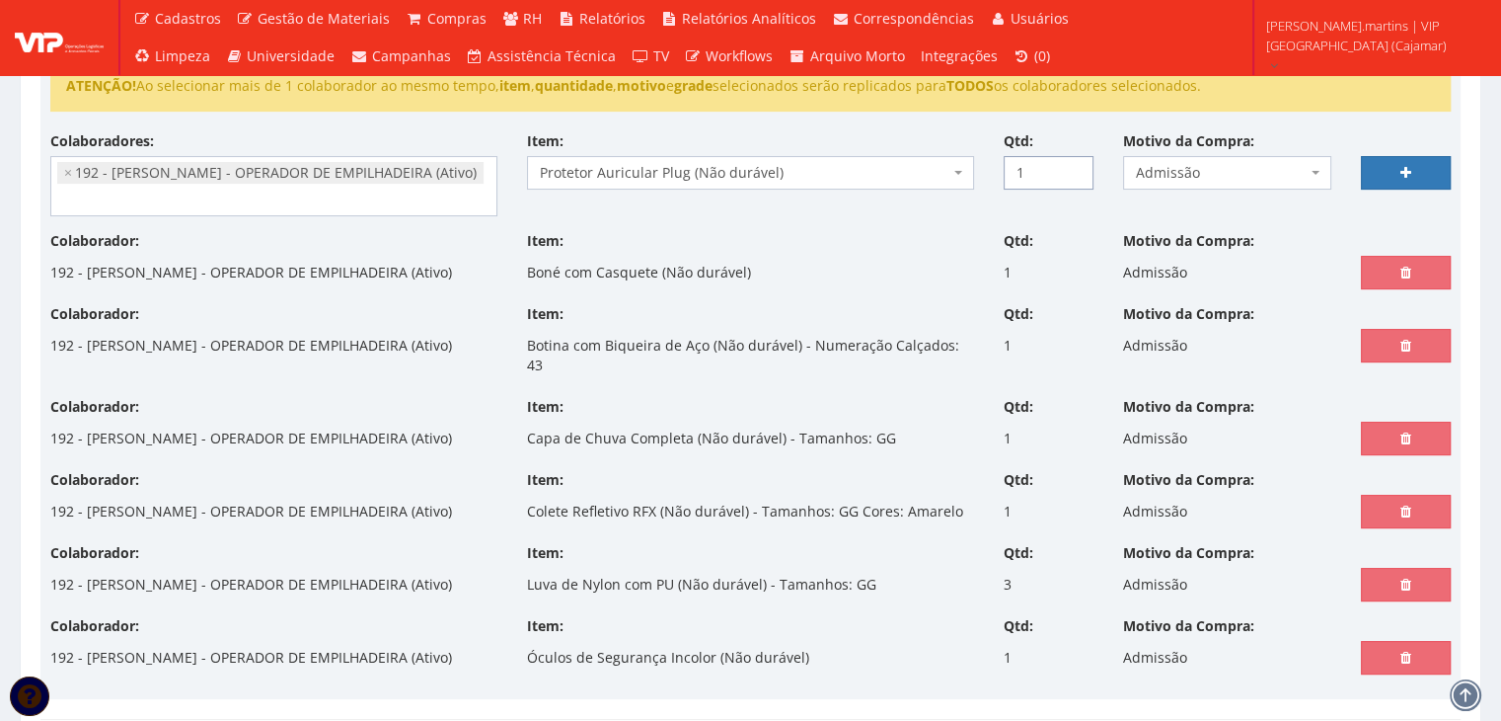
click at [1066, 165] on input "1" at bounding box center [1049, 173] width 90 height 34
click at [1066, 165] on input "2" at bounding box center [1049, 173] width 90 height 34
type input "3"
click at [1069, 164] on input "3" at bounding box center [1049, 173] width 90 height 34
click at [1390, 171] on link at bounding box center [1406, 173] width 90 height 34
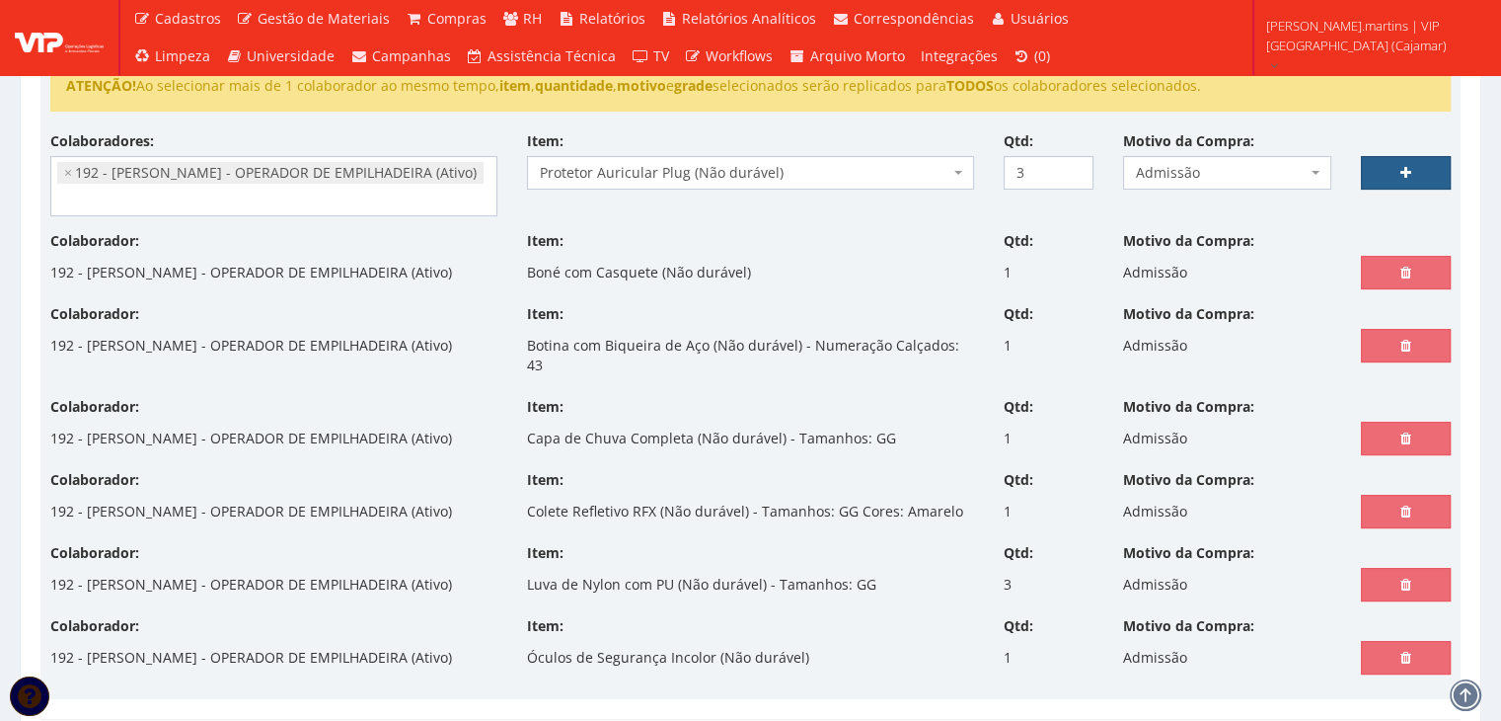
select select
type input "0"
select select
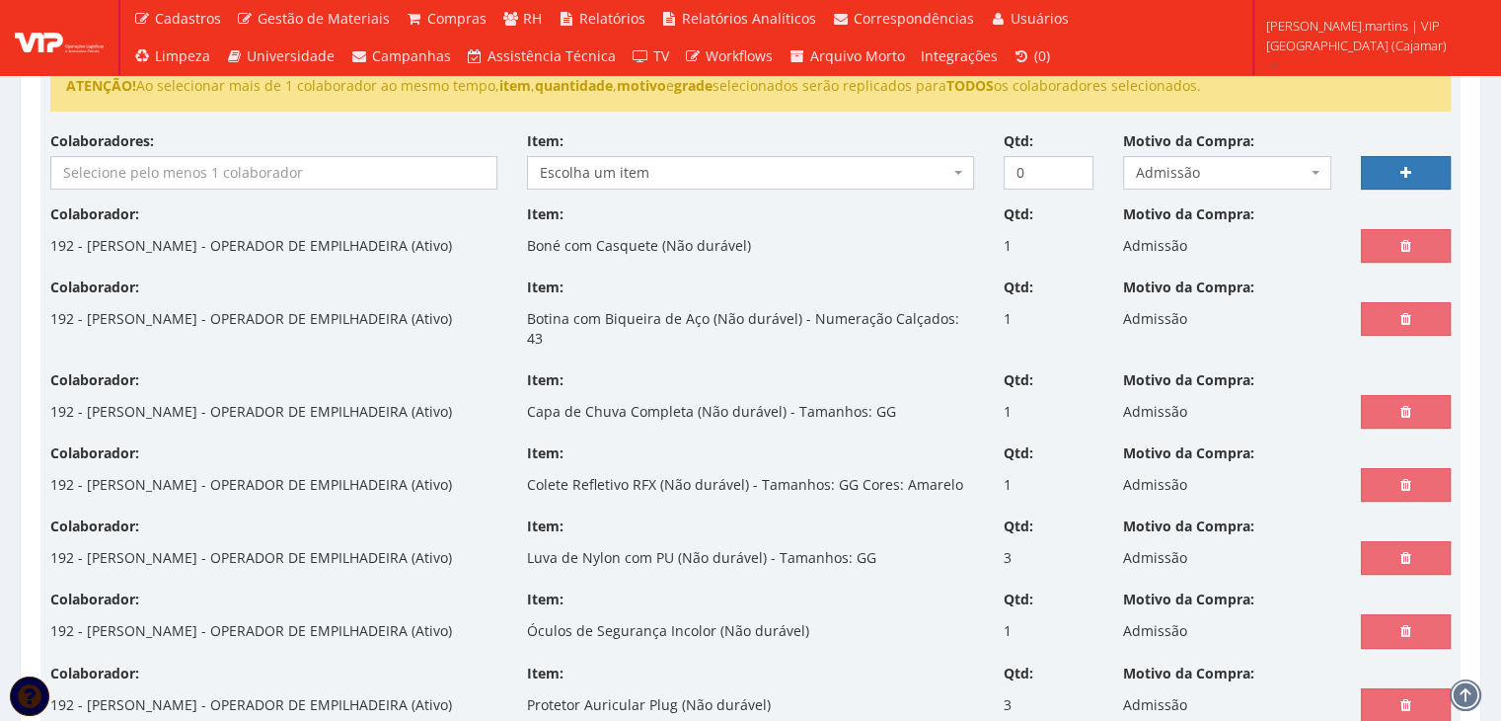
click at [362, 175] on input "search" at bounding box center [273, 173] width 445 height 32
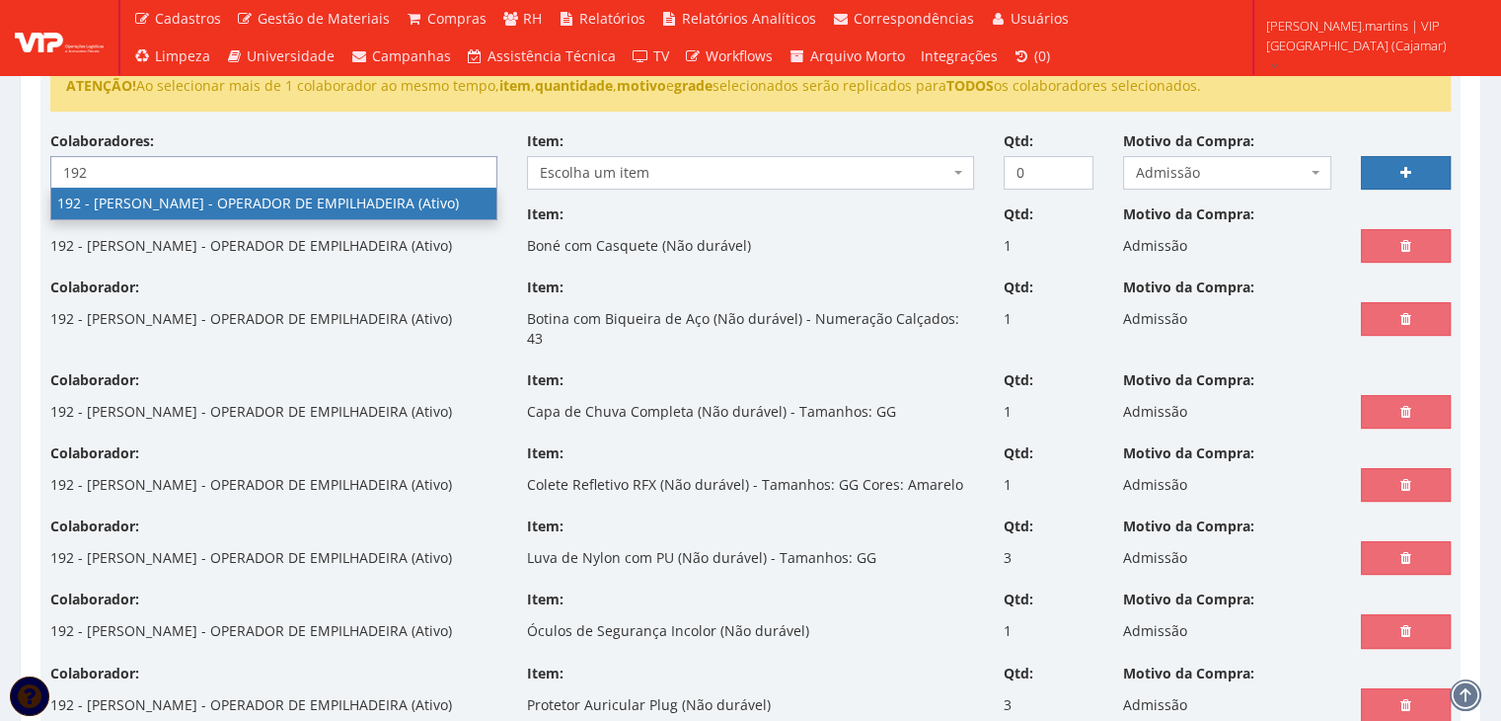
type input "192"
select select "4091"
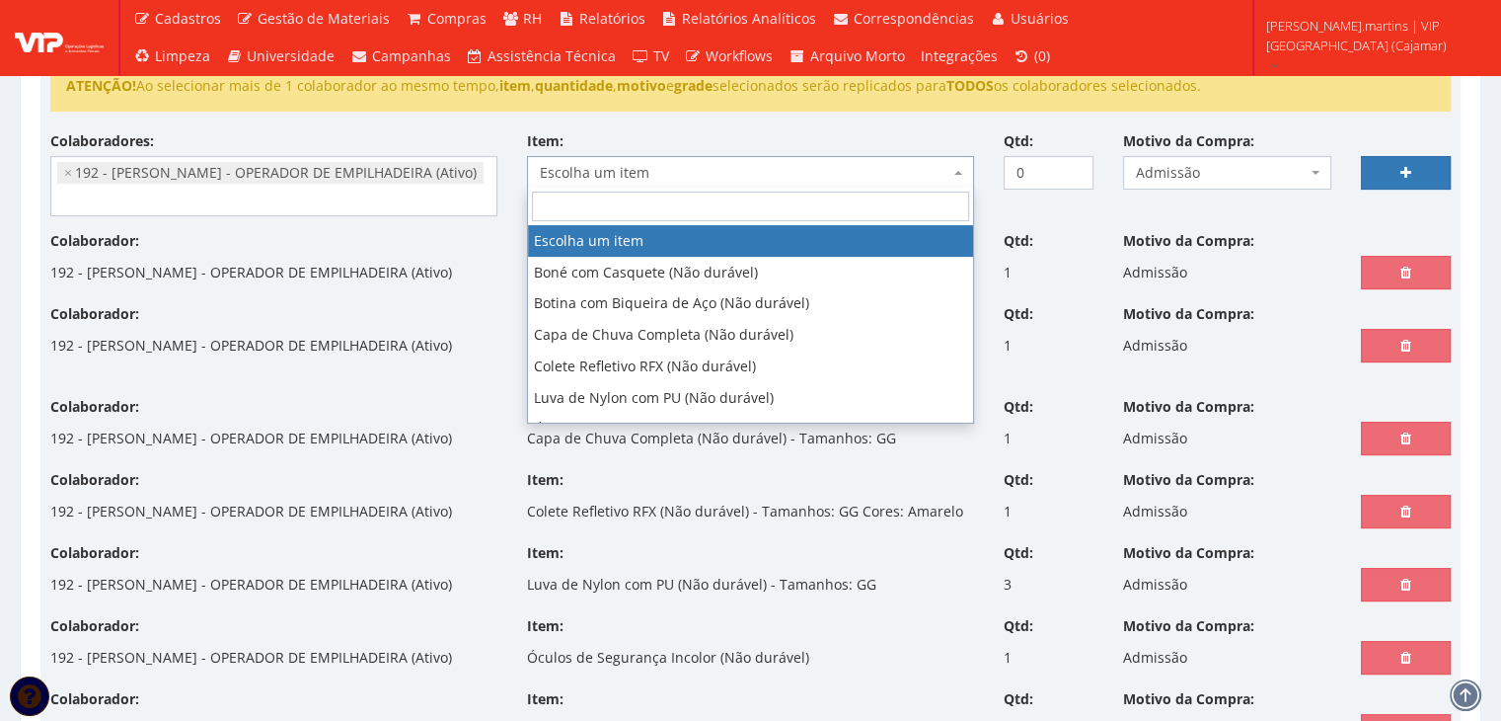
click at [626, 175] on span "Escolha um item" at bounding box center [745, 173] width 410 height 20
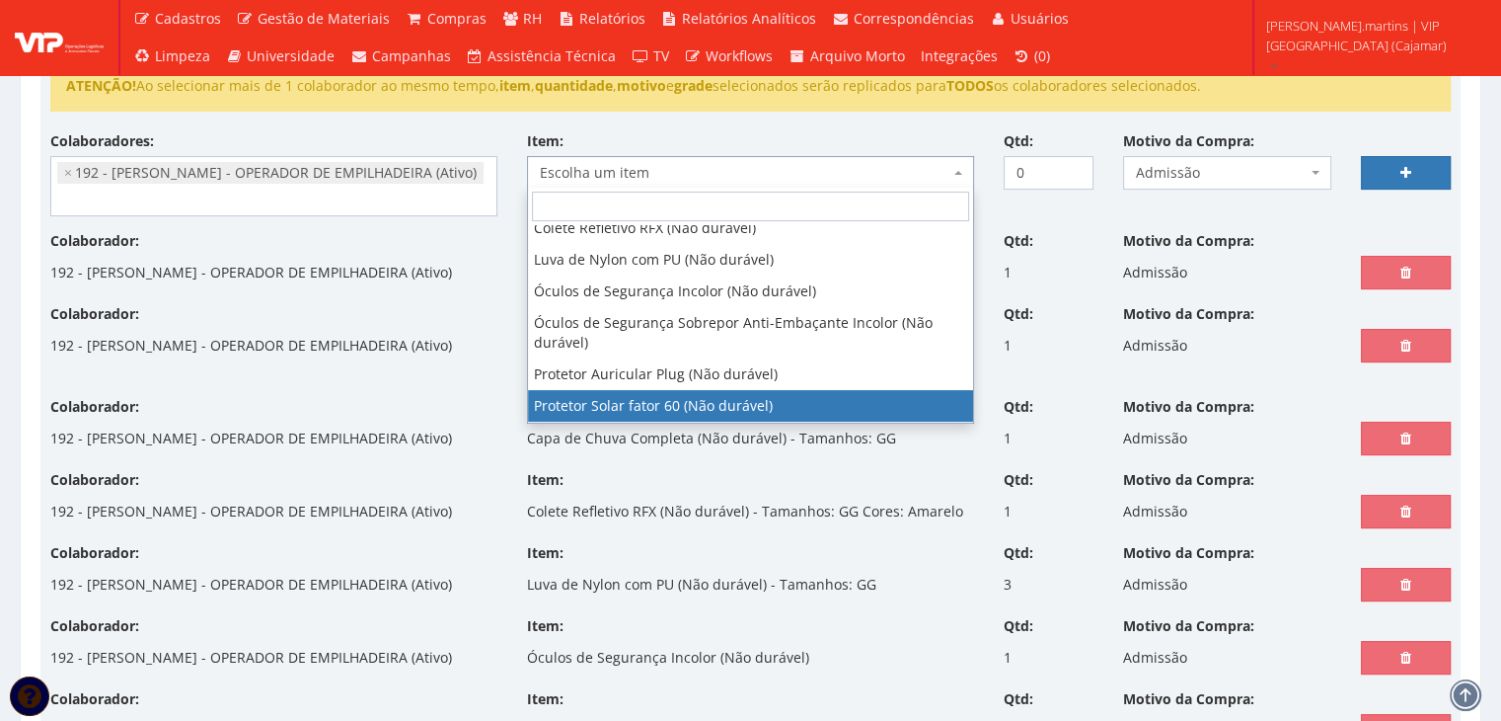
select select "1779"
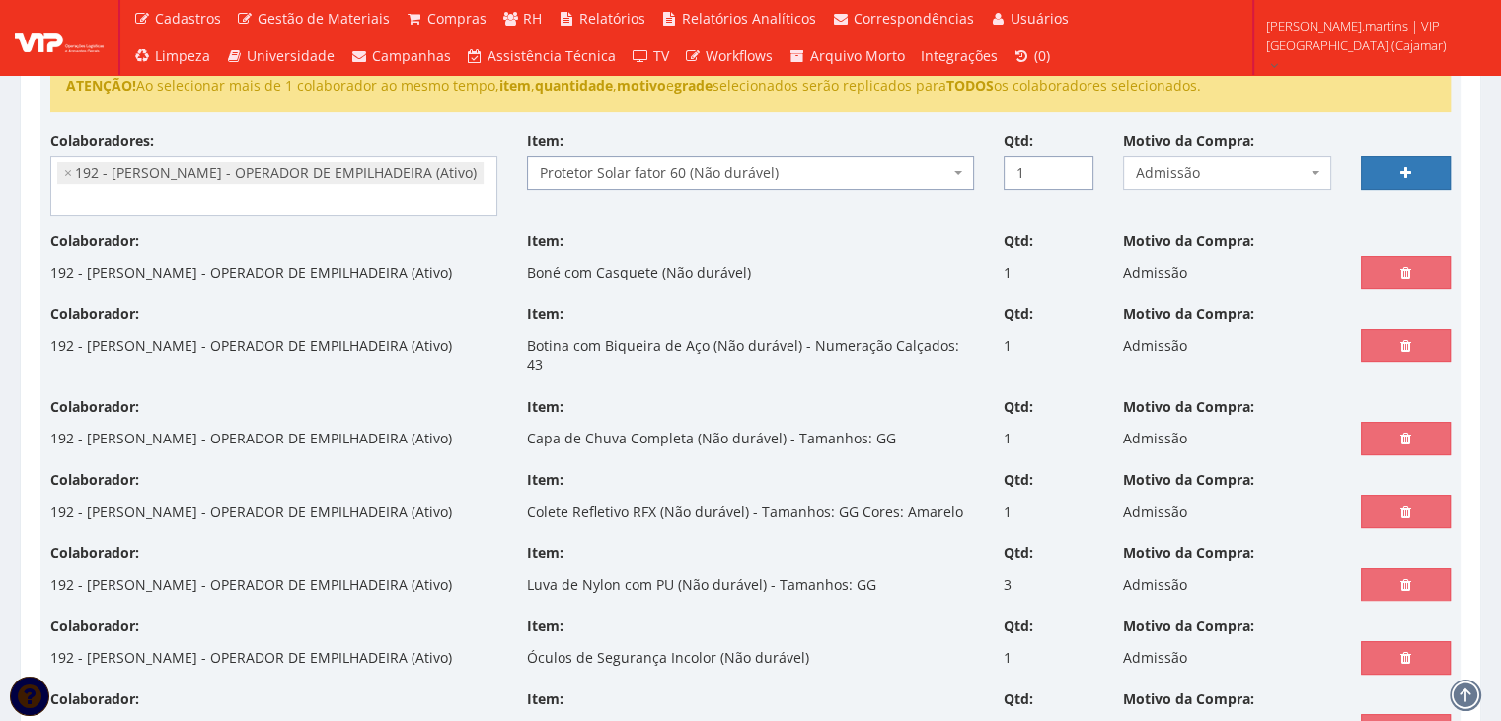
type input "1"
click at [1074, 165] on input "1" at bounding box center [1049, 173] width 90 height 34
click at [1391, 163] on link at bounding box center [1406, 173] width 90 height 34
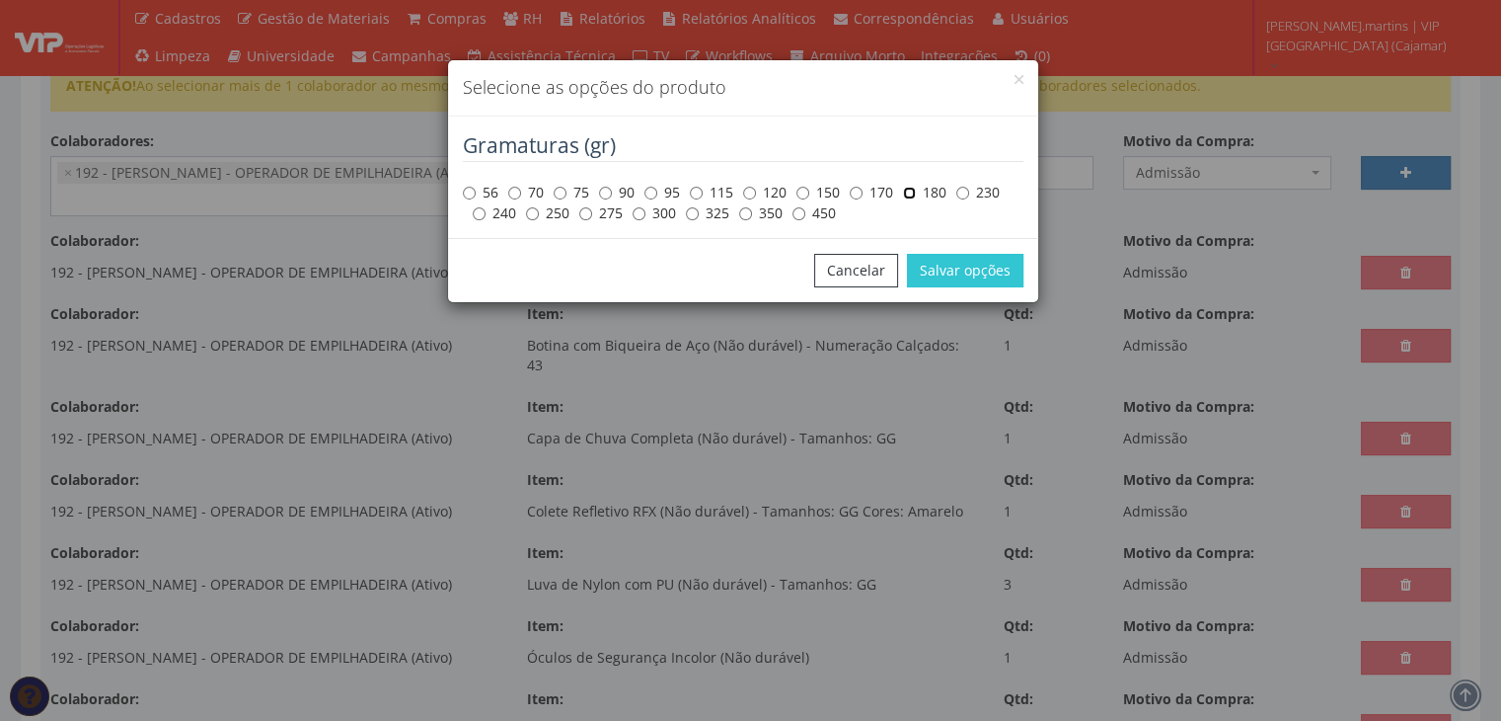
click at [907, 197] on input "180" at bounding box center [909, 193] width 13 height 13
radio input "true"
click at [967, 269] on button "Salvar opções" at bounding box center [965, 271] width 116 height 34
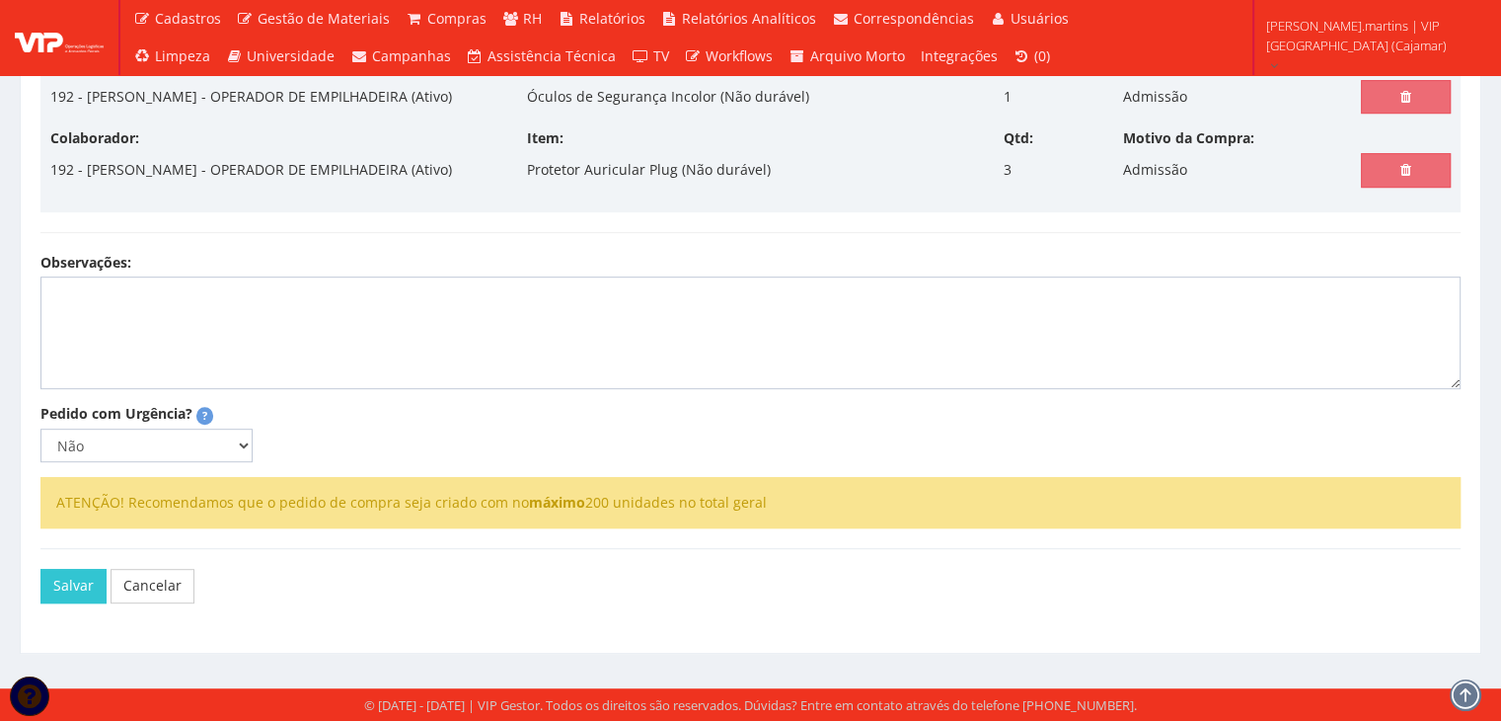
scroll to position [1069, 0]
drag, startPoint x: 205, startPoint y: 446, endPoint x: 198, endPoint y: 459, distance: 14.6
click at [205, 446] on select "Não Sim" at bounding box center [146, 445] width 212 height 34
select select "1"
click at [40, 429] on select "Não Sim" at bounding box center [146, 445] width 212 height 34
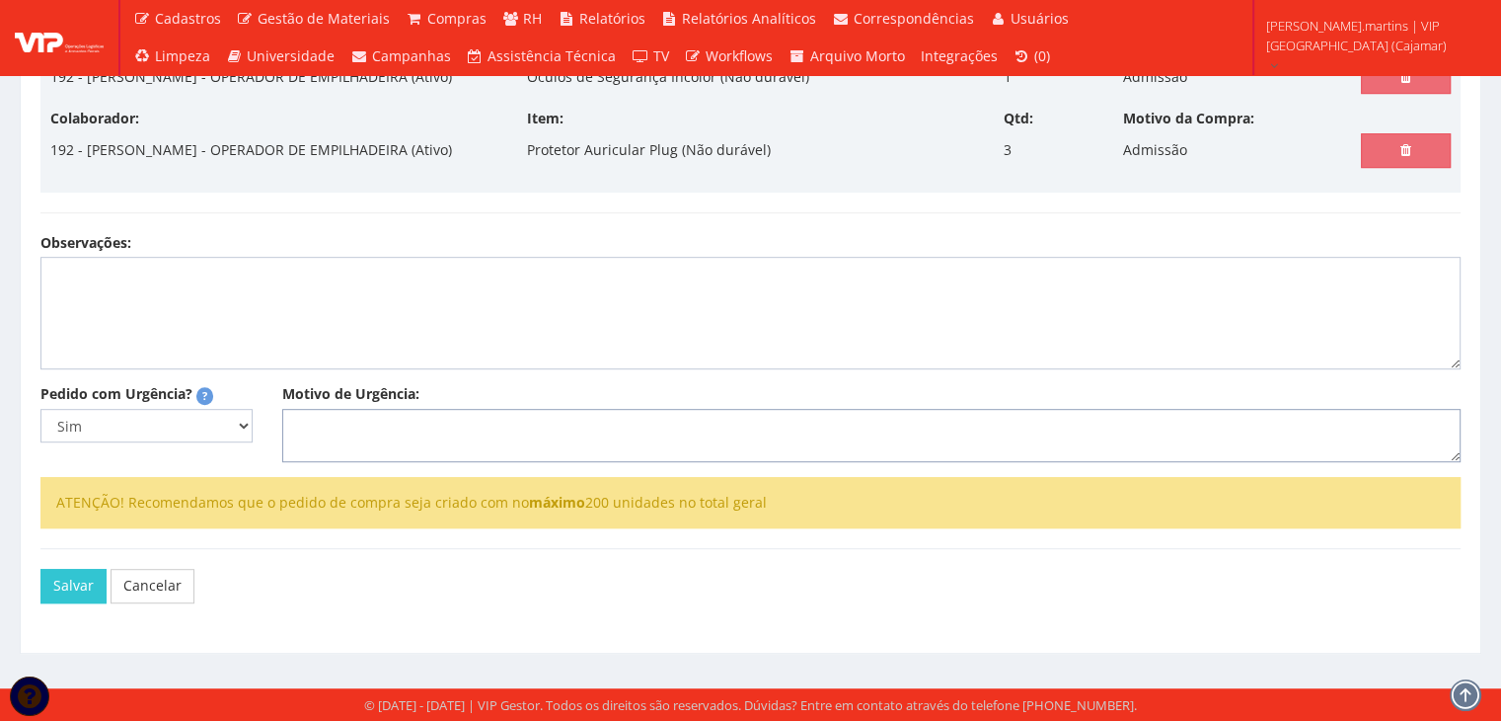
click at [384, 451] on textarea "Motivo de Urgência:" at bounding box center [871, 435] width 1179 height 53
select select
type input "0"
select select
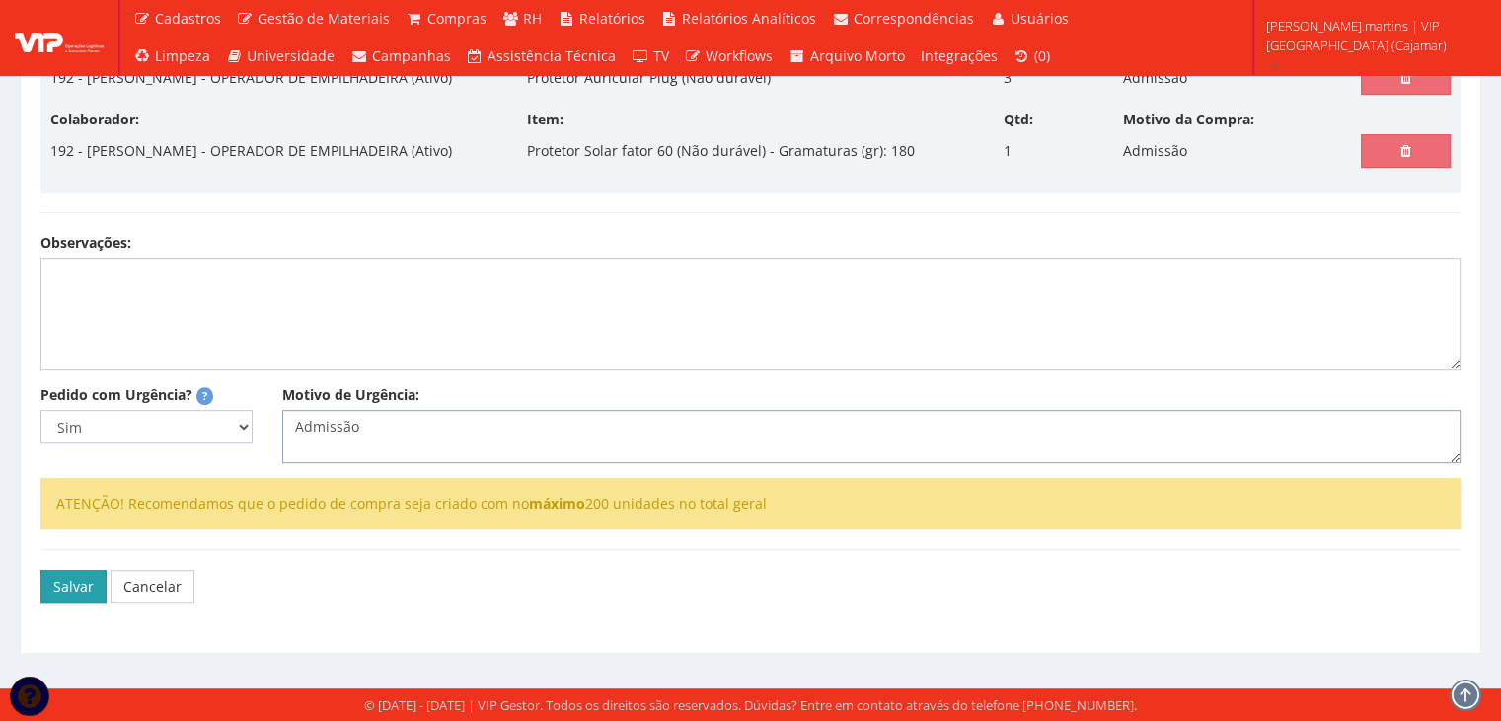
type textarea "Admissão"
click at [58, 590] on button "Salvar" at bounding box center [73, 587] width 66 height 34
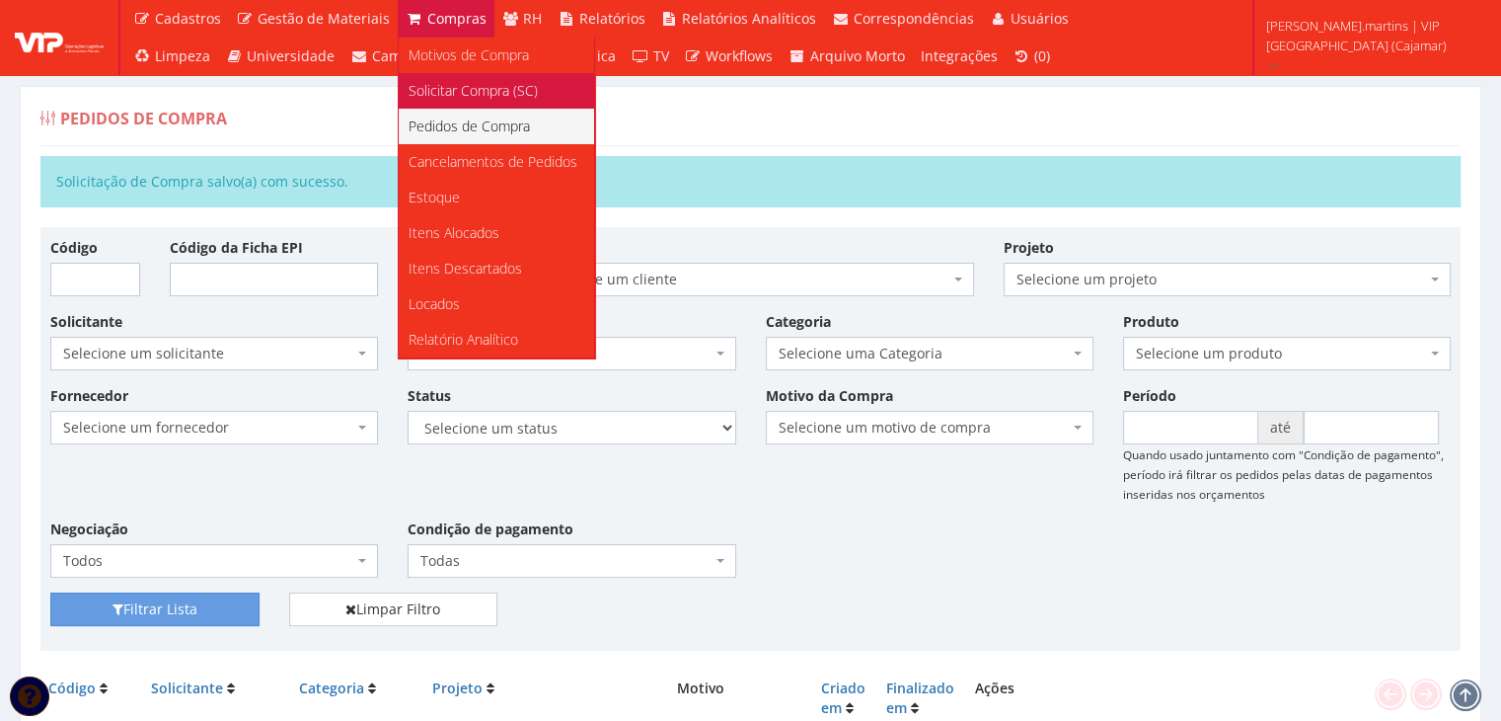
click at [444, 73] on link "Solicitar Compra (SC)" at bounding box center [496, 91] width 195 height 36
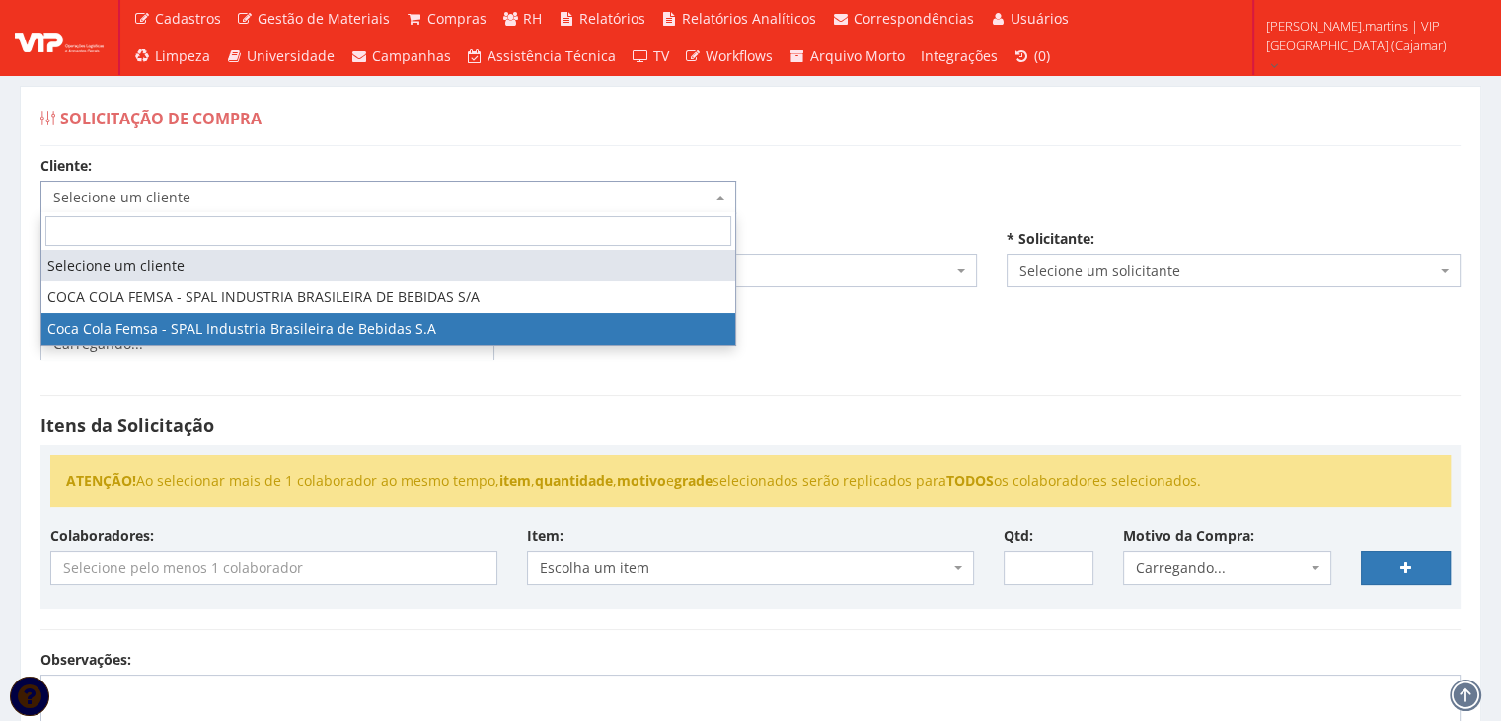
select select "51"
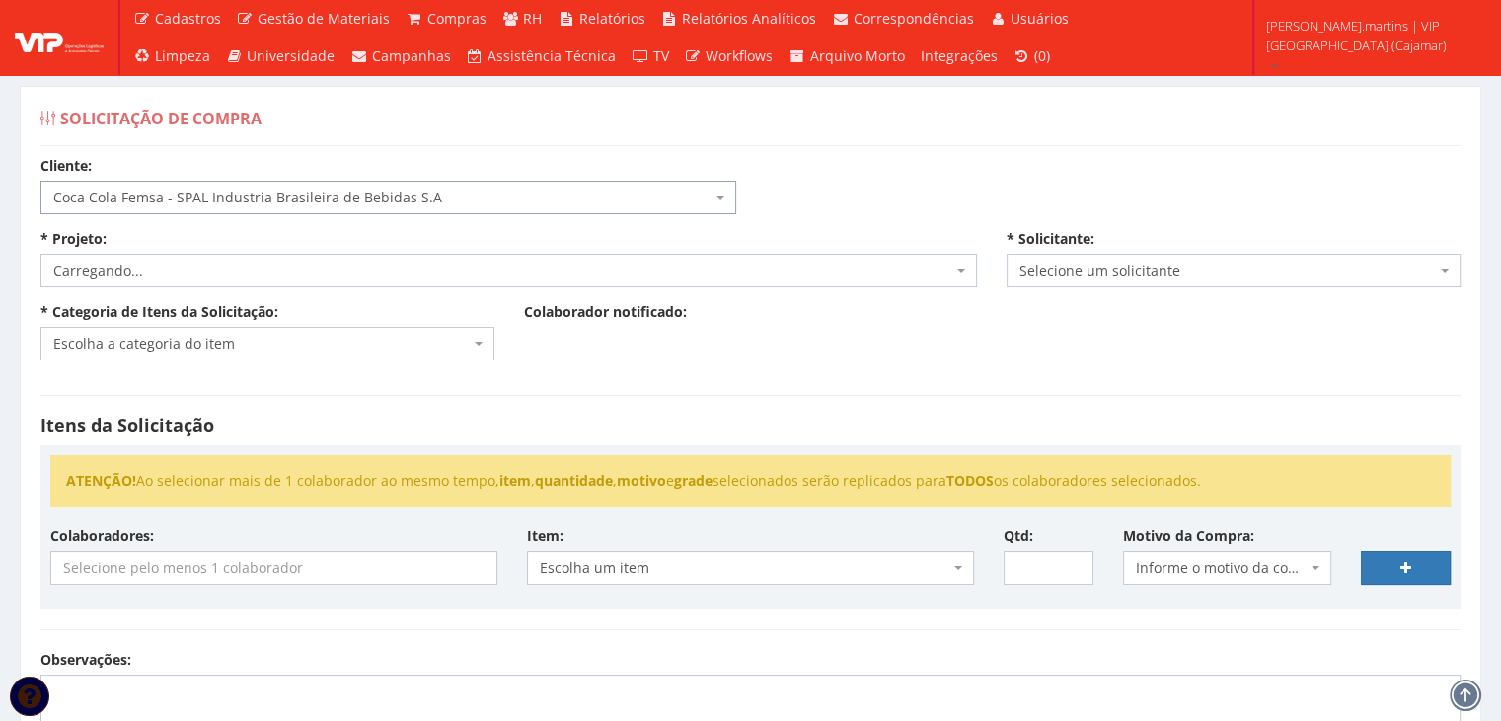
click at [348, 274] on span "Carregando..." at bounding box center [502, 271] width 899 height 20
click at [348, 274] on span "Selecione um projeto" at bounding box center [502, 271] width 899 height 20
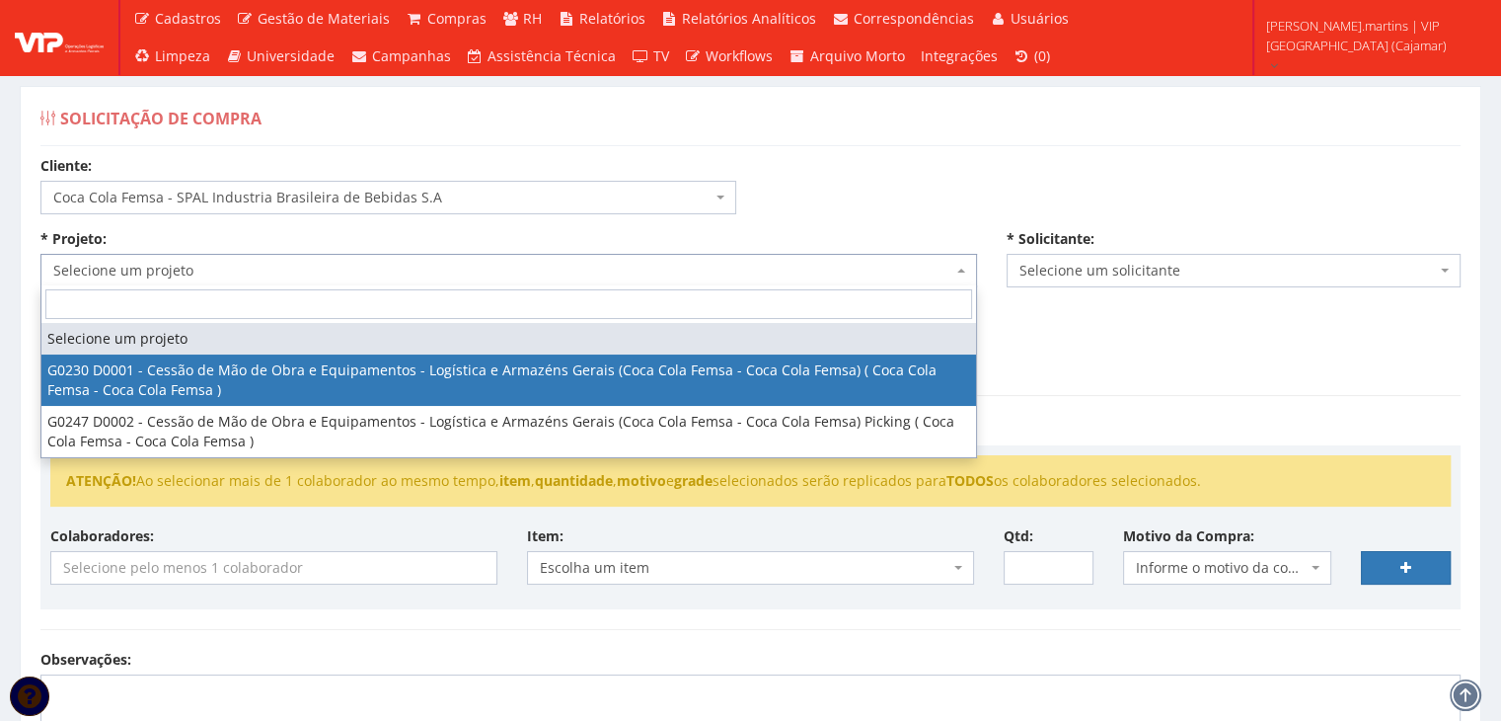
select select "230"
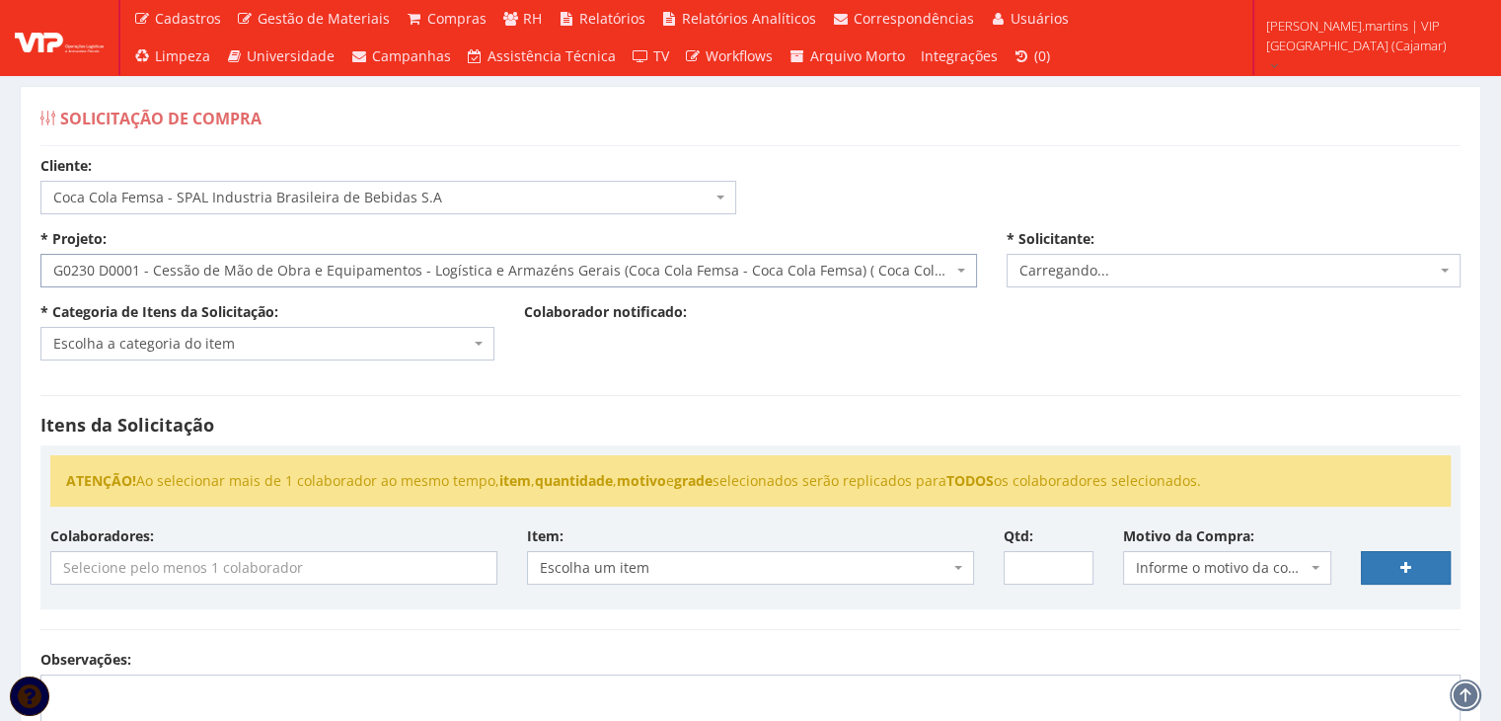
click at [306, 345] on span "Escolha a categoria do item" at bounding box center [261, 344] width 417 height 20
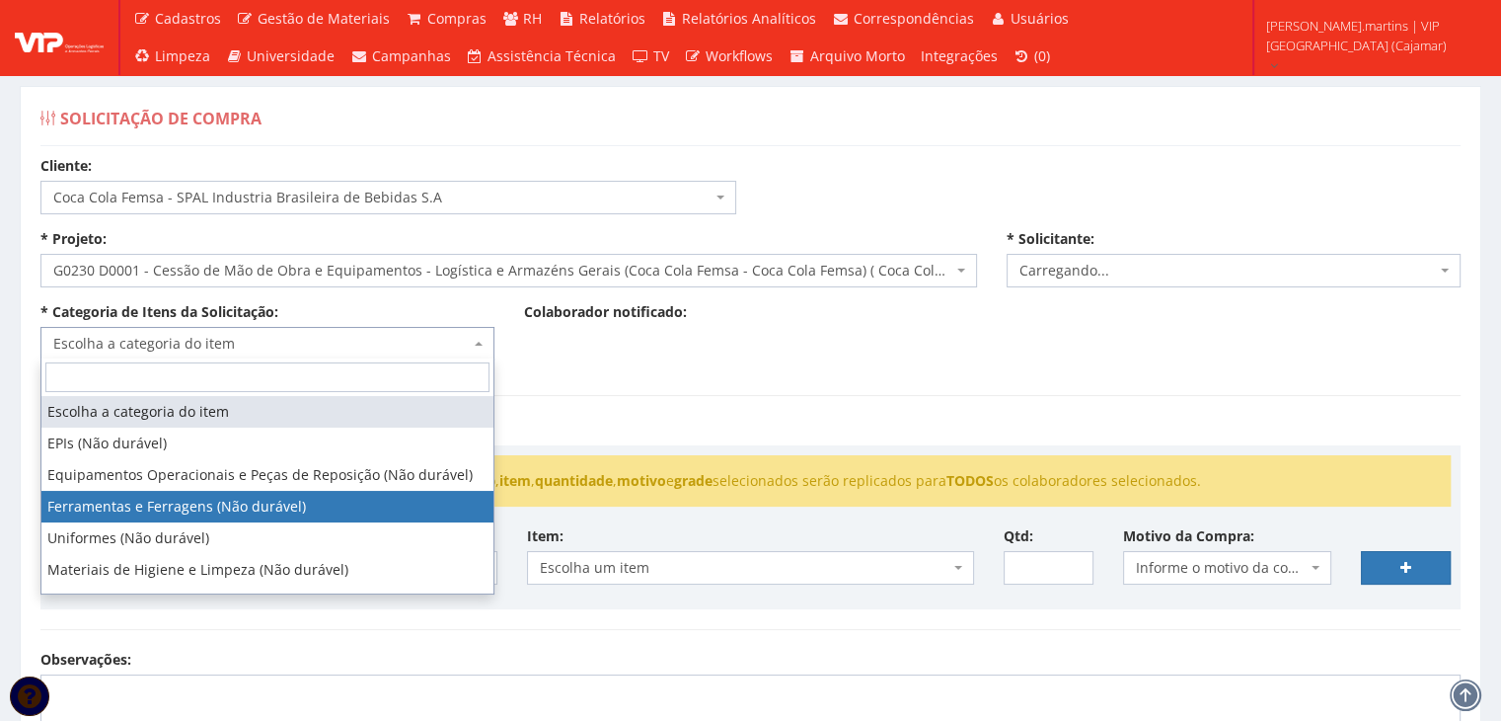
select select "2471"
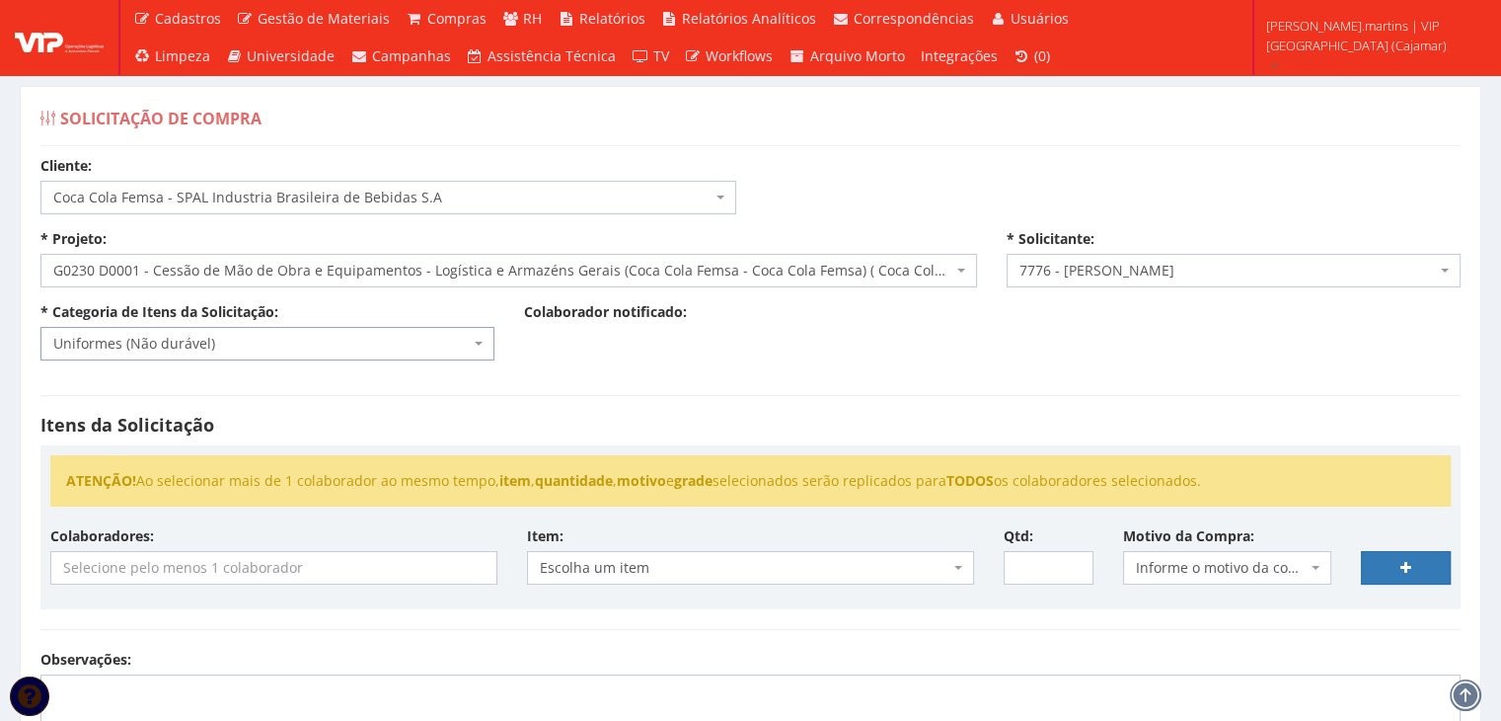
select select "4"
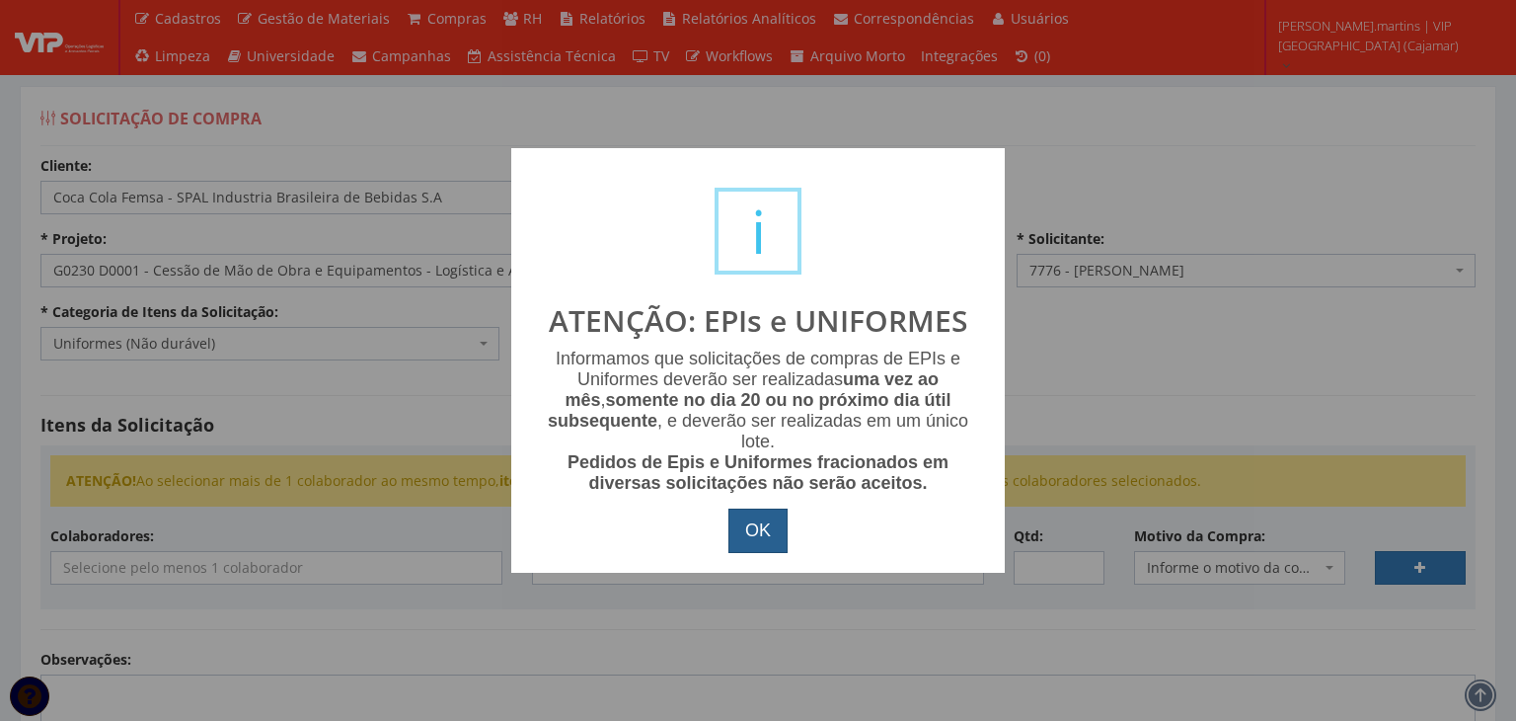
click at [738, 532] on button "OK" at bounding box center [757, 530] width 59 height 45
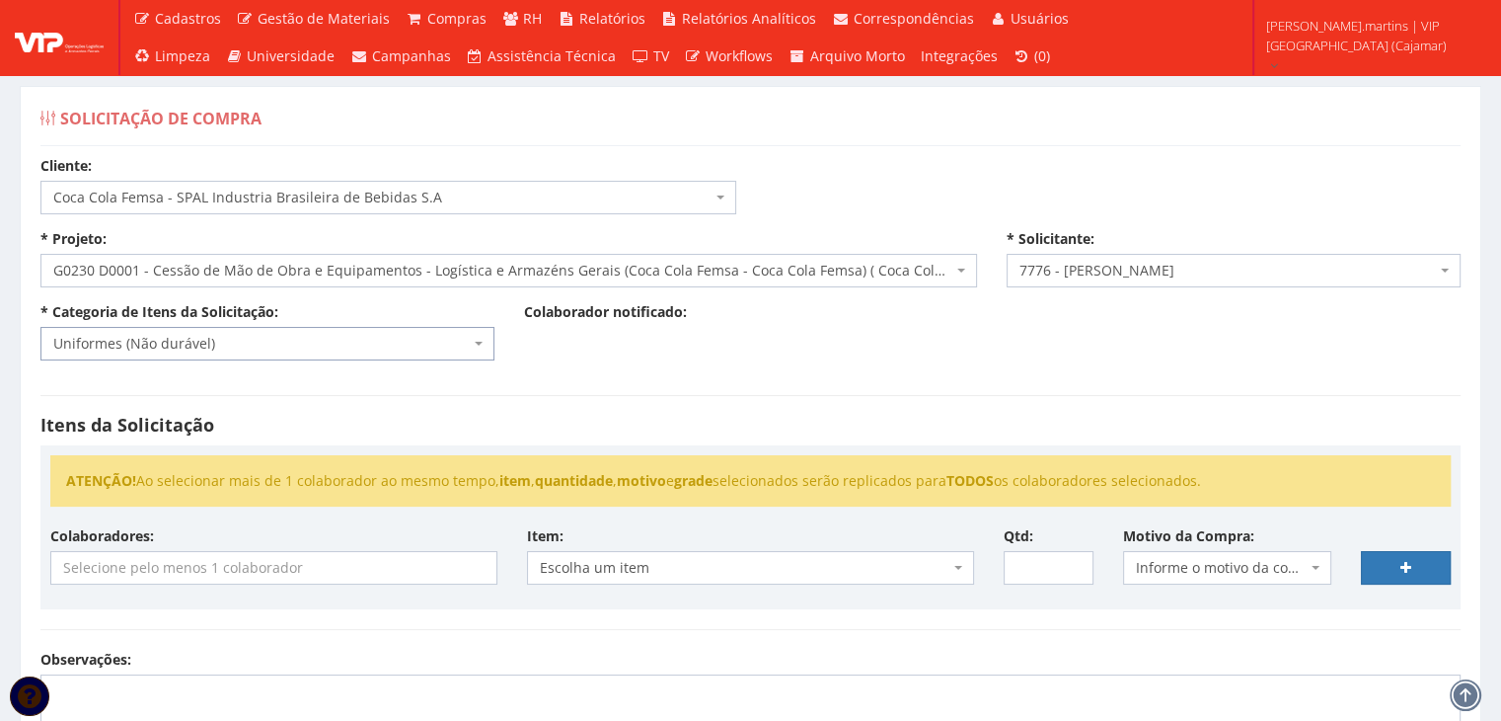
scroll to position [263, 0]
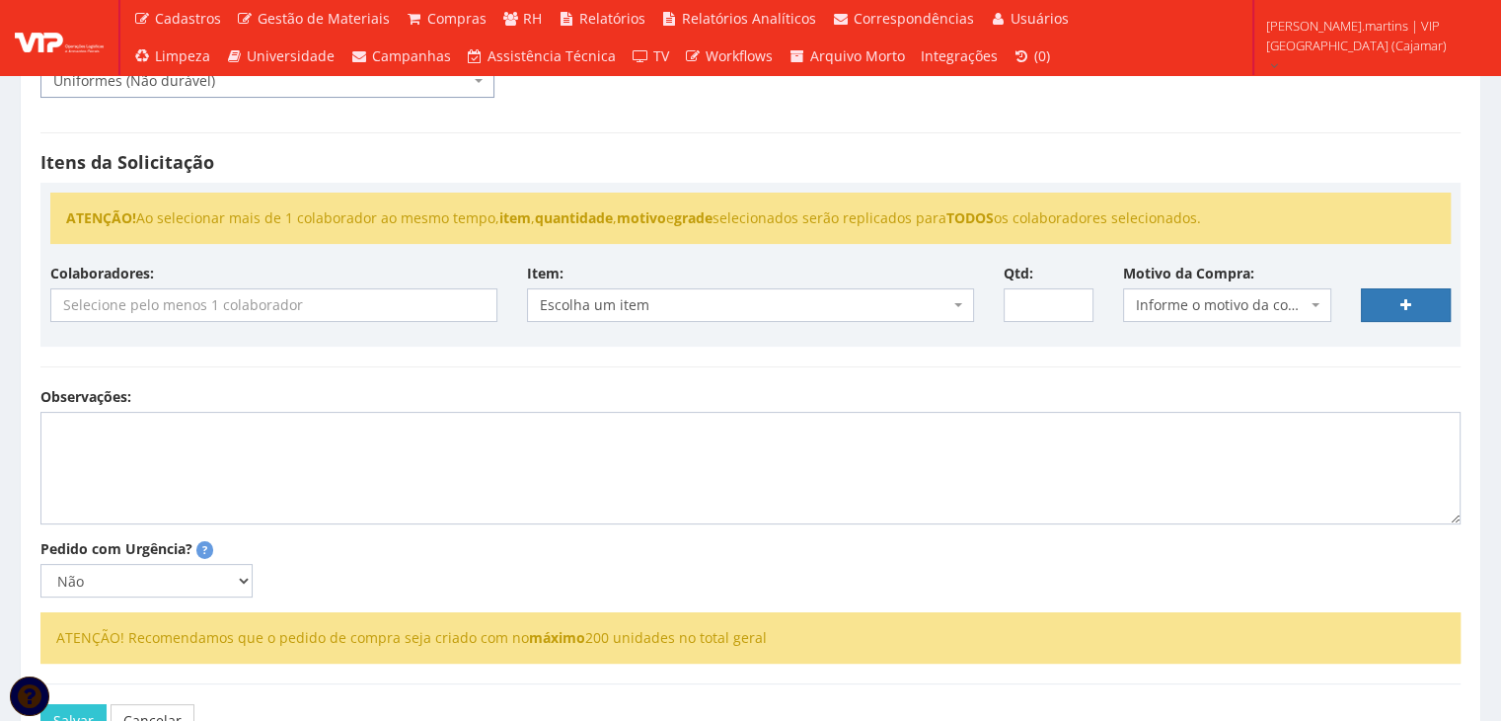
click at [327, 307] on input "search" at bounding box center [273, 305] width 445 height 32
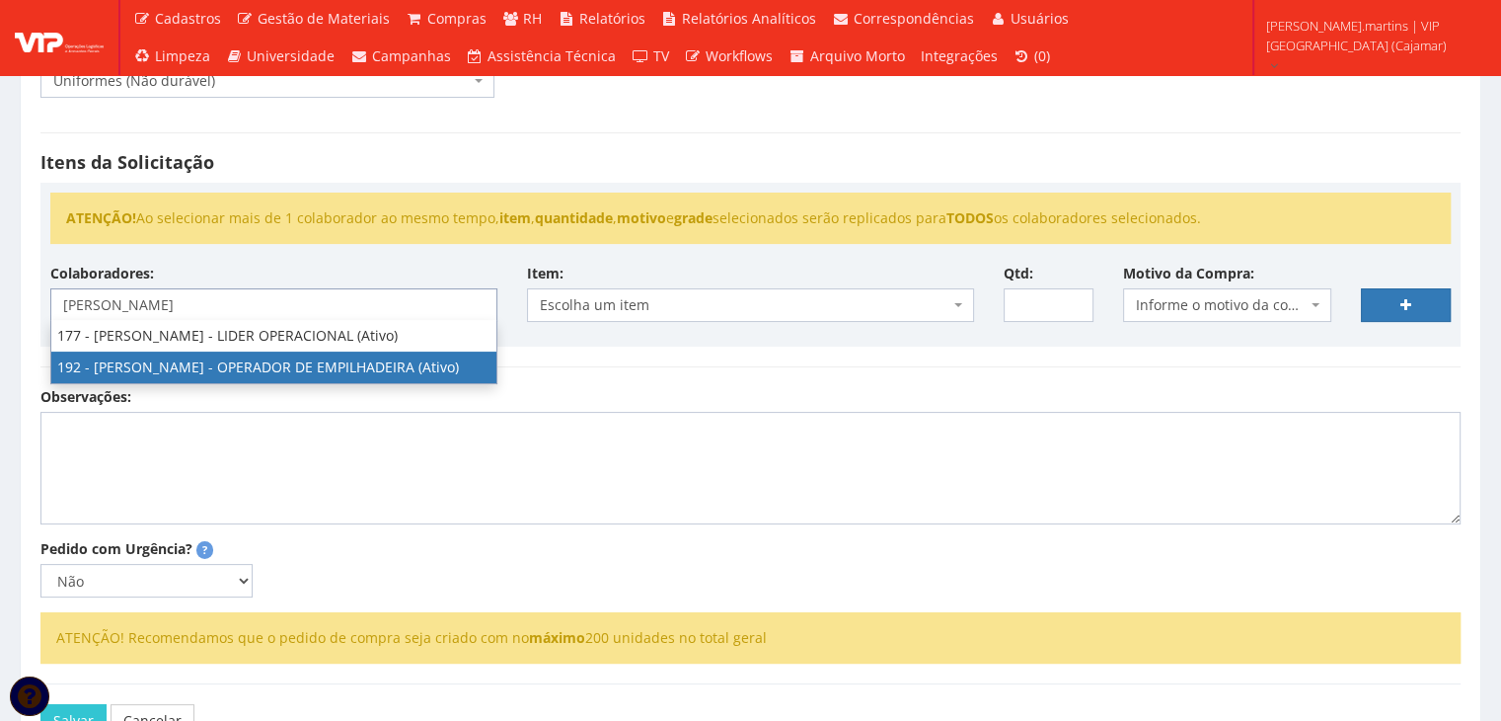
type input "anderson"
select select "4091"
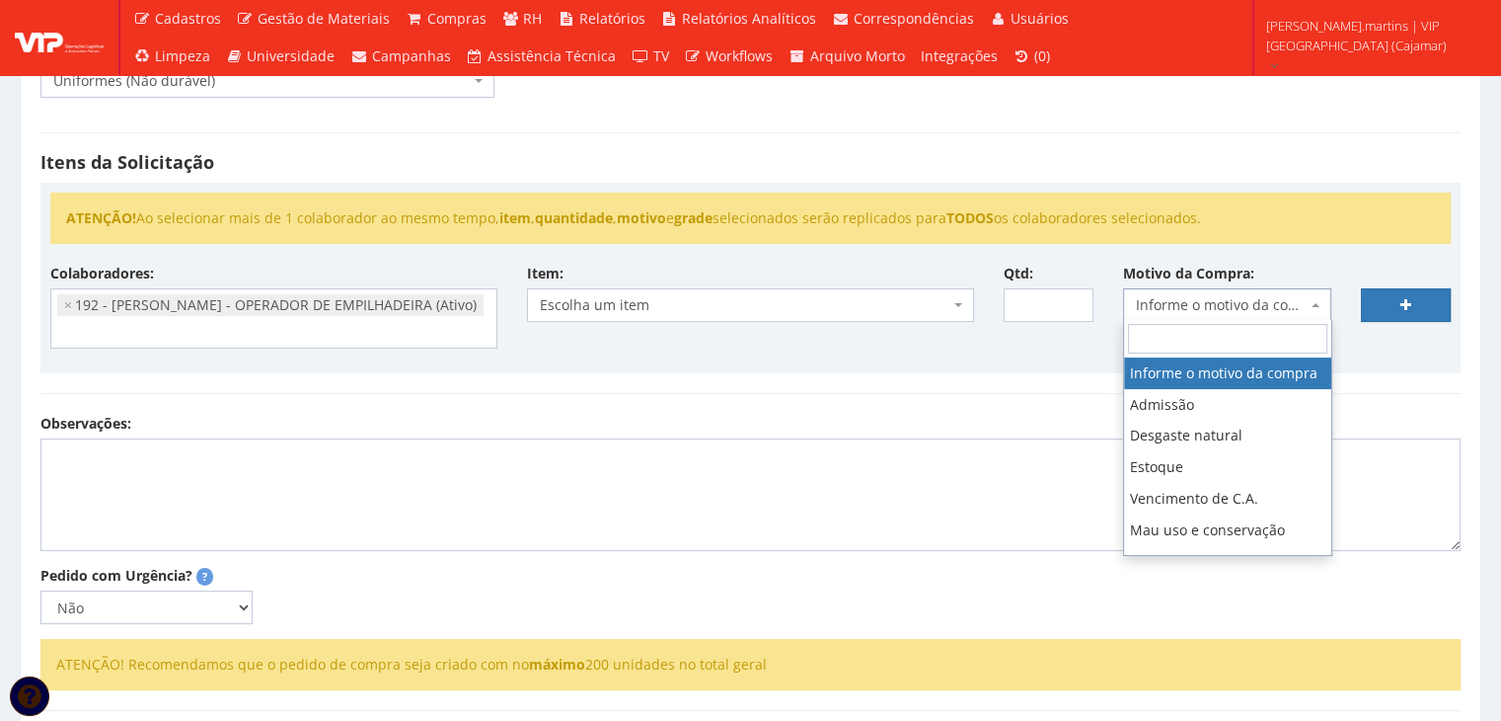
click at [1237, 302] on span "Informe o motivo da compra" at bounding box center [1222, 305] width 172 height 20
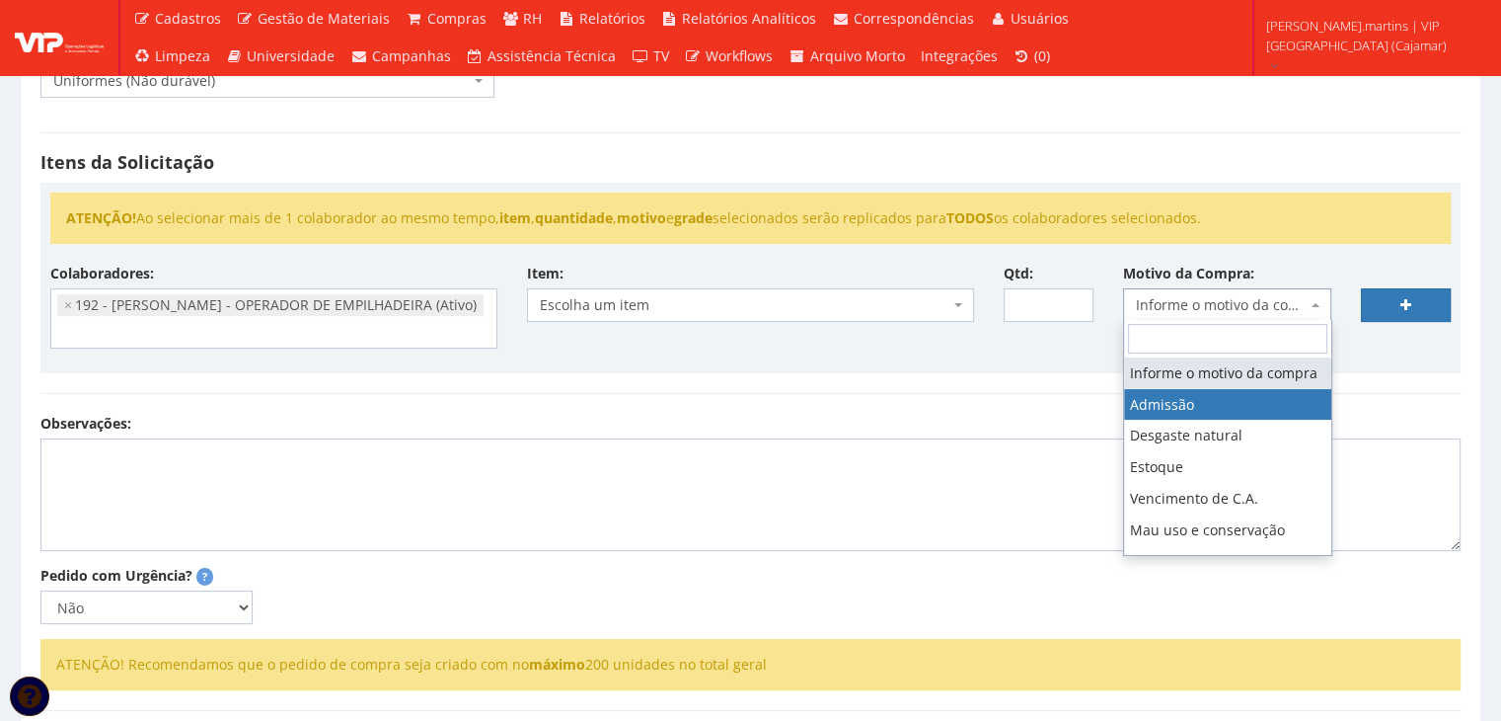
select select "1"
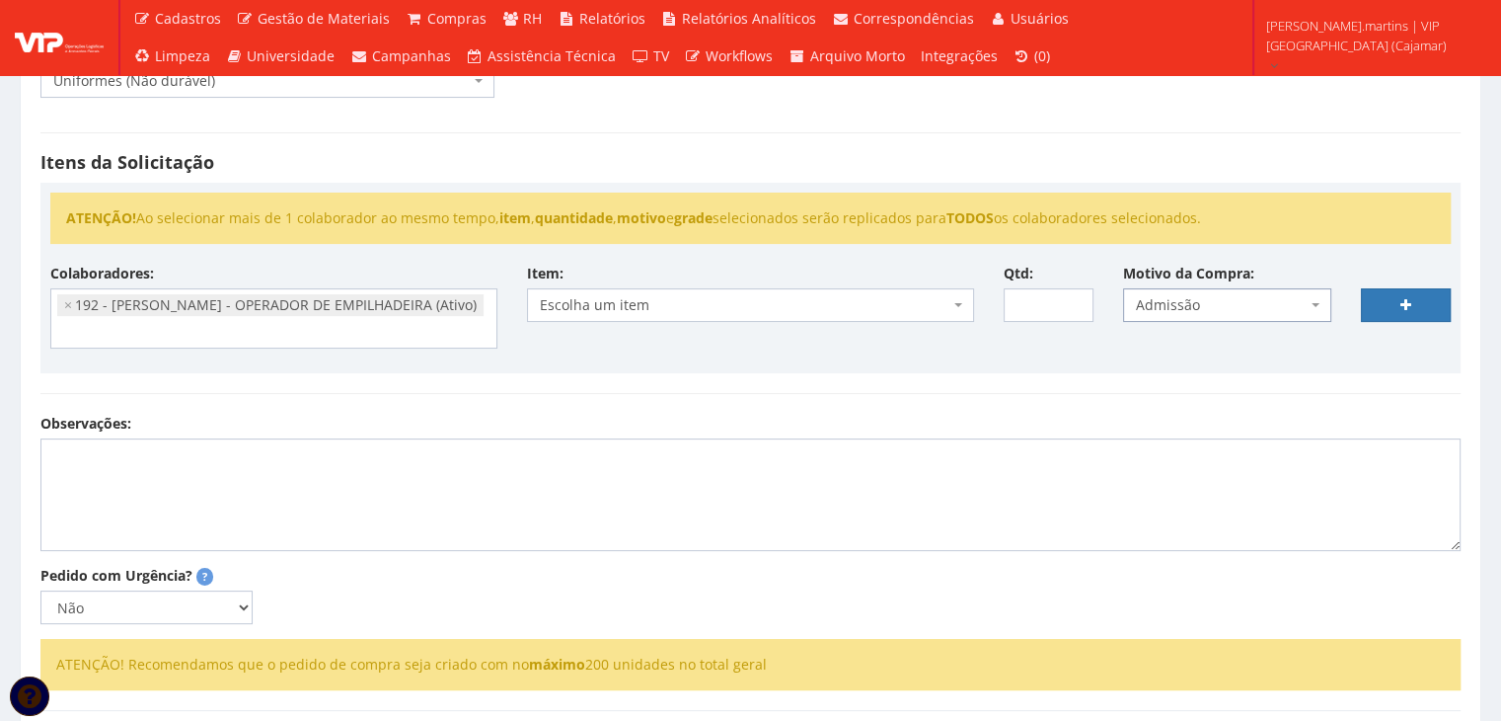
click at [948, 302] on span "Escolha um item" at bounding box center [745, 305] width 410 height 20
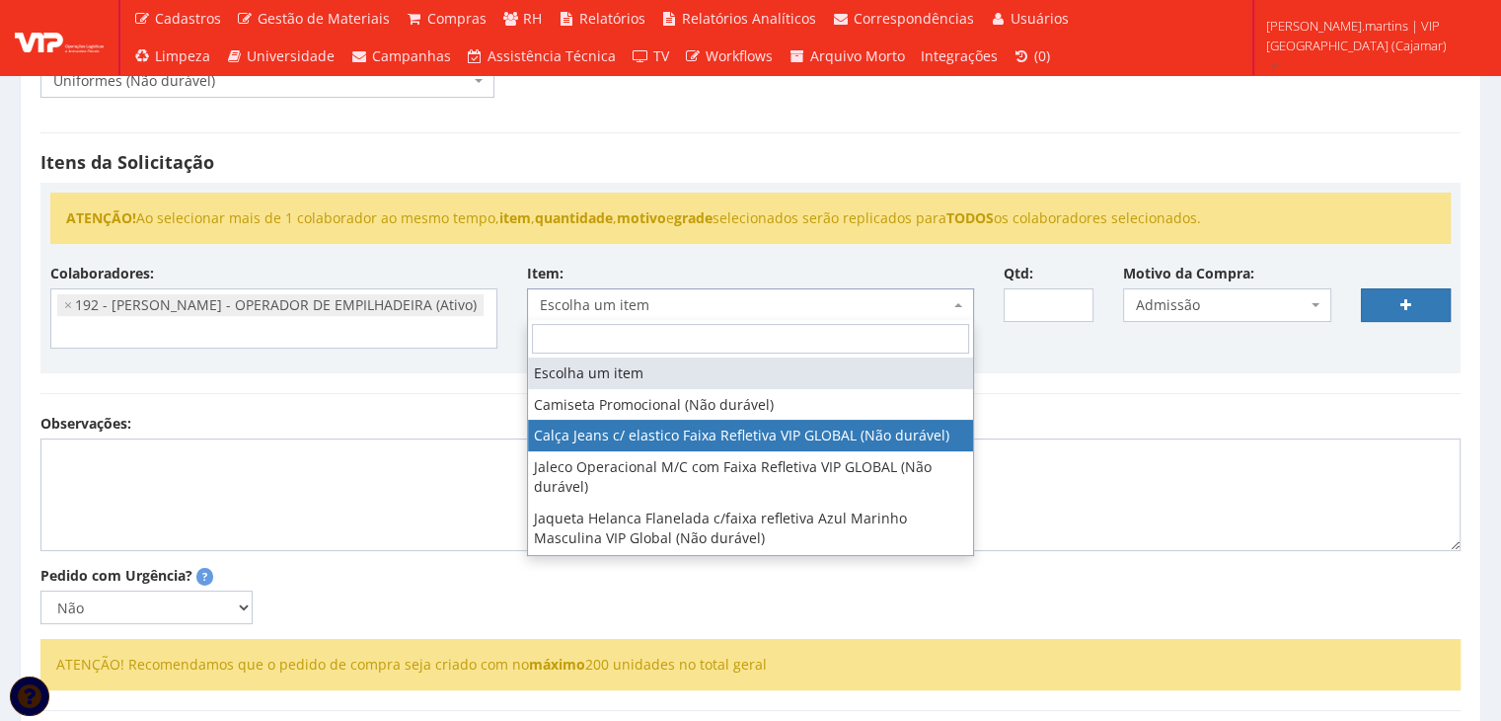
select select "2326"
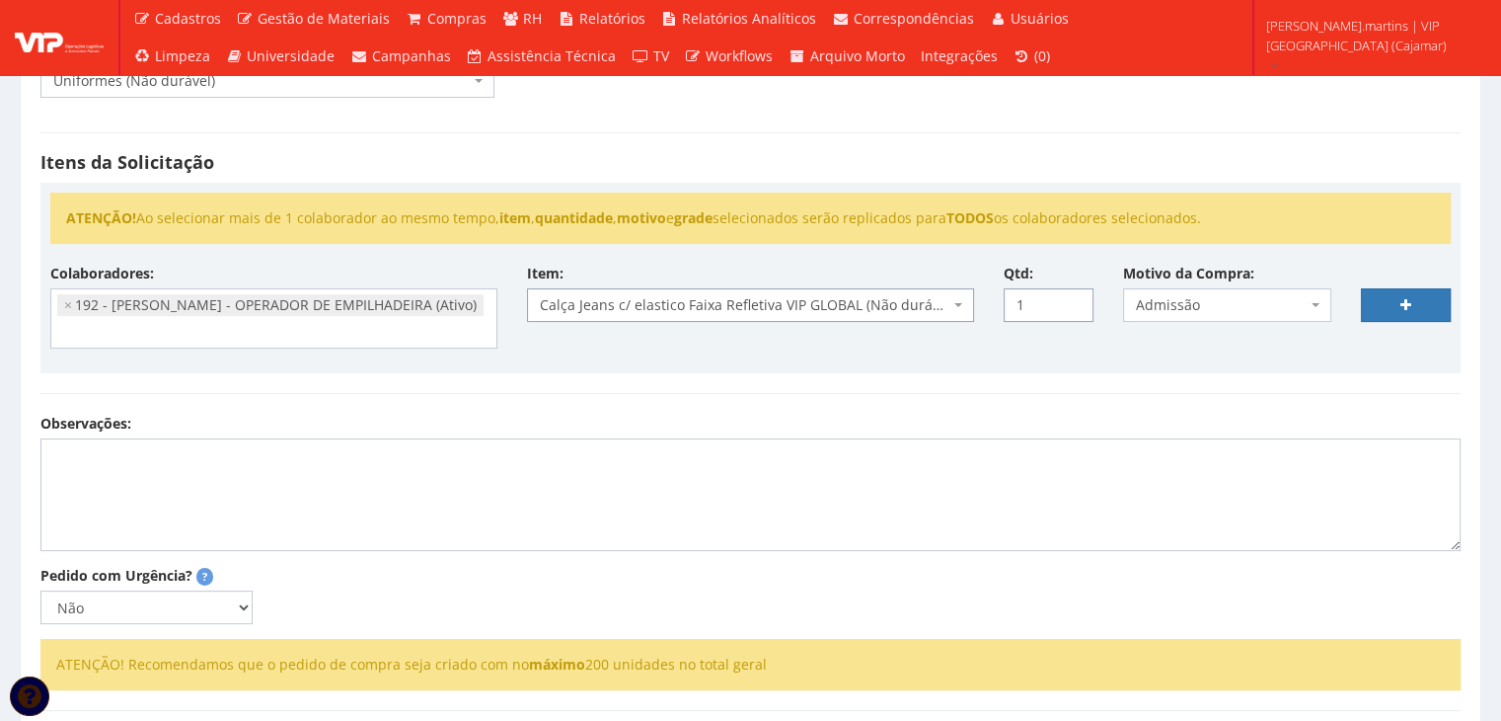
click at [1074, 294] on input "1" at bounding box center [1049, 305] width 90 height 34
type input "2"
click at [1074, 294] on input "2" at bounding box center [1049, 305] width 90 height 34
click at [1409, 298] on icon at bounding box center [1406, 305] width 11 height 14
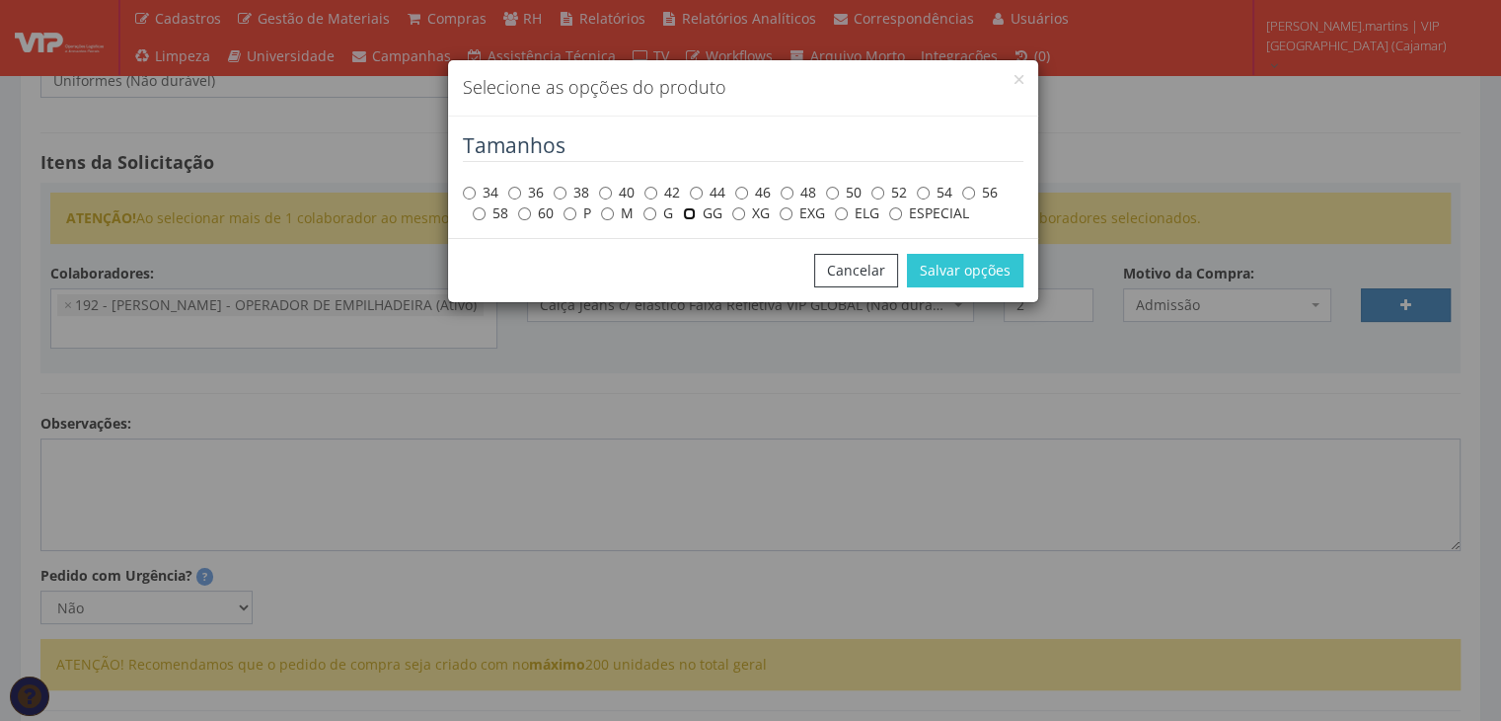
click at [687, 214] on input "GG" at bounding box center [689, 213] width 13 height 13
radio input "true"
click at [945, 283] on button "Salvar opções" at bounding box center [965, 271] width 116 height 34
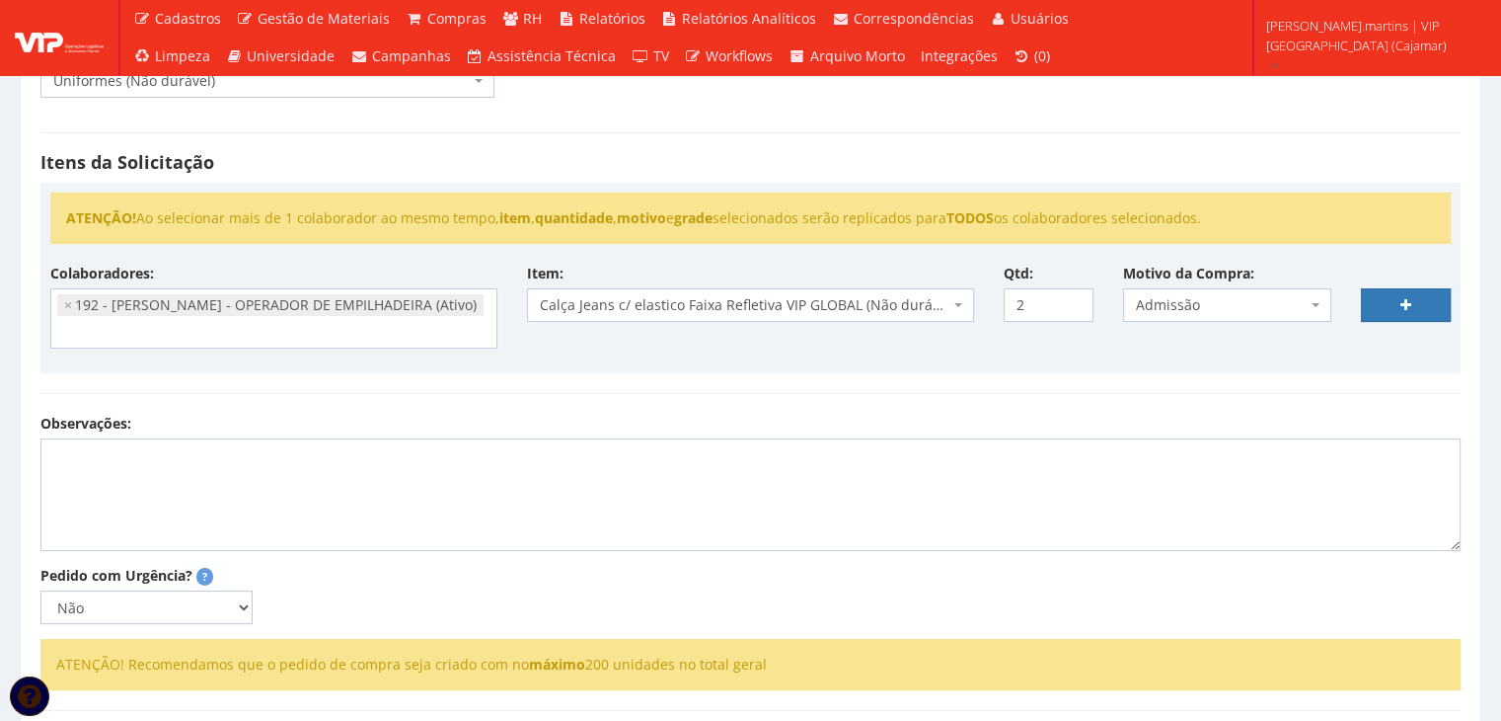
select select
type input "0"
select select
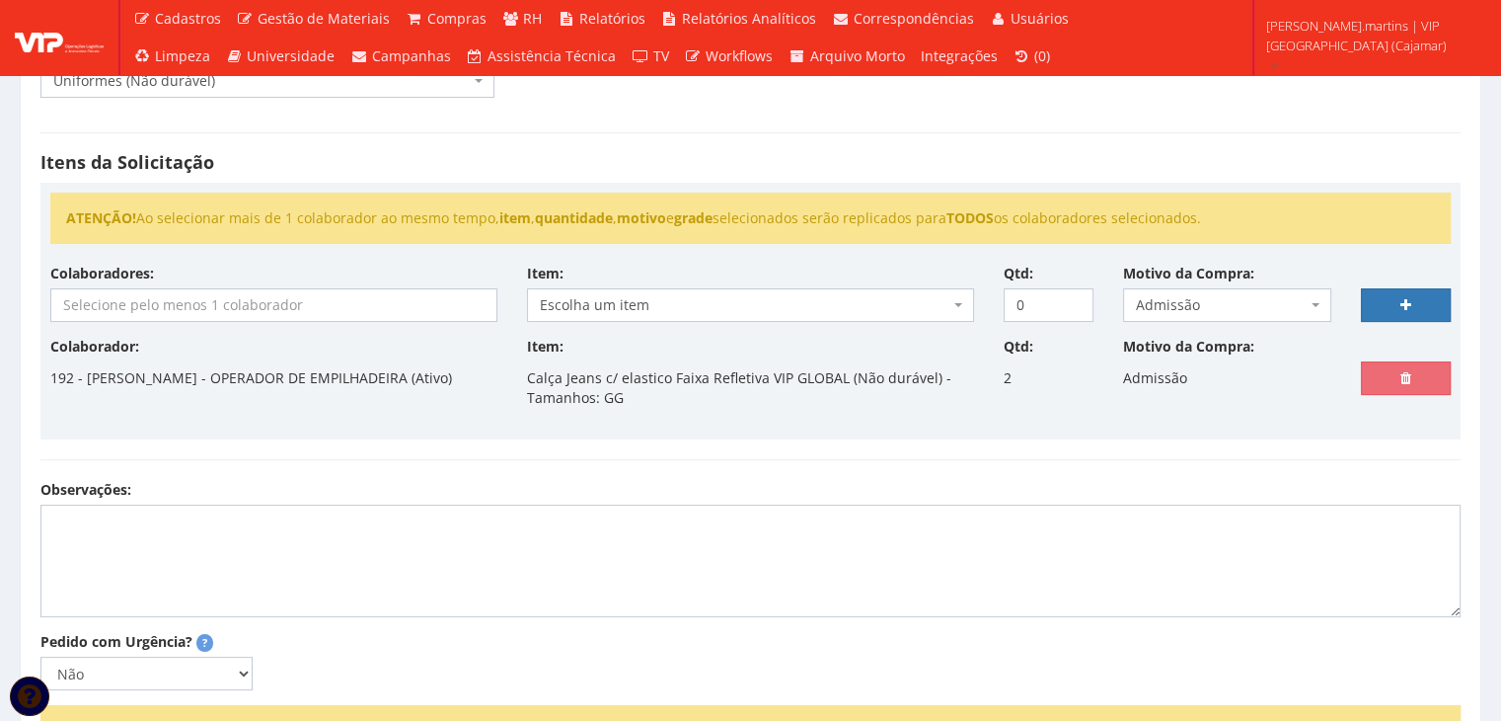
click at [300, 303] on input "search" at bounding box center [273, 305] width 445 height 32
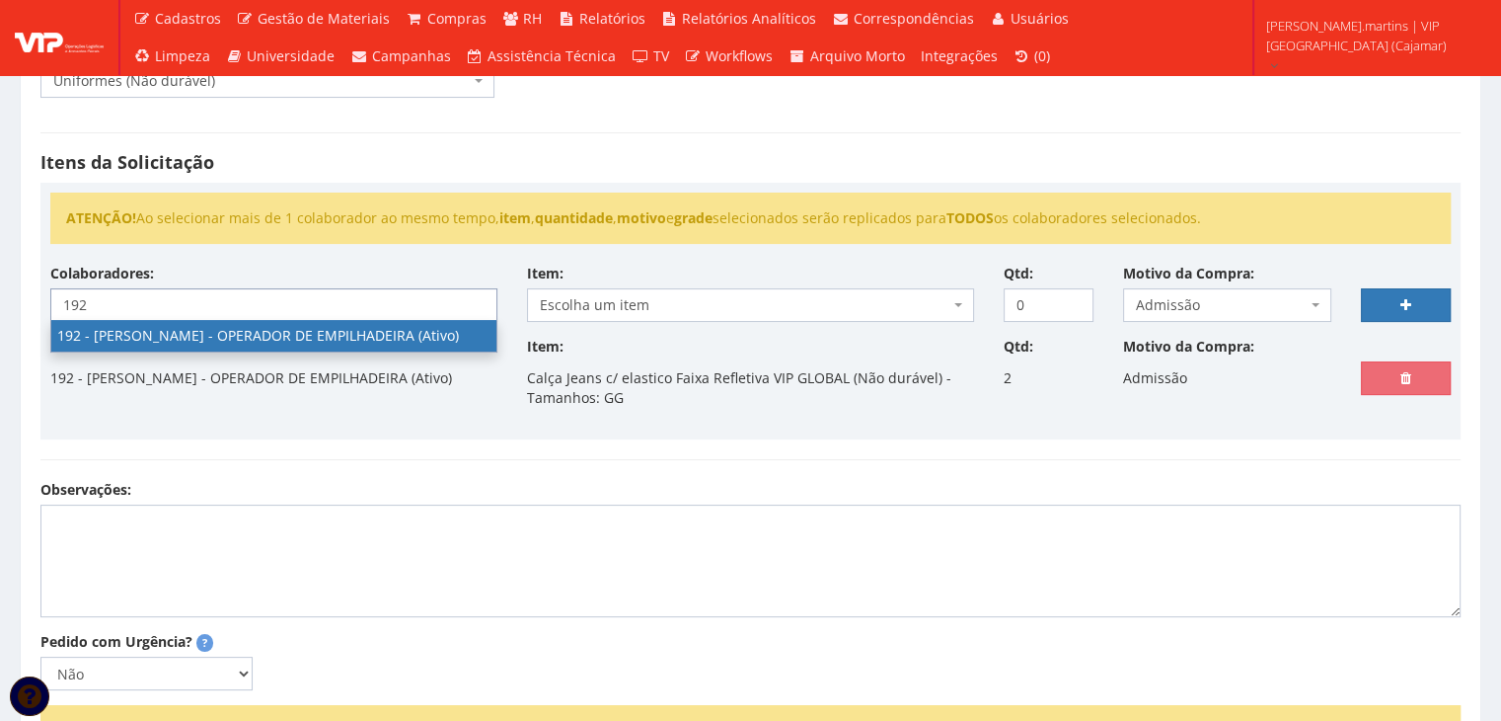
type input "192"
select select "4091"
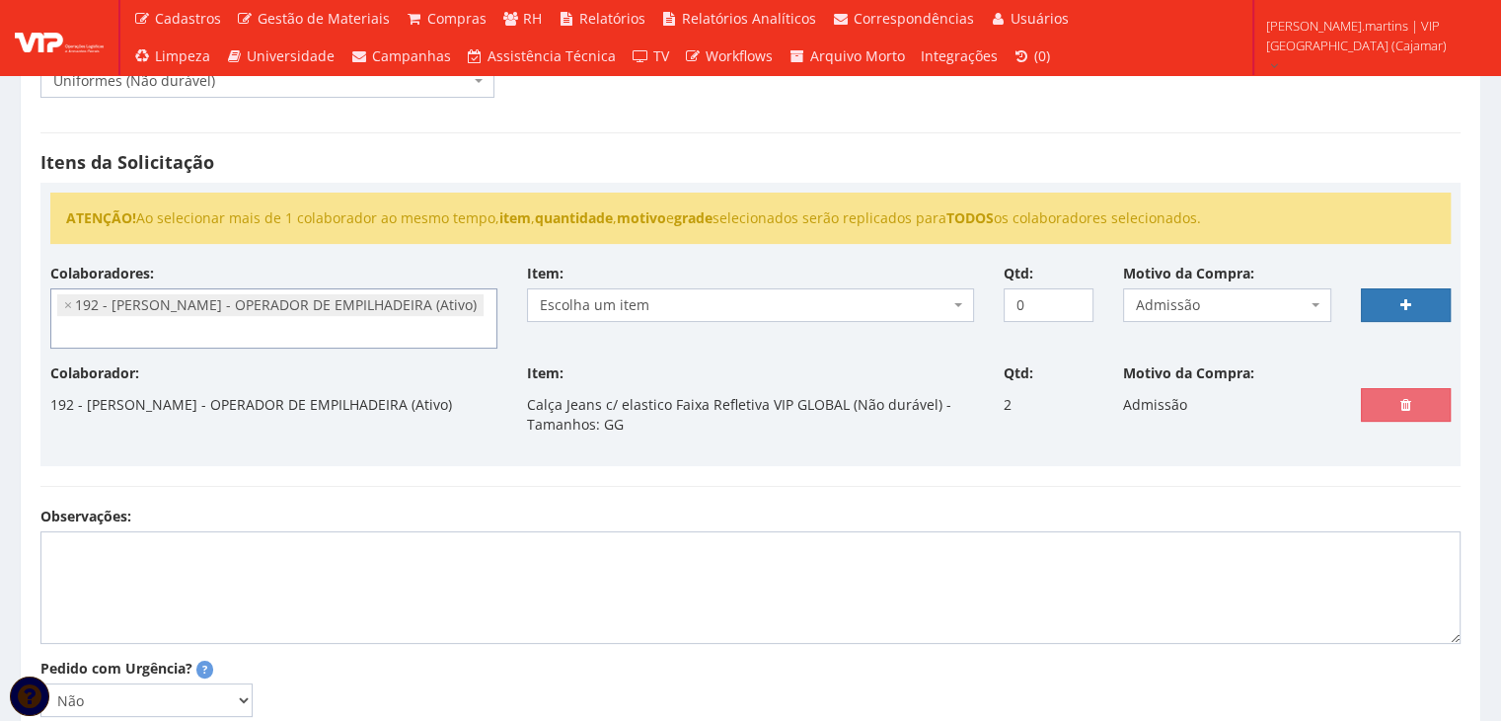
click at [643, 300] on span "Escolha um item" at bounding box center [745, 305] width 410 height 20
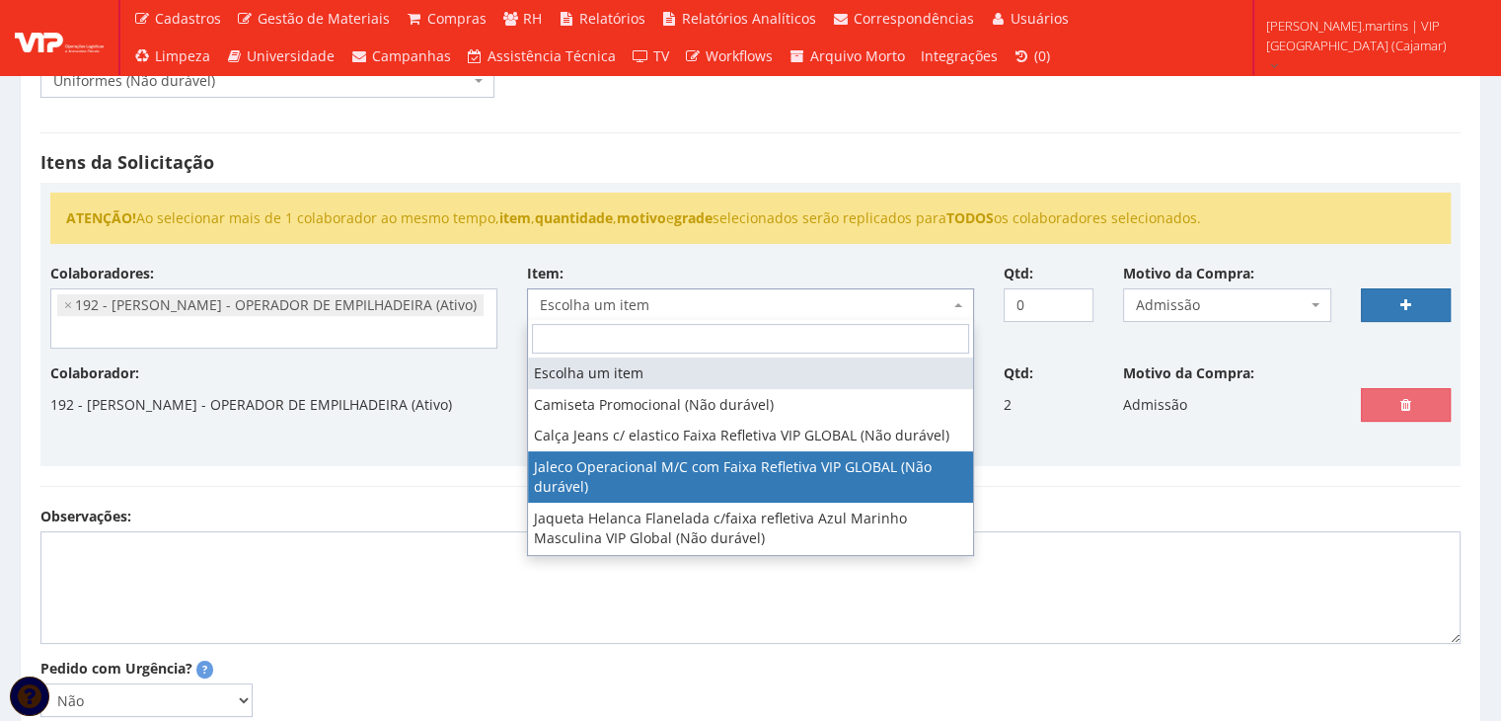
select select "2376"
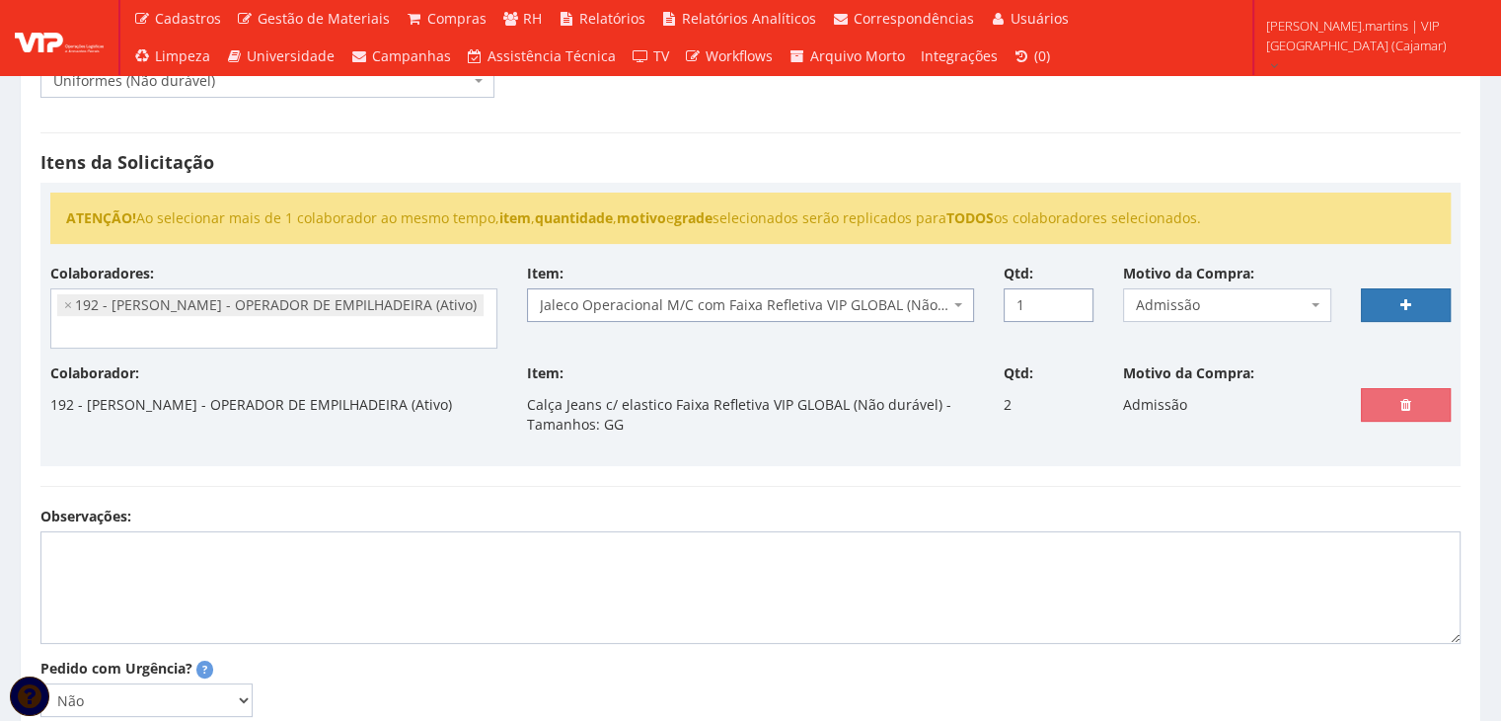
click at [1073, 301] on input "1" at bounding box center [1049, 305] width 90 height 34
click at [1073, 301] on input "2" at bounding box center [1049, 305] width 90 height 34
click at [1073, 301] on input "3" at bounding box center [1049, 305] width 90 height 34
drag, startPoint x: 1076, startPoint y: 313, endPoint x: 1129, endPoint y: 315, distance: 53.3
click at [1076, 313] on input "3" at bounding box center [1049, 305] width 90 height 34
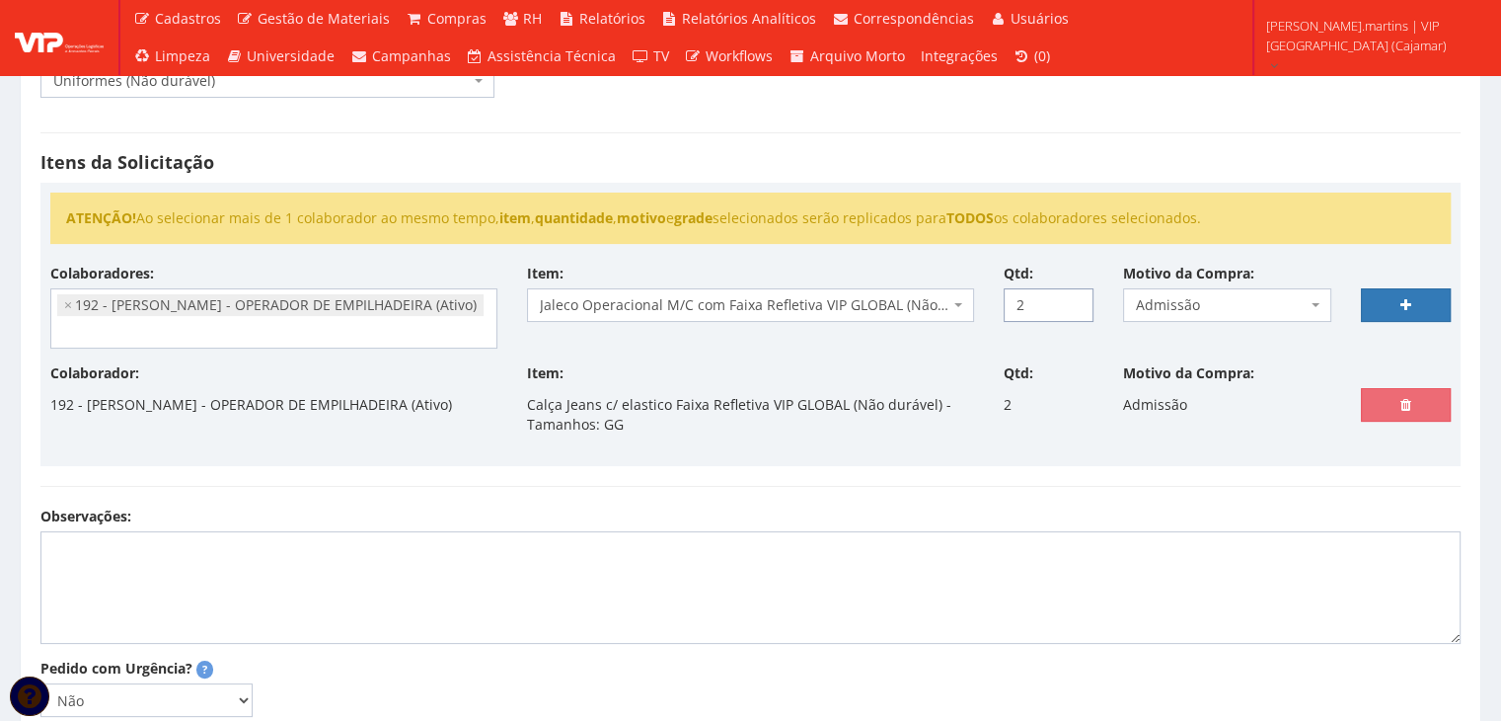
type input "2"
click at [1075, 309] on input "2" at bounding box center [1049, 305] width 90 height 34
click at [1426, 302] on link at bounding box center [1406, 305] width 90 height 34
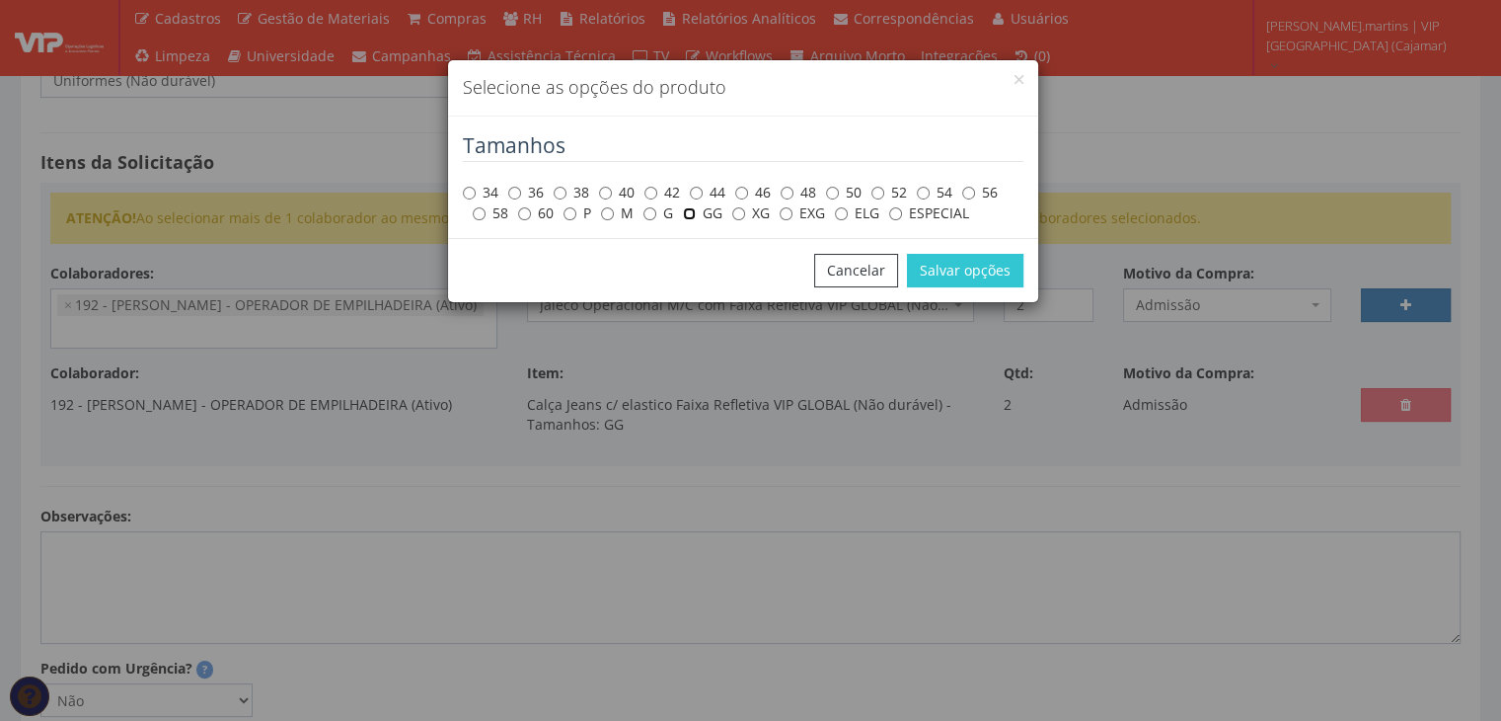
click at [695, 208] on input "GG" at bounding box center [689, 213] width 13 height 13
radio input "true"
click at [947, 269] on button "Salvar opções" at bounding box center [965, 271] width 116 height 34
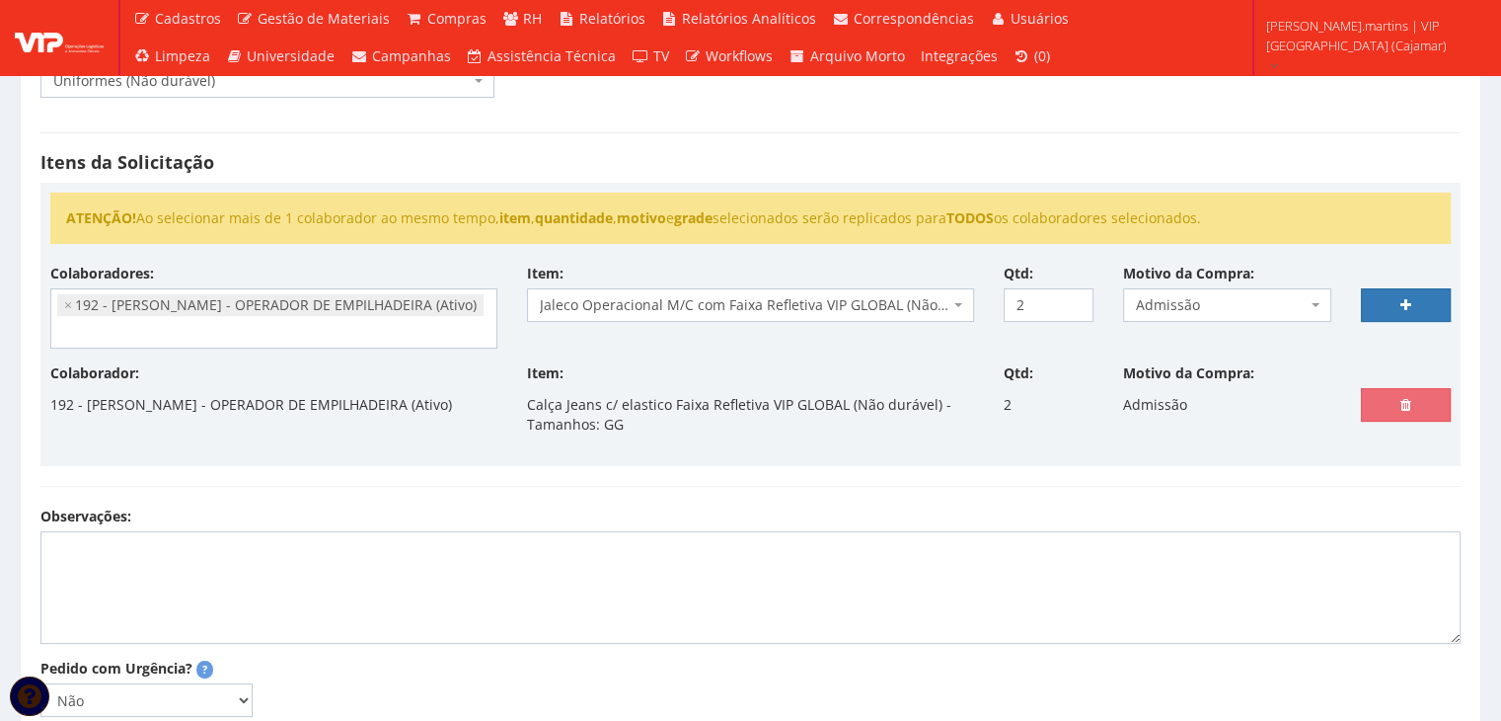
select select
type input "0"
select select
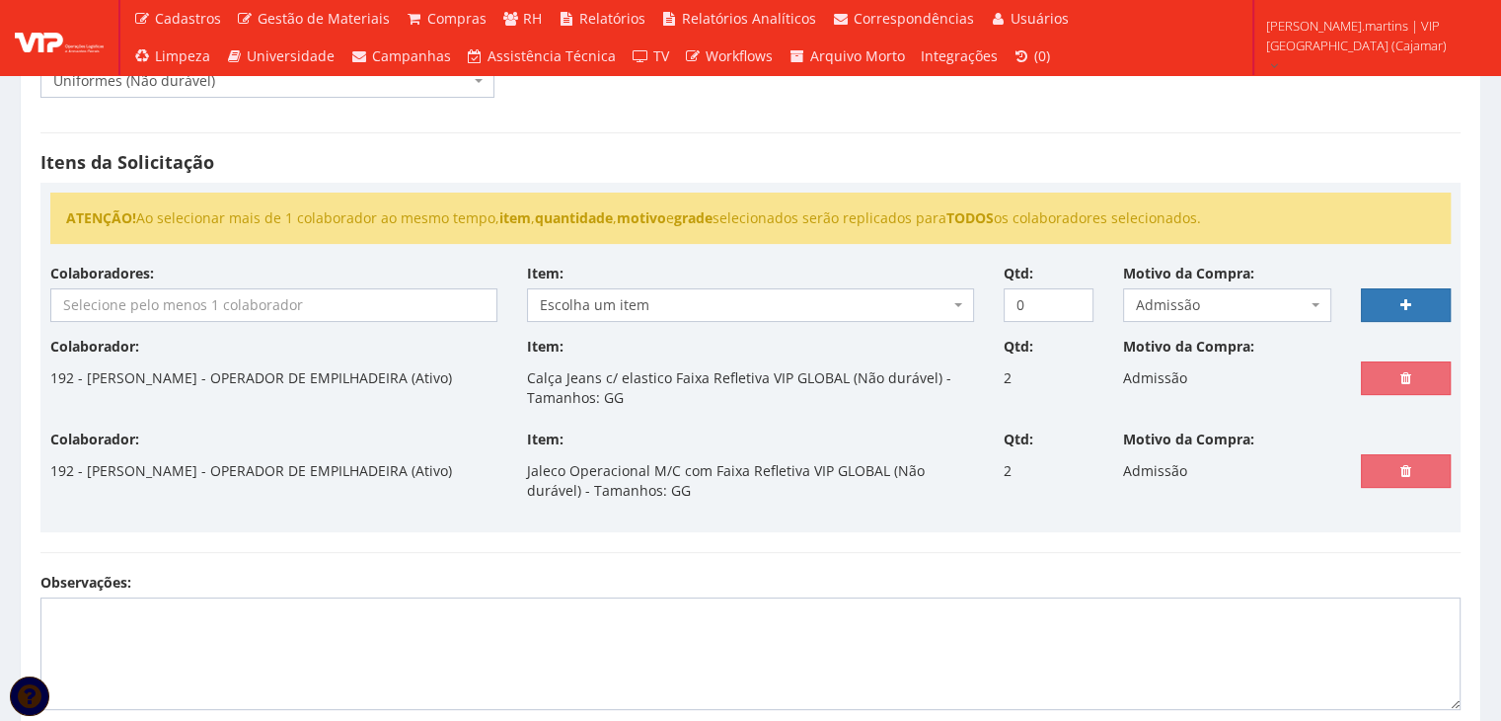
click at [304, 313] on input "search" at bounding box center [273, 305] width 445 height 32
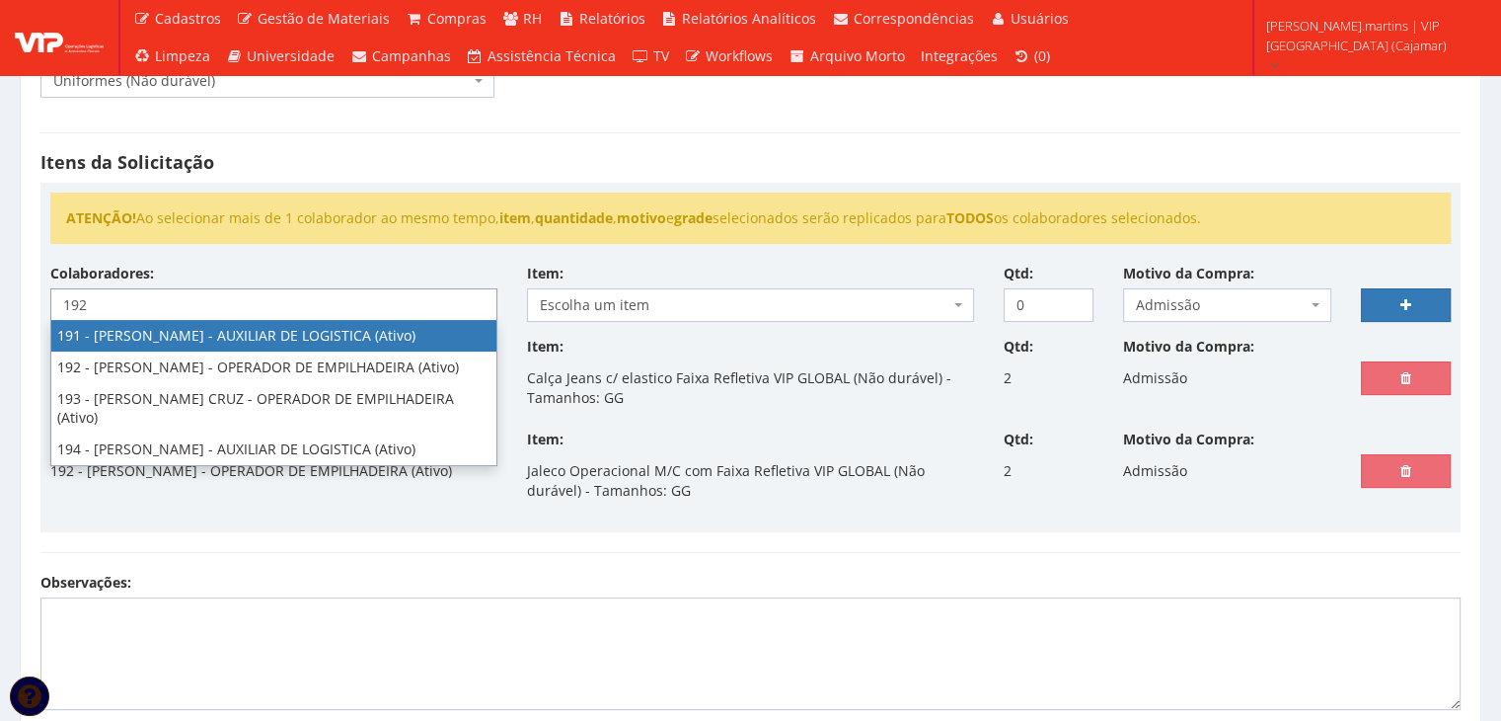
type input "192"
select select "4091"
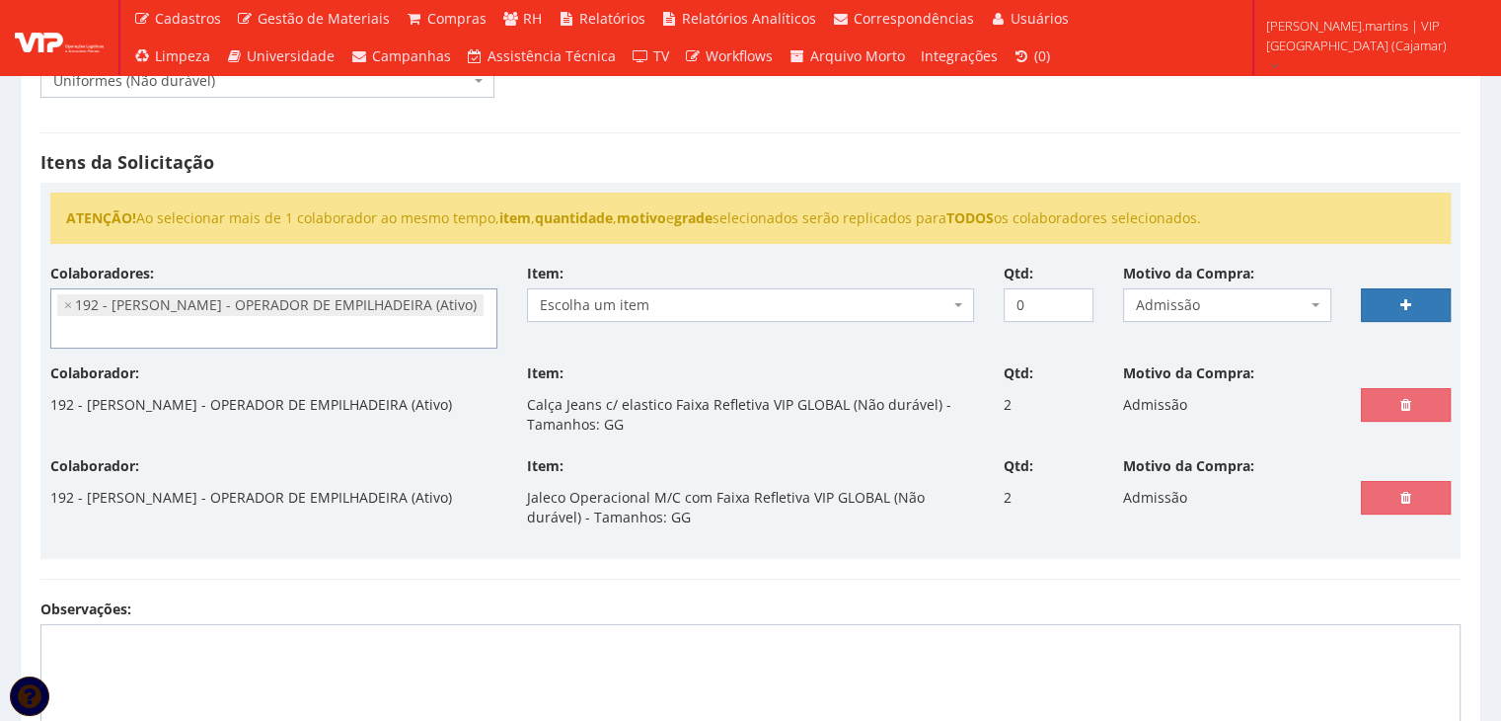
click at [650, 302] on span "Escolha um item" at bounding box center [745, 305] width 410 height 20
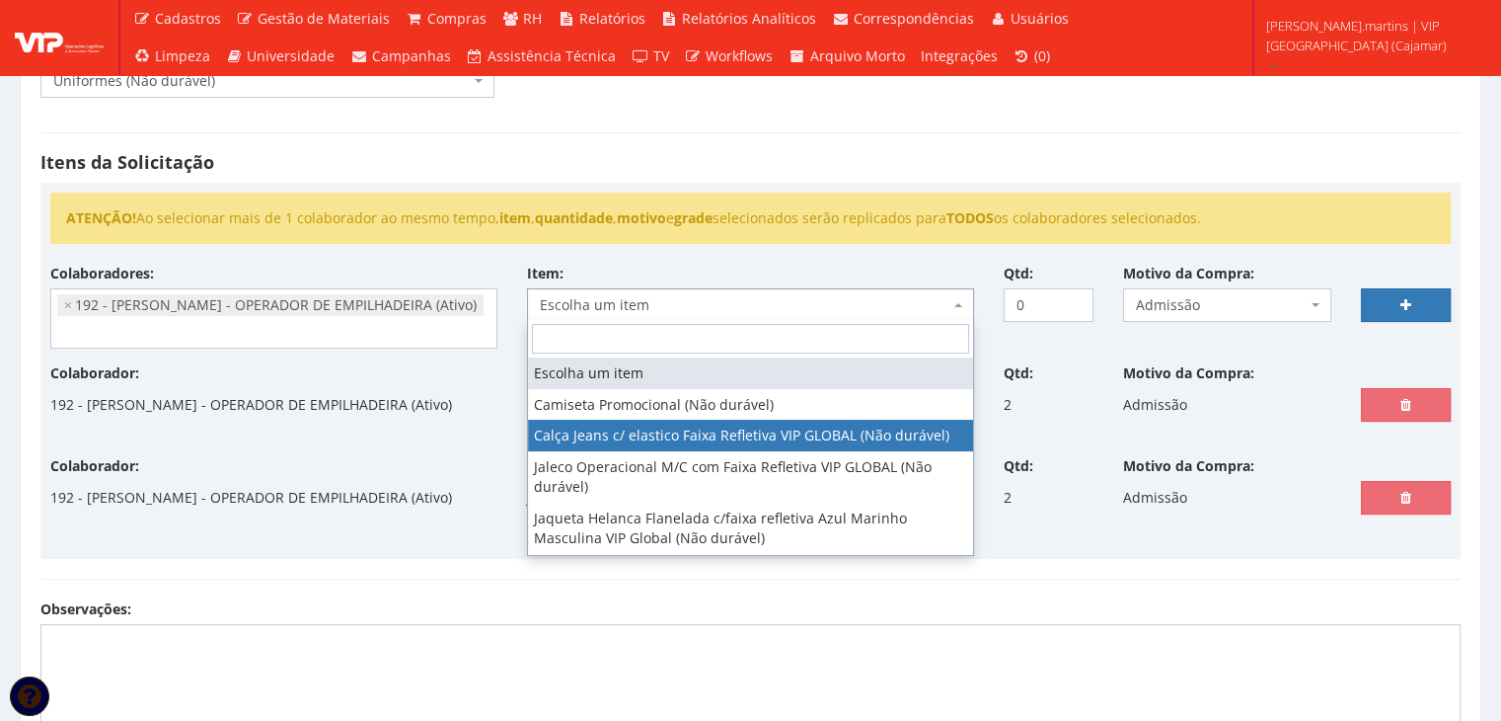
scroll to position [51, 0]
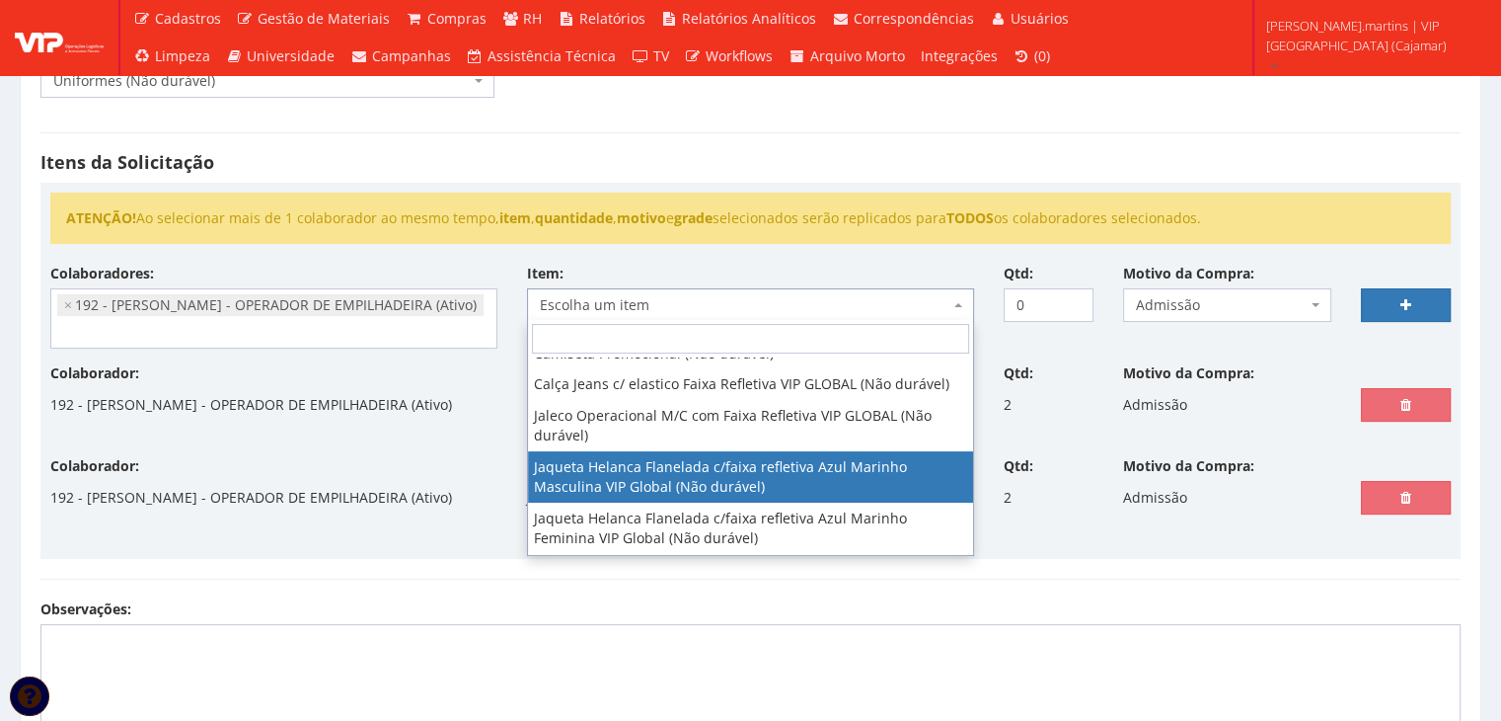
select select "2843"
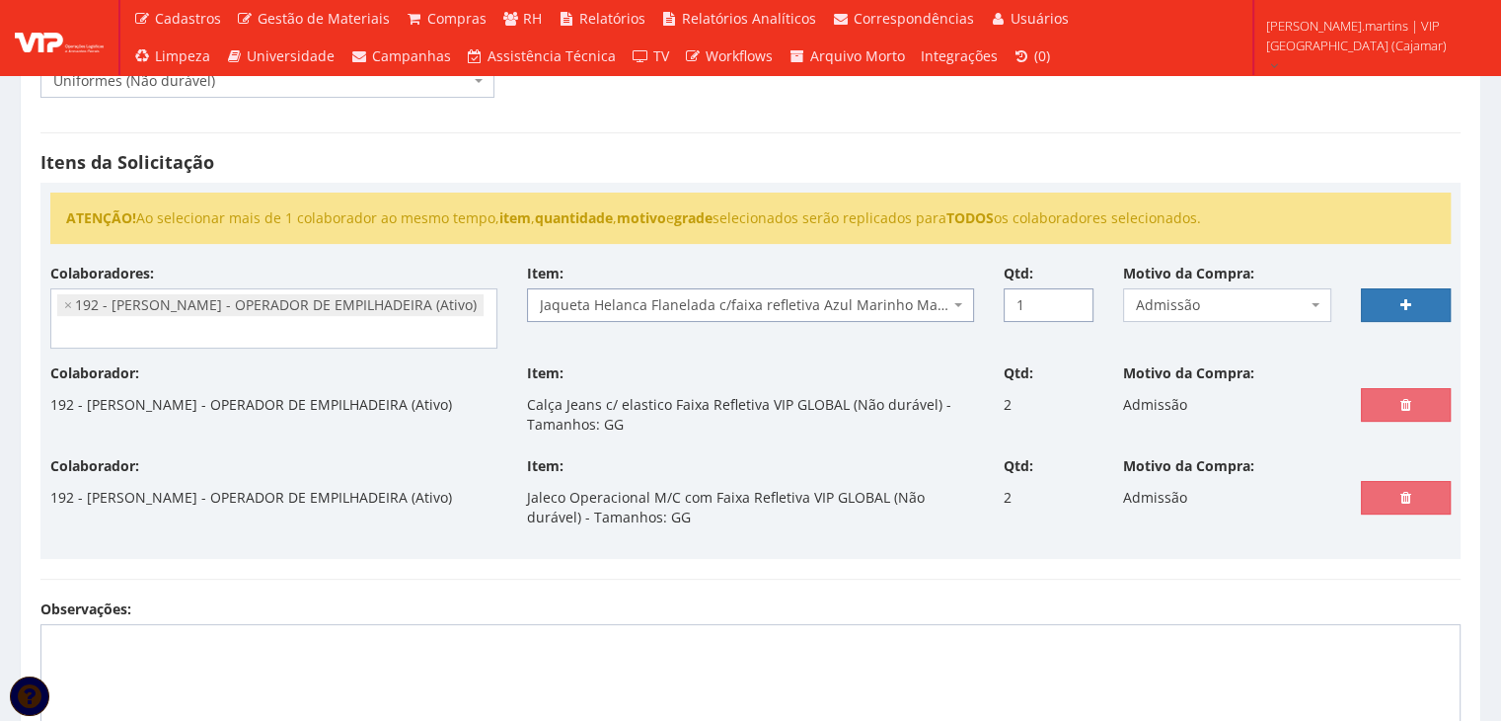
type input "1"
click at [1078, 295] on input "1" at bounding box center [1049, 305] width 90 height 34
click at [1414, 295] on link at bounding box center [1406, 305] width 90 height 34
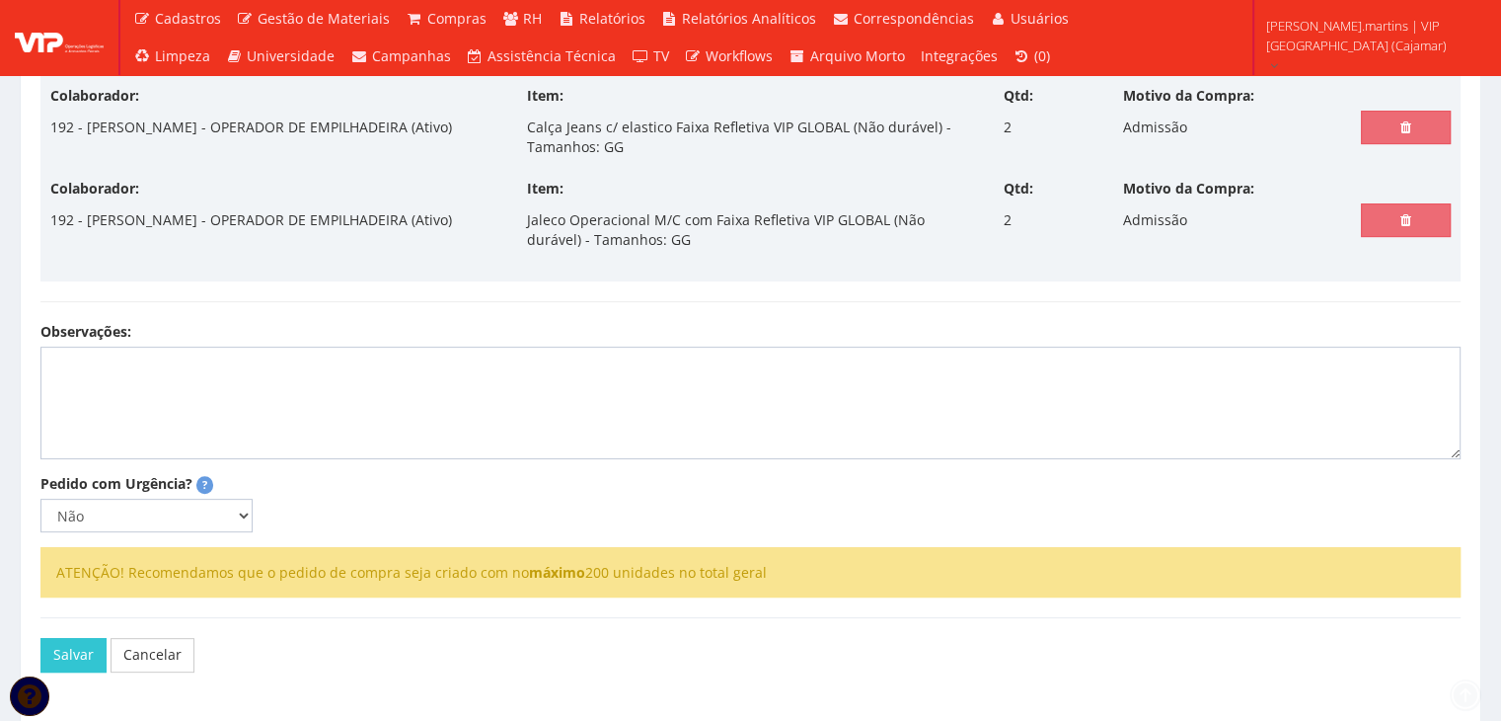
scroll to position [592, 0]
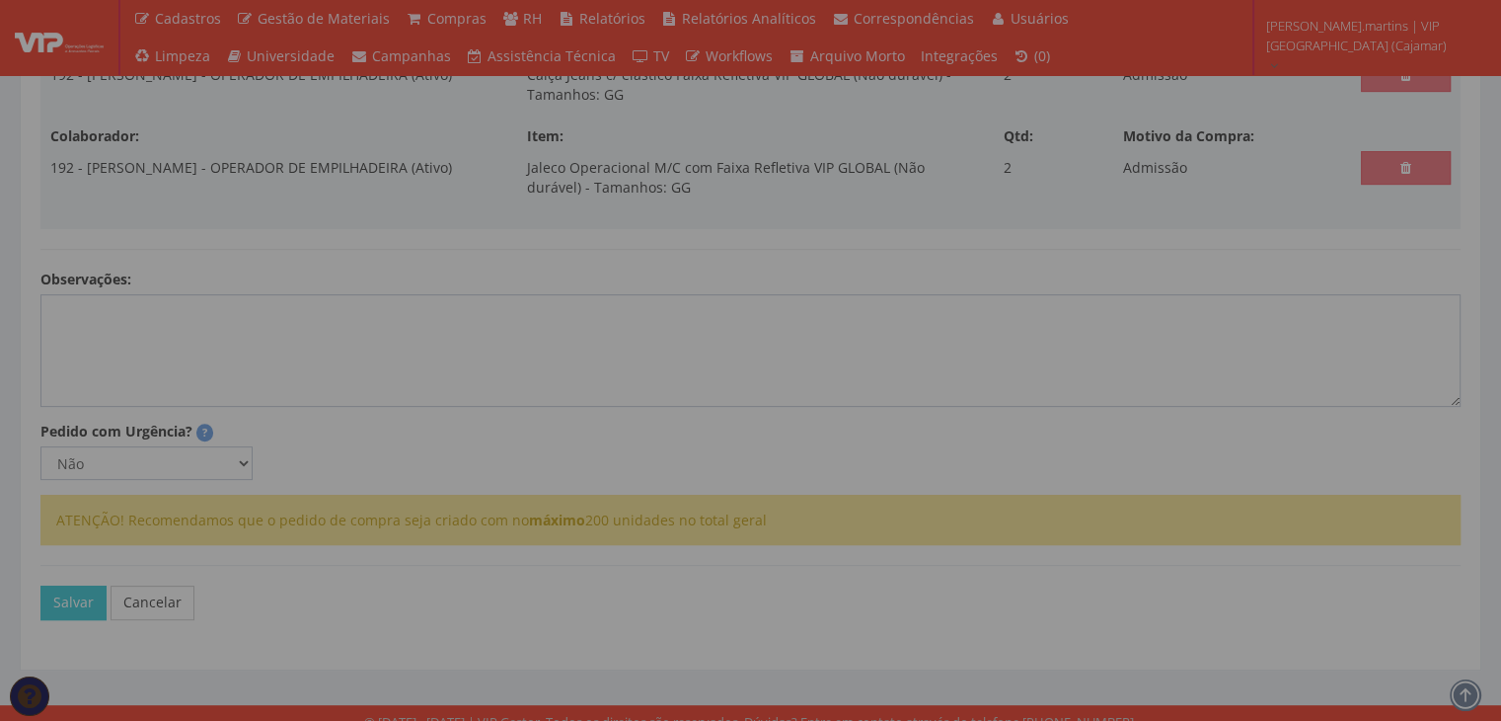
click at [0, 0] on div "Selecione as opções do produto Tamanhos 34 36 38 40 42 44 46 48 50 52 54 56 58 …" at bounding box center [0, 0] width 0 height 0
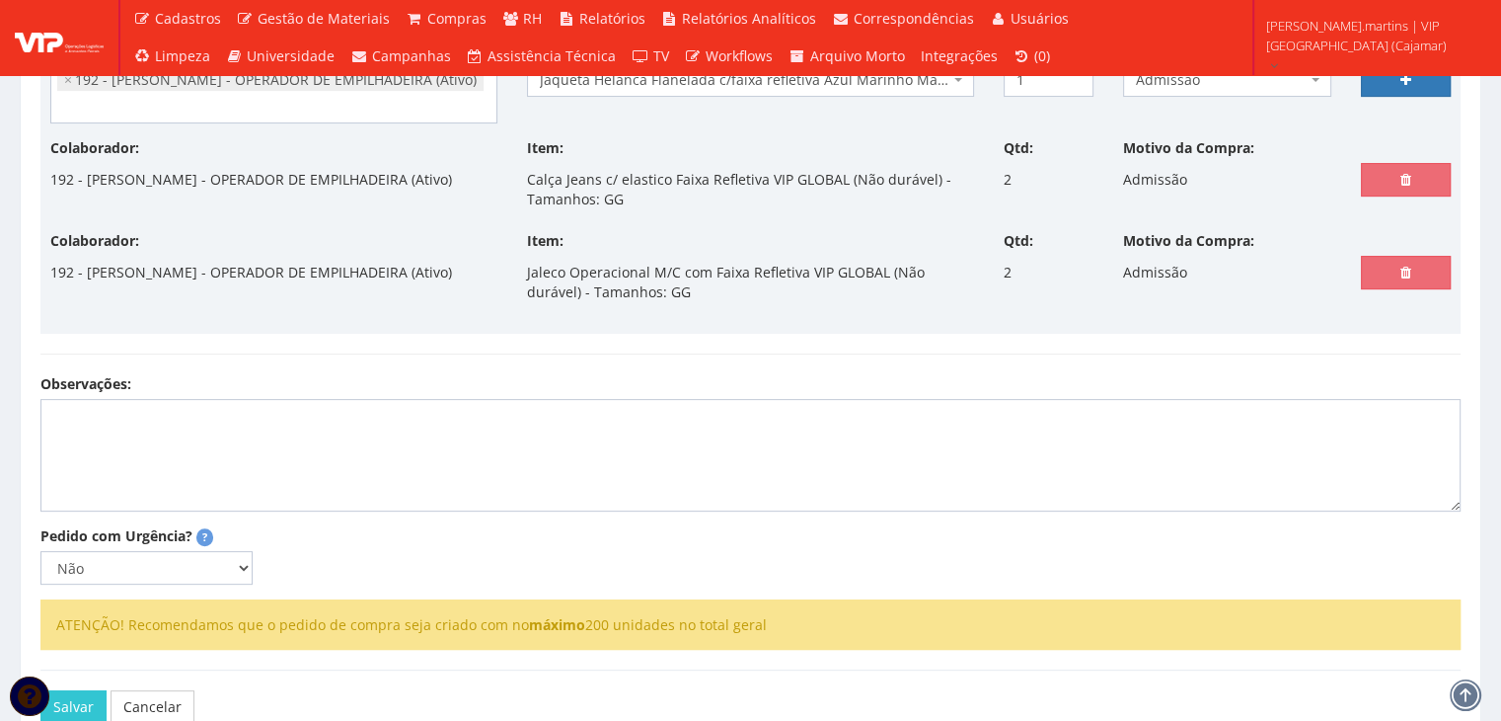
scroll to position [329, 0]
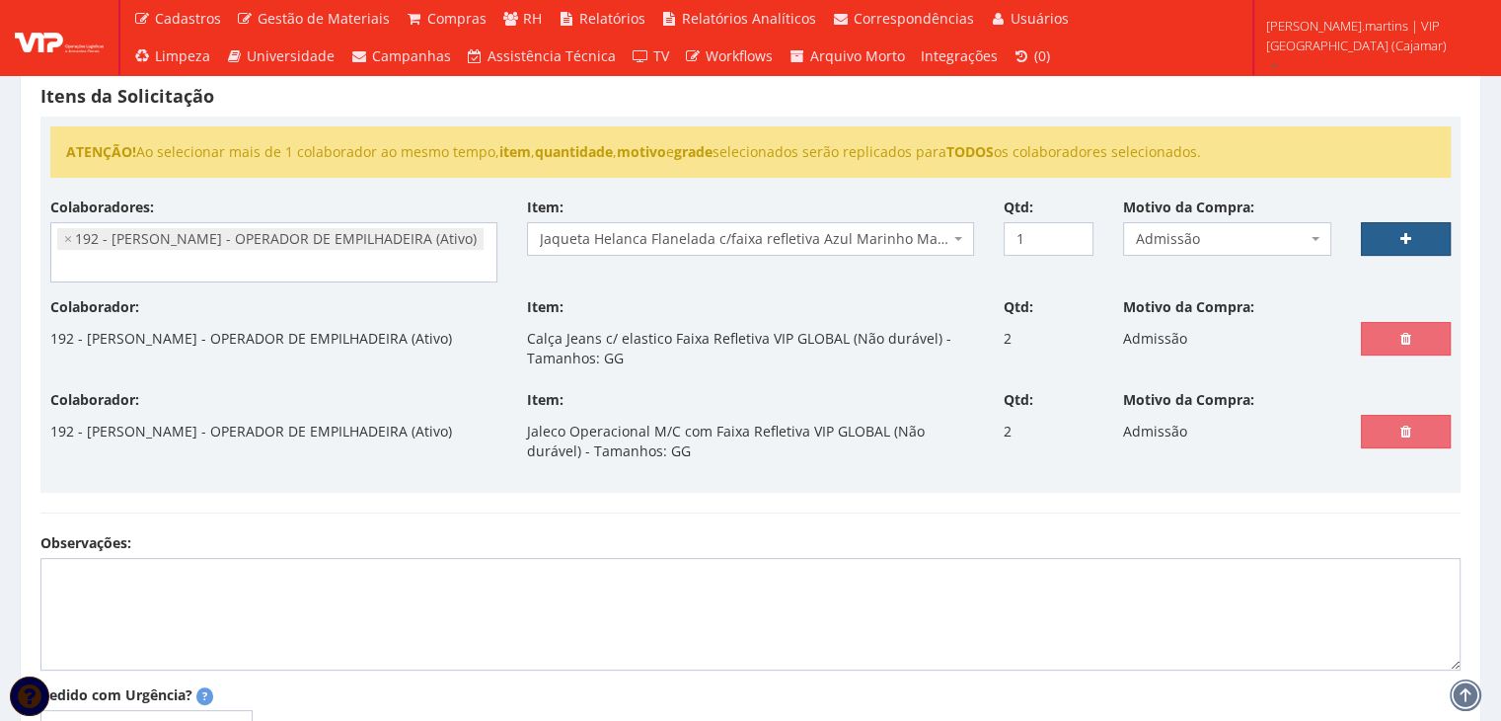
click at [1378, 243] on link at bounding box center [1406, 239] width 90 height 34
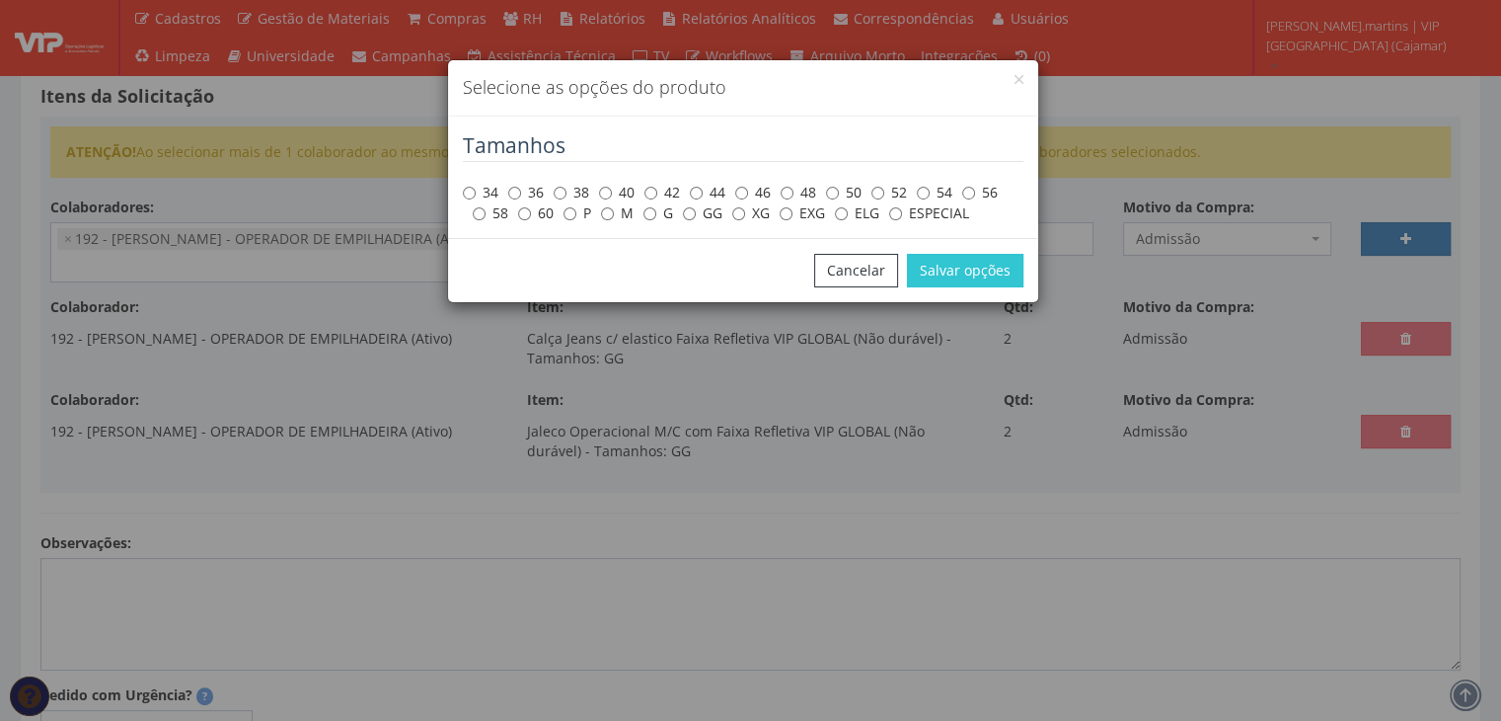
click at [702, 210] on label "GG" at bounding box center [702, 213] width 39 height 20
click at [696, 210] on input "GG" at bounding box center [689, 213] width 13 height 13
radio input "true"
click at [941, 270] on button "Salvar opções" at bounding box center [965, 271] width 116 height 34
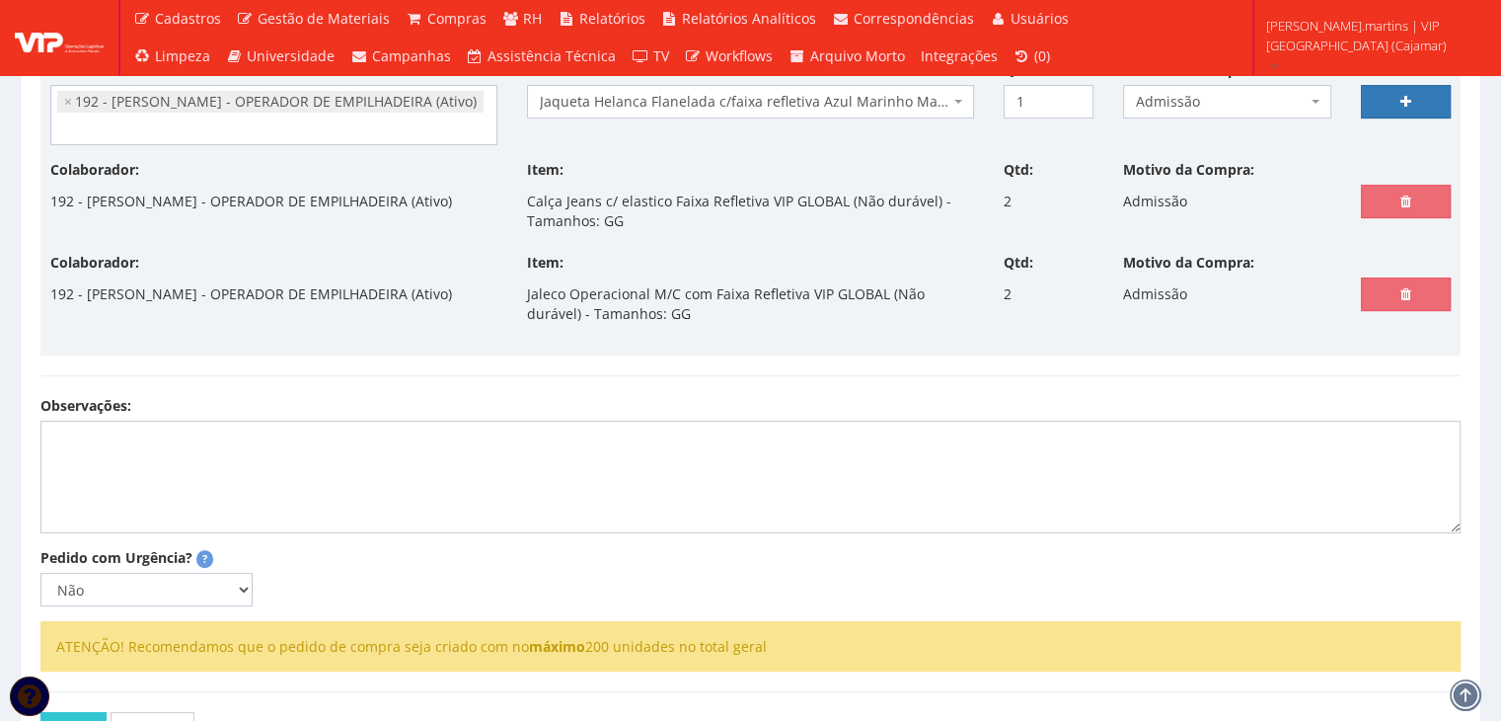
scroll to position [605, 0]
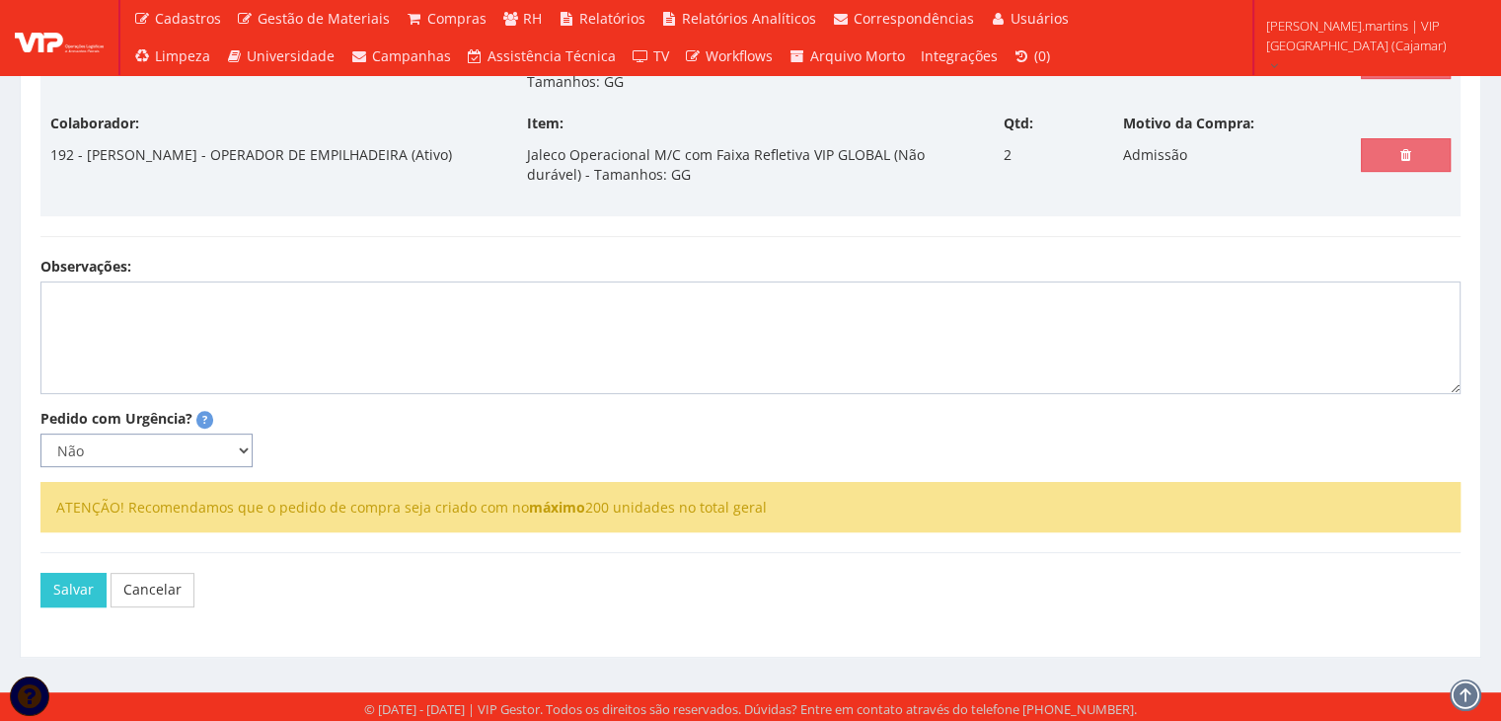
drag, startPoint x: 245, startPoint y: 439, endPoint x: 245, endPoint y: 453, distance: 13.8
click at [245, 439] on select "Não Sim" at bounding box center [146, 450] width 212 height 34
select select "1"
click at [40, 433] on select "Não Sim" at bounding box center [146, 450] width 212 height 34
select select
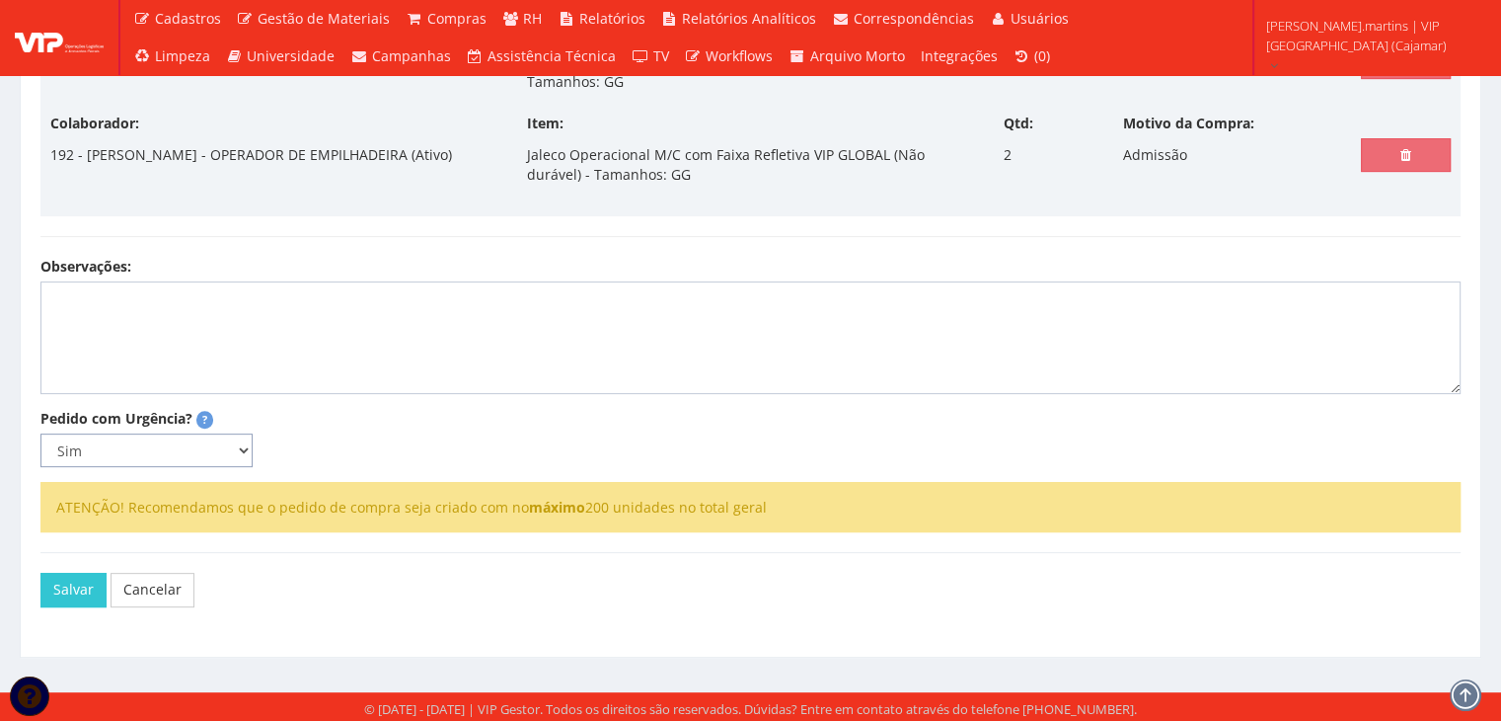
type input "0"
select select
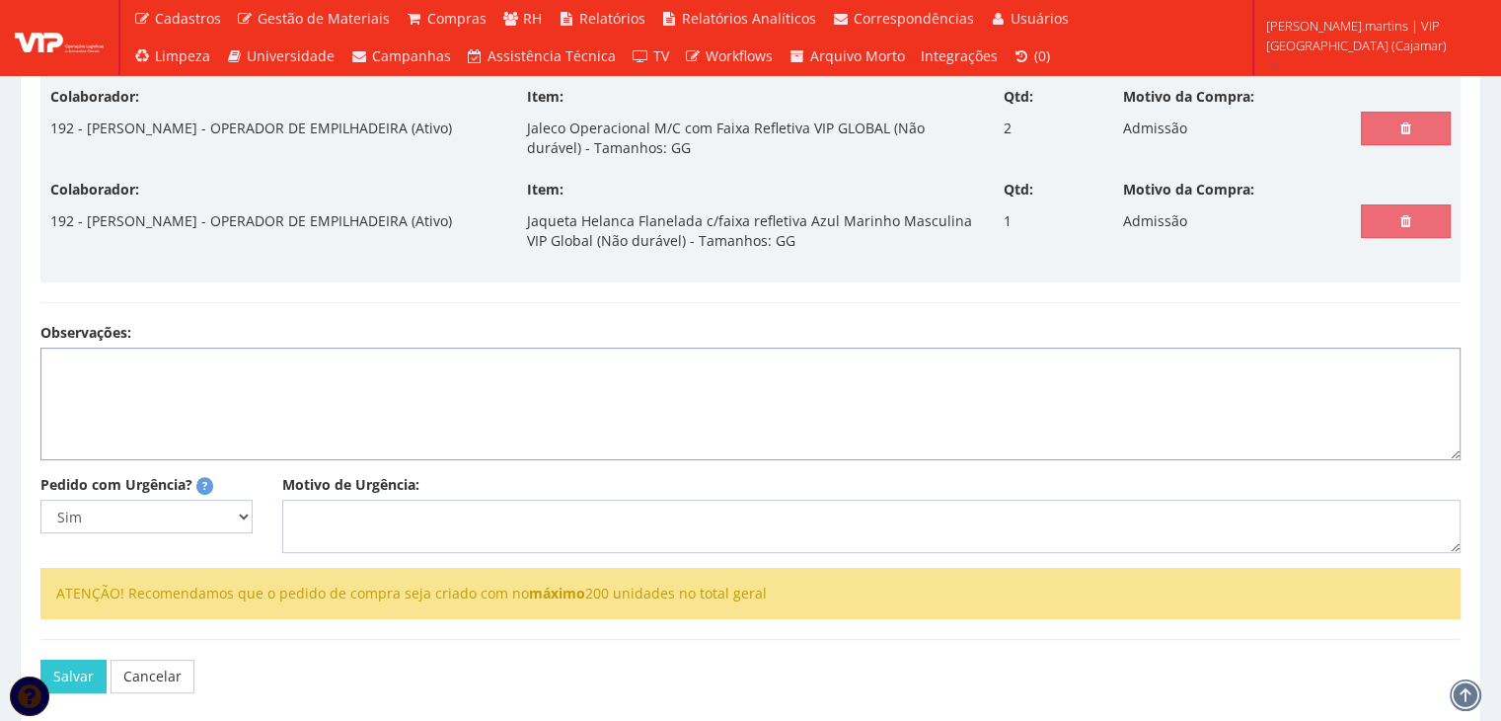
click at [370, 451] on textarea "Observações:" at bounding box center [750, 403] width 1420 height 113
click at [382, 523] on textarea "Motivo de Urgência:" at bounding box center [871, 525] width 1179 height 53
type textarea "Admissão"
click at [84, 676] on button "Salvar" at bounding box center [73, 676] width 66 height 34
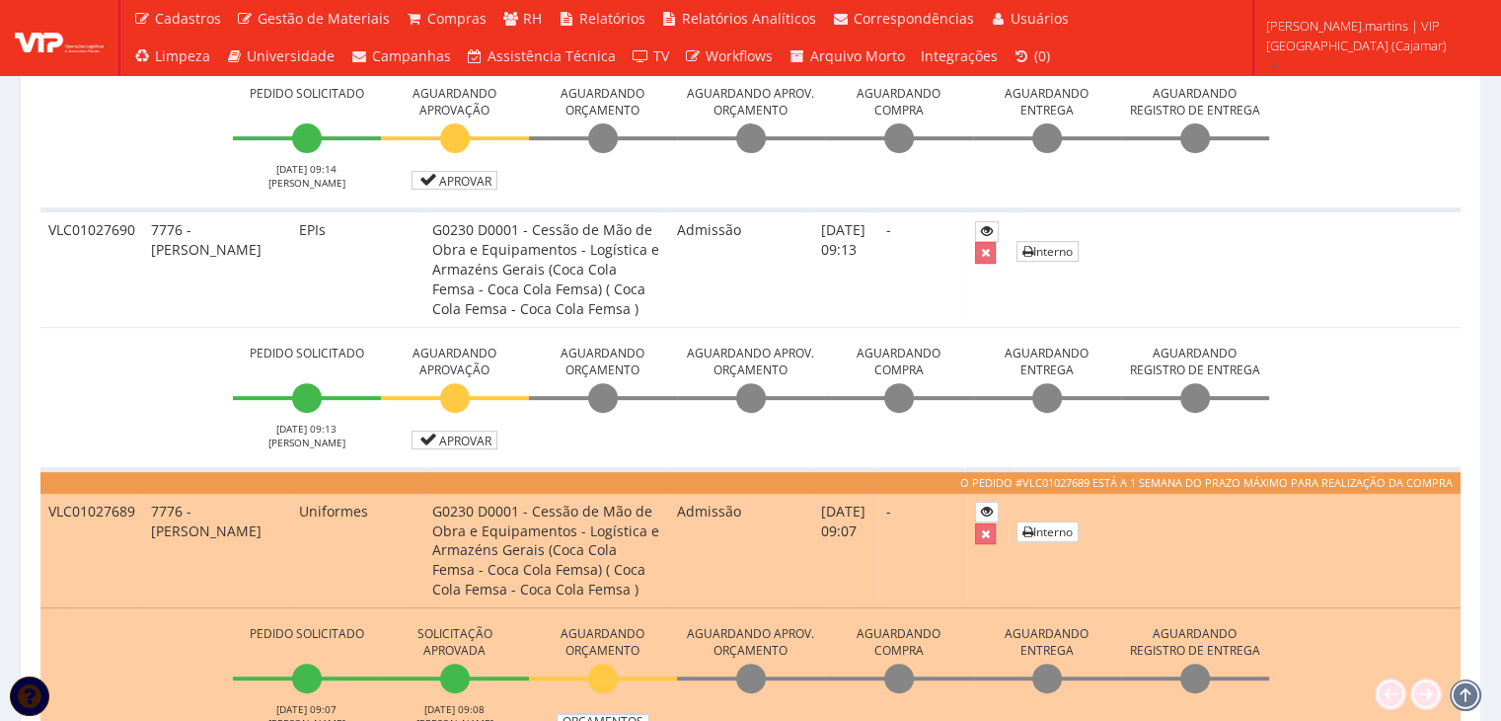
scroll to position [790, 0]
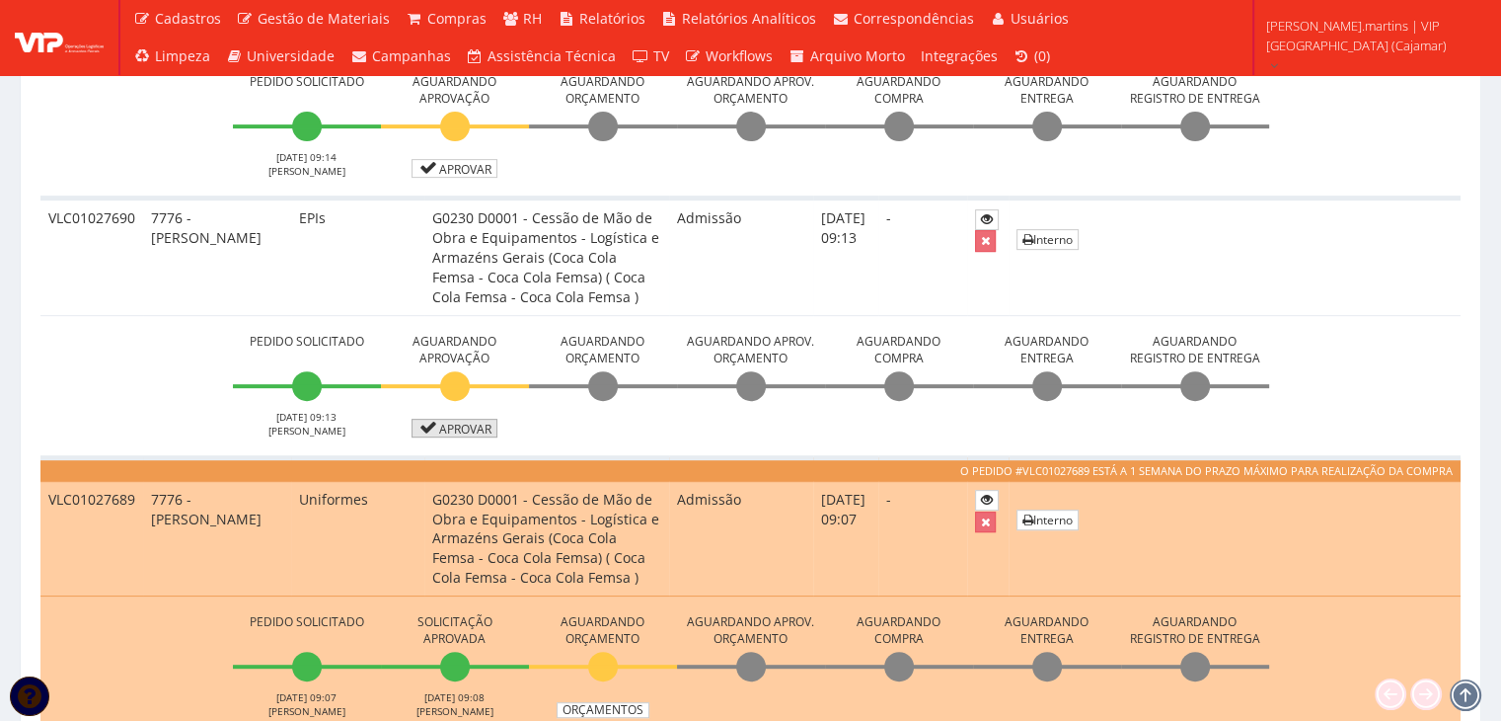
click at [465, 423] on link "Aprovar" at bounding box center [455, 427] width 87 height 19
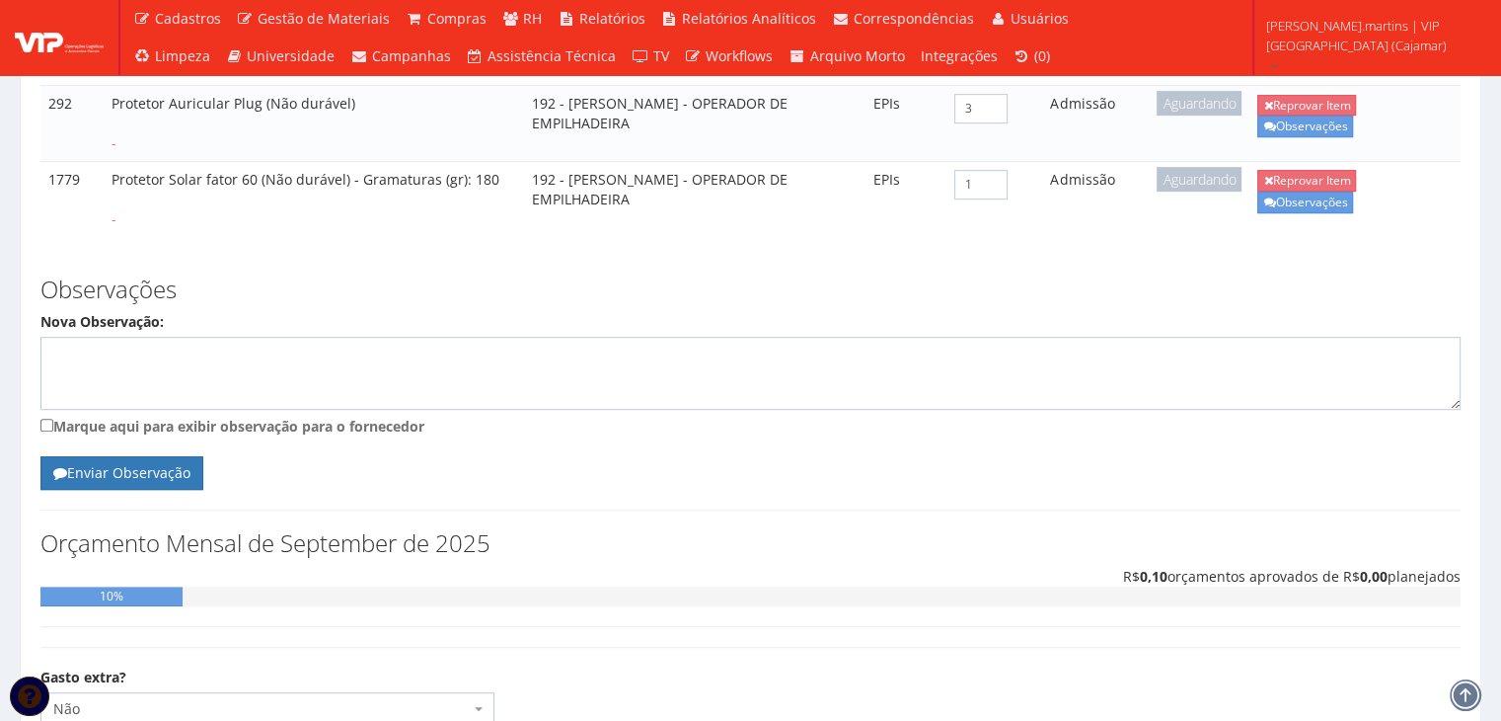
scroll to position [1105, 0]
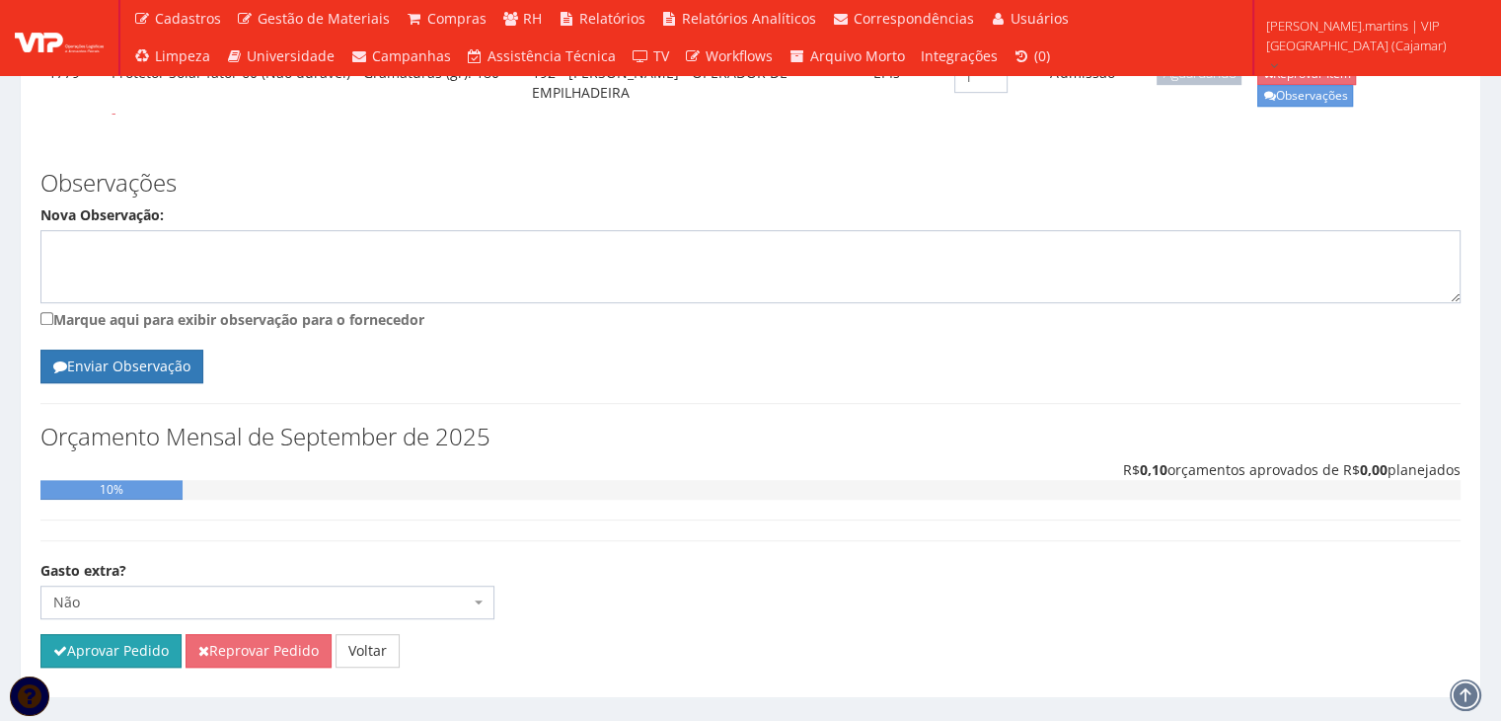
click at [119, 634] on button "Aprovar Pedido" at bounding box center [110, 651] width 141 height 34
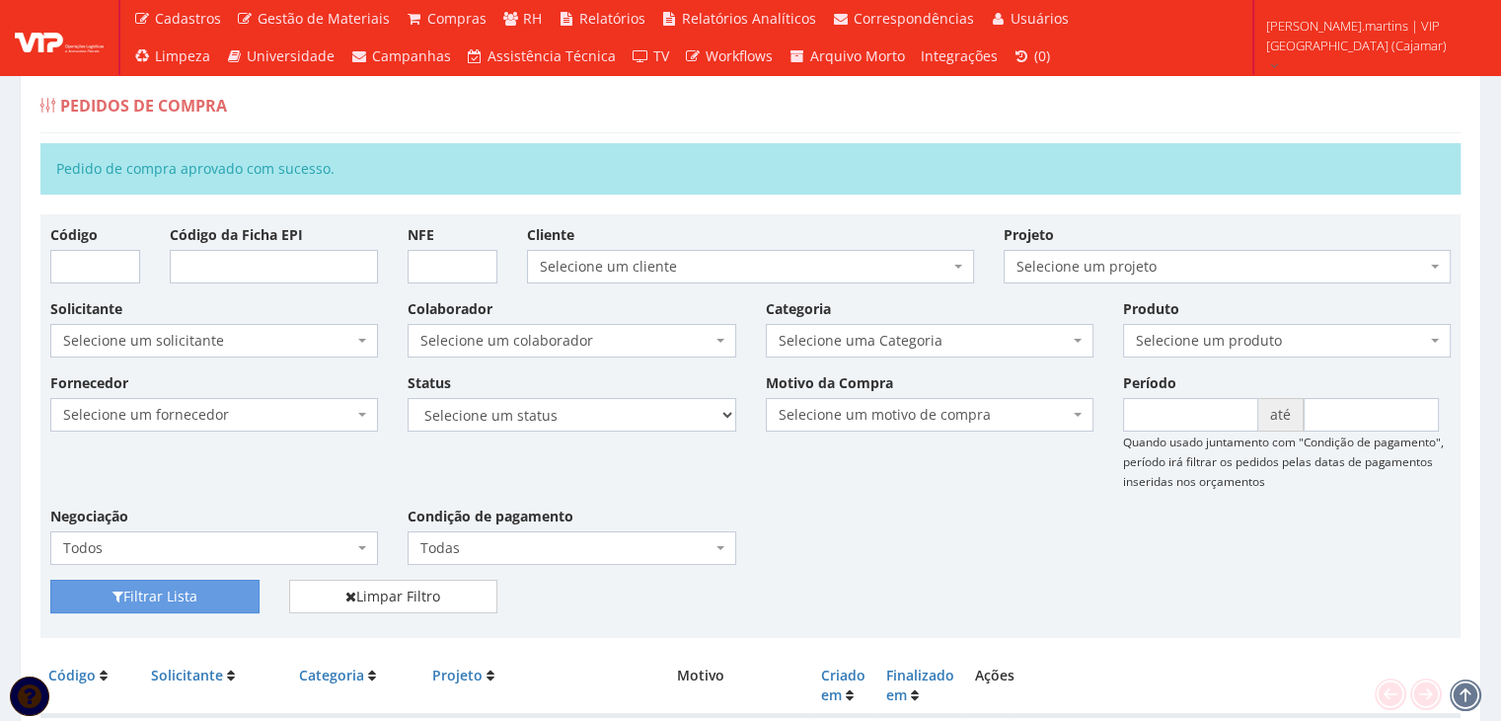
scroll to position [460, 0]
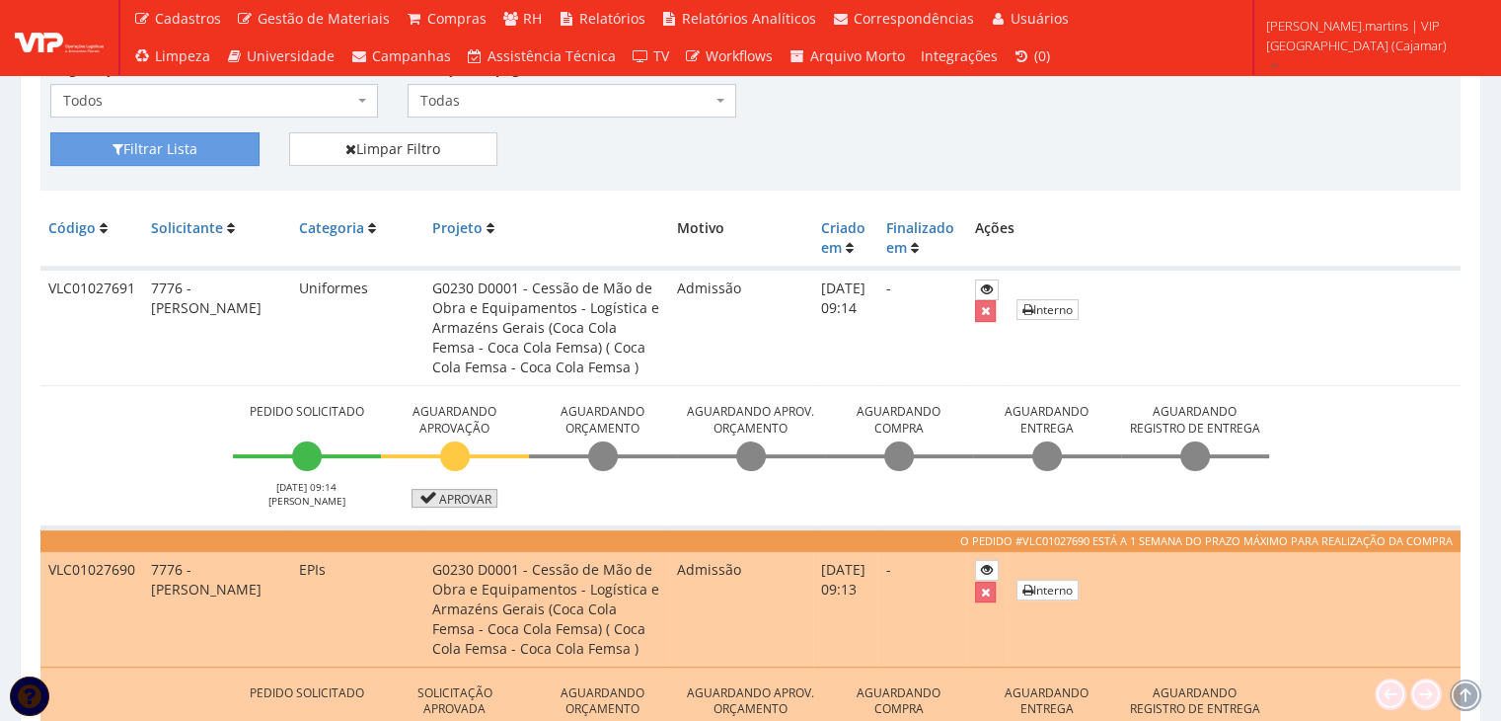
click at [450, 497] on link "Aprovar" at bounding box center [455, 498] width 87 height 19
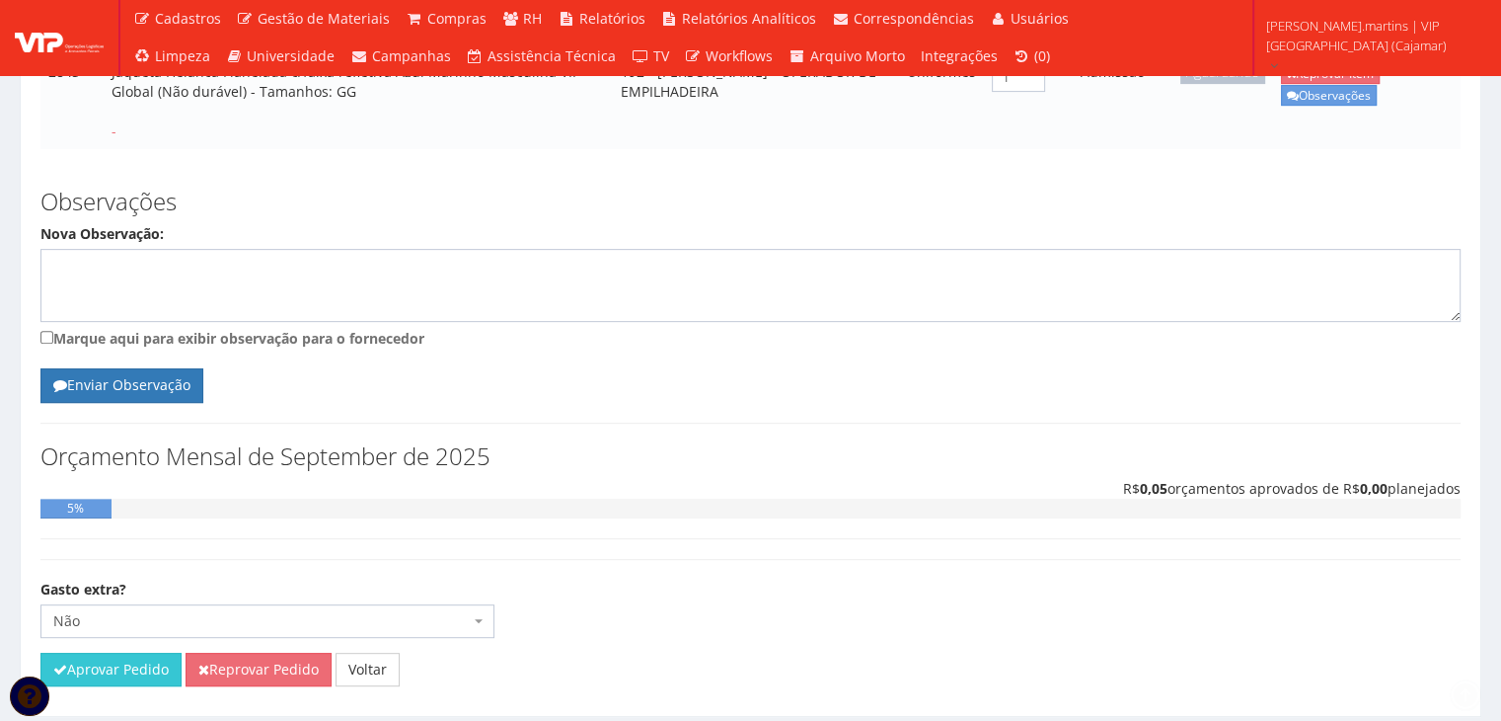
scroll to position [661, 0]
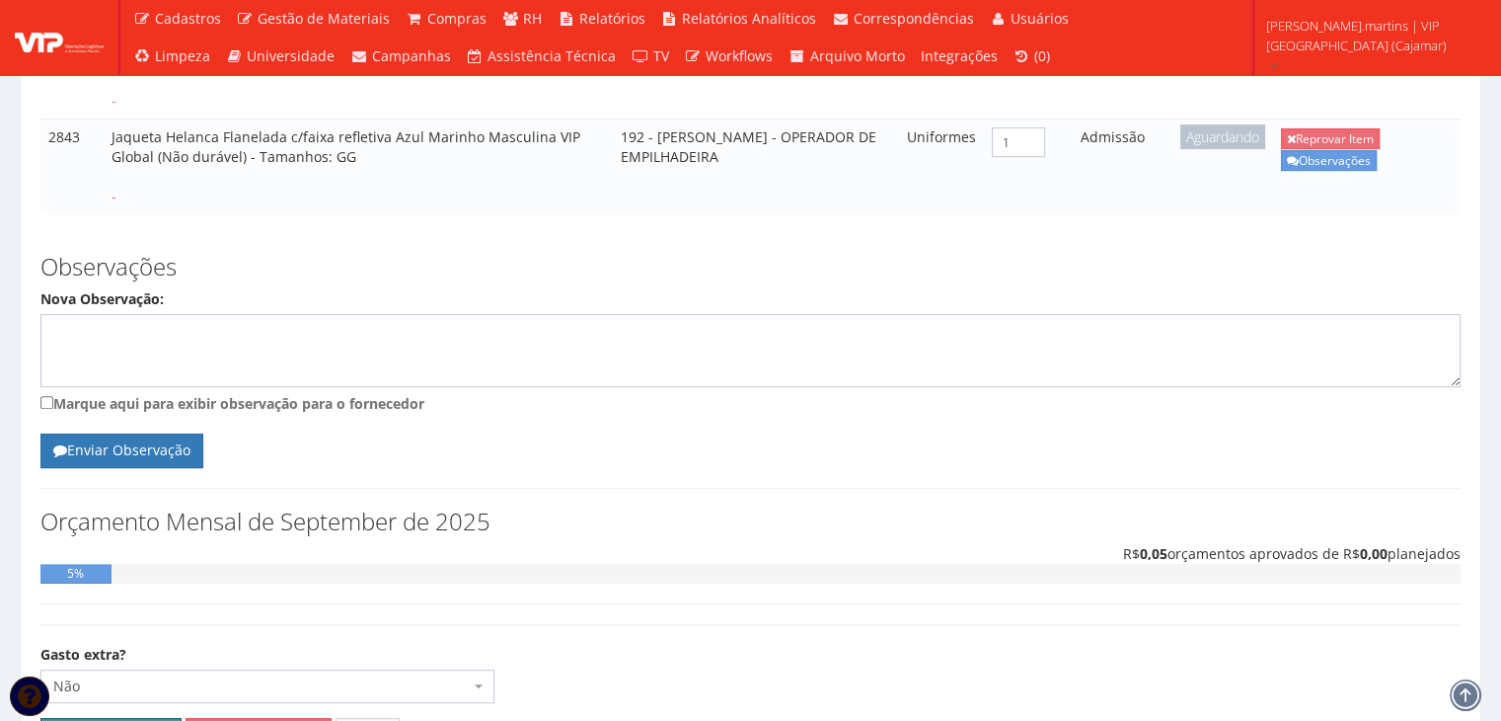
click at [125, 718] on button "Aprovar Pedido" at bounding box center [110, 735] width 141 height 34
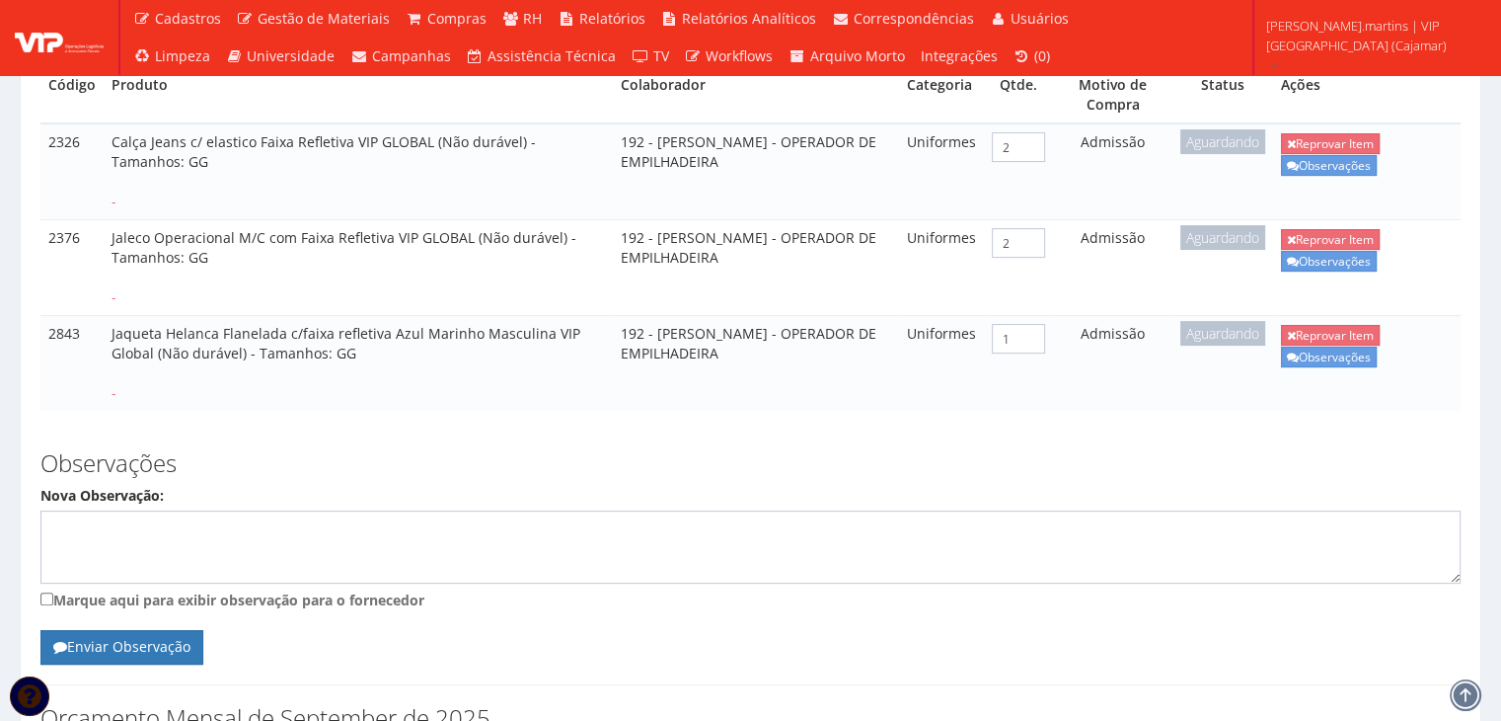
scroll to position [464, 0]
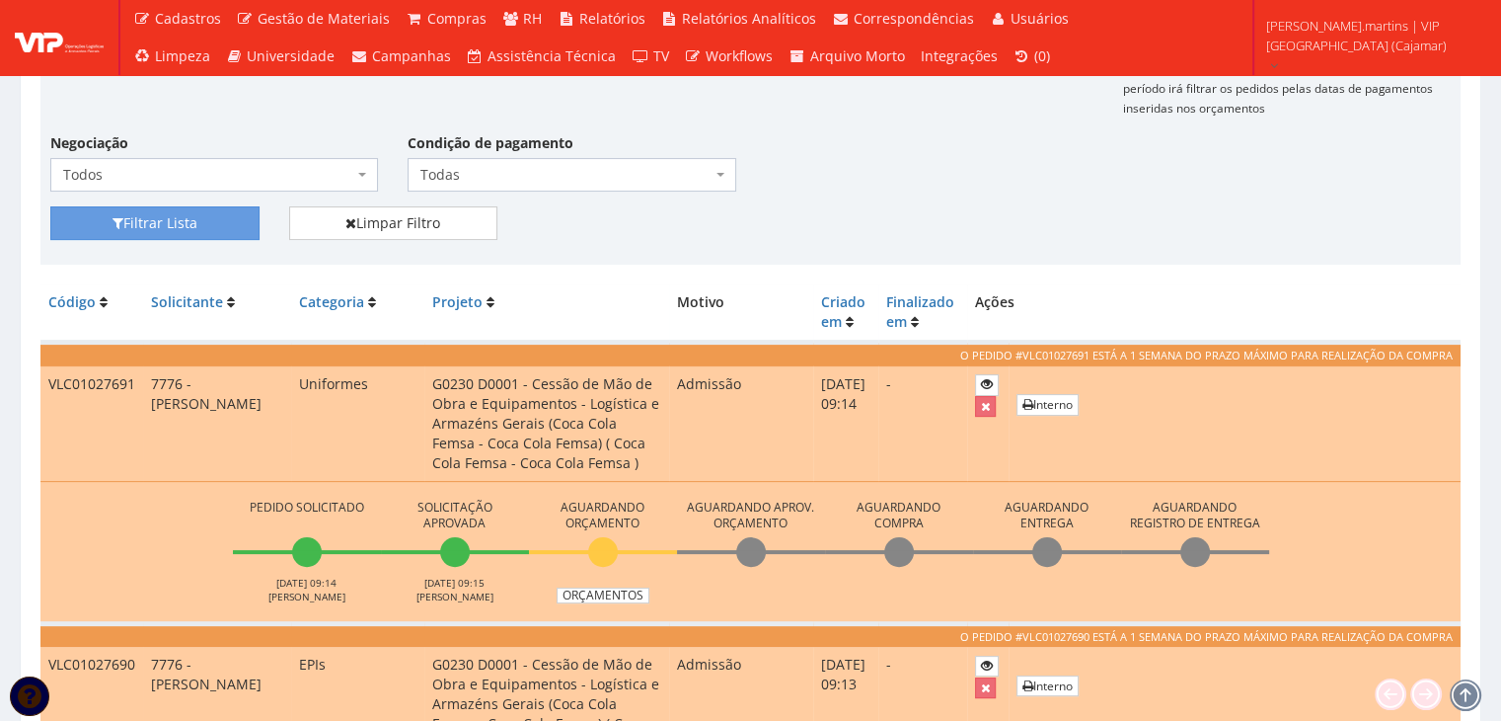
scroll to position [460, 0]
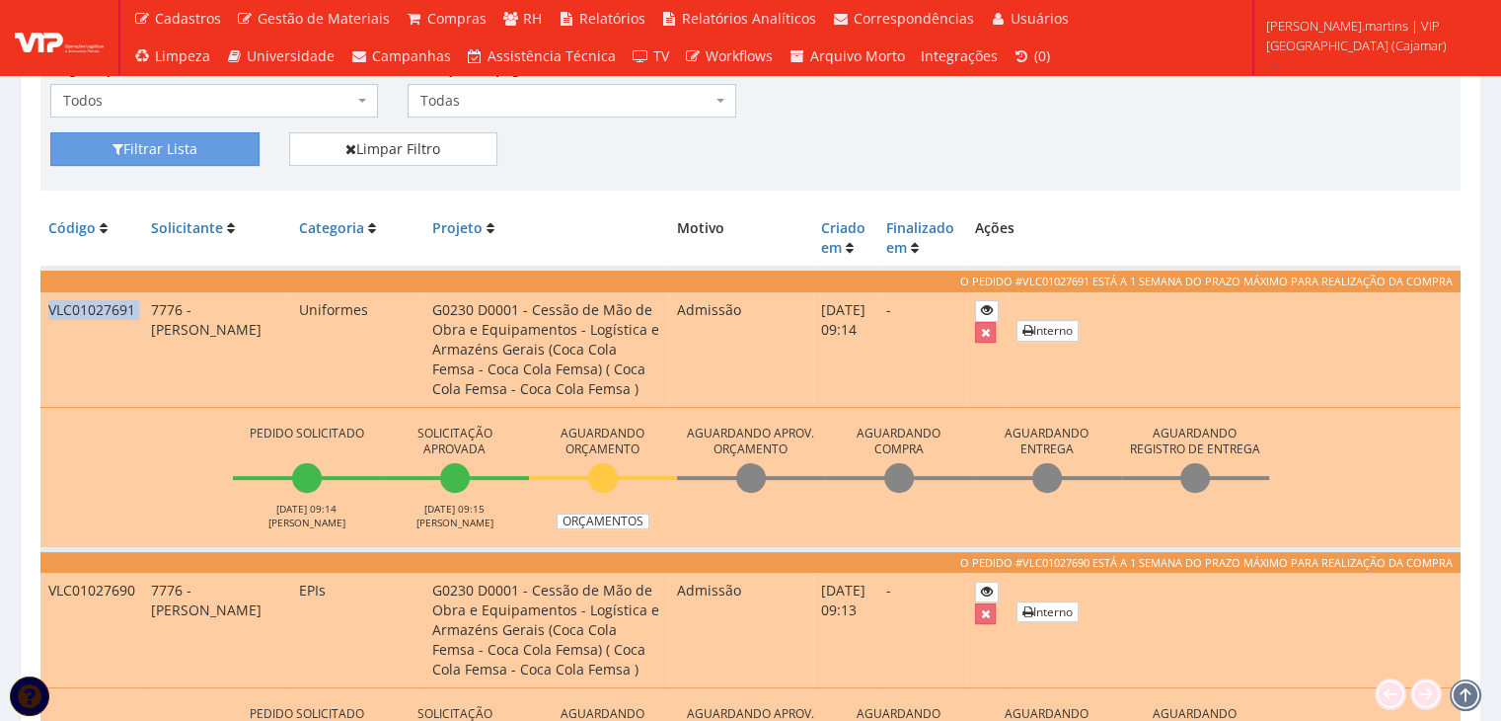
drag, startPoint x: 48, startPoint y: 305, endPoint x: 152, endPoint y: 300, distance: 103.8
click at [152, 300] on tr "VLC01027691 7776 - [PERSON_NAME] Uniformes G0230 D0001 - Cessão de Mão de Obra …" at bounding box center [750, 348] width 1420 height 115
copy tr "VLC01027691"
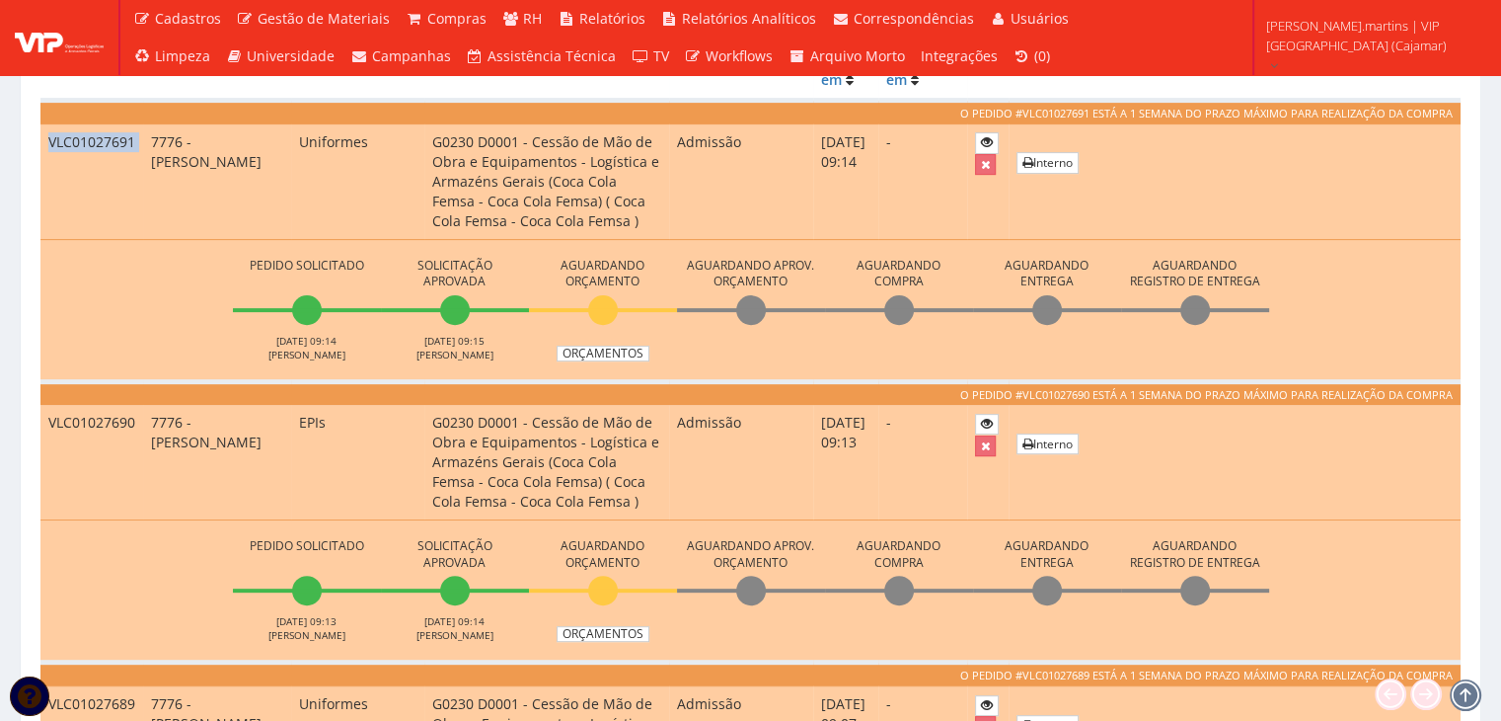
scroll to position [657, 0]
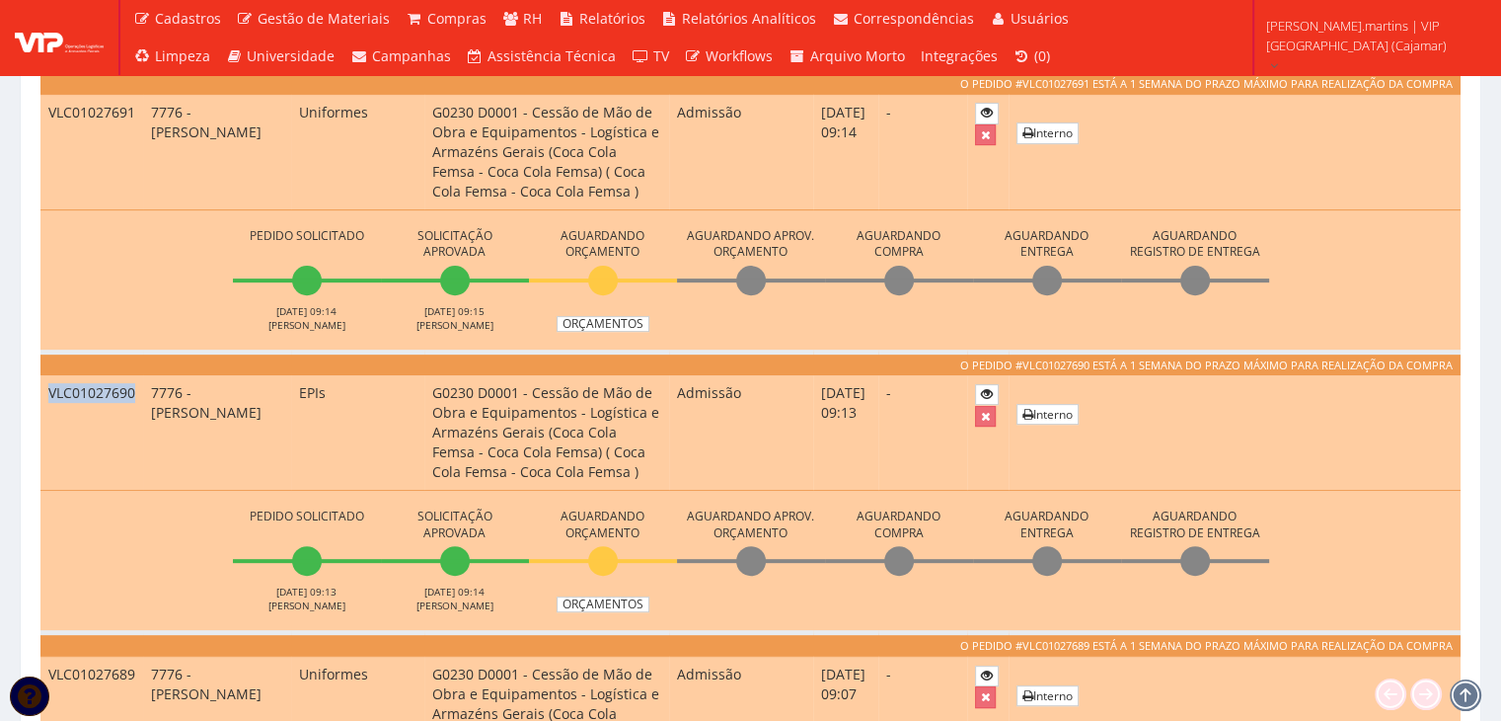
drag, startPoint x: 42, startPoint y: 391, endPoint x: 135, endPoint y: 394, distance: 92.8
click at [135, 394] on td "VLC01027690" at bounding box center [91, 432] width 103 height 115
copy td "VLC01027690"
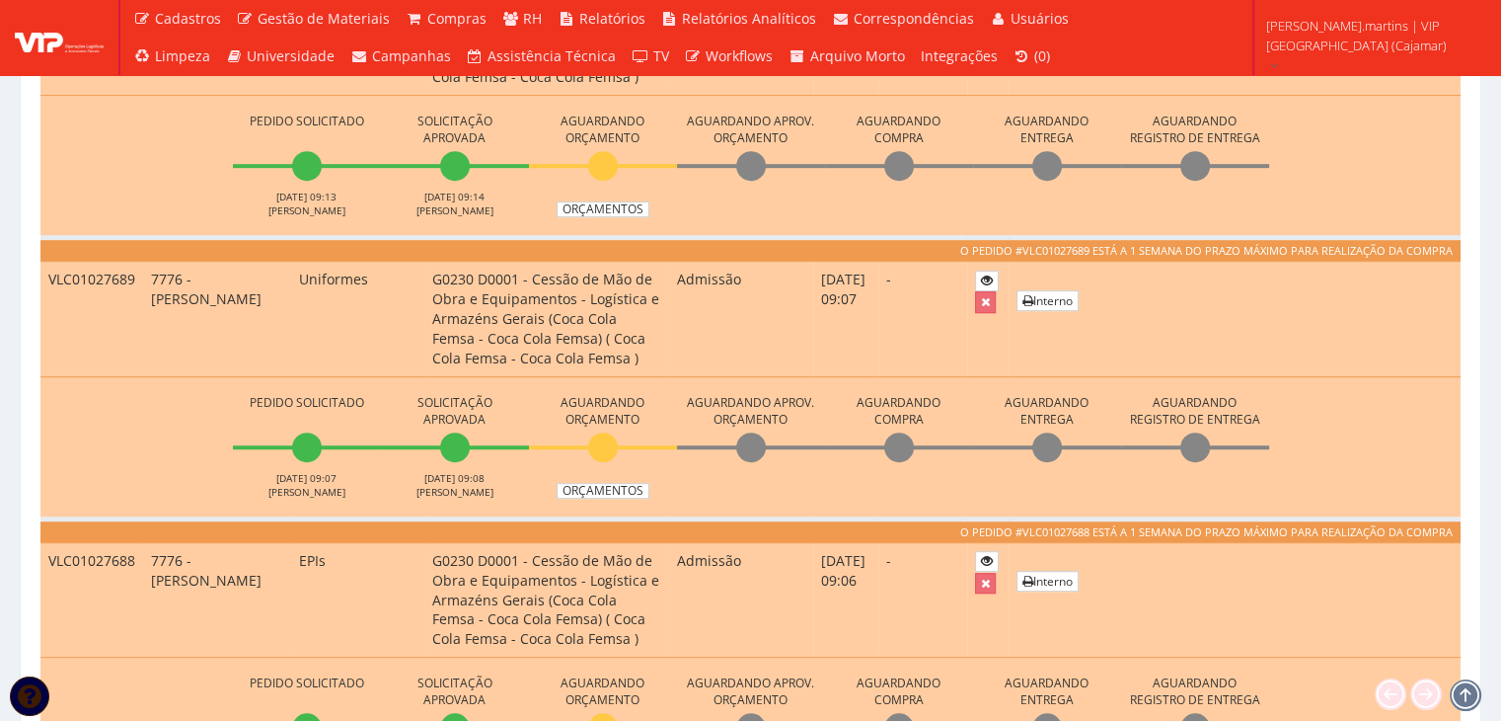
scroll to position [723, 0]
